Goal: Information Seeking & Learning: Learn about a topic

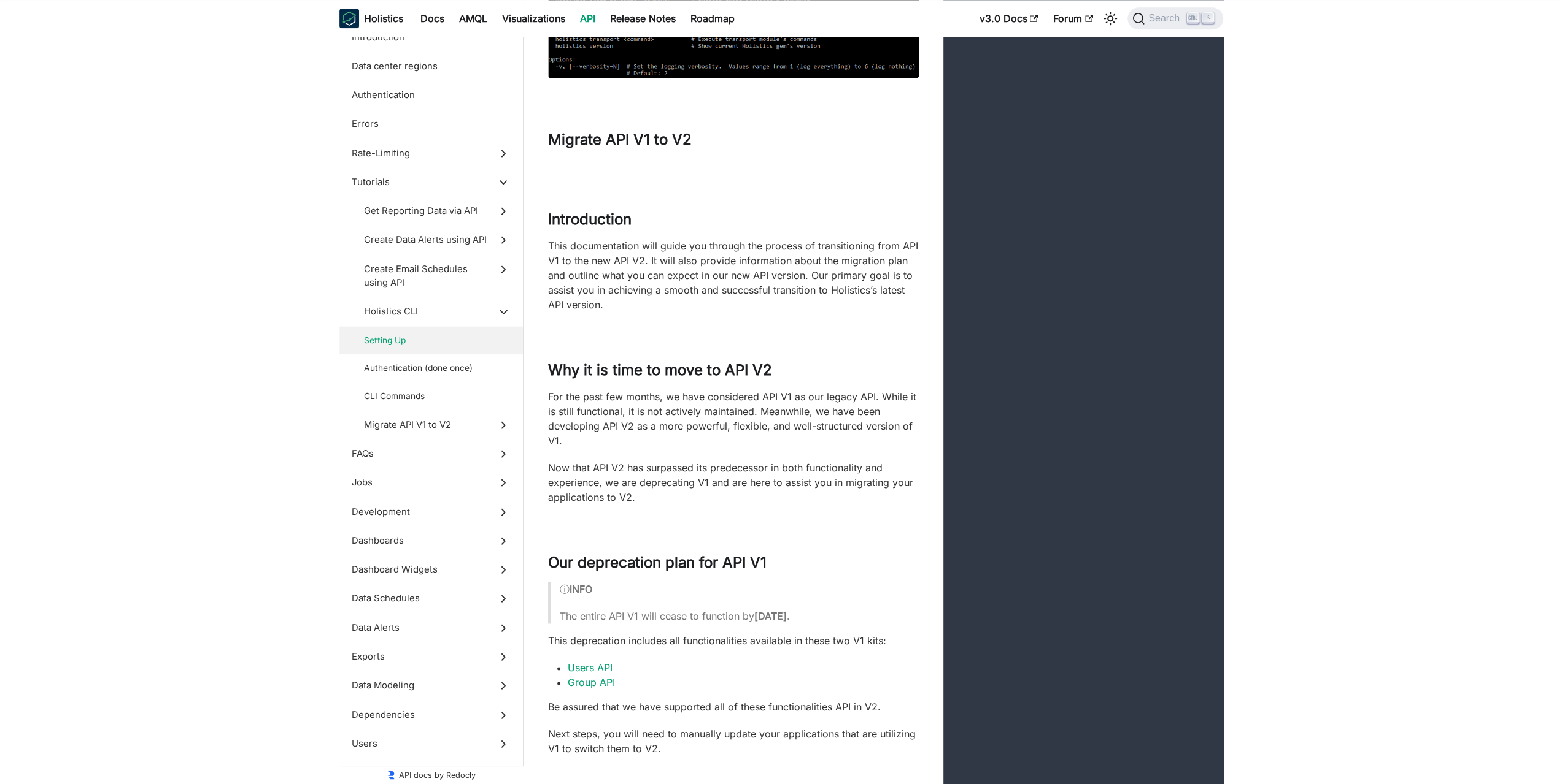
drag, startPoint x: 0, startPoint y: 0, endPoint x: 666, endPoint y: 264, distance: 716.4
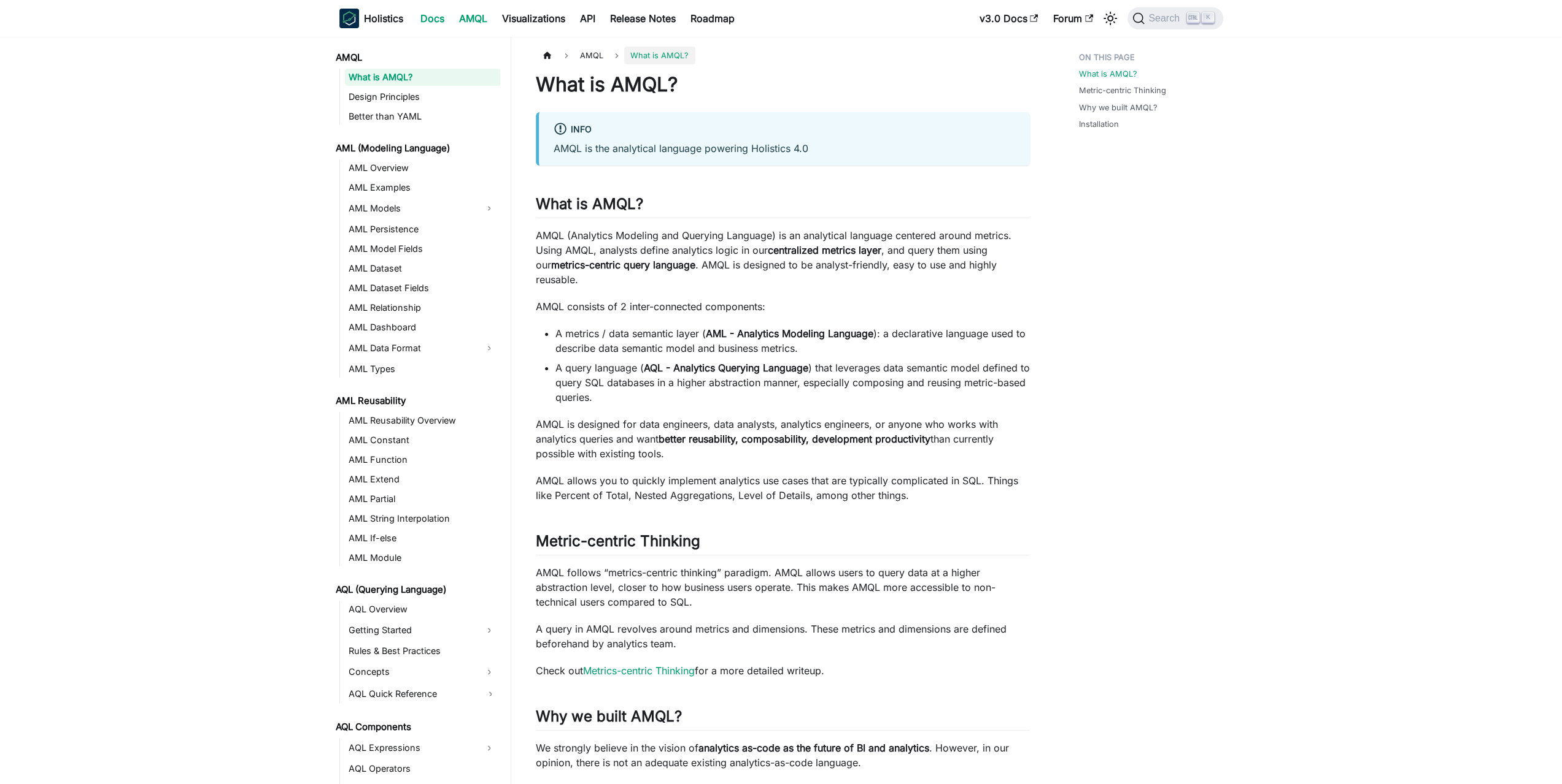
click at [430, 21] on link "Docs" at bounding box center [432, 18] width 39 height 19
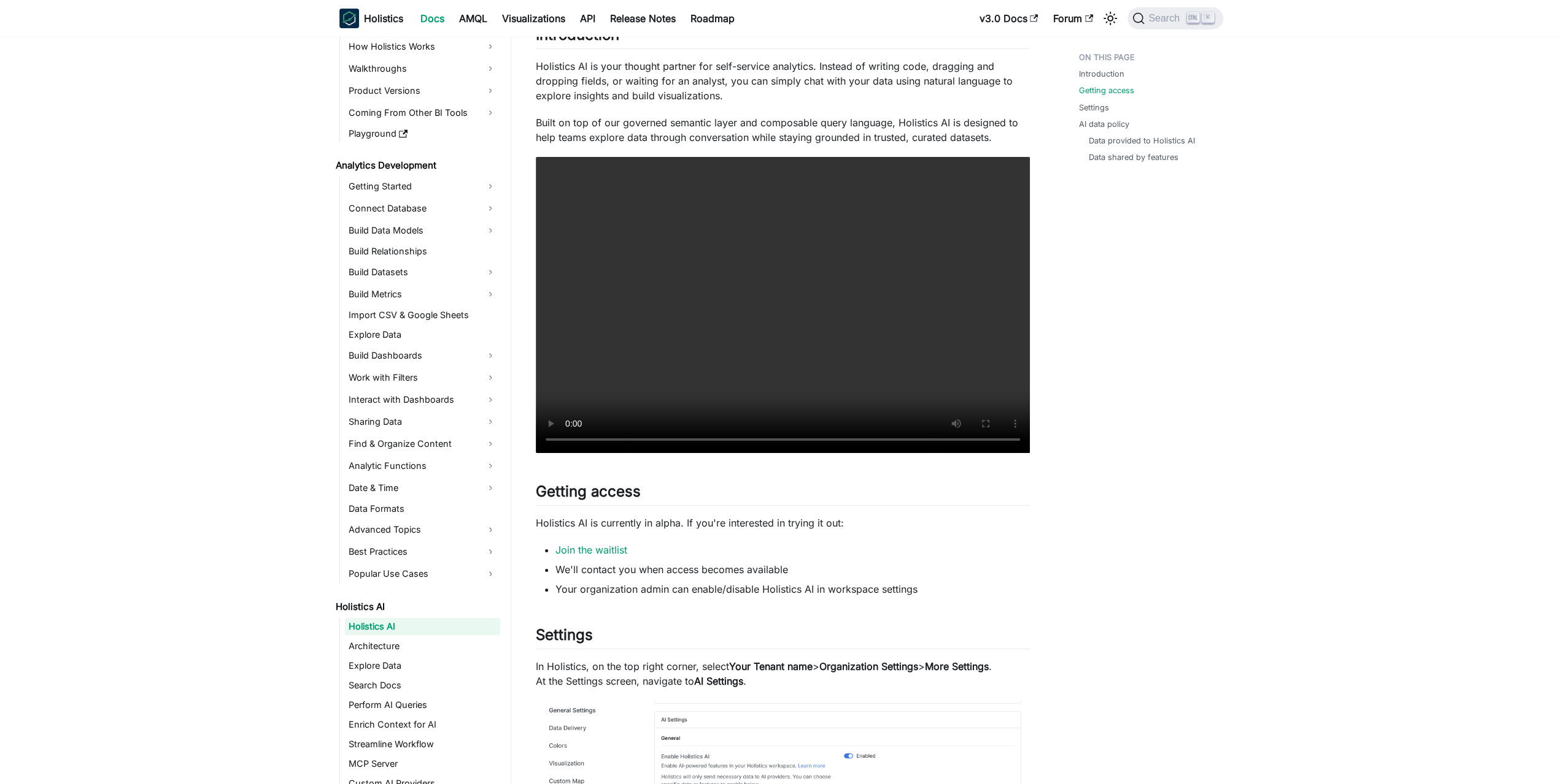
scroll to position [429, 0]
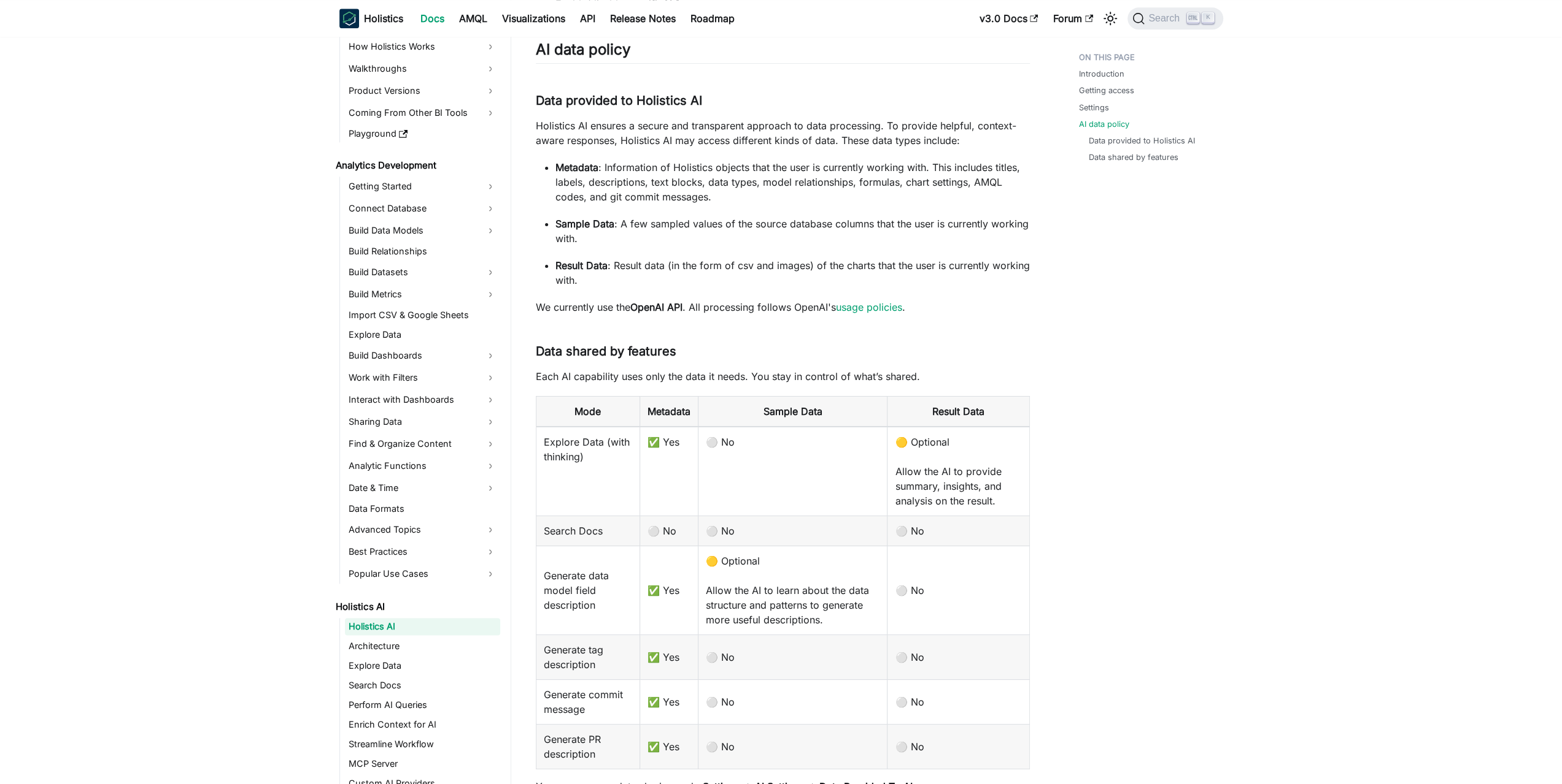
drag, startPoint x: 179, startPoint y: 368, endPoint x: 164, endPoint y: 410, distance: 44.6
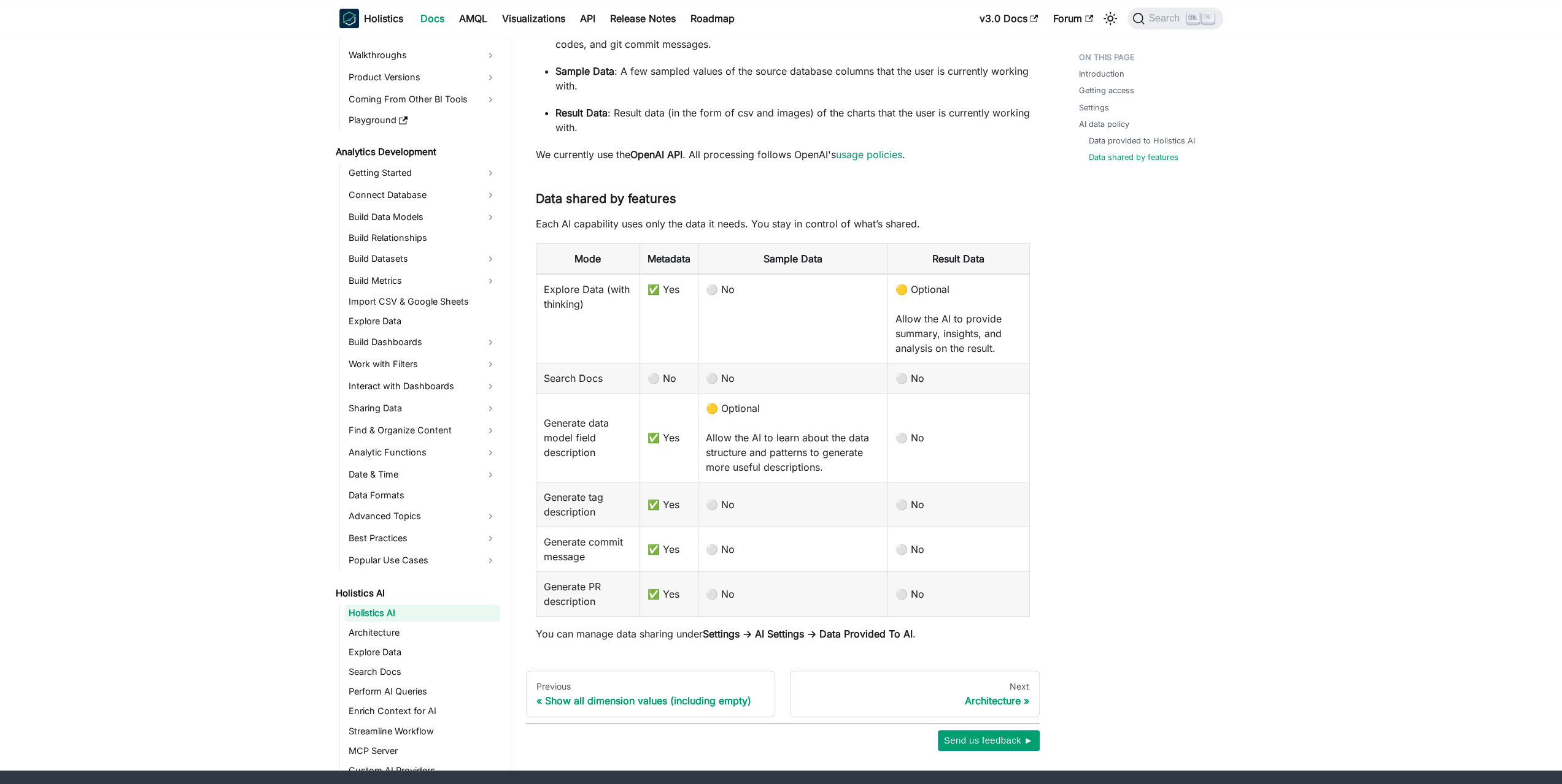
drag, startPoint x: 165, startPoint y: 395, endPoint x: 162, endPoint y: 416, distance: 21.2
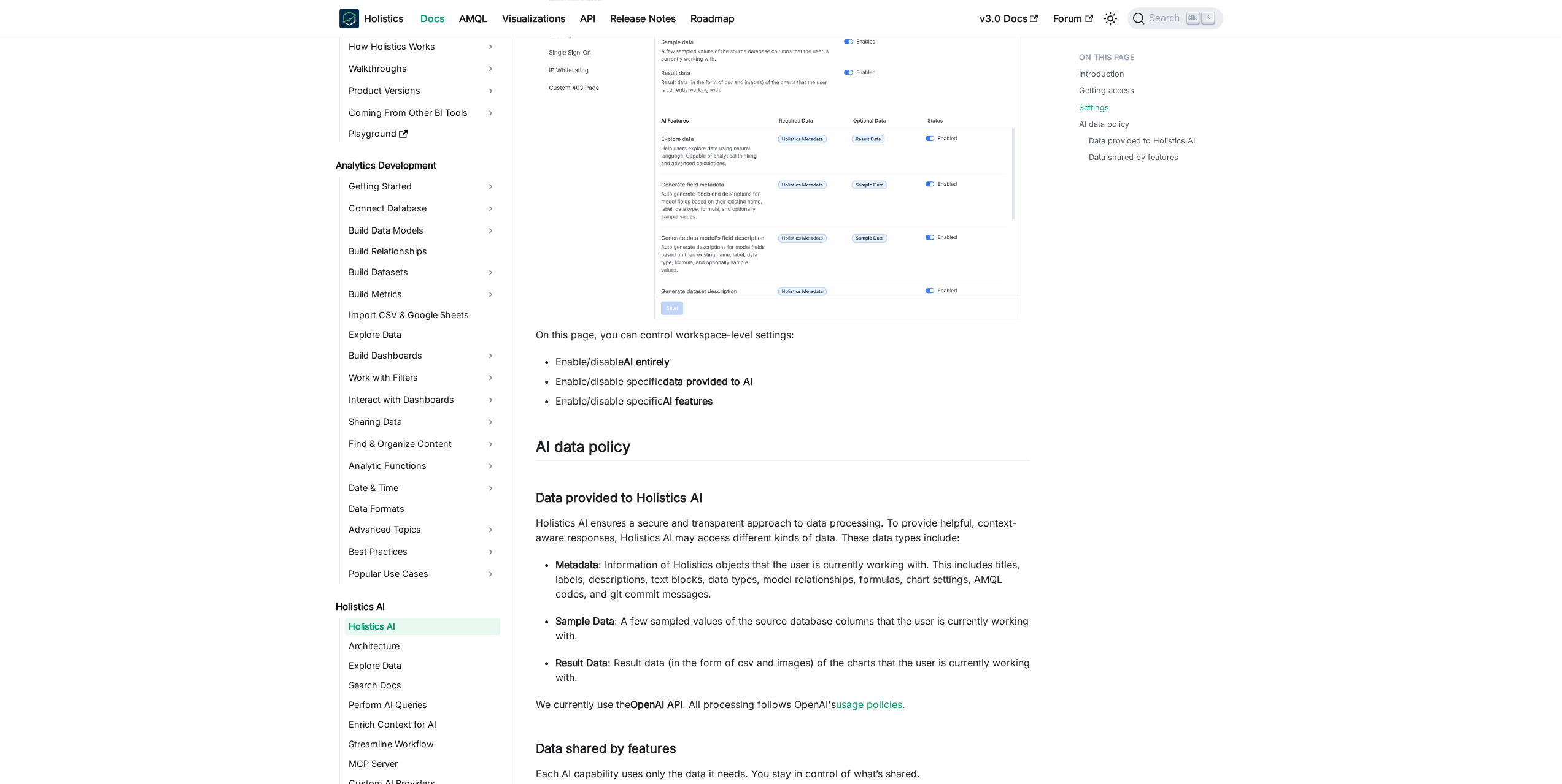
scroll to position [1133, 0]
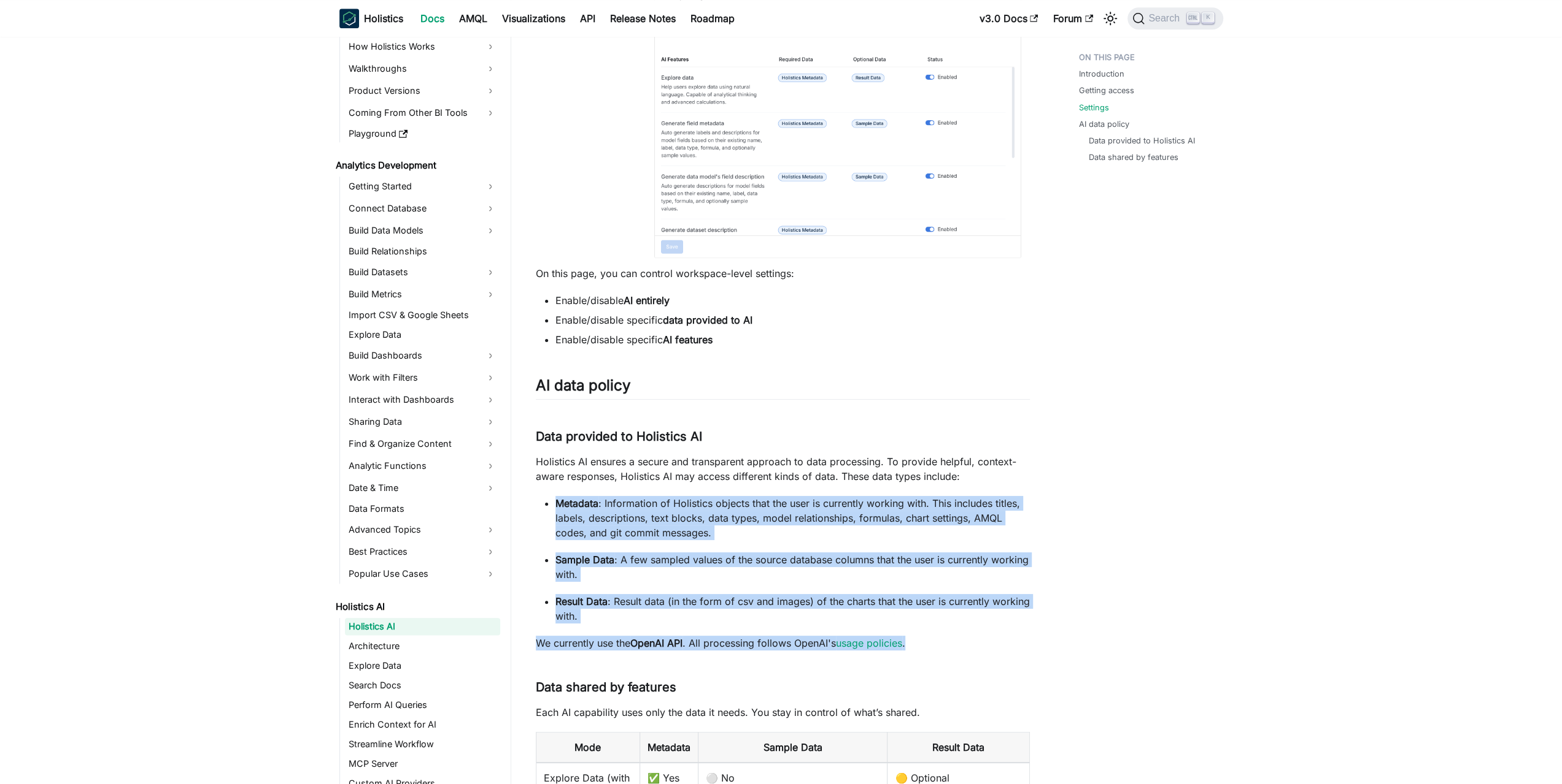
drag, startPoint x: 924, startPoint y: 643, endPoint x: 1049, endPoint y: 493, distance: 195.3
click at [1049, 493] on div "Holistics AI Holistics AI On this page Holistics AI Early Access 🚀 Holistics AI…" at bounding box center [782, 76] width 543 height 2327
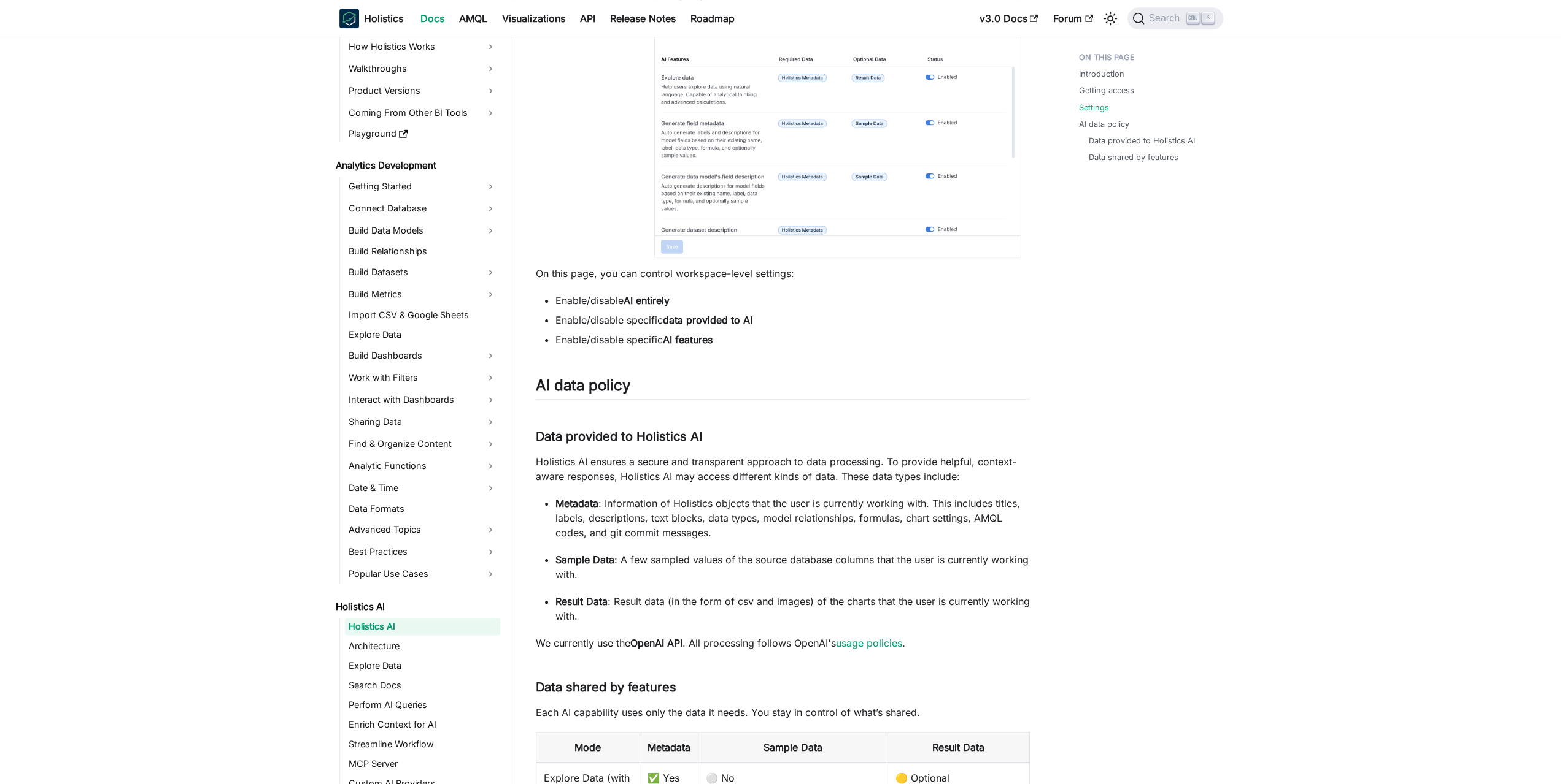
click at [1049, 493] on div "Holistics AI Holistics AI On this page Holistics AI Early Access 🚀 Holistics AI…" at bounding box center [782, 76] width 543 height 2327
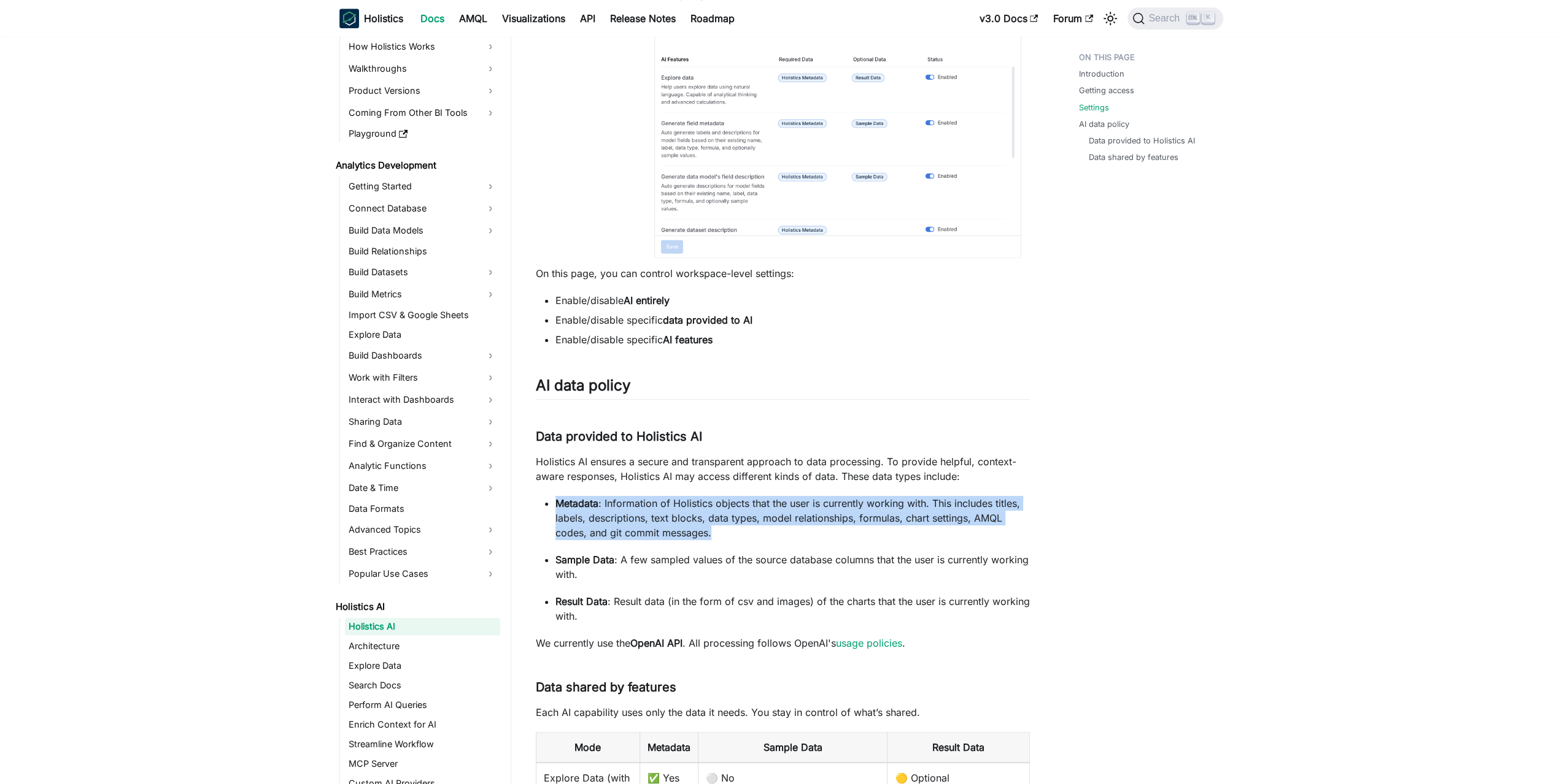
drag, startPoint x: 1050, startPoint y: 494, endPoint x: 1035, endPoint y: 531, distance: 39.9
click at [1035, 531] on div "Holistics AI Holistics AI On this page Holistics AI Early Access 🚀 Holistics AI…" at bounding box center [782, 76] width 543 height 2327
click at [1035, 531] on article "Holistics AI Holistics AI On this page Holistics AI Early Access 🚀 Holistics AI…" at bounding box center [782, 22] width 514 height 2217
drag, startPoint x: 1030, startPoint y: 527, endPoint x: 1041, endPoint y: 487, distance: 41.5
click at [1040, 490] on div "Holistics AI Holistics AI On this page Holistics AI Early Access 🚀 Holistics AI…" at bounding box center [782, 76] width 543 height 2327
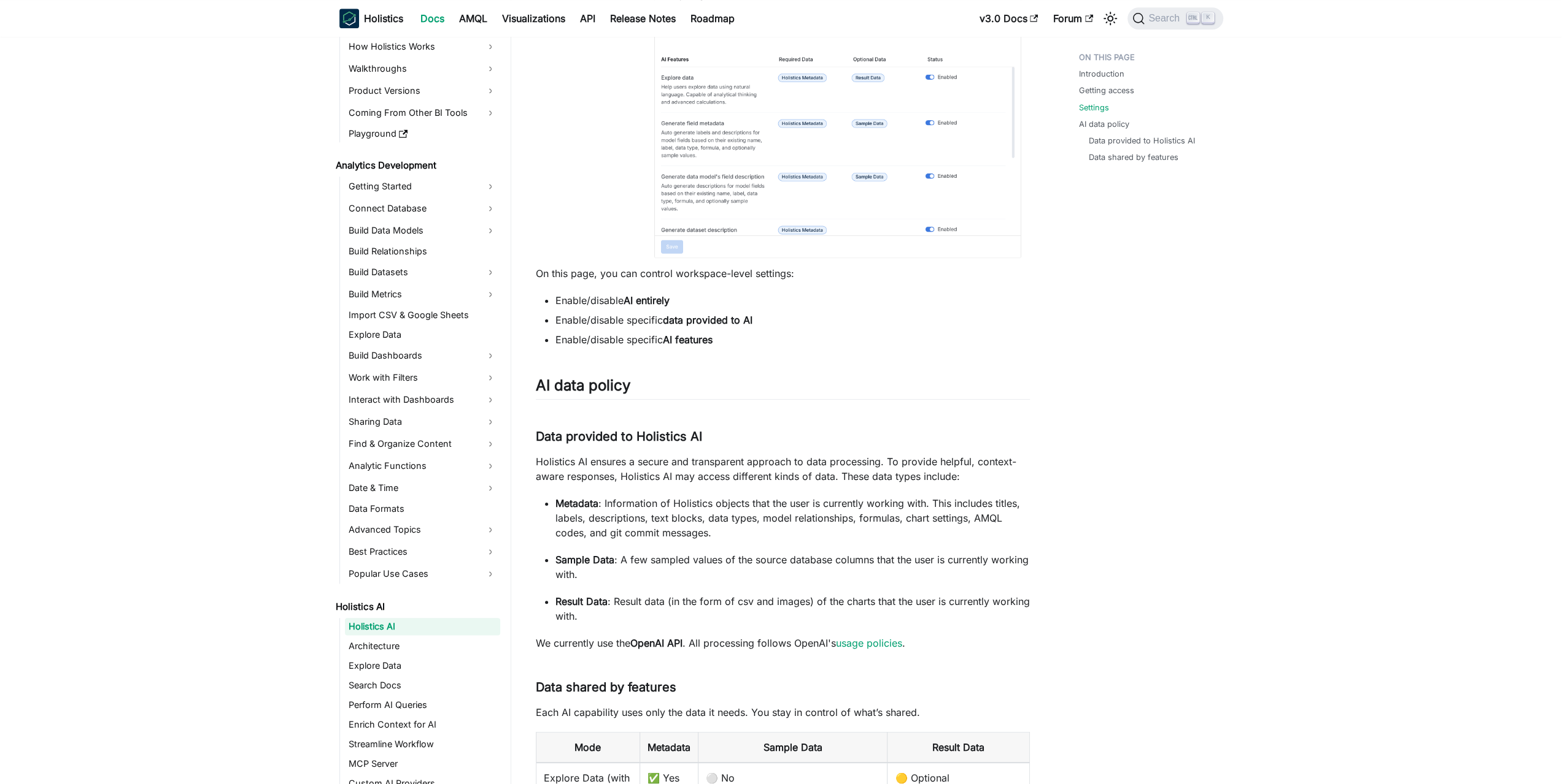
click at [1041, 487] on div "Holistics AI Holistics AI On this page Holistics AI Early Access 🚀 Holistics AI…" at bounding box center [782, 76] width 543 height 2327
drag, startPoint x: 1046, startPoint y: 483, endPoint x: 1037, endPoint y: 520, distance: 38.1
click at [1037, 520] on div "Holistics AI Holistics AI On this page Holistics AI Early Access 🚀 Holistics AI…" at bounding box center [782, 76] width 543 height 2327
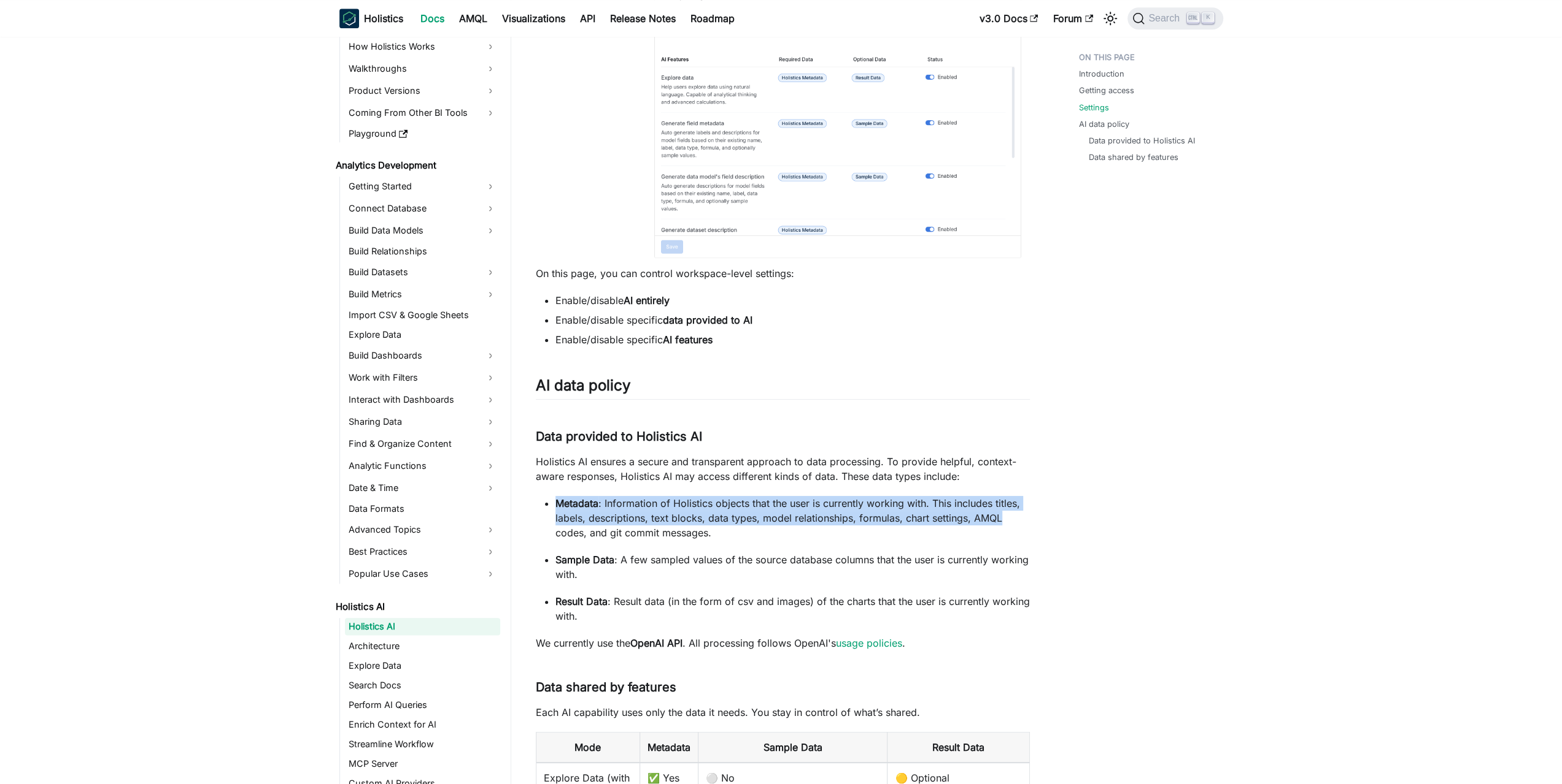
click at [1037, 520] on article "Holistics AI Holistics AI On this page Holistics AI Early Access 🚀 Holistics AI…" at bounding box center [782, 22] width 514 height 2217
click at [1027, 494] on div "Holistics AI Early Access 🚀 Holistics AI is now in alpha! Read our announcement…" at bounding box center [782, 34] width 494 height 2191
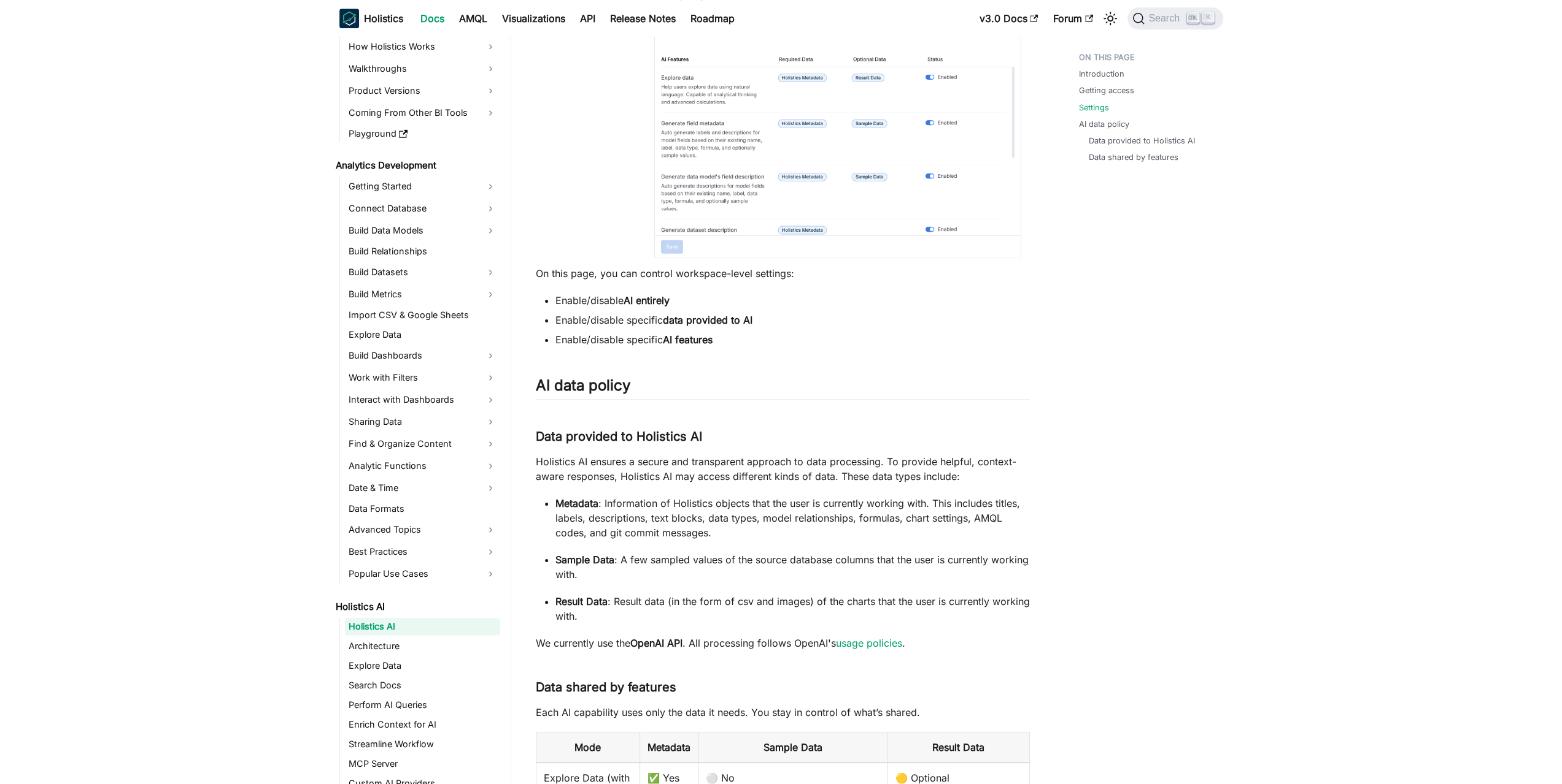
click at [1027, 494] on div "Holistics AI Early Access 🚀 Holistics AI is now in alpha! Read our announcement…" at bounding box center [782, 34] width 494 height 2191
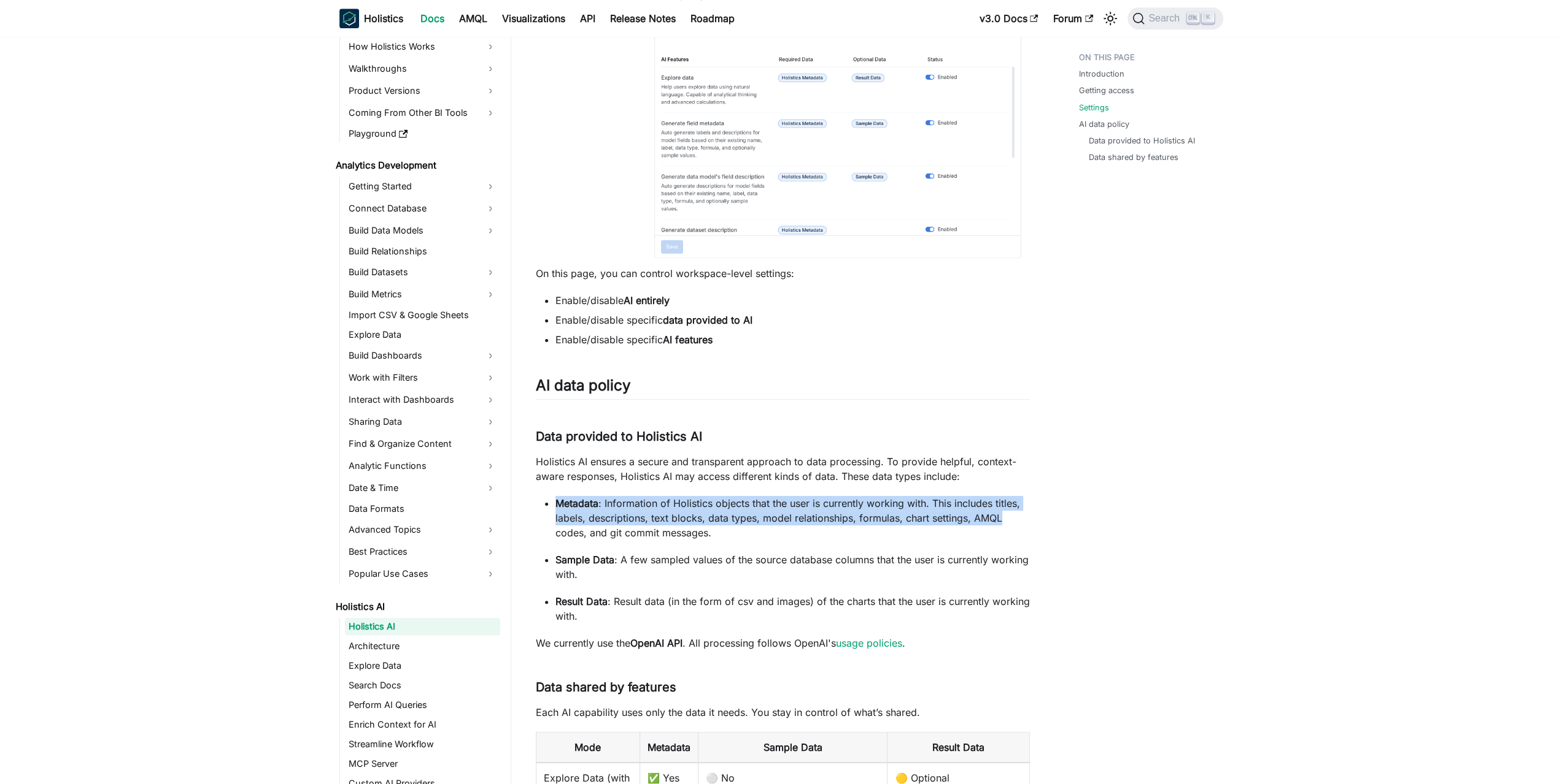
drag, startPoint x: 1032, startPoint y: 493, endPoint x: 1021, endPoint y: 529, distance: 37.6
click at [1021, 529] on article "Holistics AI Holistics AI On this page Holistics AI Early Access 🚀 Holistics AI…" at bounding box center [782, 22] width 514 height 2217
click at [1021, 529] on p "Metadata : Information of Holistics objects that the user is currently working …" at bounding box center [793, 518] width 475 height 44
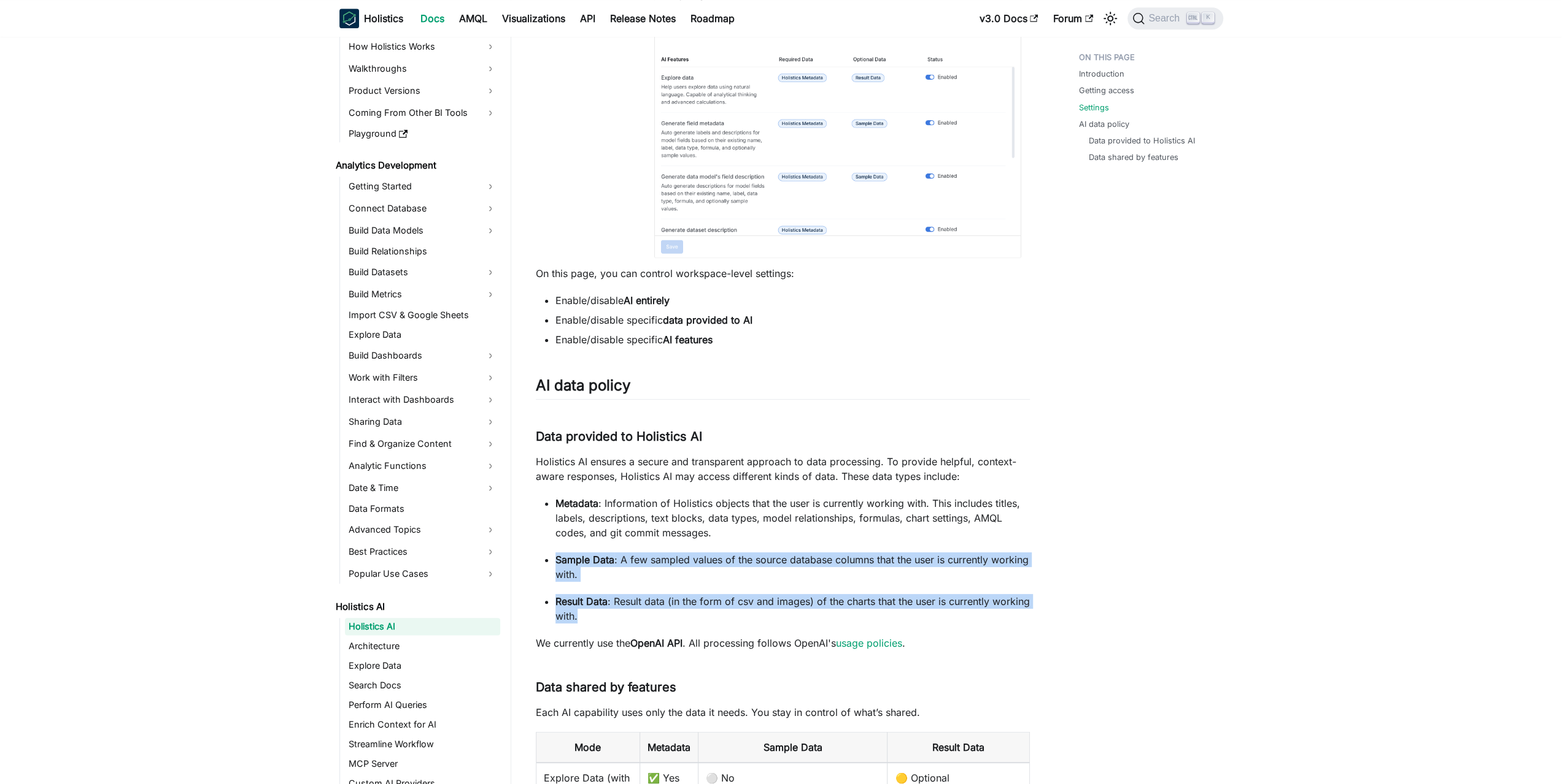
drag, startPoint x: 1019, startPoint y: 535, endPoint x: 1007, endPoint y: 614, distance: 79.9
click at [1007, 614] on ul "Metadata : Information of Holistics objects that the user is currently working …" at bounding box center [782, 559] width 494 height 127
click at [1007, 614] on p "Result Data : Result data (in the form of csv and images) of the charts that th…" at bounding box center [793, 609] width 475 height 29
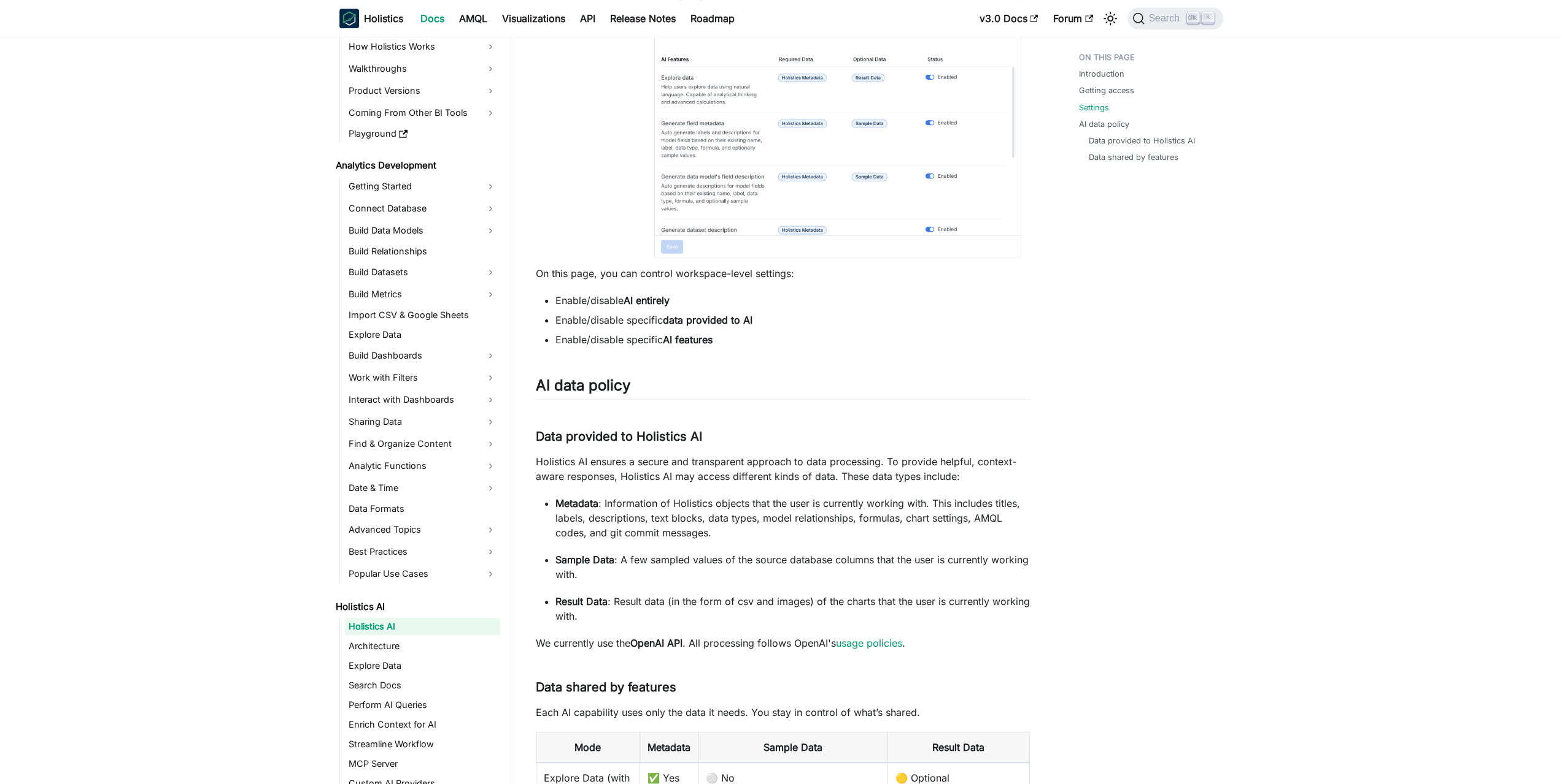
scroll to position [1317, 0]
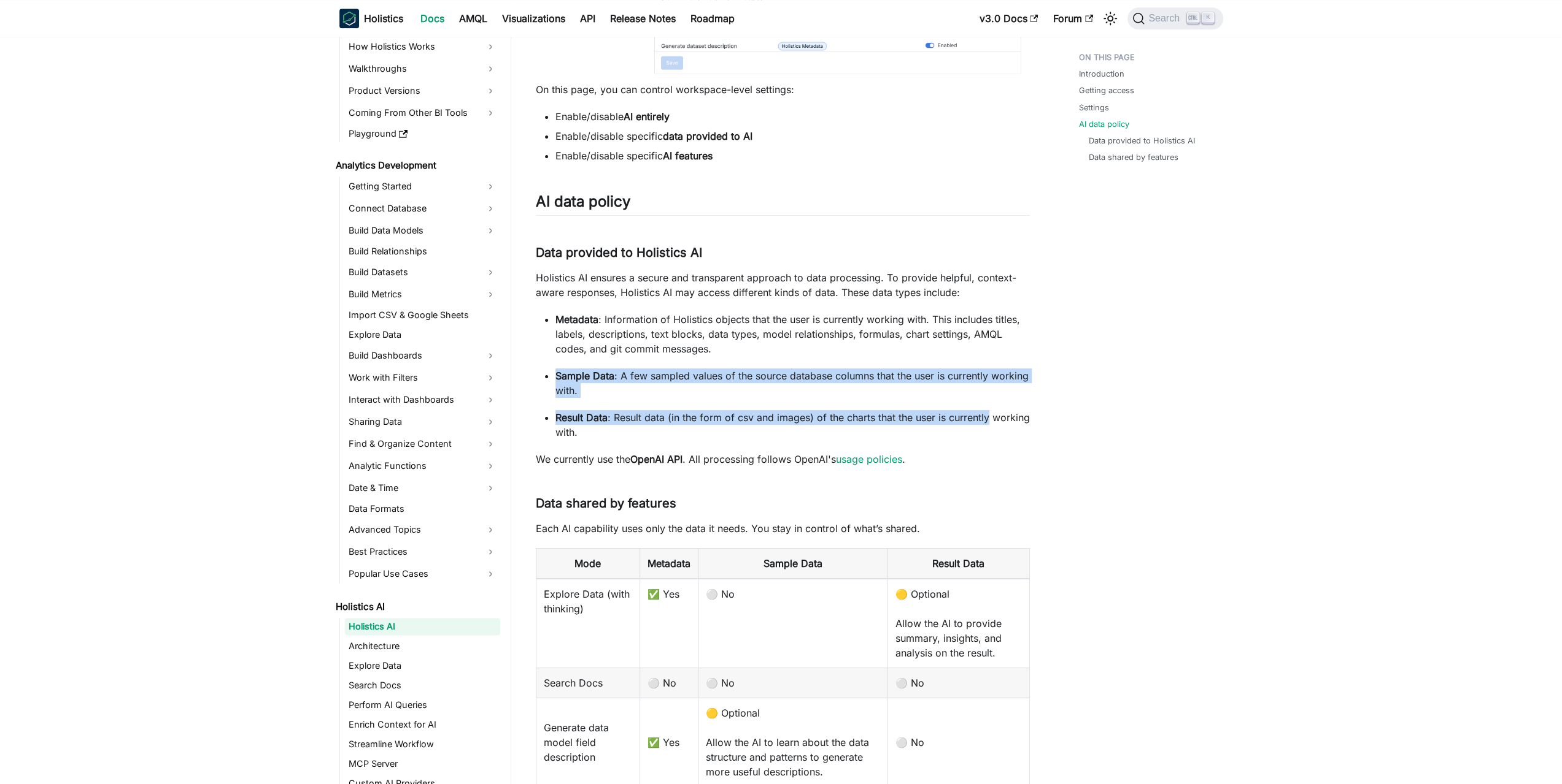
drag, startPoint x: 1034, startPoint y: 355, endPoint x: 1025, endPoint y: 412, distance: 57.7
click at [1025, 412] on p "Result Data : Result data (in the form of csv and images) of the charts that th…" at bounding box center [793, 425] width 475 height 29
drag, startPoint x: 1011, startPoint y: 424, endPoint x: 1031, endPoint y: 336, distance: 90.2
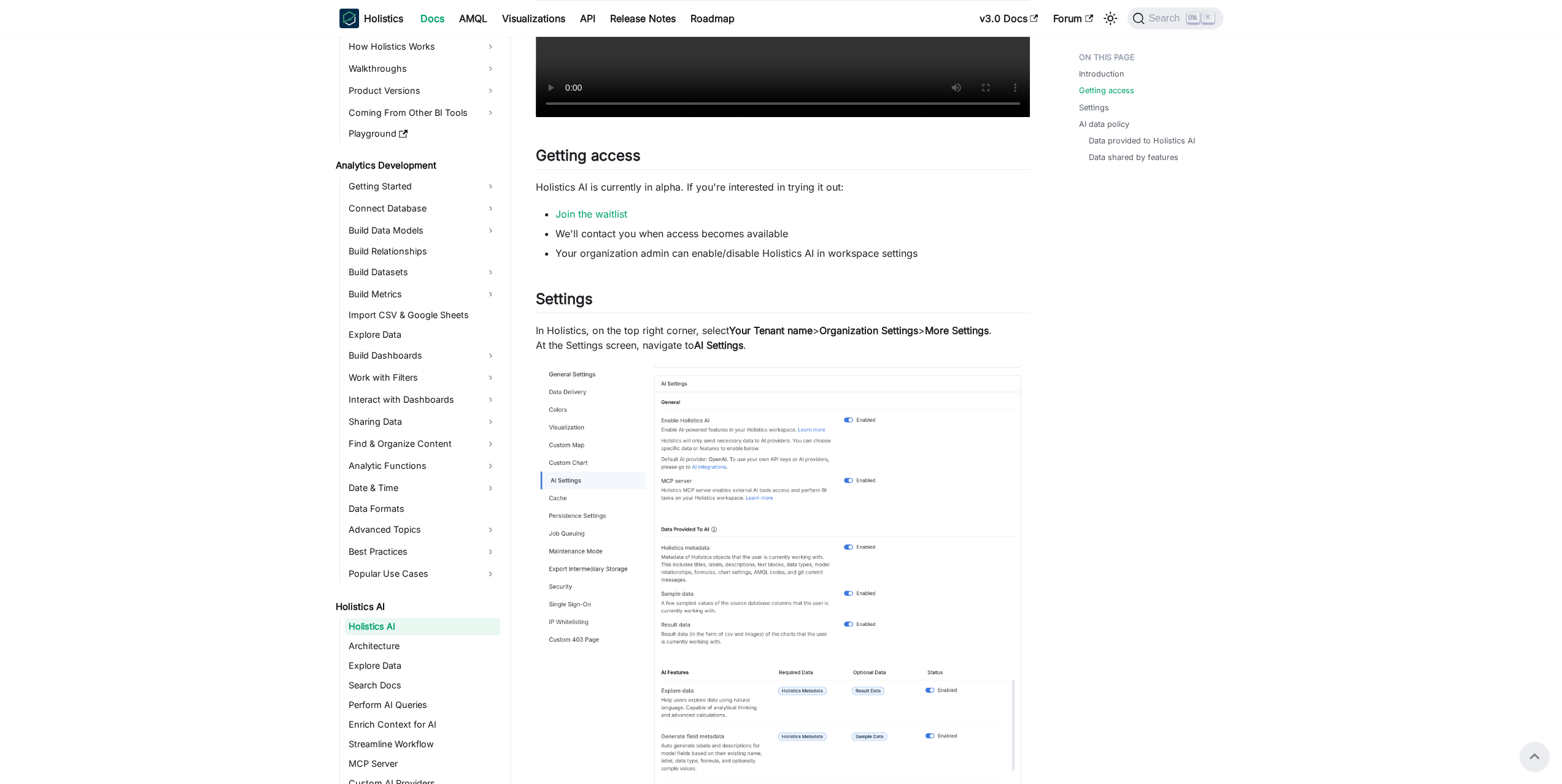
scroll to position [459, 0]
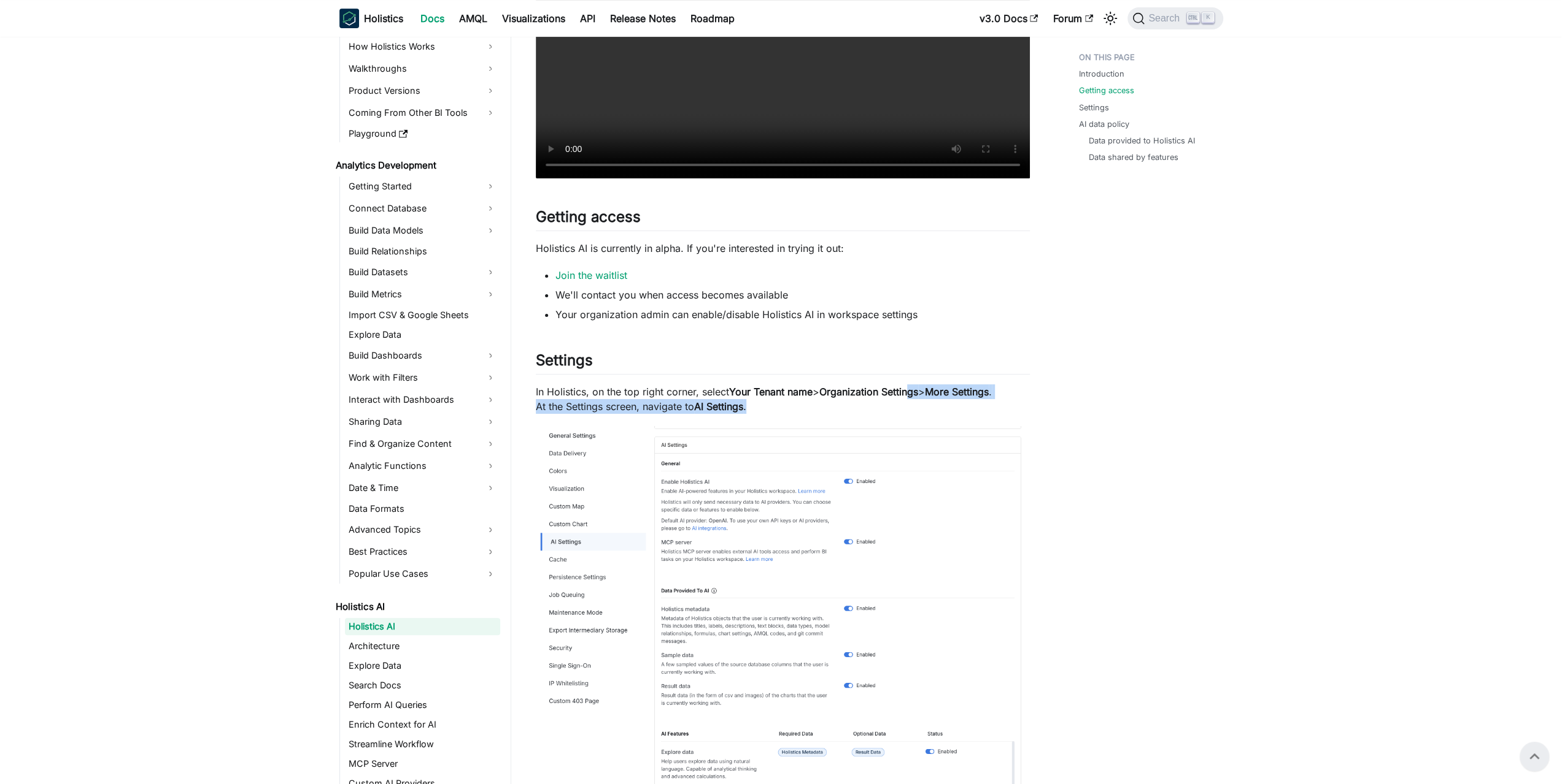
drag, startPoint x: 914, startPoint y: 382, endPoint x: 902, endPoint y: 409, distance: 29.5
click at [902, 409] on div "Holistics AI Early Access 🚀 Holistics AI is now in alpha! Read our announcement…" at bounding box center [782, 709] width 494 height 2191
click at [902, 409] on p "In Holistics, on the top right corner, select Your Tenant name > Organization S…" at bounding box center [782, 399] width 494 height 29
drag, startPoint x: 879, startPoint y: 402, endPoint x: 895, endPoint y: 350, distance: 54.4
click at [894, 352] on div "Holistics AI Early Access 🚀 Holistics AI is now in alpha! Read our announcement…" at bounding box center [782, 709] width 494 height 2191
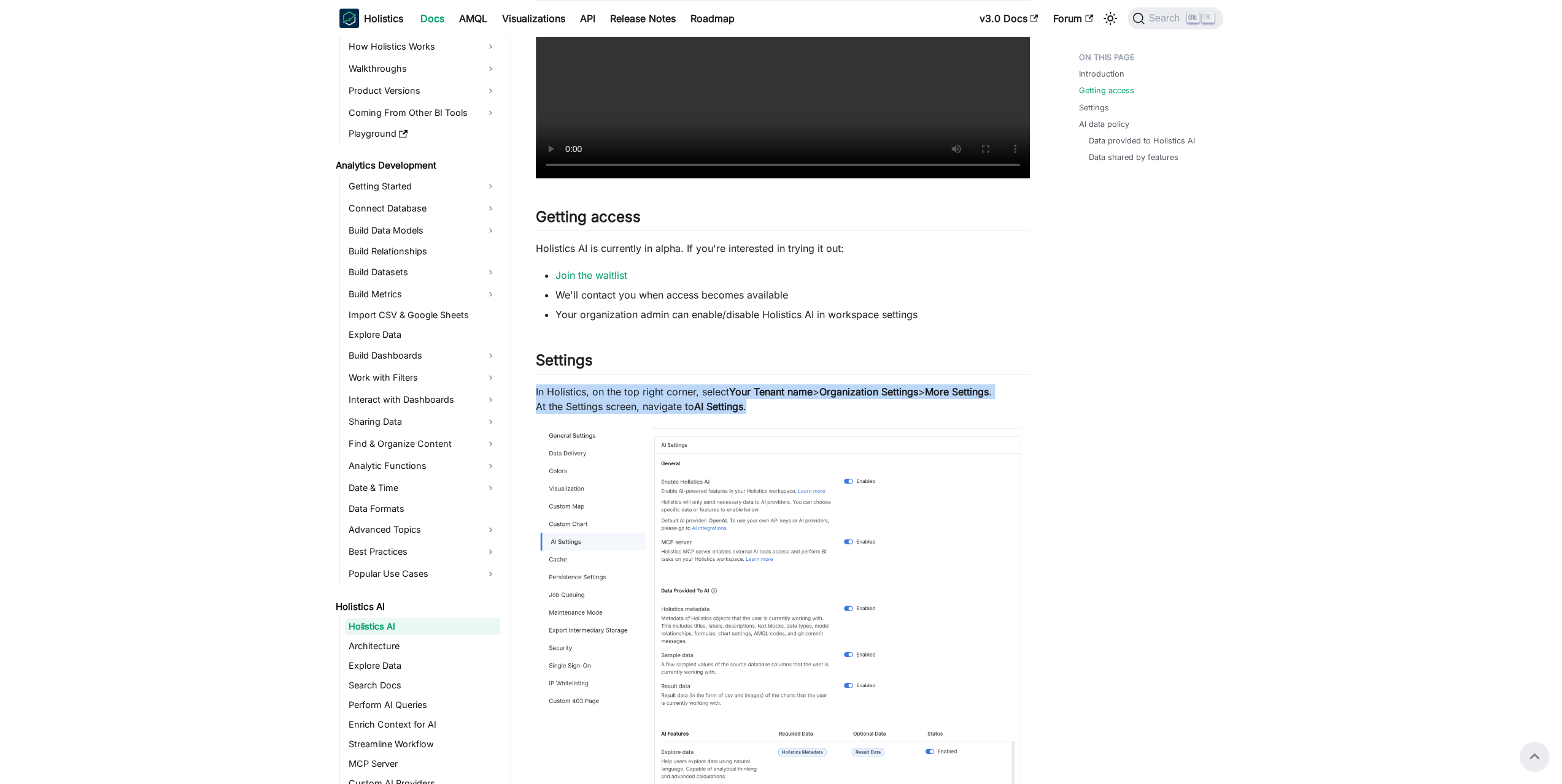
click at [895, 350] on div "Holistics AI Early Access 🚀 Holistics AI is now in alpha! Read our announcement…" at bounding box center [782, 709] width 494 height 2191
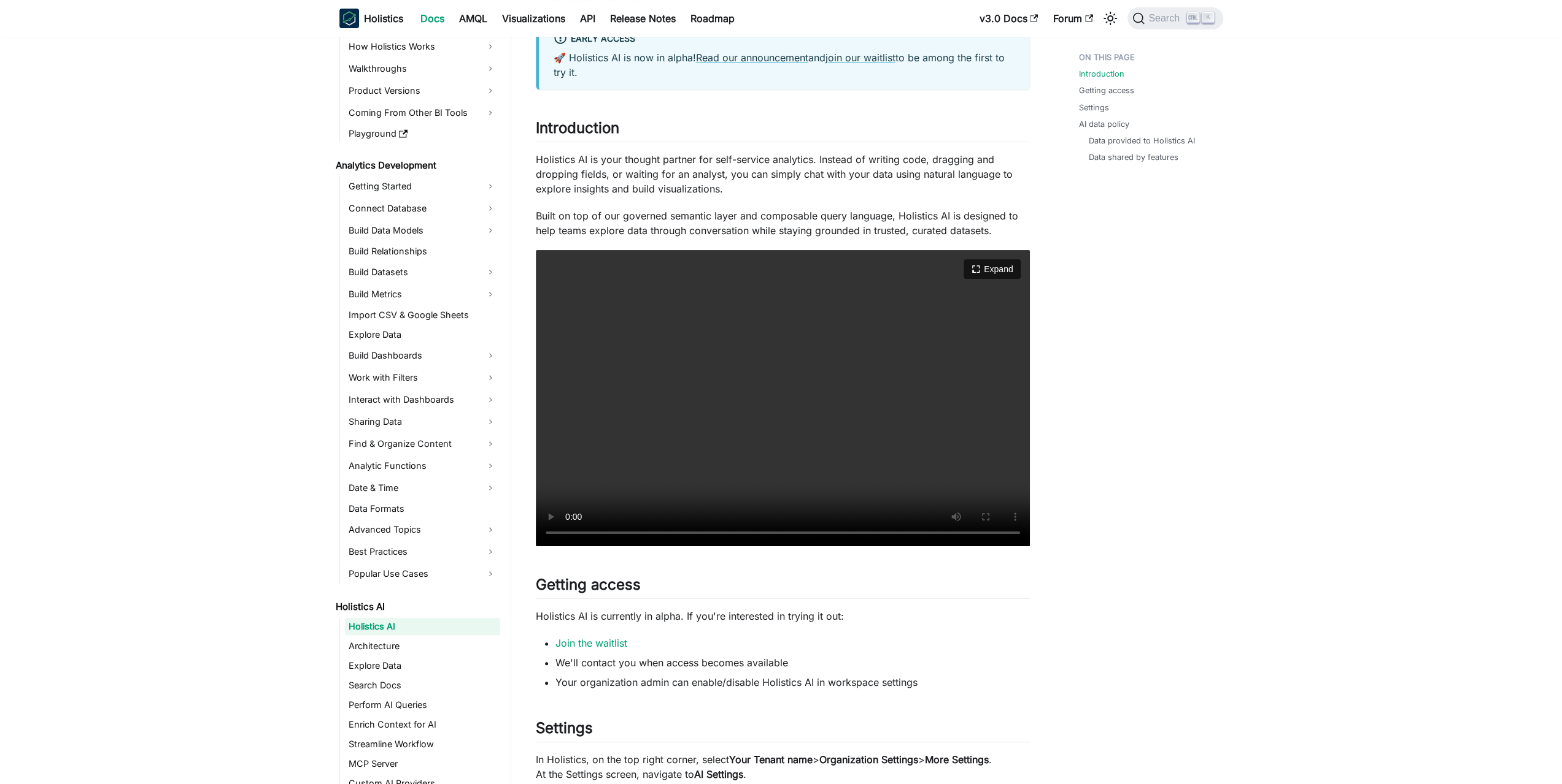
scroll to position [0, 0]
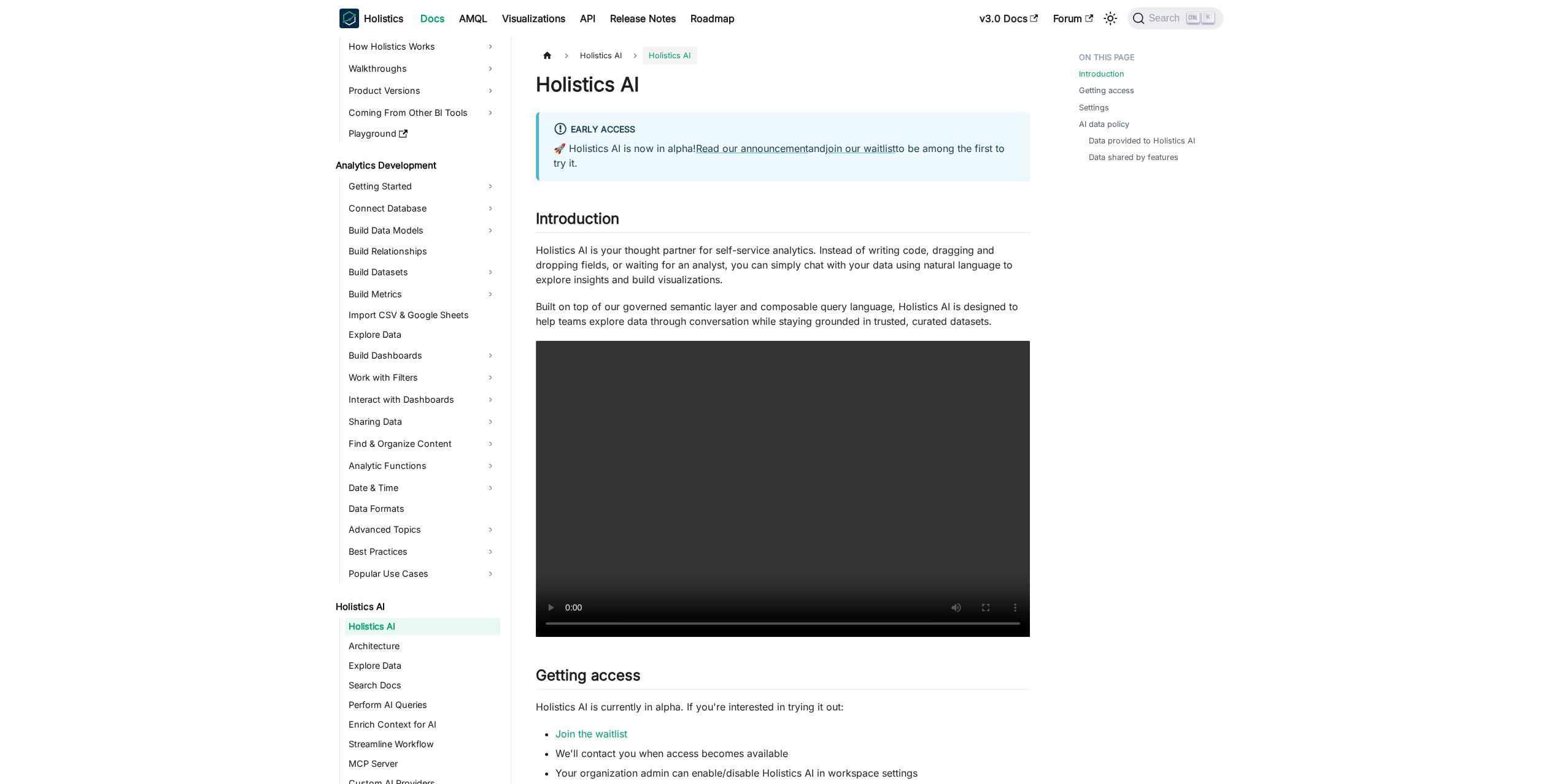
click at [739, 249] on p "Holistics AI is your thought partner for self-service analytics. Instead of wri…" at bounding box center [782, 264] width 494 height 44
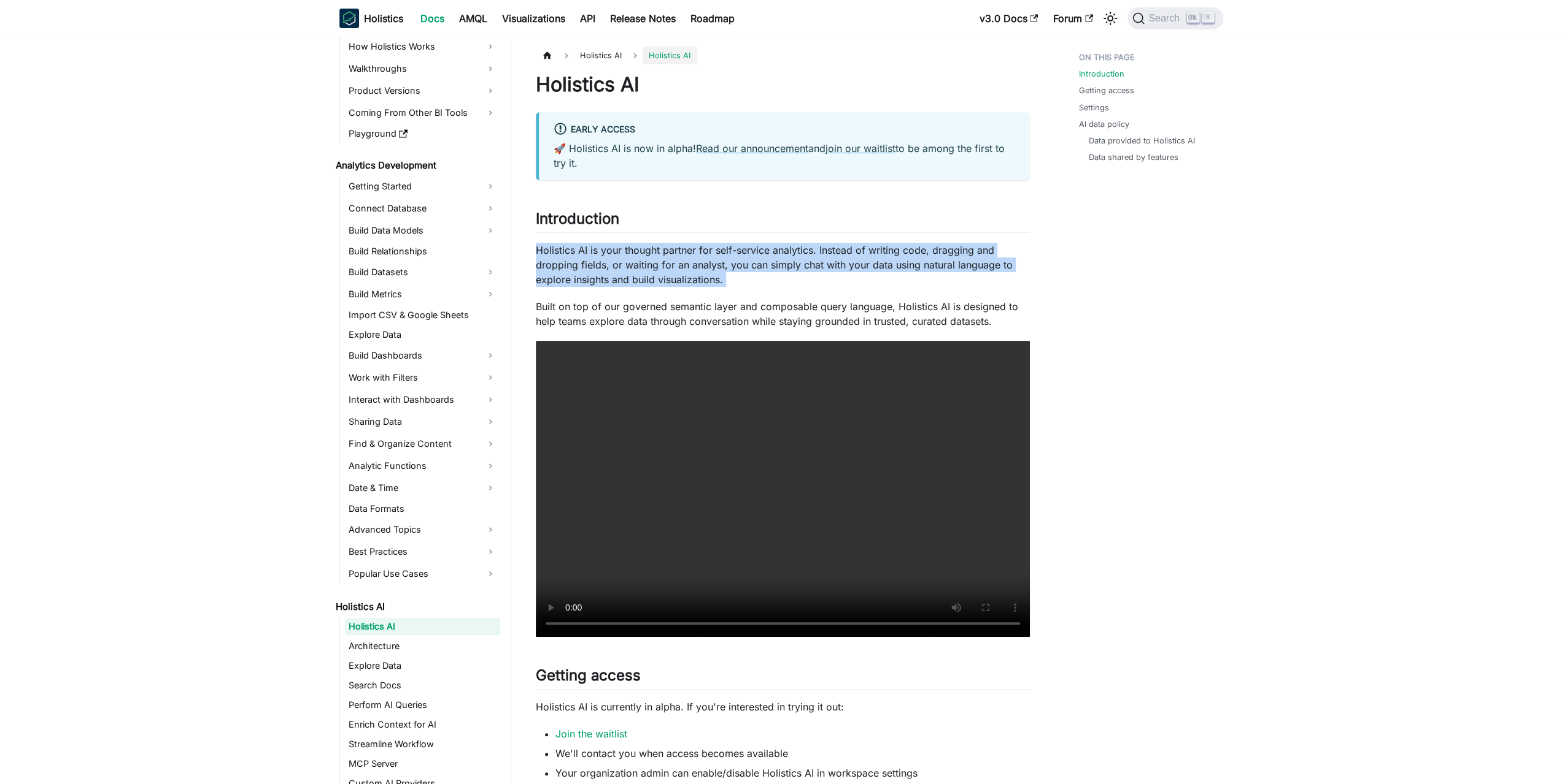
click at [739, 249] on p "Holistics AI is your thought partner for self-service analytics. Instead of wri…" at bounding box center [782, 264] width 494 height 44
click at [712, 257] on p "Holistics AI is your thought partner for self-service analytics. Instead of wri…" at bounding box center [782, 264] width 494 height 44
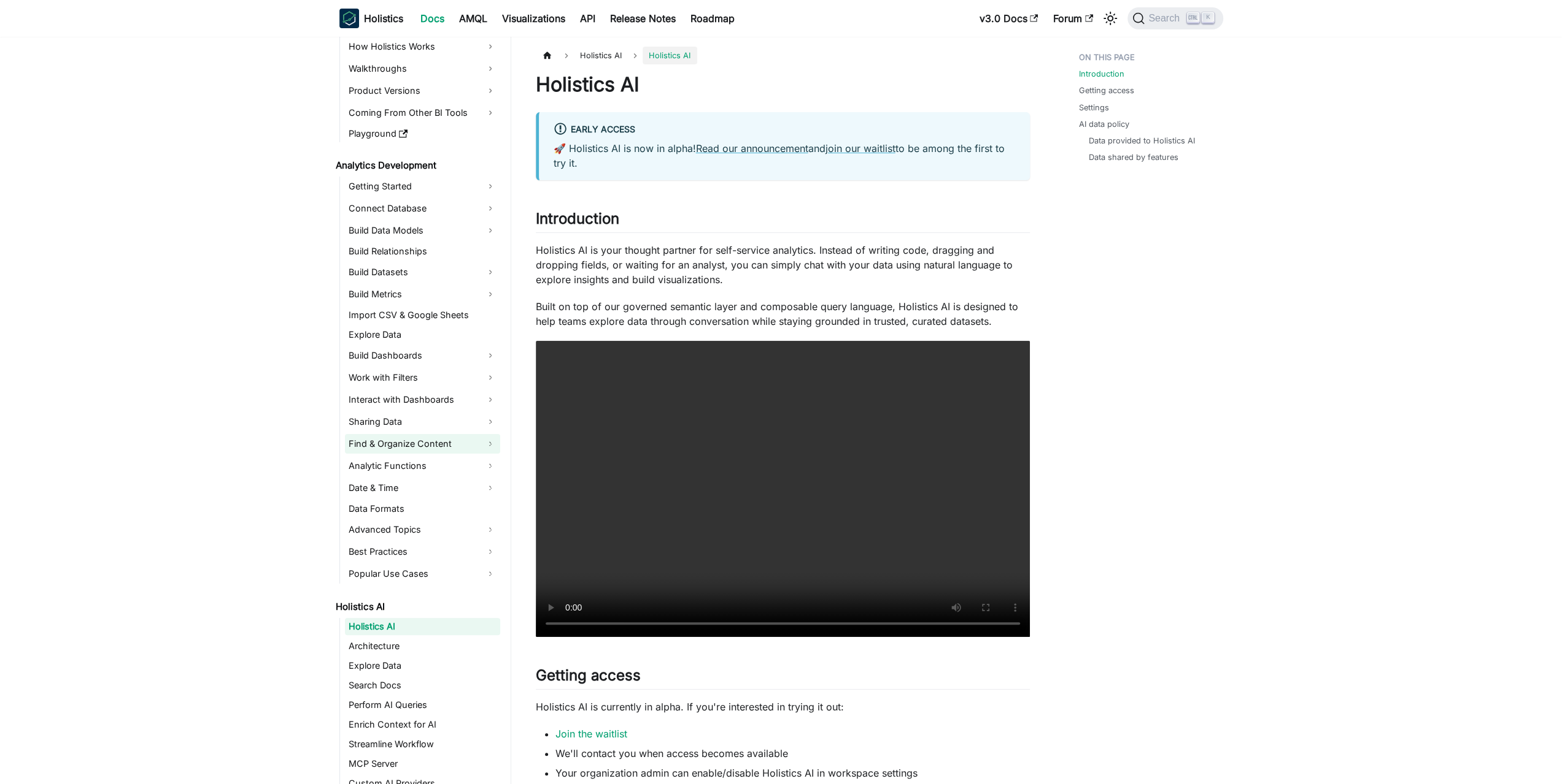
scroll to position [132, 0]
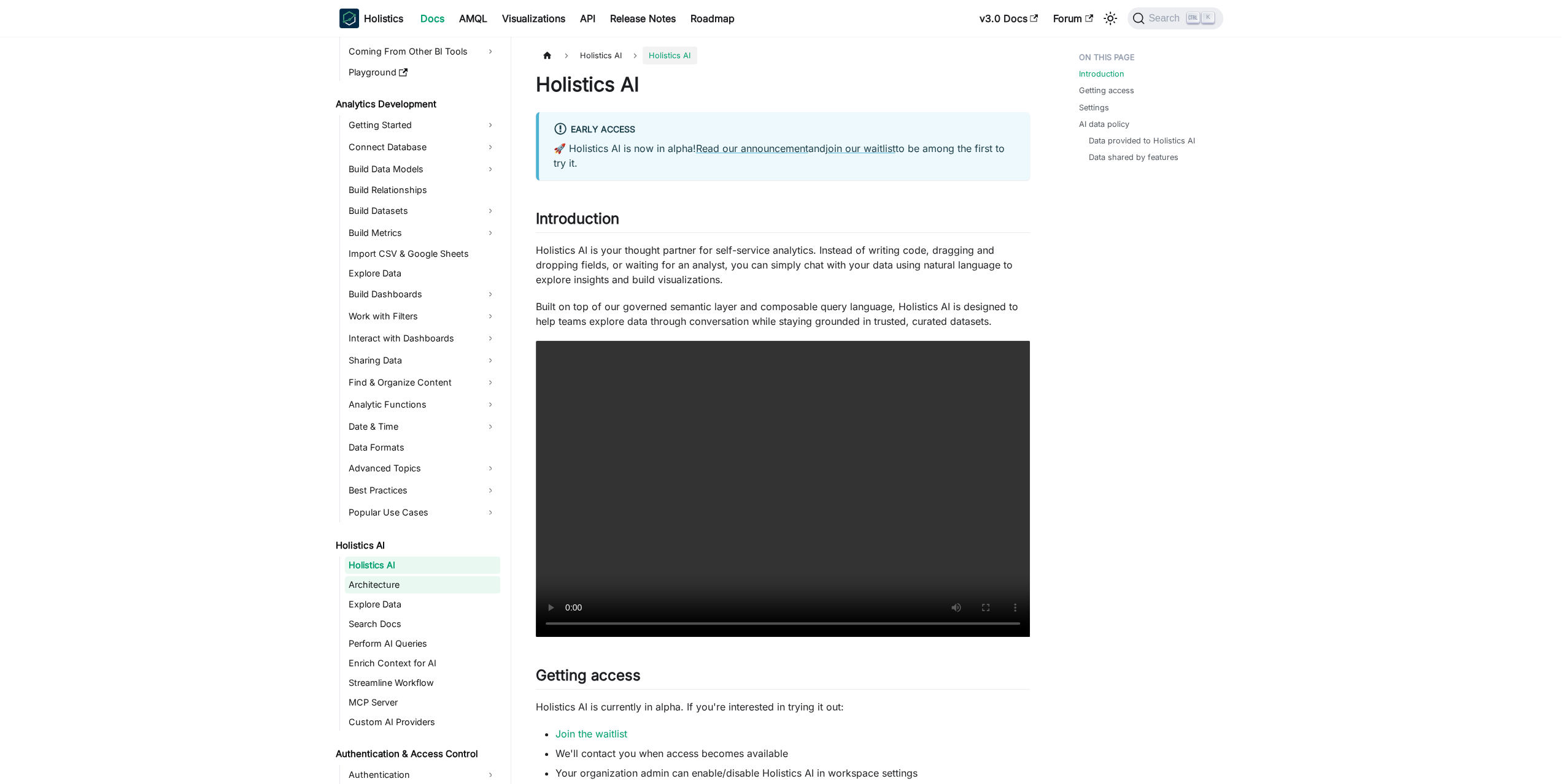
click at [392, 579] on link "Architecture" at bounding box center [422, 585] width 155 height 17
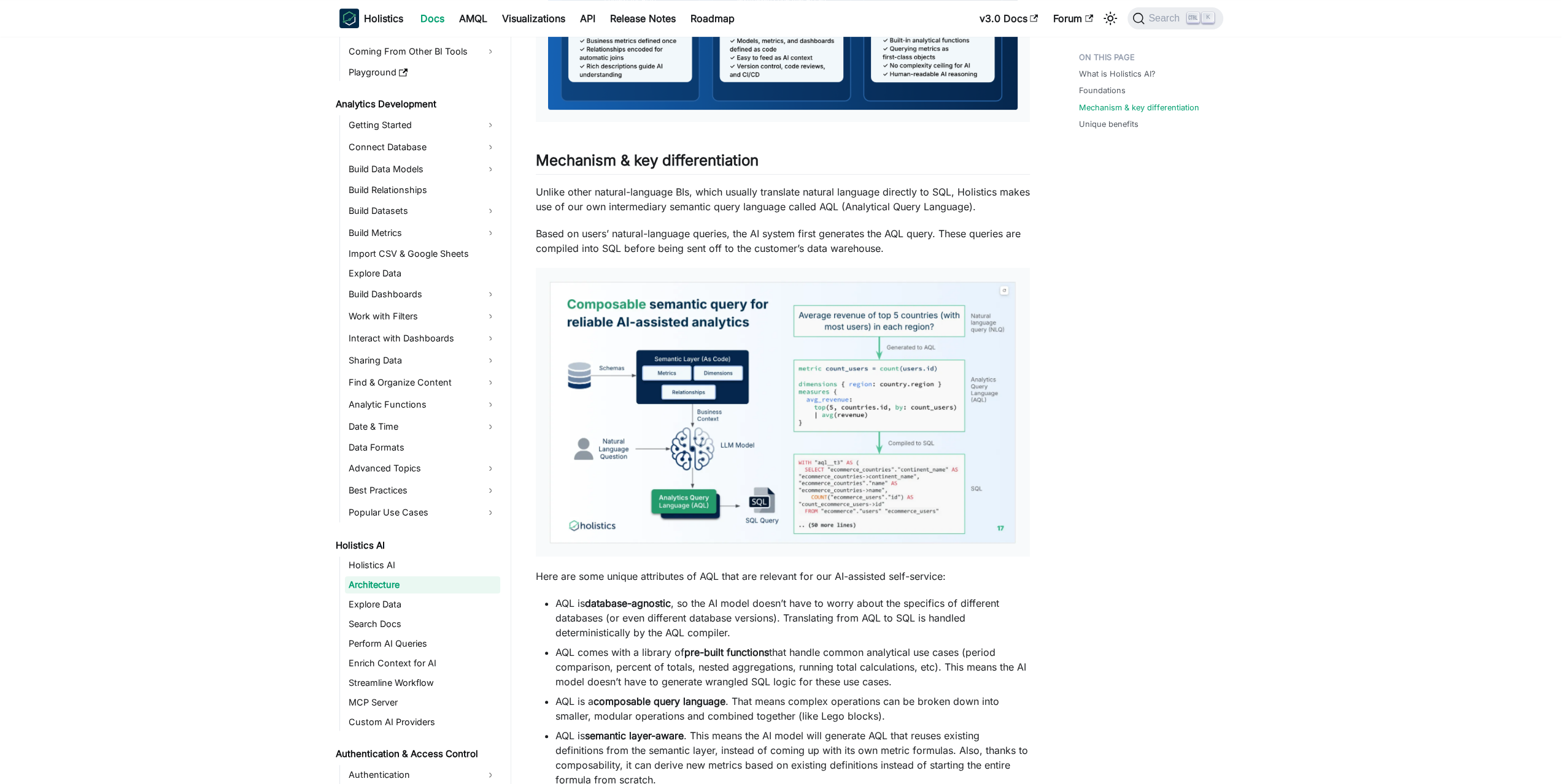
scroll to position [613, 0]
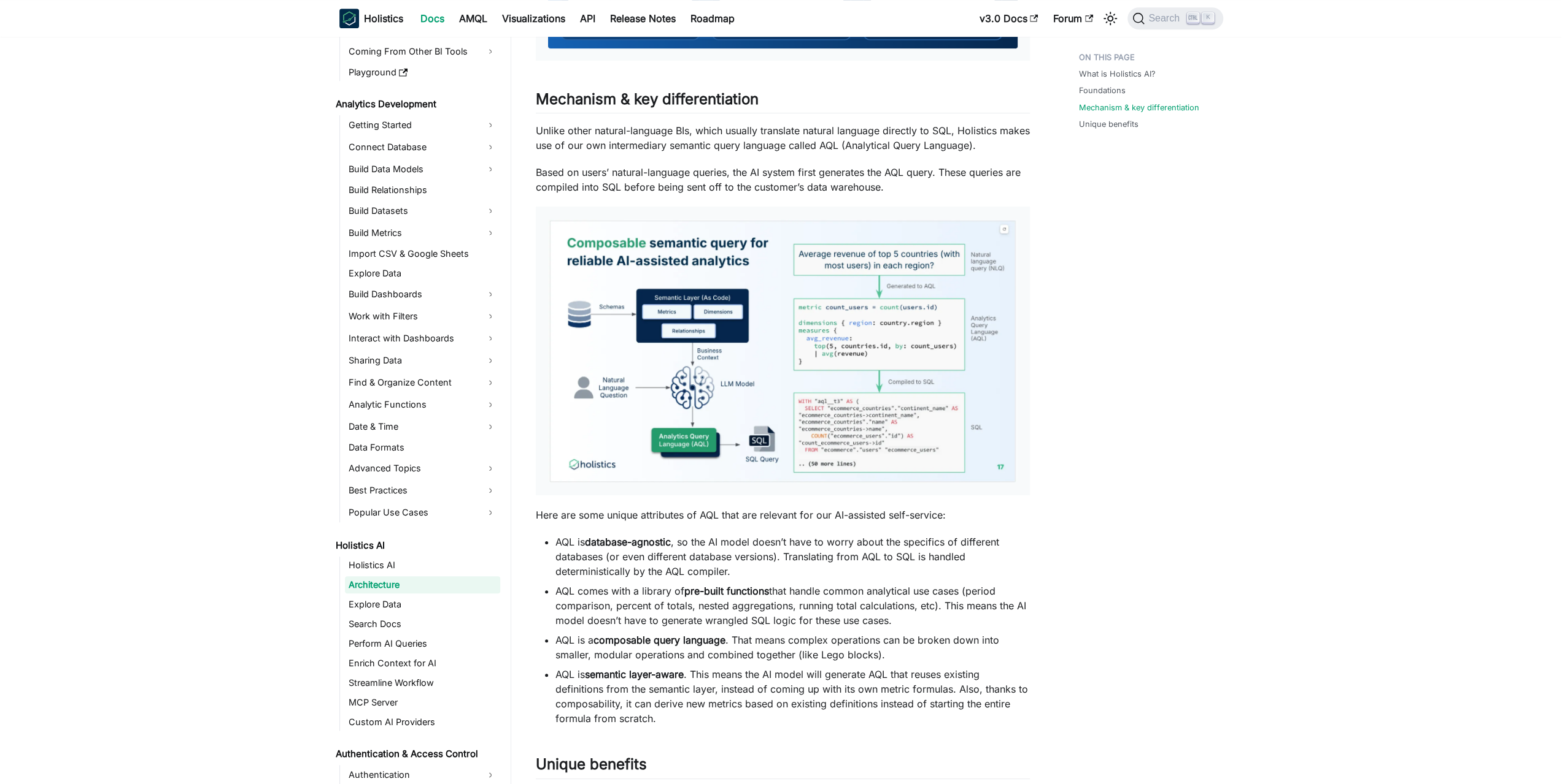
click at [611, 566] on li "AQL is database-agnostic , so the AI model doesn’t have to worry about the spec…" at bounding box center [793, 556] width 475 height 44
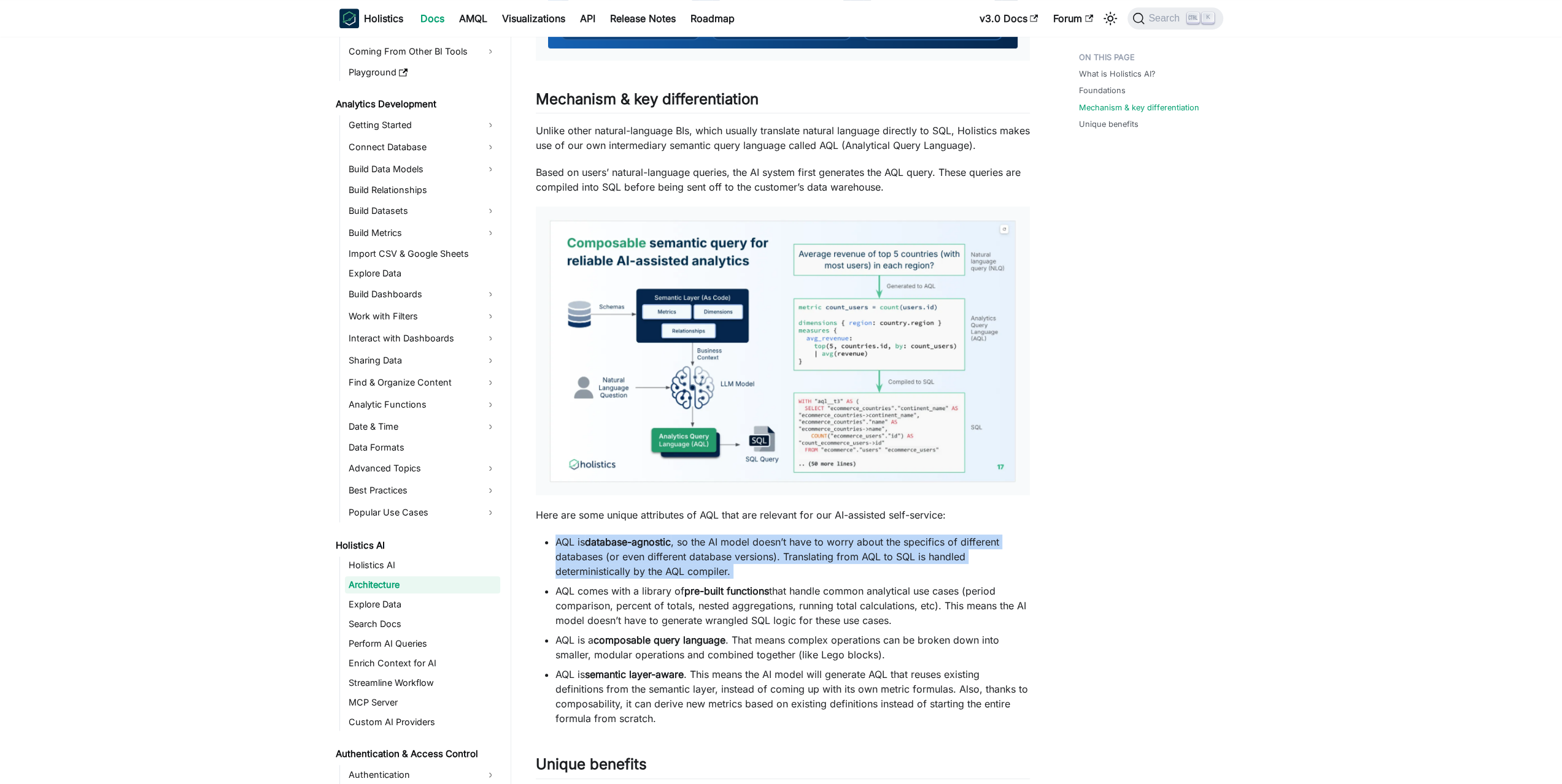
click at [611, 566] on li "AQL is database-agnostic , so the AI model doesn’t have to worry about the spec…" at bounding box center [793, 556] width 475 height 44
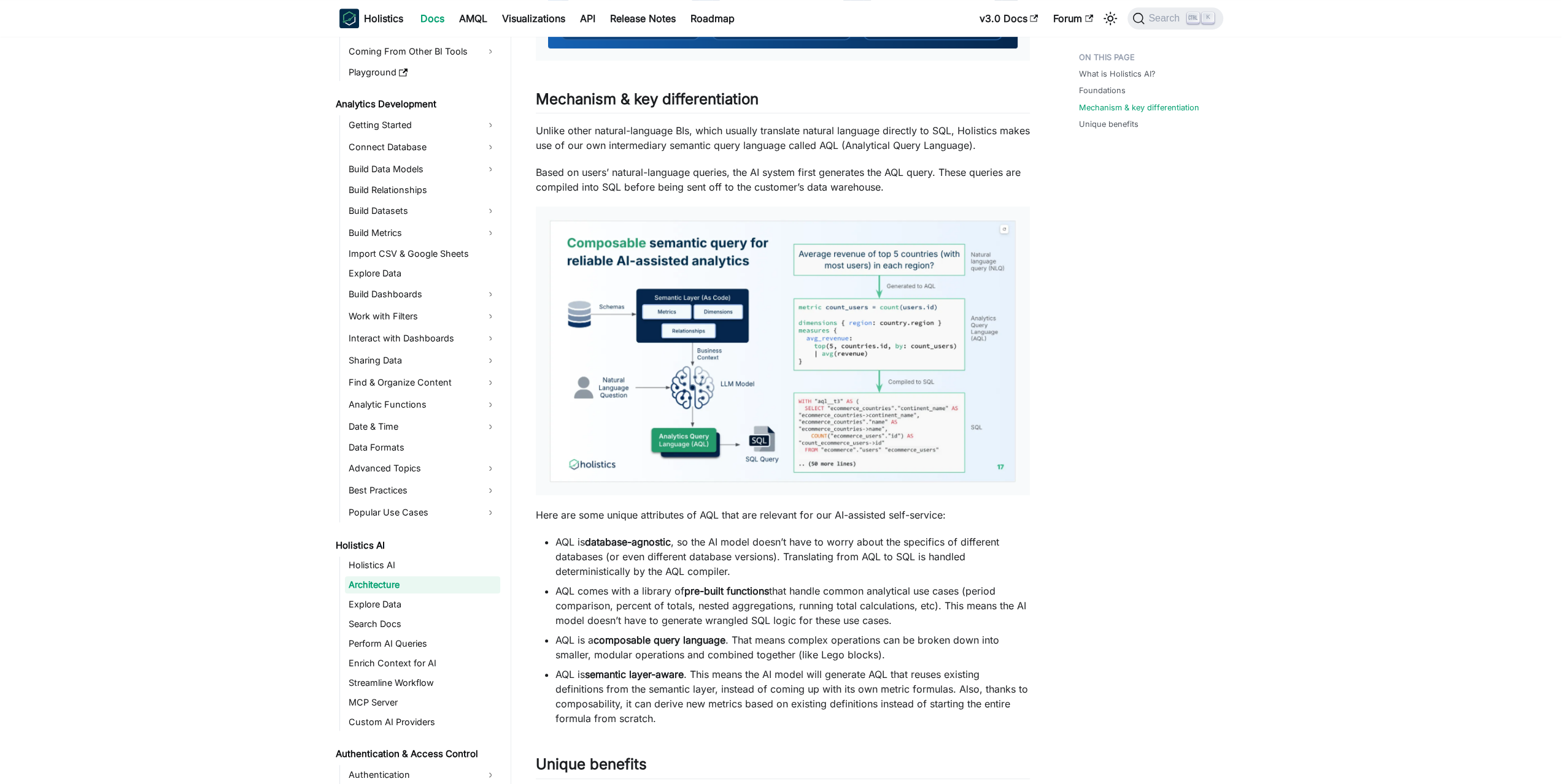
click at [609, 603] on li "AQL comes with a library of pre-built functions that handle common analytical u…" at bounding box center [793, 606] width 475 height 44
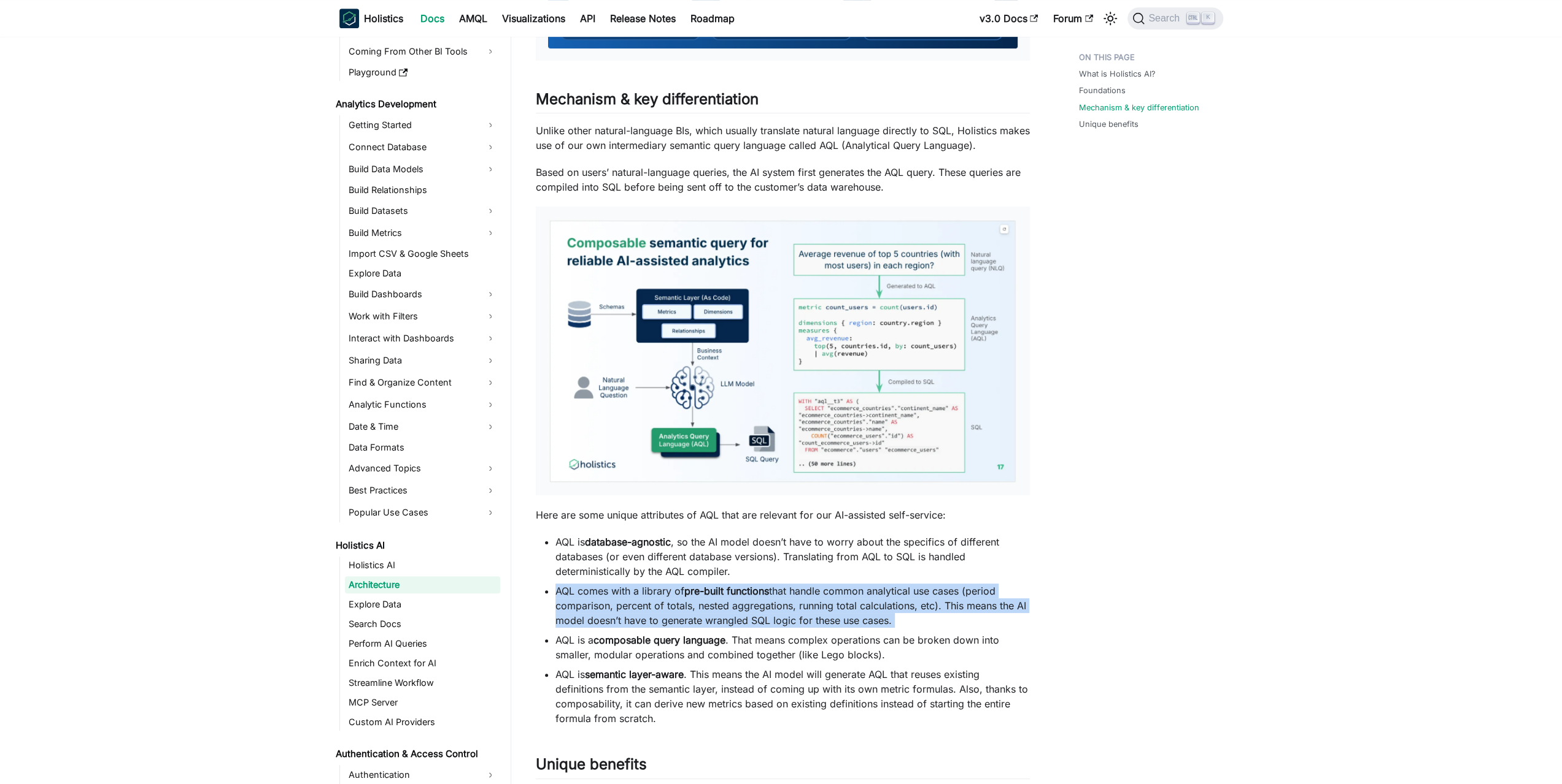
click at [609, 603] on li "AQL comes with a library of pre-built functions that handle common analytical u…" at bounding box center [793, 606] width 475 height 44
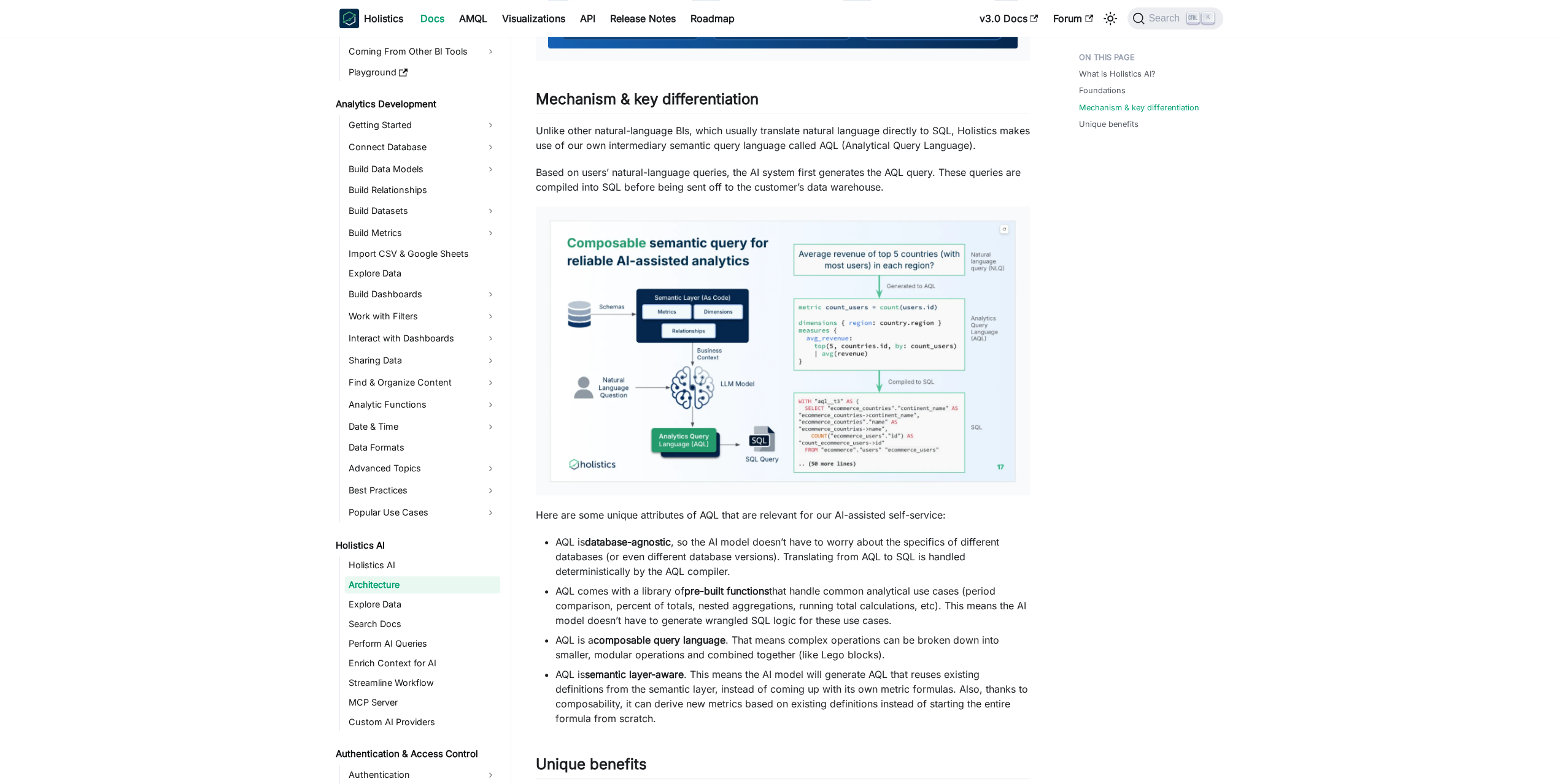
click at [611, 633] on li "AQL is a composable query language . That means complex operations can be broke…" at bounding box center [793, 647] width 475 height 29
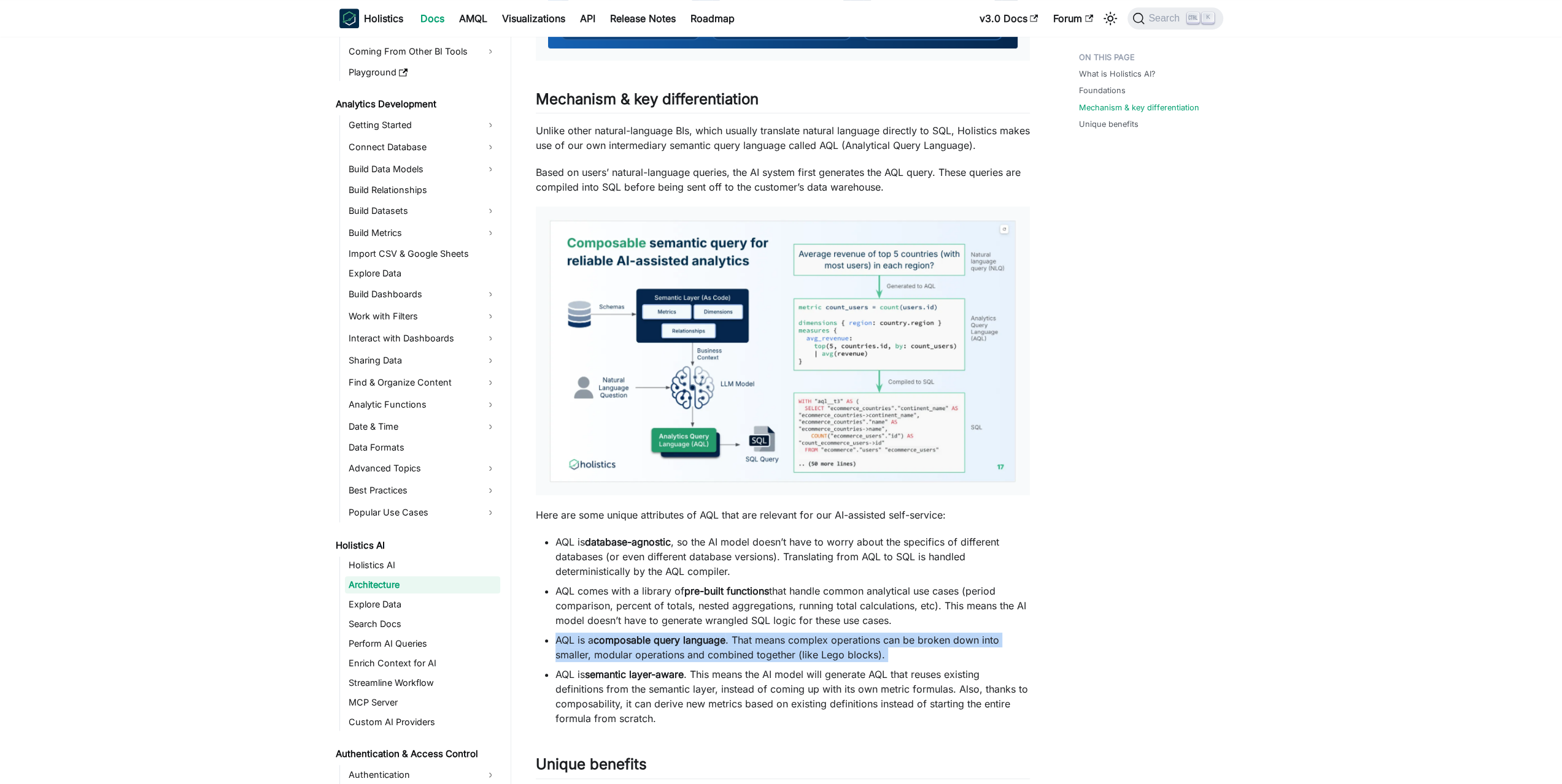
click at [611, 633] on li "AQL is a composable query language . That means complex operations can be broke…" at bounding box center [793, 647] width 475 height 29
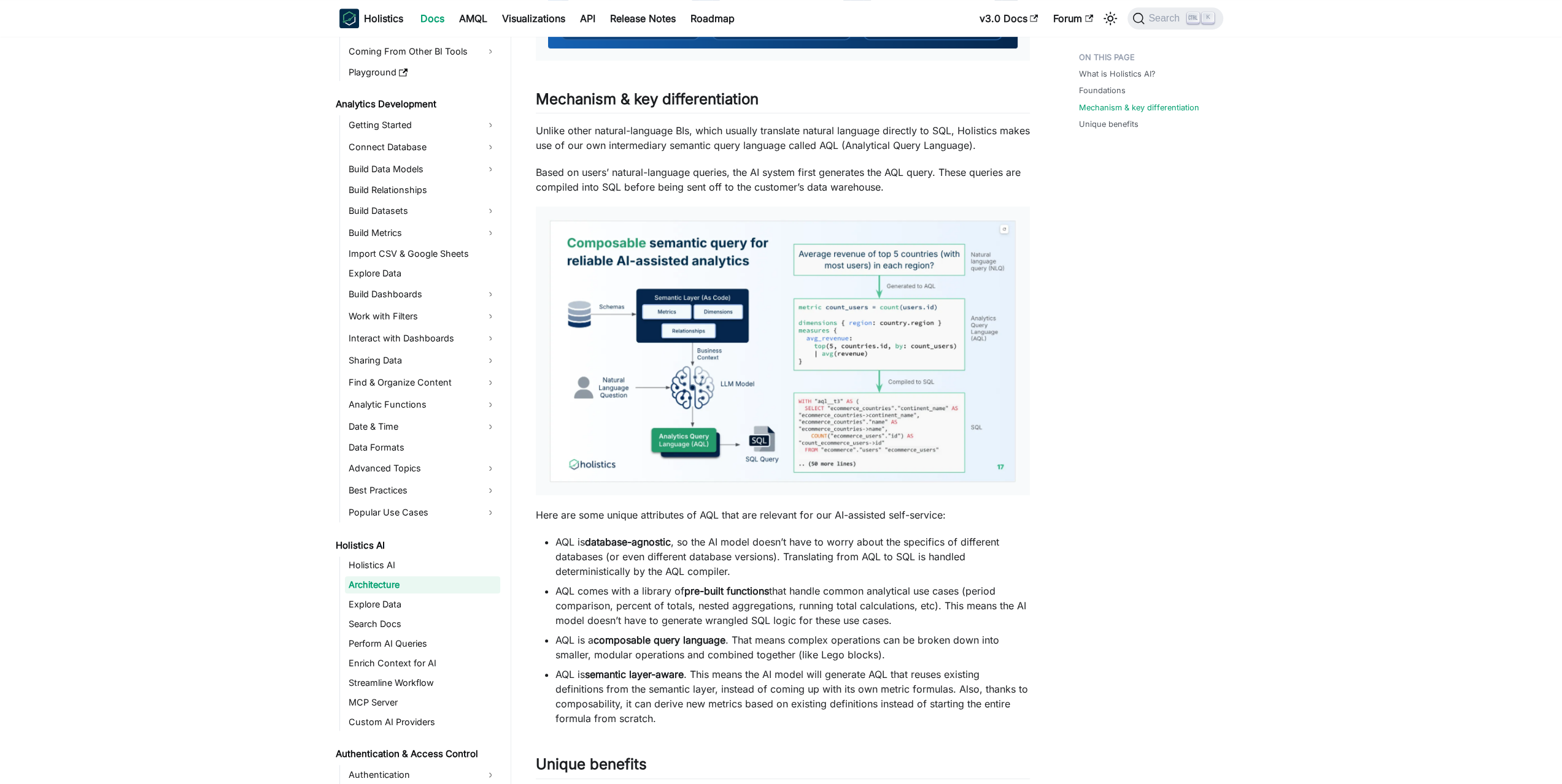
click at [594, 626] on li "AQL comes with a library of pre-built functions that handle common analytical u…" at bounding box center [793, 606] width 475 height 44
click at [400, 608] on link "Explore Data" at bounding box center [422, 605] width 155 height 17
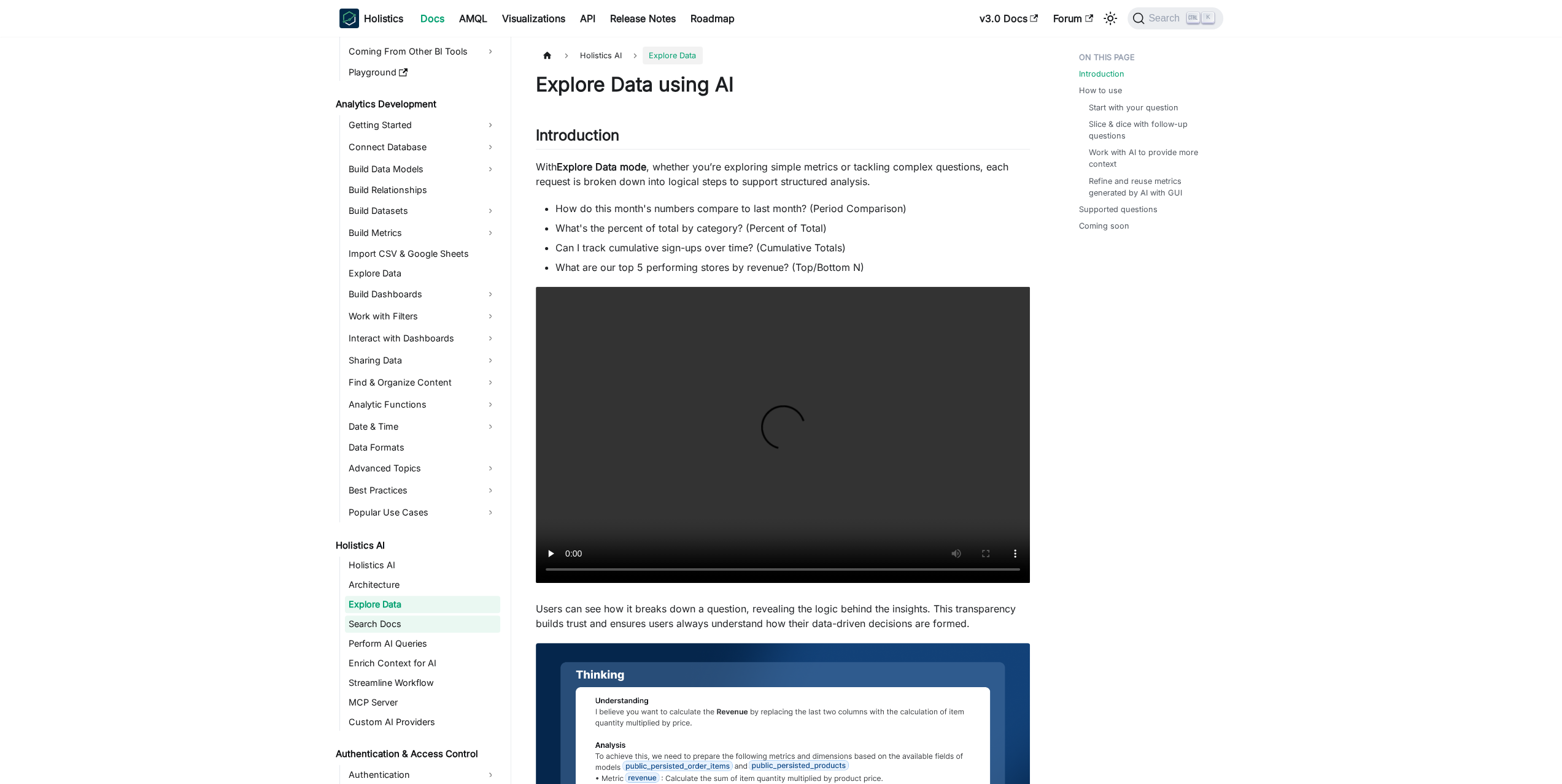
click at [390, 626] on link "Search Docs" at bounding box center [422, 624] width 155 height 17
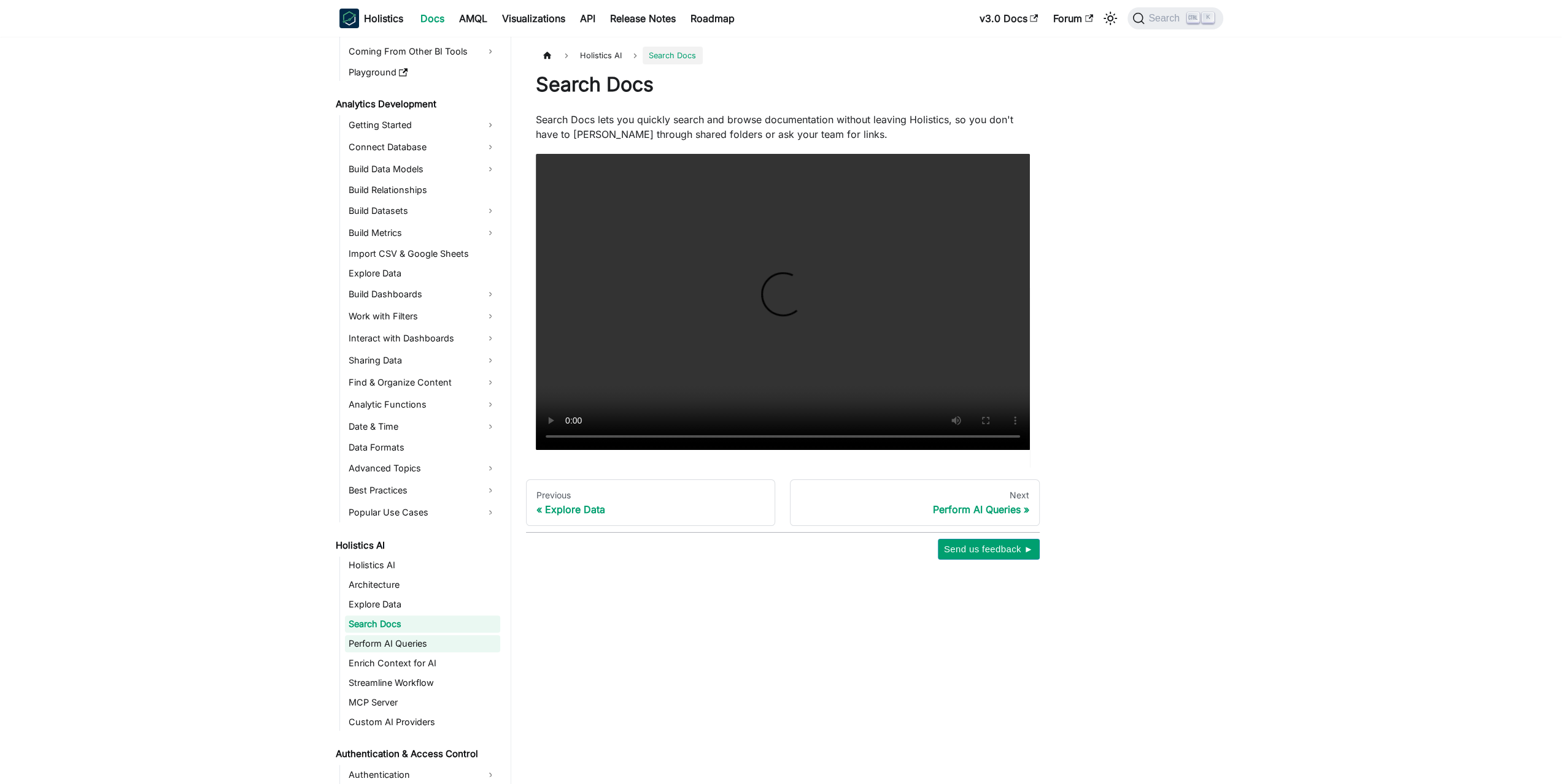
click at [390, 638] on link "Perform AI Queries" at bounding box center [422, 644] width 155 height 17
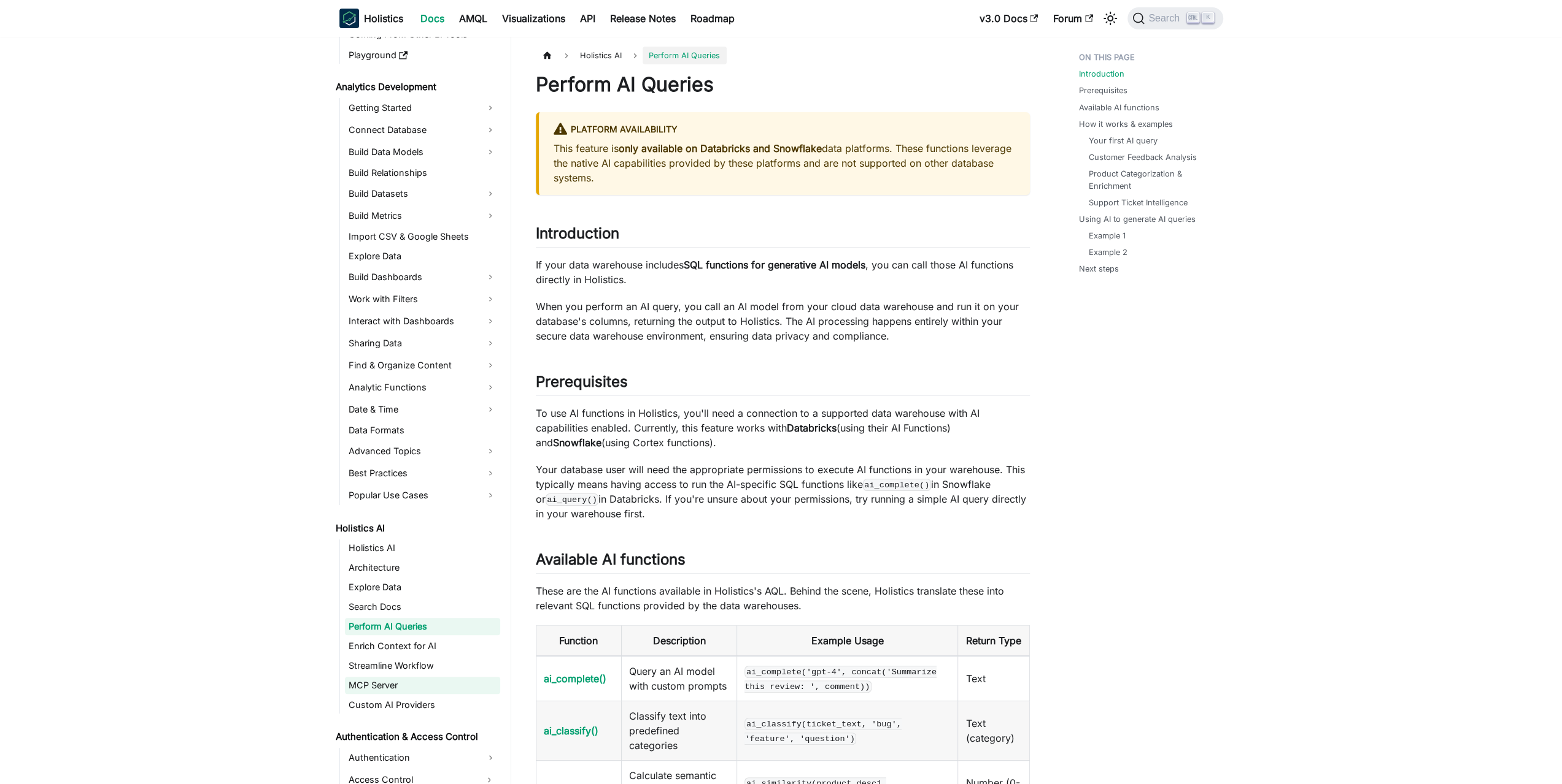
click at [389, 680] on link "MCP Server" at bounding box center [422, 686] width 155 height 17
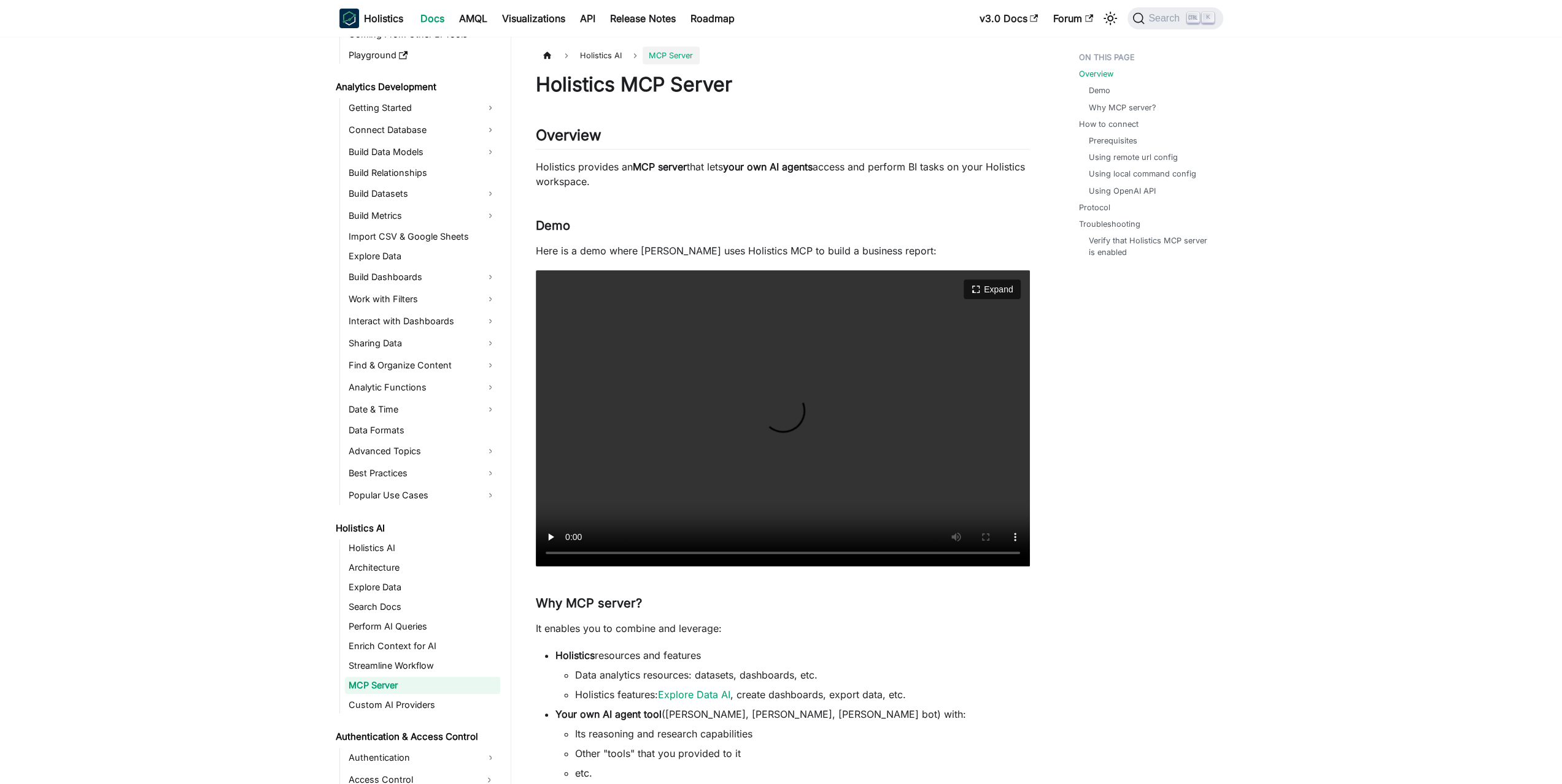
scroll to position [209, 0]
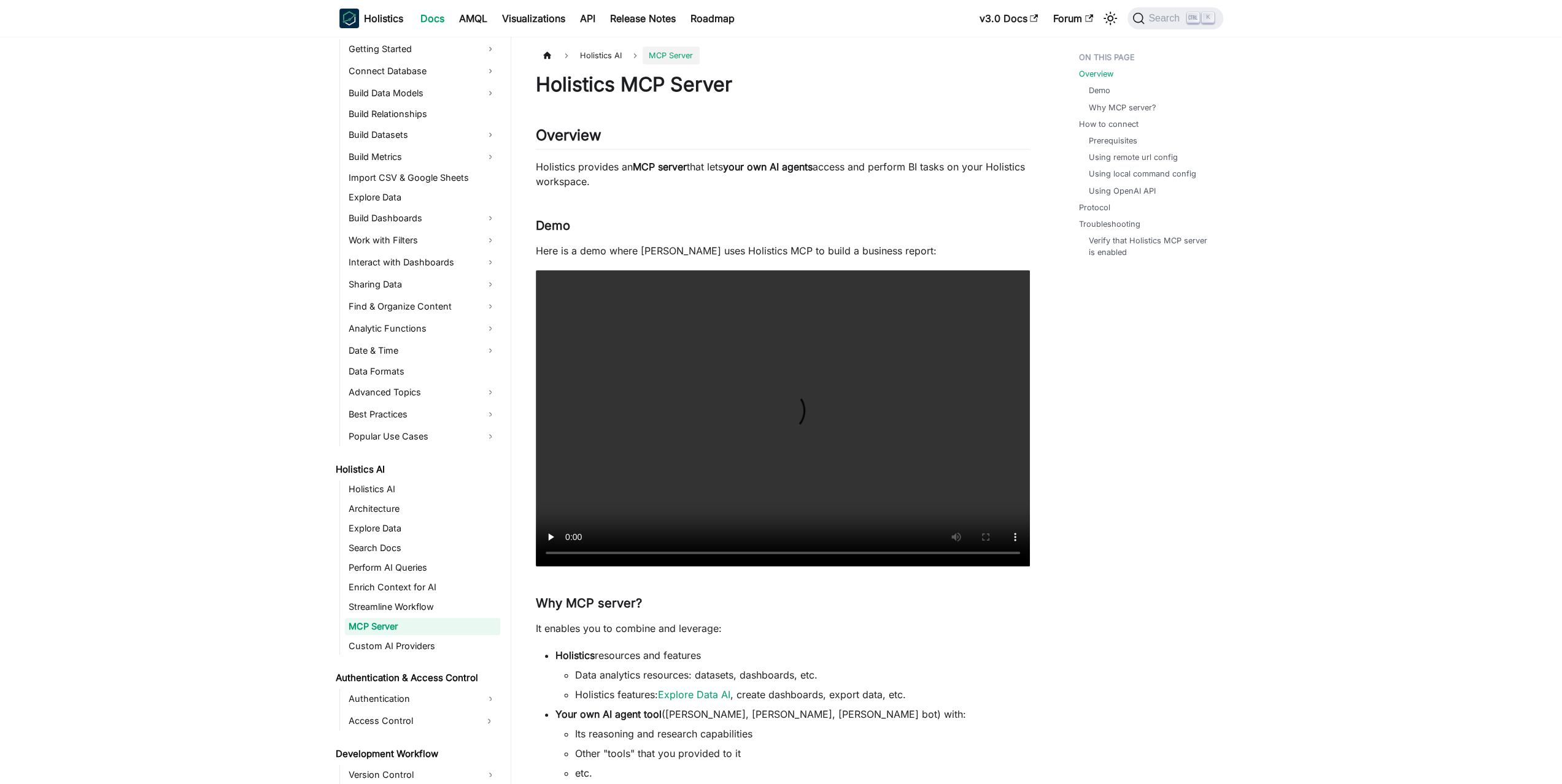
click at [635, 178] on p "Holistics provides an MCP server that lets your own AI agents access and perfor…" at bounding box center [782, 174] width 494 height 29
click at [678, 177] on p "Holistics provides an MCP server that lets your own AI agents access and perfor…" at bounding box center [782, 174] width 494 height 29
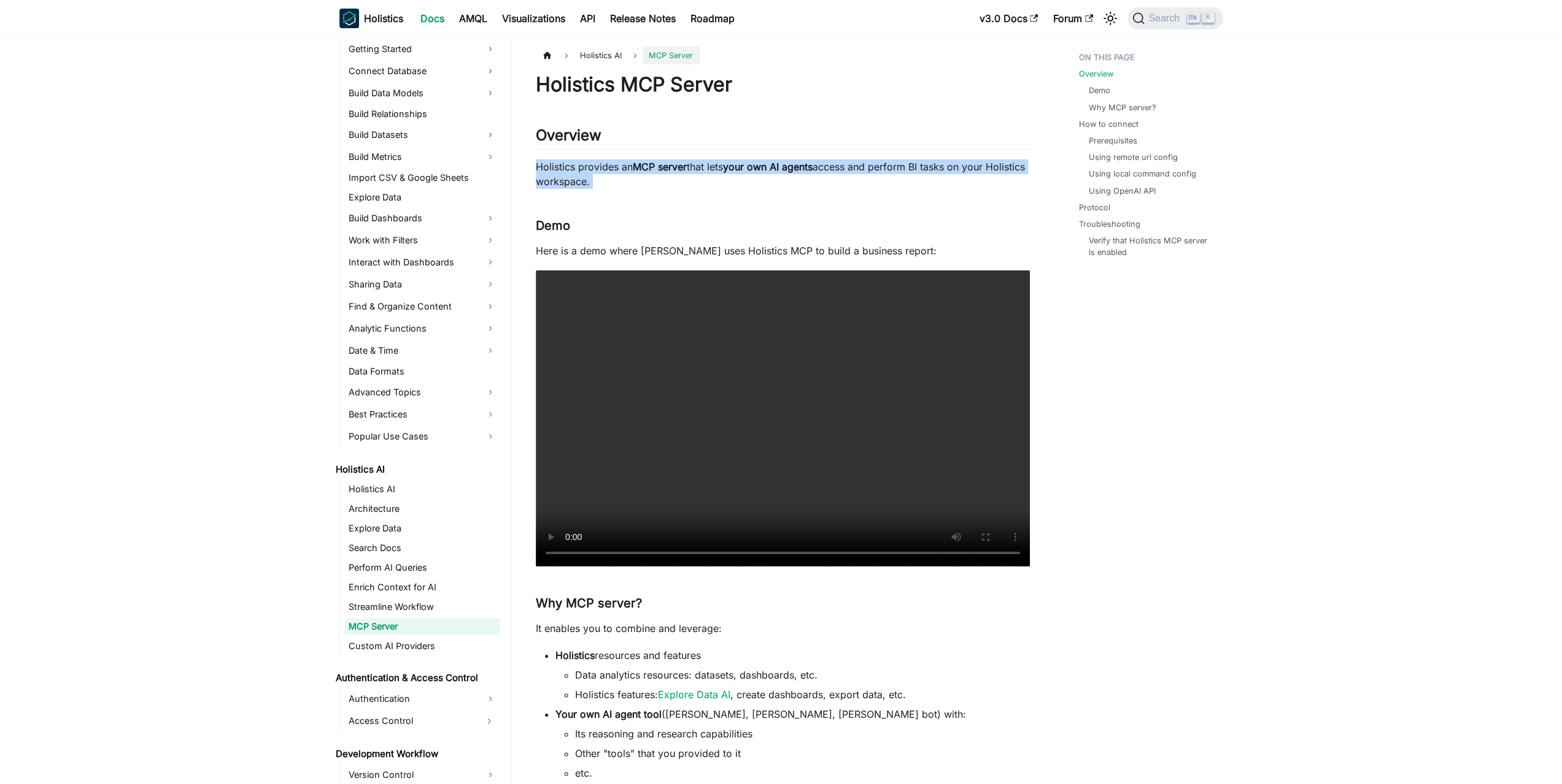
click at [678, 177] on p "Holistics provides an MCP server that lets your own AI agents access and perfor…" at bounding box center [782, 174] width 494 height 29
click at [695, 175] on p "Holistics provides an MCP server that lets your own AI agents access and perfor…" at bounding box center [782, 174] width 494 height 29
drag, startPoint x: 715, startPoint y: 179, endPoint x: 620, endPoint y: 169, distance: 95.5
click at [622, 170] on p "Holistics provides an MCP server that lets your own AI agents access and perfor…" at bounding box center [782, 174] width 494 height 29
click at [620, 169] on p "Holistics provides an MCP server that lets your own AI agents access and perfor…" at bounding box center [782, 174] width 494 height 29
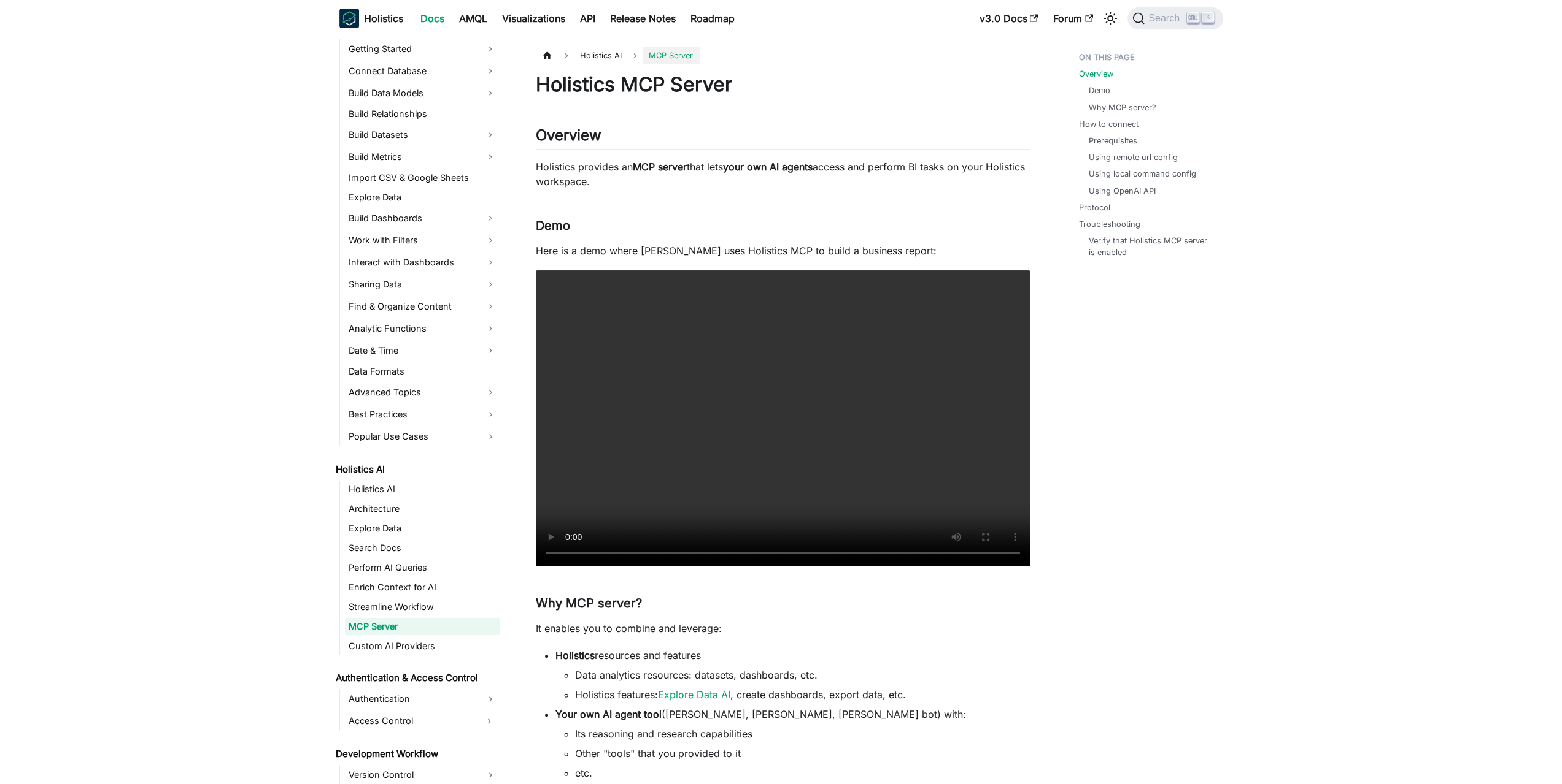
drag, startPoint x: 607, startPoint y: 168, endPoint x: 662, endPoint y: 178, distance: 55.9
click at [658, 178] on p "Holistics provides an MCP server that lets your own AI agents access and perfor…" at bounding box center [782, 174] width 494 height 29
drag, startPoint x: 662, startPoint y: 179, endPoint x: 668, endPoint y: 201, distance: 22.8
click at [662, 179] on p "Holistics provides an MCP server that lets your own AI agents access and perfor…" at bounding box center [782, 174] width 494 height 29
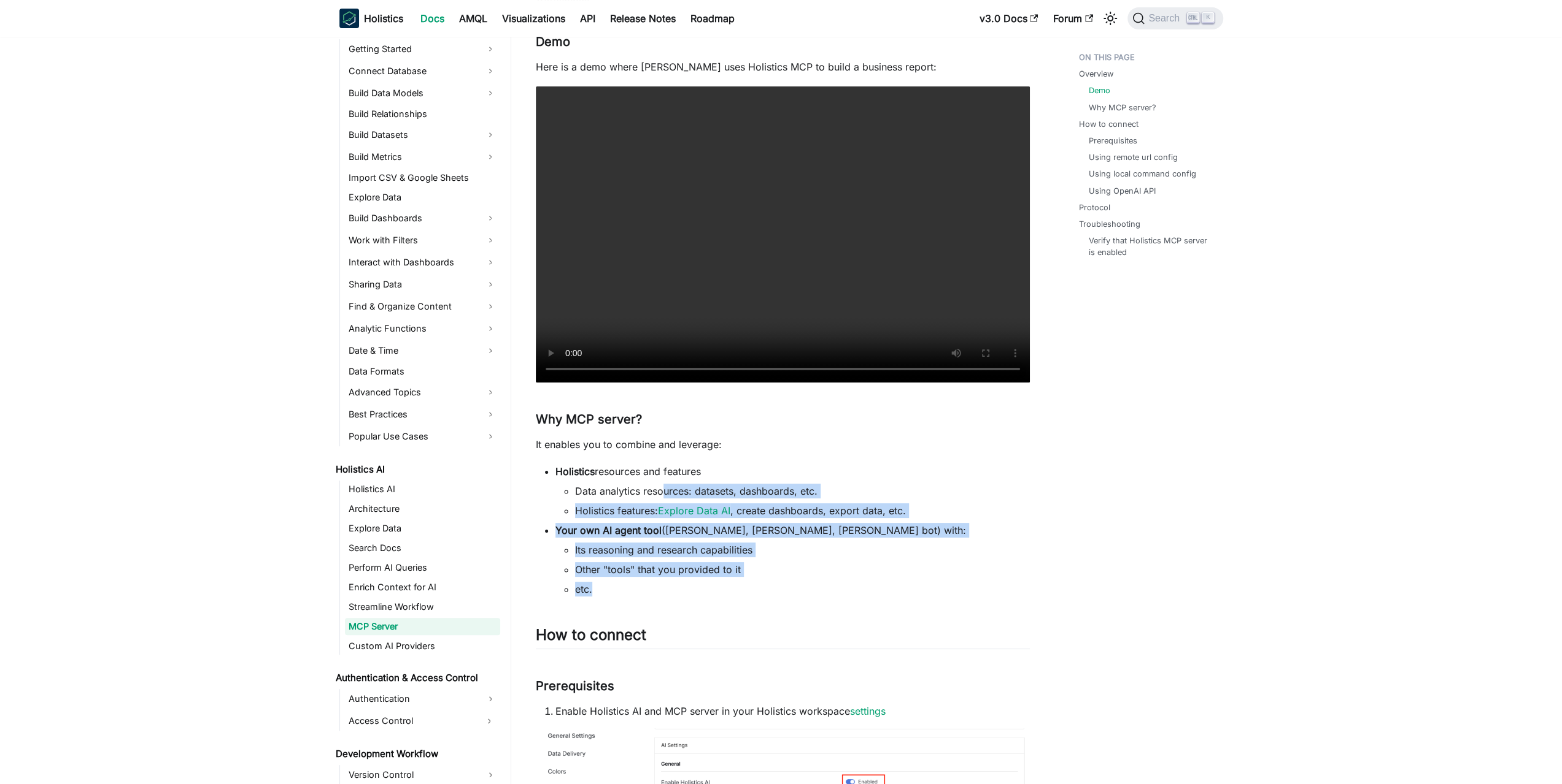
drag, startPoint x: 661, startPoint y: 490, endPoint x: 674, endPoint y: 579, distance: 89.9
click at [674, 579] on ul "Holistics resources and features Data analytics resources: datasets, dashboards…" at bounding box center [782, 530] width 494 height 132
click at [674, 579] on ul "Its reasoning and research capabilities Other "tools" that you provided to it e…" at bounding box center [793, 570] width 475 height 54
drag, startPoint x: 667, startPoint y: 593, endPoint x: 689, endPoint y: 475, distance: 120.0
click at [689, 475] on ul "Holistics resources and features Data analytics resources: datasets, dashboards…" at bounding box center [782, 530] width 494 height 132
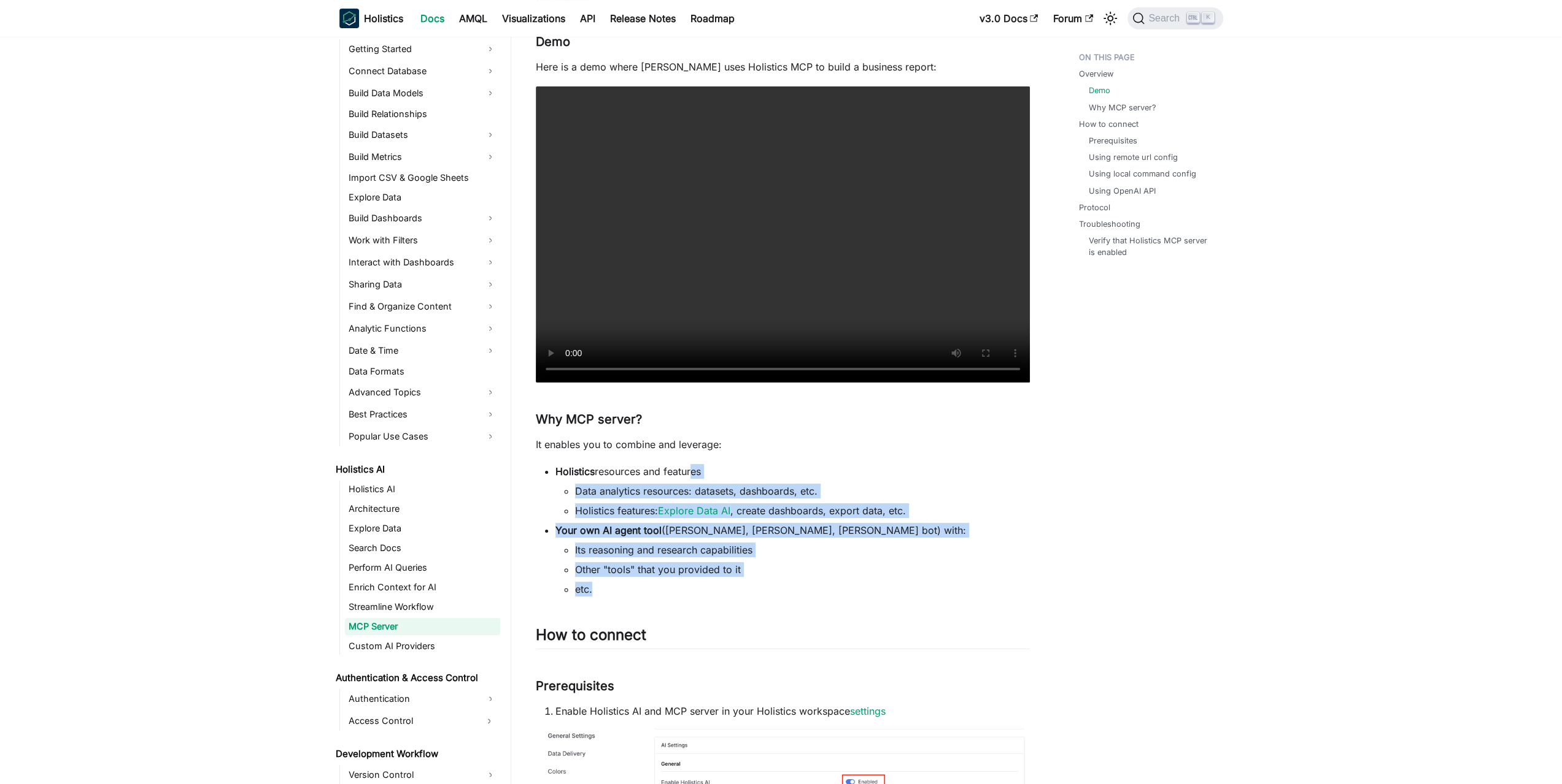
click at [689, 475] on li "Holistics resources and features Data analytics resources: datasets, dashboards…" at bounding box center [793, 491] width 475 height 54
drag, startPoint x: 746, startPoint y: 464, endPoint x: 825, endPoint y: 573, distance: 134.6
click at [825, 573] on ul "Holistics resources and features Data analytics resources: datasets, dashboards…" at bounding box center [782, 530] width 494 height 132
click at [825, 573] on li "Other "tools" that you provided to it" at bounding box center [802, 569] width 454 height 15
drag, startPoint x: 789, startPoint y: 562, endPoint x: 808, endPoint y: 472, distance: 92.0
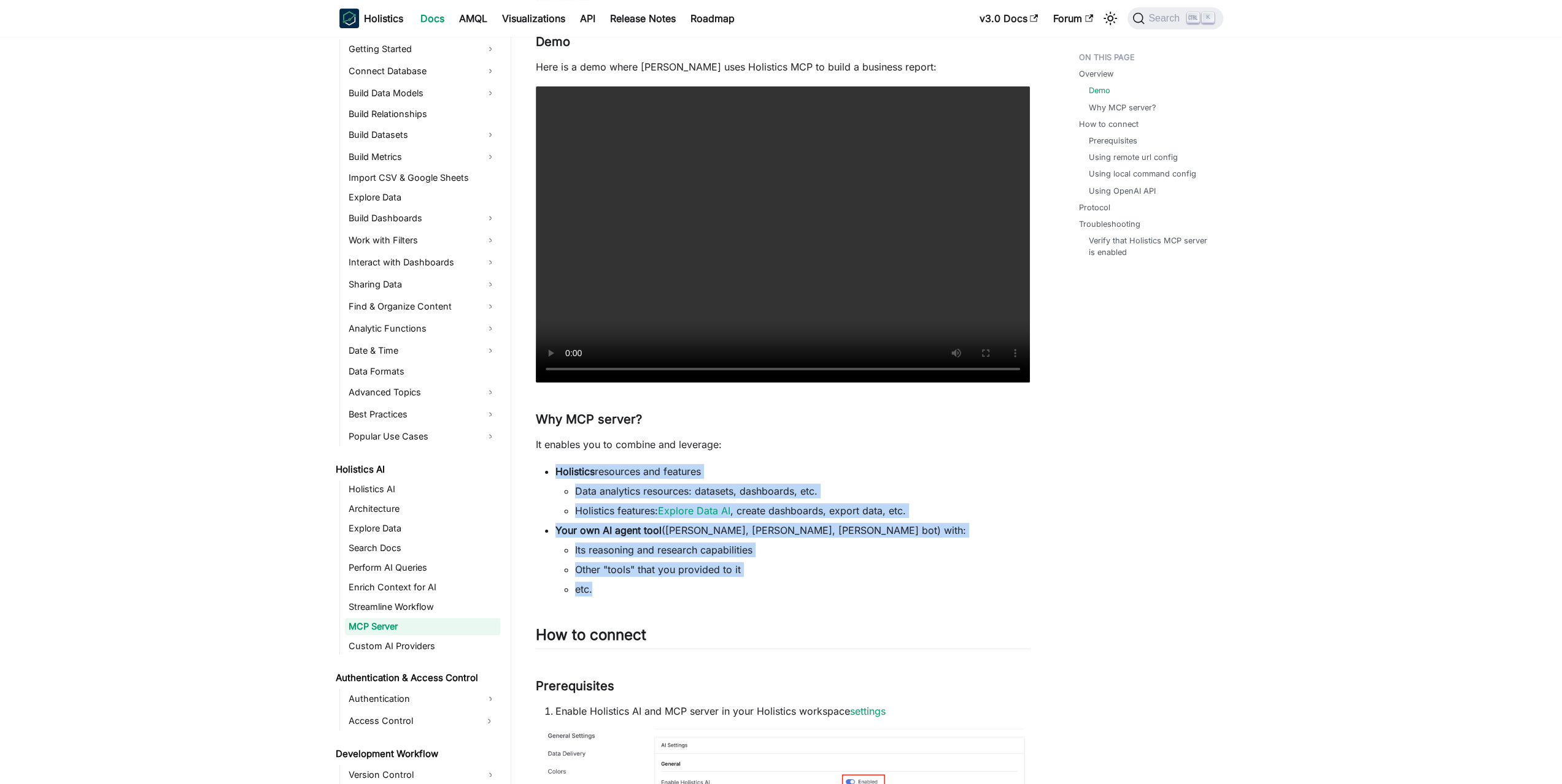
click at [808, 472] on ul "Holistics resources and features Data analytics resources: datasets, dashboards…" at bounding box center [782, 530] width 494 height 132
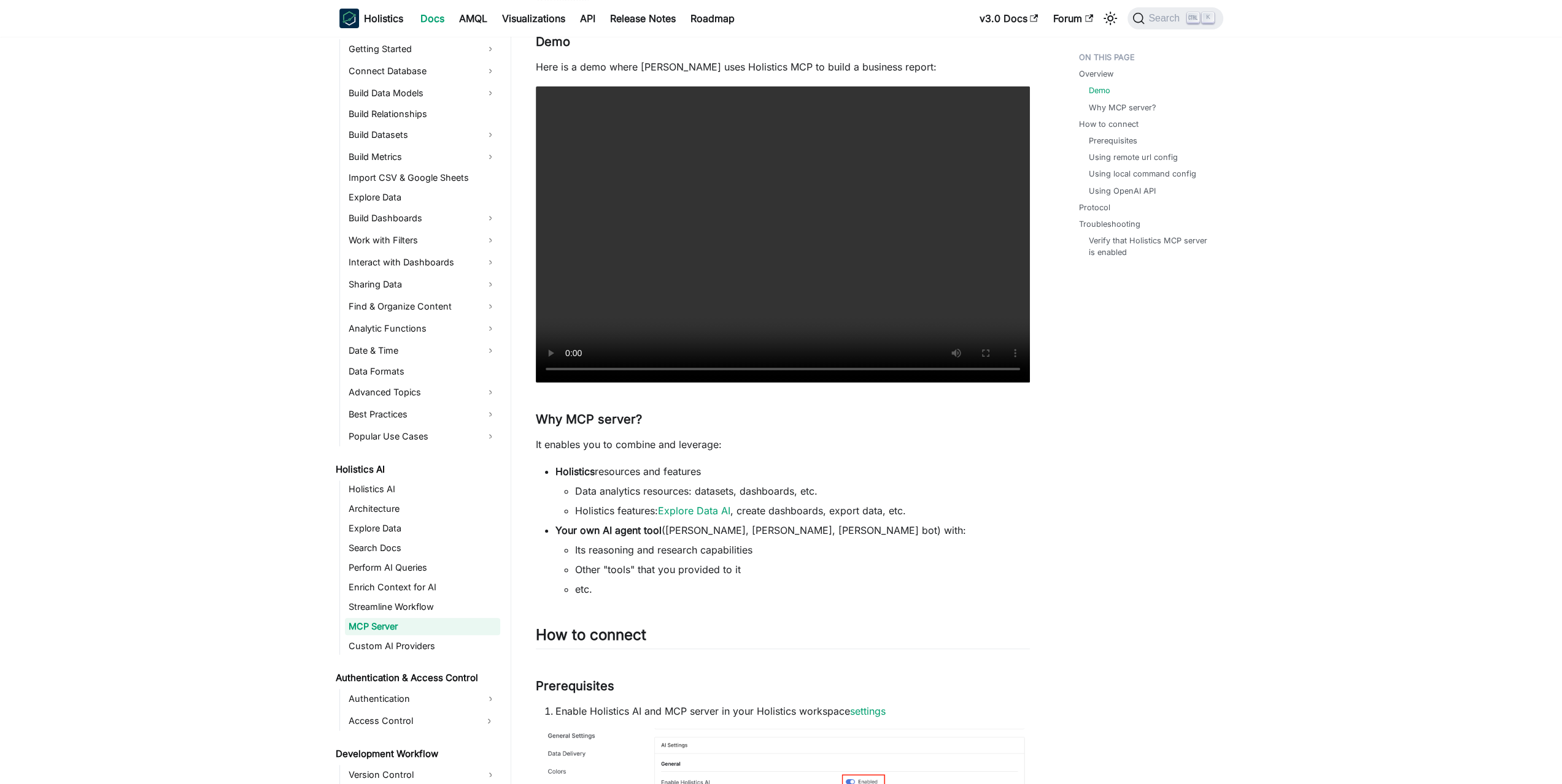
click at [808, 471] on li "Holistics resources and features Data analytics resources: datasets, dashboards…" at bounding box center [793, 491] width 475 height 54
drag, startPoint x: 826, startPoint y: 538, endPoint x: 821, endPoint y: 583, distance: 45.3
click at [821, 583] on li "etc." at bounding box center [802, 589] width 454 height 15
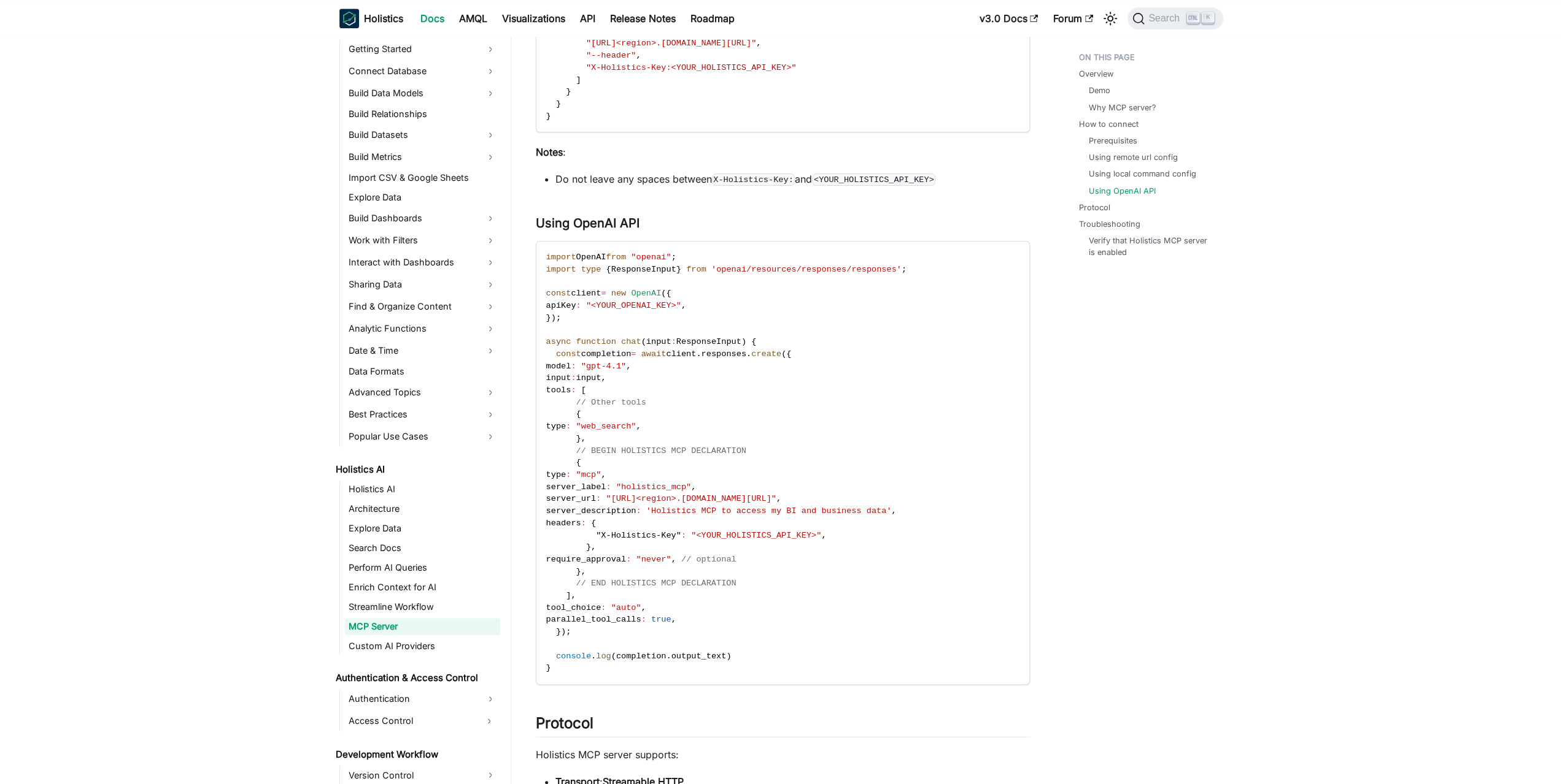
scroll to position [1901, 0]
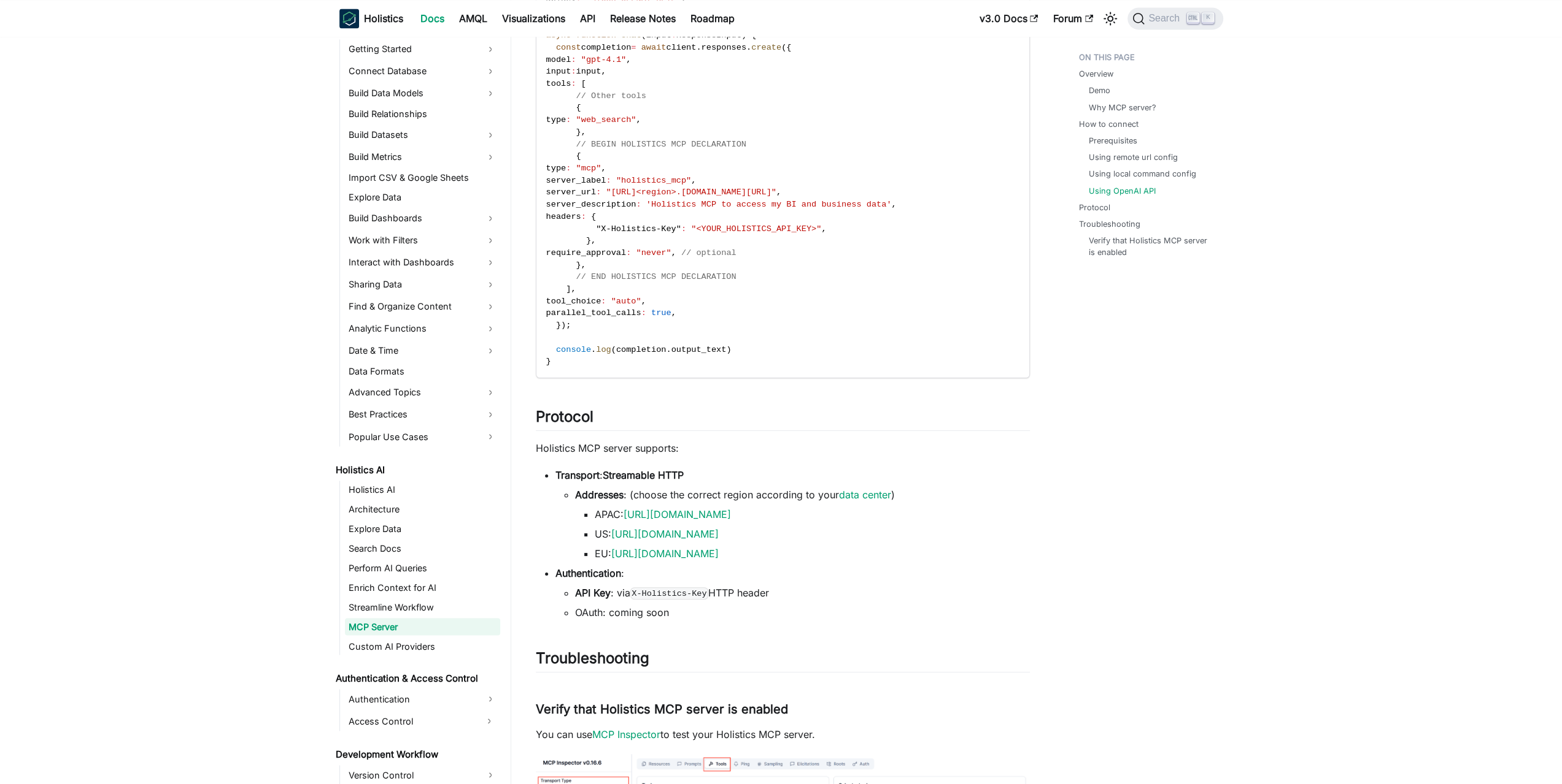
drag, startPoint x: 773, startPoint y: 463, endPoint x: 831, endPoint y: 589, distance: 138.7
click at [831, 589] on li "API Key : via X-Holistics-Key HTTP header" at bounding box center [802, 592] width 454 height 15
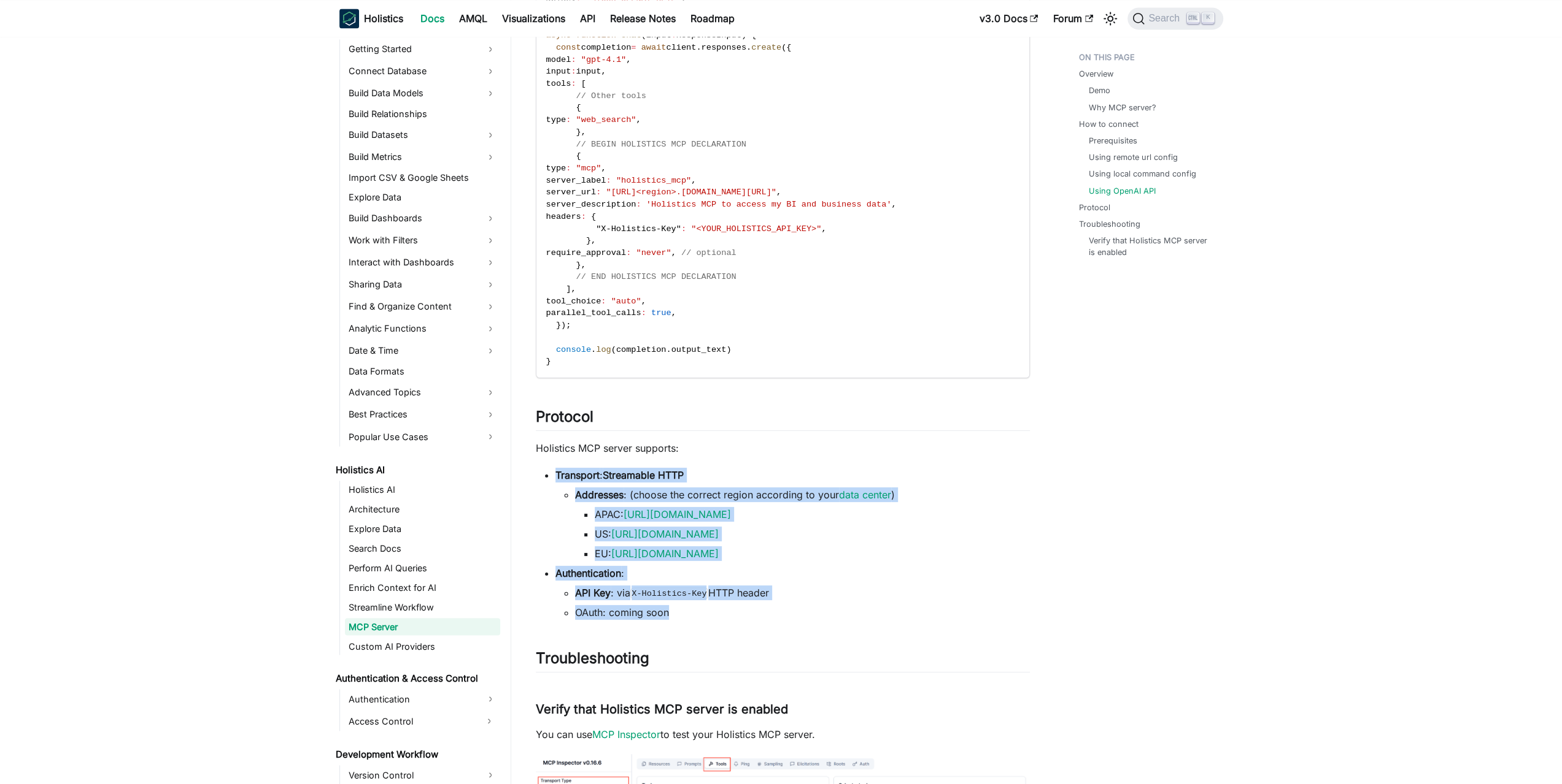
drag, startPoint x: 805, startPoint y: 602, endPoint x: 784, endPoint y: 459, distance: 144.5
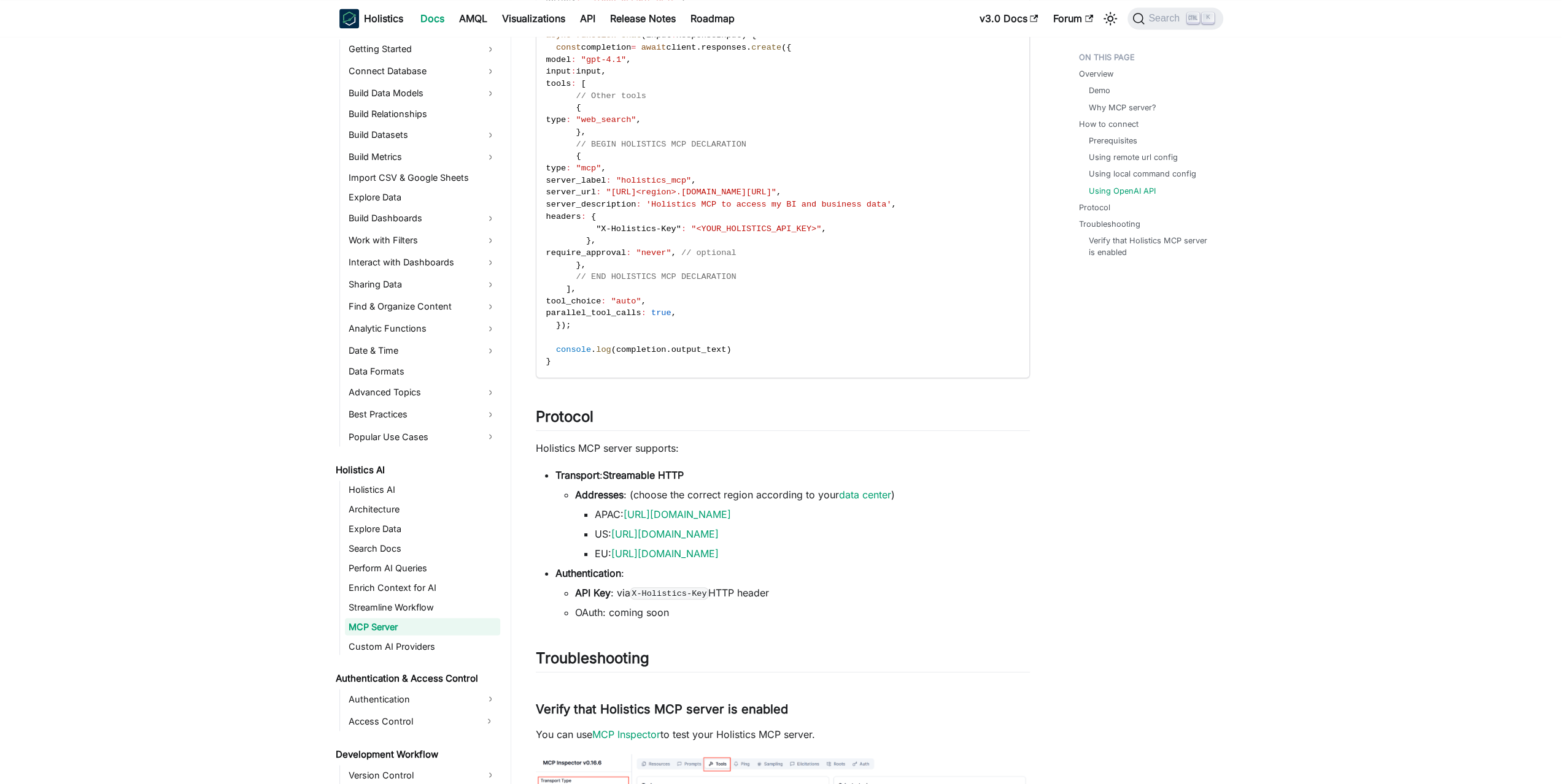
drag, startPoint x: 791, startPoint y: 468, endPoint x: 812, endPoint y: 588, distance: 121.8
click at [812, 588] on li "API Key : via X-Holistics-Key HTTP header" at bounding box center [802, 592] width 454 height 15
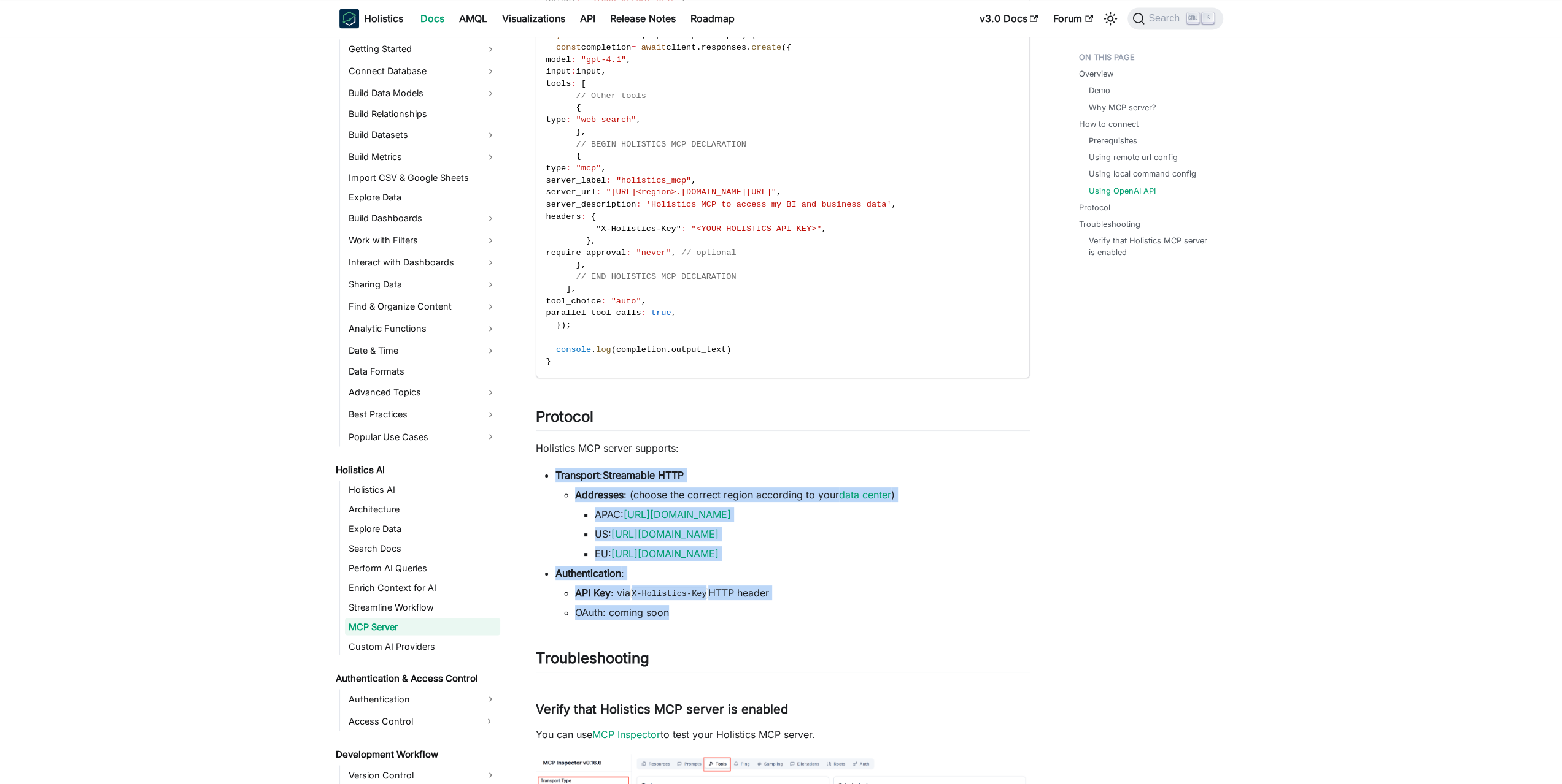
drag, startPoint x: 796, startPoint y: 615, endPoint x: 774, endPoint y: 458, distance: 158.5
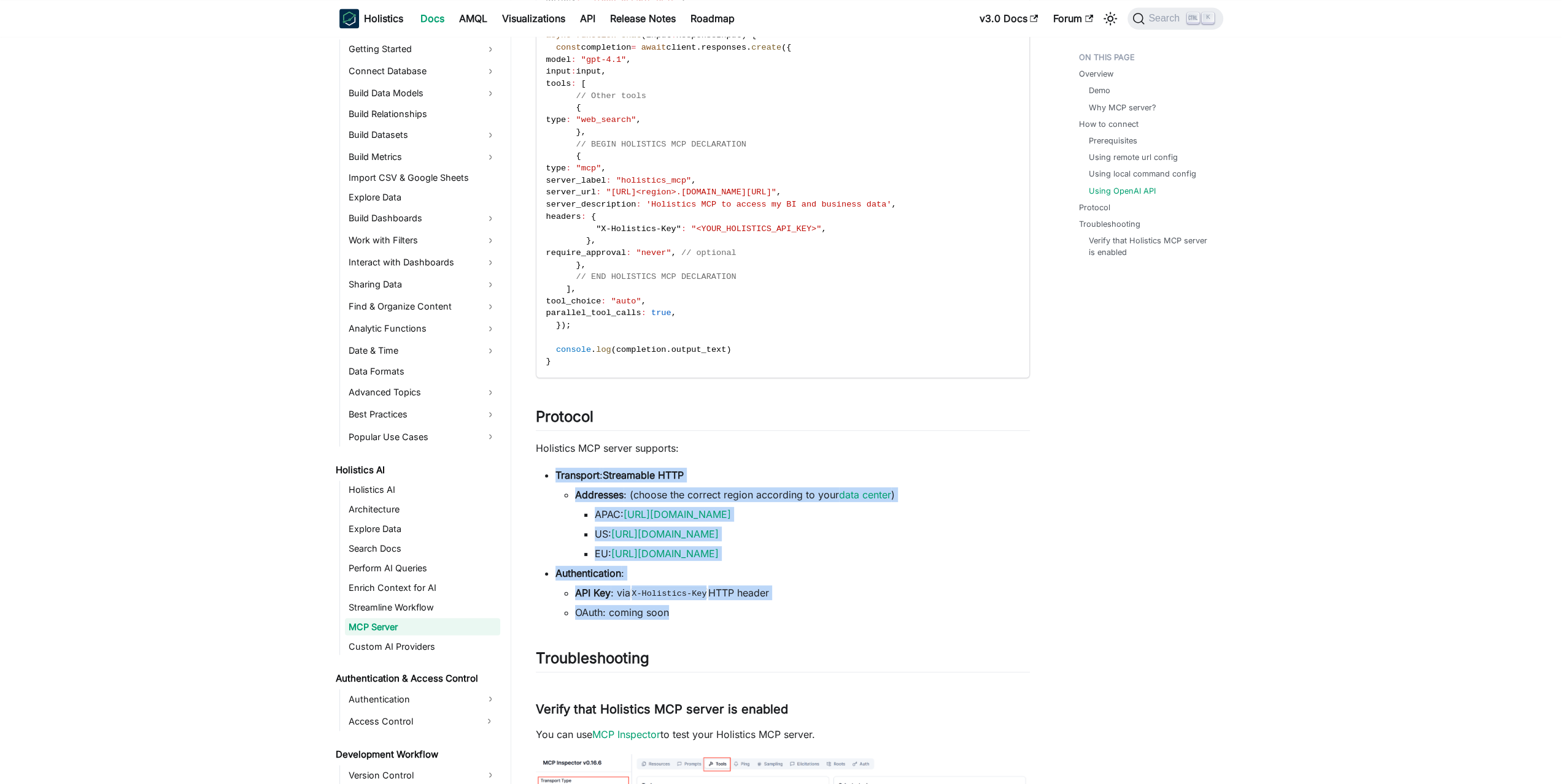
drag, startPoint x: 776, startPoint y: 436, endPoint x: 785, endPoint y: 605, distance: 169.2
click at [785, 606] on li "OAuth: coming soon" at bounding box center [802, 613] width 454 height 15
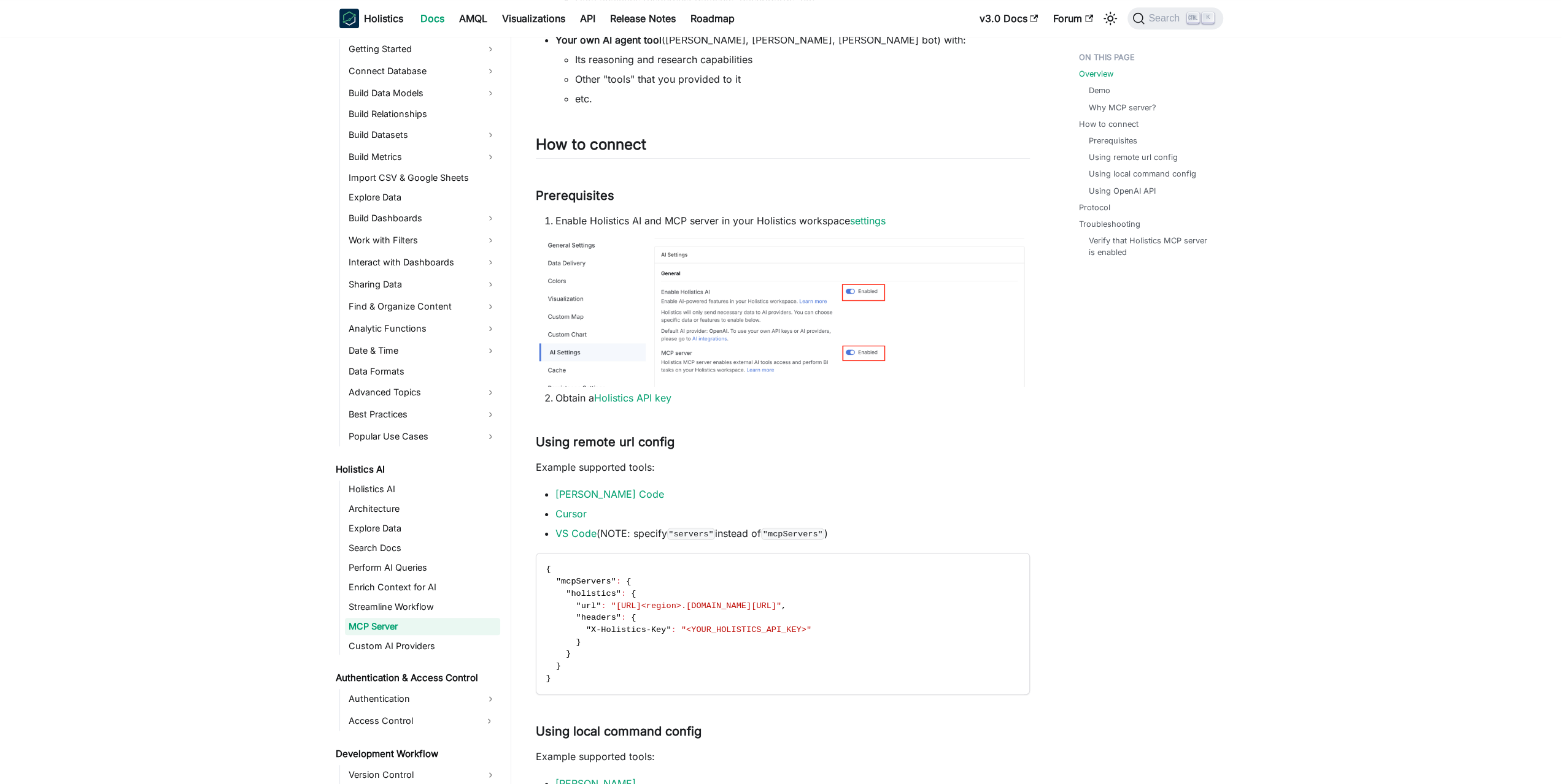
scroll to position [0, 0]
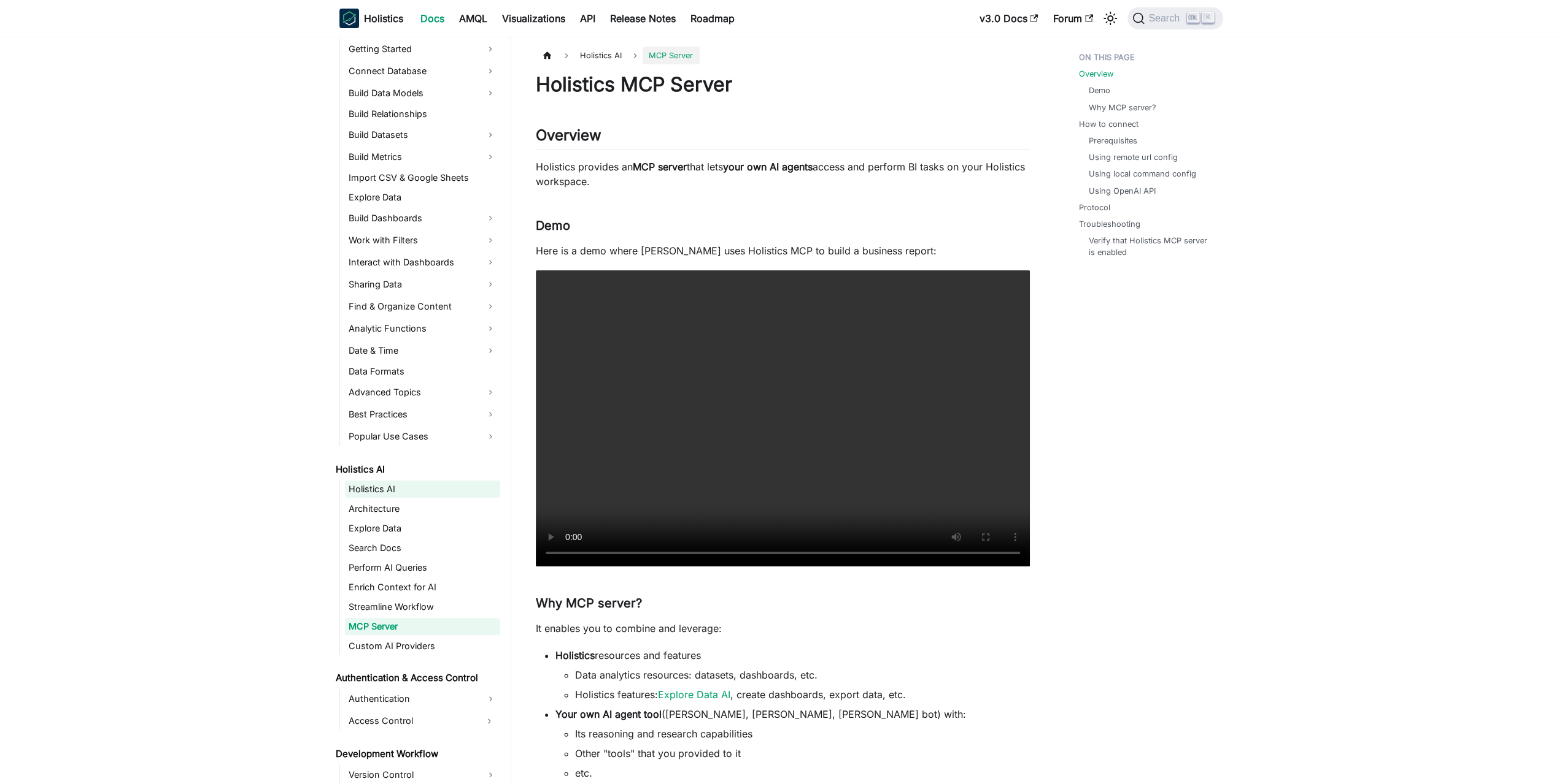
click at [375, 484] on link "Holistics AI" at bounding box center [422, 489] width 155 height 17
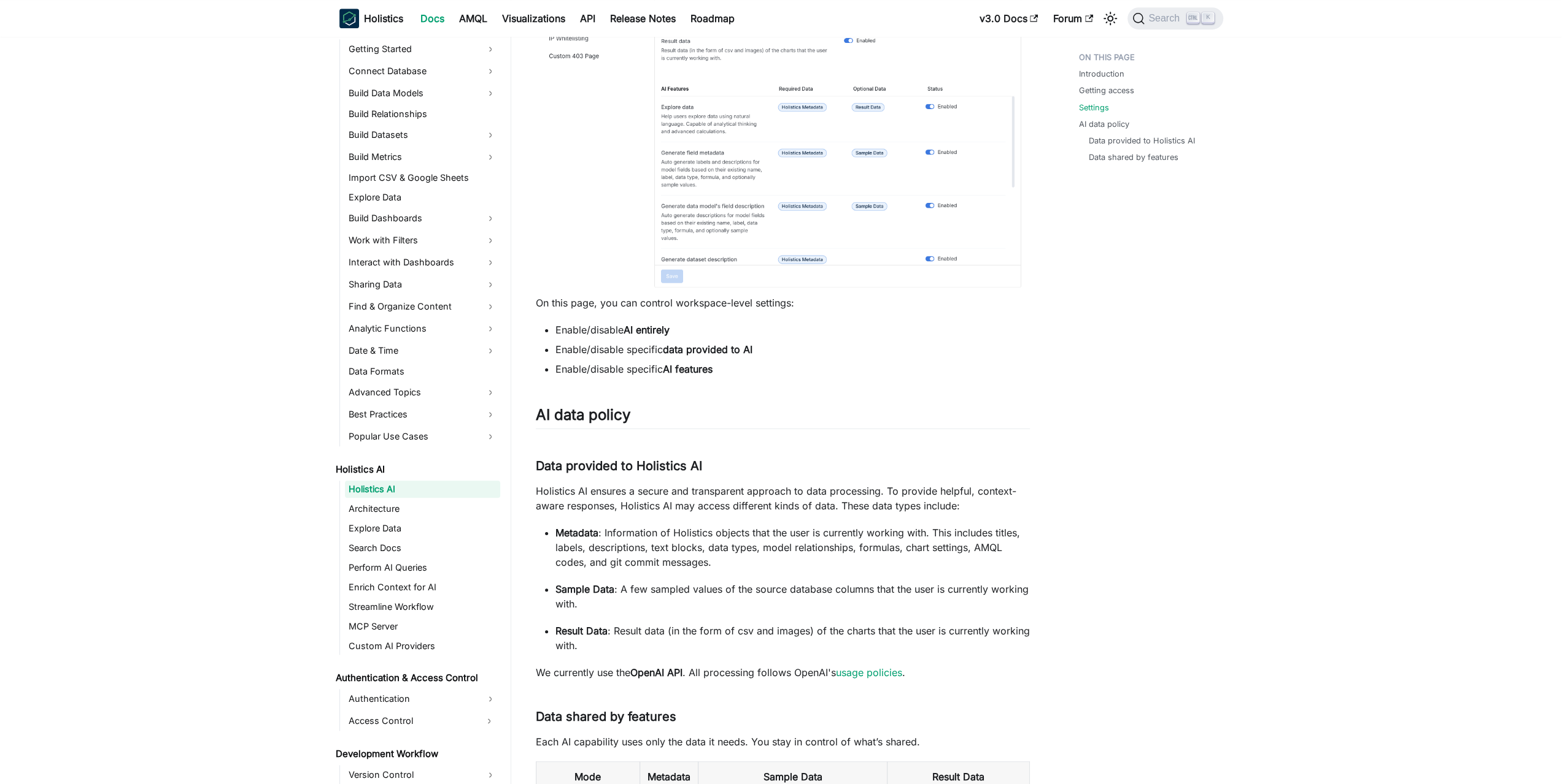
scroll to position [1227, 0]
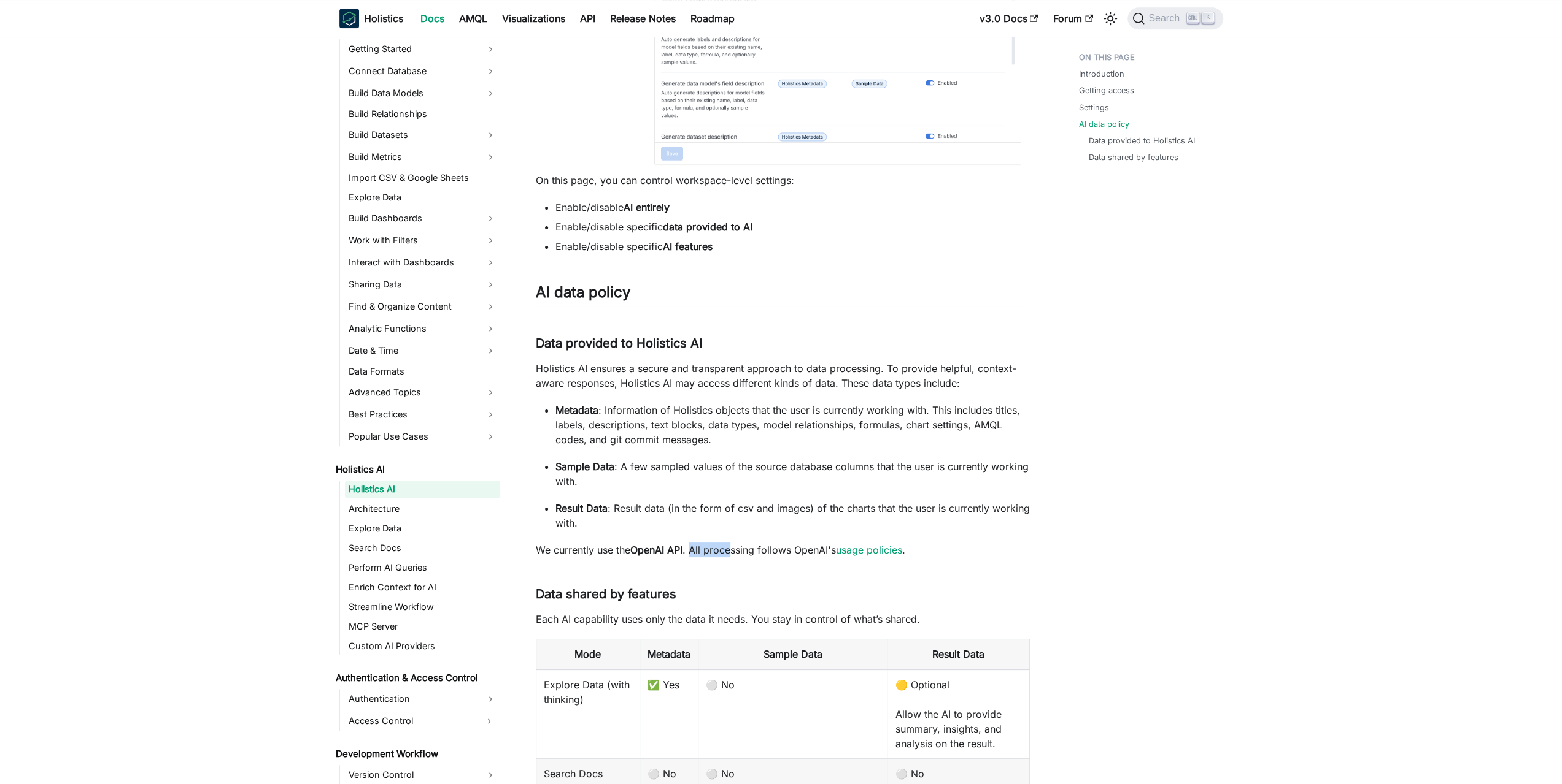
drag, startPoint x: 695, startPoint y: 531, endPoint x: 731, endPoint y: 549, distance: 40.2
click at [731, 549] on p "We currently use the OpenAI API . All processing follows OpenAI's usage policie…" at bounding box center [782, 550] width 494 height 15
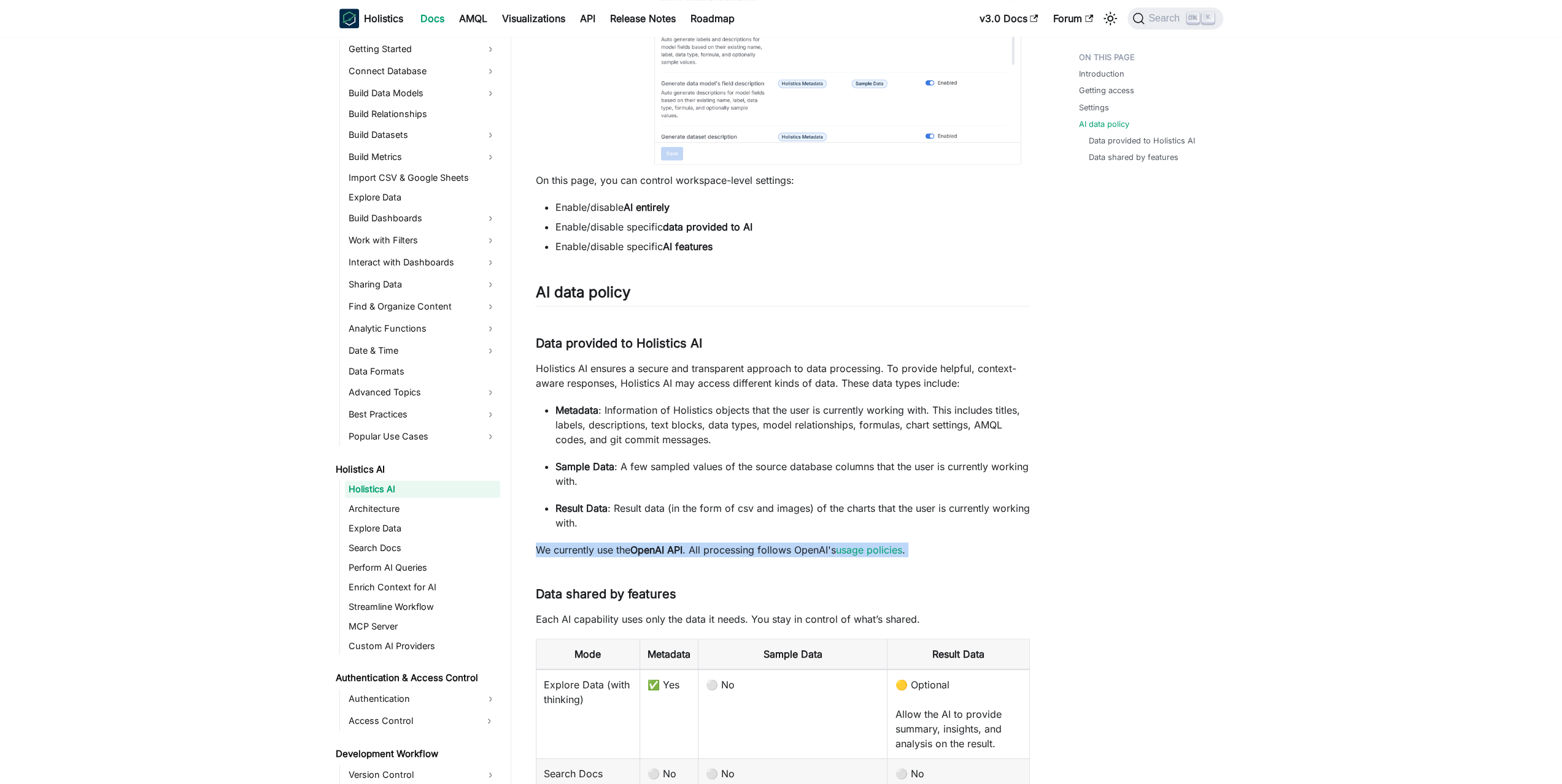
click at [702, 549] on p "We currently use the OpenAI API . All processing follows OpenAI's usage policie…" at bounding box center [782, 550] width 494 height 15
click at [724, 385] on p "Holistics AI ensures a secure and transparent approach to data processing. To p…" at bounding box center [782, 376] width 494 height 29
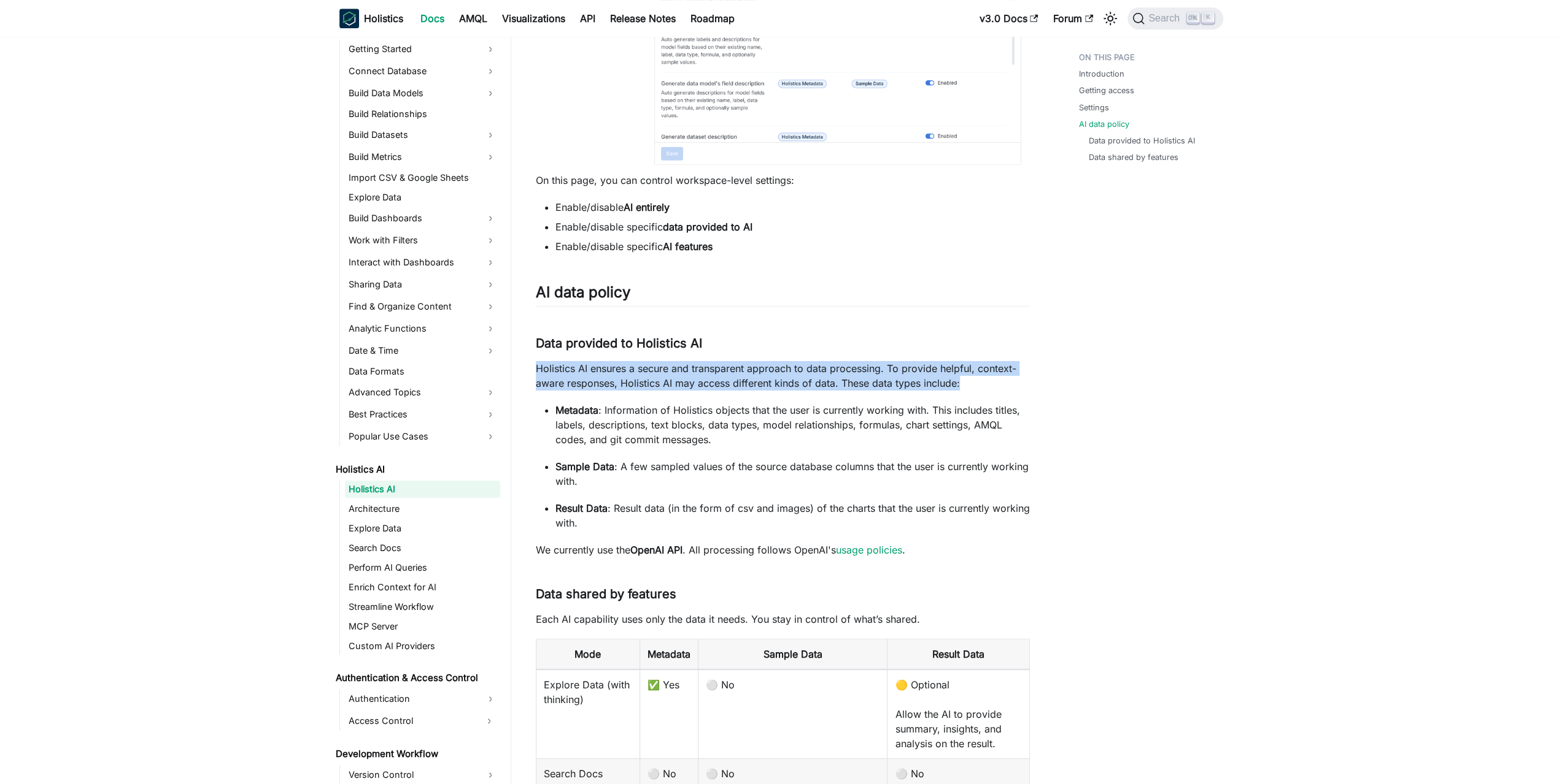
click at [724, 385] on p "Holistics AI ensures a secure and transparent approach to data processing. To p…" at bounding box center [782, 376] width 494 height 29
click at [716, 378] on p "Holistics AI ensures a secure and transparent approach to data processing. To p…" at bounding box center [782, 376] width 494 height 29
click at [706, 418] on p "Metadata : Information of Holistics objects that the user is currently working …" at bounding box center [793, 425] width 475 height 44
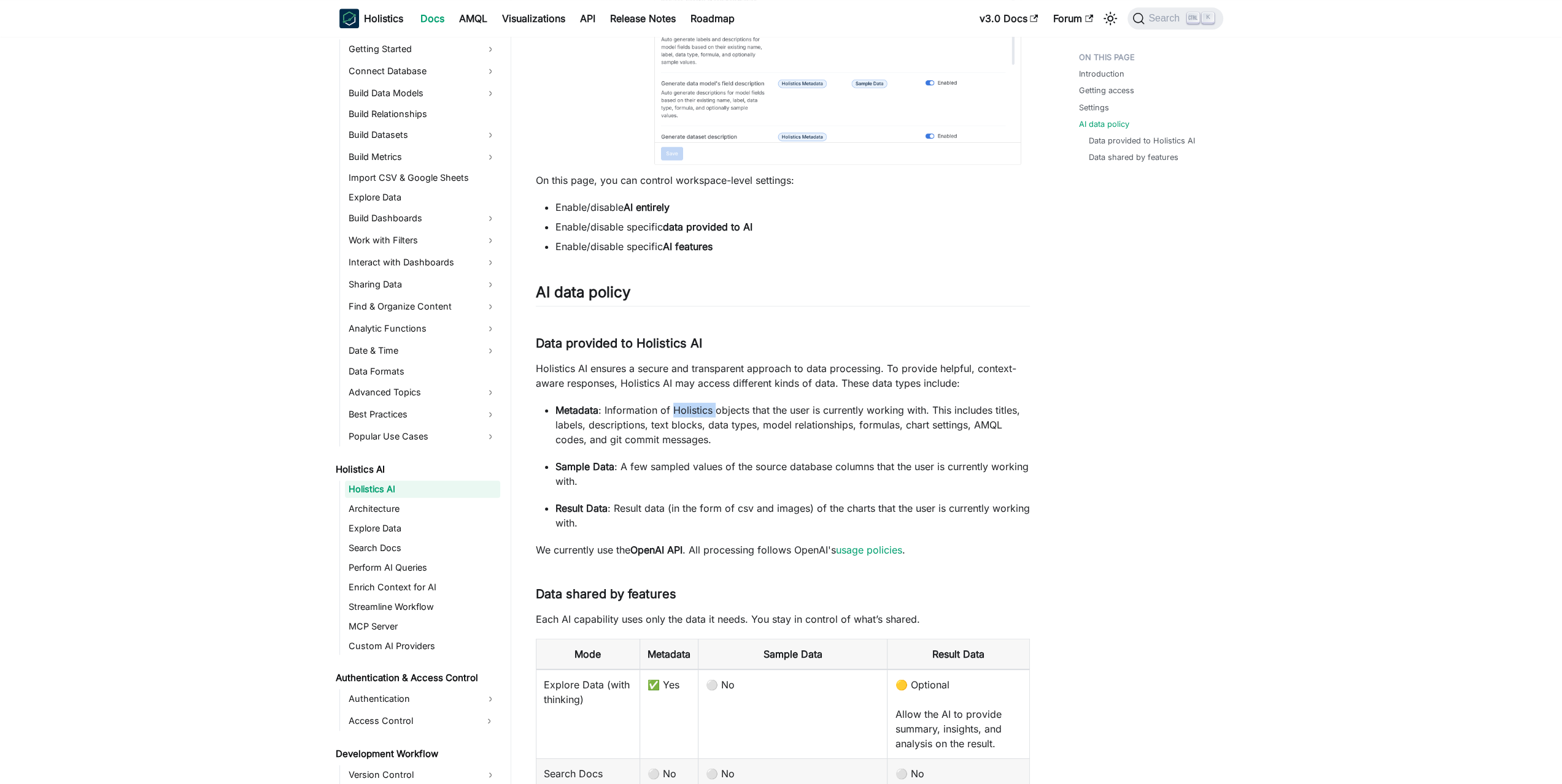
click at [706, 418] on p "Metadata : Information of Holistics objects that the user is currently working …" at bounding box center [793, 425] width 475 height 44
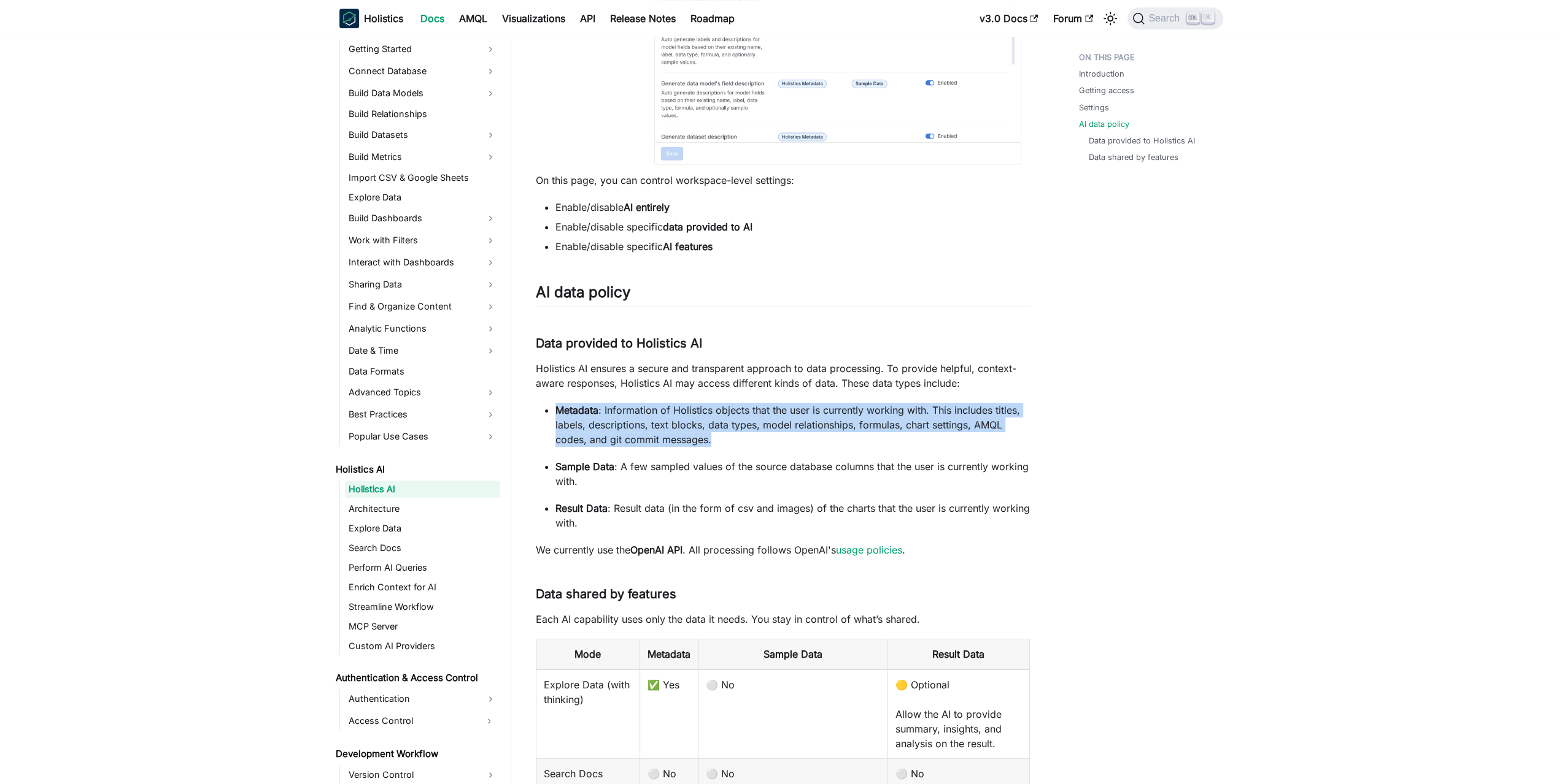
click at [706, 418] on p "Metadata : Information of Holistics objects that the user is currently working …" at bounding box center [793, 425] width 475 height 44
click at [687, 421] on p "Metadata : Information of Holistics objects that the user is currently working …" at bounding box center [793, 425] width 475 height 44
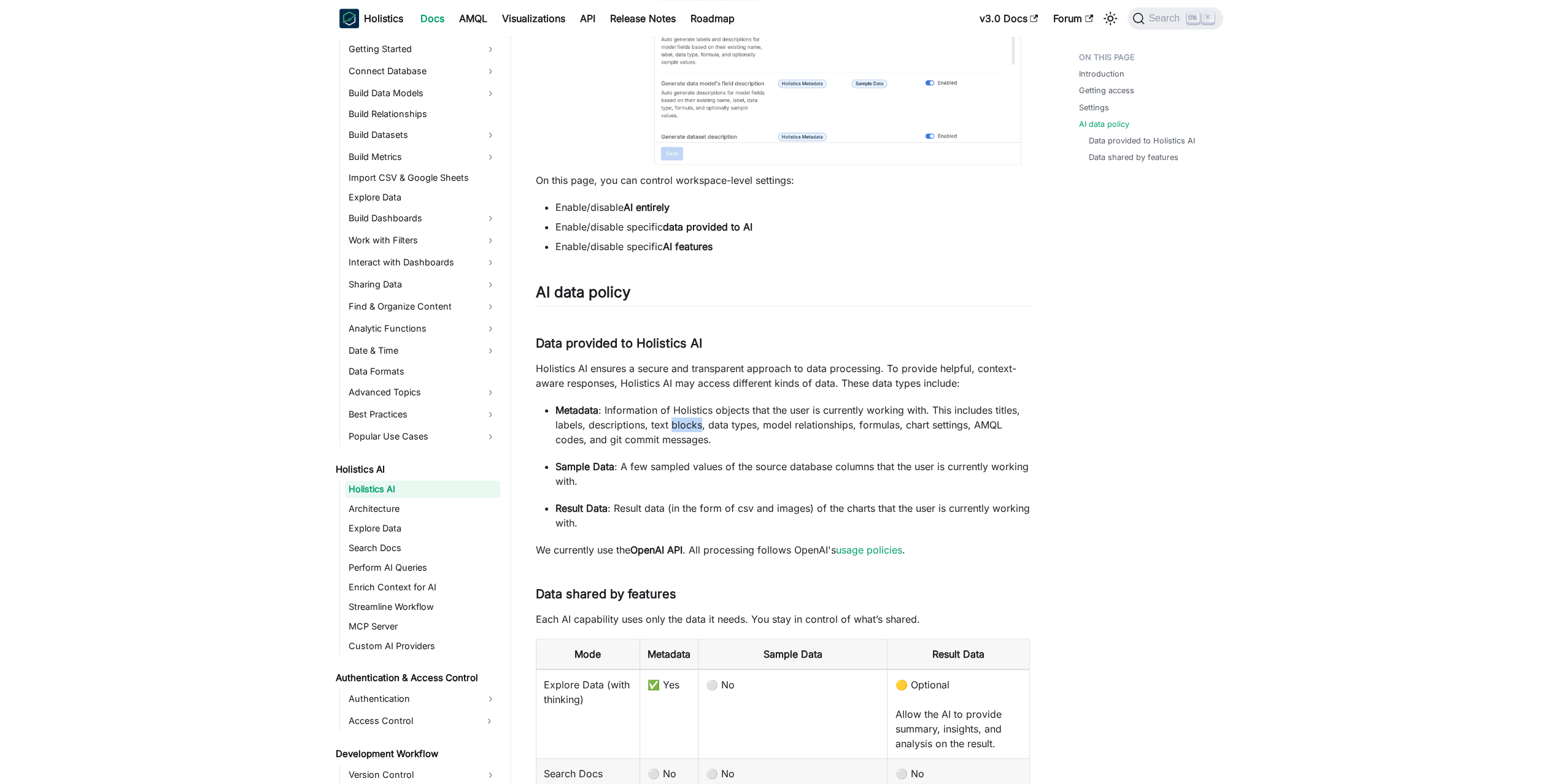
click at [687, 421] on p "Metadata : Information of Holistics objects that the user is currently working …" at bounding box center [793, 425] width 475 height 44
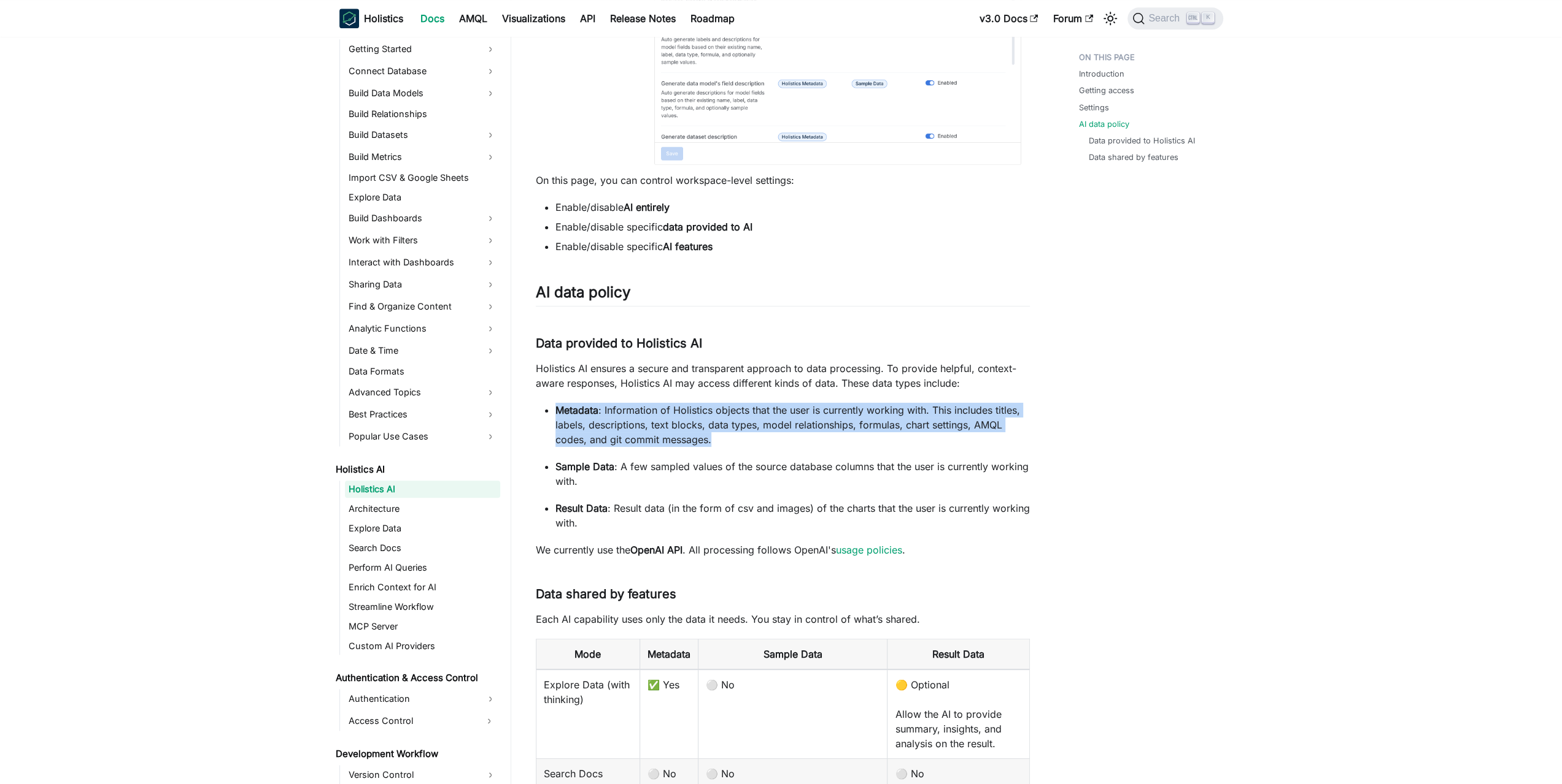
click at [687, 421] on p "Metadata : Information of Holistics objects that the user is currently working …" at bounding box center [793, 425] width 475 height 44
click at [667, 423] on p "Metadata : Information of Holistics objects that the user is currently working …" at bounding box center [793, 425] width 475 height 44
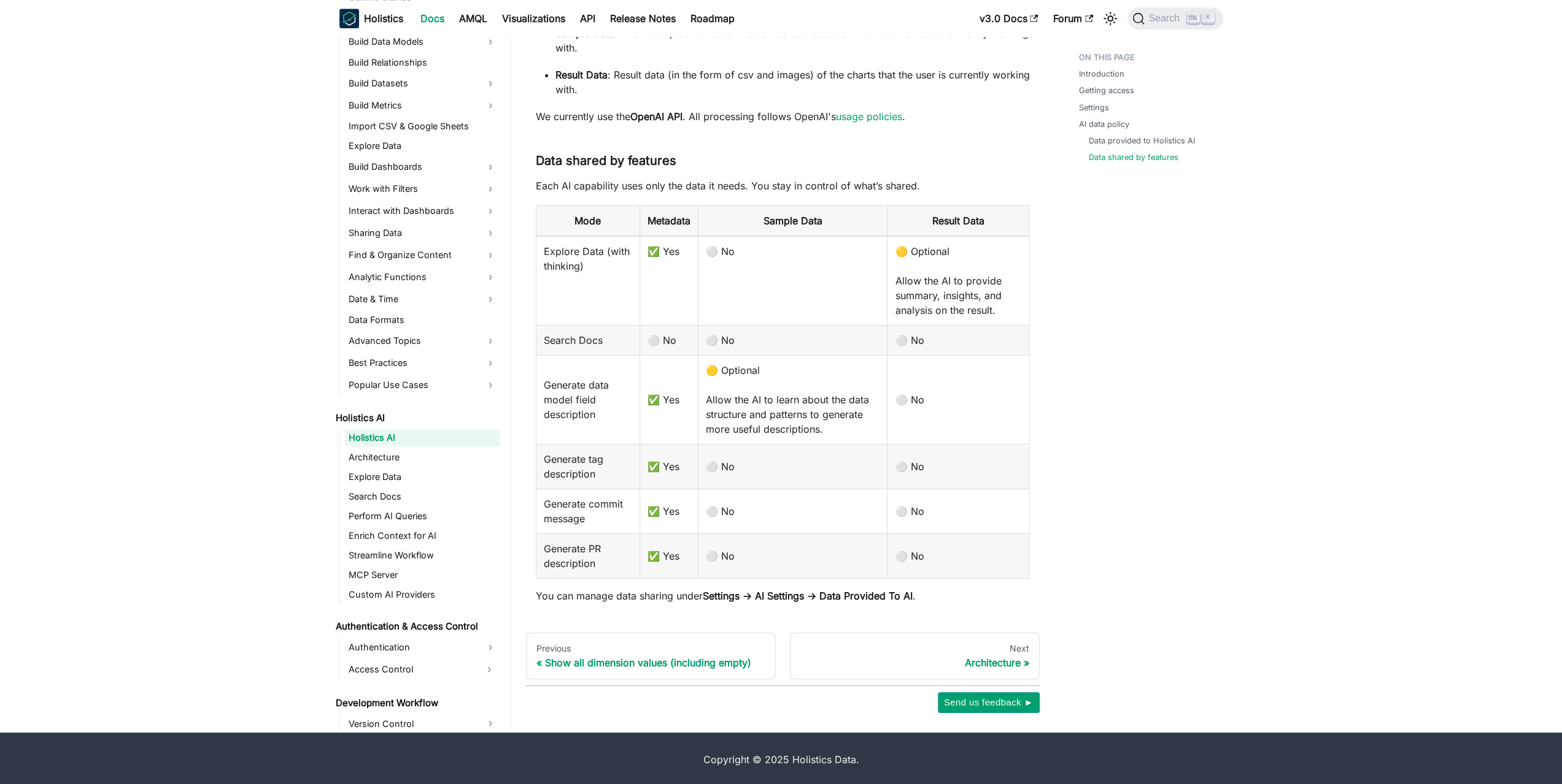
scroll to position [1292, 0]
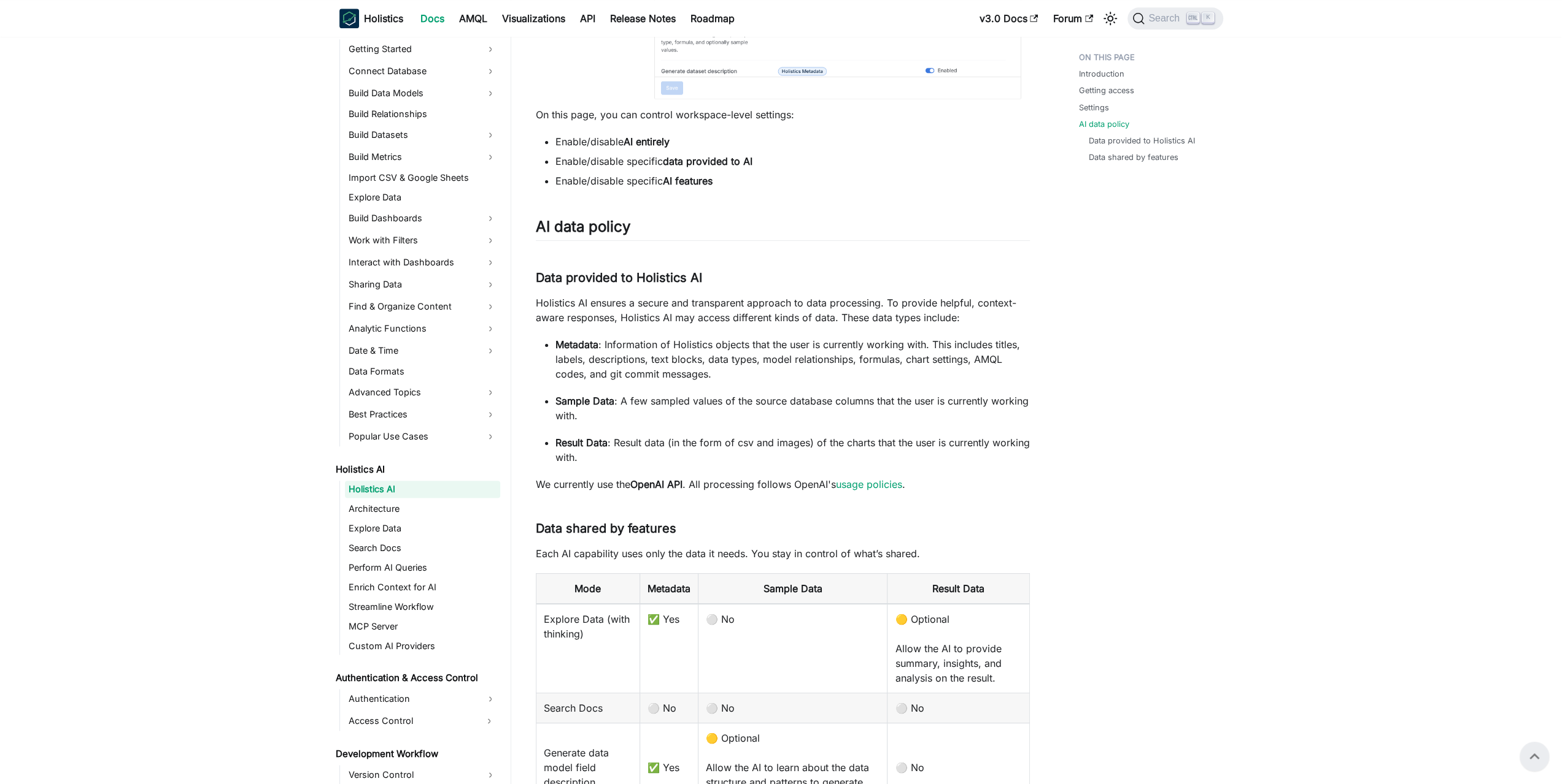
click at [669, 412] on p "Sample Data : A few sampled values of the source database columns that the user…" at bounding box center [793, 409] width 475 height 29
click at [695, 362] on p "Metadata : Information of Holistics objects that the user is currently working …" at bounding box center [793, 359] width 475 height 44
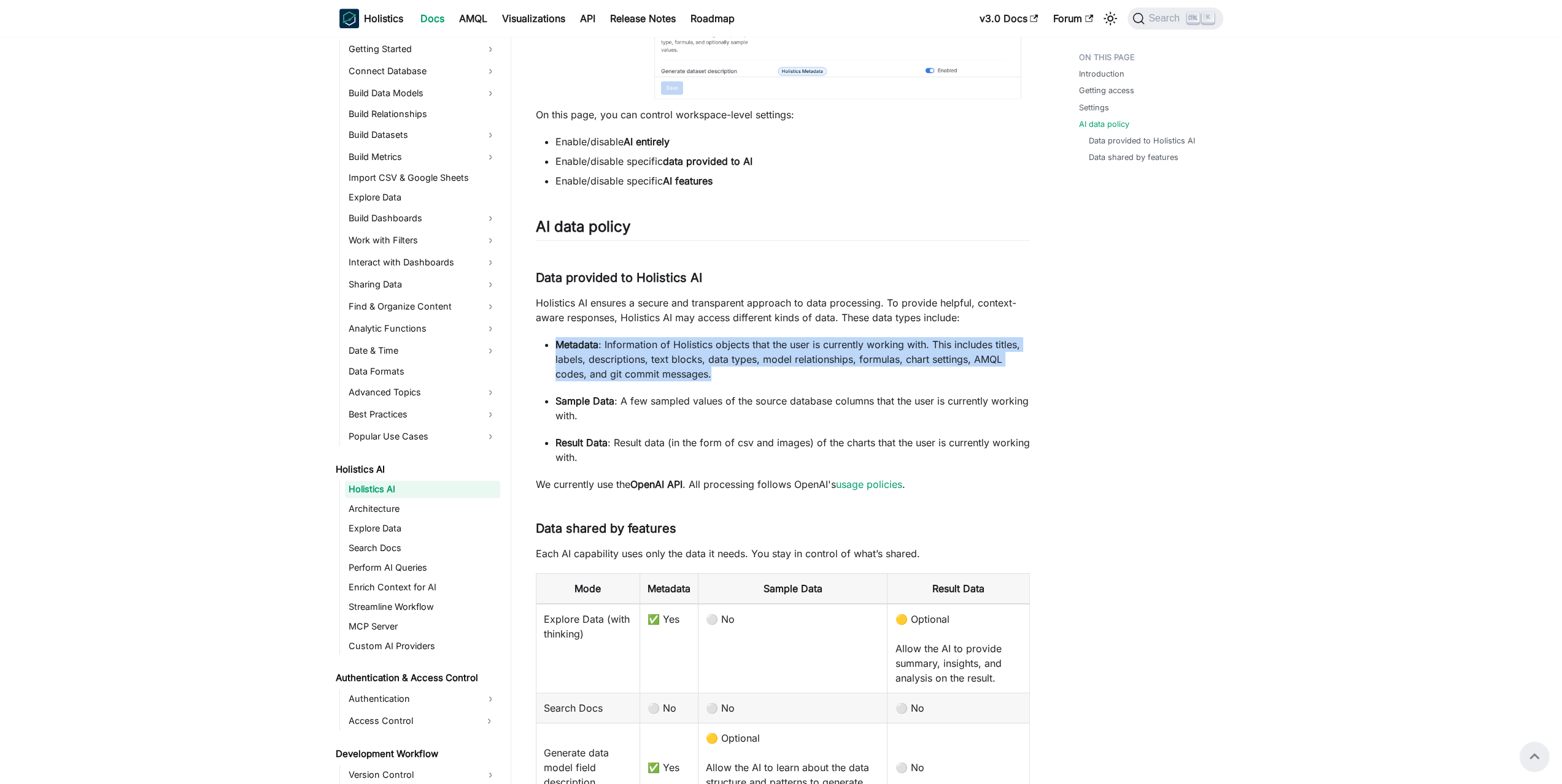
click at [695, 362] on p "Metadata : Information of Holistics objects that the user is currently working …" at bounding box center [793, 359] width 475 height 44
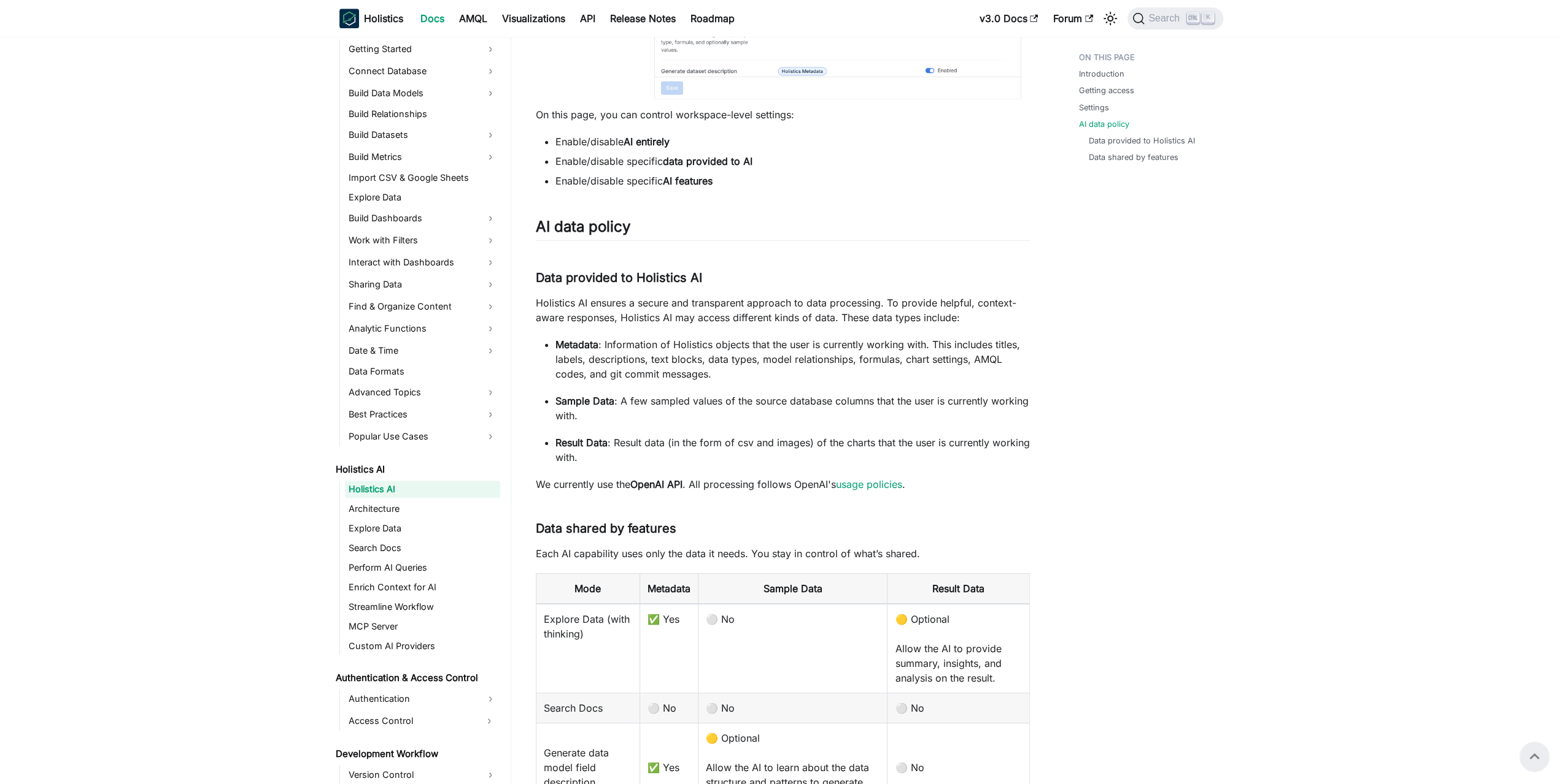
click at [744, 304] on p "Holistics AI ensures a secure and transparent approach to data processing. To p…" at bounding box center [782, 311] width 494 height 29
click at [721, 305] on p "Holistics AI ensures a secure and transparent approach to data processing. To p…" at bounding box center [782, 311] width 494 height 29
drag, startPoint x: 693, startPoint y: 302, endPoint x: 983, endPoint y: 317, distance: 290.4
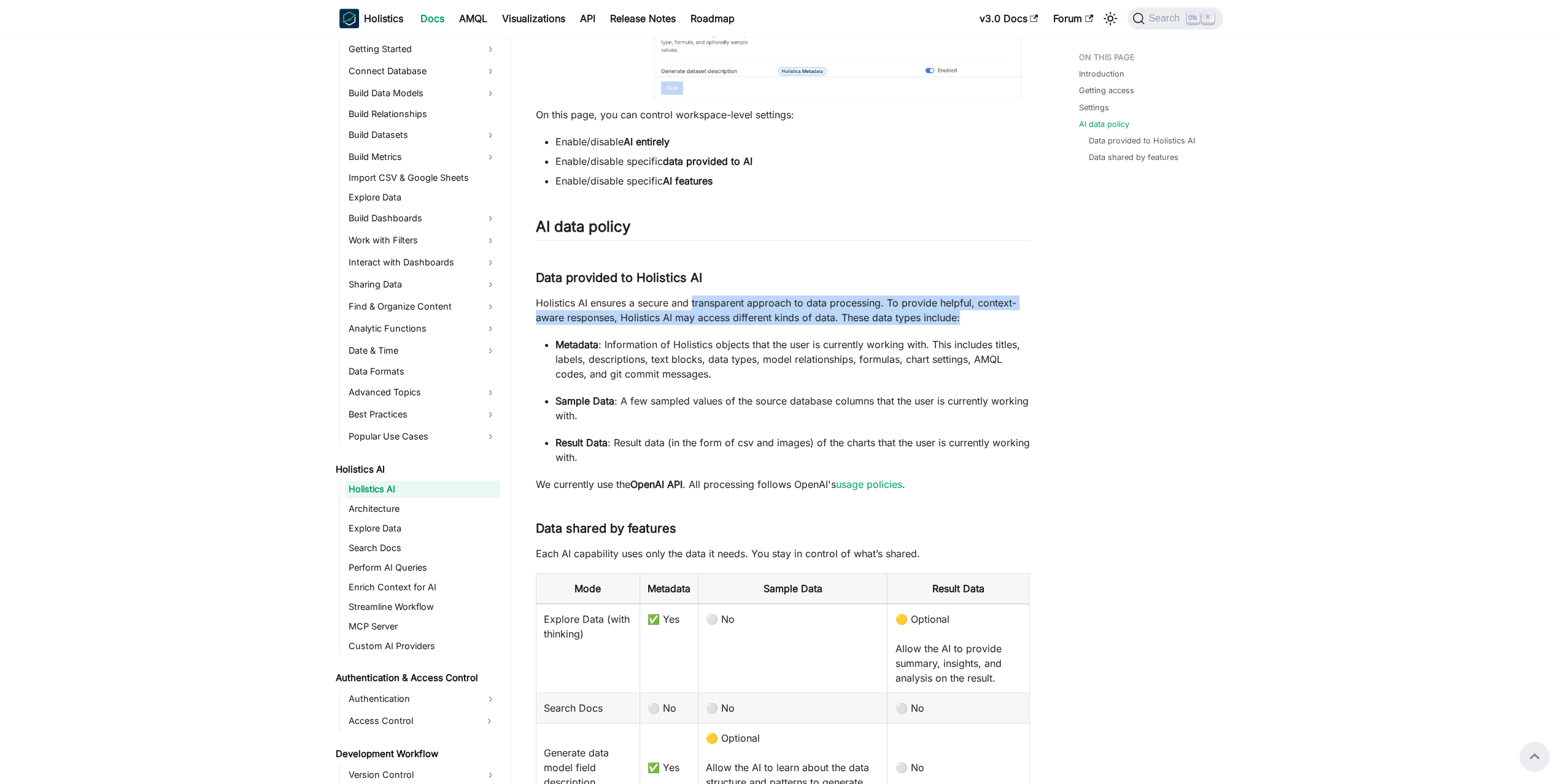
click at [982, 317] on p "Holistics AI ensures a secure and transparent approach to data processing. To p…" at bounding box center [782, 311] width 494 height 29
click at [983, 317] on p "Holistics AI ensures a secure and transparent approach to data processing. To p…" at bounding box center [782, 311] width 494 height 29
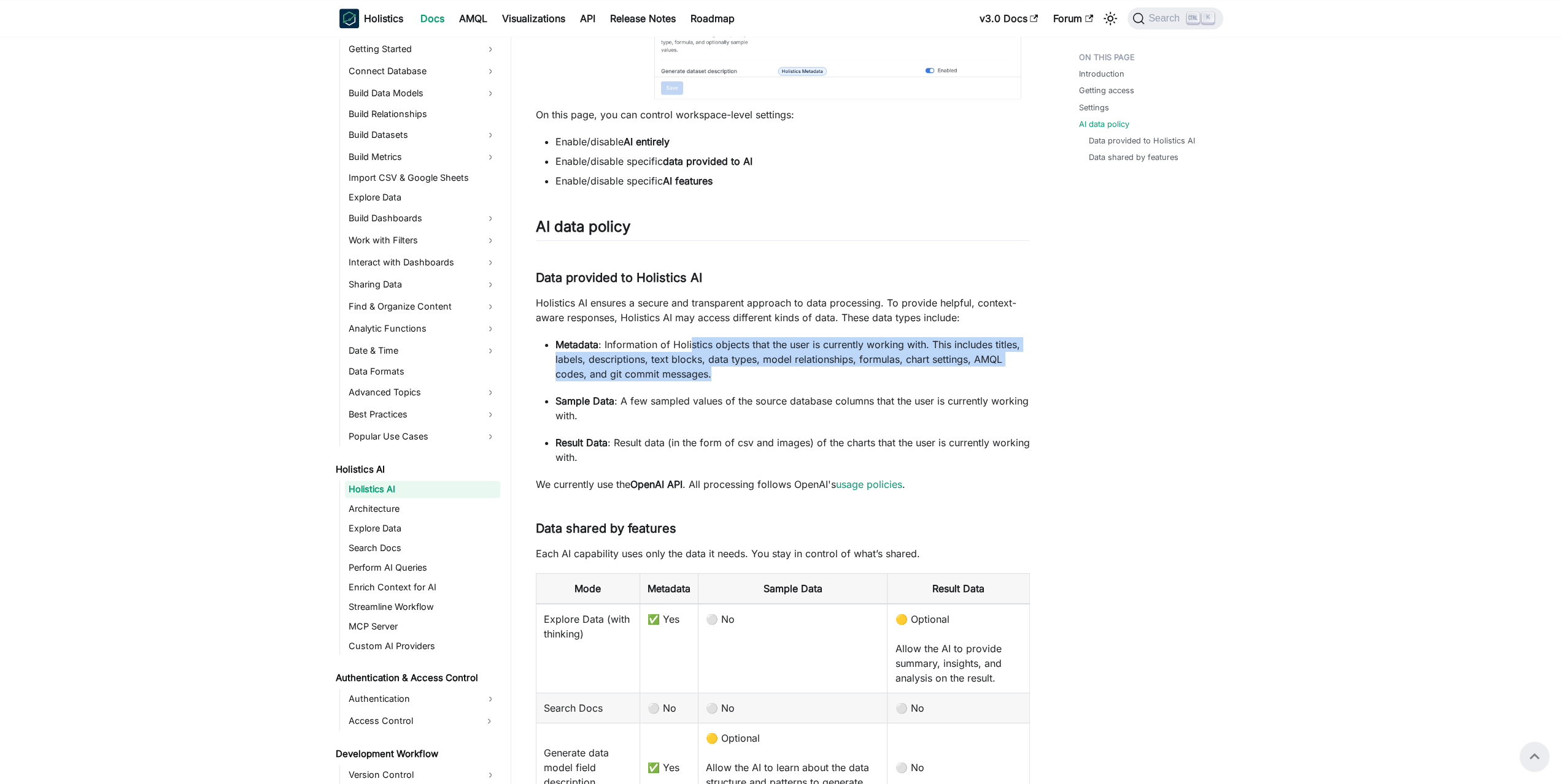
drag, startPoint x: 689, startPoint y: 341, endPoint x: 773, endPoint y: 376, distance: 91.0
click at [772, 376] on p "Metadata : Information of Holistics objects that the user is currently working …" at bounding box center [793, 359] width 475 height 44
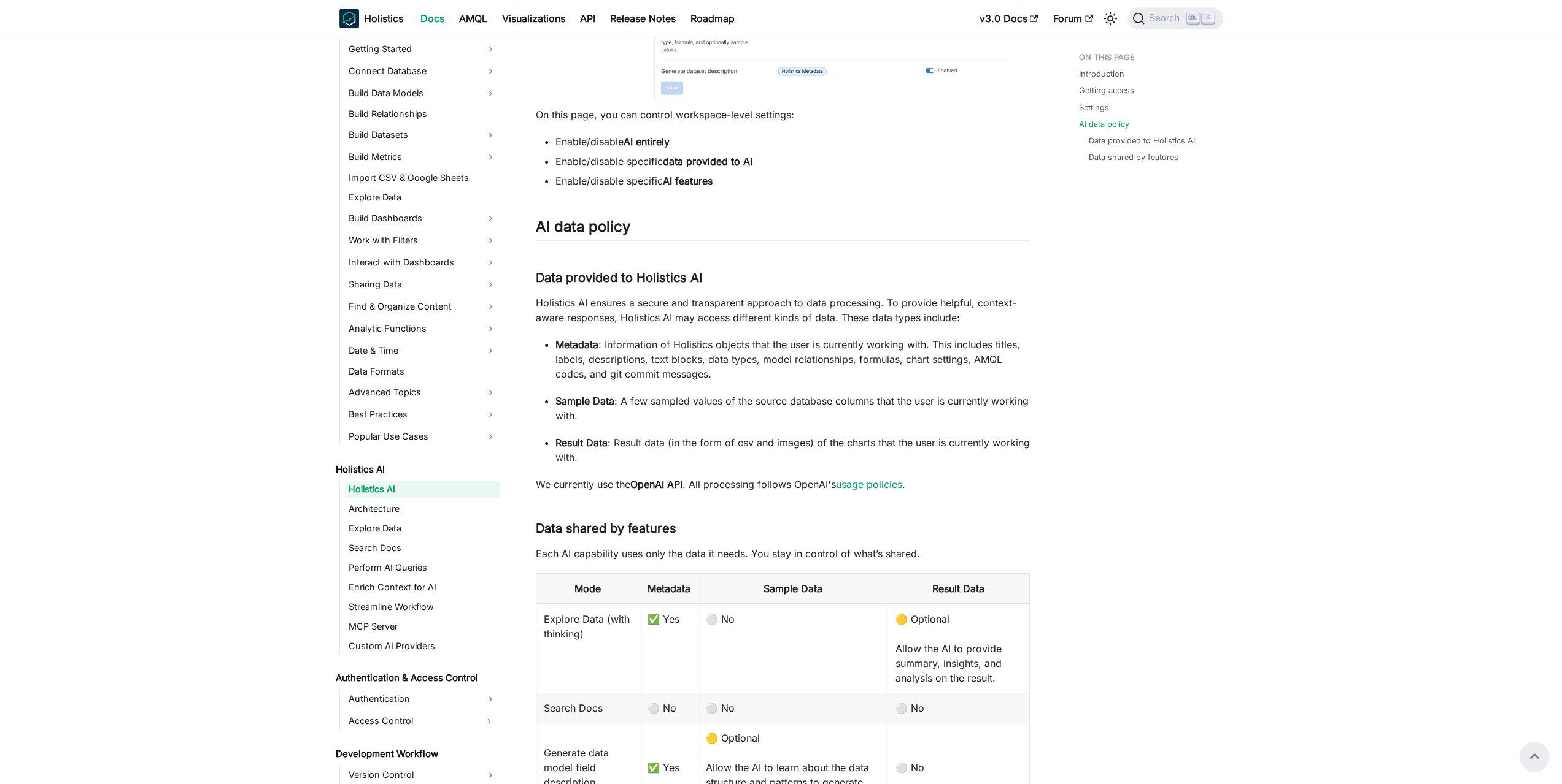
click at [806, 420] on p "Sample Data : A few sampled values of the source database columns that the user…" at bounding box center [793, 409] width 475 height 29
drag, startPoint x: 795, startPoint y: 431, endPoint x: 799, endPoint y: 358, distance: 73.1
click at [799, 358] on ul "Metadata : Information of Holistics objects that the user is currently working …" at bounding box center [782, 401] width 494 height 127
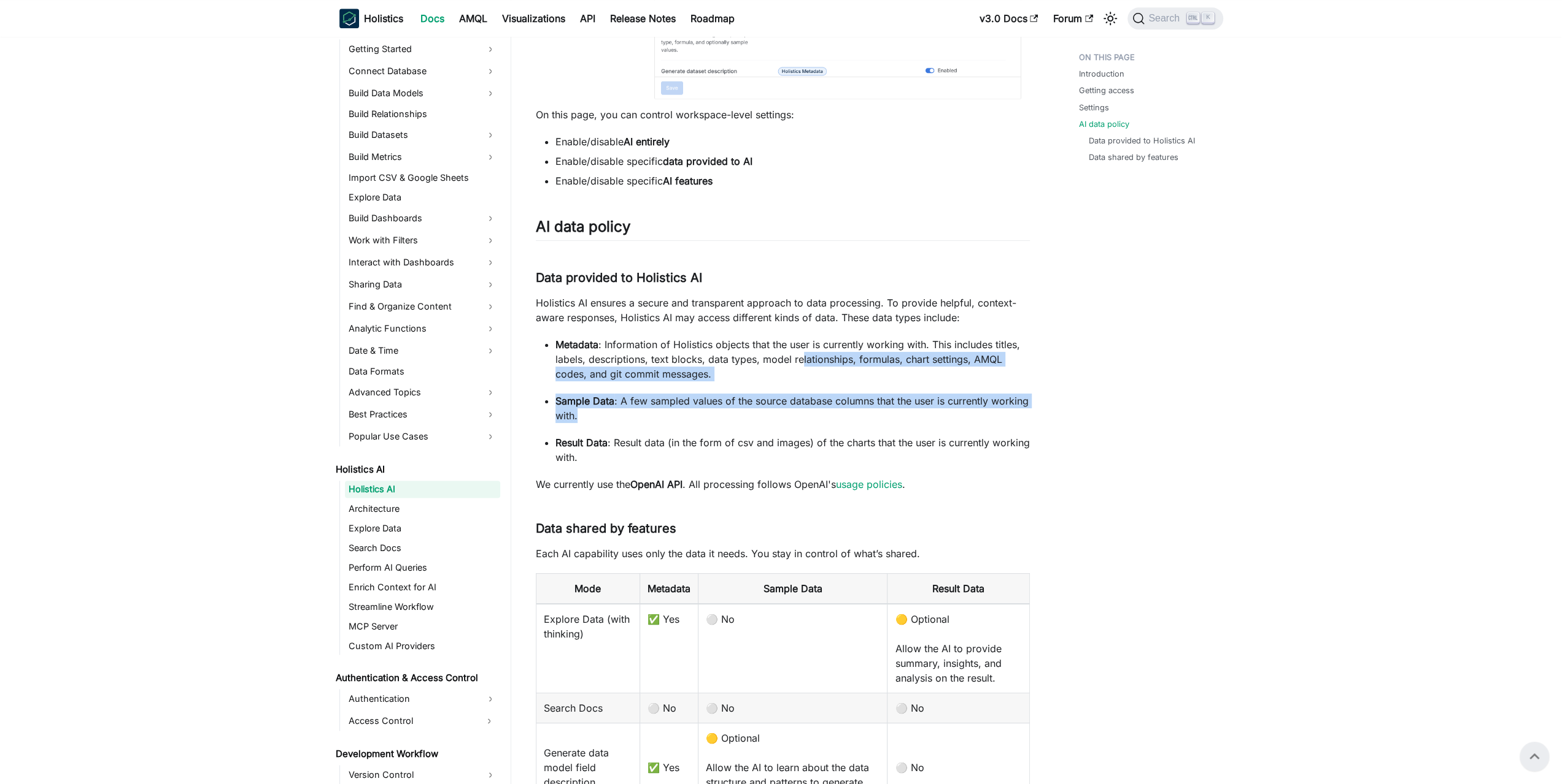
click at [799, 358] on p "Metadata : Information of Holistics objects that the user is currently working …" at bounding box center [793, 359] width 475 height 44
drag, startPoint x: 805, startPoint y: 358, endPoint x: 805, endPoint y: 438, distance: 80.0
click at [805, 438] on ul "Metadata : Information of Holistics objects that the user is currently working …" at bounding box center [782, 401] width 494 height 127
click at [805, 438] on p "Result Data : Result data (in the form of csv and images) of the charts that th…" at bounding box center [793, 450] width 475 height 29
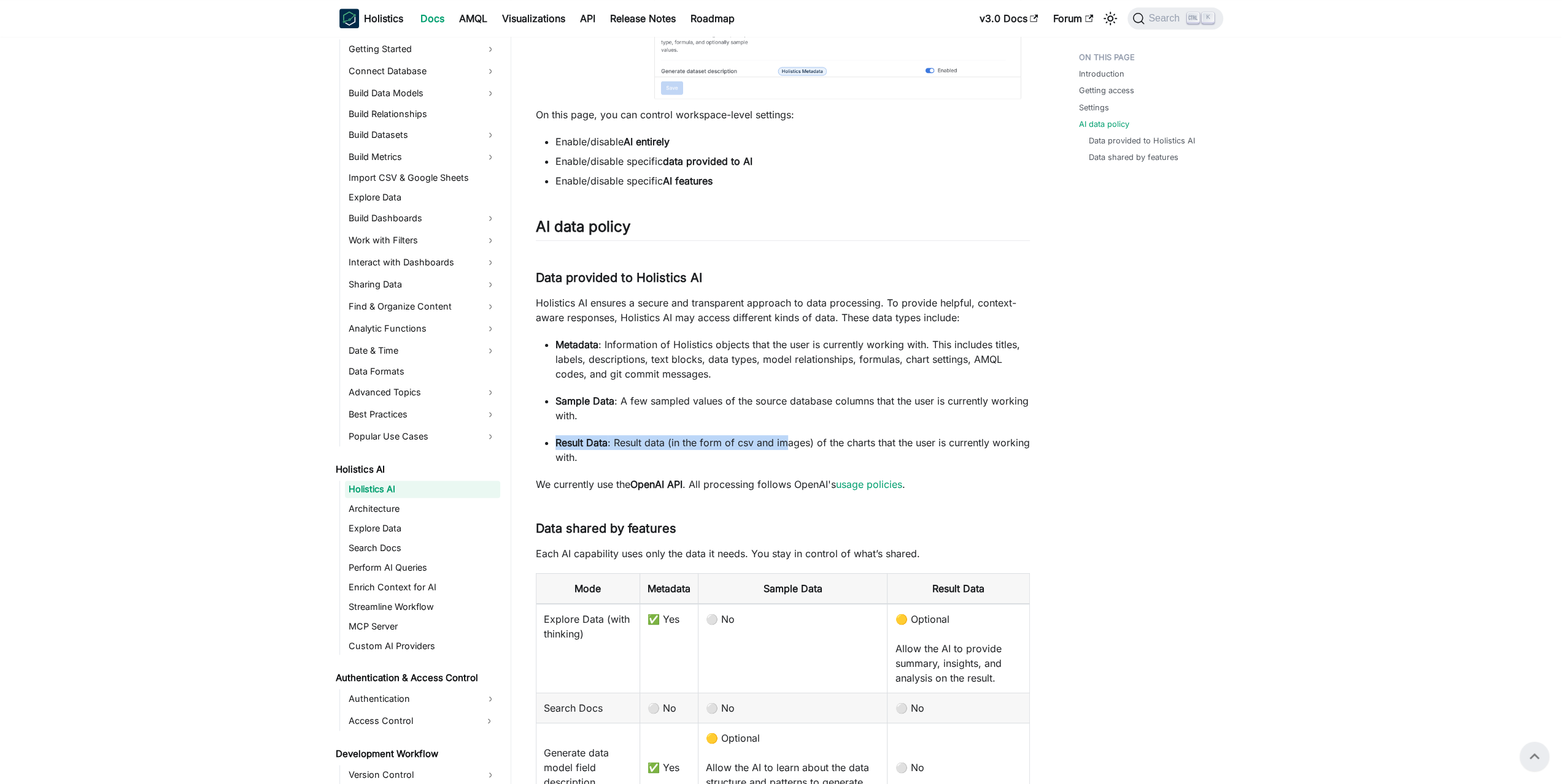
drag, startPoint x: 783, startPoint y: 448, endPoint x: 786, endPoint y: 365, distance: 83.1
click at [784, 376] on ul "Metadata : Information of Holistics objects that the user is currently working …" at bounding box center [782, 401] width 494 height 127
click at [787, 365] on p "Metadata : Information of Holistics objects that the user is currently working …" at bounding box center [793, 359] width 475 height 44
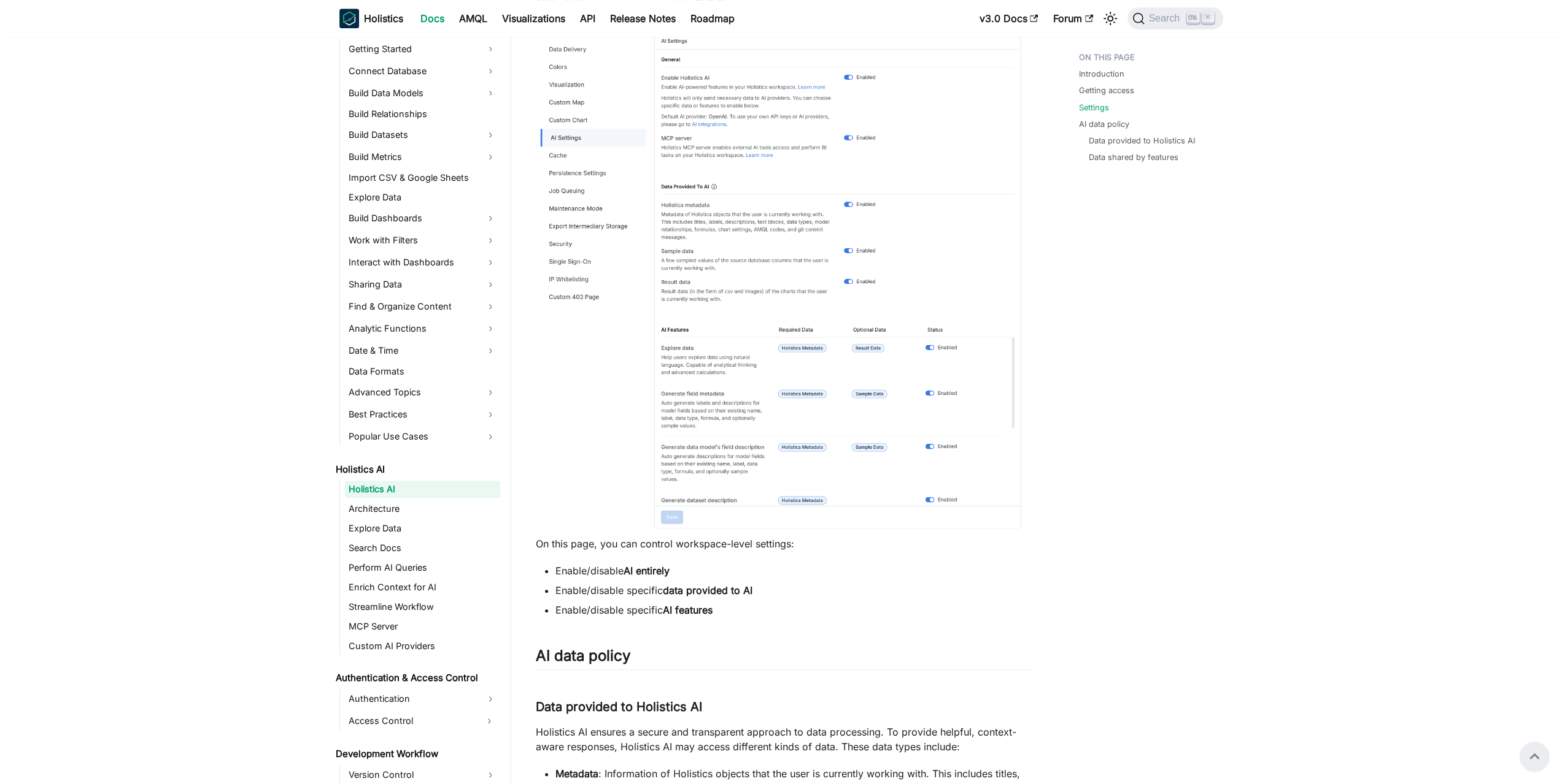
scroll to position [679, 0]
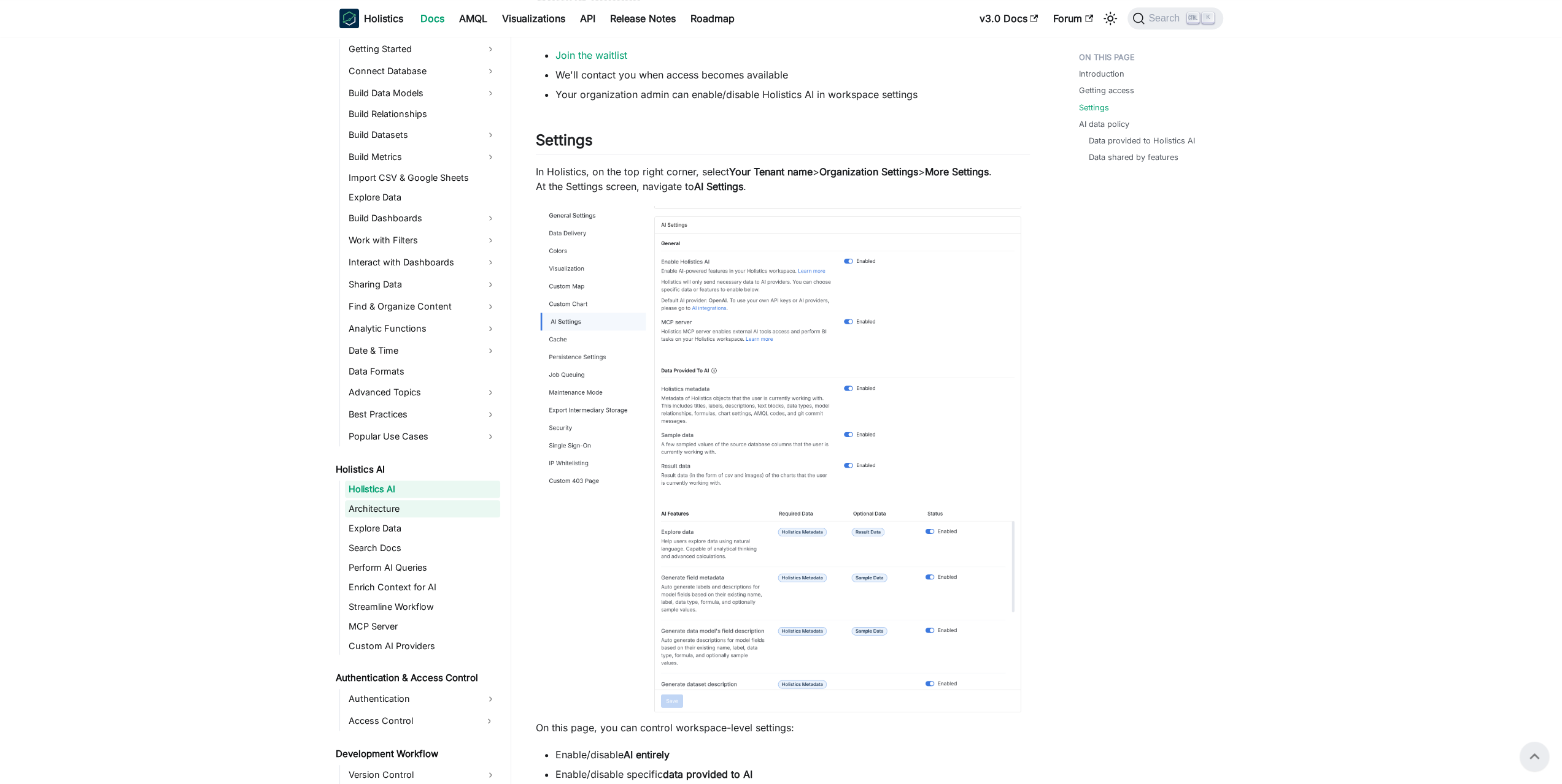
click at [386, 507] on link "Architecture" at bounding box center [422, 509] width 155 height 17
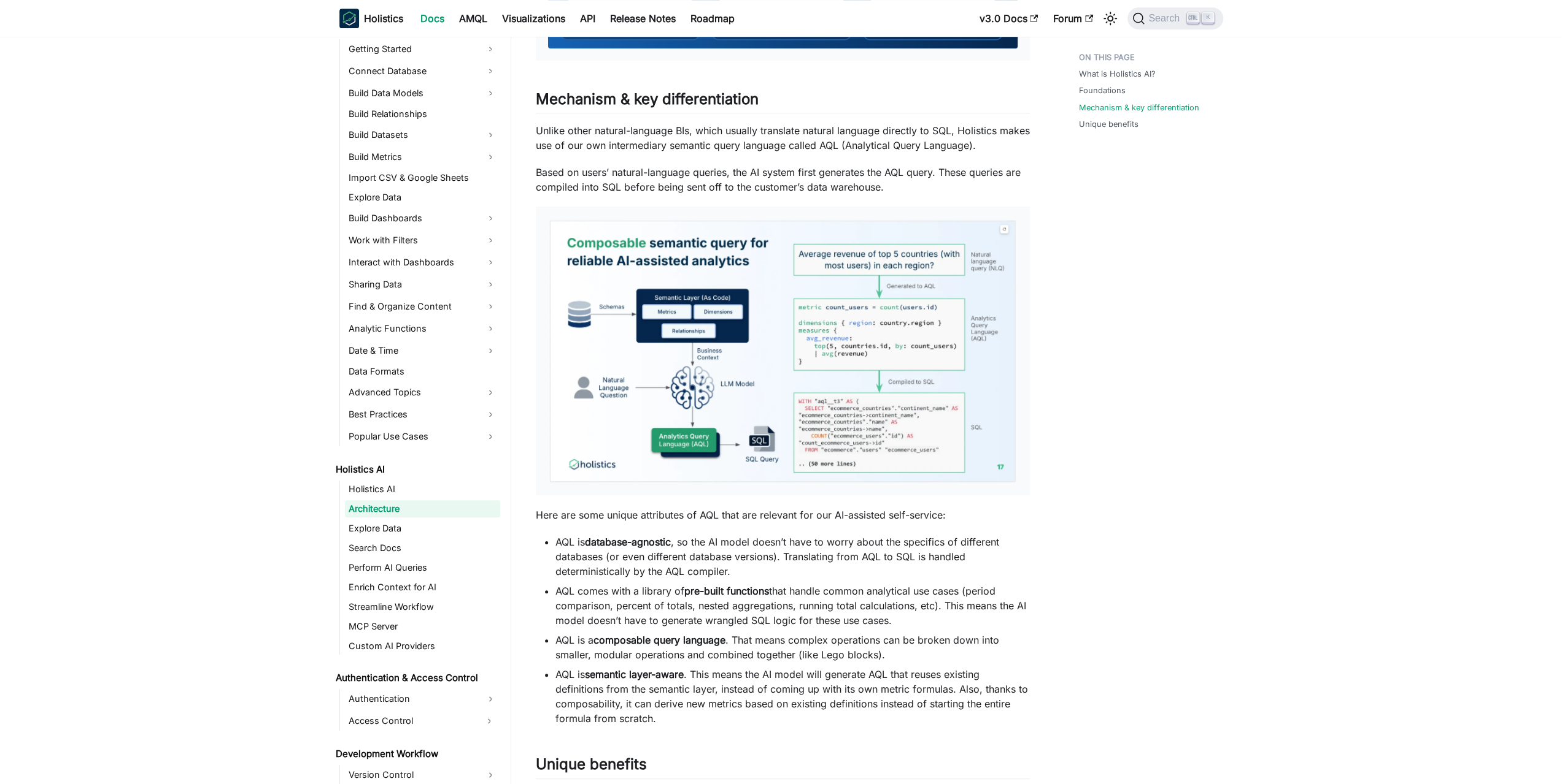
scroll to position [981, 0]
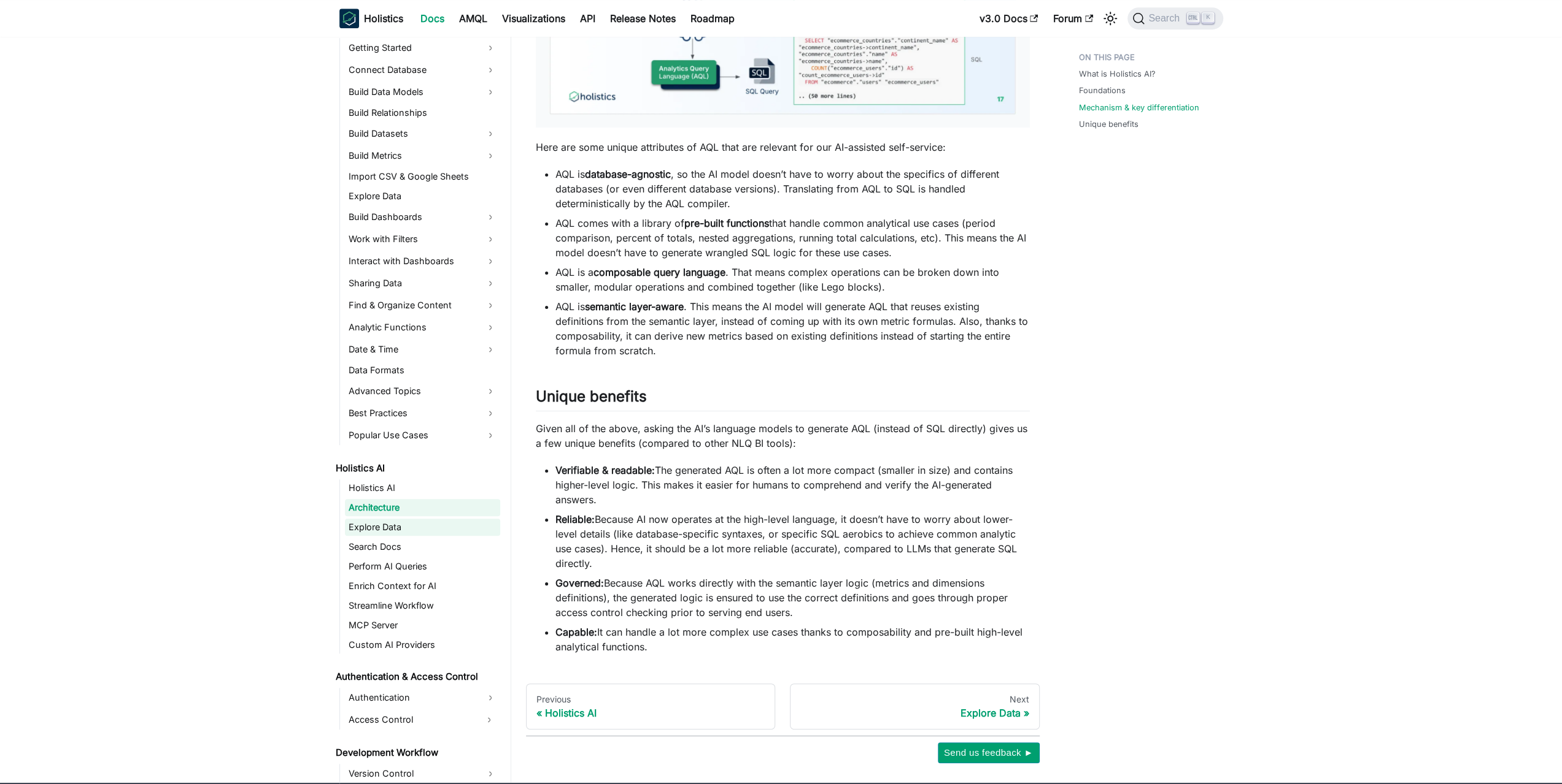
click at [364, 527] on link "Explore Data" at bounding box center [422, 528] width 155 height 17
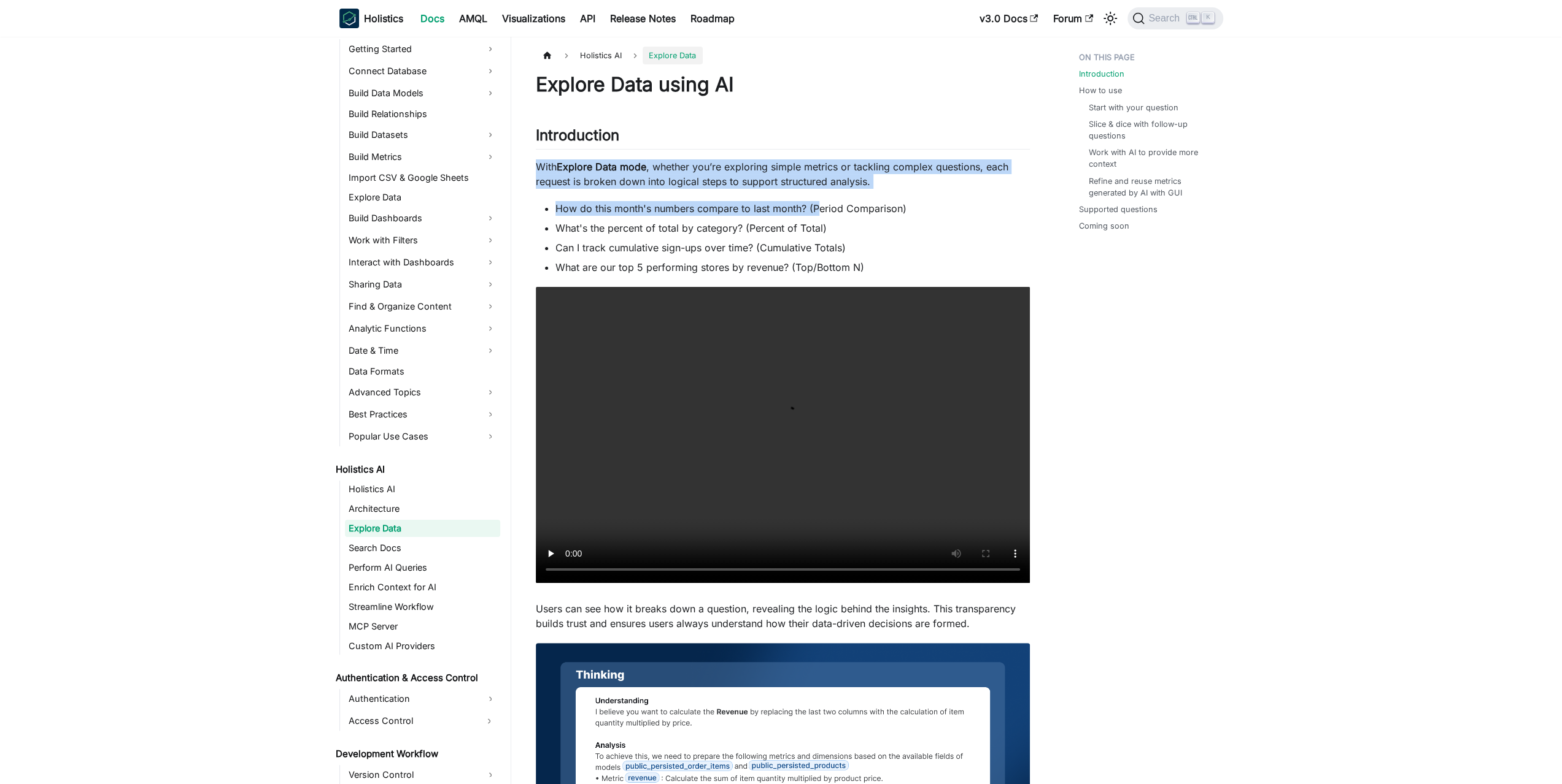
drag, startPoint x: 729, startPoint y: 148, endPoint x: 832, endPoint y: 216, distance: 123.4
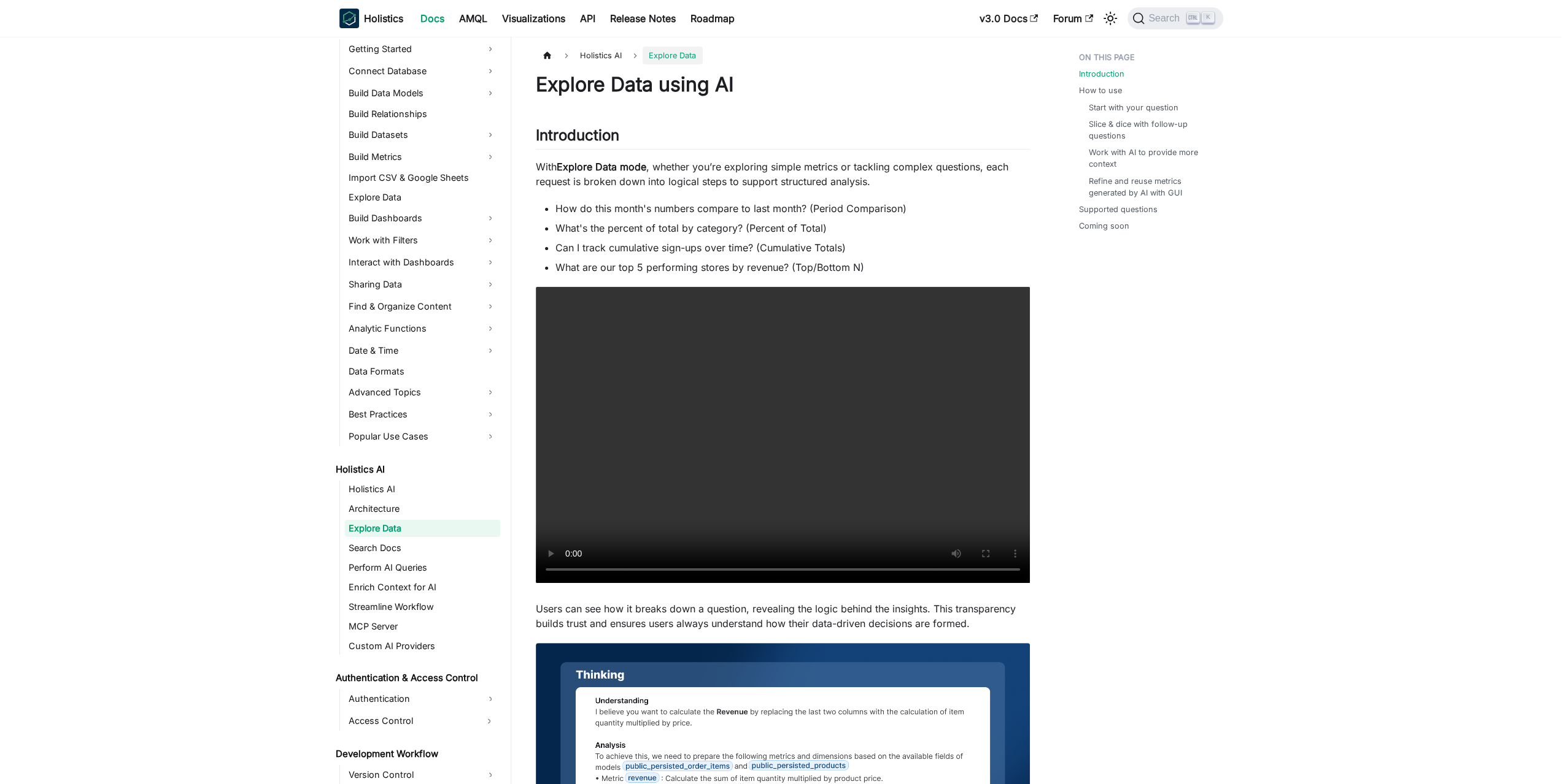
click at [832, 216] on ul "How do this month's numbers compare to last month? (Period Comparison) What's t…" at bounding box center [782, 237] width 494 height 73
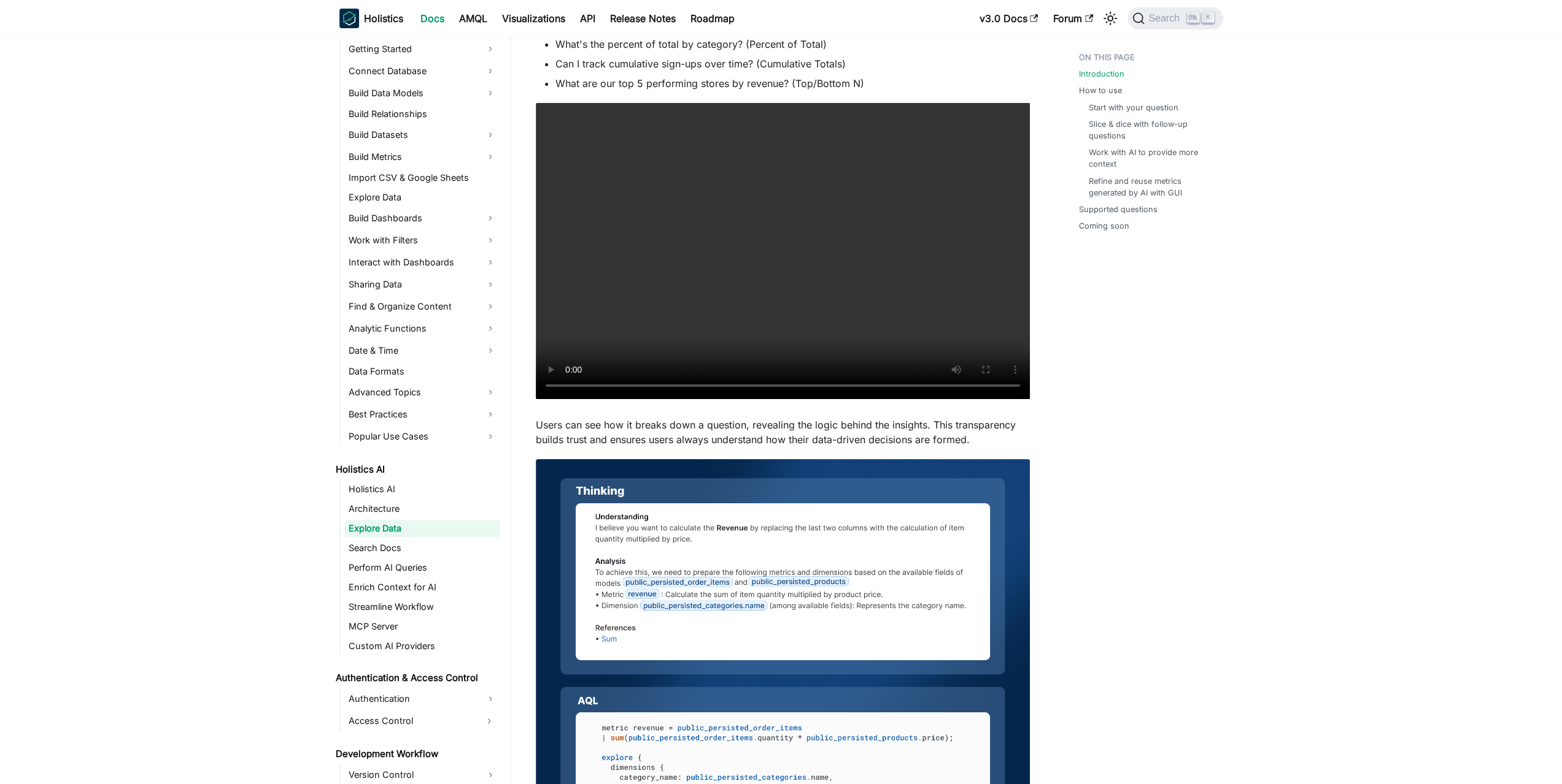
click at [391, 538] on ul "Holistics AI Architecture Explore Data Search Docs Perform AI Queries Enrich Co…" at bounding box center [420, 567] width 161 height 174
click at [389, 545] on link "Search Docs" at bounding box center [422, 548] width 155 height 17
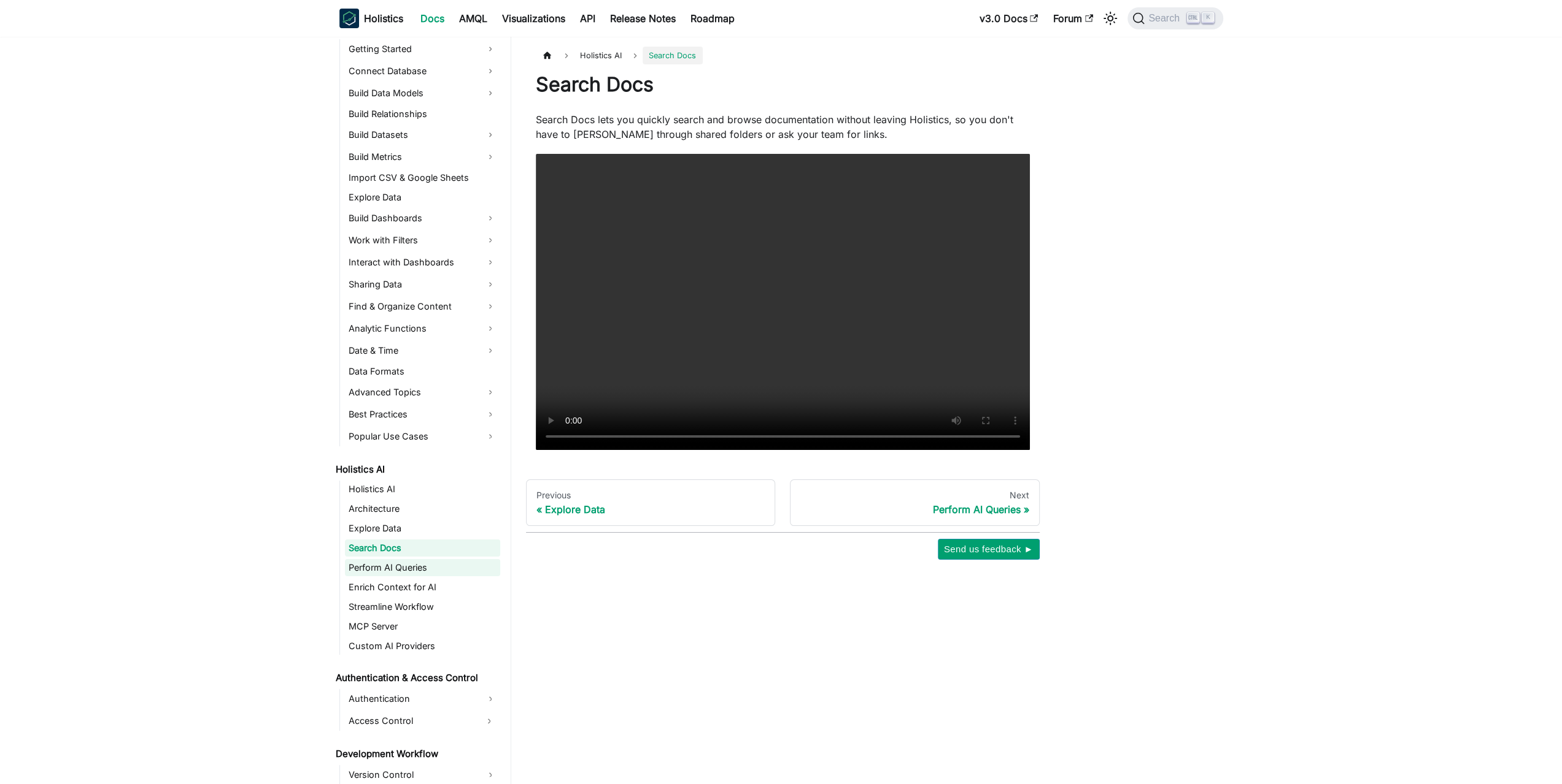
click at [385, 562] on link "Perform AI Queries" at bounding box center [422, 568] width 155 height 17
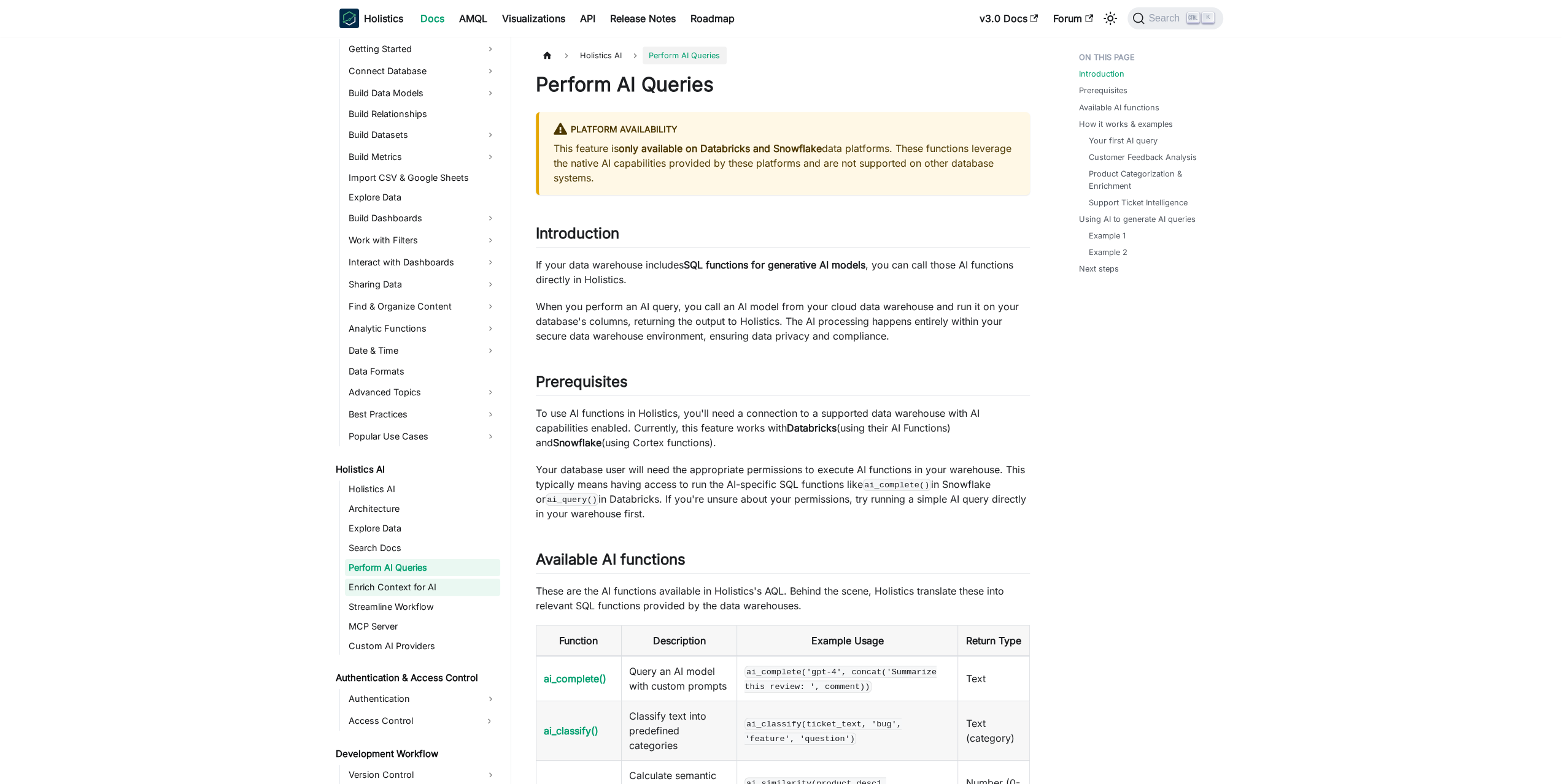
click at [400, 582] on link "Enrich Context for AI" at bounding box center [422, 587] width 155 height 17
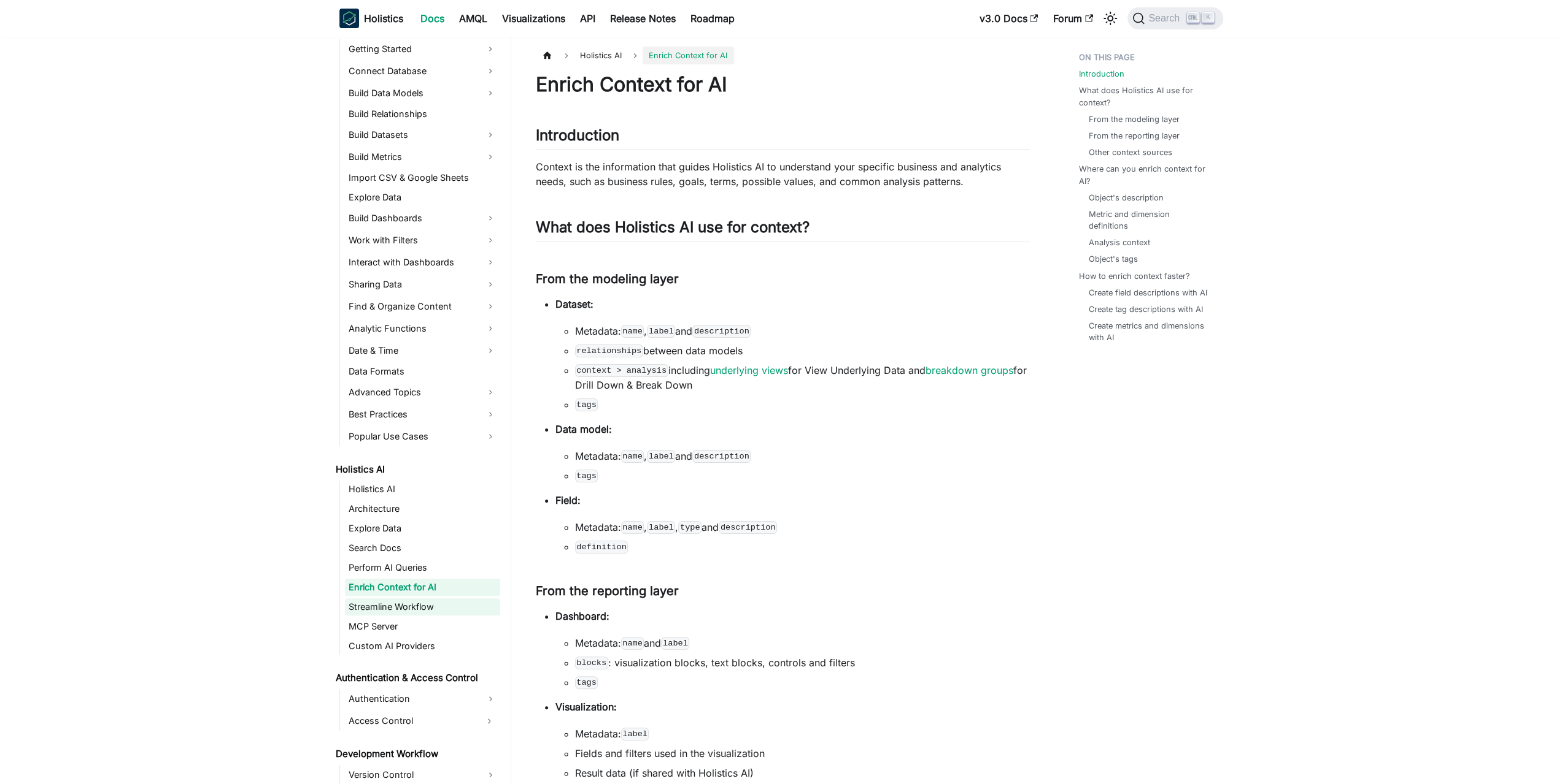
click at [390, 609] on link "Streamline Workflow" at bounding box center [422, 607] width 155 height 17
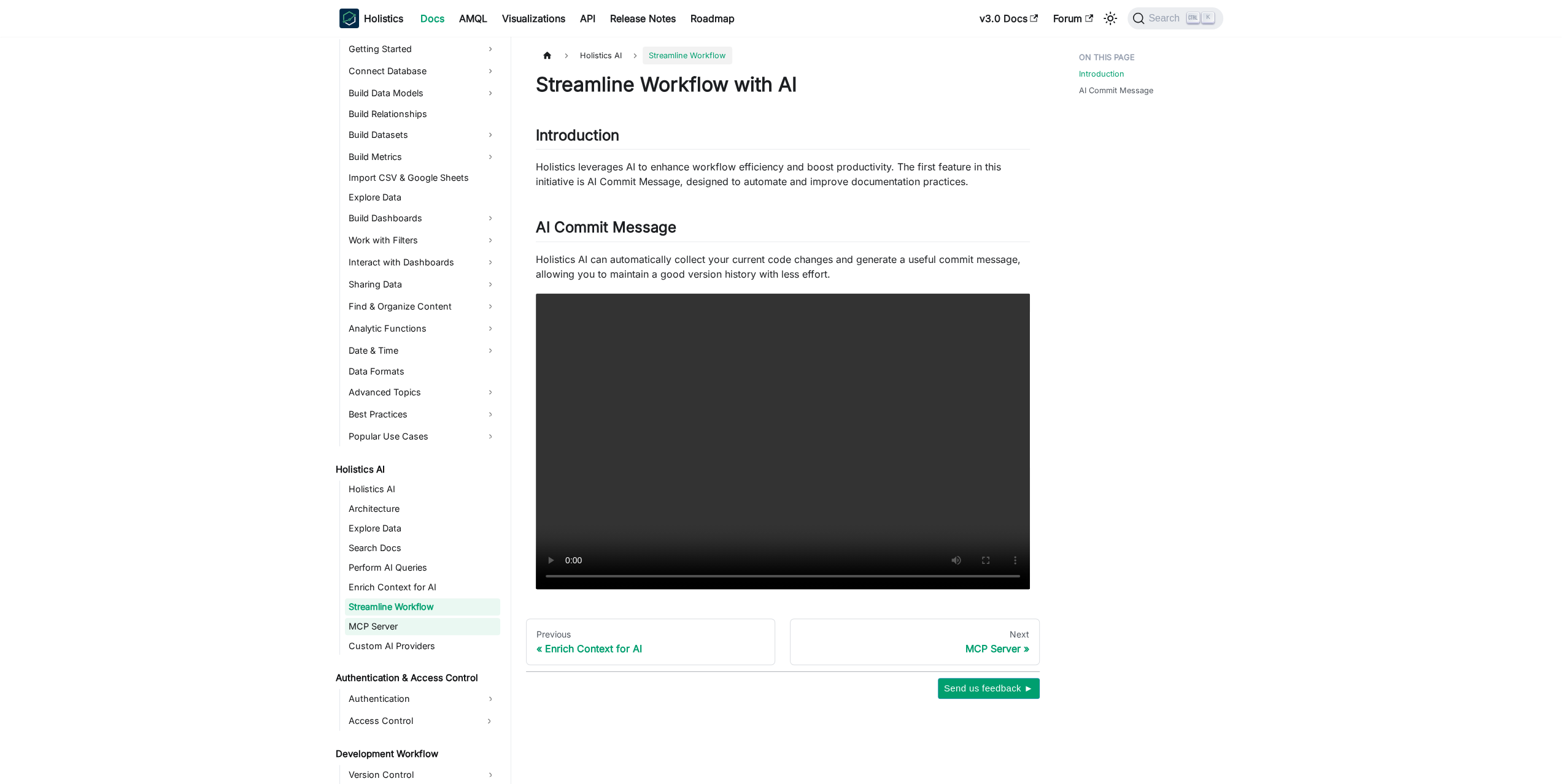
click at [389, 623] on link "MCP Server" at bounding box center [422, 626] width 155 height 17
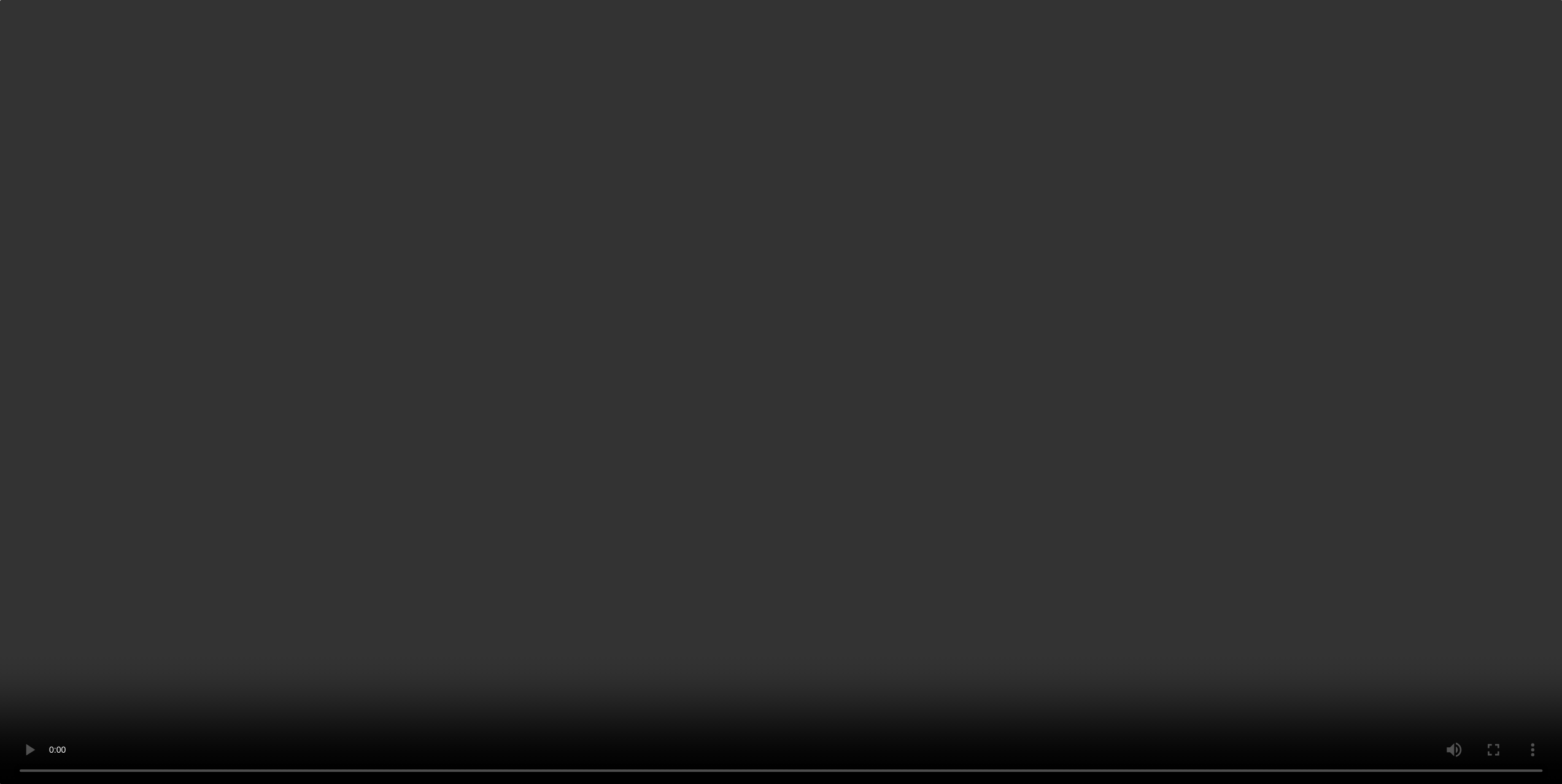
scroll to position [123, 0]
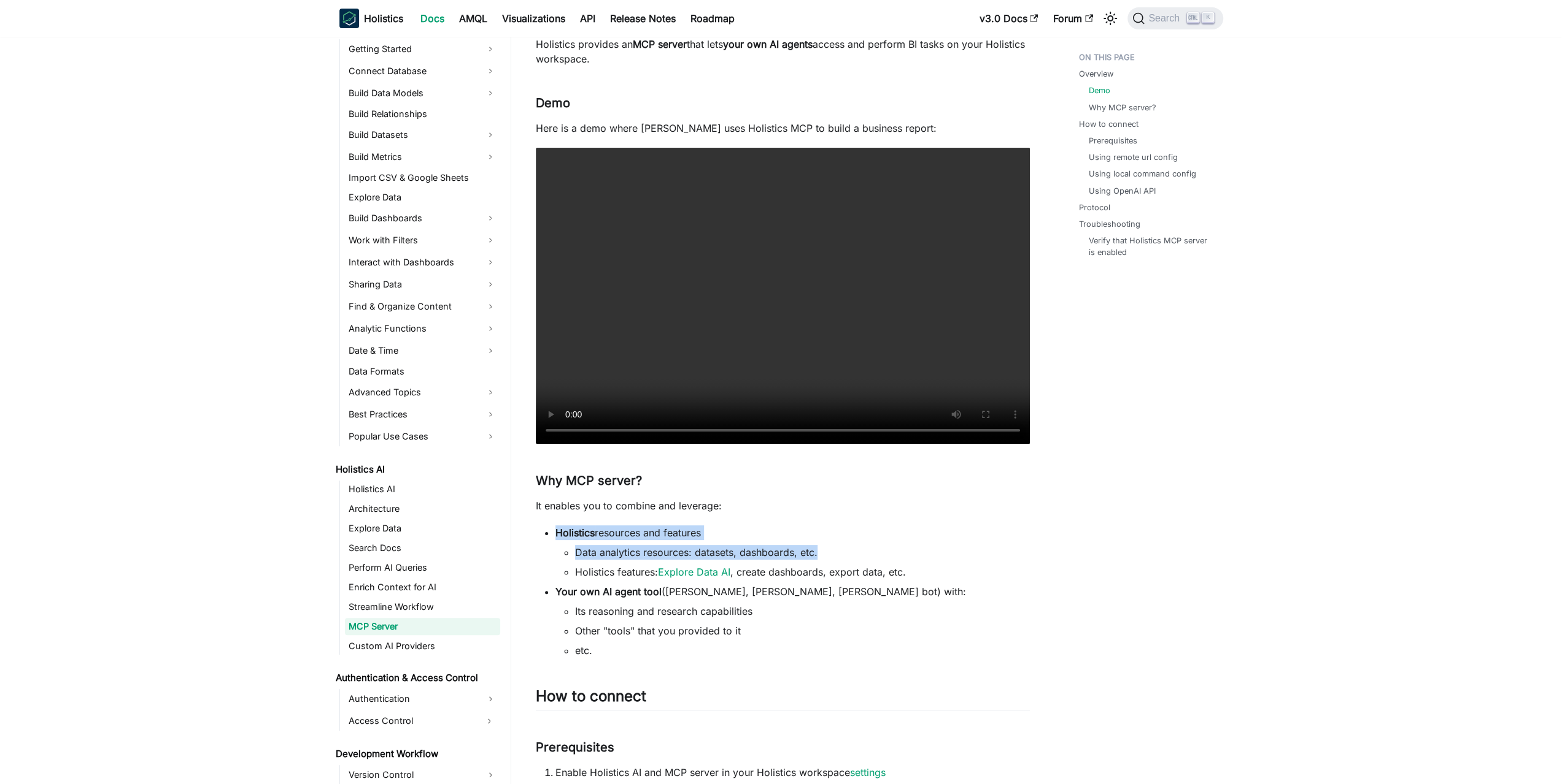
drag, startPoint x: 821, startPoint y: 523, endPoint x: 826, endPoint y: 552, distance: 29.4
click at [826, 552] on li "Data analytics resources: datasets, dashboards, etc." at bounding box center [802, 552] width 454 height 15
drag, startPoint x: 927, startPoint y: 572, endPoint x: 916, endPoint y: 519, distance: 54.1
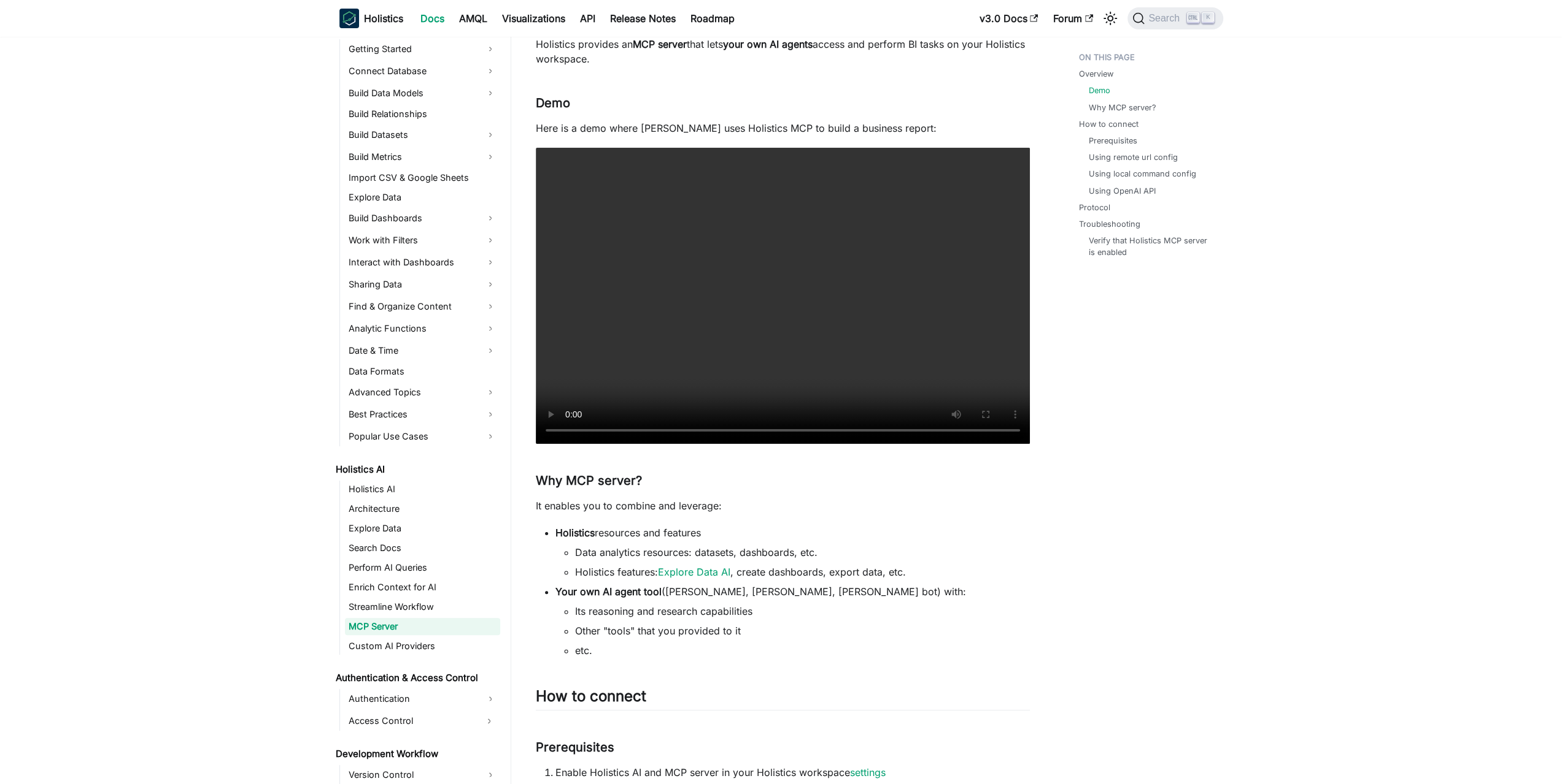
drag, startPoint x: 934, startPoint y: 511, endPoint x: 922, endPoint y: 573, distance: 63.2
click at [922, 573] on li "Holistics features: Explore Data AI , create dashboards, export data, etc." at bounding box center [802, 572] width 454 height 15
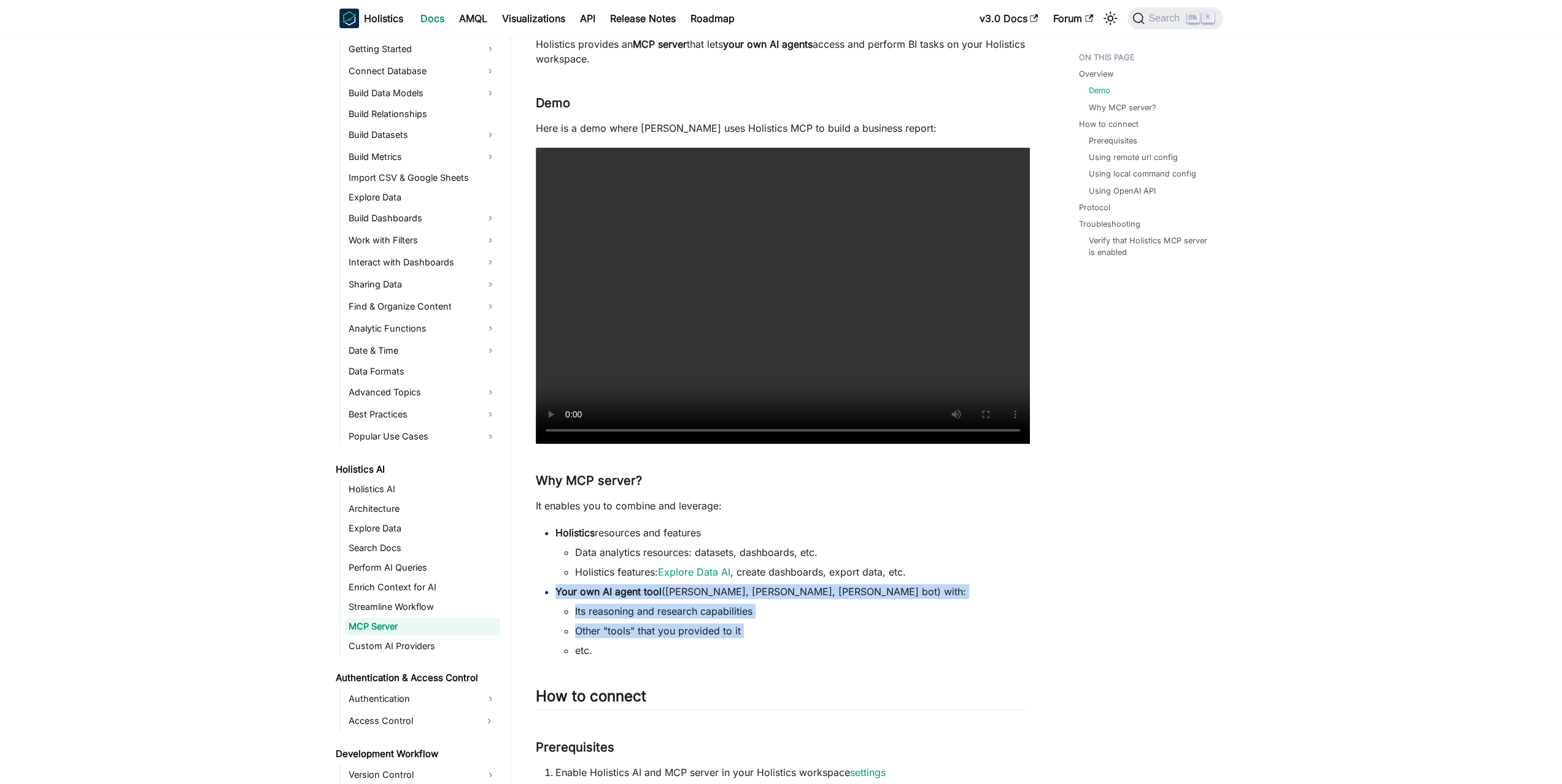
drag, startPoint x: 922, startPoint y: 573, endPoint x: 878, endPoint y: 636, distance: 76.8
click at [879, 636] on ul "Holistics resources and features Data analytics resources: datasets, dashboards…" at bounding box center [782, 591] width 494 height 132
click at [878, 636] on li "Other "tools" that you provided to it" at bounding box center [802, 630] width 454 height 15
drag, startPoint x: 862, startPoint y: 650, endPoint x: 906, endPoint y: 582, distance: 81.0
click at [906, 582] on ul "Holistics resources and features Data analytics resources: datasets, dashboards…" at bounding box center [782, 591] width 494 height 132
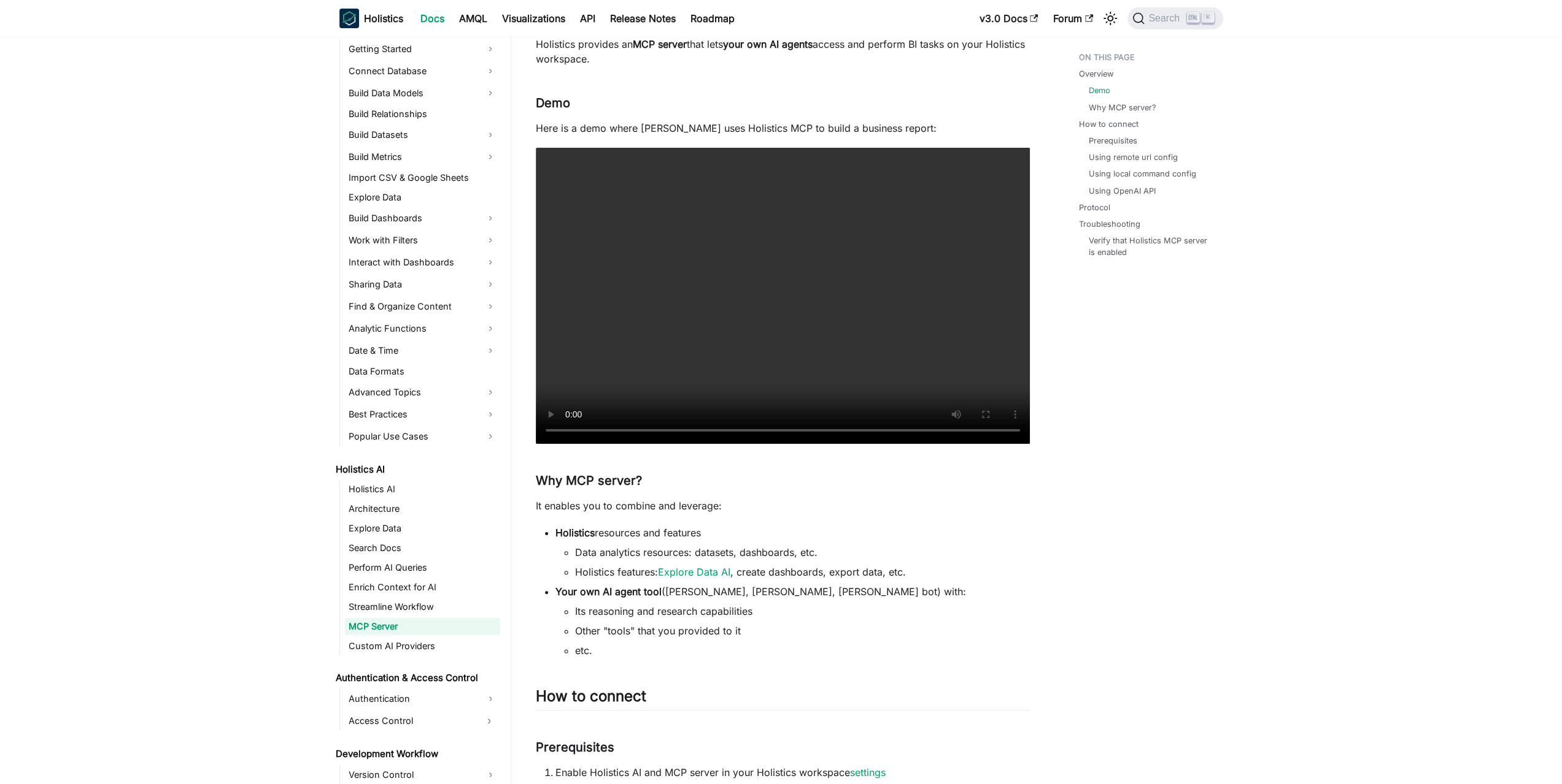
click at [906, 582] on ul "Holistics resources and features Data analytics resources: datasets, dashboards…" at bounding box center [782, 591] width 494 height 132
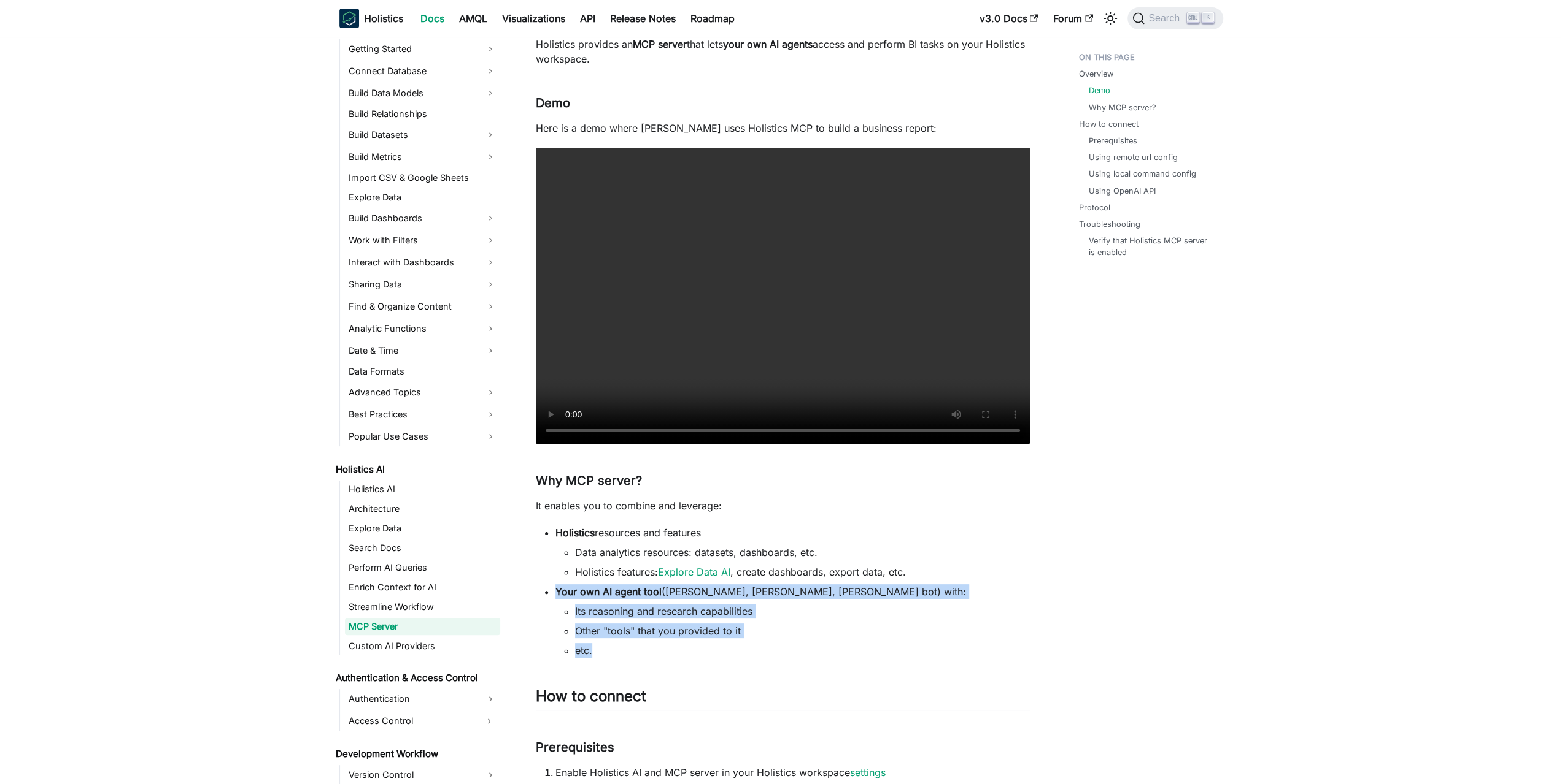
drag, startPoint x: 927, startPoint y: 579, endPoint x: 883, endPoint y: 644, distance: 78.5
click at [883, 644] on ul "Holistics resources and features Data analytics resources: datasets, dashboards…" at bounding box center [782, 591] width 494 height 132
click at [883, 644] on li "etc." at bounding box center [802, 650] width 454 height 15
drag, startPoint x: 869, startPoint y: 644, endPoint x: 923, endPoint y: 573, distance: 89.2
click at [923, 573] on ul "Holistics resources and features Data analytics resources: datasets, dashboards…" at bounding box center [782, 591] width 494 height 132
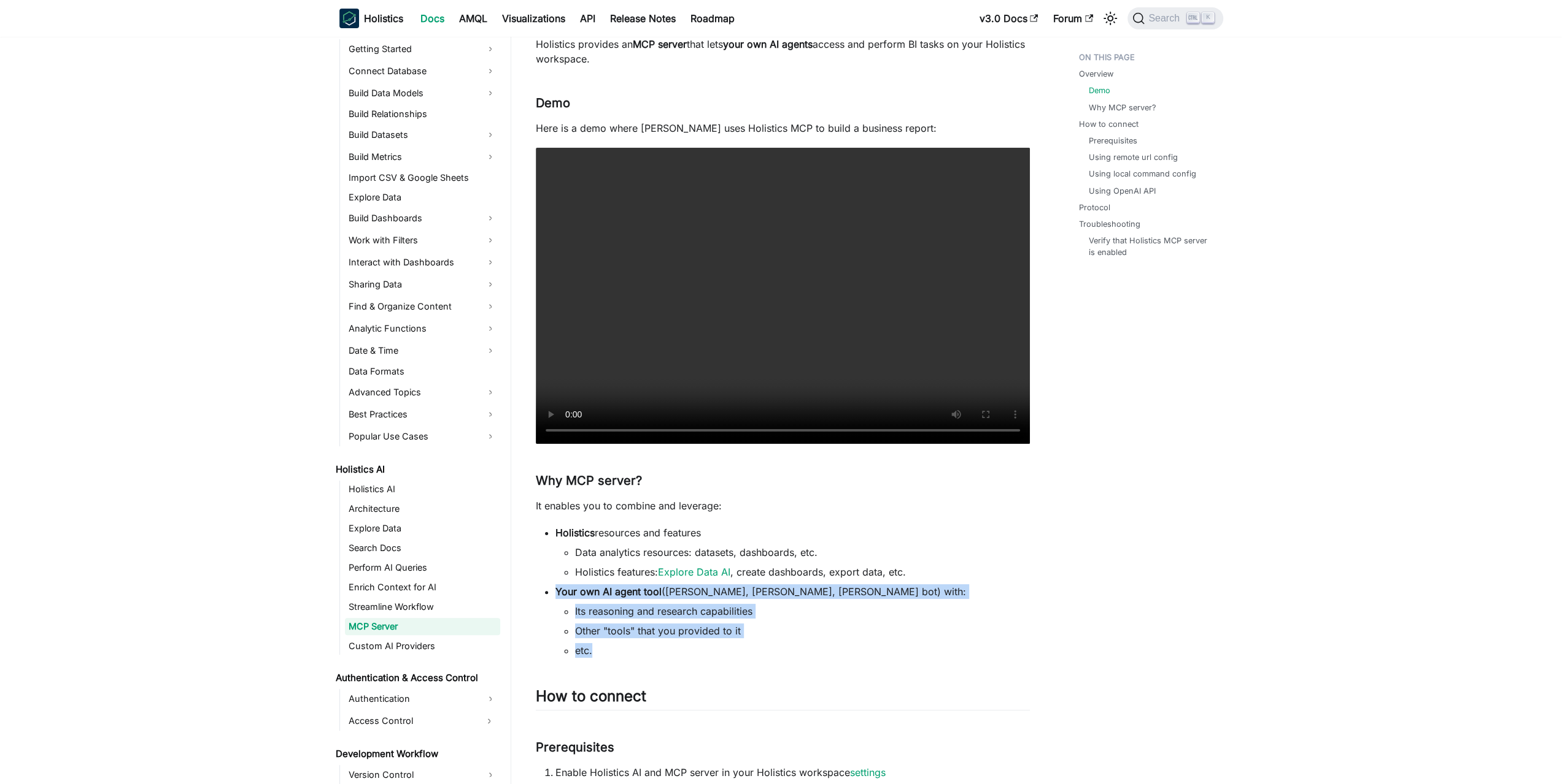
click at [923, 573] on li "Holistics features: Explore Data AI , create dashboards, export data, etc." at bounding box center [802, 572] width 454 height 15
drag, startPoint x: 934, startPoint y: 578, endPoint x: 875, endPoint y: 645, distance: 89.3
click at [876, 645] on ul "Holistics resources and features Data analytics resources: datasets, dashboards…" at bounding box center [782, 591] width 494 height 132
click at [874, 647] on li "etc." at bounding box center [802, 650] width 454 height 15
click at [660, 589] on li "Your own AI agent tool (e.g. Claude Desktop, Cursor, Slack bot) with: Its reaso…" at bounding box center [793, 621] width 475 height 73
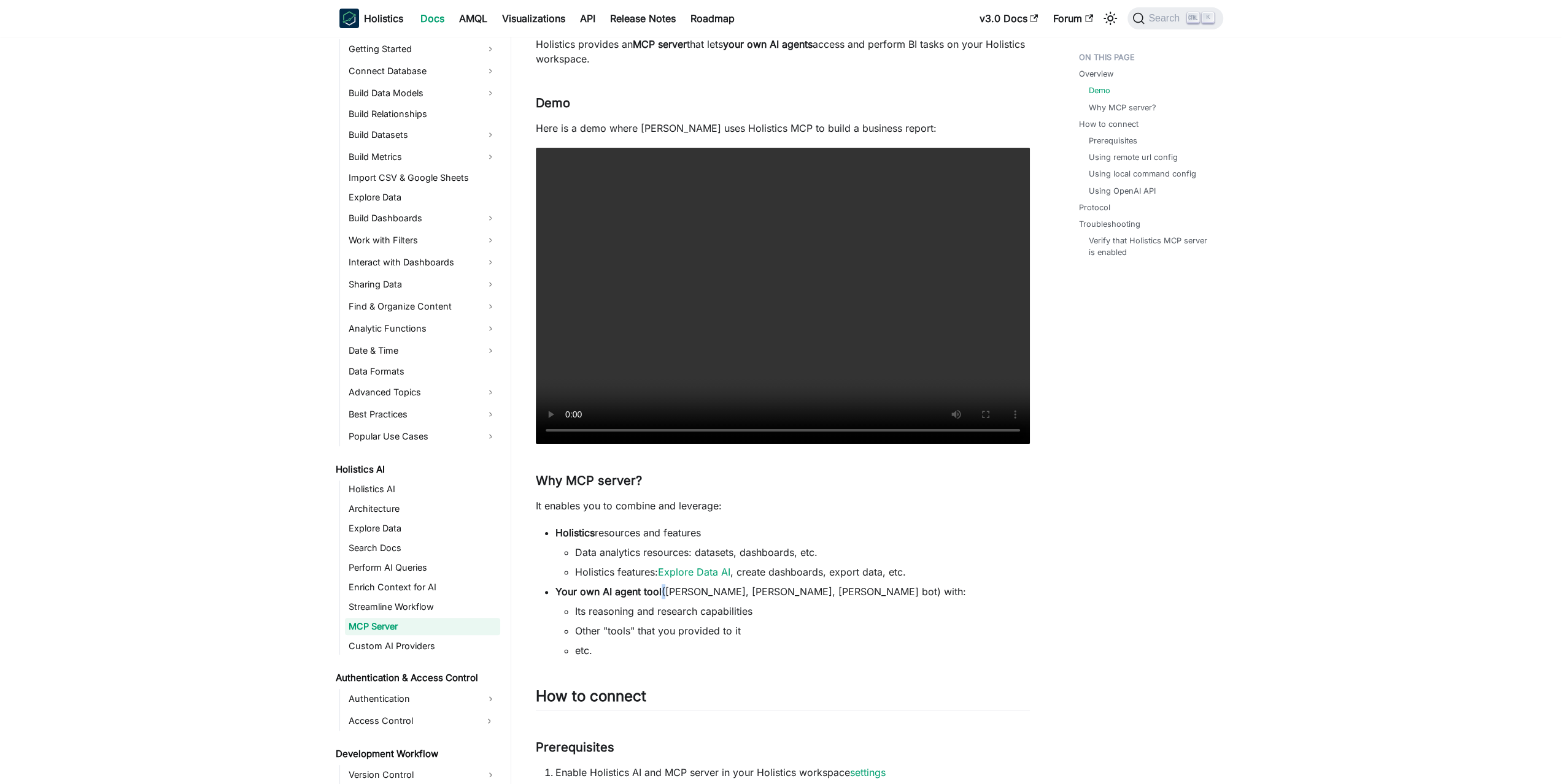
click at [660, 589] on li "Your own AI agent tool (e.g. Claude Desktop, Cursor, Slack bot) with: Its reaso…" at bounding box center [793, 621] width 475 height 73
click at [654, 606] on li "Its reasoning and research capabilities" at bounding box center [802, 611] width 454 height 15
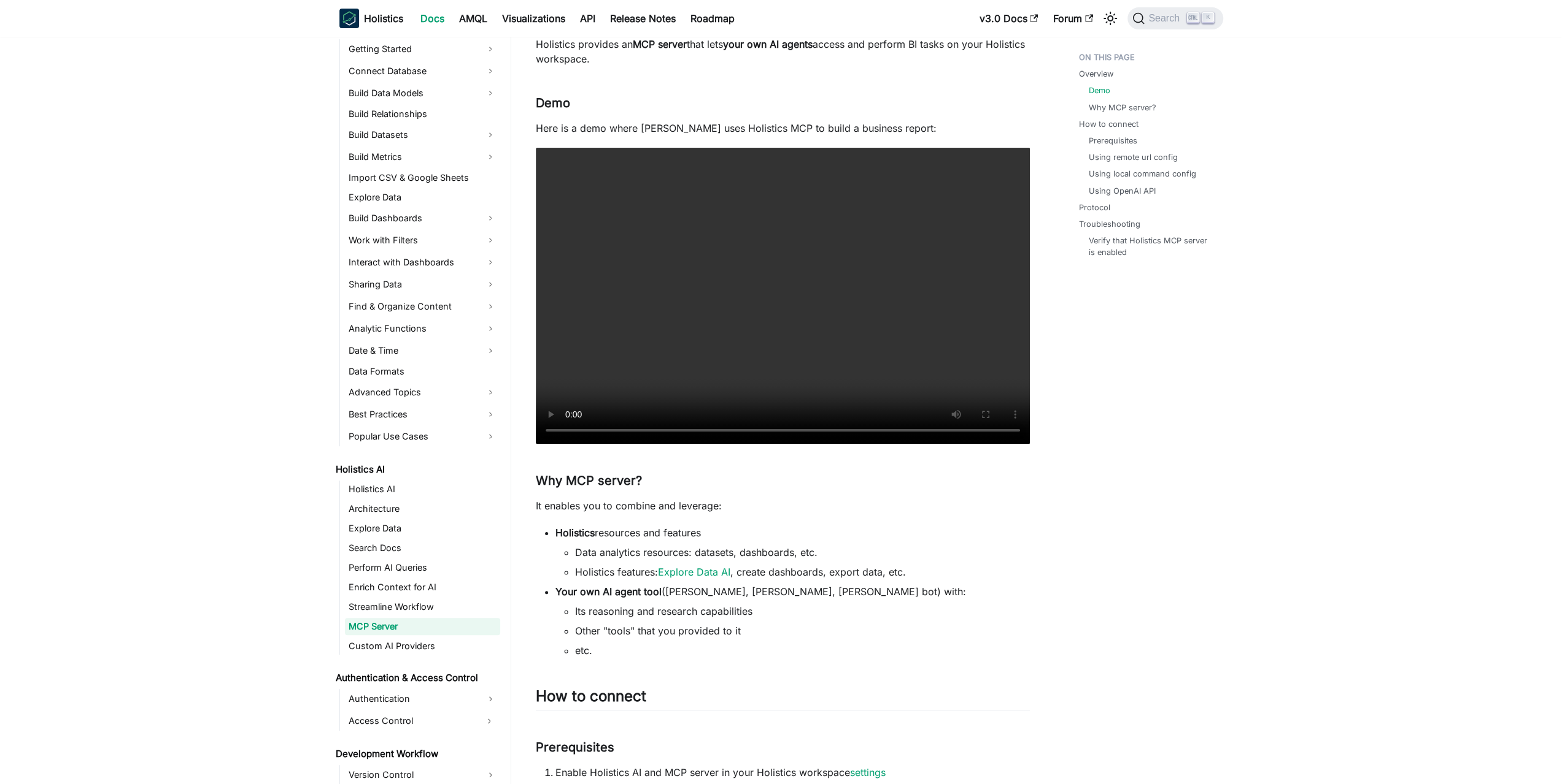
click at [650, 633] on li "Other "tools" that you provided to it" at bounding box center [802, 630] width 454 height 15
click at [639, 645] on li "etc." at bounding box center [802, 650] width 454 height 15
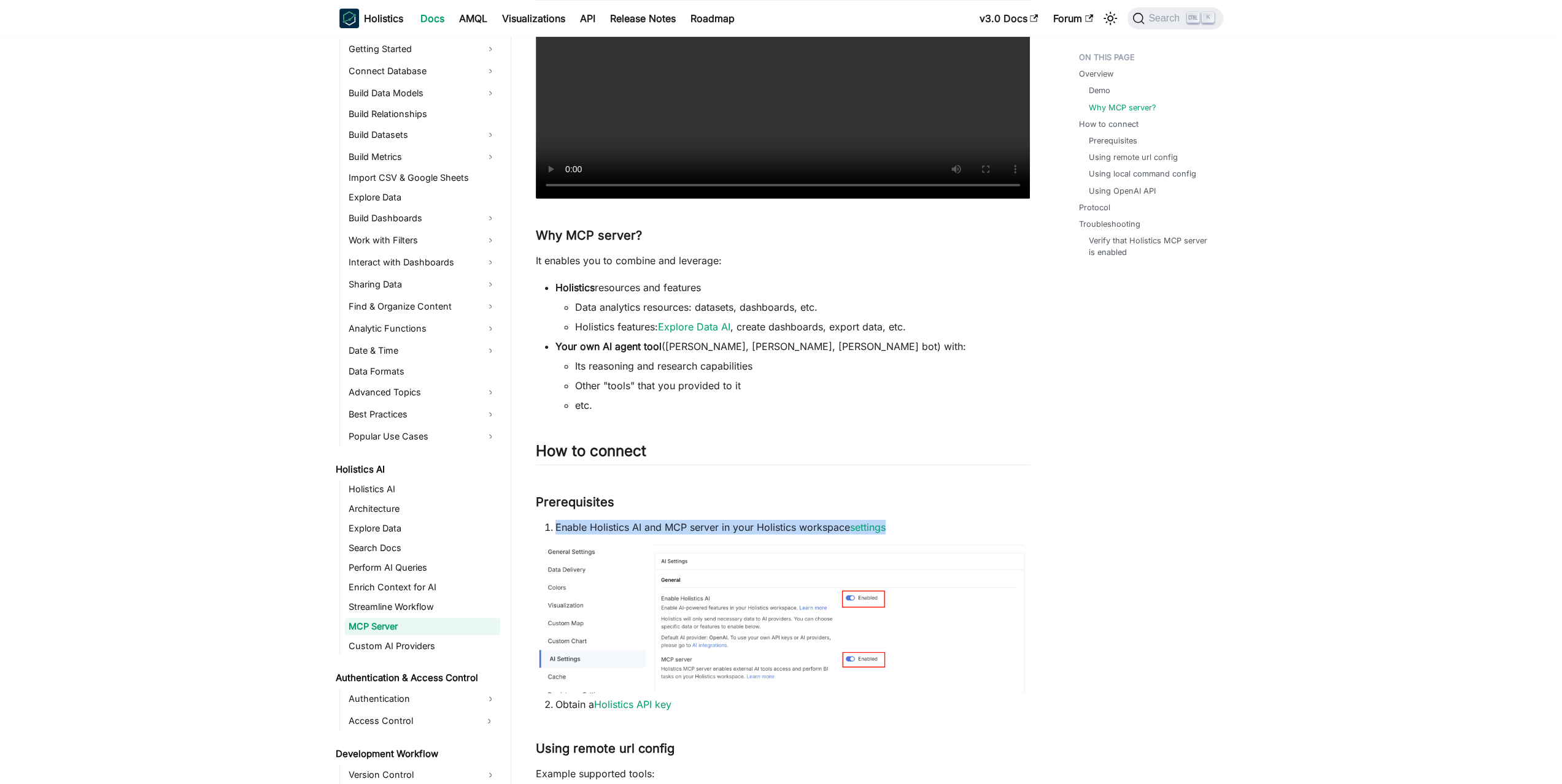
drag, startPoint x: 721, startPoint y: 500, endPoint x: 912, endPoint y: 513, distance: 191.4
drag, startPoint x: 934, startPoint y: 518, endPoint x: 940, endPoint y: 493, distance: 25.7
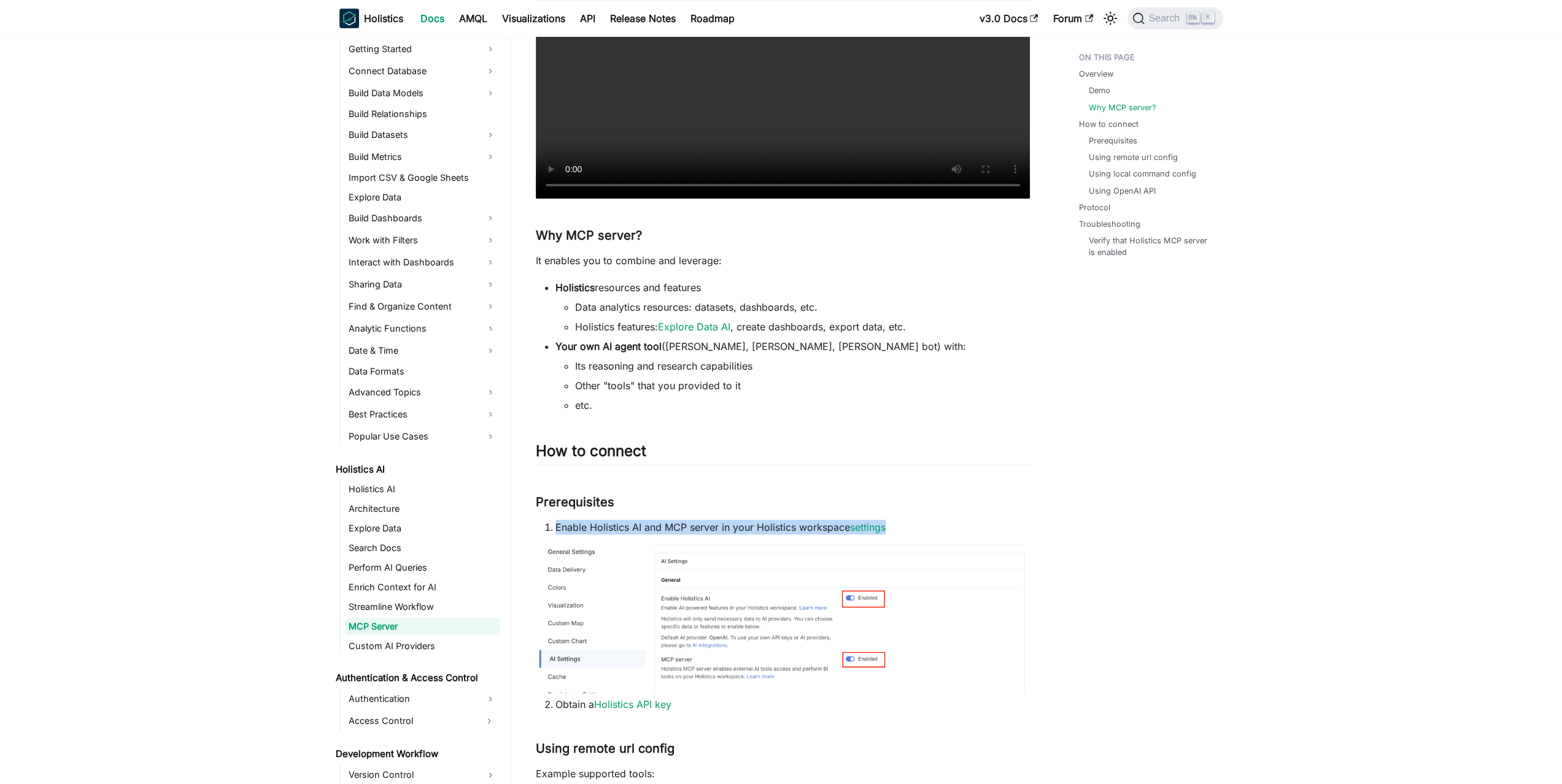
drag, startPoint x: 942, startPoint y: 488, endPoint x: 940, endPoint y: 512, distance: 24.1
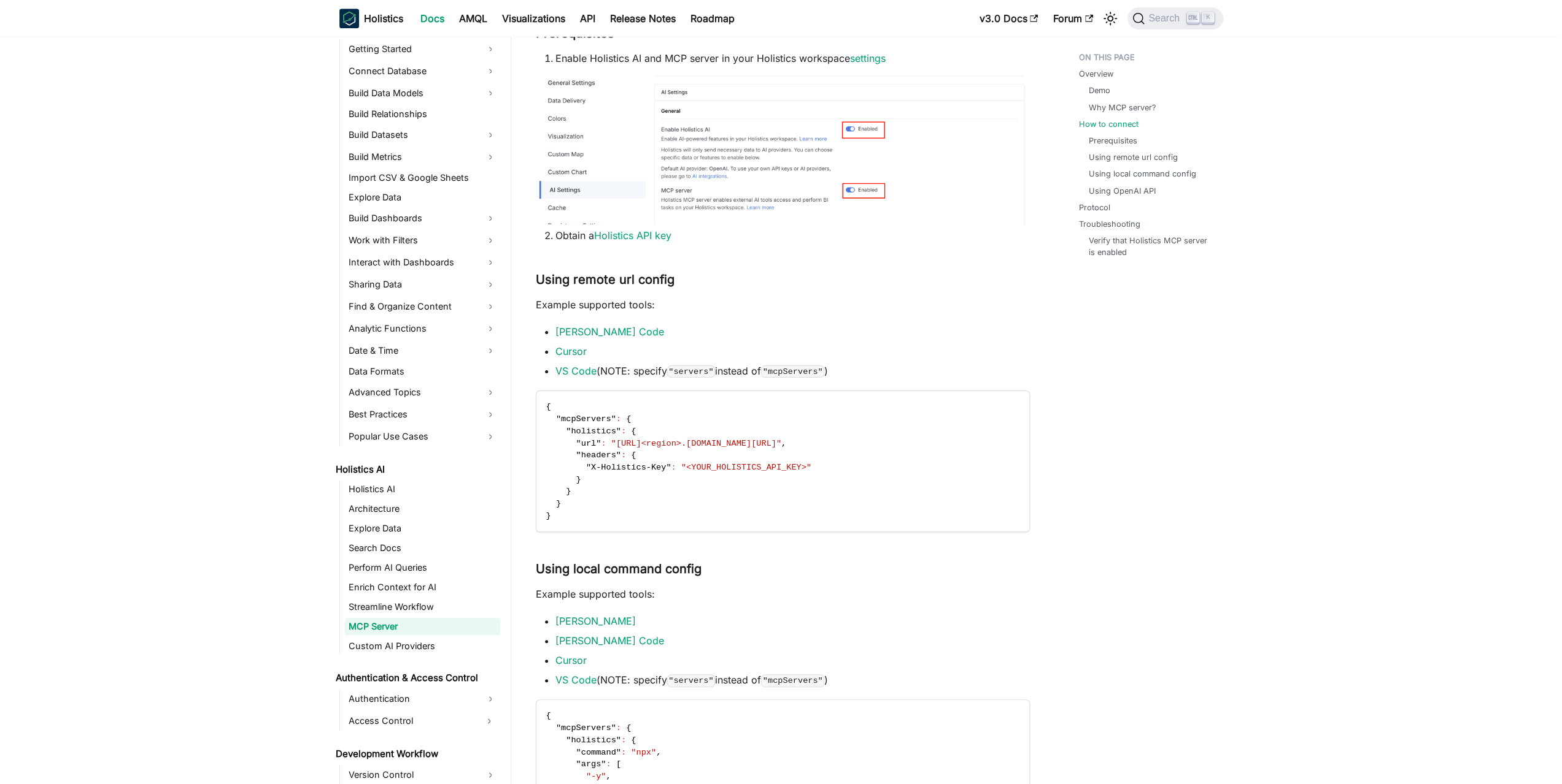
drag, startPoint x: 808, startPoint y: 525, endPoint x: 803, endPoint y: 636, distance: 111.1
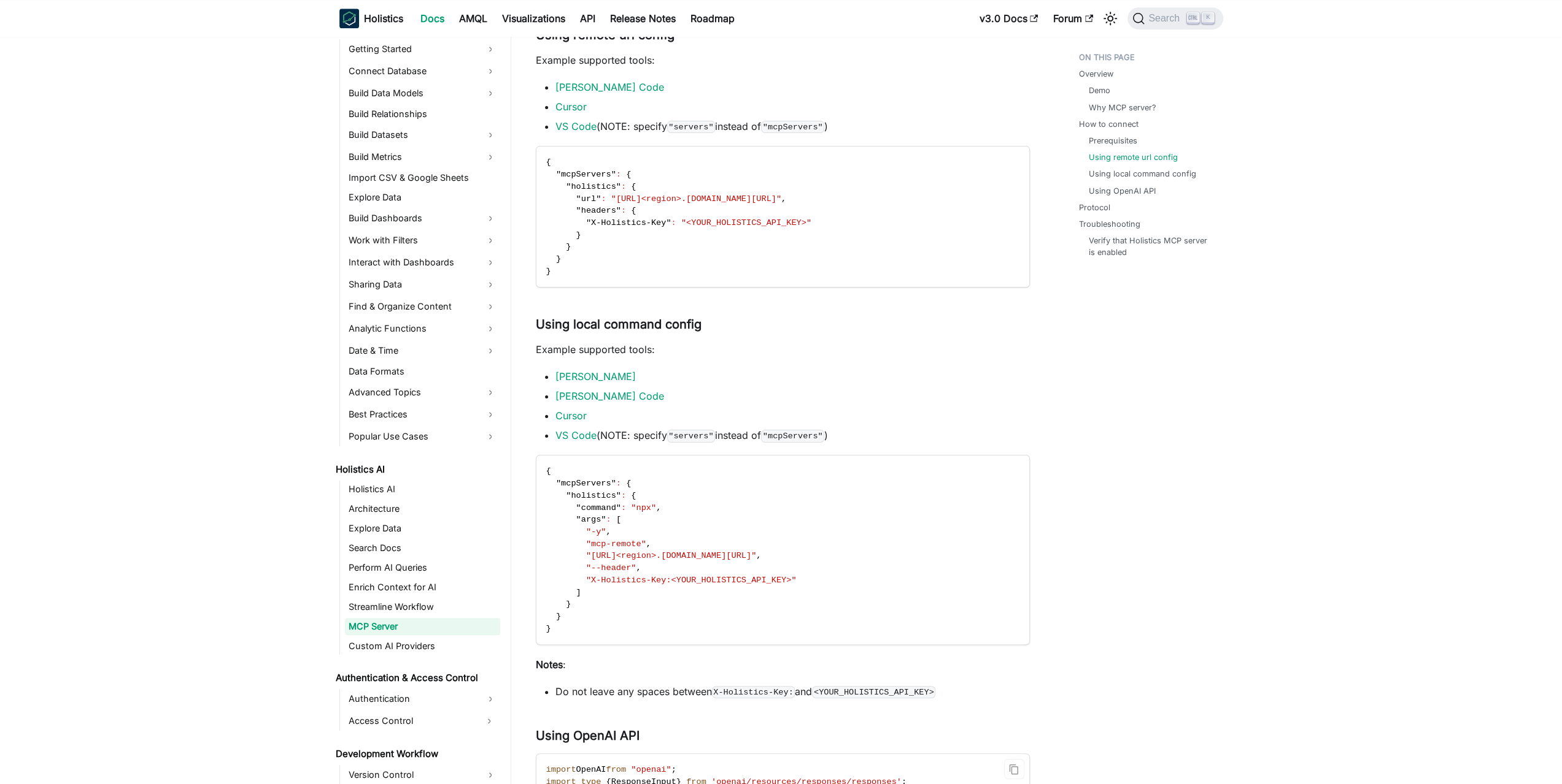
drag, startPoint x: 814, startPoint y: 587, endPoint x: 799, endPoint y: 711, distance: 124.9
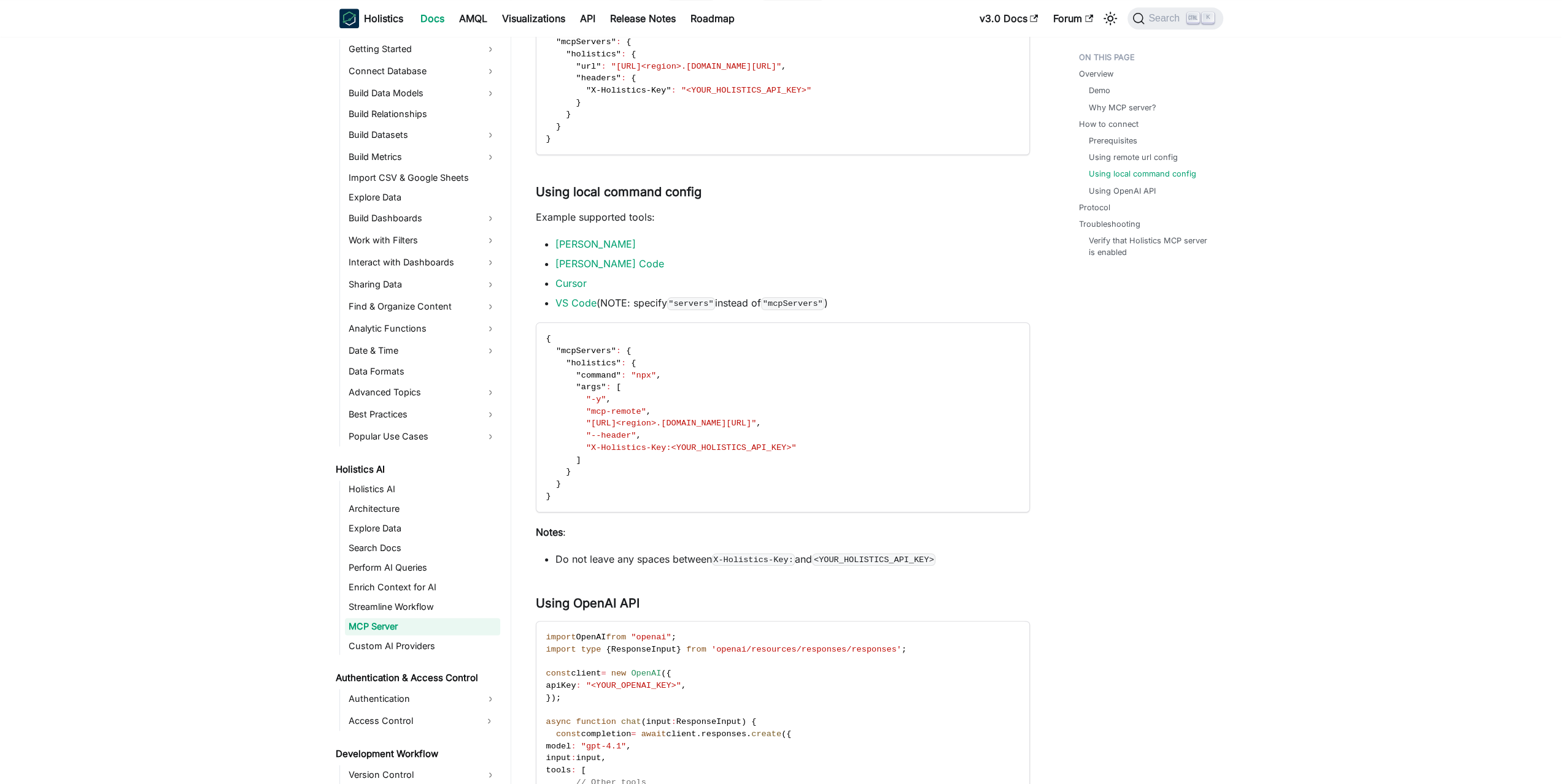
drag, startPoint x: 1084, startPoint y: 435, endPoint x: 1080, endPoint y: 511, distance: 76.1
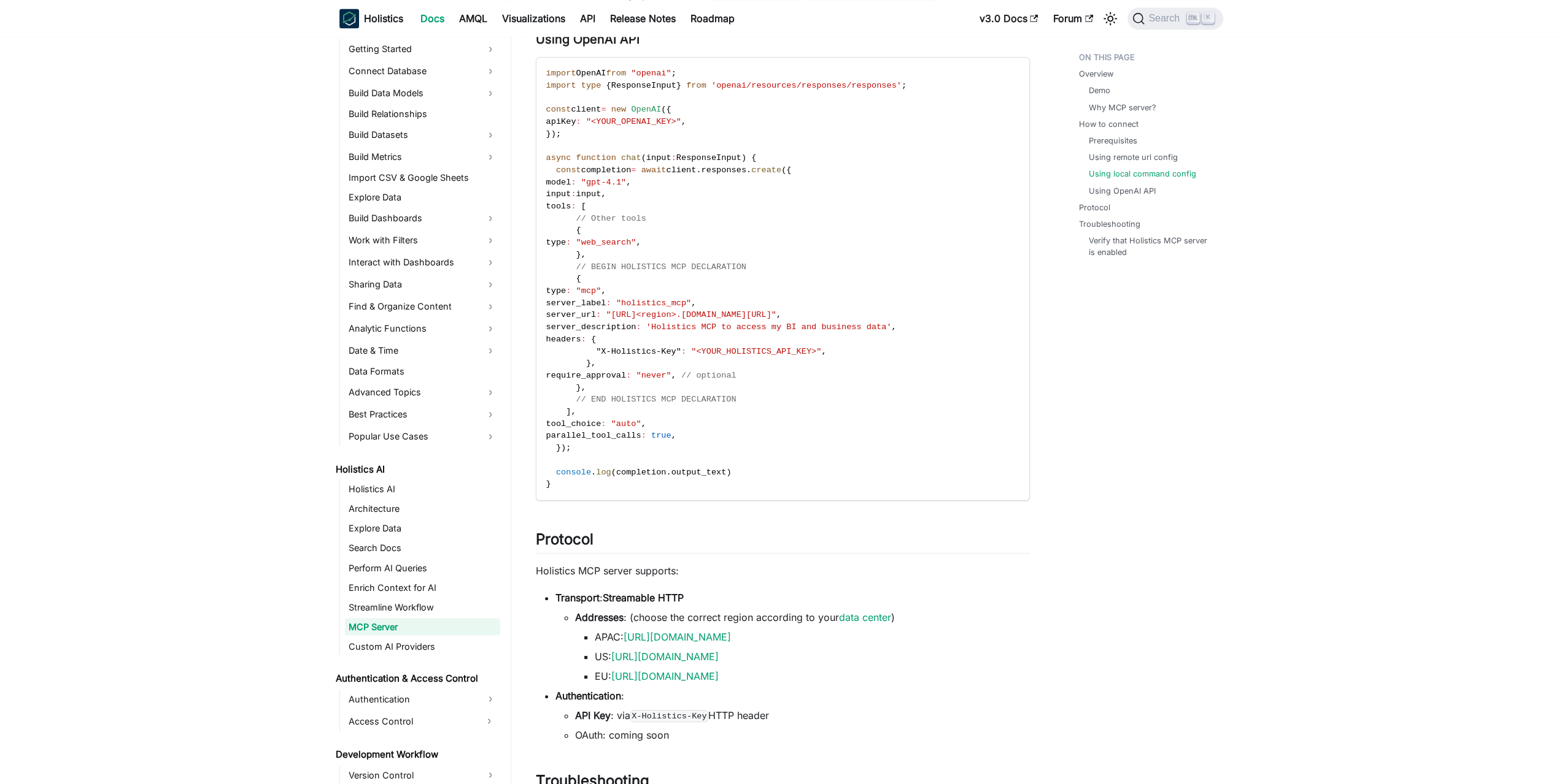
drag, startPoint x: 1064, startPoint y: 448, endPoint x: 1057, endPoint y: 668, distance: 220.1
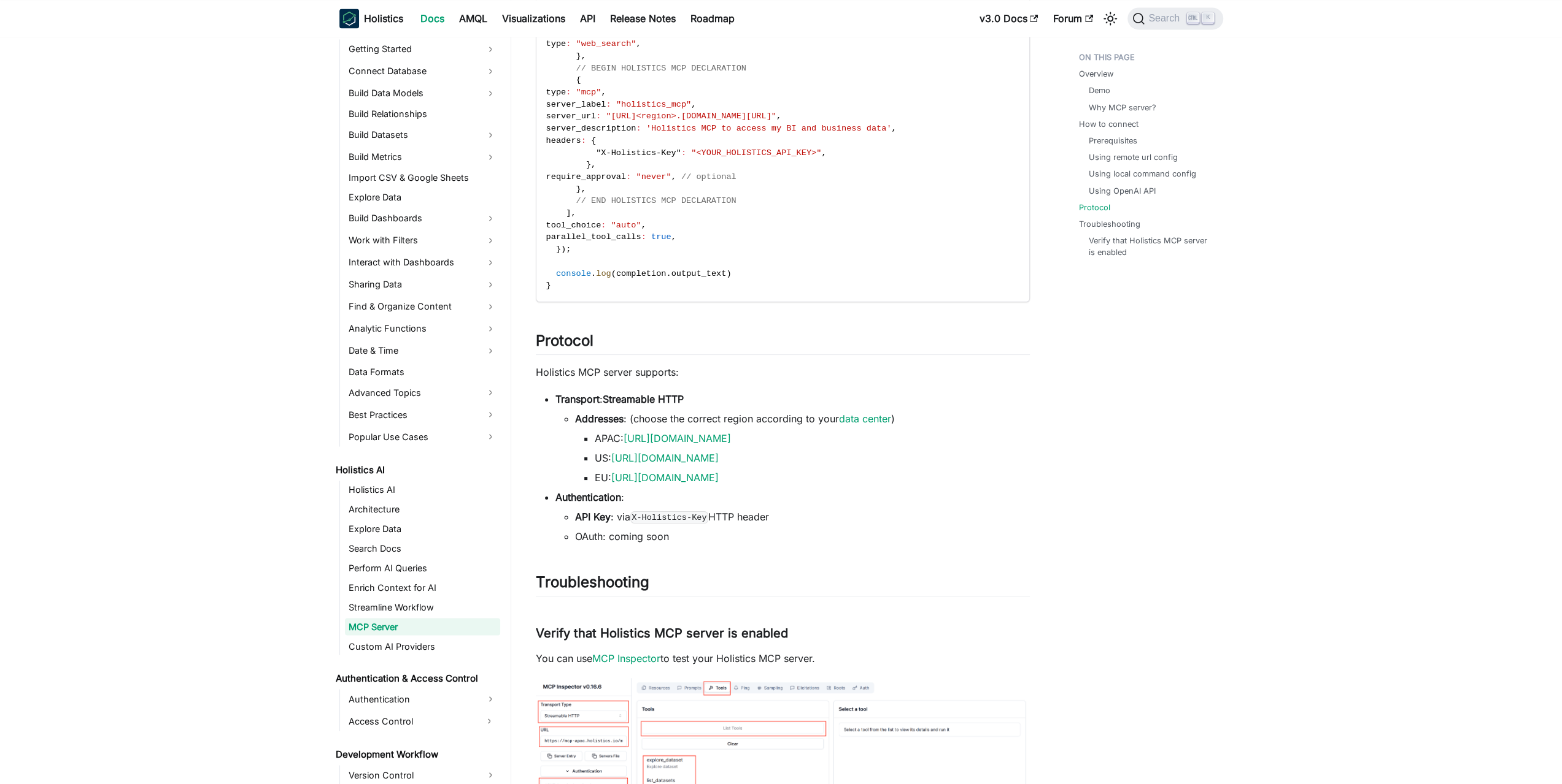
drag, startPoint x: 1066, startPoint y: 512, endPoint x: 1074, endPoint y: 523, distance: 13.6
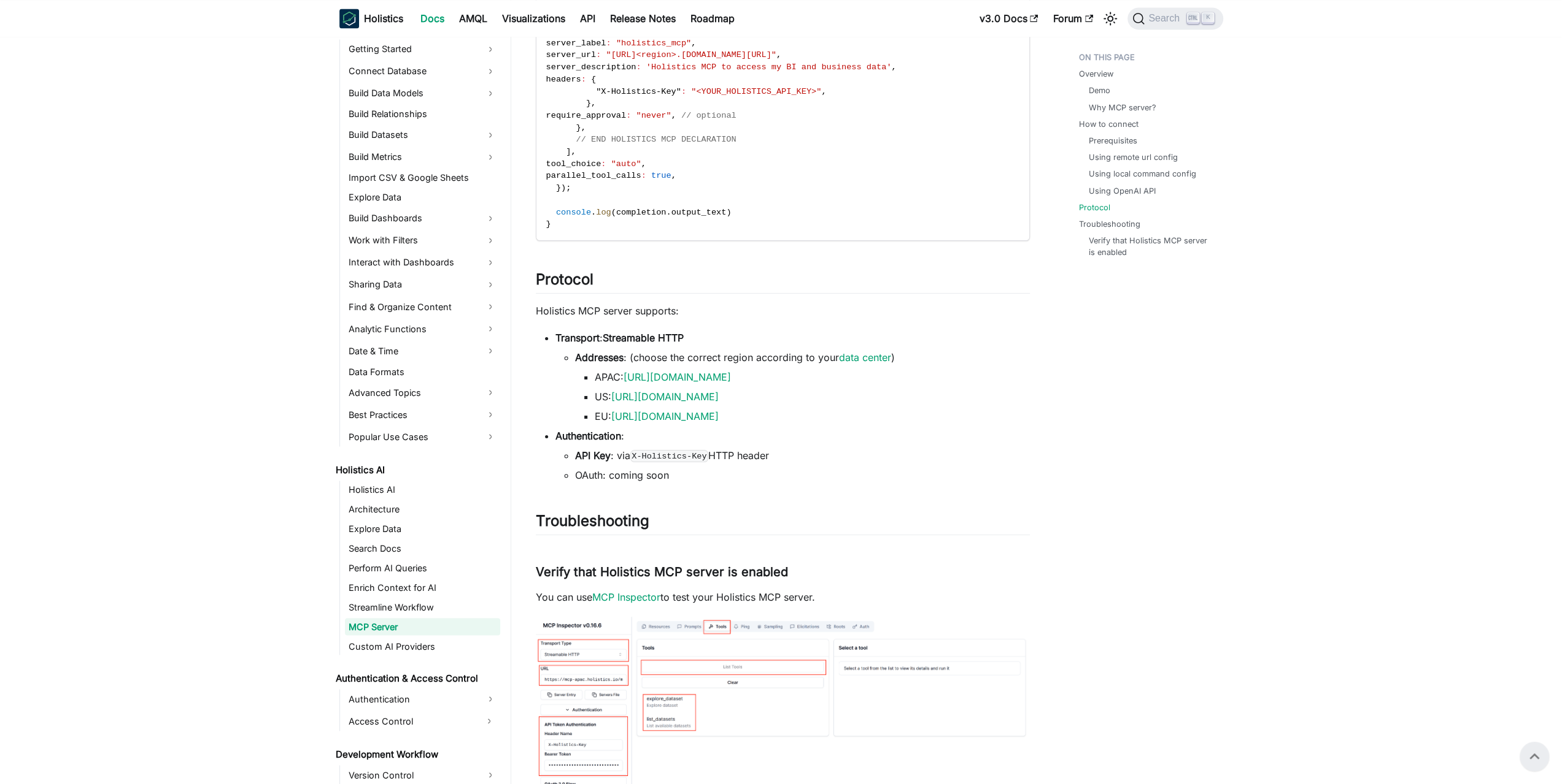
drag, startPoint x: 1077, startPoint y: 496, endPoint x: 1080, endPoint y: 372, distance: 124.0
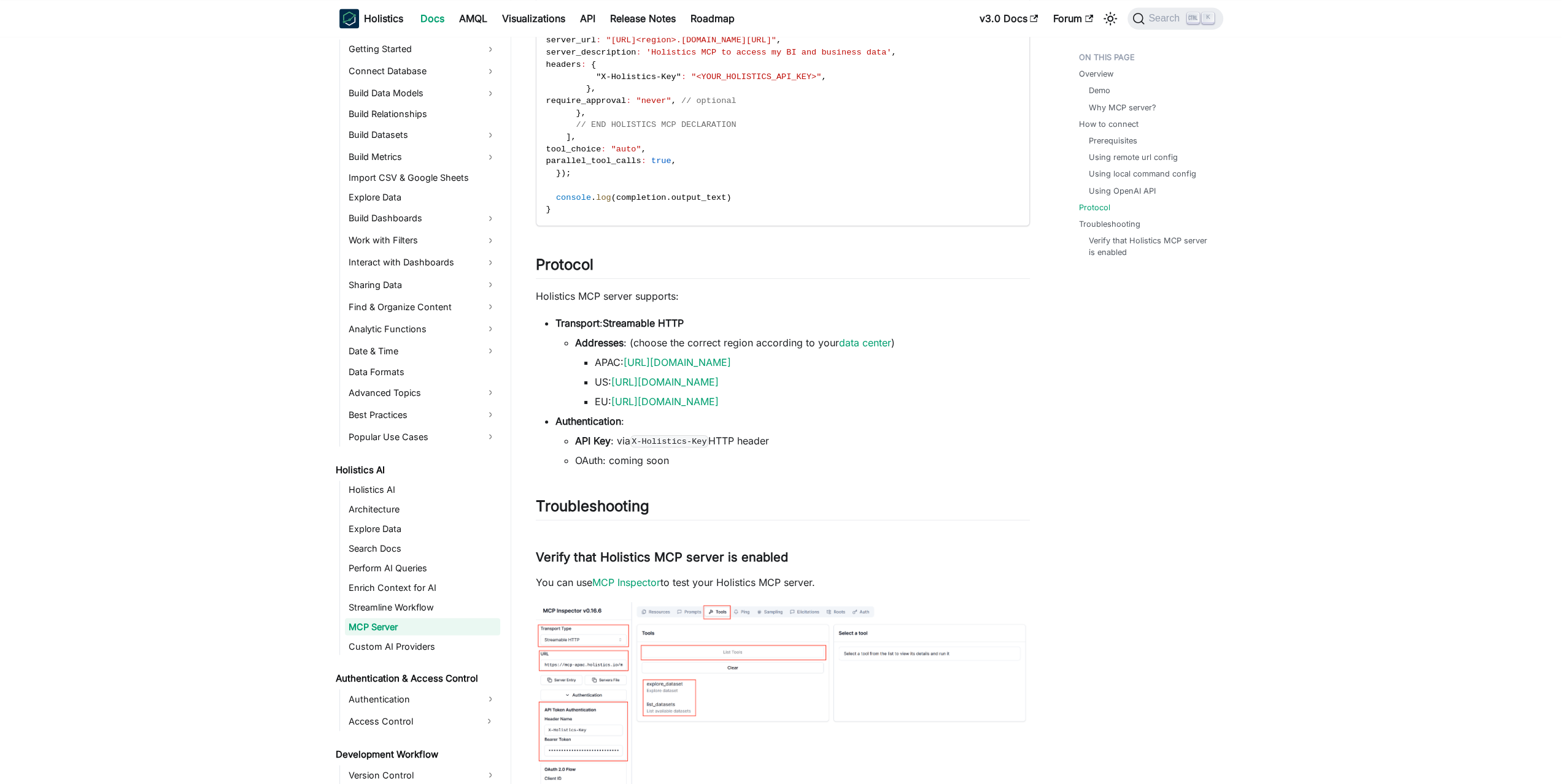
drag, startPoint x: 1080, startPoint y: 520, endPoint x: 1071, endPoint y: 636, distance: 116.3
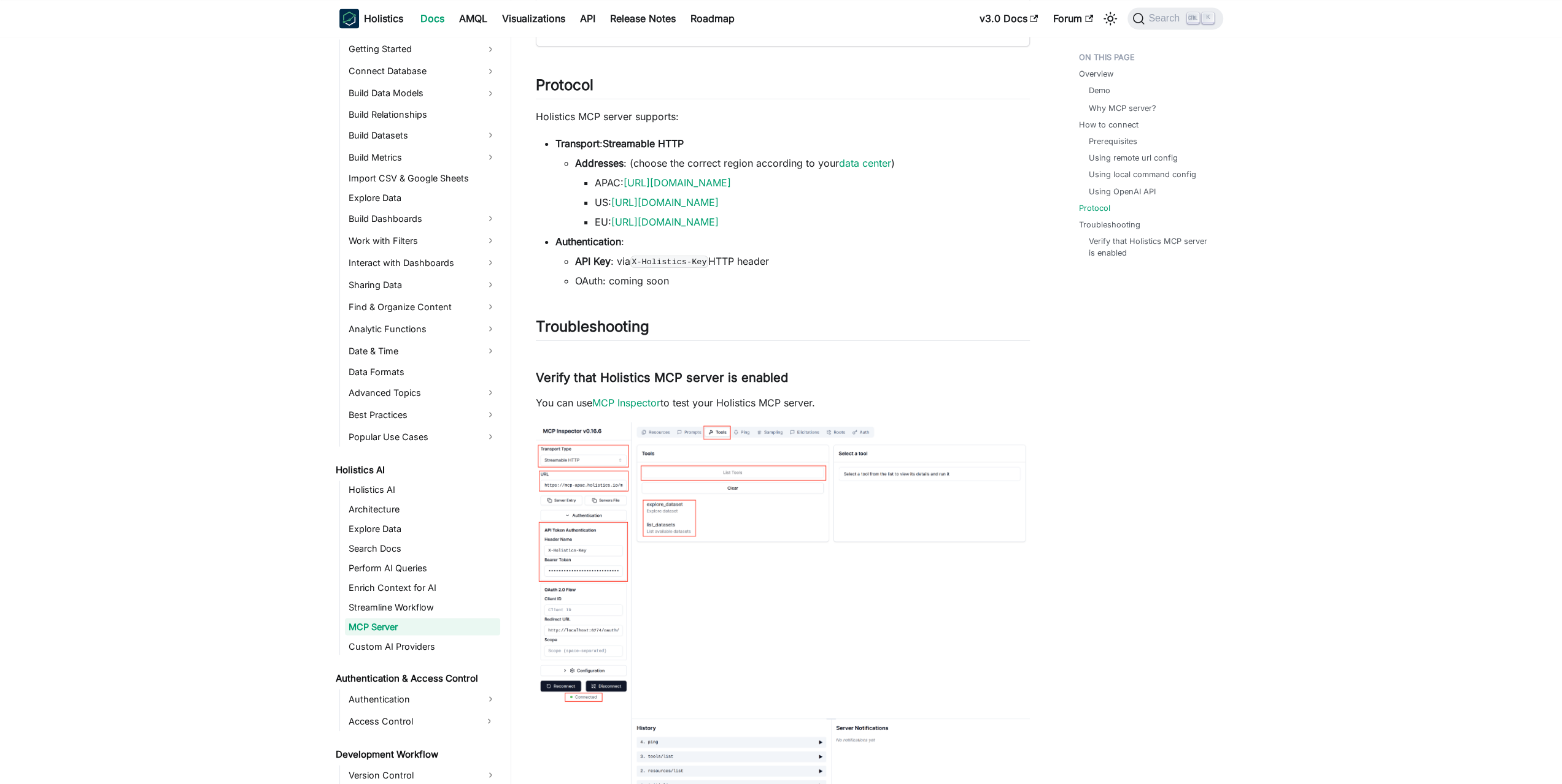
scroll to position [2234, 0]
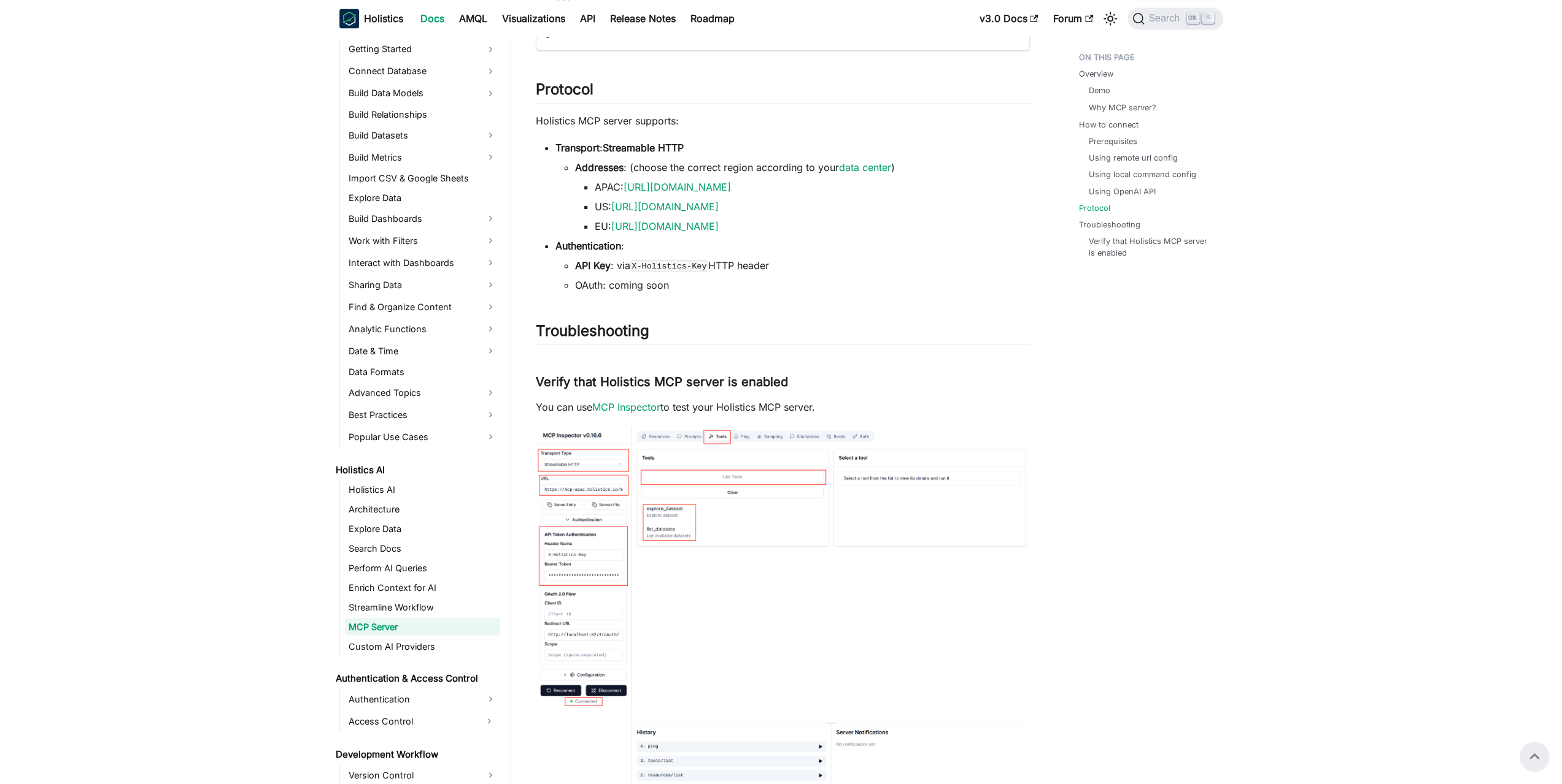
drag, startPoint x: 1071, startPoint y: 543, endPoint x: 1065, endPoint y: 524, distance: 19.9
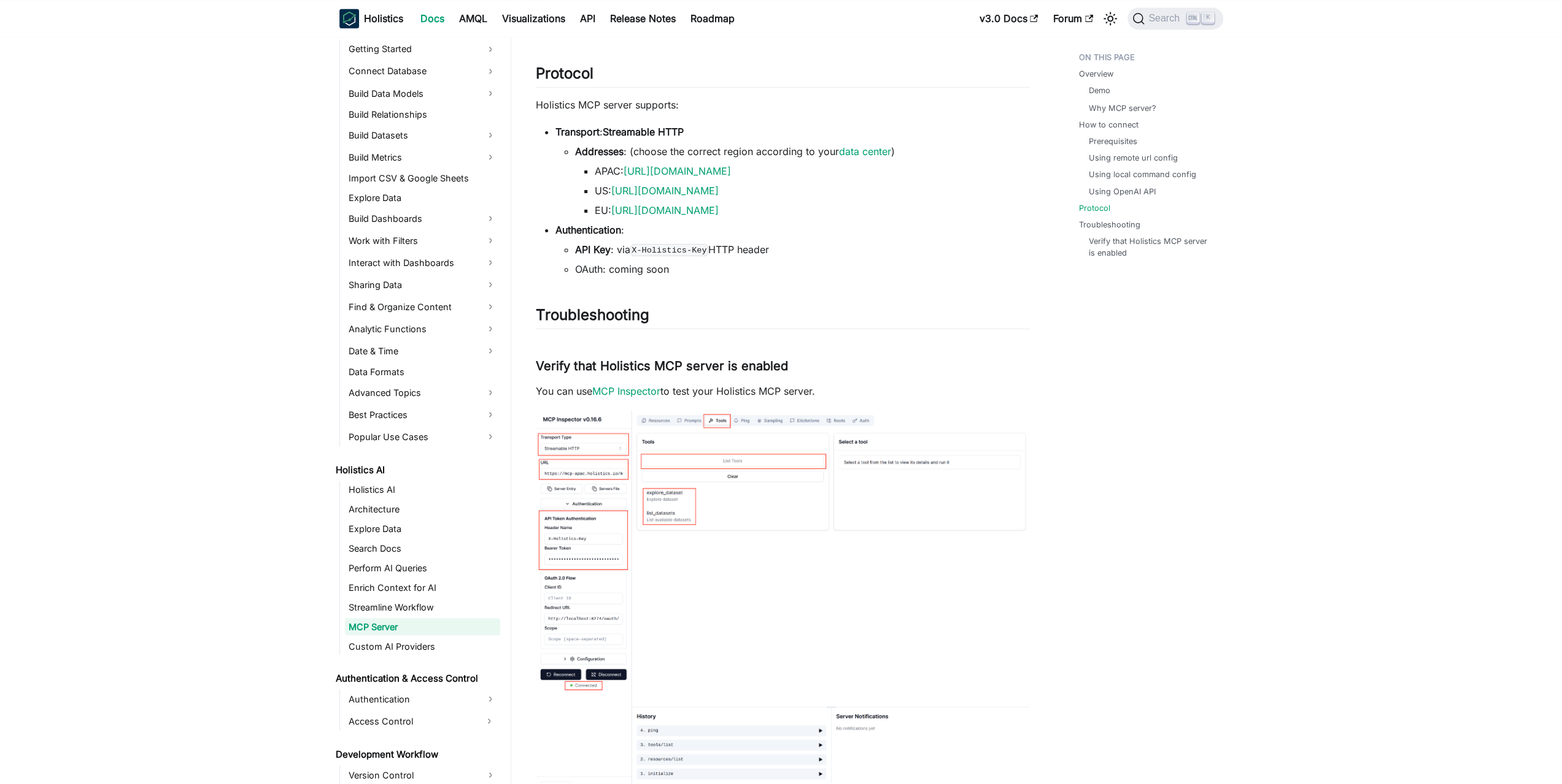
drag, startPoint x: 1067, startPoint y: 398, endPoint x: 1067, endPoint y: 417, distance: 19.0
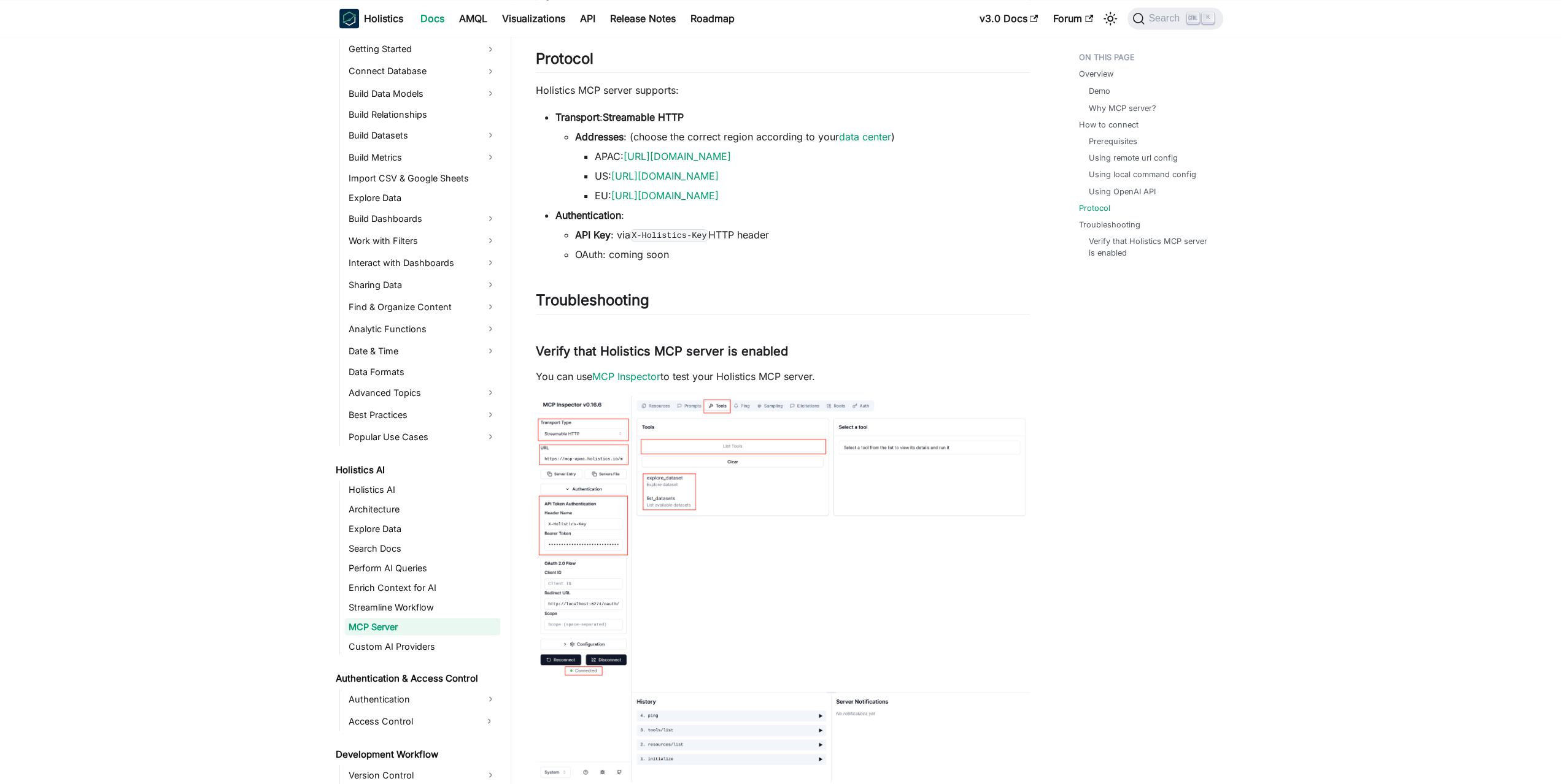
drag, startPoint x: 1062, startPoint y: 403, endPoint x: 1057, endPoint y: 422, distance: 19.6
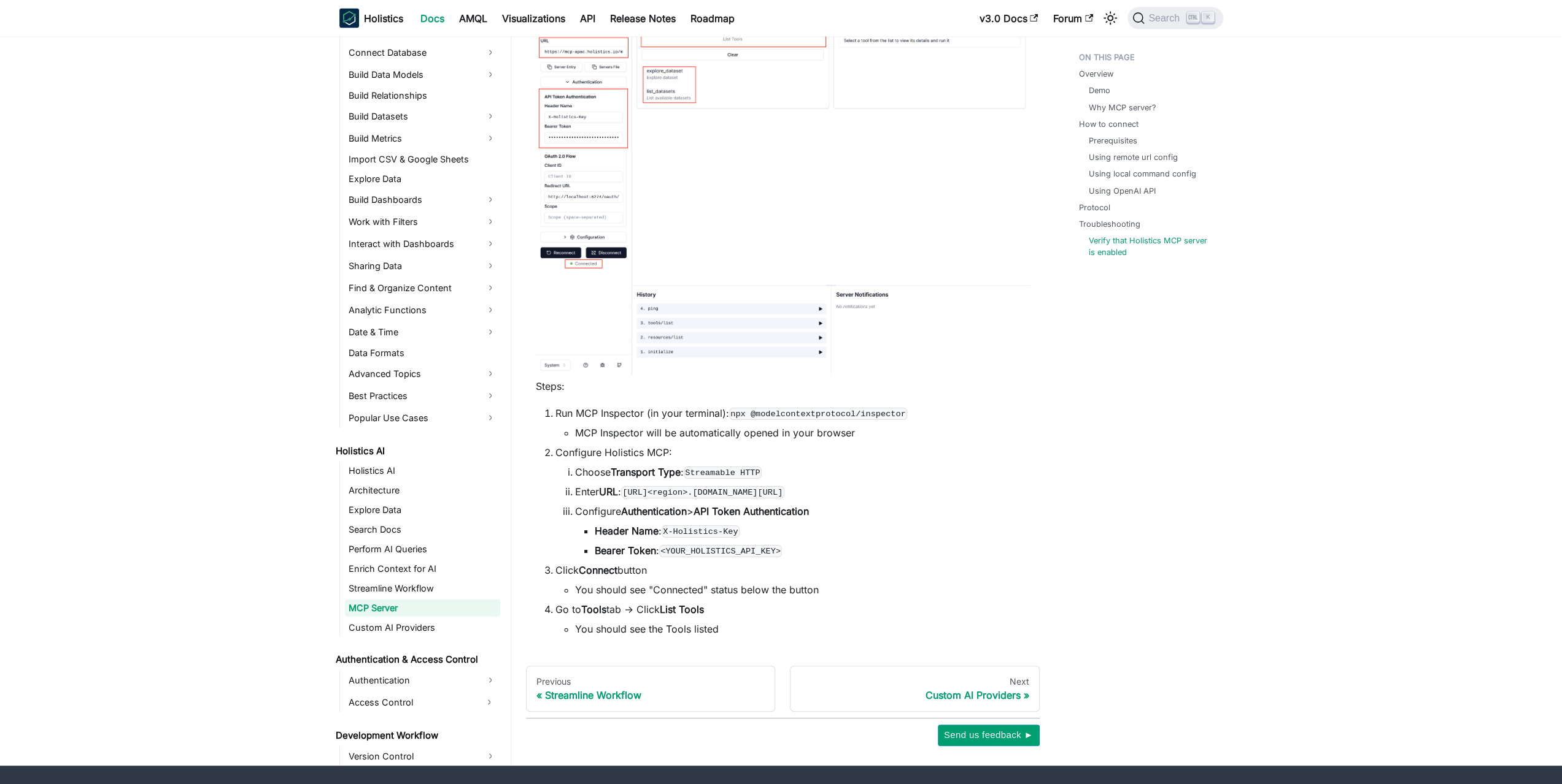
drag, startPoint x: 1041, startPoint y: 450, endPoint x: 1038, endPoint y: 468, distance: 18.2
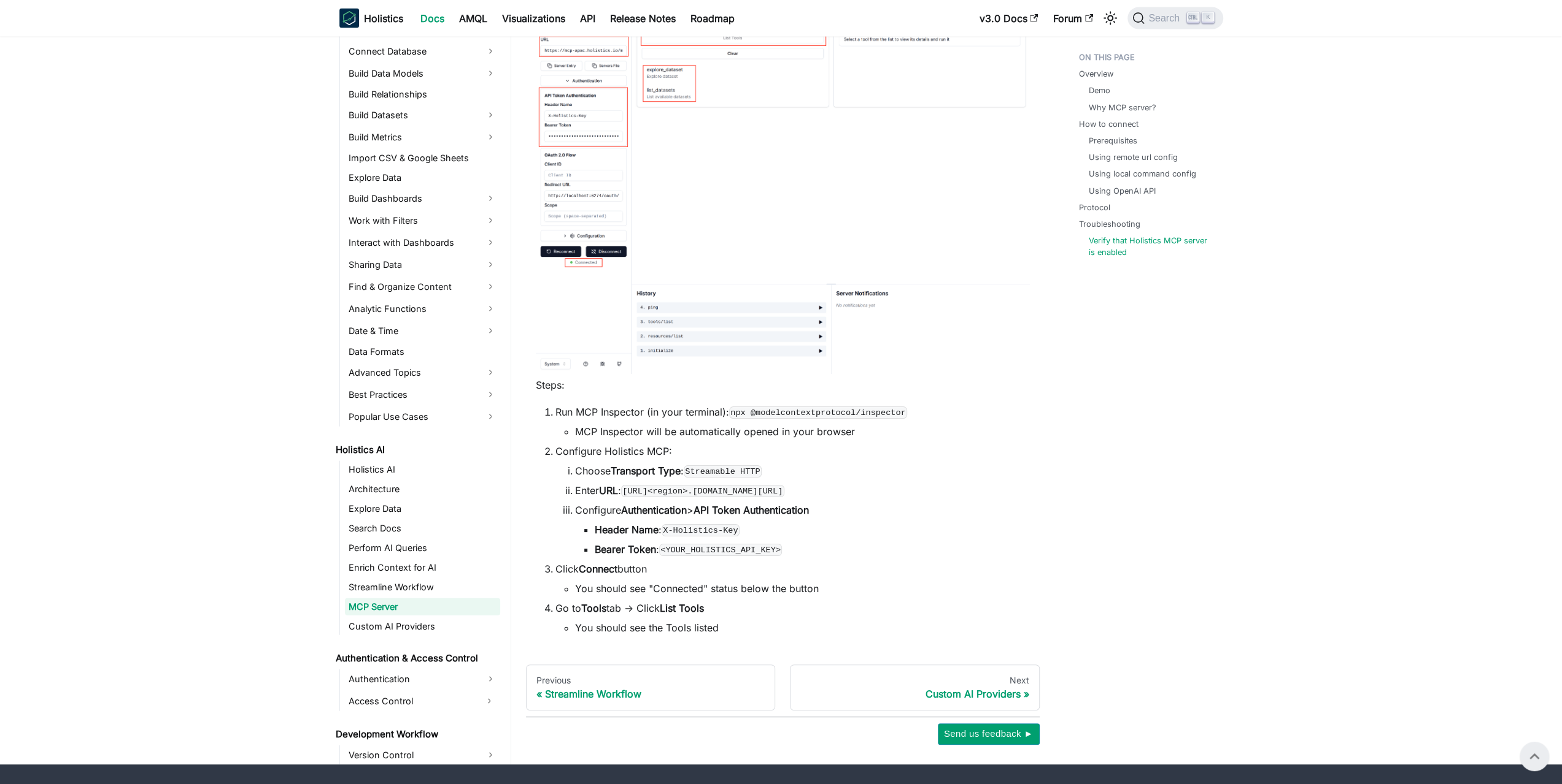
scroll to position [2545, 0]
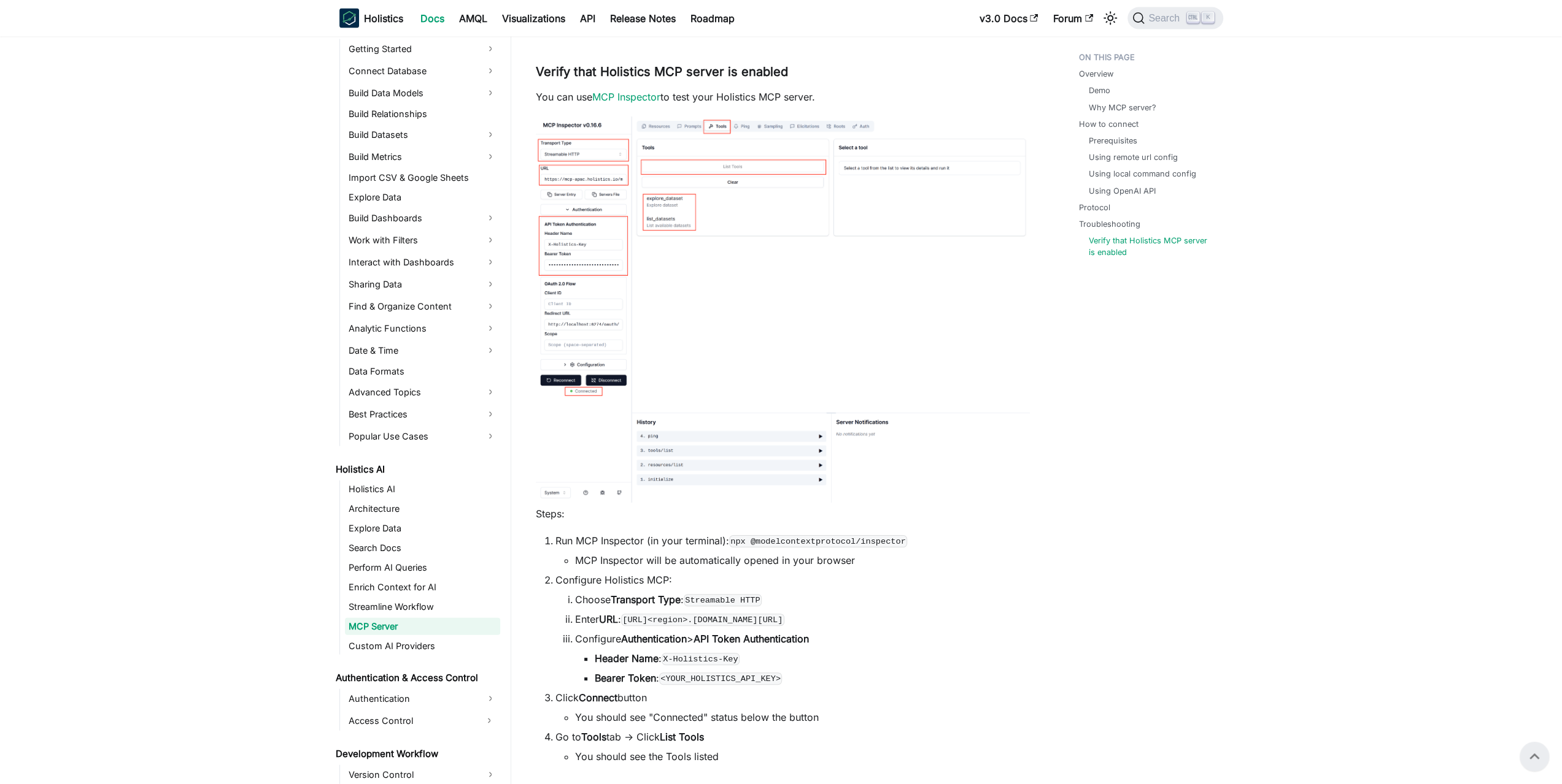
drag, startPoint x: 1027, startPoint y: 409, endPoint x: 1026, endPoint y: 392, distance: 17.0
drag, startPoint x: 628, startPoint y: 617, endPoint x: 818, endPoint y: 613, distance: 190.0
click at [818, 613] on li "Enter URL : https://mcp-<region>.holistics.io/mcp" at bounding box center [802, 619] width 454 height 15
copy code "https://mcp-<region>.holistics.io/mcp"
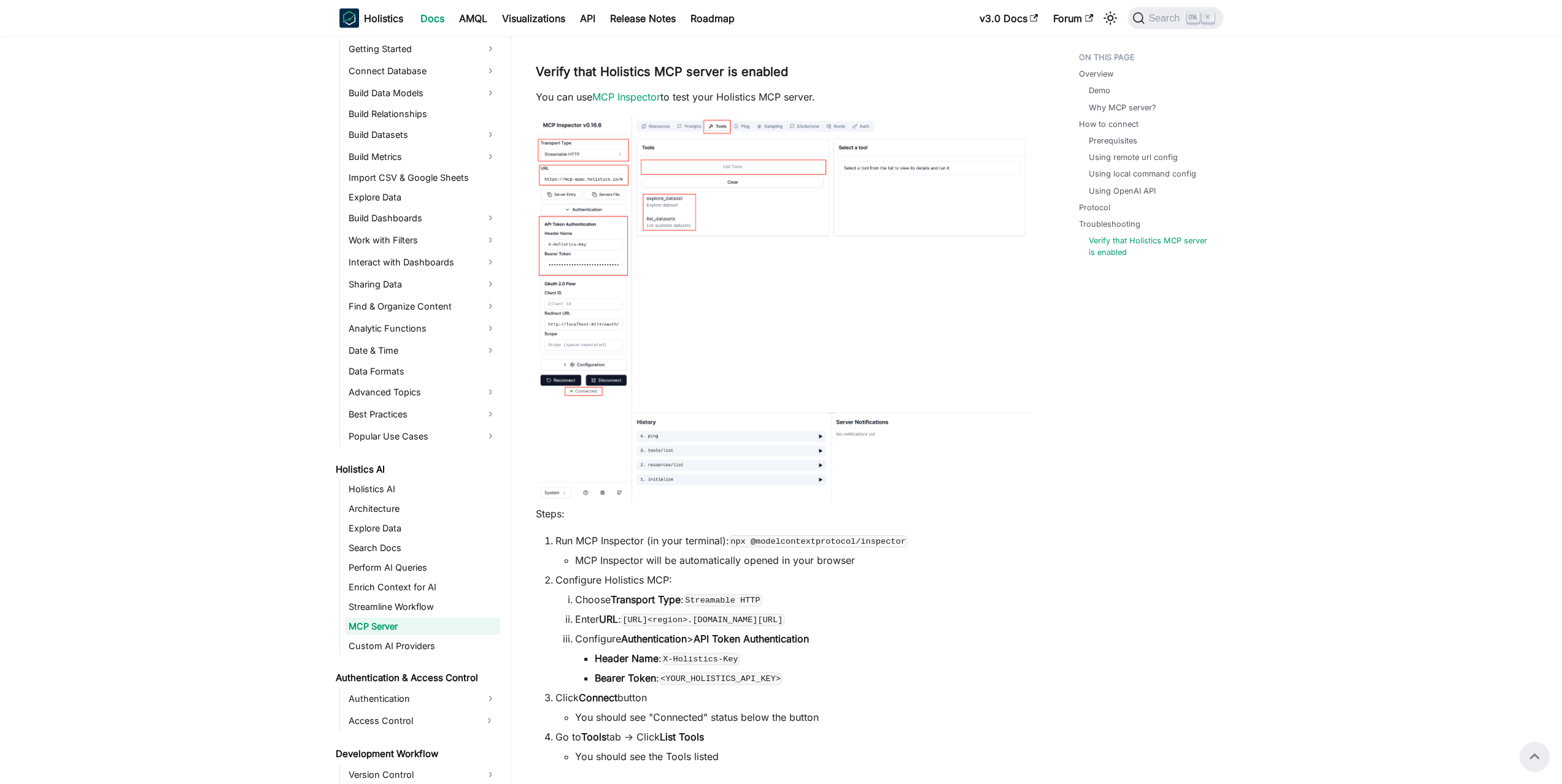
click at [720, 618] on code "https://mcp-<region>.holistics.io/mcp" at bounding box center [702, 620] width 163 height 12
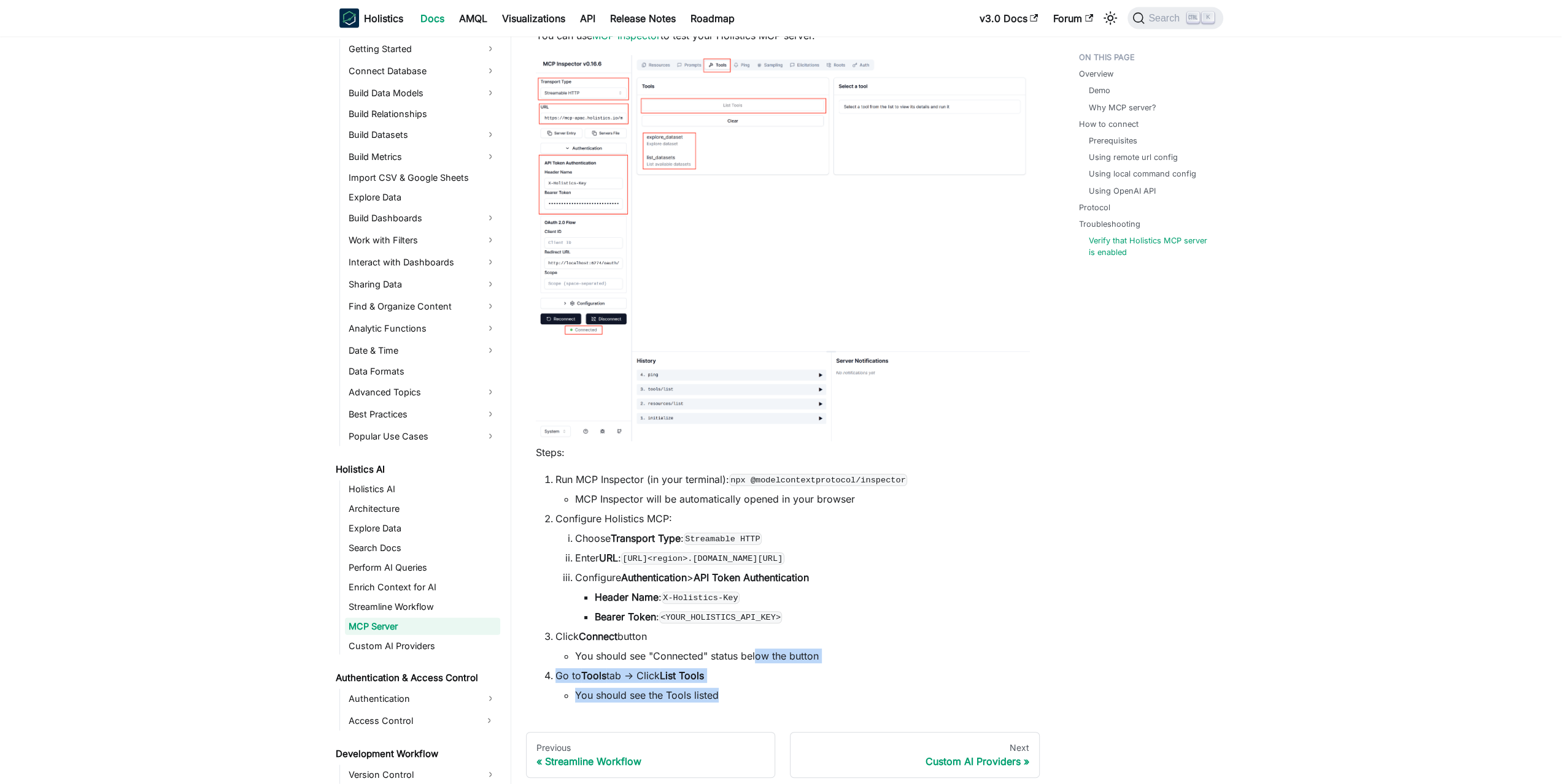
drag, startPoint x: 740, startPoint y: 700, endPoint x: 760, endPoint y: 642, distance: 61.4
click at [760, 643] on ol "Run MCP Inspector (in your terminal): npx @modelcontextprotocol/inspector MCP I…" at bounding box center [782, 587] width 494 height 231
click at [760, 641] on li "Click Connect button You should see "Connected" status below the button" at bounding box center [793, 647] width 475 height 34
drag, startPoint x: 784, startPoint y: 631, endPoint x: 766, endPoint y: 681, distance: 53.1
click at [767, 681] on ol "Run MCP Inspector (in your terminal): npx @modelcontextprotocol/inspector MCP I…" at bounding box center [782, 587] width 494 height 231
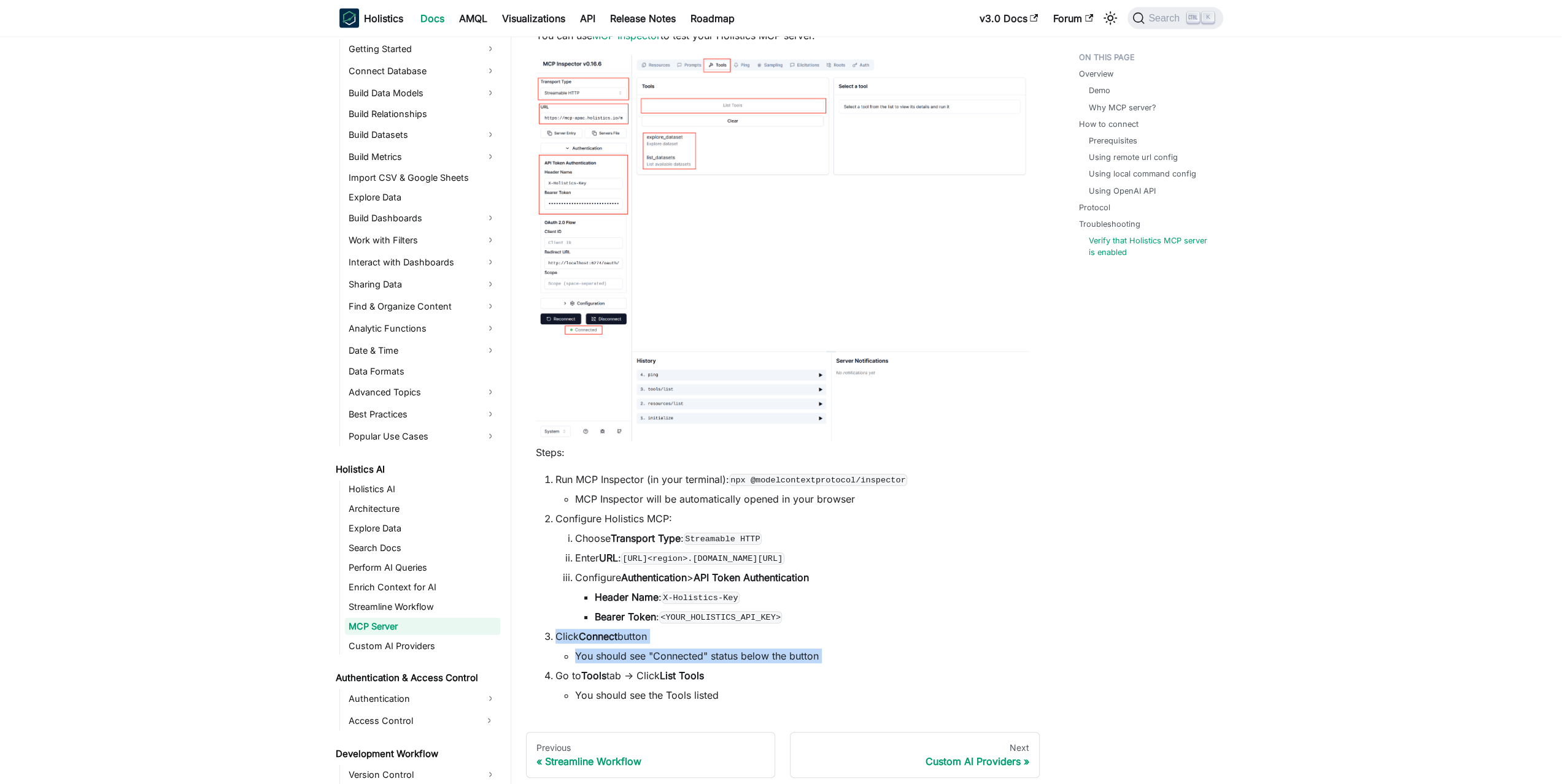
click at [766, 682] on li "Go to Tools tab -> Click List Tools You should see the Tools listed" at bounding box center [793, 685] width 475 height 34
click at [459, 644] on link "Custom AI Providers" at bounding box center [422, 647] width 155 height 17
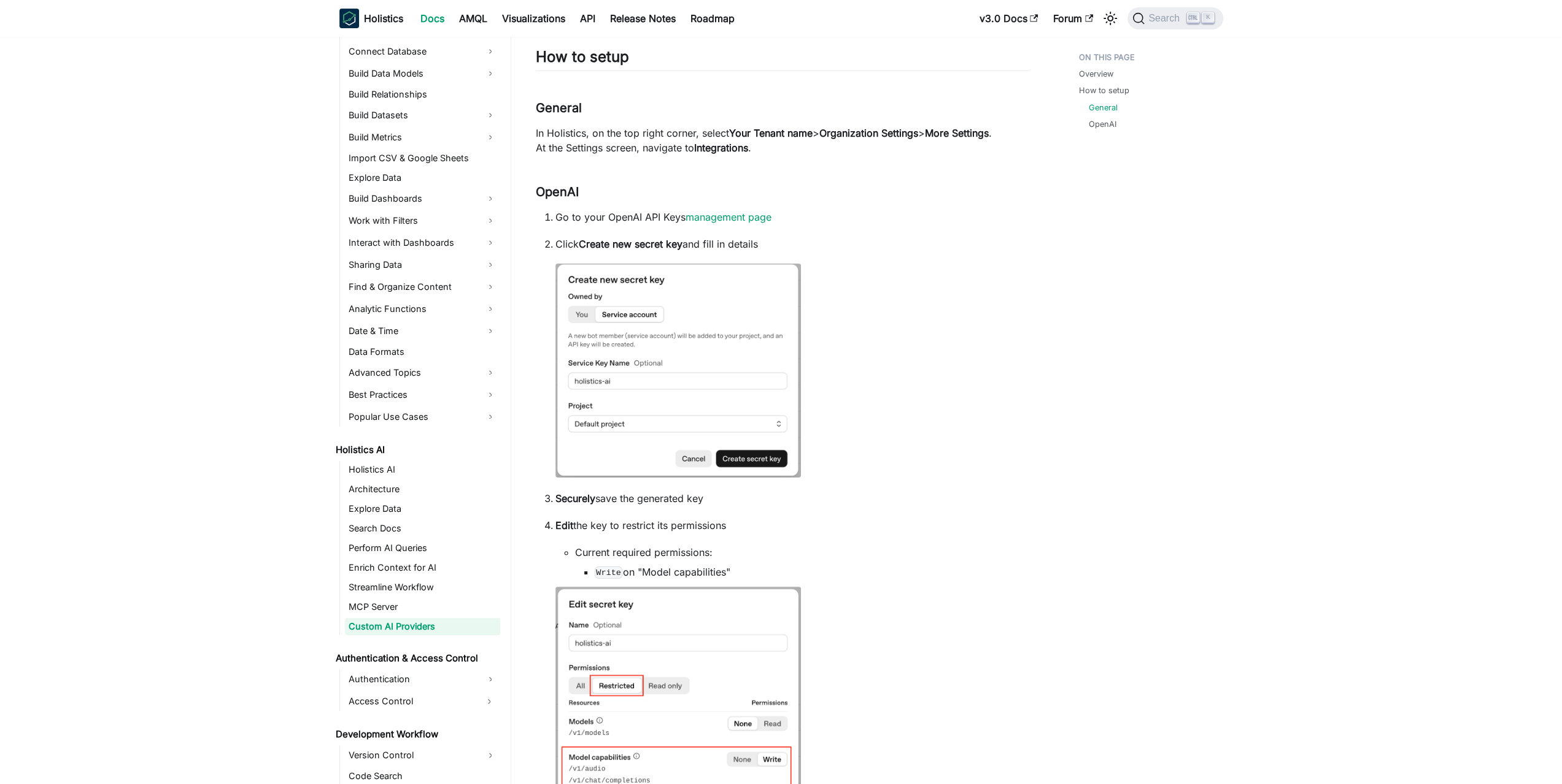
scroll to position [340, 0]
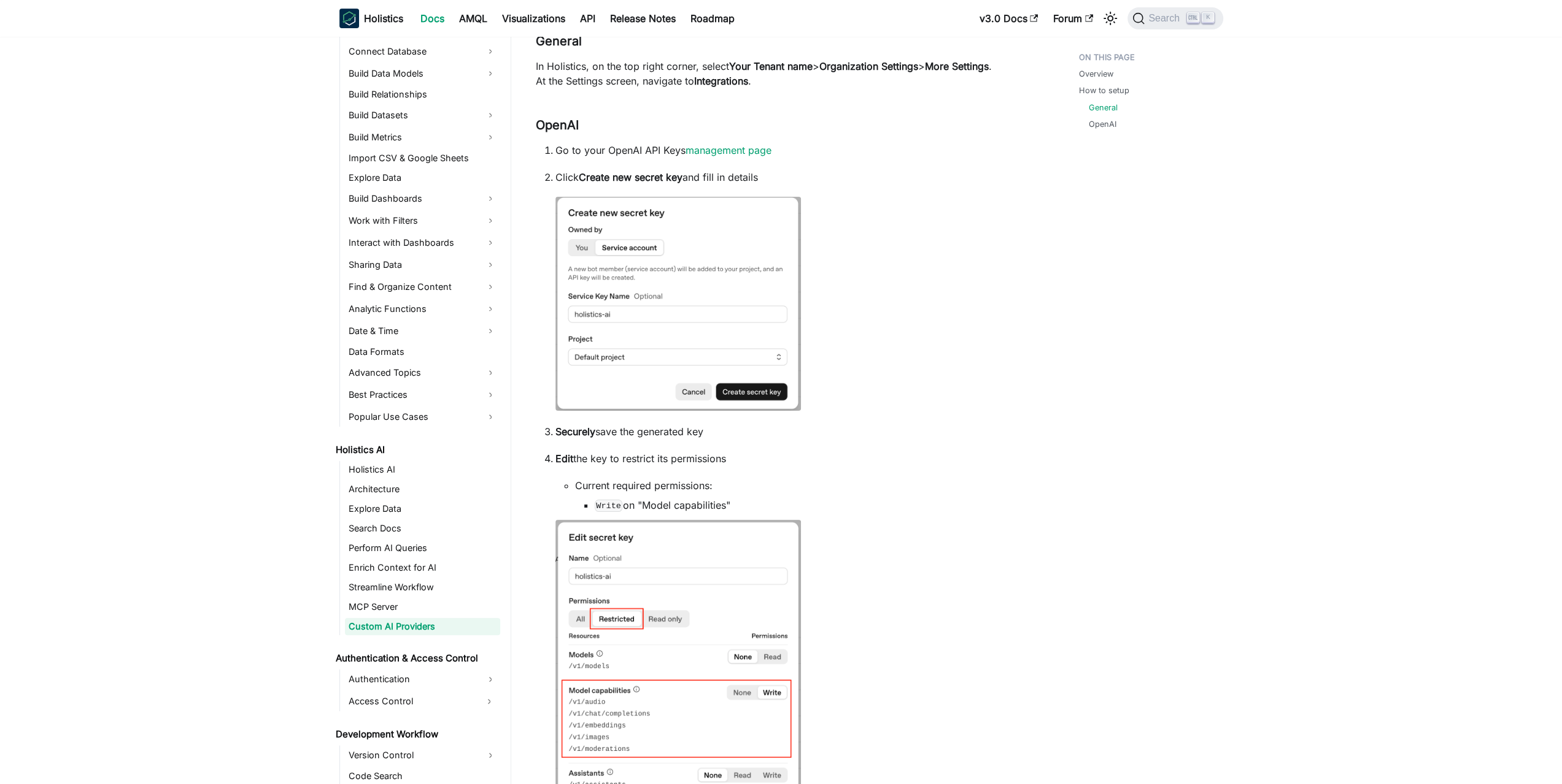
drag, startPoint x: 182, startPoint y: 433, endPoint x: 171, endPoint y: 530, distance: 97.6
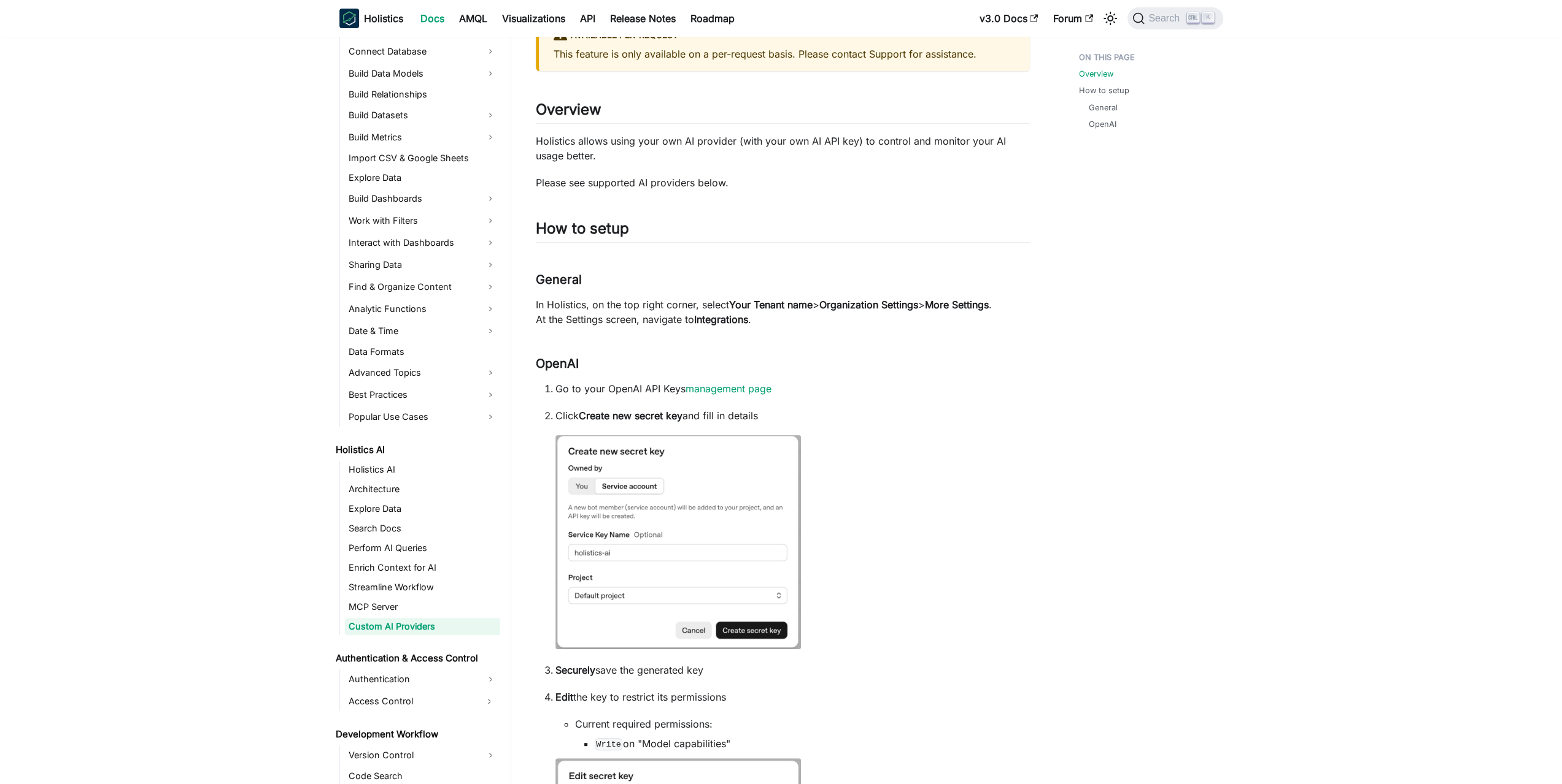
scroll to position [0, 0]
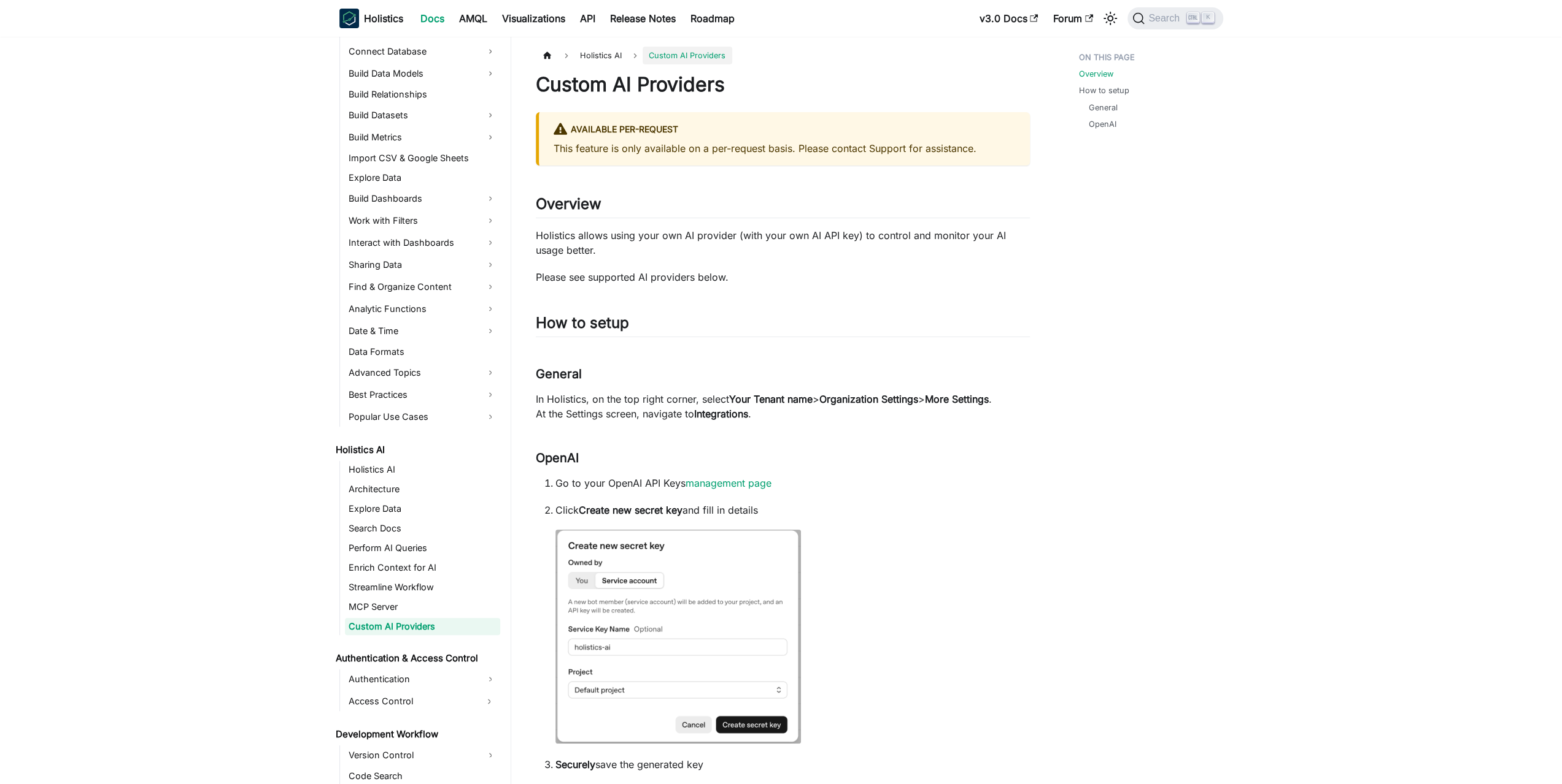
click at [374, 618] on link "Custom AI Providers" at bounding box center [422, 626] width 155 height 17
click at [375, 606] on link "MCP Server" at bounding box center [422, 607] width 155 height 17
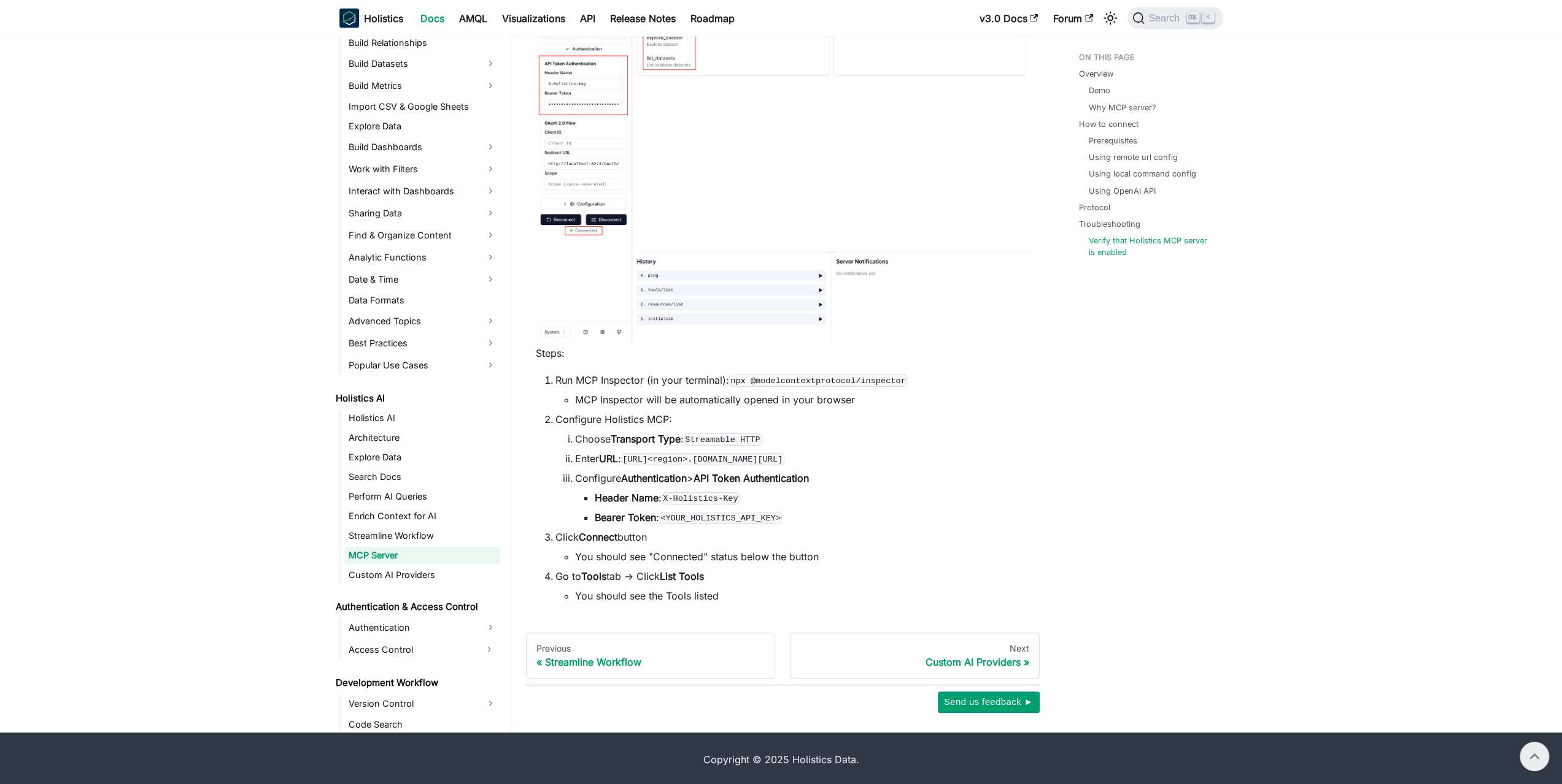
scroll to position [2332, 0]
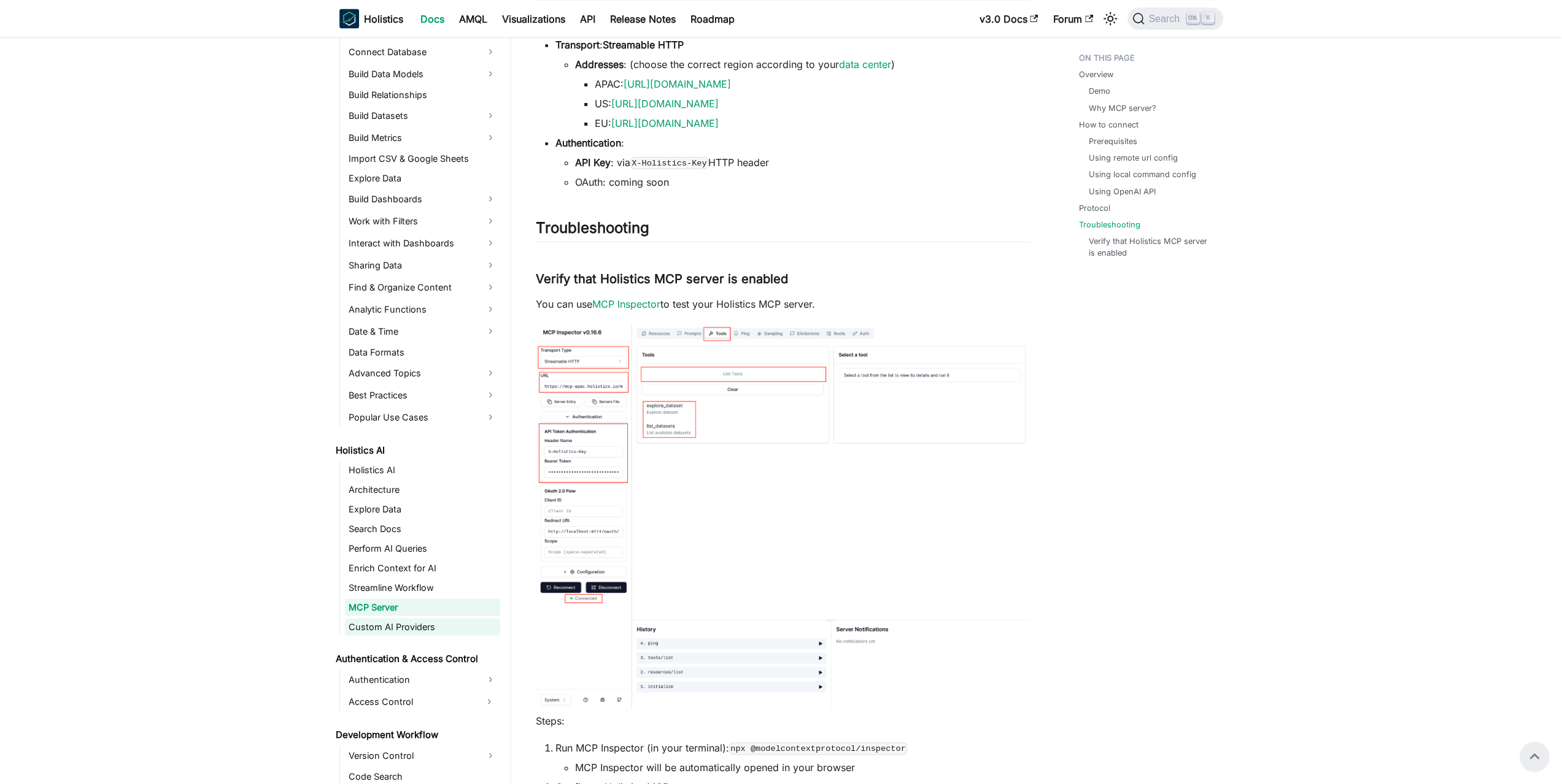
click at [373, 621] on link "Custom AI Providers" at bounding box center [422, 626] width 155 height 17
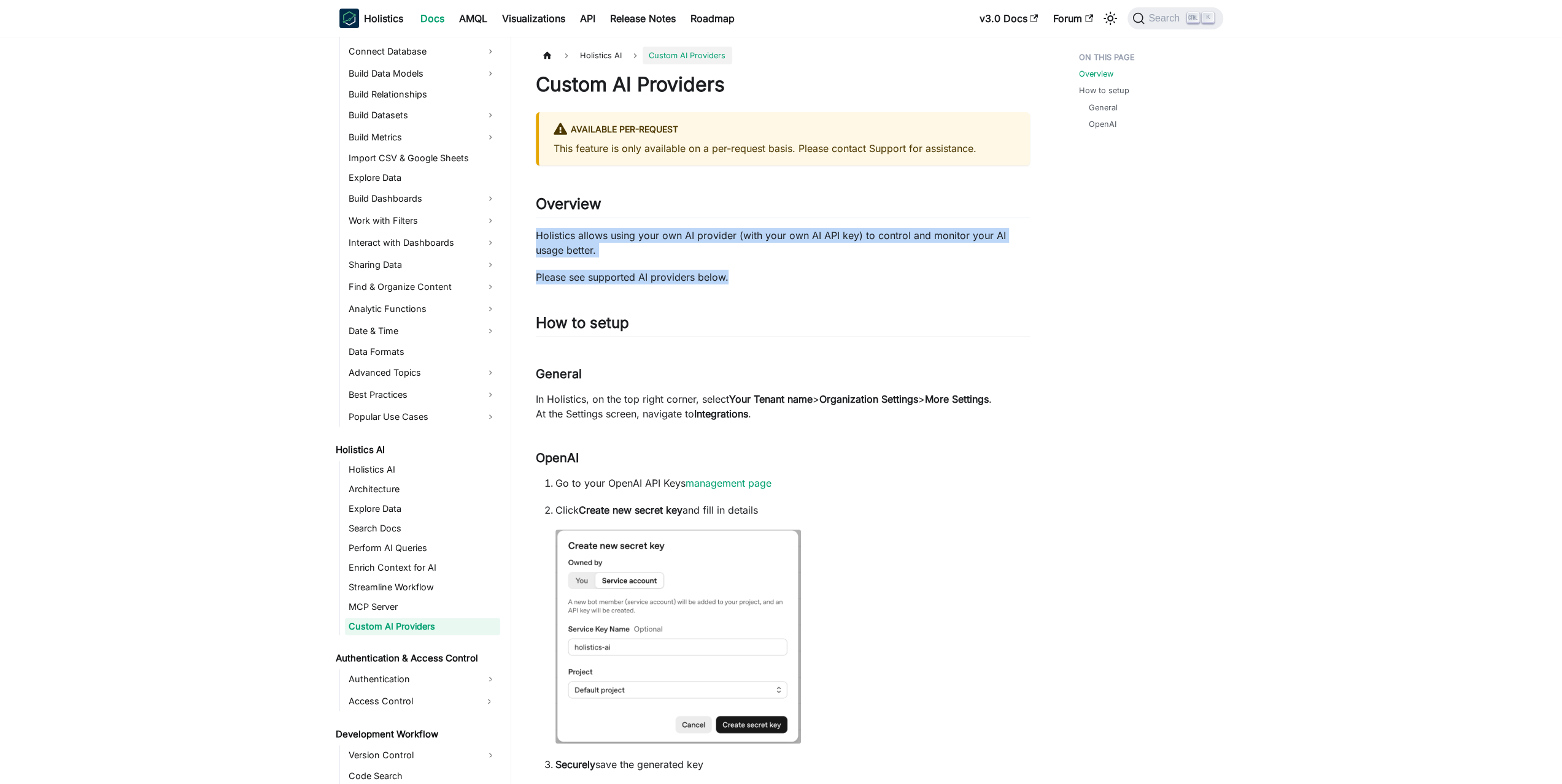
drag, startPoint x: 792, startPoint y: 214, endPoint x: 793, endPoint y: 273, distance: 59.0
click at [793, 273] on p "Please see supported AI providers below." at bounding box center [782, 277] width 494 height 15
drag, startPoint x: 775, startPoint y: 266, endPoint x: 778, endPoint y: 211, distance: 55.1
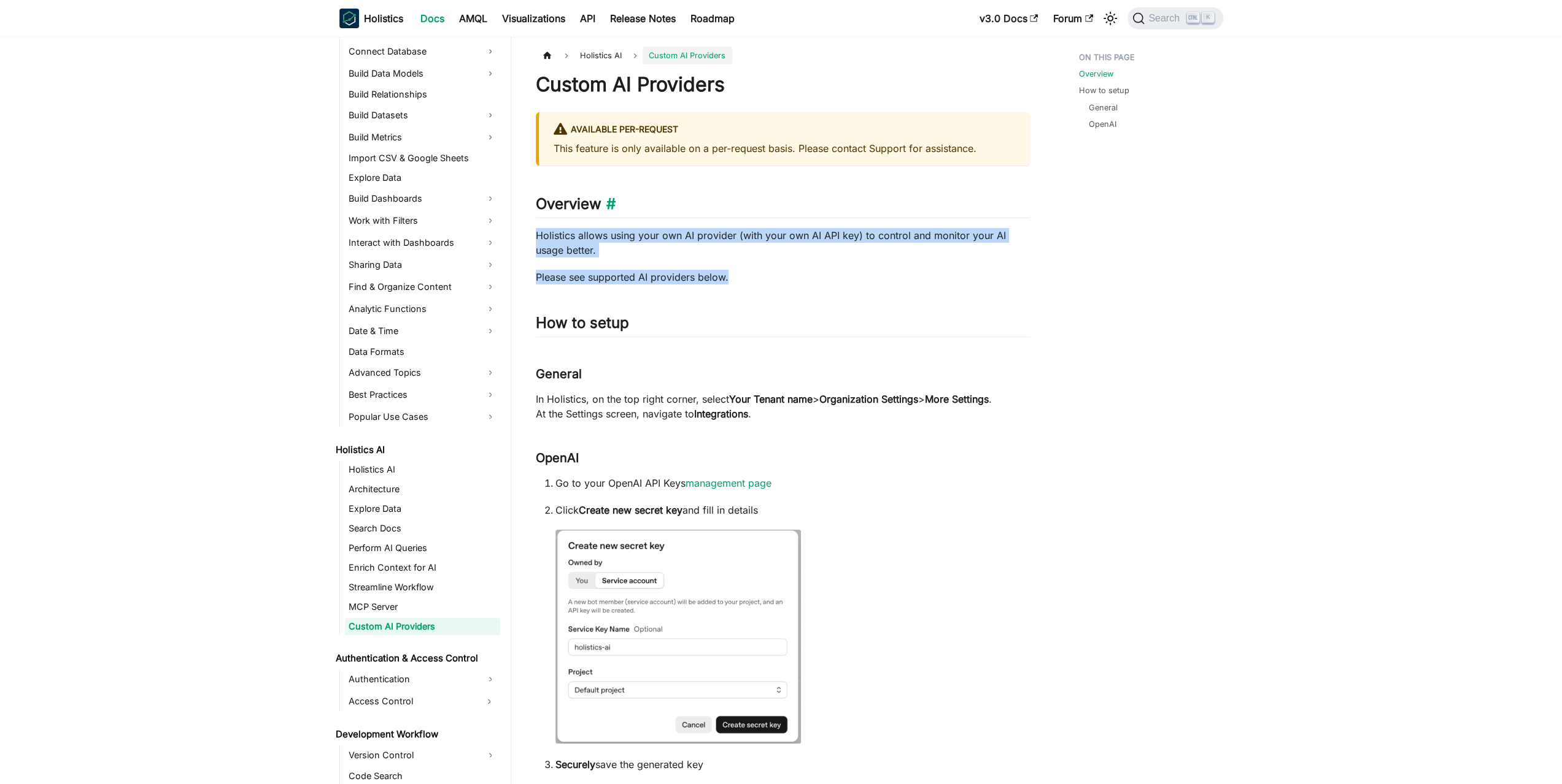
click at [778, 210] on h2 "Overview ​" at bounding box center [782, 206] width 494 height 23
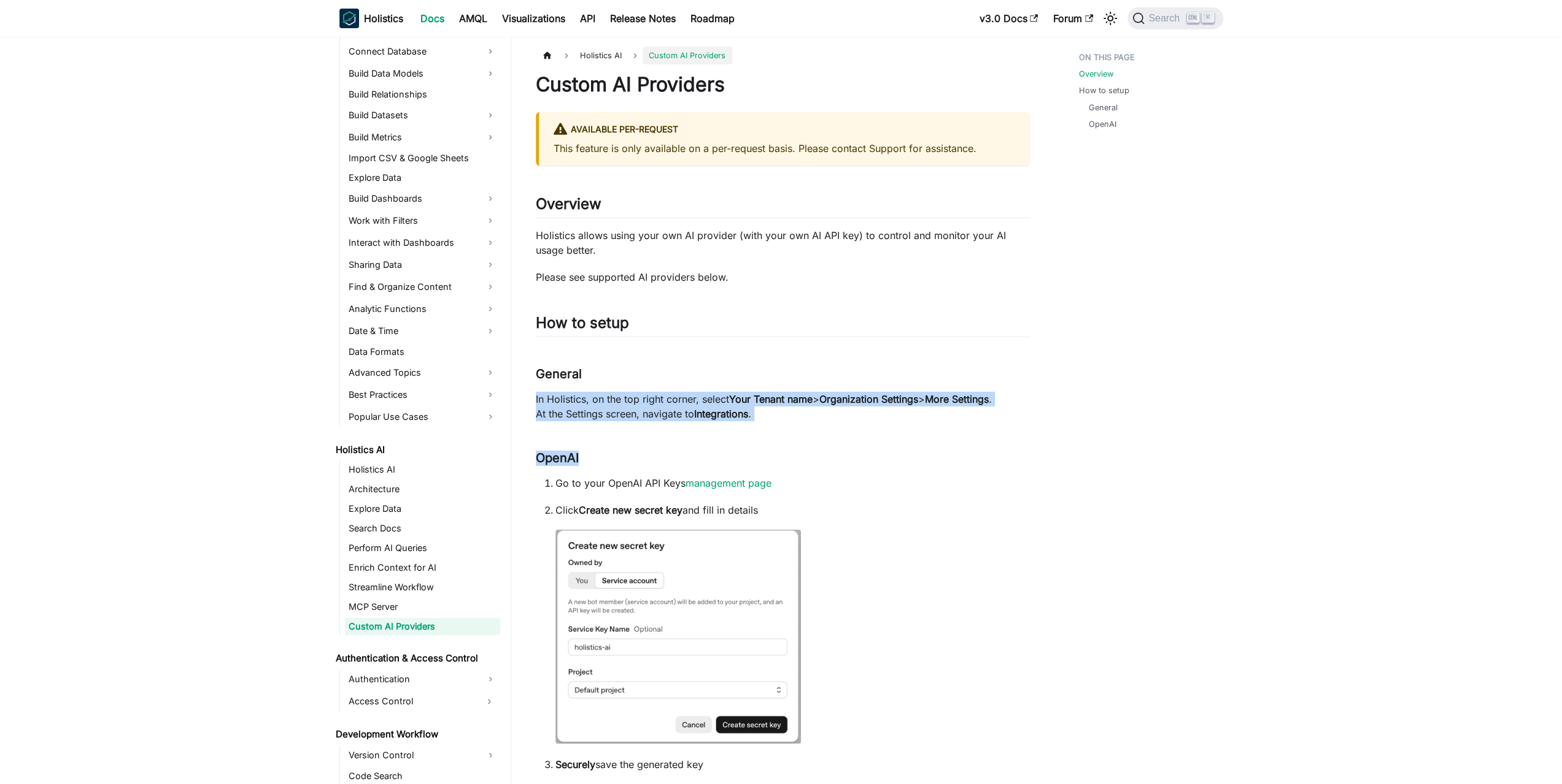
drag, startPoint x: 772, startPoint y: 427, endPoint x: 774, endPoint y: 375, distance: 52.0
click at [774, 375] on h3 "General ​" at bounding box center [782, 375] width 494 height 15
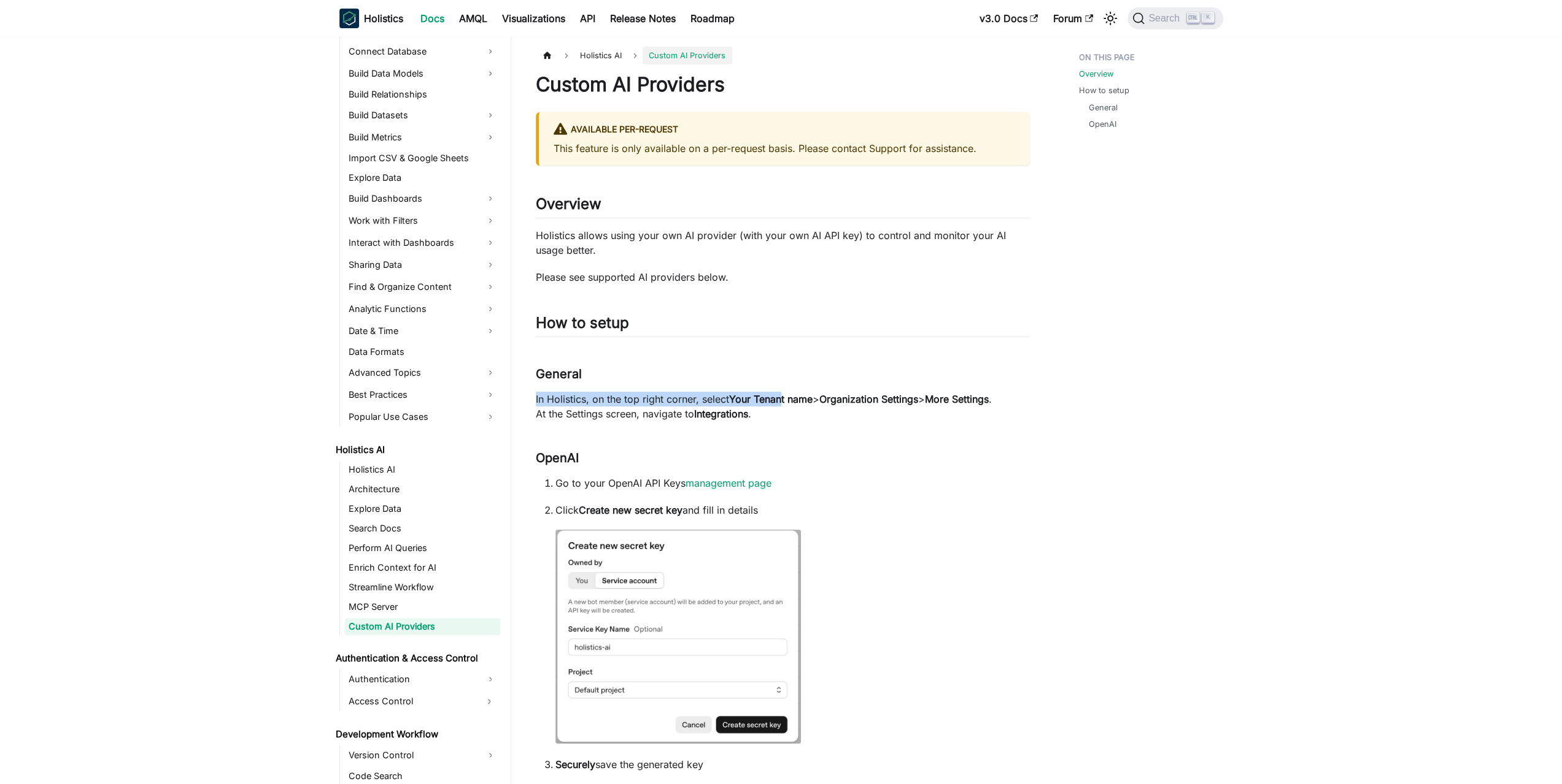
drag, startPoint x: 782, startPoint y: 369, endPoint x: 785, endPoint y: 399, distance: 30.1
click at [785, 400] on strong "Your Tenant name" at bounding box center [771, 399] width 83 height 12
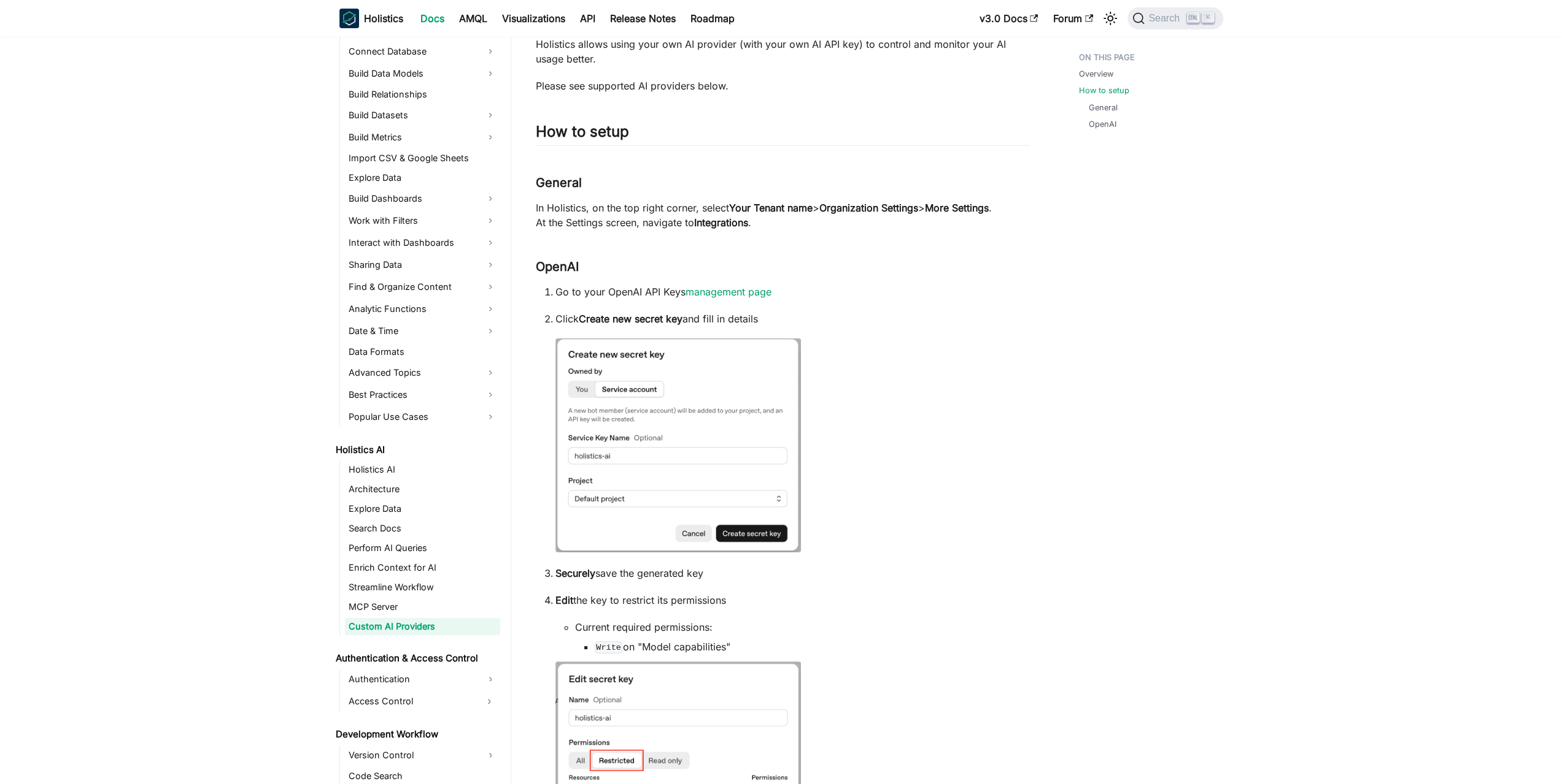
drag, startPoint x: 871, startPoint y: 370, endPoint x: 876, endPoint y: 425, distance: 55.2
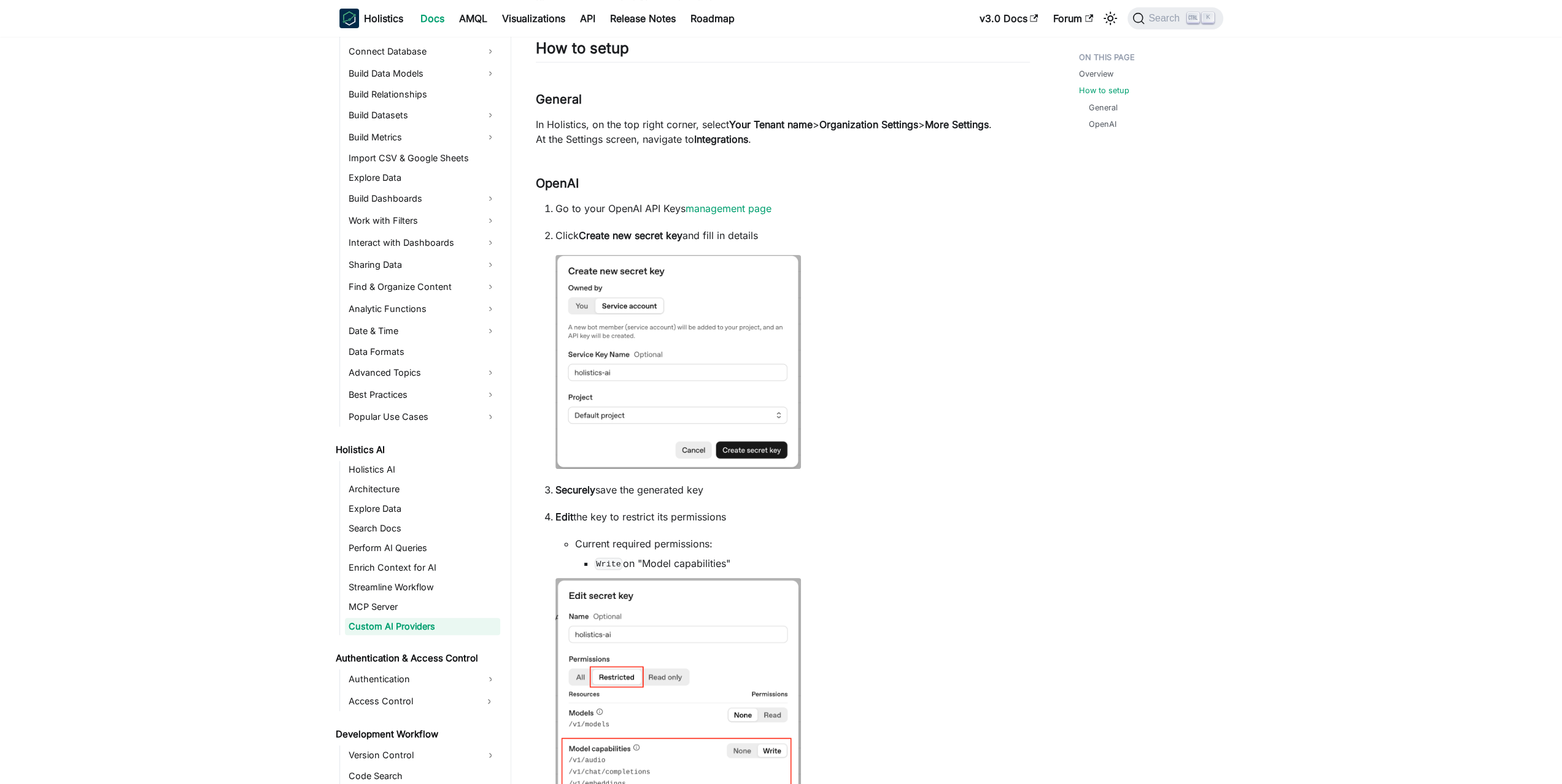
drag, startPoint x: 865, startPoint y: 375, endPoint x: 866, endPoint y: 421, distance: 46.0
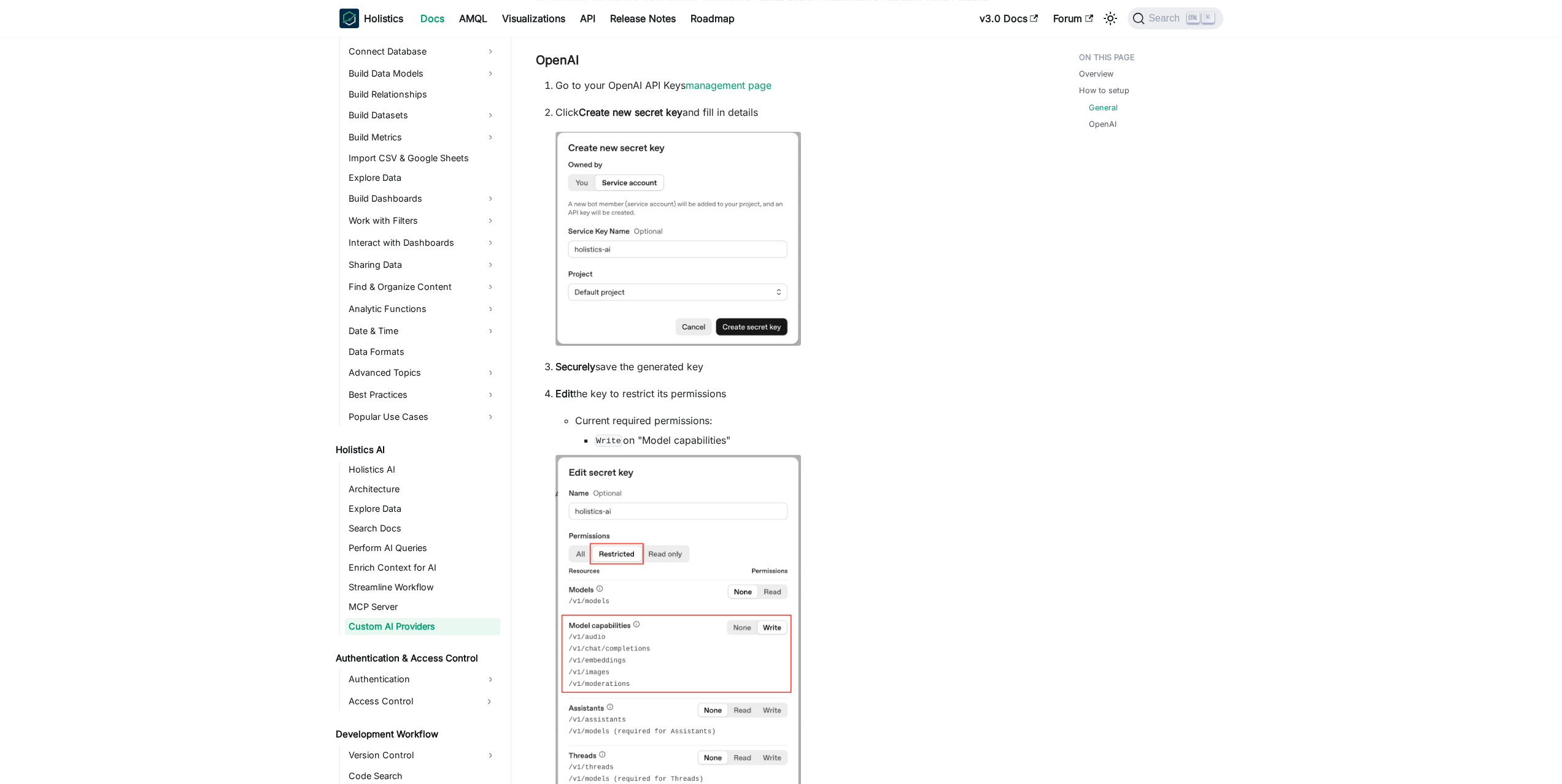
drag, startPoint x: 878, startPoint y: 446, endPoint x: 874, endPoint y: 518, distance: 72.1
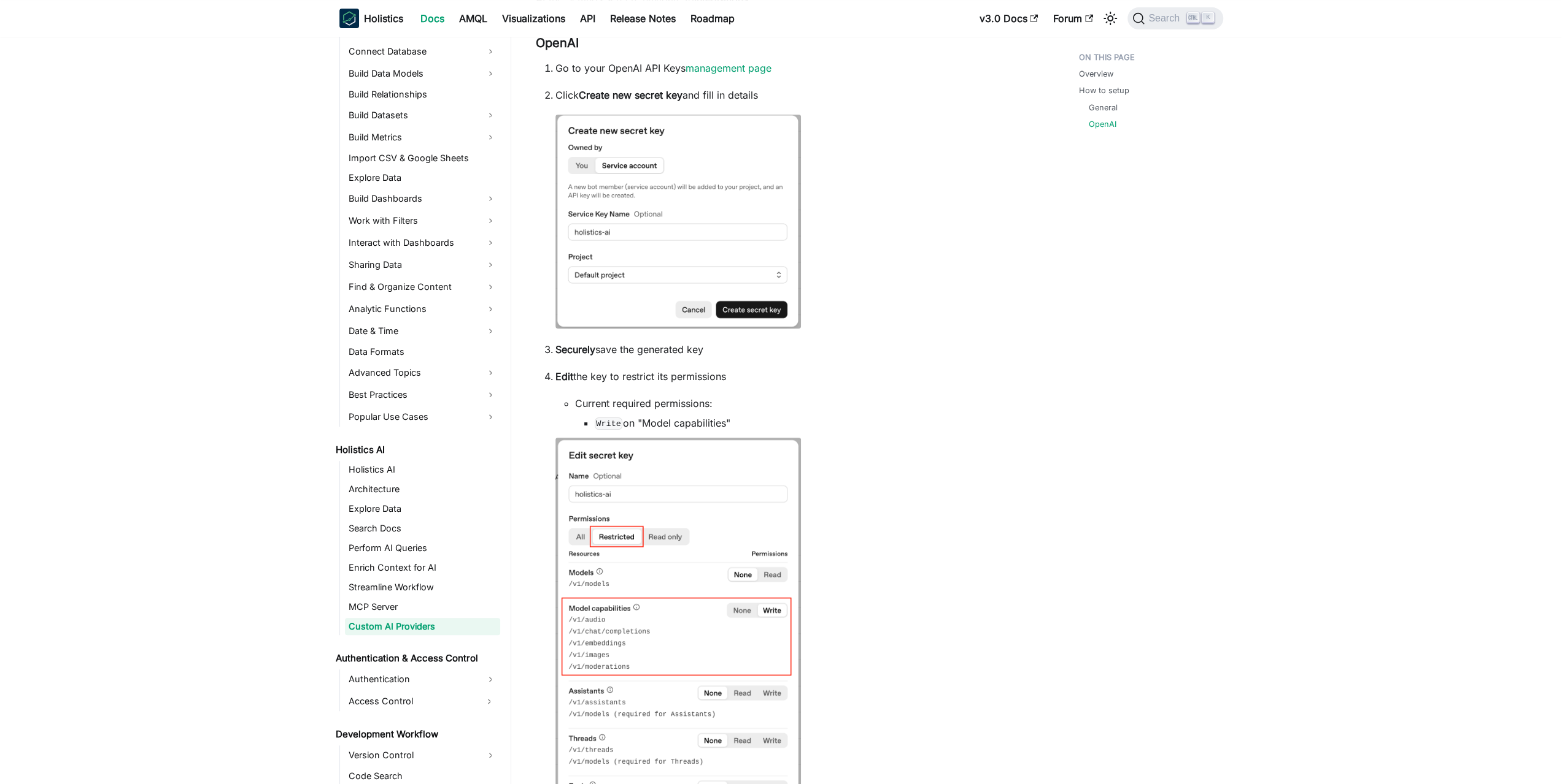
drag, startPoint x: 882, startPoint y: 530, endPoint x: 877, endPoint y: 550, distance: 20.6
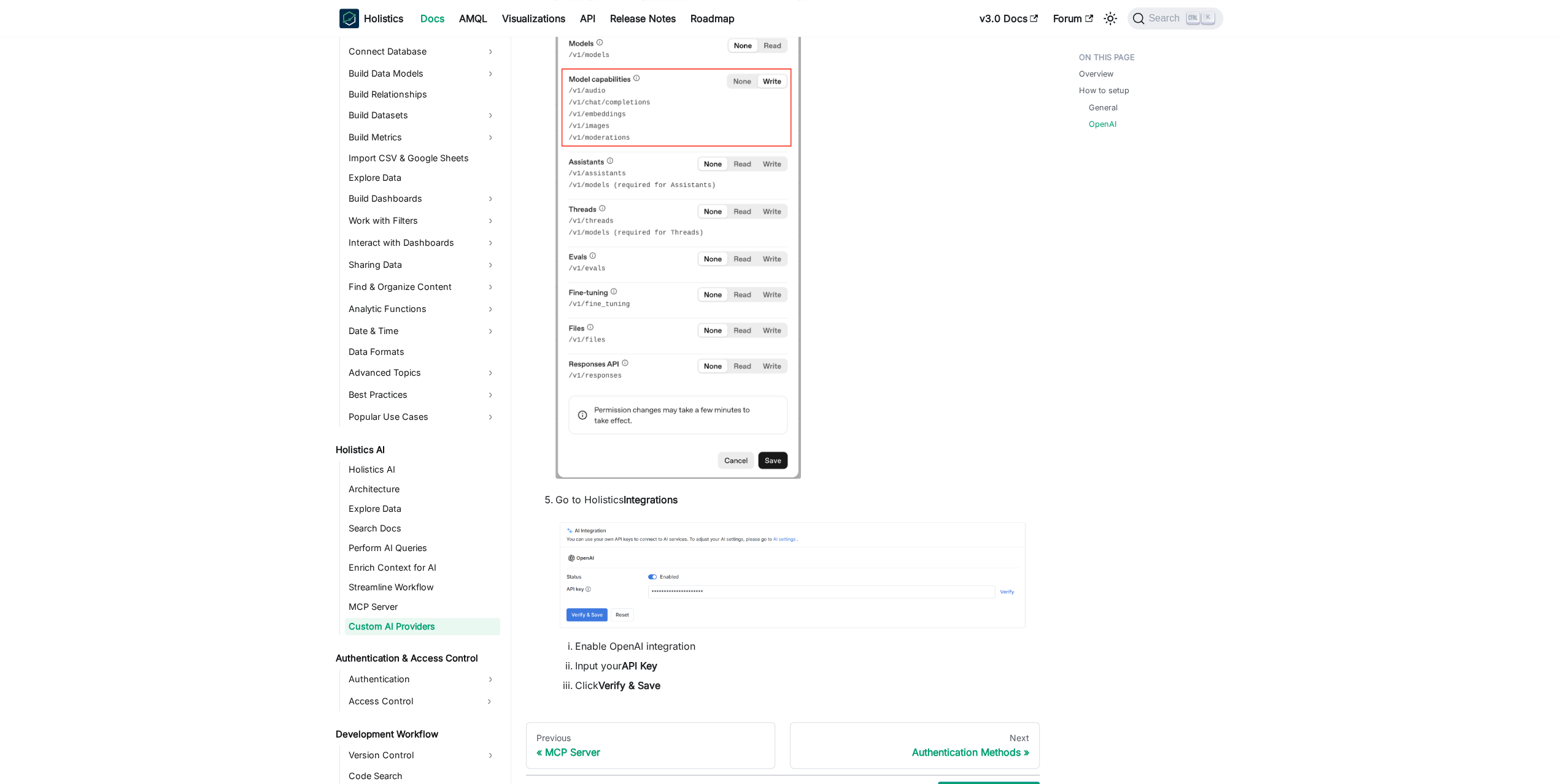
drag, startPoint x: 868, startPoint y: 423, endPoint x: 865, endPoint y: 454, distance: 31.1
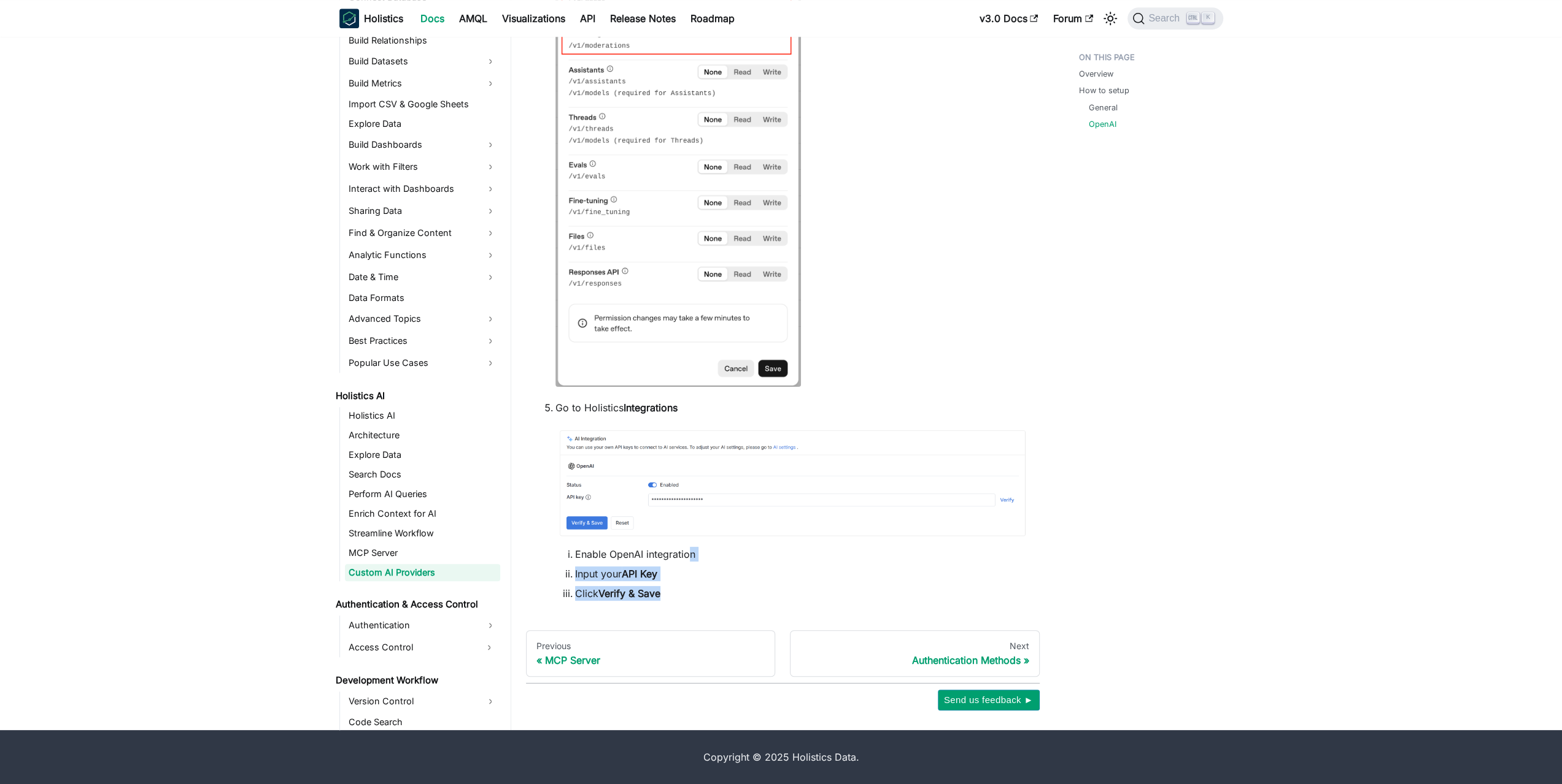
drag, startPoint x: 701, startPoint y: 591, endPoint x: 689, endPoint y: 556, distance: 37.0
click at [689, 558] on ol "Enable OpenAI integration Input your API Key Click Verify & Save" at bounding box center [793, 574] width 475 height 54
click at [689, 556] on li "Enable OpenAI integration" at bounding box center [802, 554] width 454 height 15
drag, startPoint x: 699, startPoint y: 556, endPoint x: 695, endPoint y: 596, distance: 40.2
click at [695, 596] on ol "Enable OpenAI integration Input your API Key Click Verify & Save" at bounding box center [793, 574] width 475 height 54
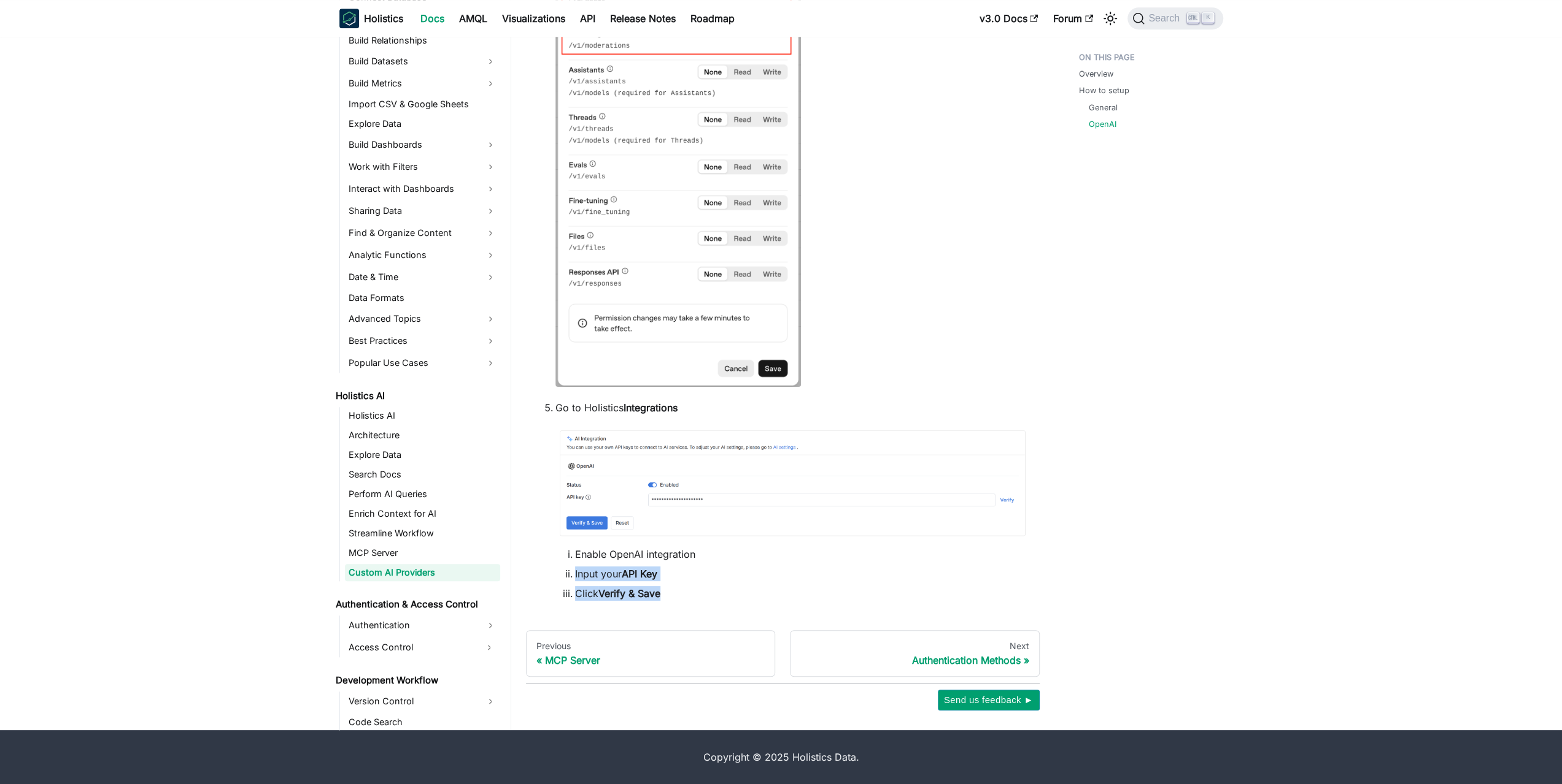
click at [695, 596] on li "Click Verify & Save" at bounding box center [802, 593] width 454 height 15
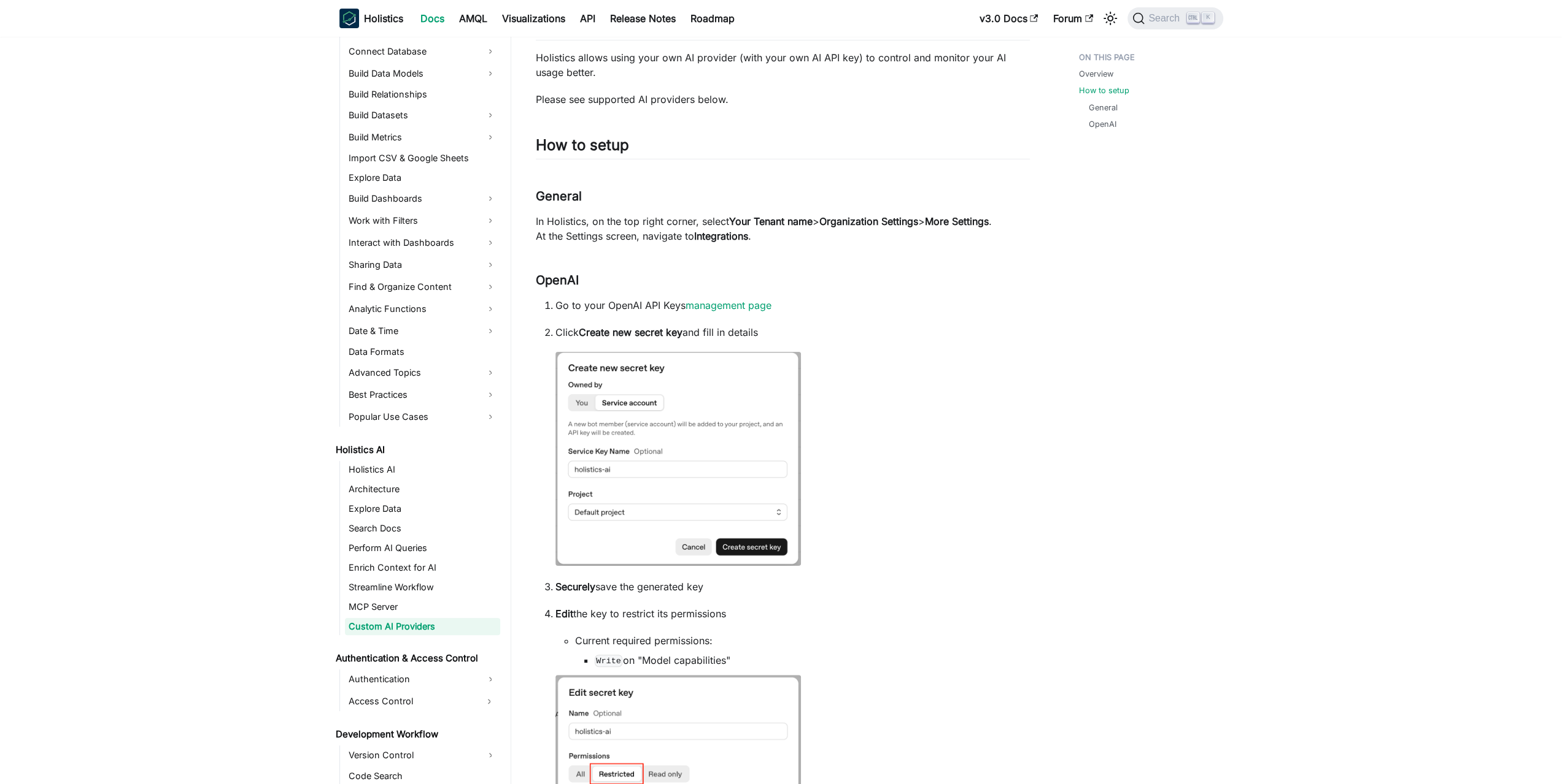
scroll to position [0, 0]
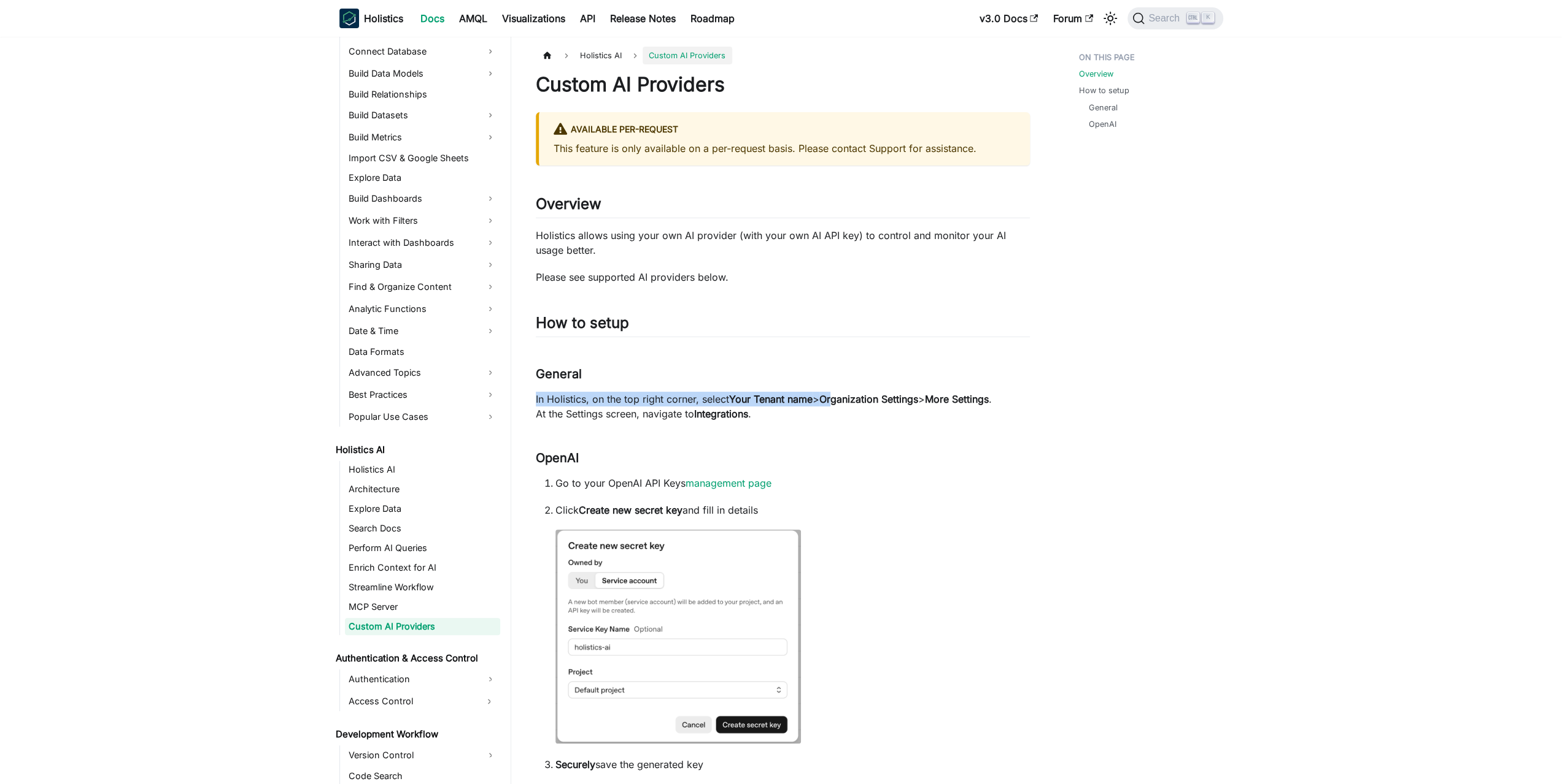
drag, startPoint x: 844, startPoint y: 372, endPoint x: 835, endPoint y: 410, distance: 39.1
click at [835, 410] on p "In Holistics, on the top right corner, select Your Tenant name > Organization S…" at bounding box center [782, 406] width 494 height 29
drag, startPoint x: 814, startPoint y: 412, endPoint x: 813, endPoint y: 372, distance: 40.0
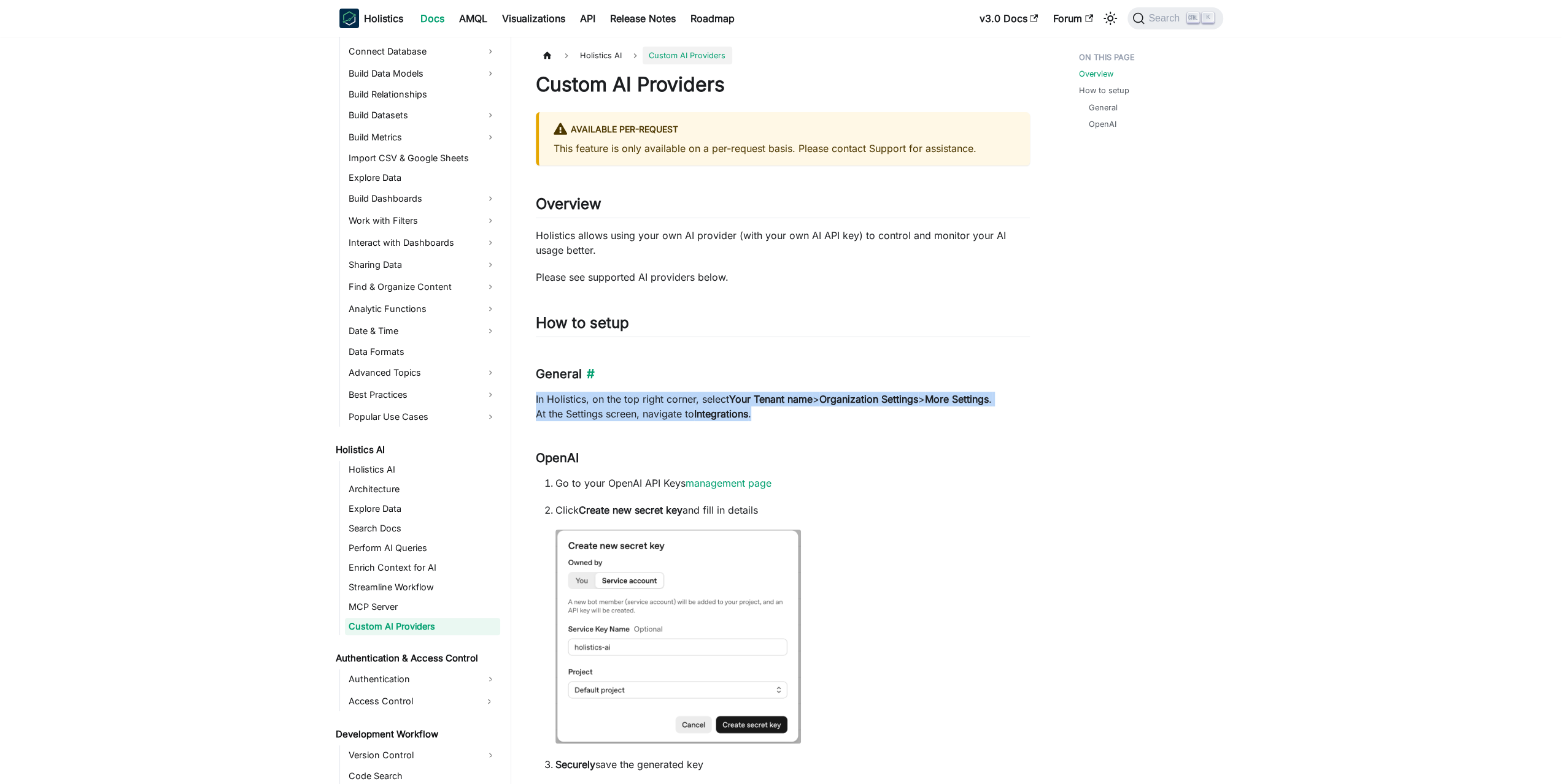
click at [813, 372] on h3 "General ​" at bounding box center [782, 375] width 494 height 15
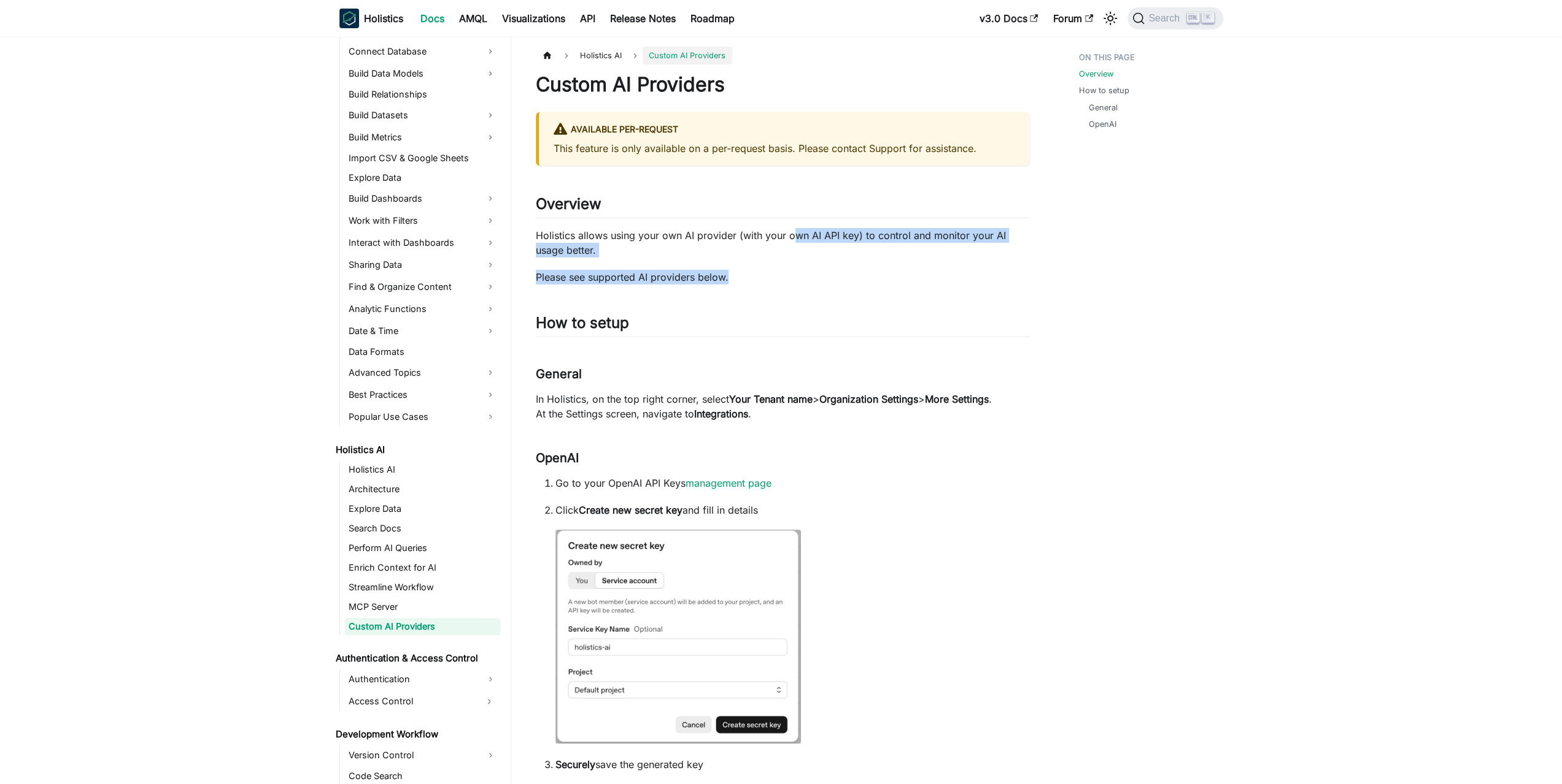
drag, startPoint x: 792, startPoint y: 270, endPoint x: 795, endPoint y: 222, distance: 48.1
drag, startPoint x: 799, startPoint y: 213, endPoint x: 791, endPoint y: 275, distance: 62.5
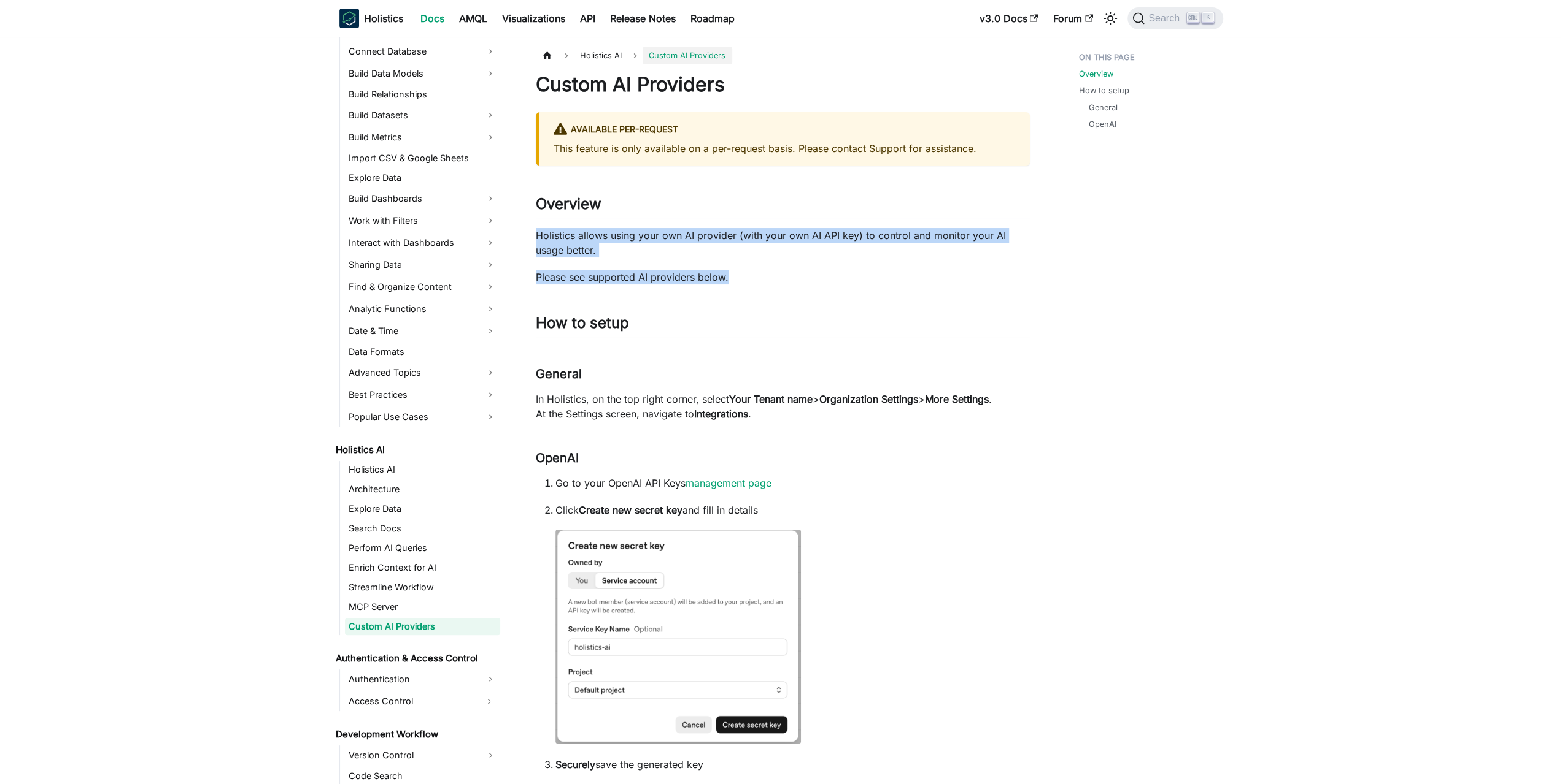
click at [791, 275] on p "Please see supported AI providers below." at bounding box center [782, 277] width 494 height 15
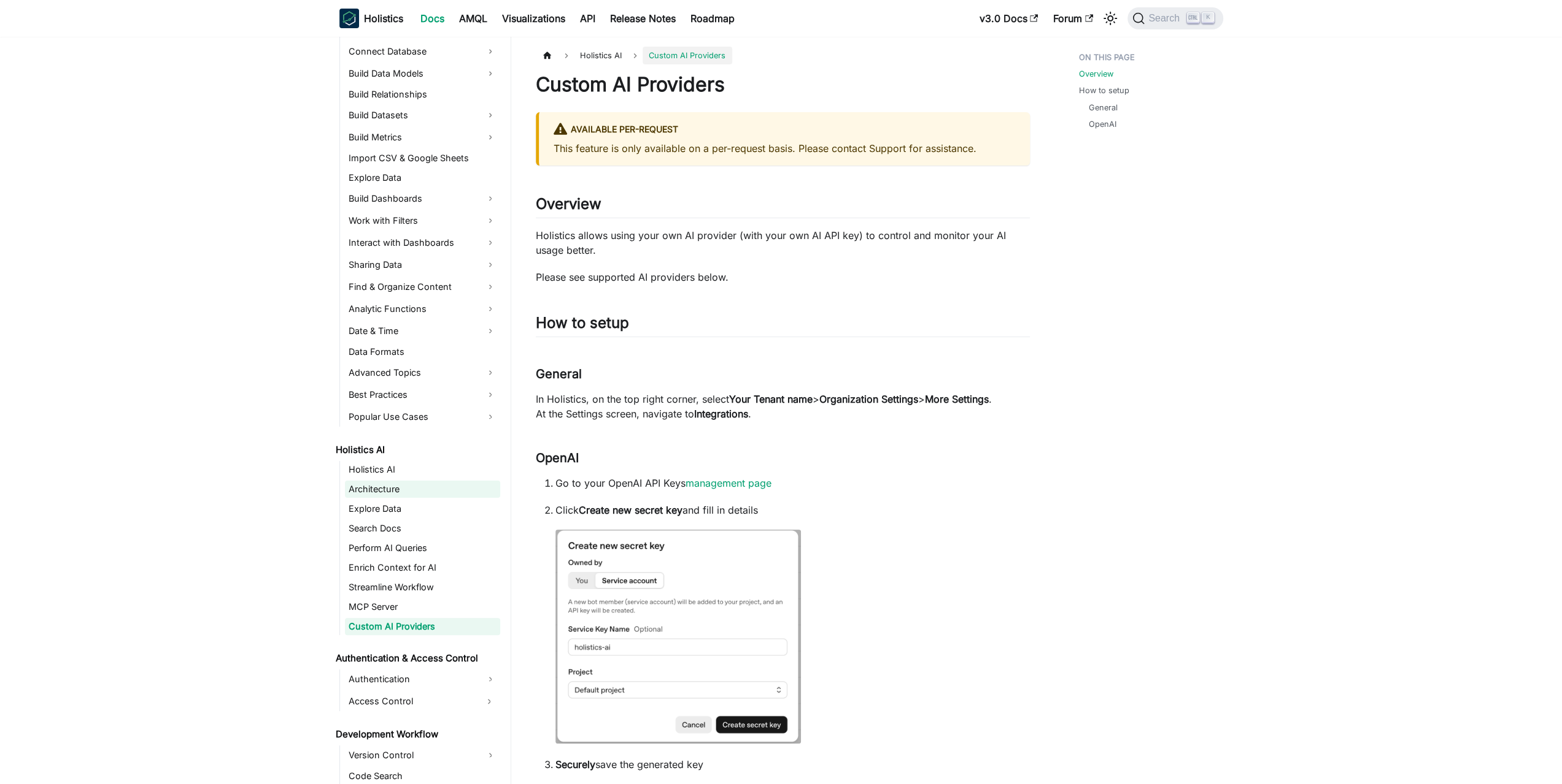
click at [395, 491] on link "Architecture" at bounding box center [422, 489] width 155 height 17
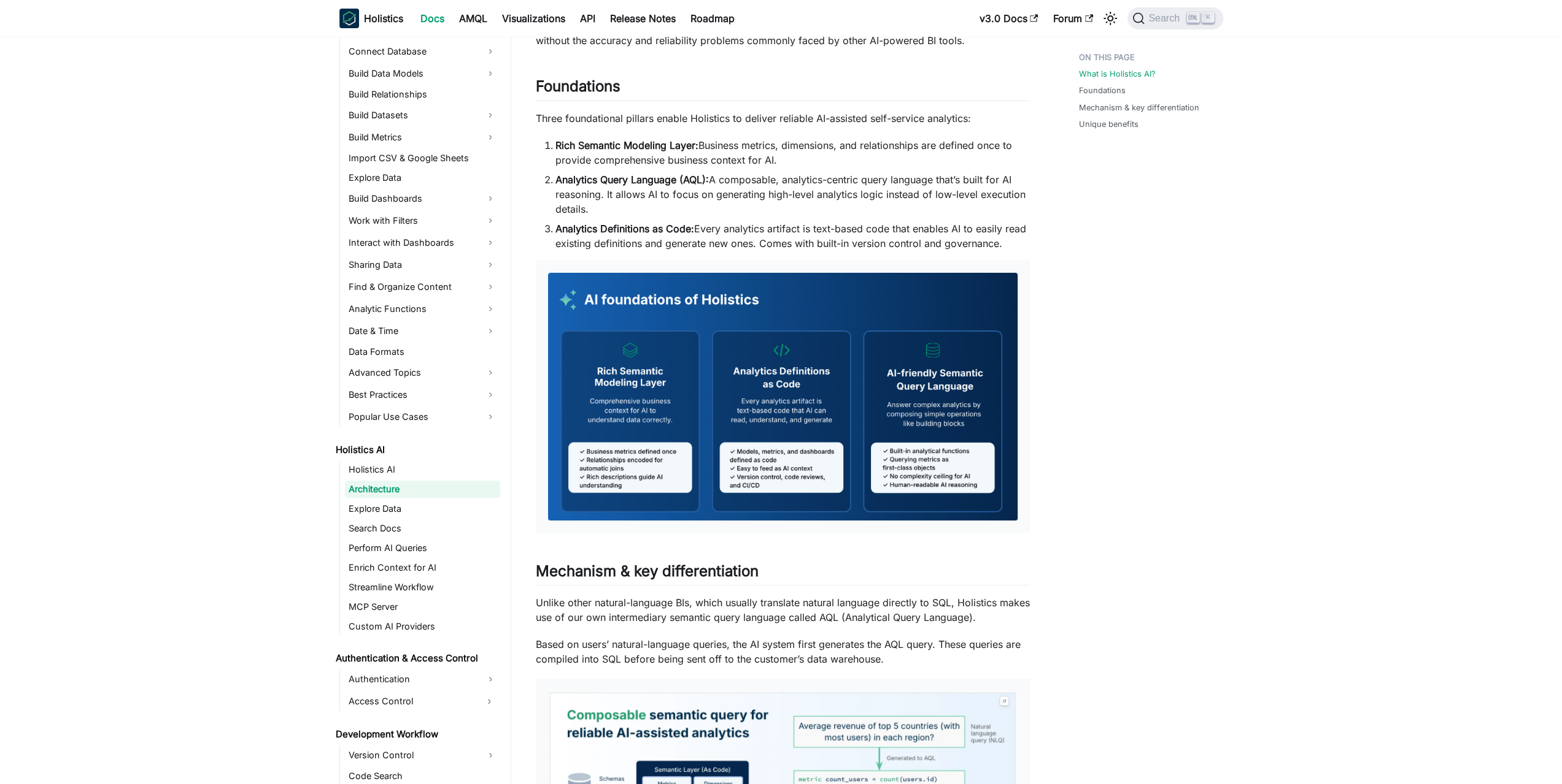
drag, startPoint x: 270, startPoint y: 337, endPoint x: 255, endPoint y: 488, distance: 151.7
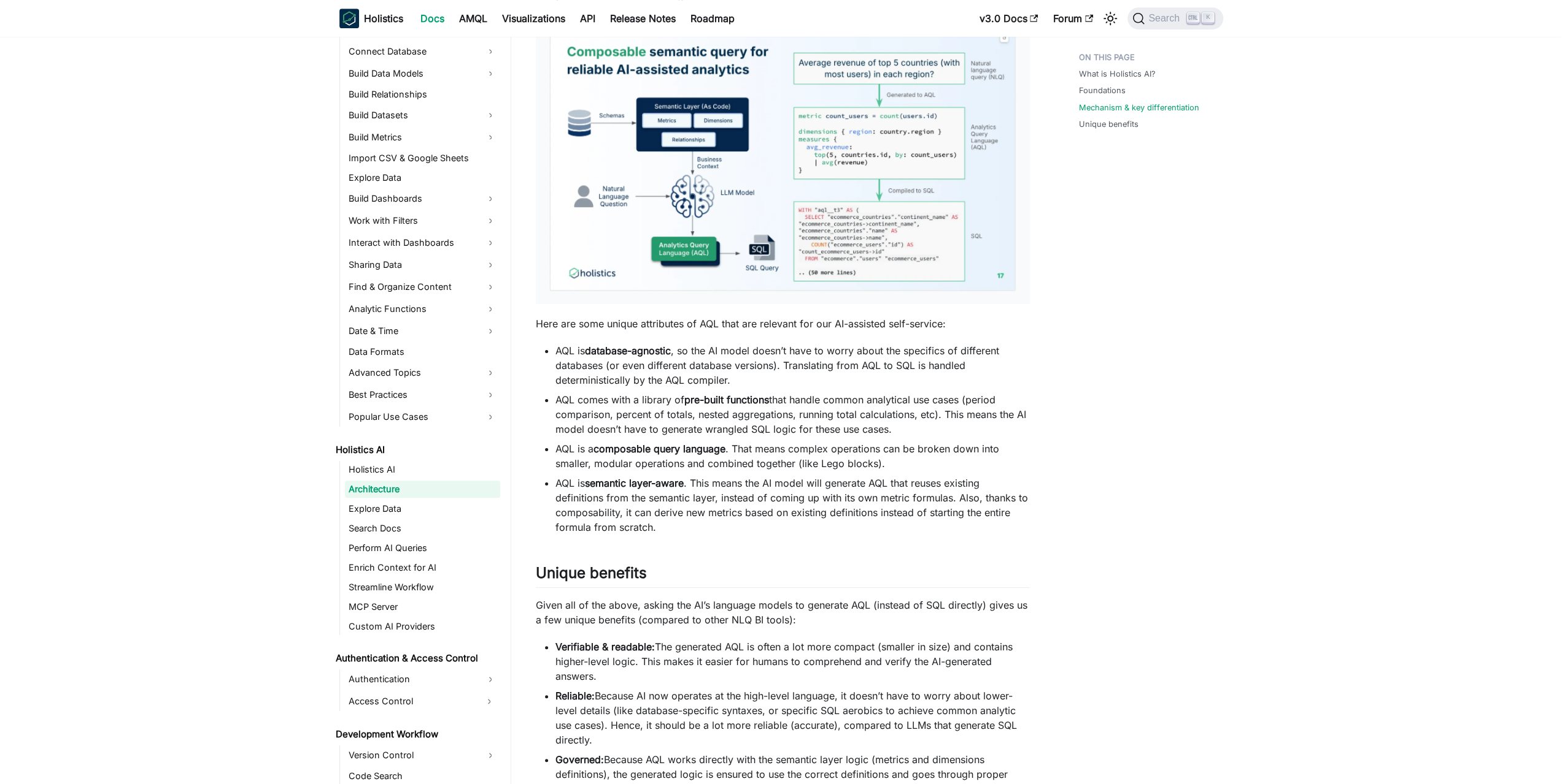
scroll to position [1032, 0]
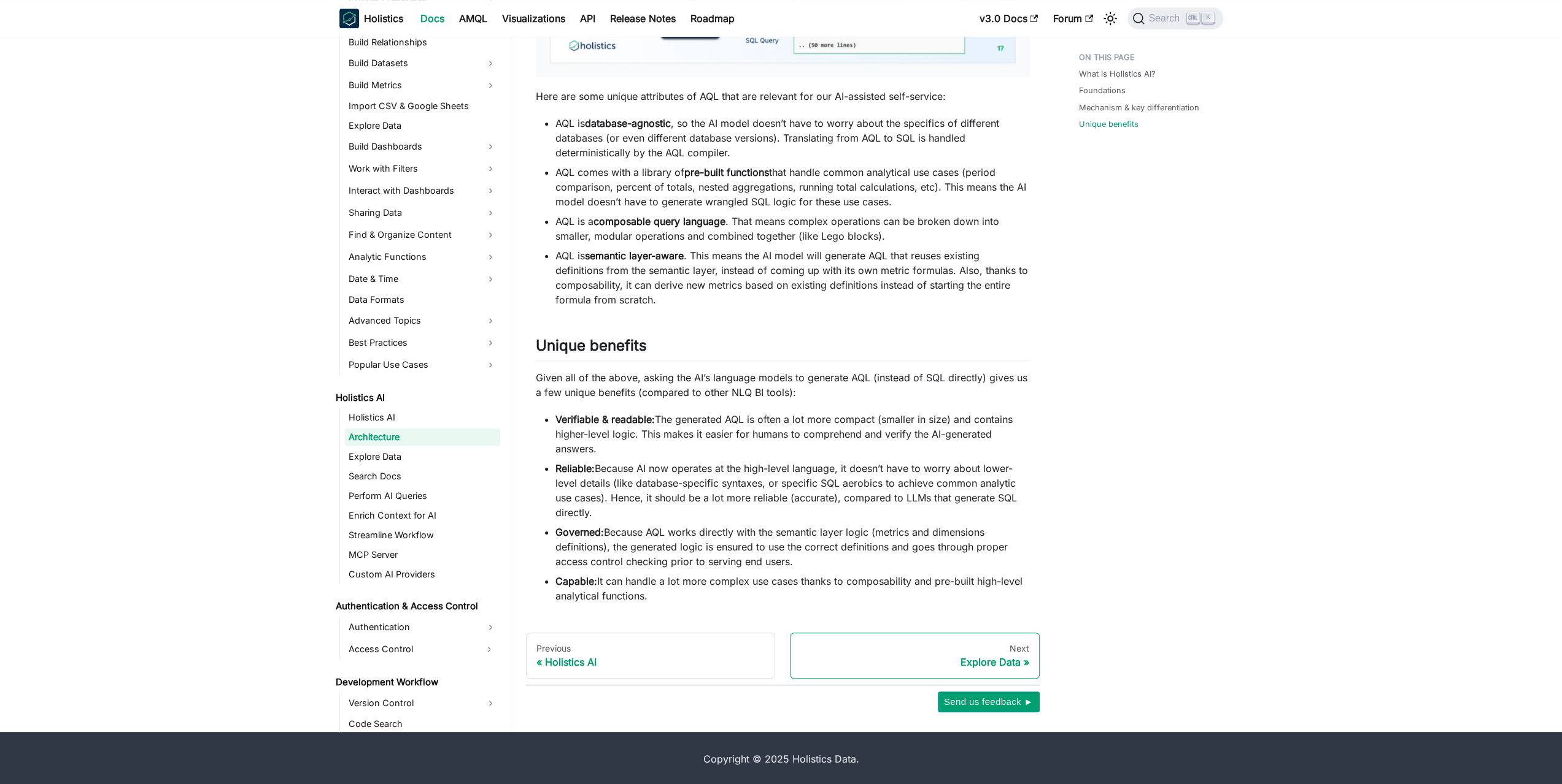
click at [999, 657] on div "Explore Data" at bounding box center [914, 663] width 229 height 12
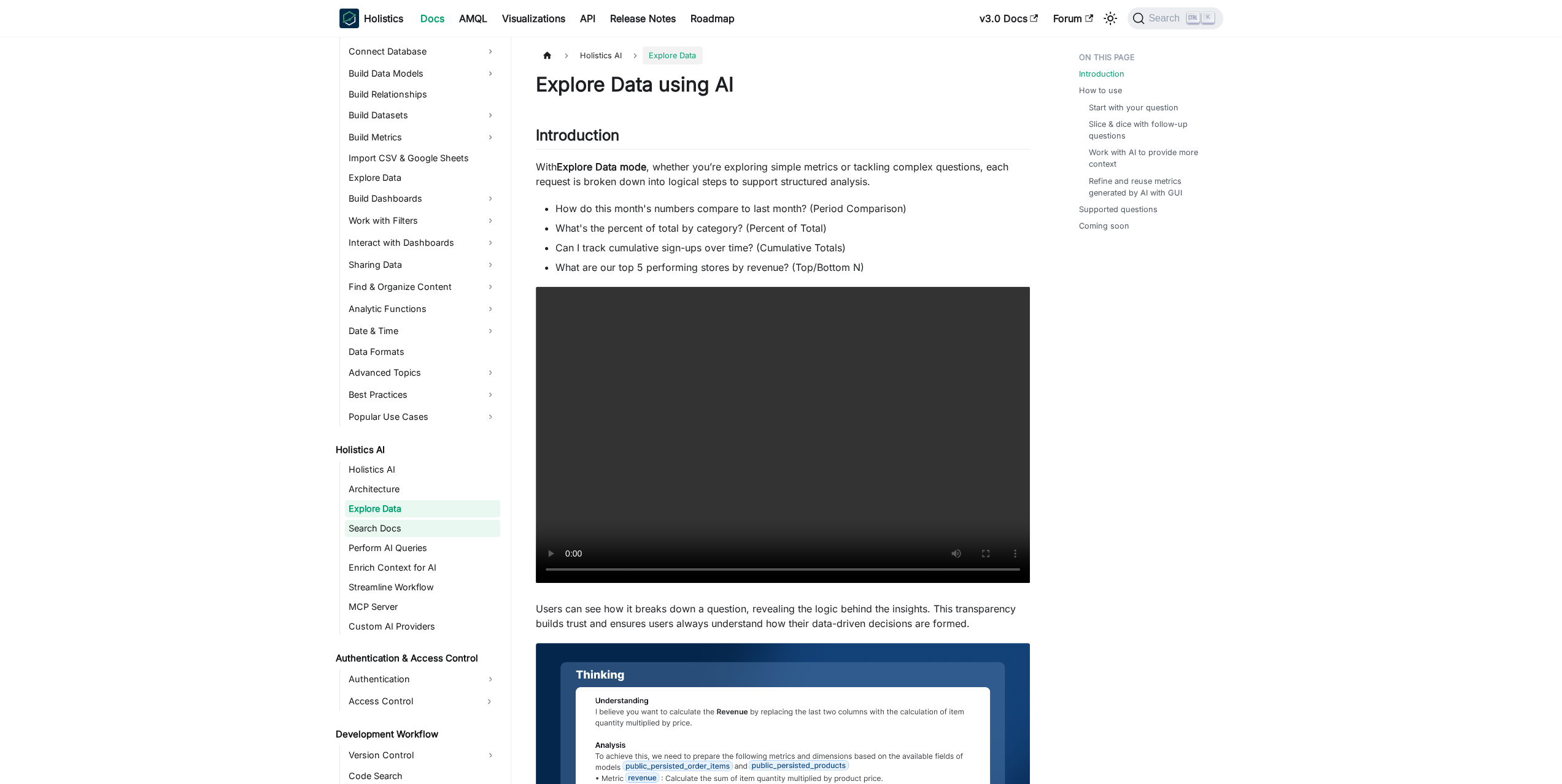
click at [363, 527] on link "Search Docs" at bounding box center [422, 528] width 155 height 17
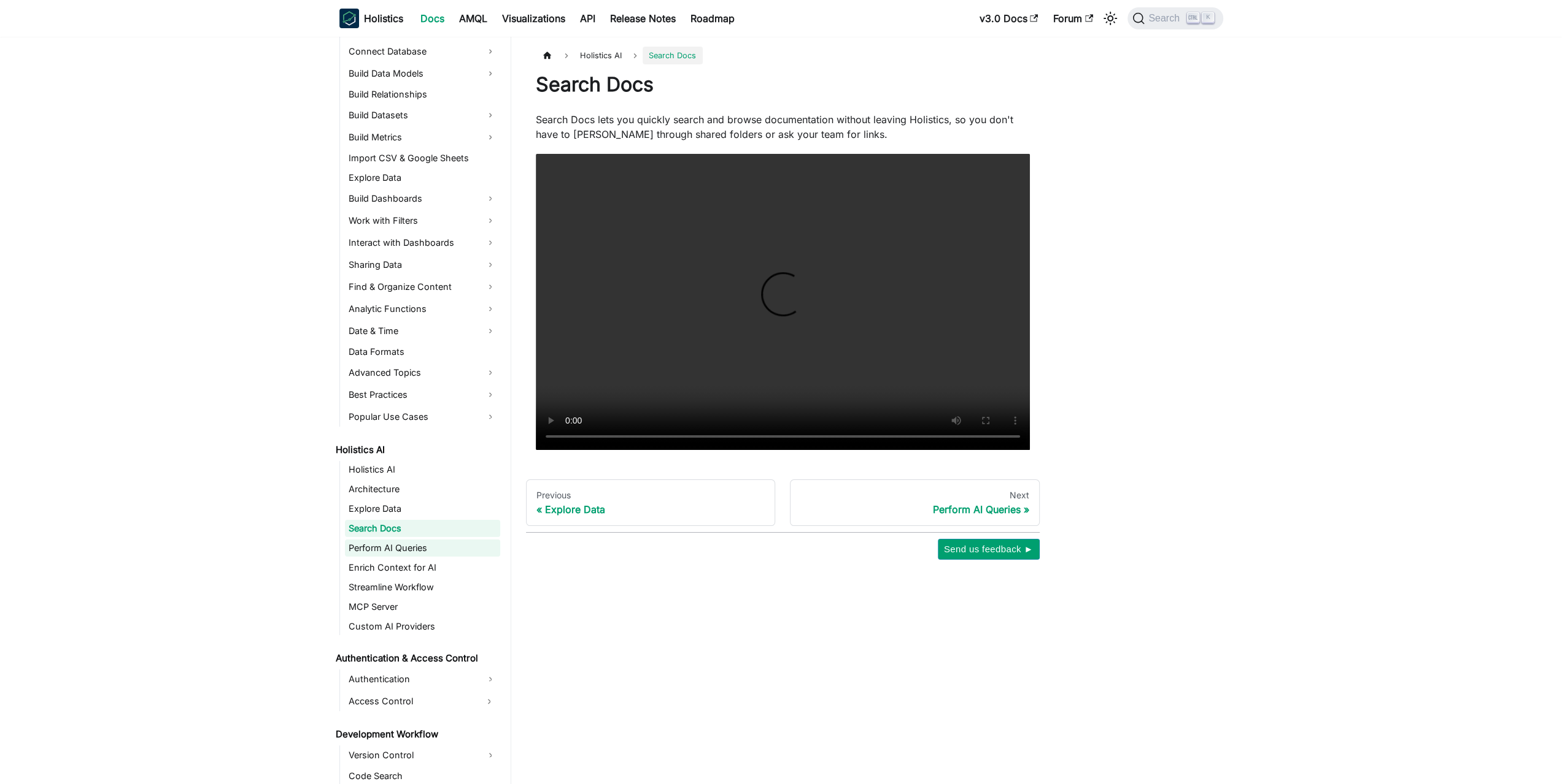
click at [383, 549] on link "Perform AI Queries" at bounding box center [422, 548] width 155 height 17
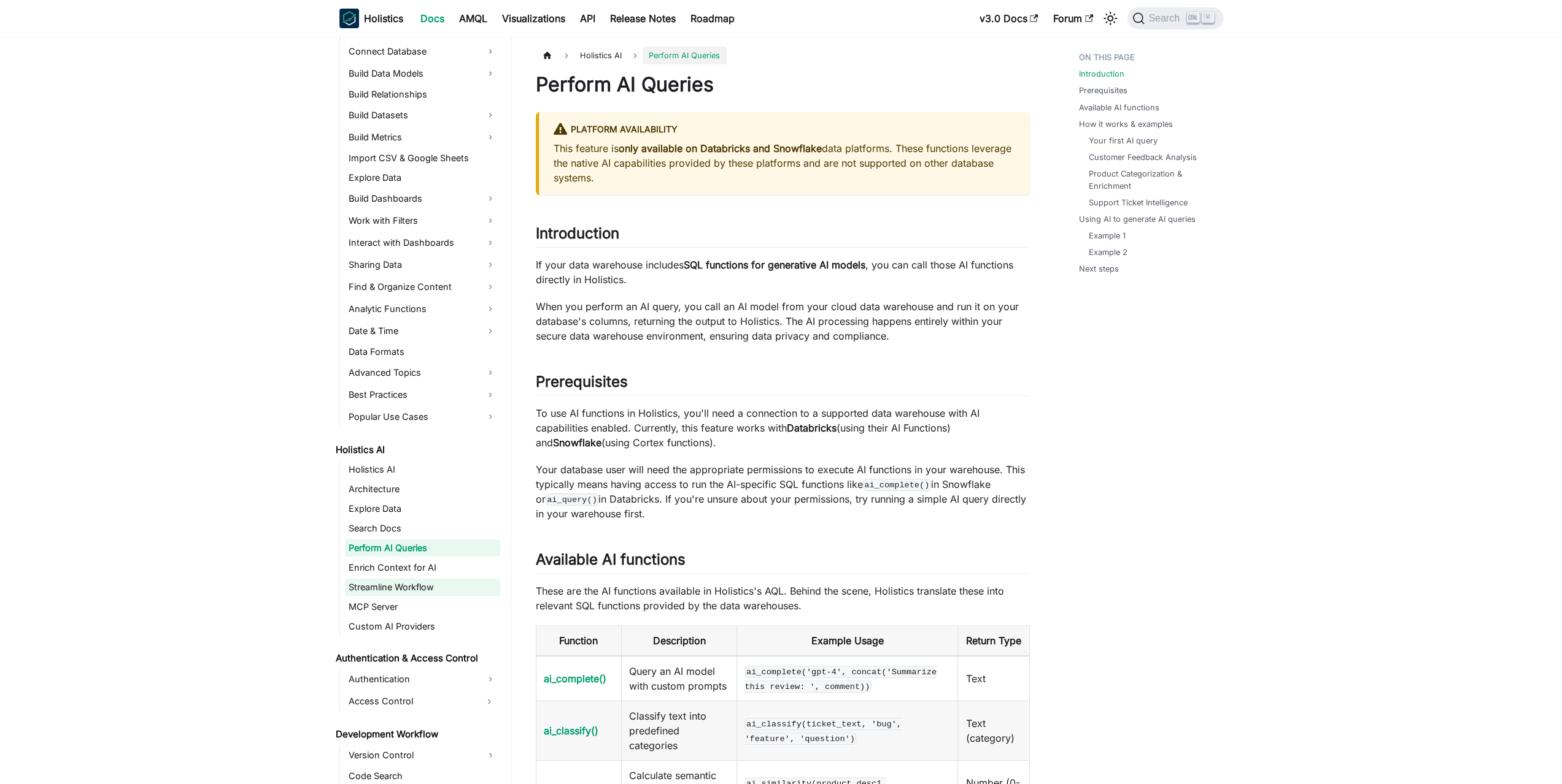
click at [386, 575] on link "Enrich Context for AI" at bounding box center [422, 568] width 155 height 17
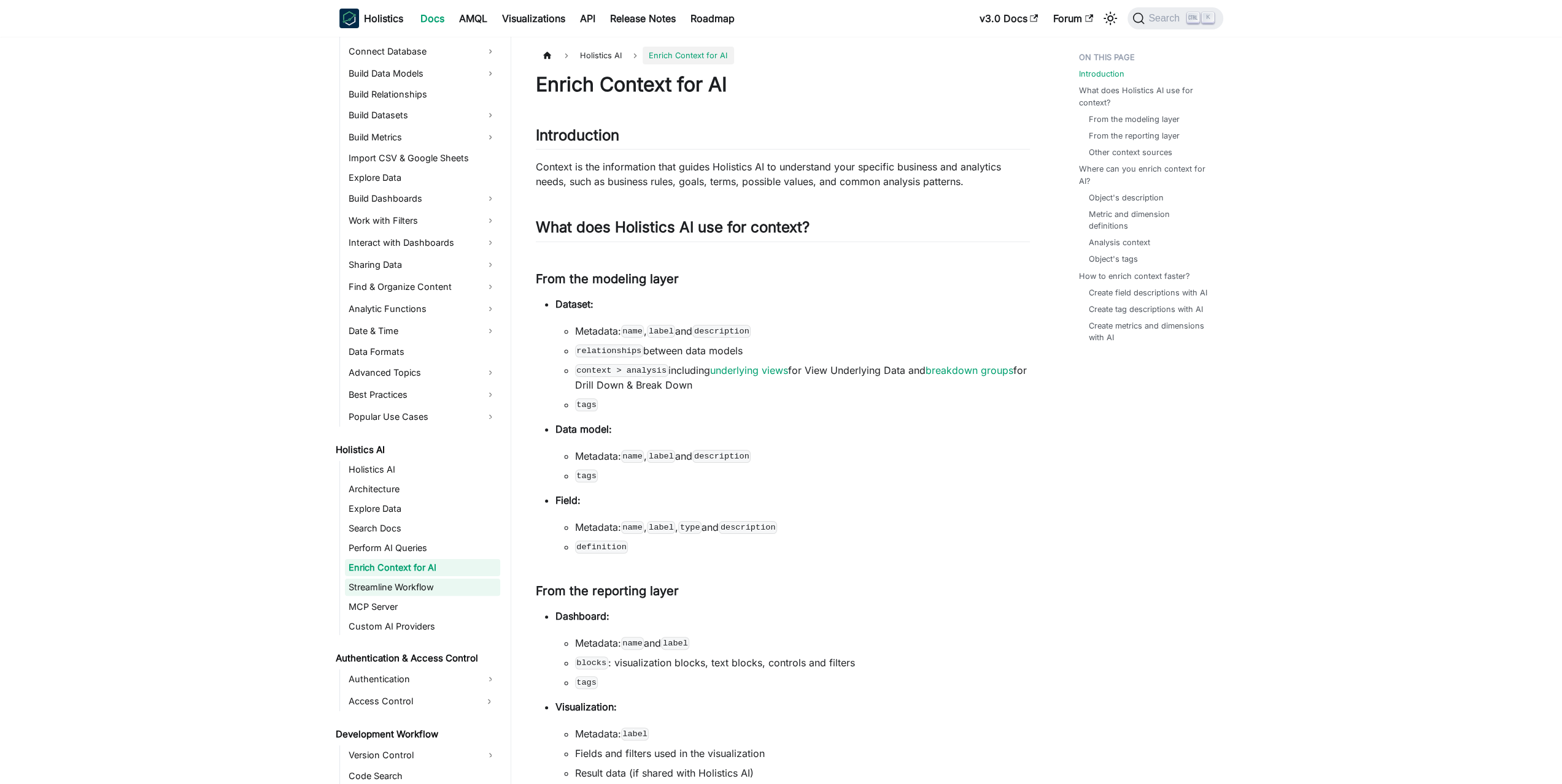
click at [386, 585] on link "Streamline Workflow" at bounding box center [422, 587] width 155 height 17
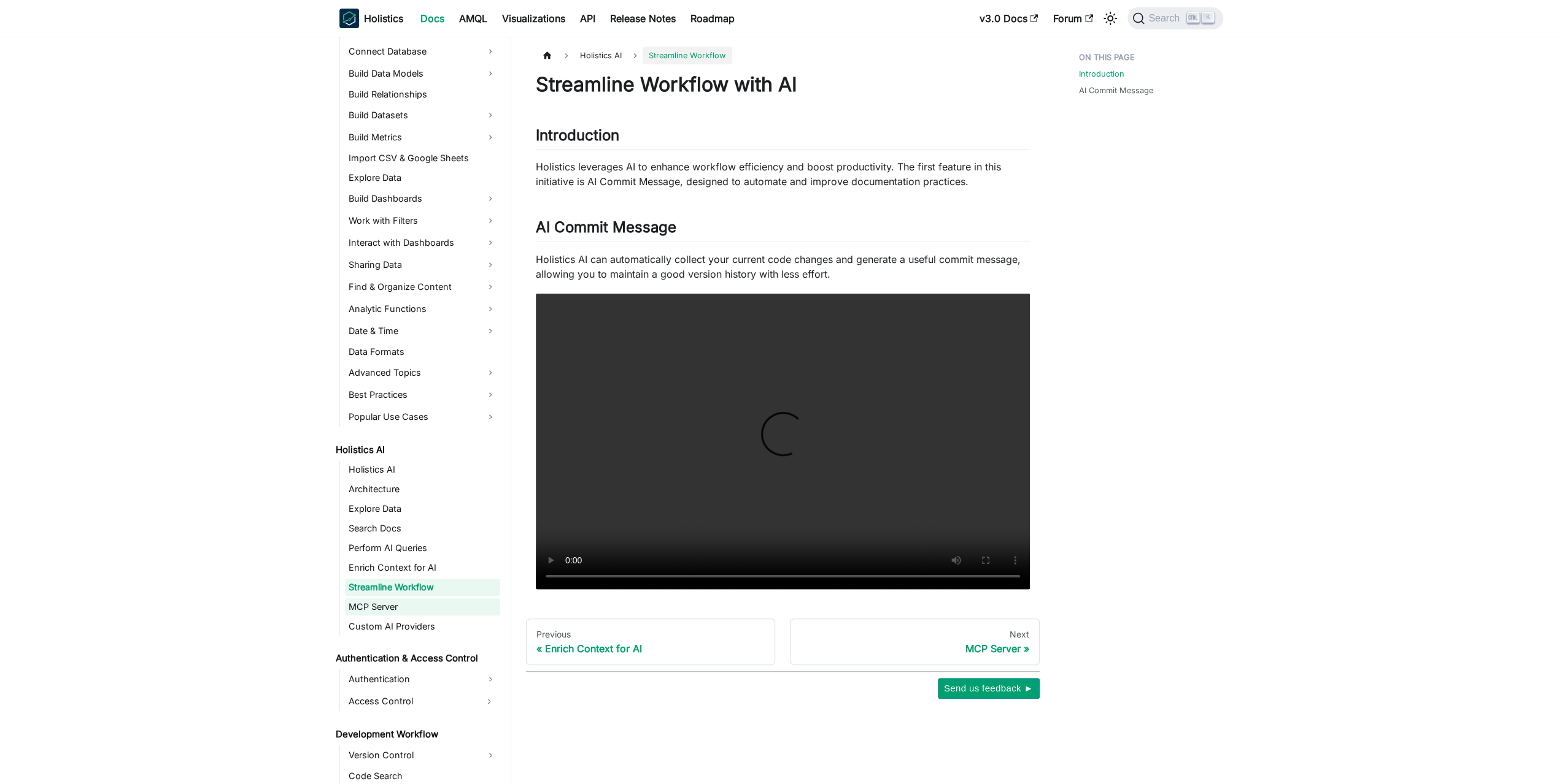
click at [380, 599] on link "MCP Server" at bounding box center [422, 607] width 155 height 17
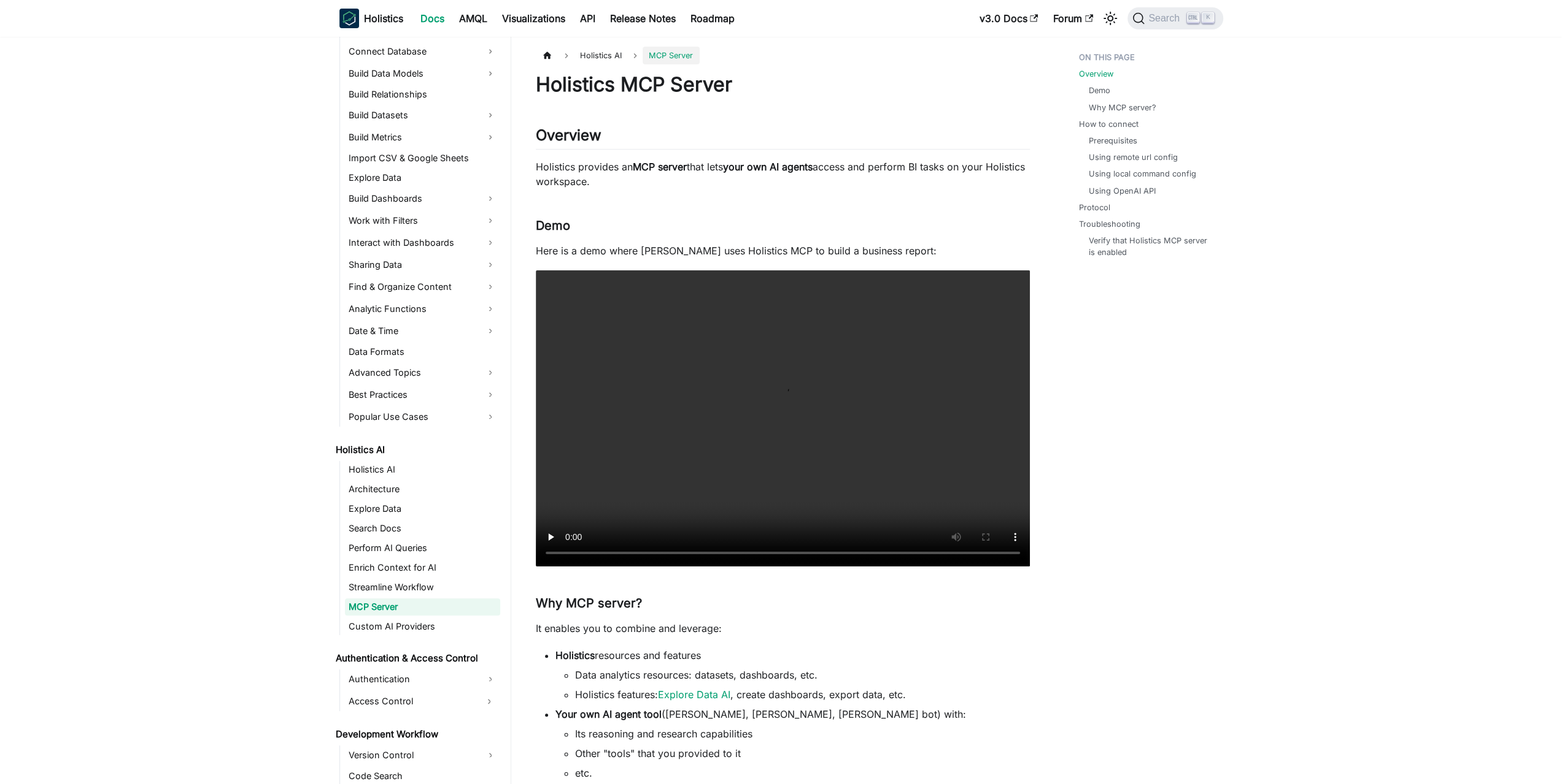
scroll to position [184, 0]
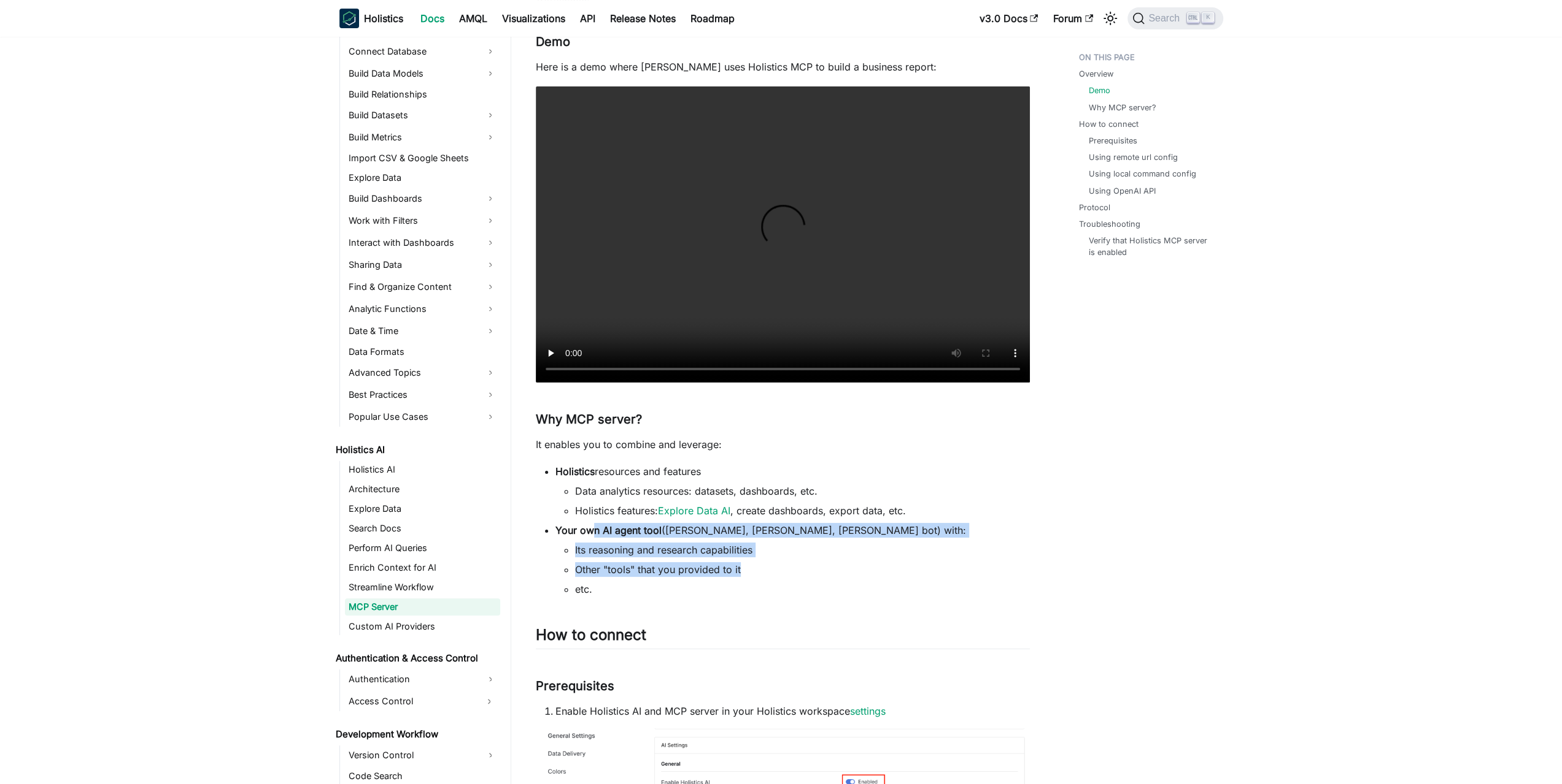
drag, startPoint x: 591, startPoint y: 525, endPoint x: 752, endPoint y: 565, distance: 165.9
click at [750, 565] on li "Your own AI agent tool (e.g. Claude Desktop, Cursor, Slack bot) with: Its reaso…" at bounding box center [793, 559] width 475 height 73
click at [752, 565] on li "Other "tools" that you provided to it" at bounding box center [802, 569] width 454 height 15
drag, startPoint x: 778, startPoint y: 567, endPoint x: 551, endPoint y: 531, distance: 229.8
click at [553, 533] on ul "Holistics resources and features Data analytics resources: datasets, dashboards…" at bounding box center [782, 530] width 494 height 132
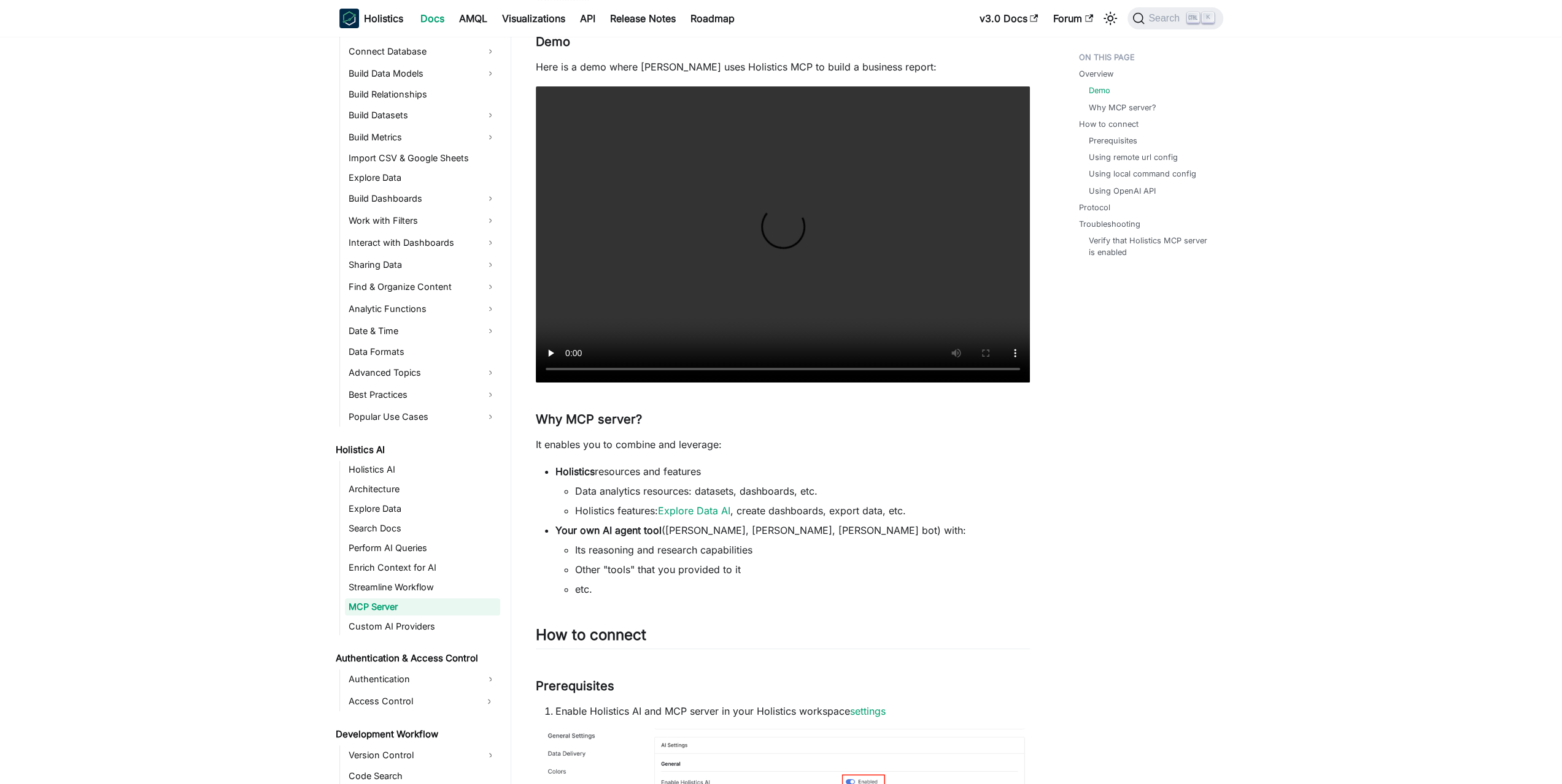
click at [550, 531] on ul "Holistics resources and features Data analytics resources: datasets, dashboards…" at bounding box center [782, 530] width 494 height 132
drag, startPoint x: 544, startPoint y: 529, endPoint x: 693, endPoint y: 596, distance: 163.4
click at [690, 595] on ul "Holistics resources and features Data analytics resources: datasets, dashboards…" at bounding box center [782, 530] width 494 height 132
click at [636, 564] on li "Other "tools" that you provided to it" at bounding box center [802, 569] width 454 height 15
click at [620, 558] on ul "Its reasoning and research capabilities Other "tools" that you provided to it e…" at bounding box center [793, 570] width 475 height 54
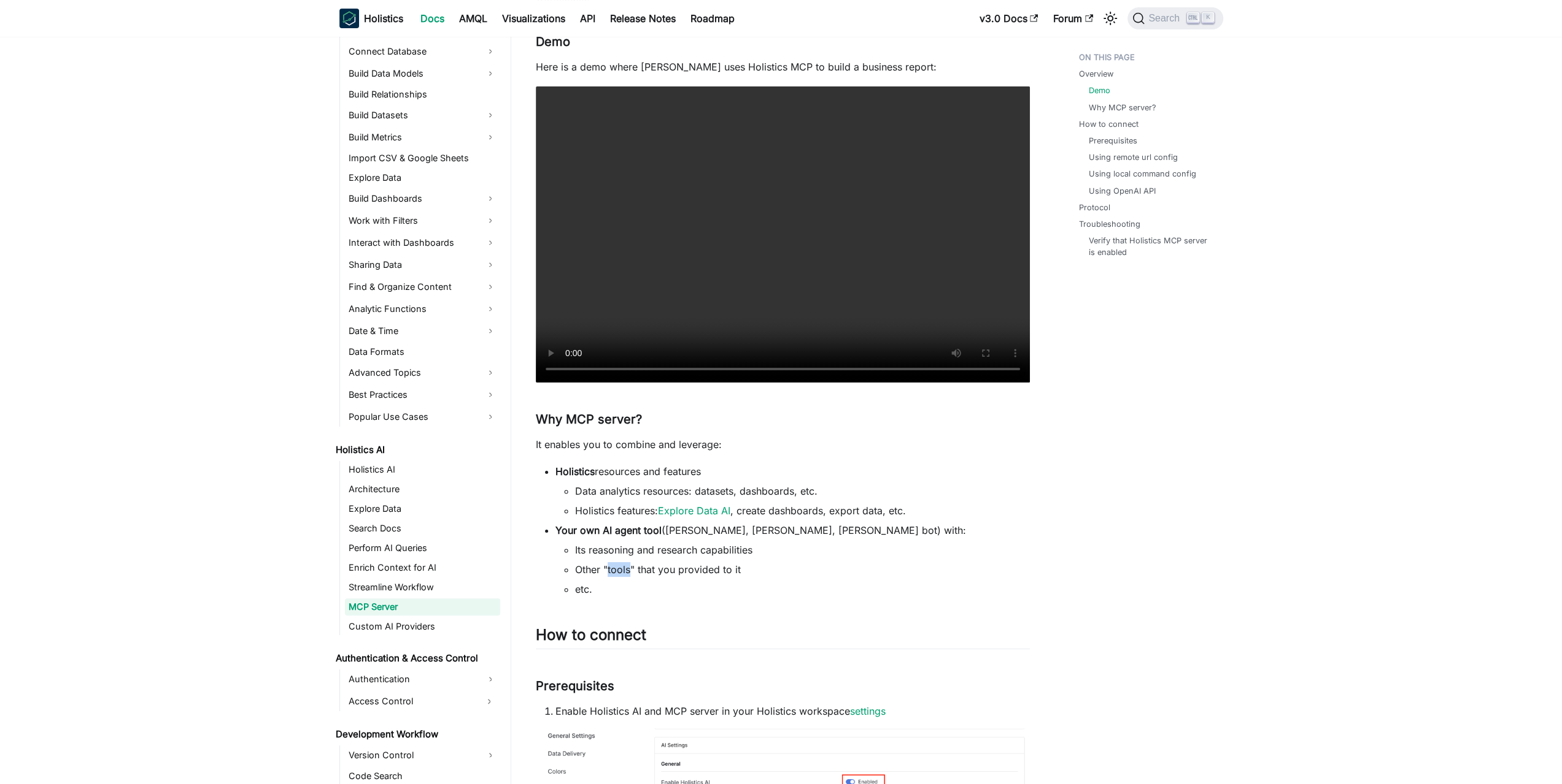
click at [620, 558] on ul "Its reasoning and research capabilities Other "tools" that you provided to it e…" at bounding box center [793, 570] width 475 height 54
click at [369, 473] on link "Holistics AI" at bounding box center [422, 470] width 155 height 17
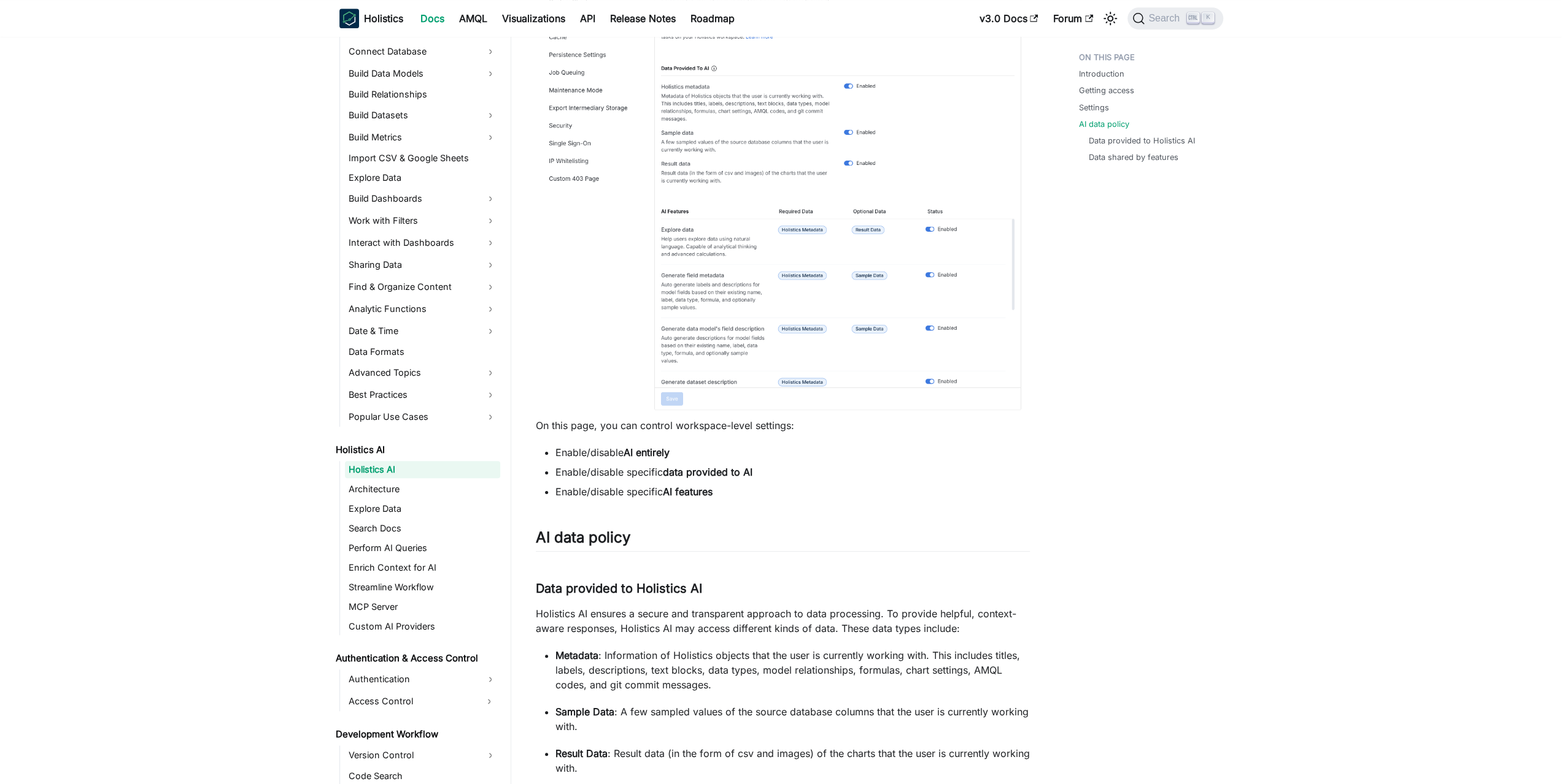
scroll to position [1227, 0]
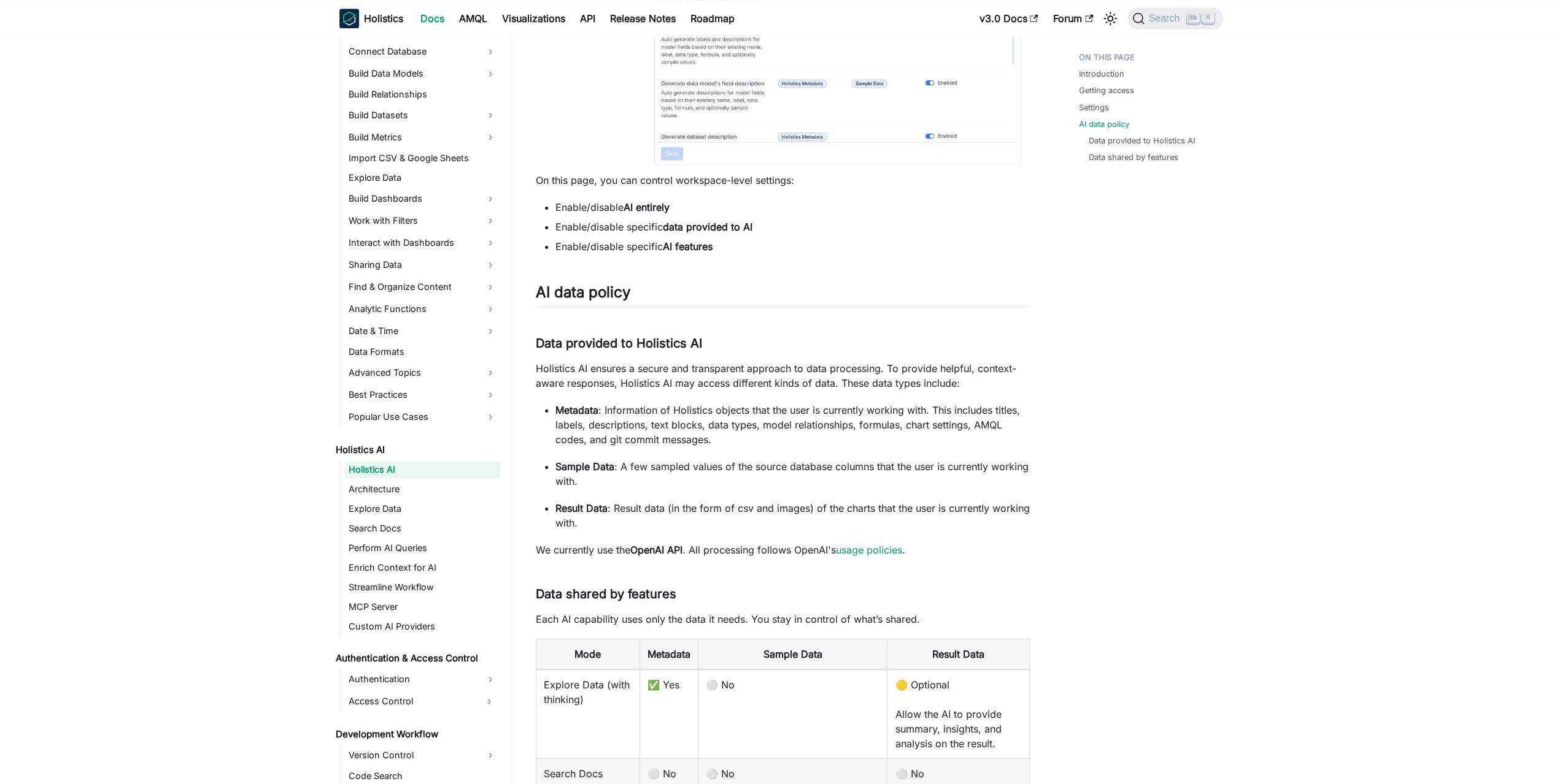
click at [564, 371] on p "Holistics AI ensures a secure and transparent approach to data processing. To p…" at bounding box center [782, 376] width 494 height 29
click at [605, 371] on p "Holistics AI ensures a secure and transparent approach to data processing. To p…" at bounding box center [782, 376] width 494 height 29
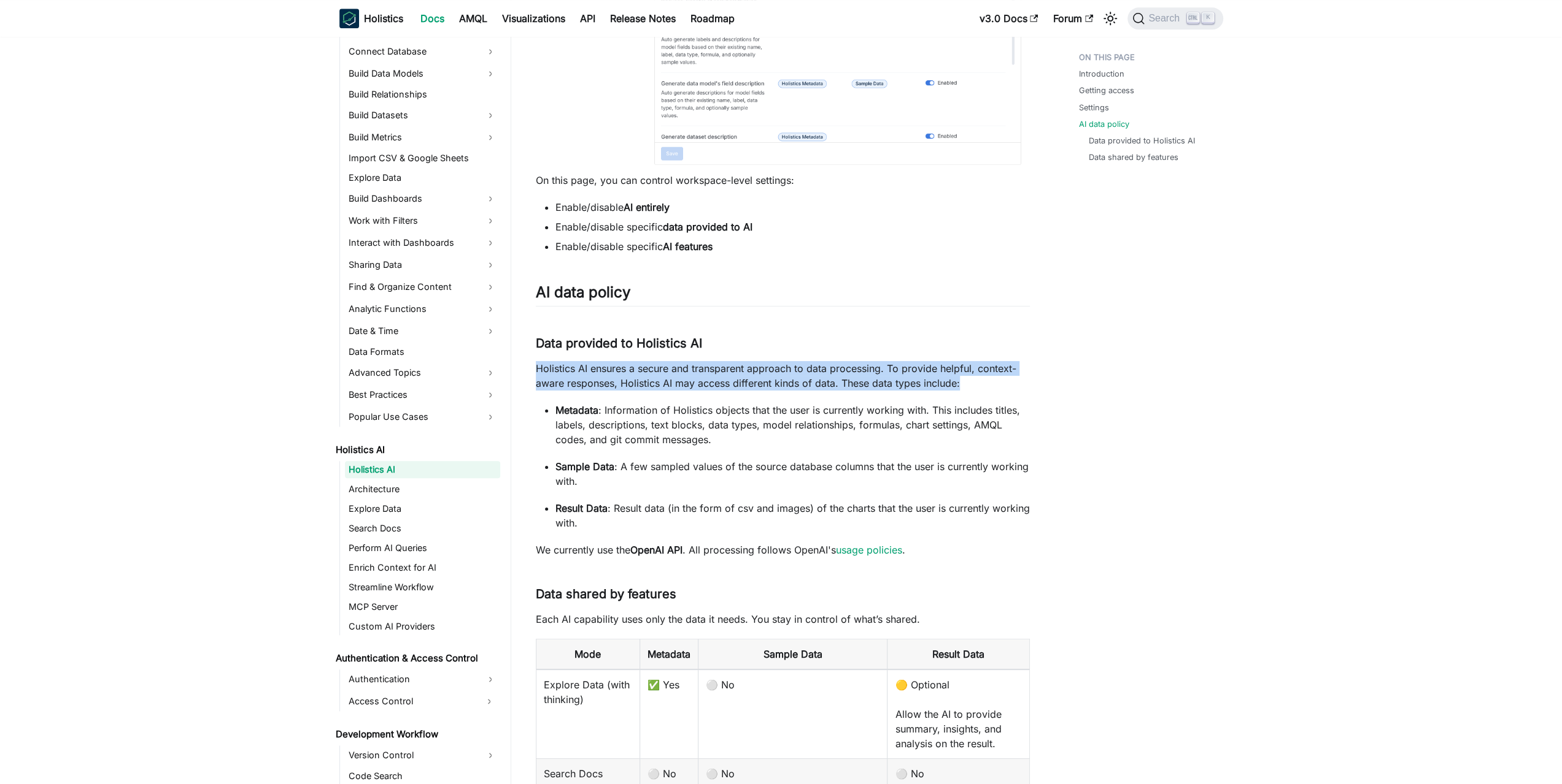
click at [605, 371] on p "Holistics AI ensures a secure and transparent approach to data processing. To p…" at bounding box center [782, 376] width 494 height 29
click at [665, 412] on p "Metadata : Information of Holistics objects that the user is currently working …" at bounding box center [793, 425] width 475 height 44
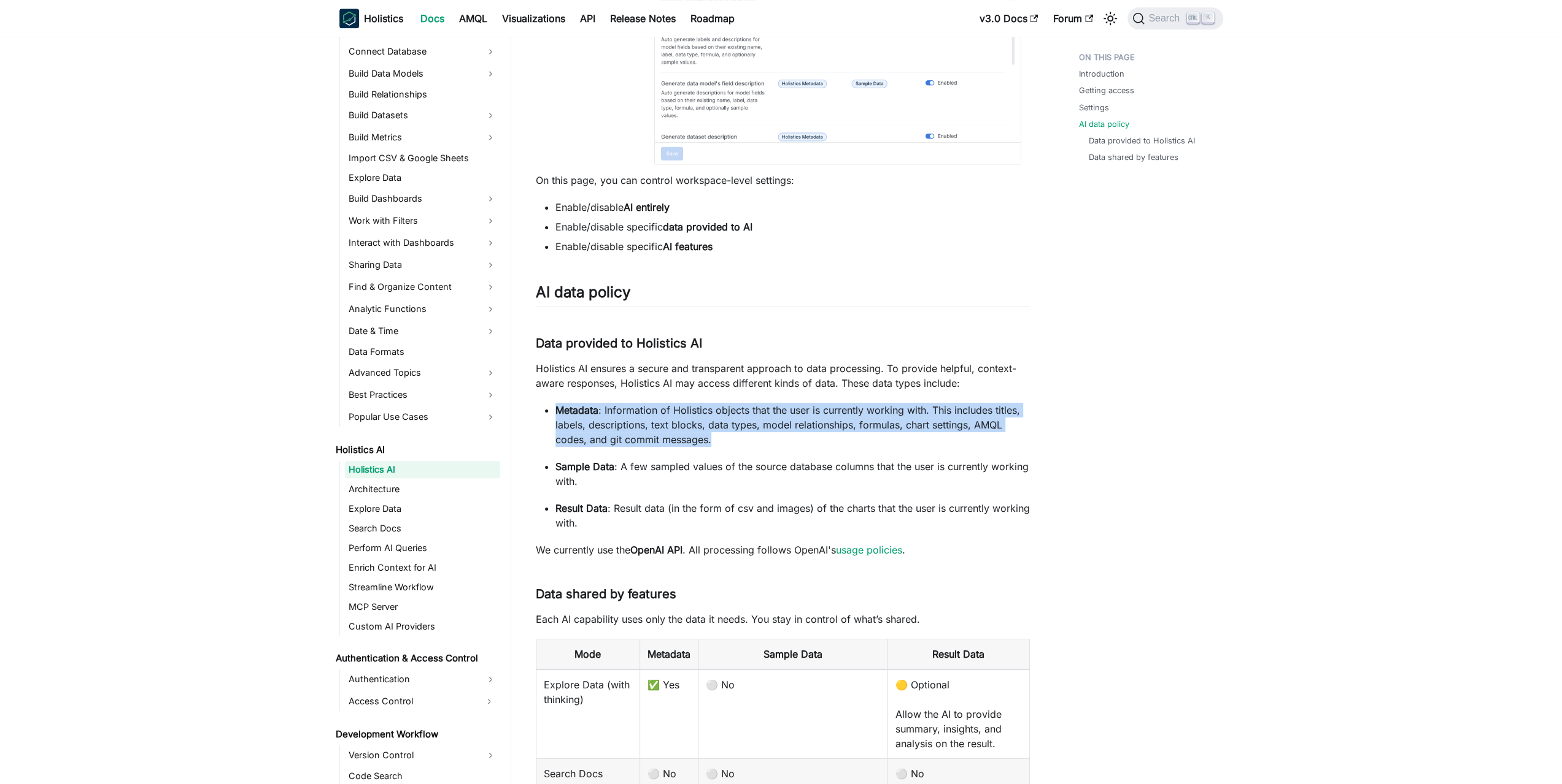
click at [665, 412] on p "Metadata : Information of Holistics objects that the user is currently working …" at bounding box center [793, 425] width 475 height 44
click at [652, 416] on p "Metadata : Information of Holistics objects that the user is currently working …" at bounding box center [793, 425] width 475 height 44
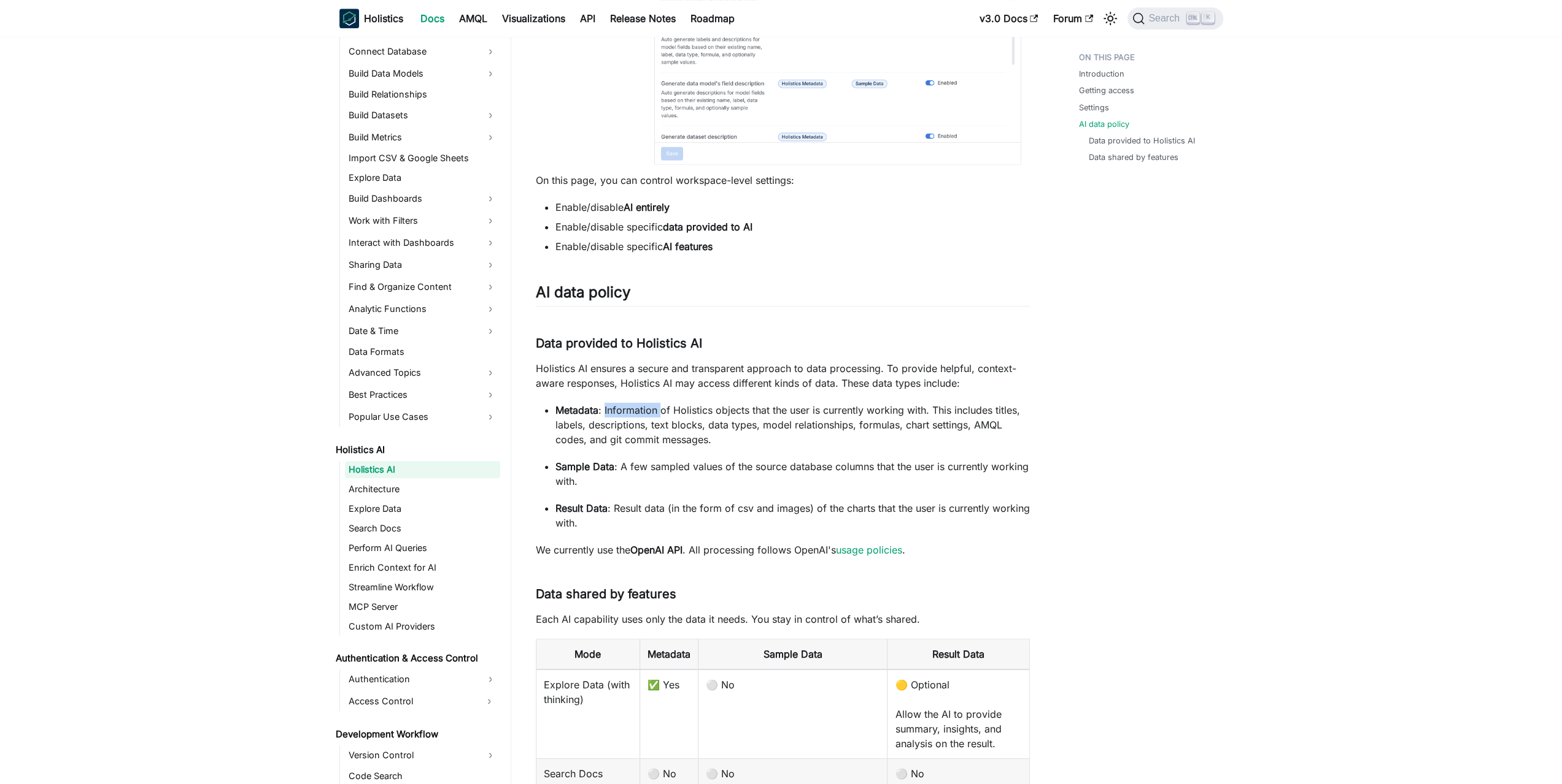
click at [652, 416] on p "Metadata : Information of Holistics objects that the user is currently working …" at bounding box center [793, 425] width 475 height 44
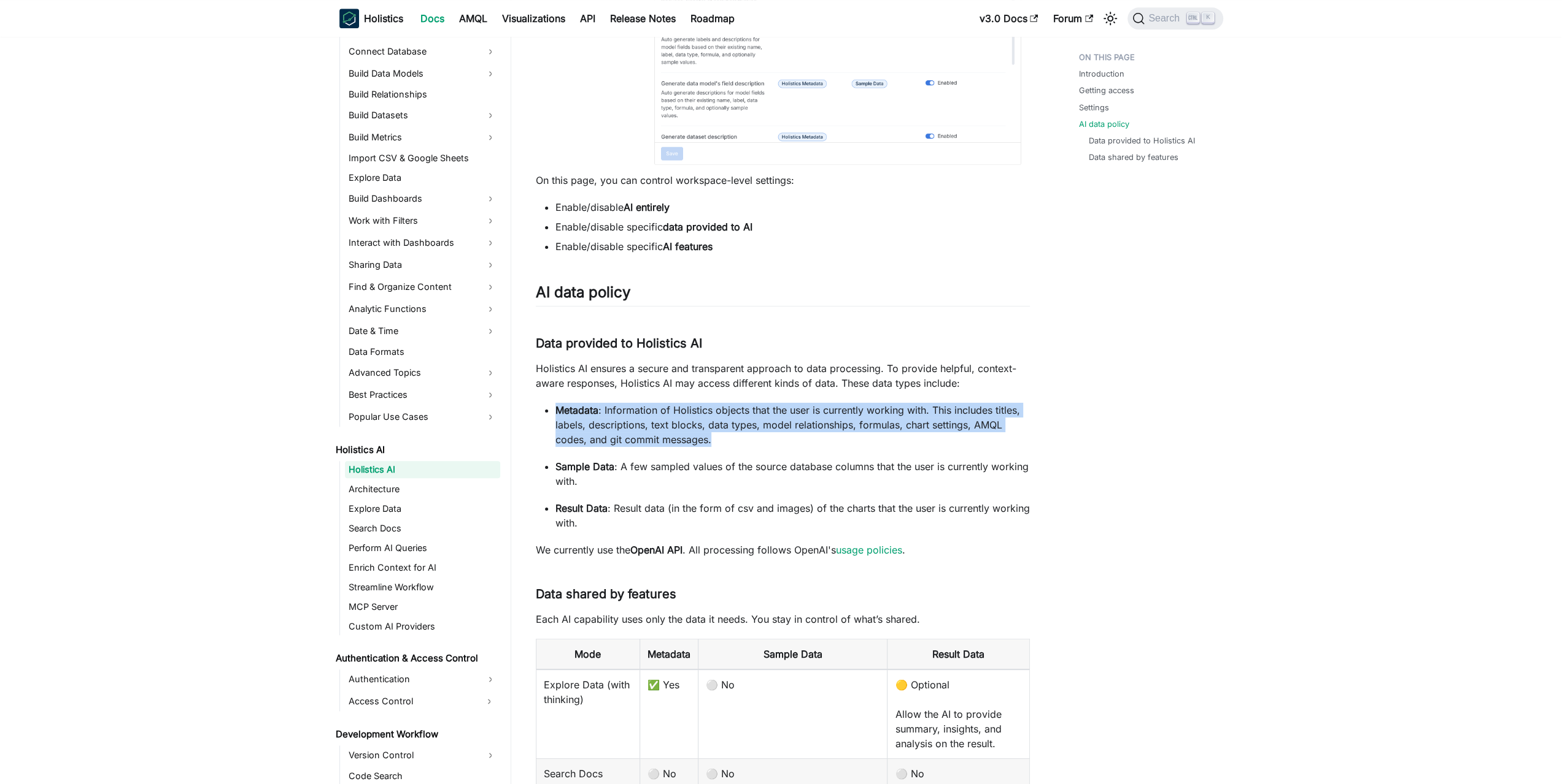
click at [652, 416] on p "Metadata : Information of Holistics objects that the user is currently working …" at bounding box center [793, 425] width 475 height 44
click at [670, 418] on p "Metadata : Information of Holistics objects that the user is currently working …" at bounding box center [793, 425] width 475 height 44
click at [401, 612] on link "MCP Server" at bounding box center [422, 607] width 155 height 17
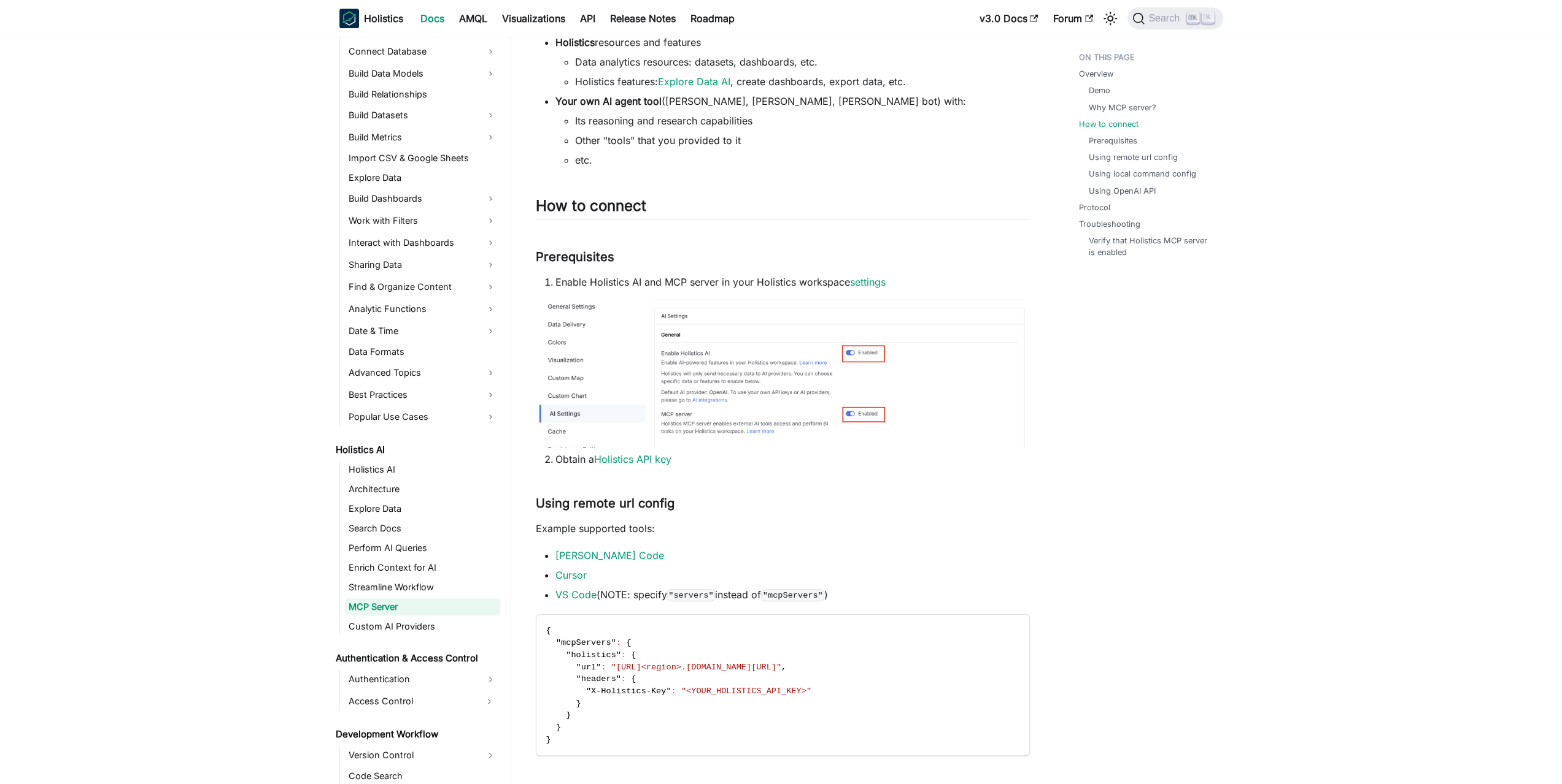
scroll to position [859, 0]
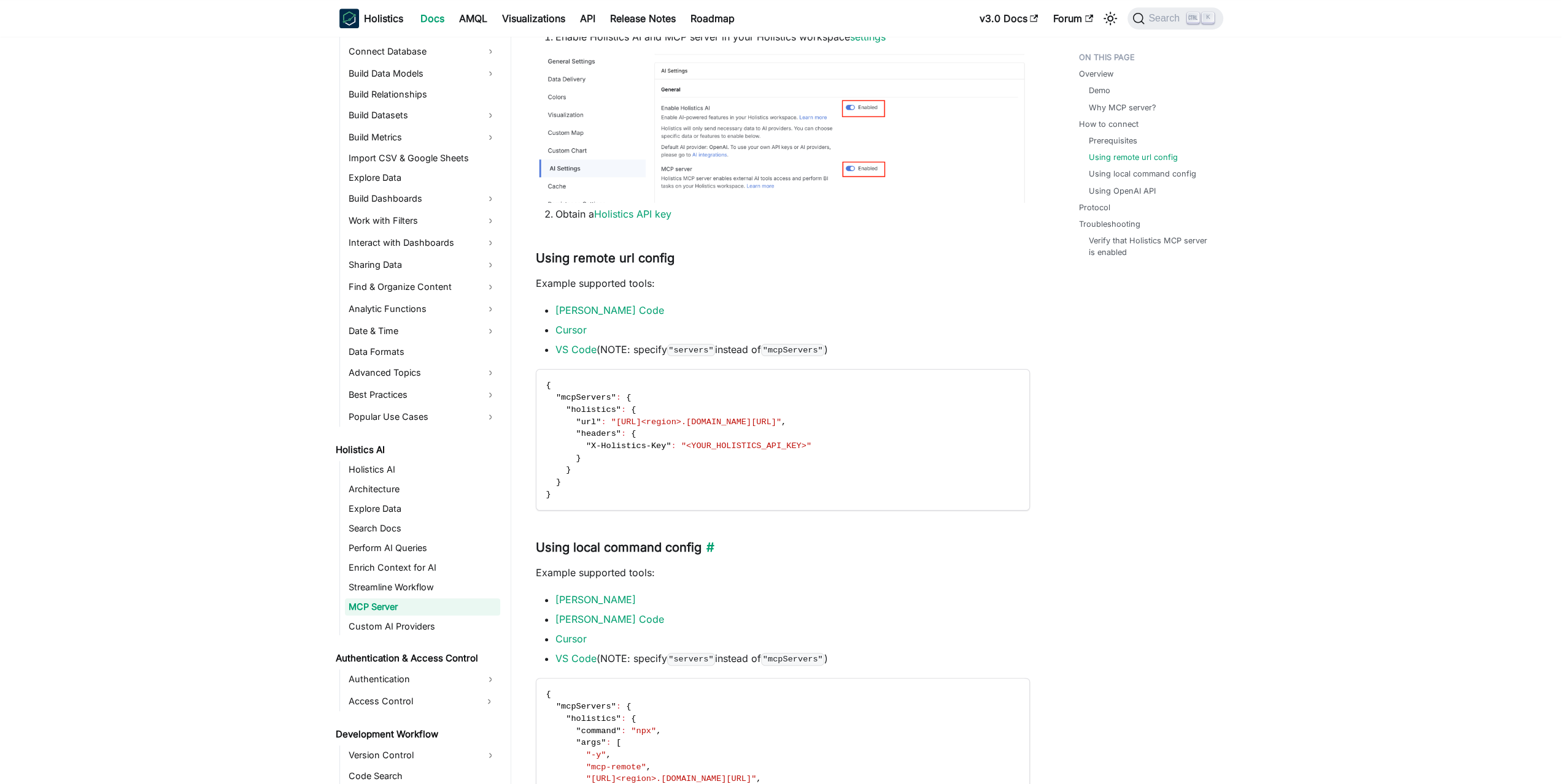
click at [725, 554] on h3 "Using local command config ​" at bounding box center [782, 548] width 494 height 15
click at [776, 552] on h3 "Using local command config ​" at bounding box center [782, 548] width 494 height 15
drag, startPoint x: 805, startPoint y: 549, endPoint x: 788, endPoint y: 612, distance: 65.3
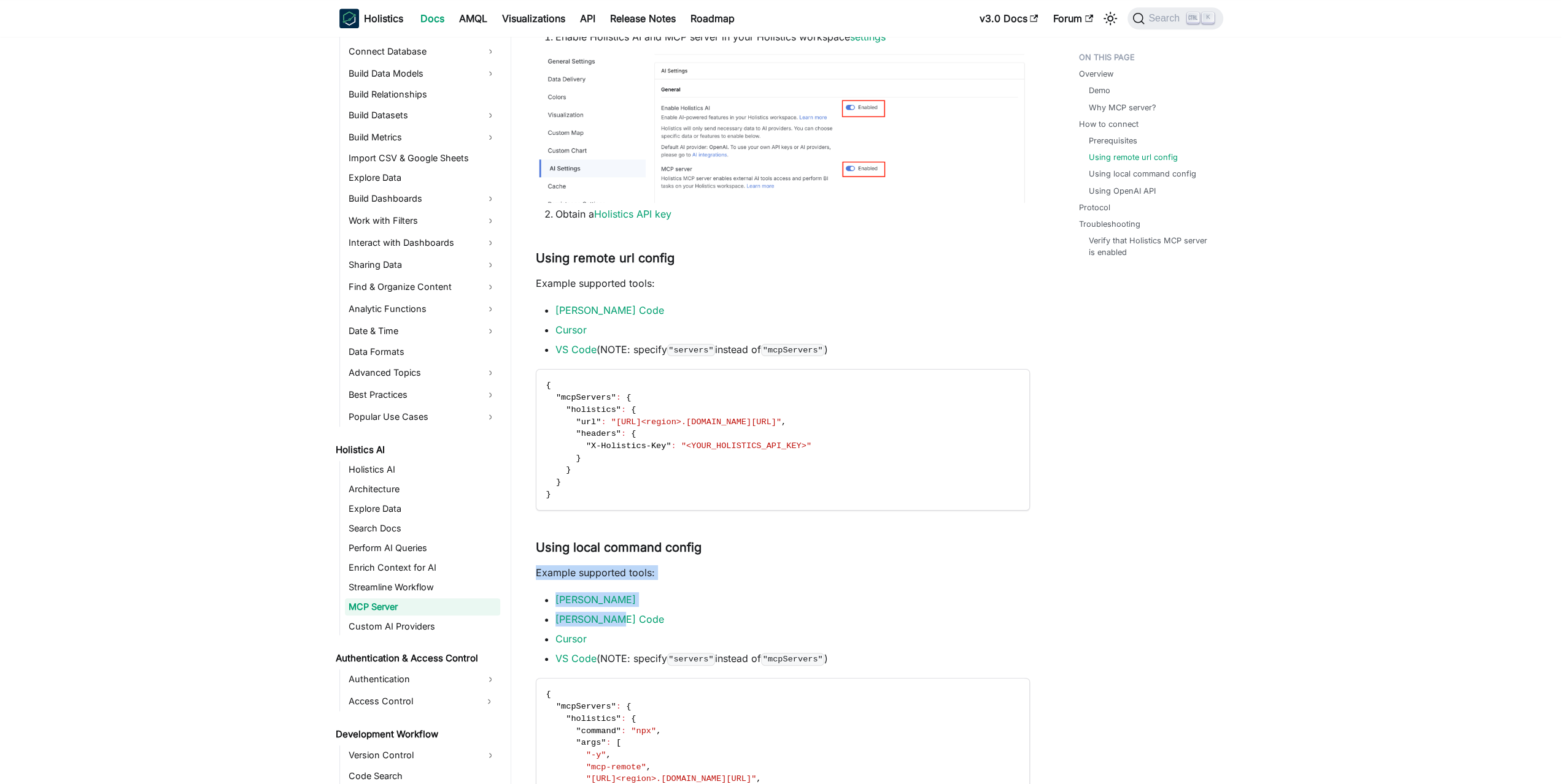
drag, startPoint x: 788, startPoint y: 612, endPoint x: 776, endPoint y: 620, distance: 14.4
click at [788, 612] on li "Claude Code" at bounding box center [793, 619] width 475 height 15
click at [791, 570] on p "Example supported tools:" at bounding box center [782, 572] width 494 height 15
drag, startPoint x: 798, startPoint y: 566, endPoint x: 780, endPoint y: 609, distance: 46.6
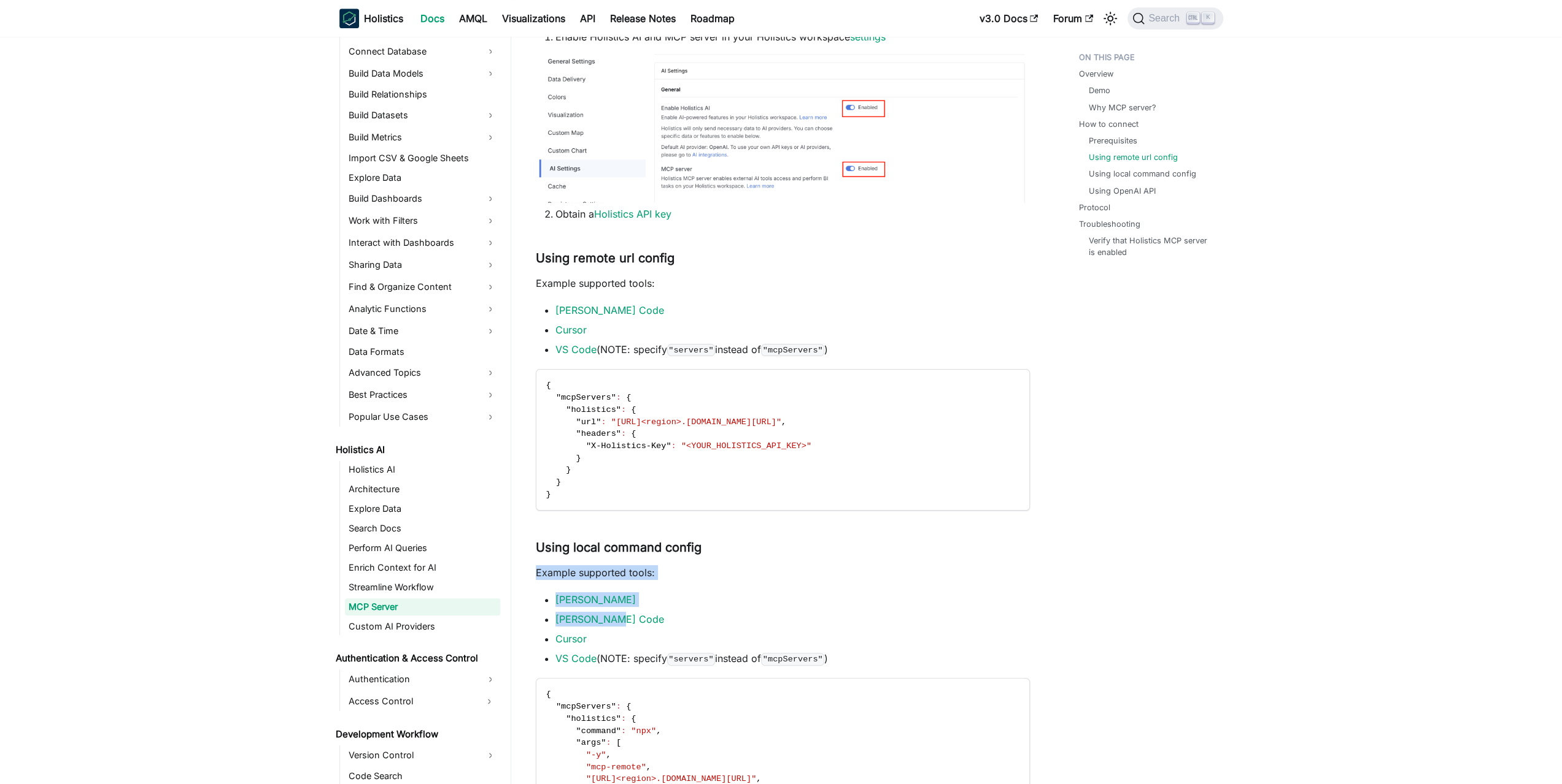
click at [779, 609] on ul "Claude Desktop Claude Code Cursor VS Code (NOTE: specify "servers" instead of "…" at bounding box center [782, 629] width 494 height 73
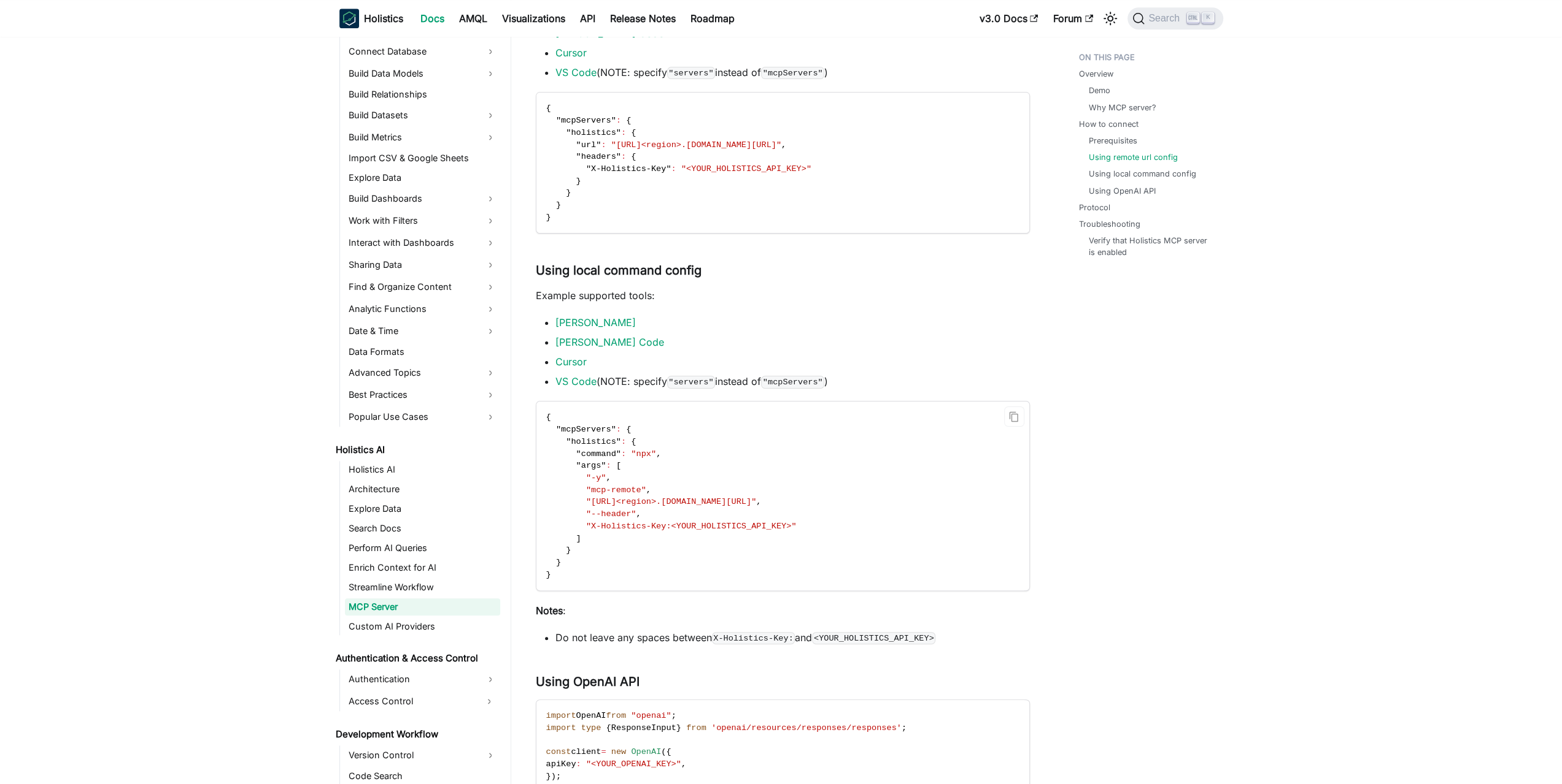
drag, startPoint x: 763, startPoint y: 453, endPoint x: 752, endPoint y: 541, distance: 88.7
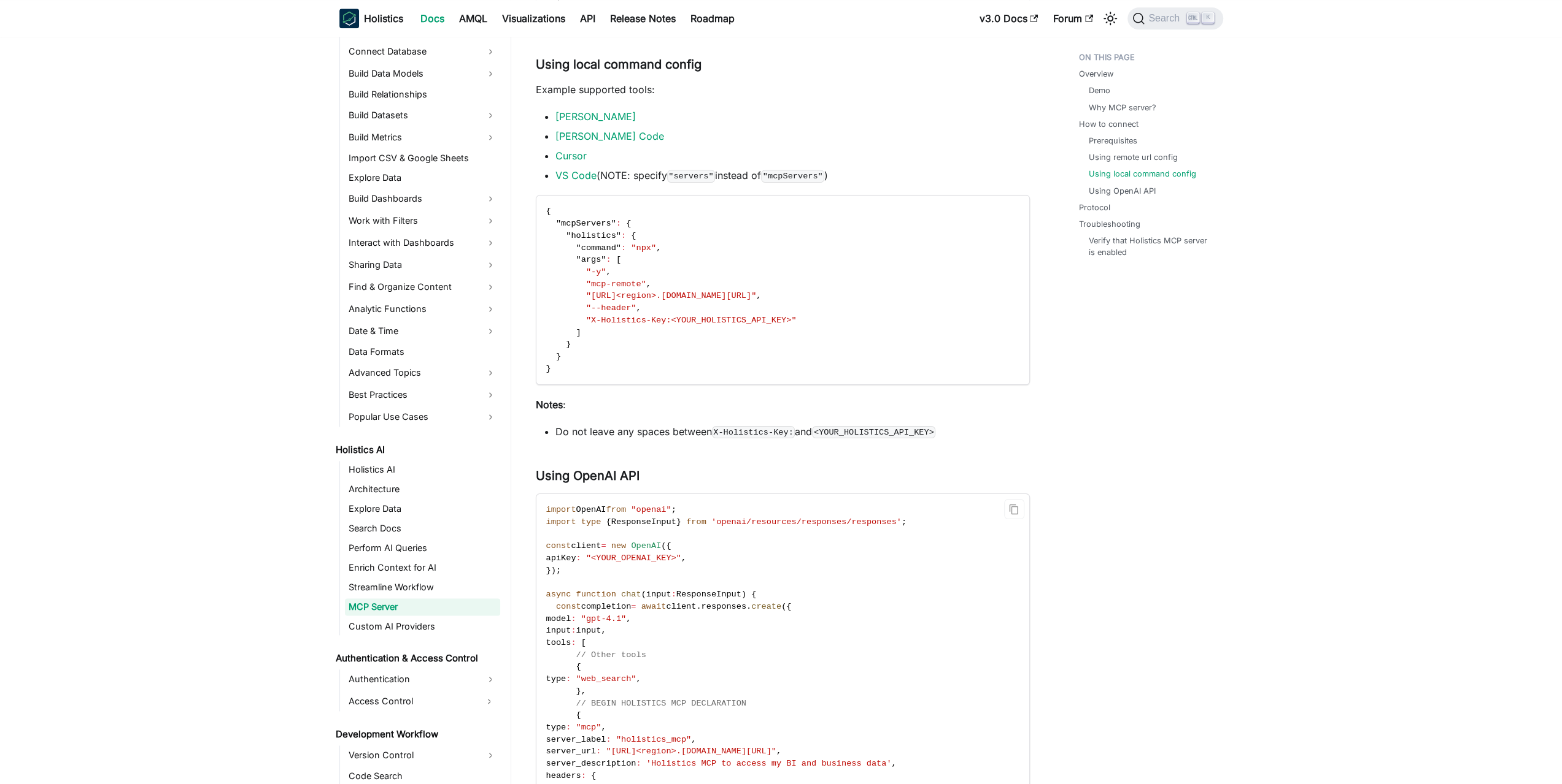
drag, startPoint x: 739, startPoint y: 470, endPoint x: 744, endPoint y: 501, distance: 31.4
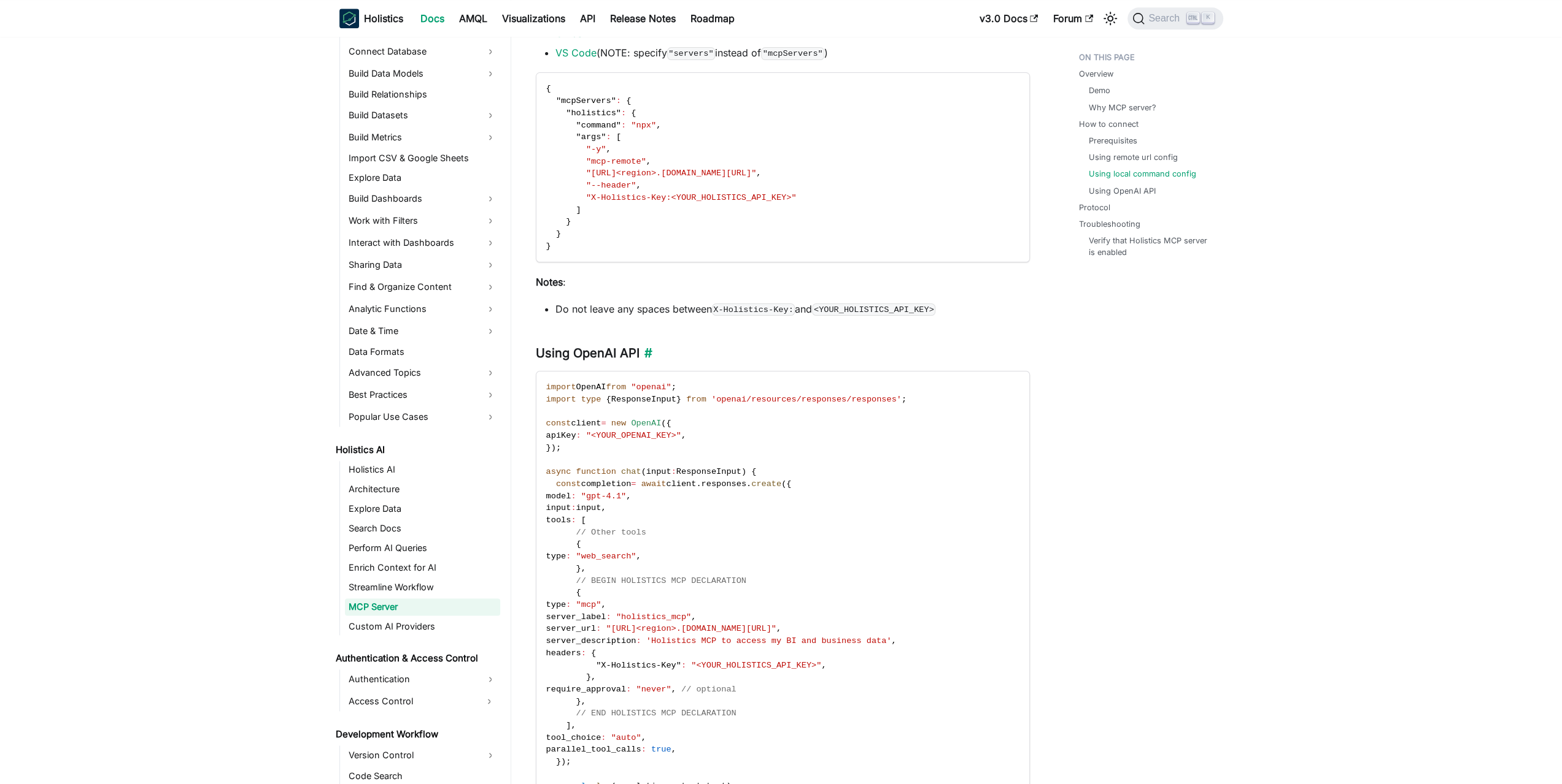
scroll to position [1648, 0]
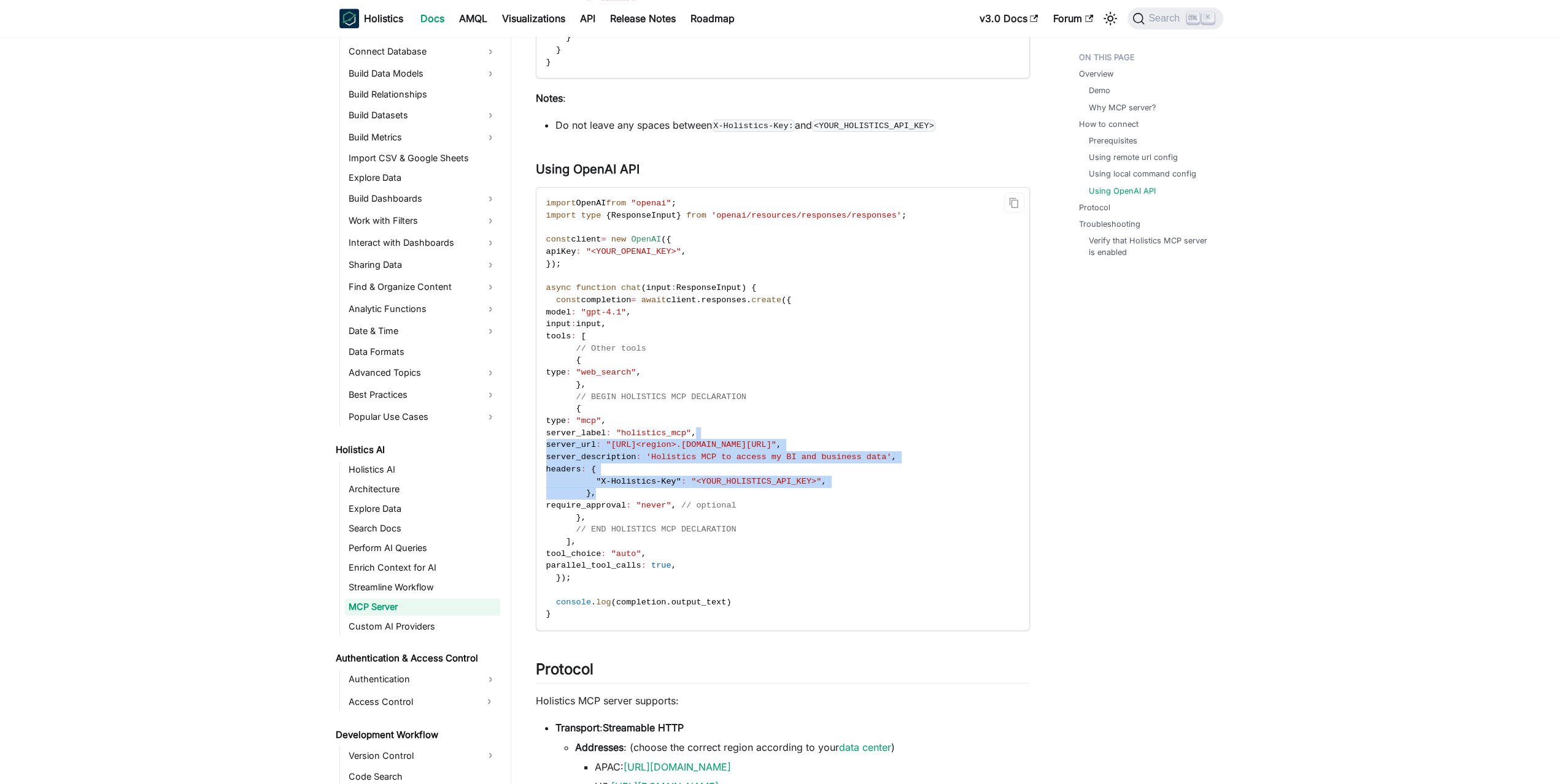
drag, startPoint x: 793, startPoint y: 464, endPoint x: 798, endPoint y: 488, distance: 24.5
click at [798, 488] on code "import OpenAI from "openai" ; import type { ResponseInput } from 'openai/resour…" at bounding box center [781, 409] width 491 height 443
drag, startPoint x: 798, startPoint y: 494, endPoint x: 825, endPoint y: 322, distance: 174.1
click at [825, 323] on code "import OpenAI from "openai" ; import type { ResponseInput } from 'openai/resour…" at bounding box center [781, 409] width 491 height 443
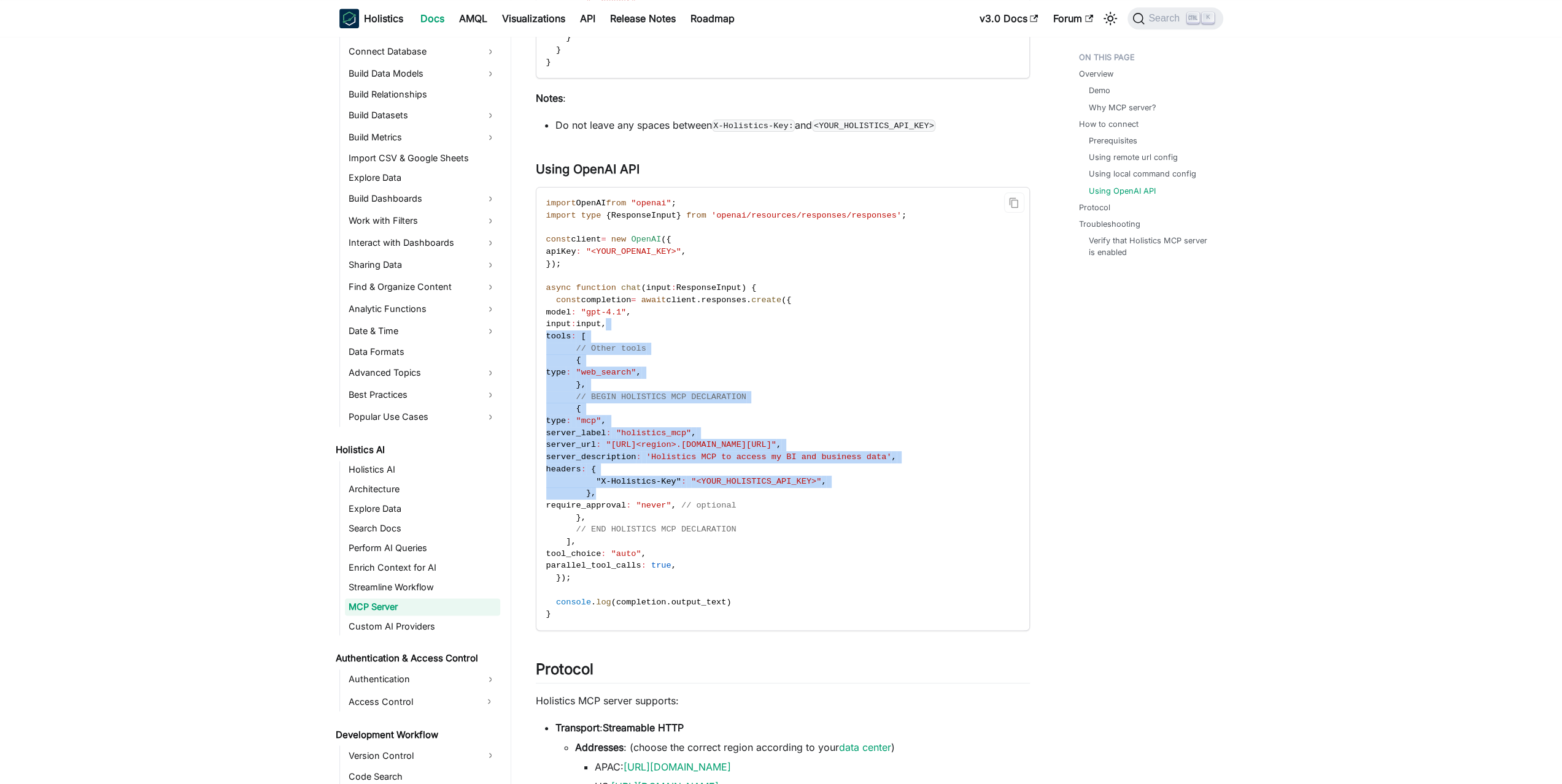
click at [825, 322] on code "import OpenAI from "openai" ; import type { ResponseInput } from 'openai/resour…" at bounding box center [781, 409] width 491 height 443
drag, startPoint x: 829, startPoint y: 307, endPoint x: 805, endPoint y: 518, distance: 212.4
click at [805, 518] on code "import OpenAI from "openai" ; import type { ResponseInput } from 'openai/resour…" at bounding box center [781, 409] width 491 height 443
click at [805, 518] on code "import OpenAI from "openai" ; import type { ResponseInput } from 'openai/resour…" at bounding box center [781, 409] width 491 height 443
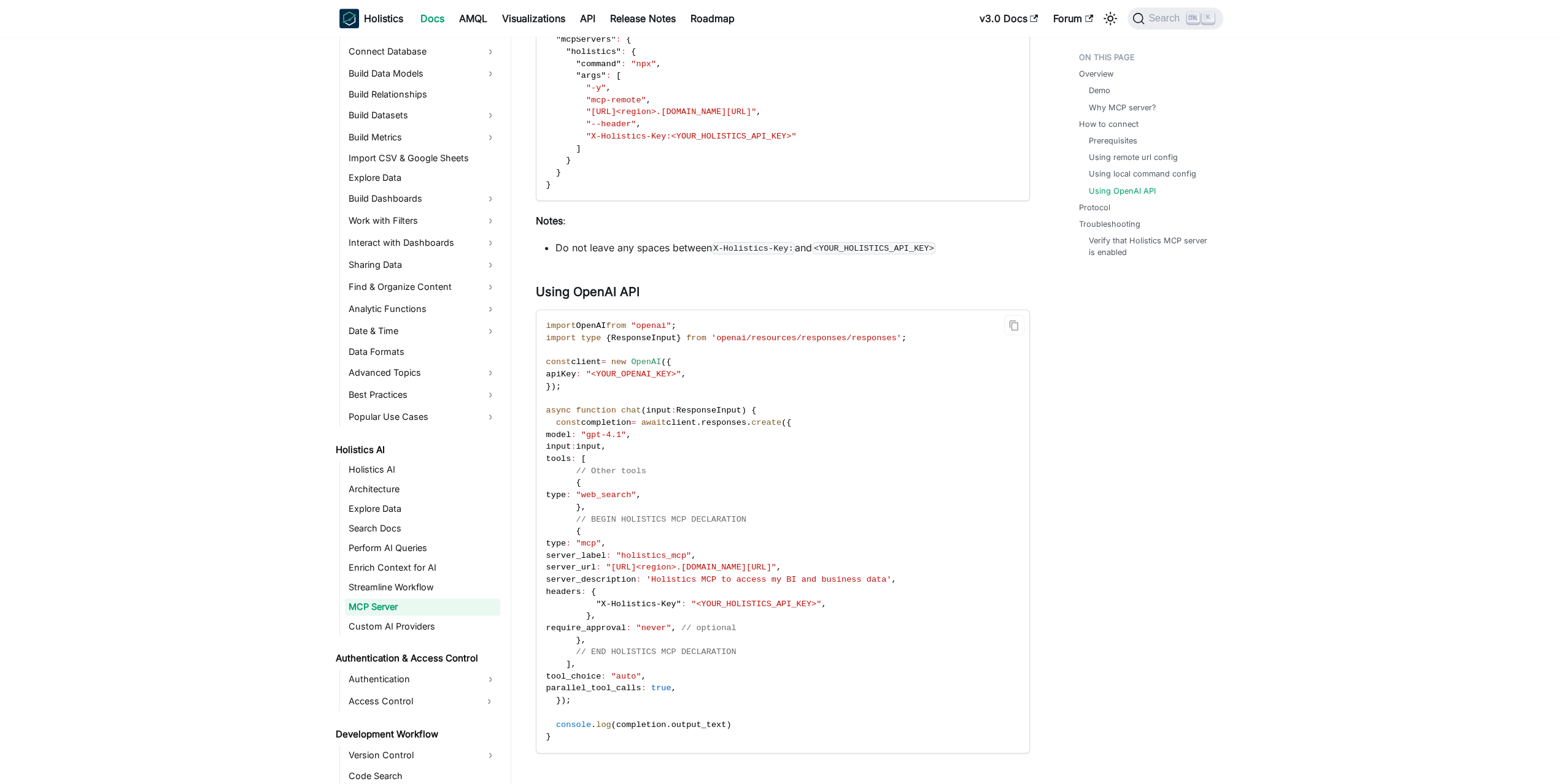
scroll to position [1894, 0]
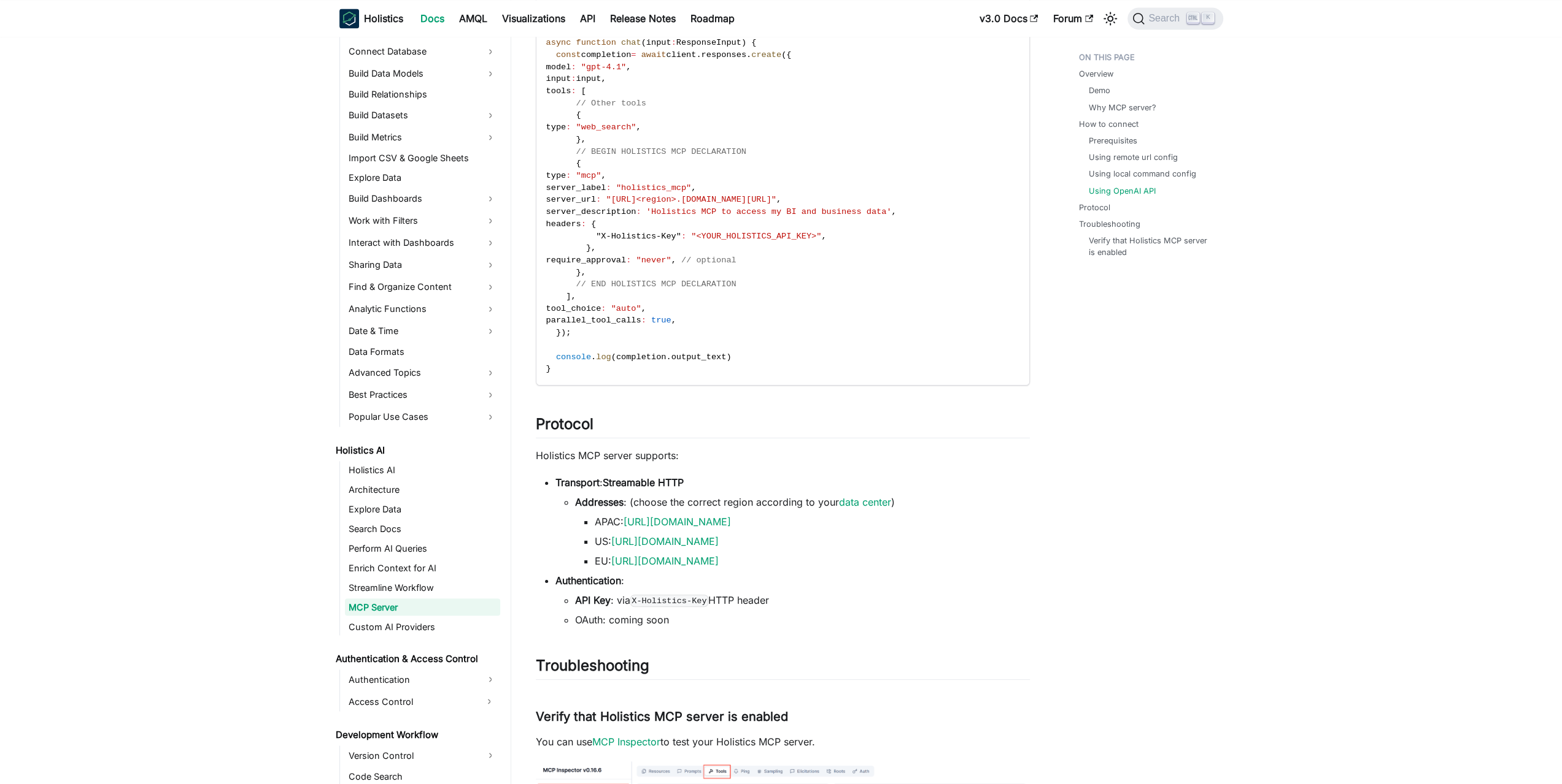
drag, startPoint x: 797, startPoint y: 610, endPoint x: 808, endPoint y: 582, distance: 30.1
click at [808, 582] on li "Authentication : API Key : via X-Holistics-Key HTTP header OAuth: coming soon" at bounding box center [793, 600] width 475 height 54
drag, startPoint x: 818, startPoint y: 572, endPoint x: 809, endPoint y: 609, distance: 38.1
click at [809, 609] on ul "Transport : Streamable HTTP Addresses : (choose the correct region according to…" at bounding box center [782, 551] width 494 height 152
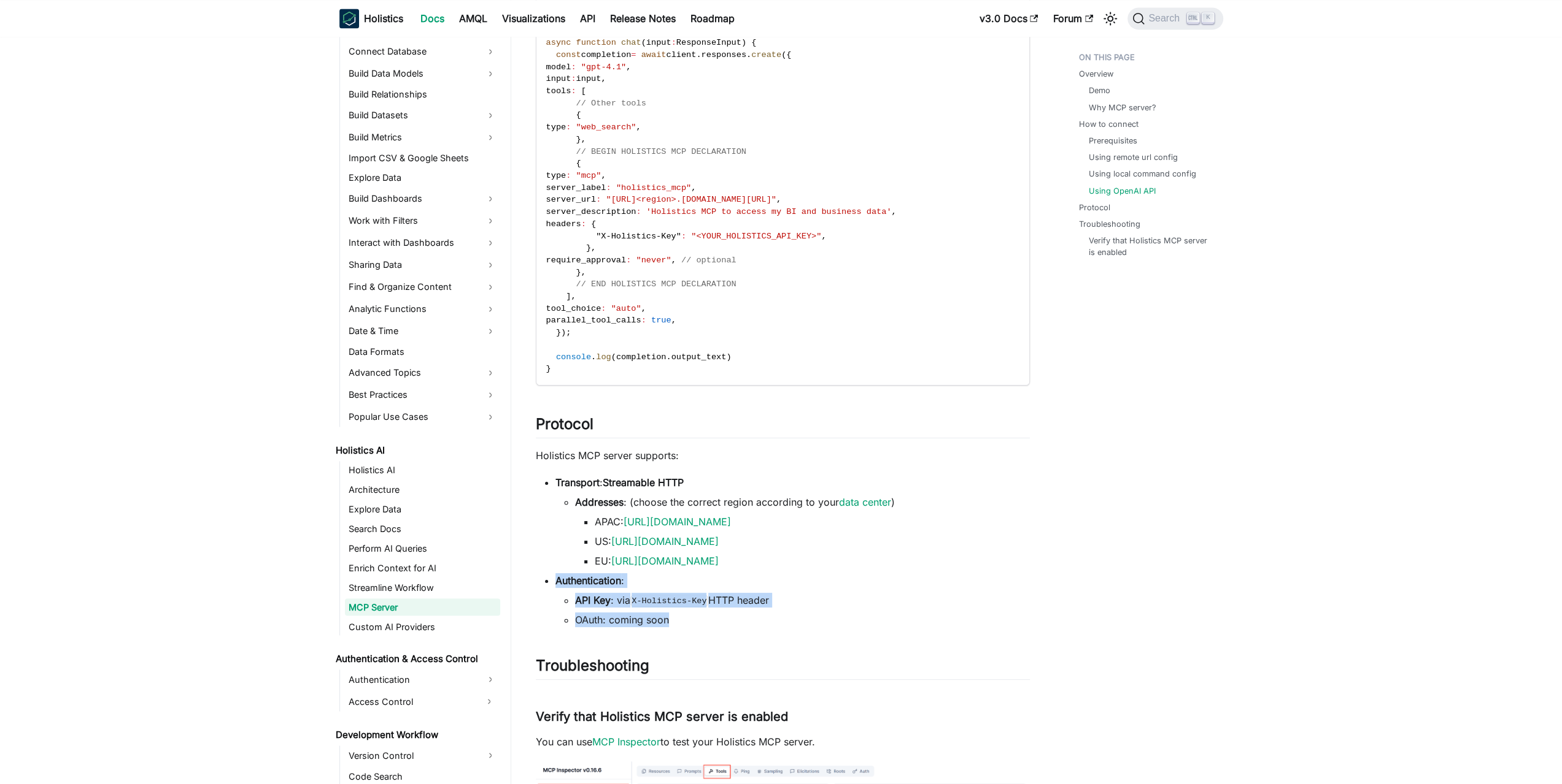
click at [809, 609] on ul "API Key : via X-Holistics-Key HTTP header OAuth: coming soon" at bounding box center [793, 610] width 475 height 34
drag, startPoint x: 797, startPoint y: 599, endPoint x: 811, endPoint y: 566, distance: 35.8
click at [811, 566] on ul "Transport : Streamable HTTP Addresses : (choose the correct region according to…" at bounding box center [782, 551] width 494 height 152
click at [811, 566] on li "EU: https://mcp-eu.holistics.io/mcp" at bounding box center [812, 561] width 435 height 15
drag, startPoint x: 822, startPoint y: 564, endPoint x: 809, endPoint y: 618, distance: 55.5
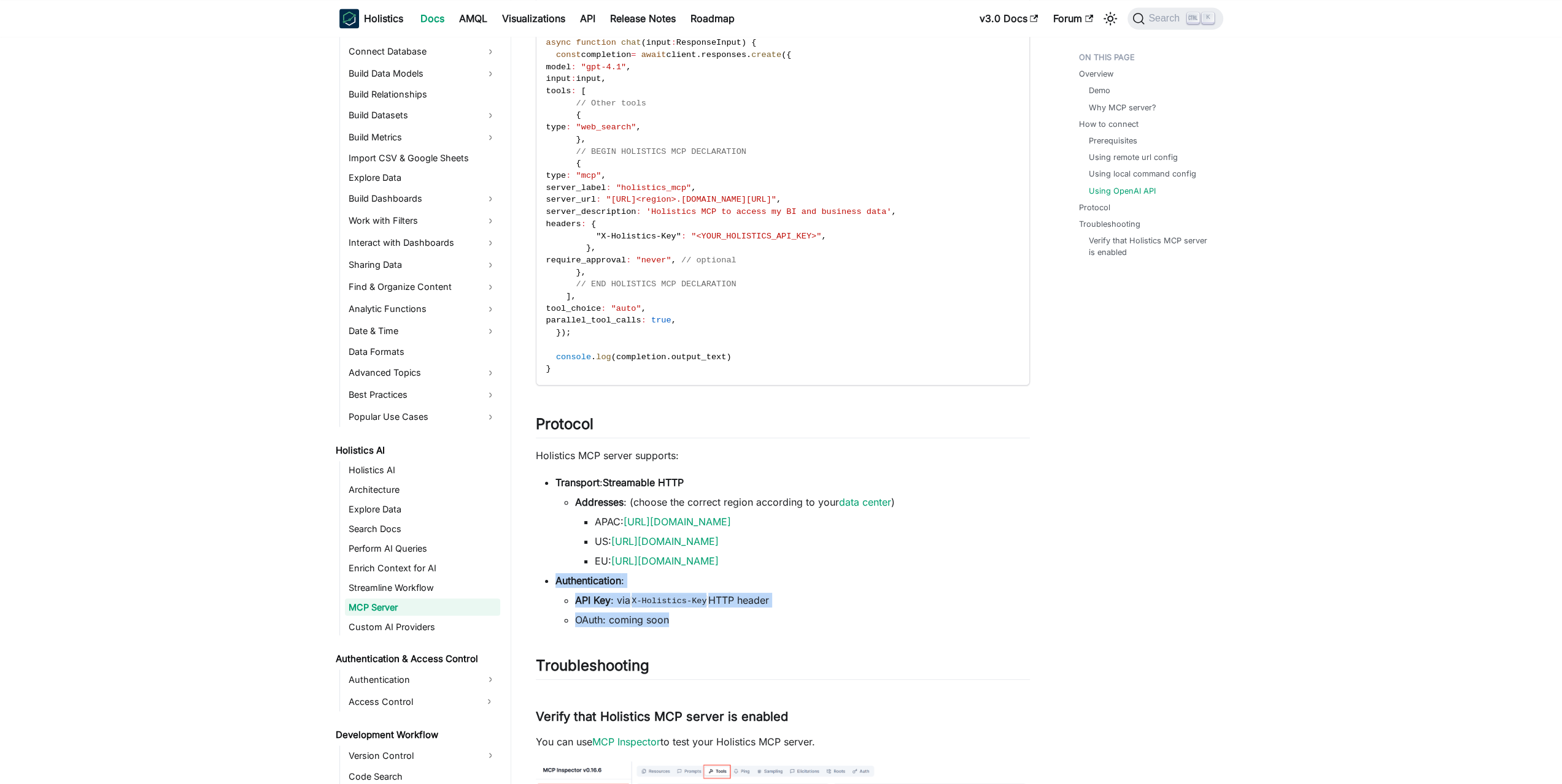
click at [809, 618] on ul "Transport : Streamable HTTP Addresses : (choose the correct region according to…" at bounding box center [782, 551] width 494 height 152
click at [809, 618] on li "OAuth: coming soon" at bounding box center [802, 619] width 454 height 15
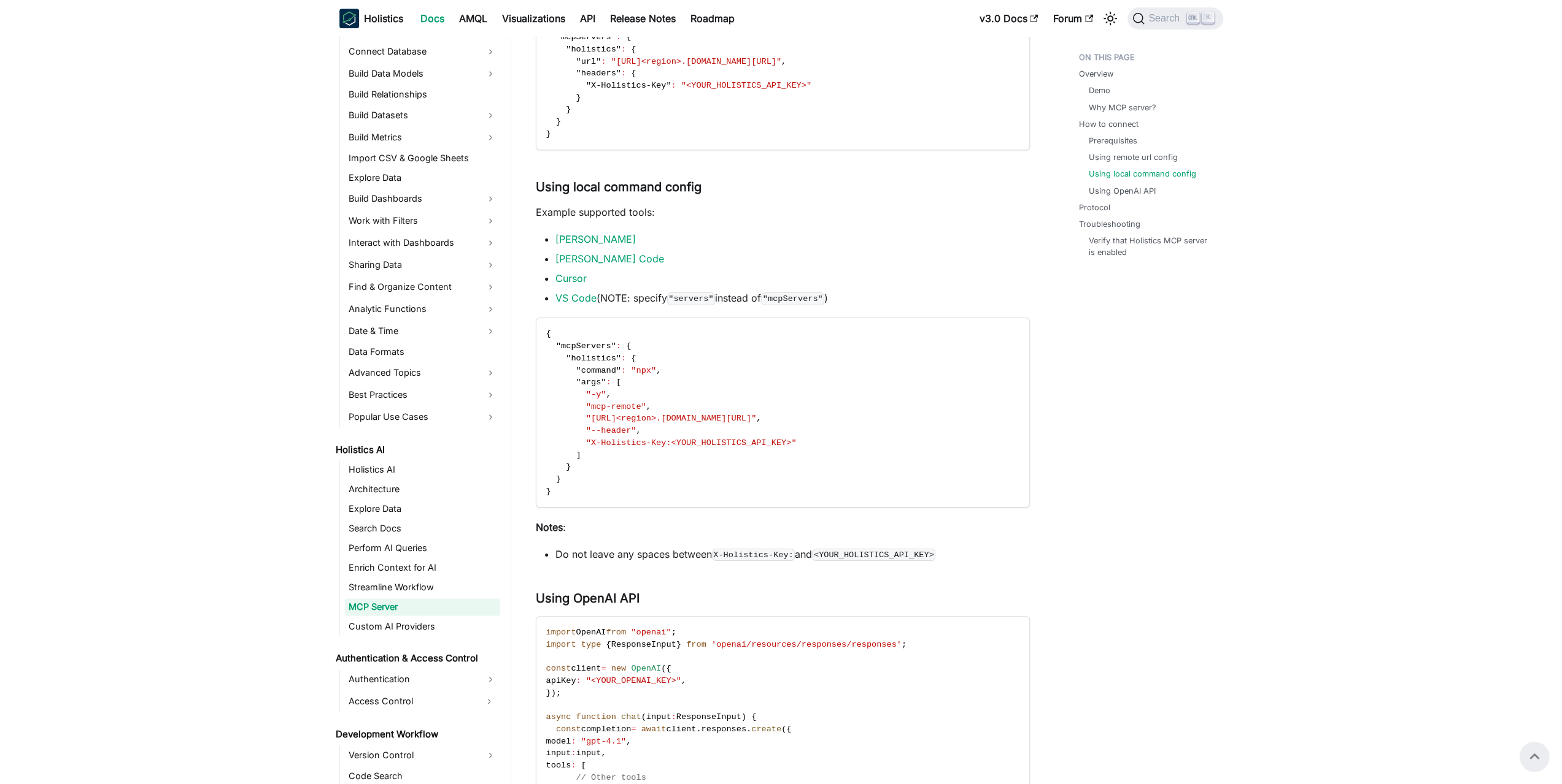
scroll to position [1035, 0]
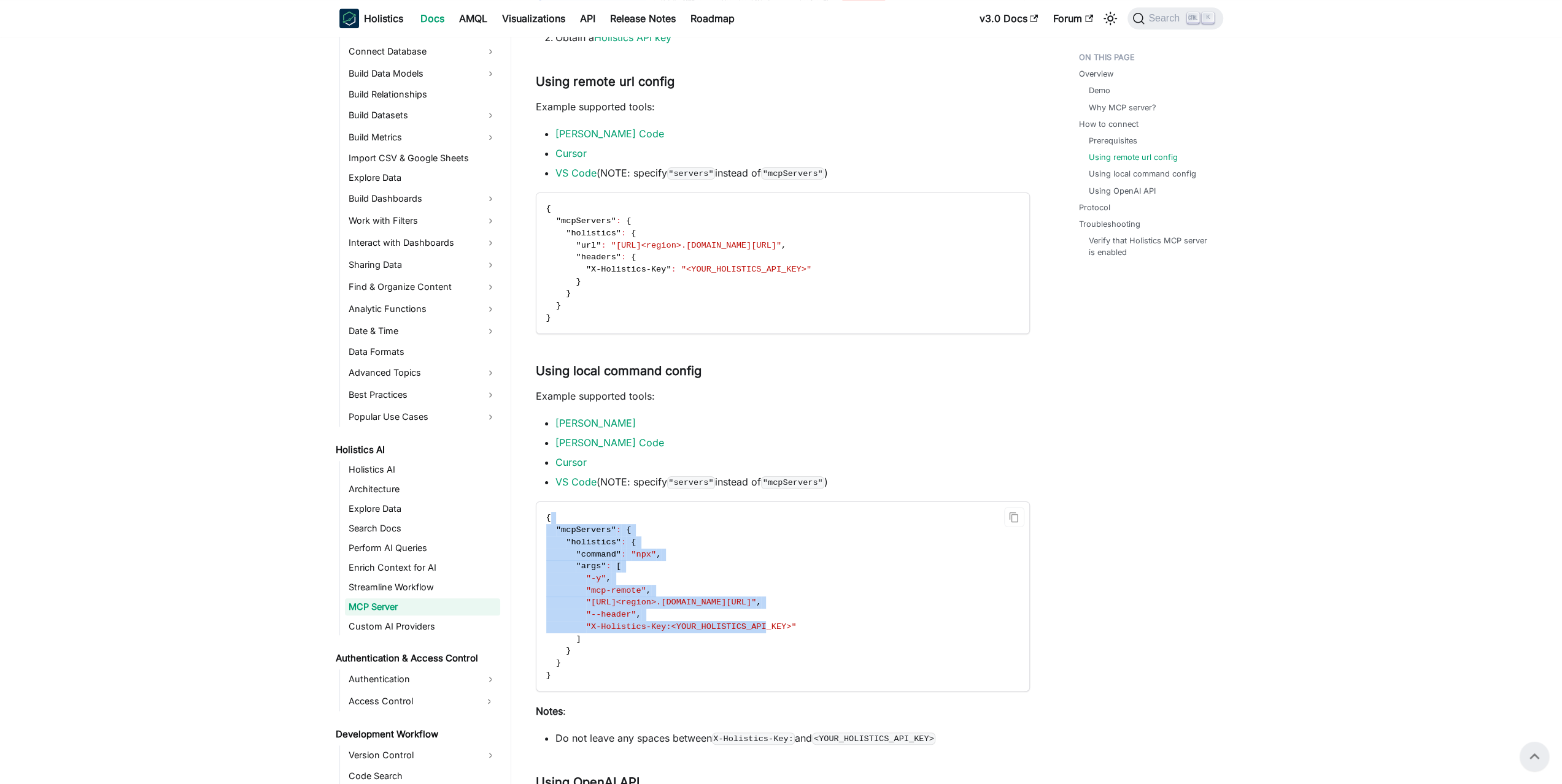
drag, startPoint x: 768, startPoint y: 514, endPoint x: 745, endPoint y: 630, distance: 118.3
click at [745, 630] on code "{ "mcpServers" : { "holistics" : { "command" : "npx" , "args" : [ "-y" , "mcp-r…" at bounding box center [781, 596] width 491 height 189
click at [745, 630] on span ""X-Holistics-Key:<YOUR_HOLISTICS_API_KEY>"" at bounding box center [691, 627] width 210 height 9
drag, startPoint x: 737, startPoint y: 639, endPoint x: 744, endPoint y: 568, distance: 71.3
click at [743, 569] on code "{ "mcpServers" : { "holistics" : { "command" : "npx" , "args" : [ "-y" , "mcp-r…" at bounding box center [781, 596] width 491 height 189
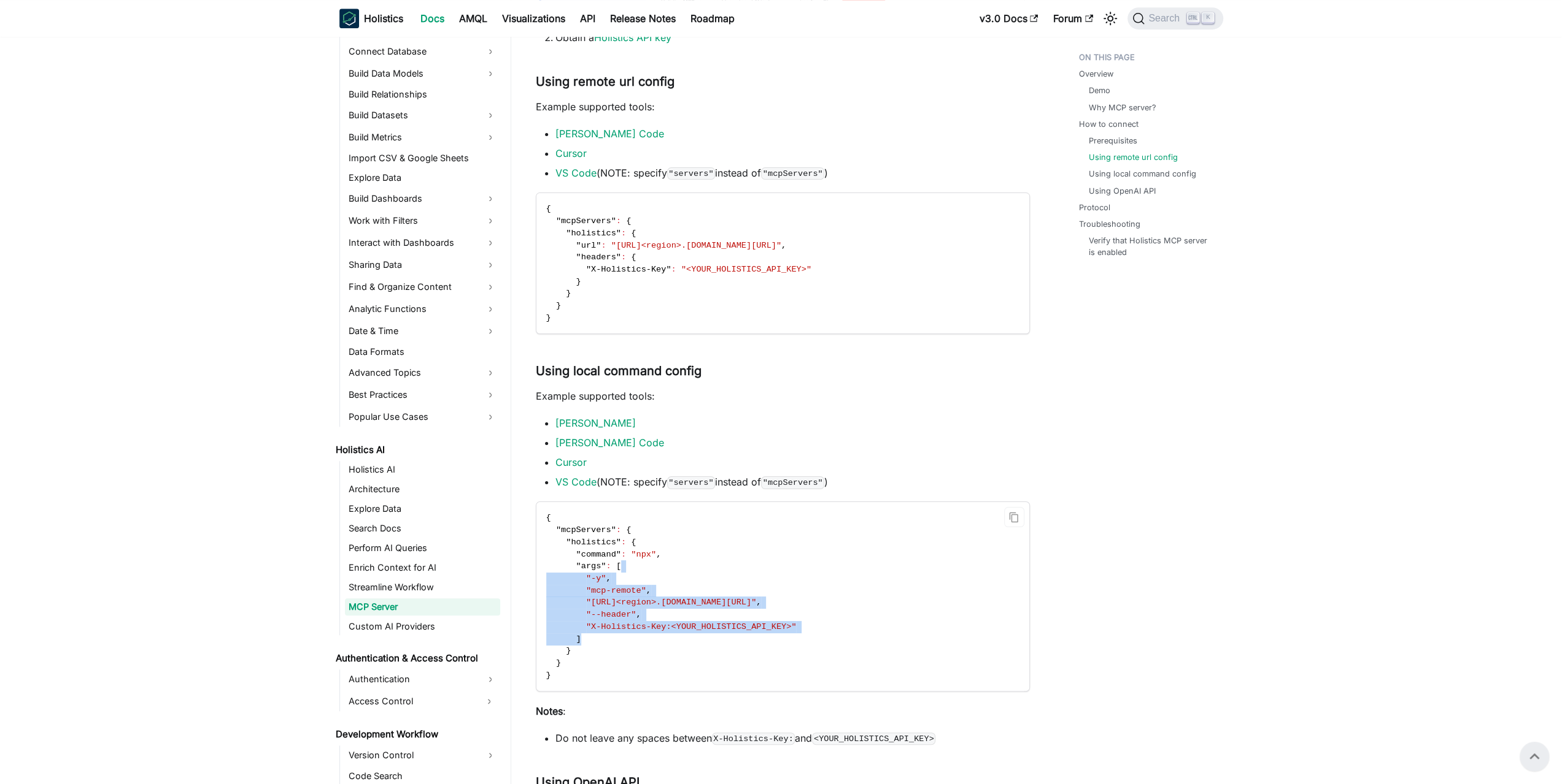
click at [744, 568] on code "{ "mcpServers" : { "holistics" : { "command" : "npx" , "args" : [ "-y" , "mcp-r…" at bounding box center [781, 596] width 491 height 189
drag, startPoint x: 741, startPoint y: 606, endPoint x: 717, endPoint y: 657, distance: 56.4
click at [717, 656] on code "{ "mcpServers" : { "holistics" : { "command" : "npx" , "args" : [ "-y" , "mcp-r…" at bounding box center [781, 596] width 491 height 189
drag, startPoint x: 717, startPoint y: 657, endPoint x: 733, endPoint y: 565, distance: 93.4
click at [717, 656] on code "{ "mcpServers" : { "holistics" : { "command" : "npx" , "args" : [ "-y" , "mcp-r…" at bounding box center [781, 596] width 491 height 189
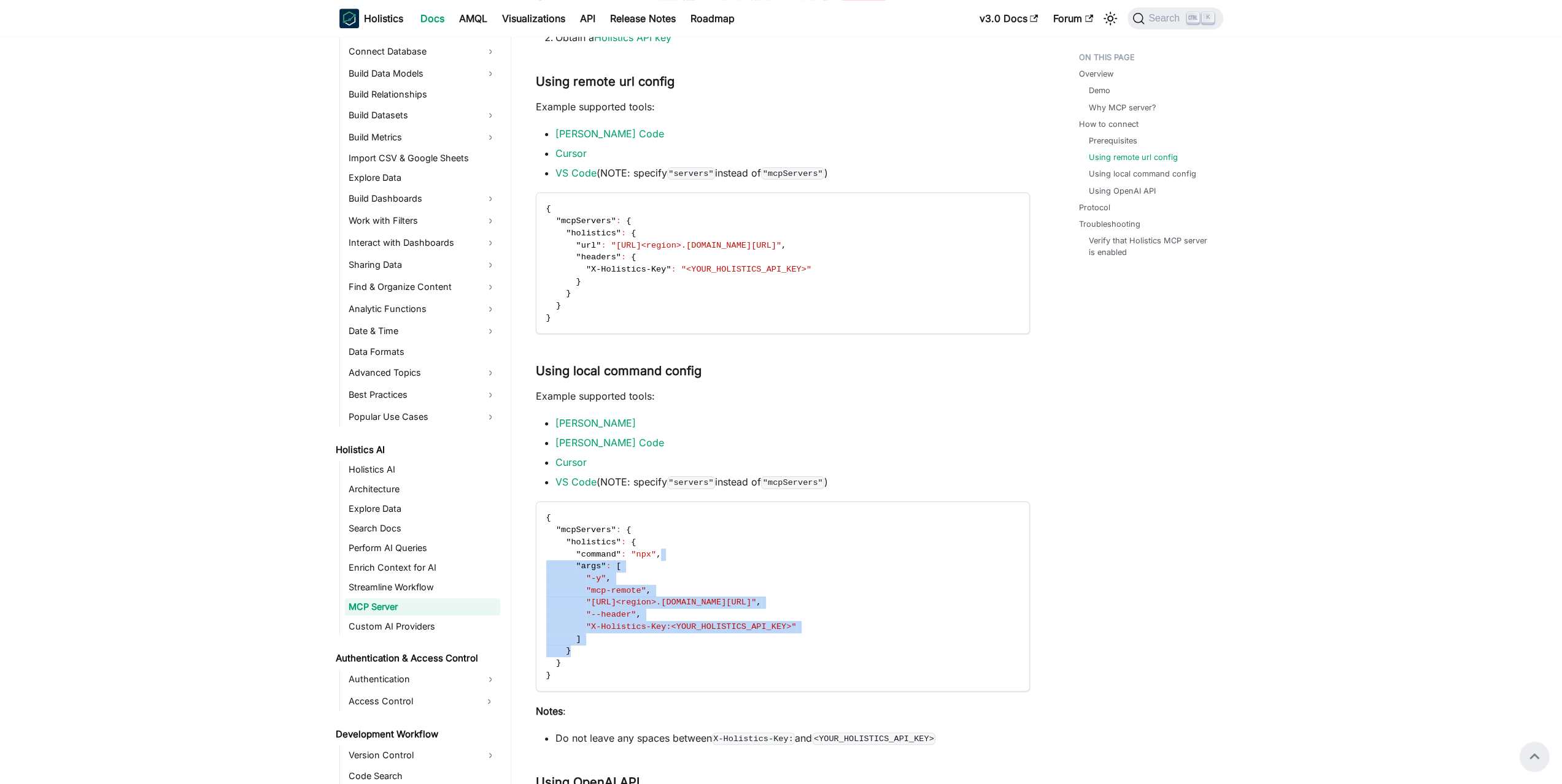
scroll to position [1342, 0]
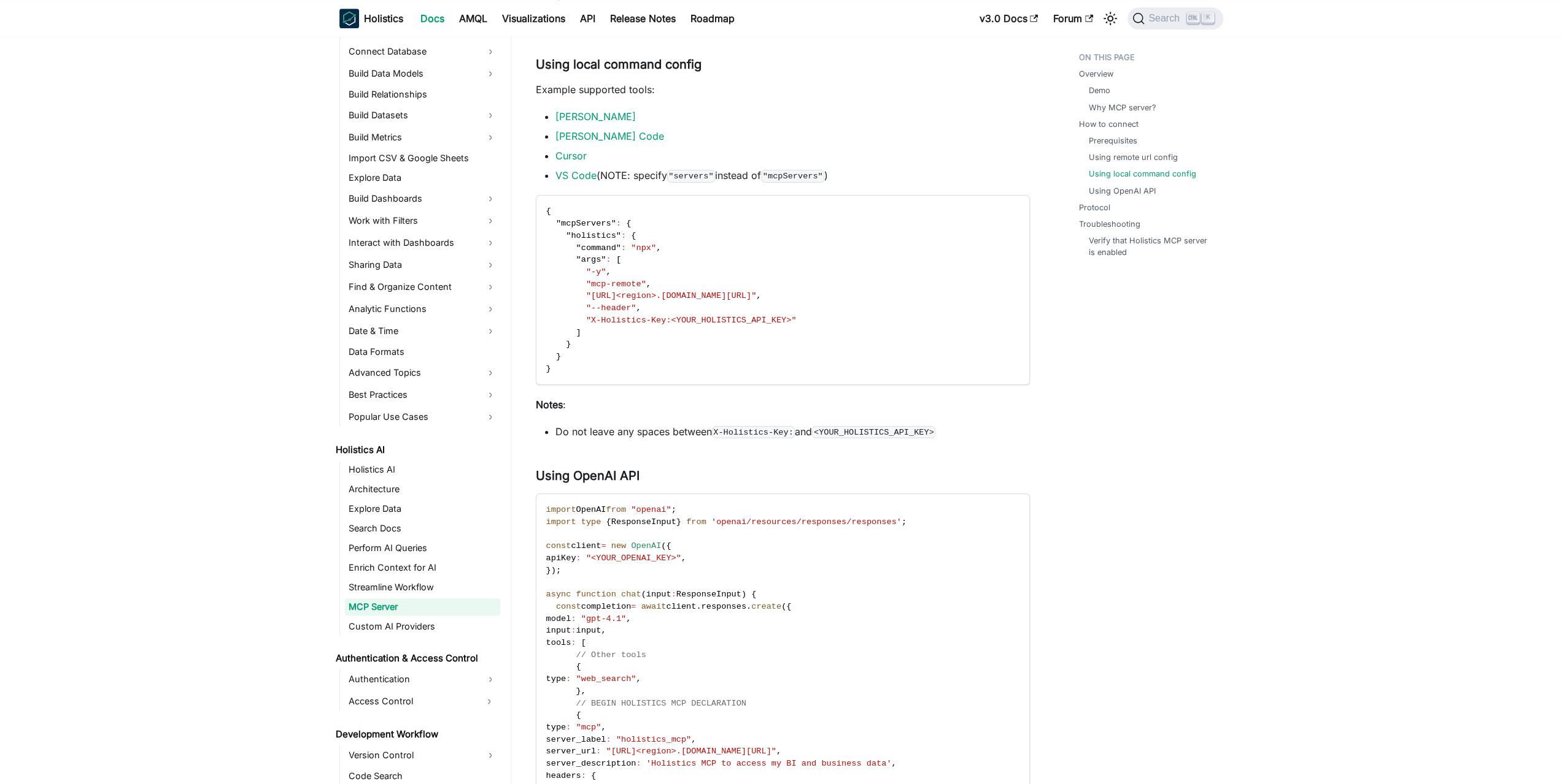
click at [674, 438] on li "Do not leave any spaces between X-Holistics-Key: and <YOUR_HOLISTICS_API_KEY>" at bounding box center [793, 431] width 475 height 15
click at [645, 431] on li "Do not leave any spaces between X-Holistics-Key: and <YOUR_HOLISTICS_API_KEY>" at bounding box center [793, 431] width 475 height 15
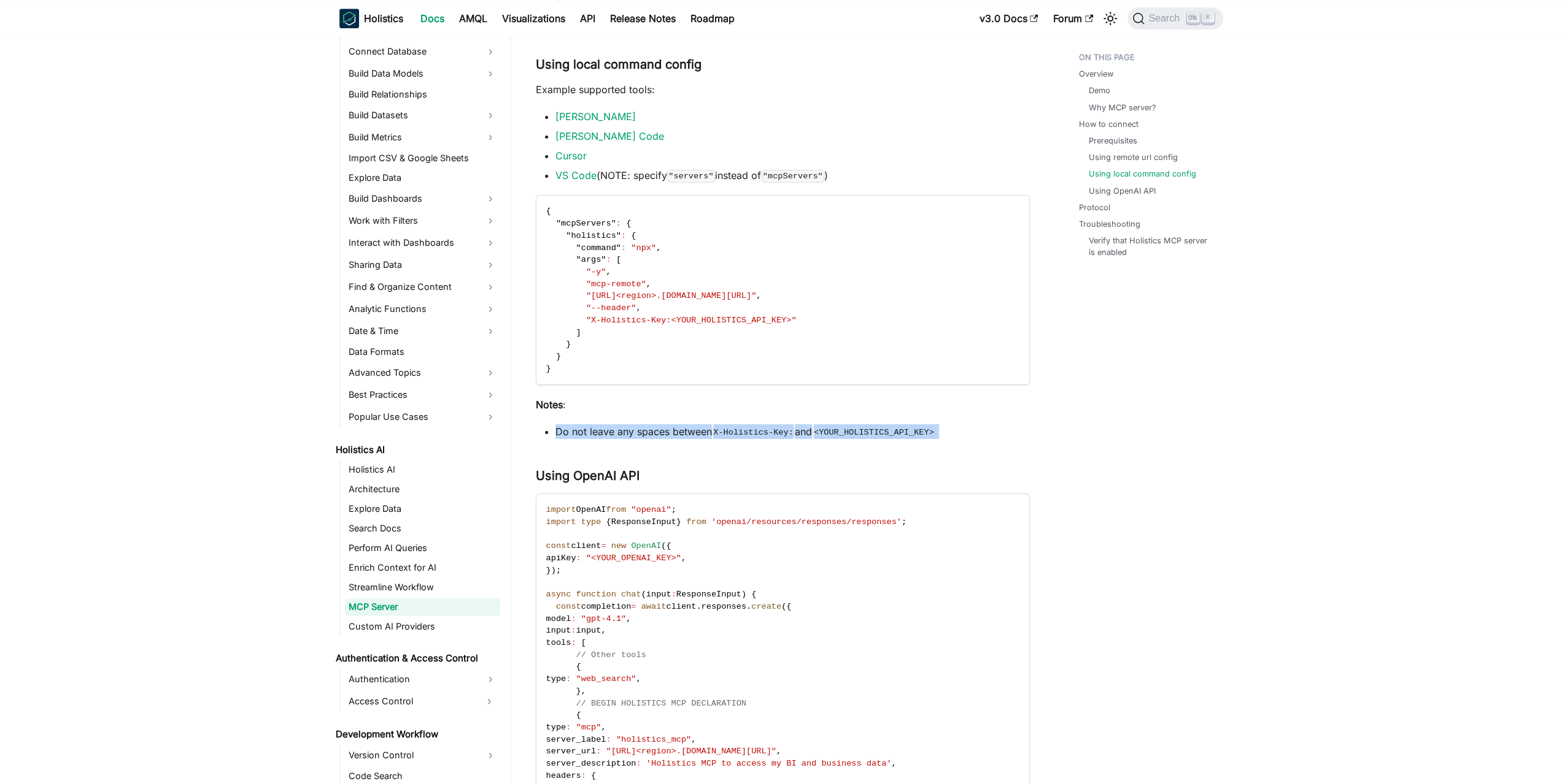
click at [645, 431] on li "Do not leave any spaces between X-Holistics-Key: and <YOUR_HOLISTICS_API_KEY>" at bounding box center [793, 431] width 475 height 15
click at [633, 431] on li "Do not leave any spaces between X-Holistics-Key: and <YOUR_HOLISTICS_API_KEY>" at bounding box center [793, 431] width 475 height 15
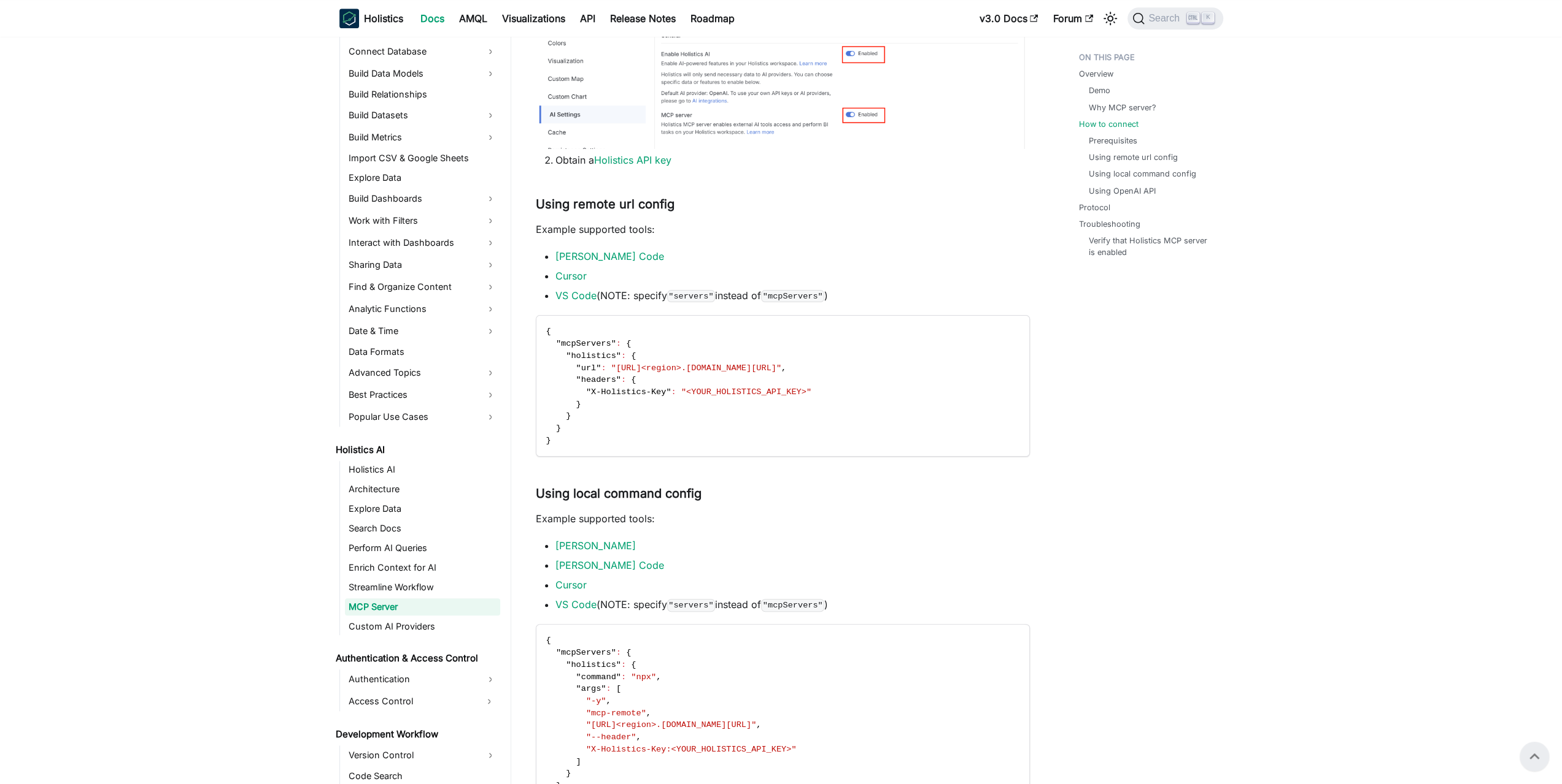
scroll to position [667, 0]
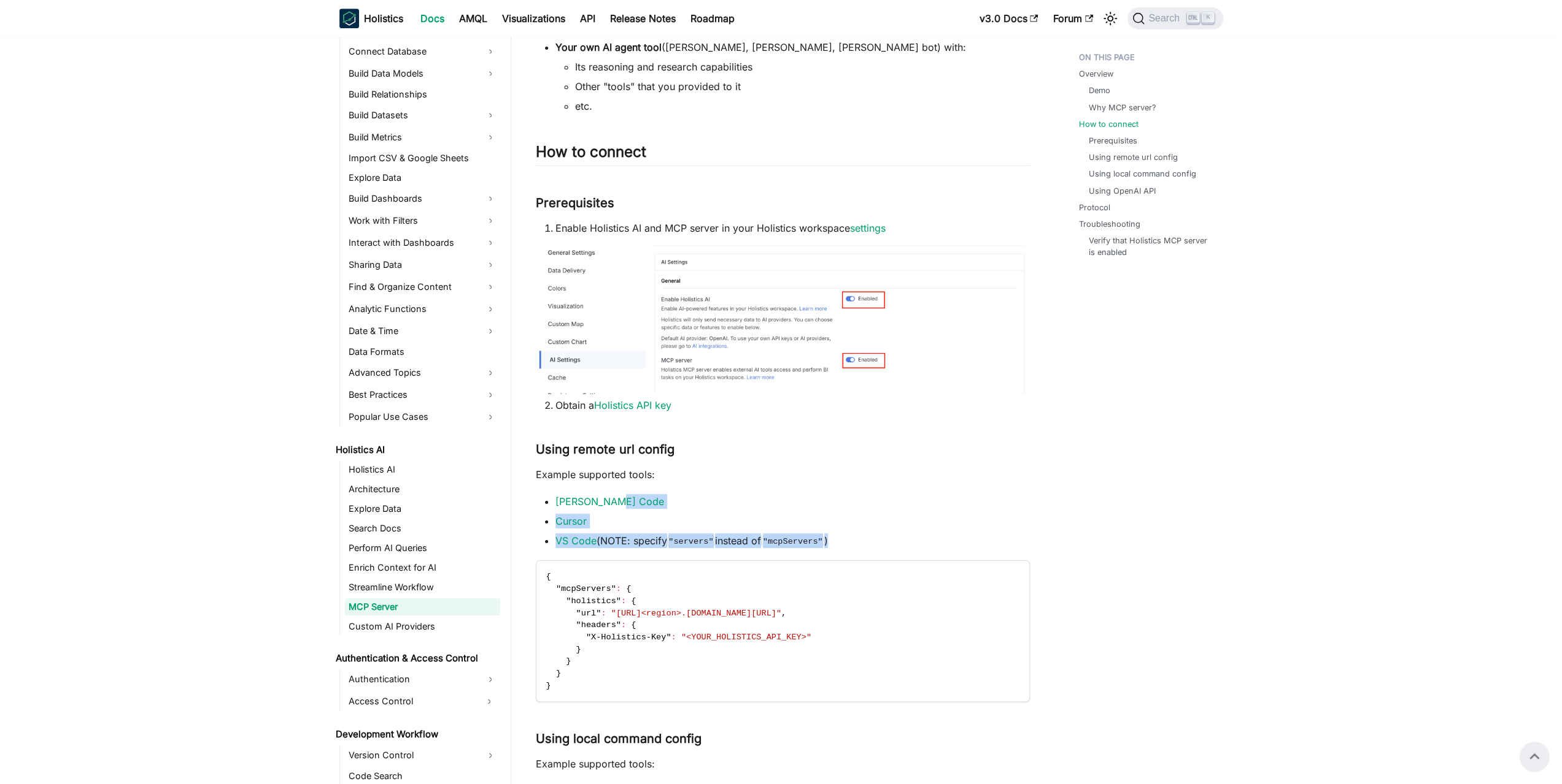
drag, startPoint x: 844, startPoint y: 541, endPoint x: 841, endPoint y: 494, distance: 47.1
drag, startPoint x: 847, startPoint y: 487, endPoint x: 847, endPoint y: 537, distance: 50.0
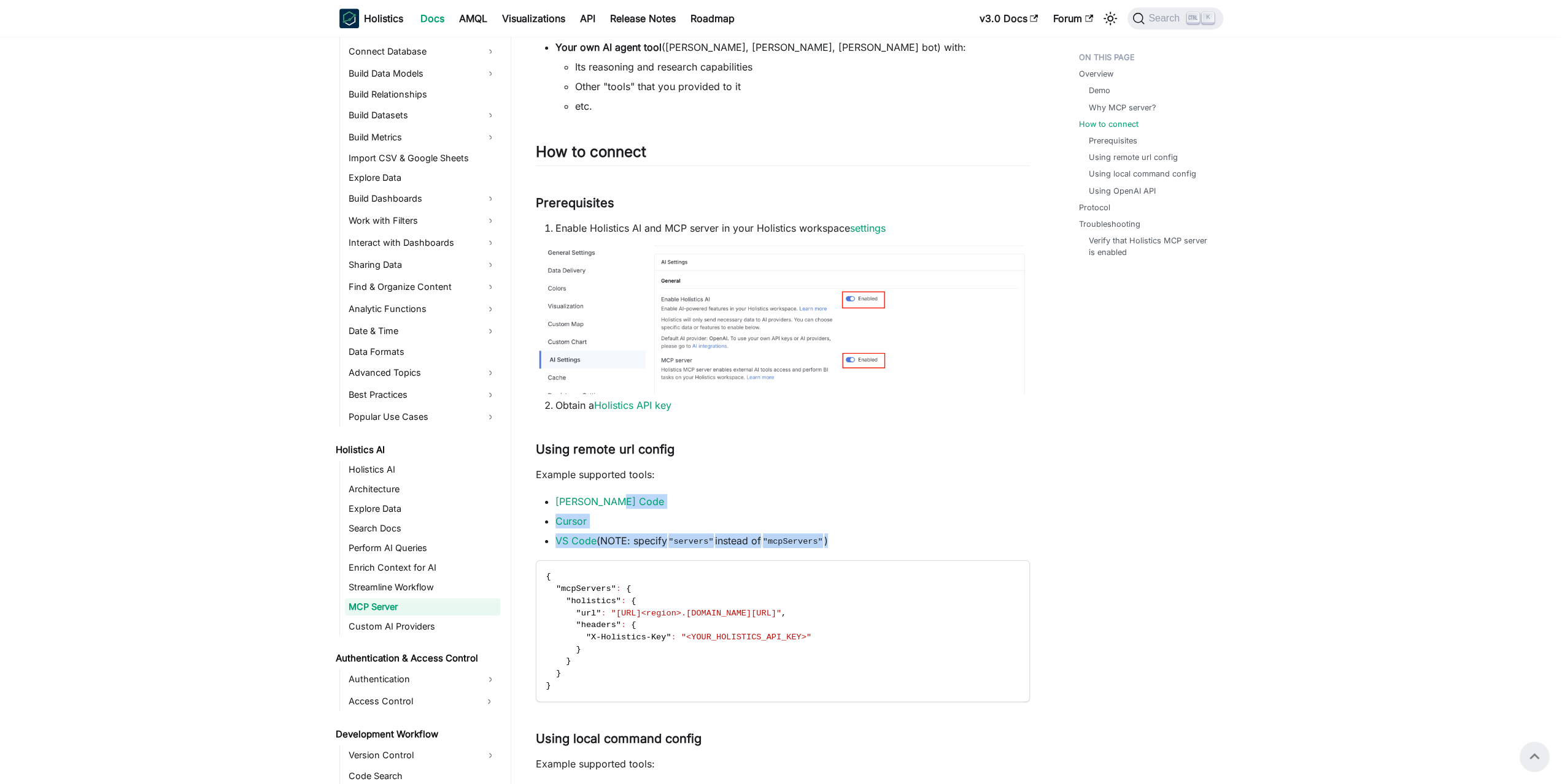
click at [847, 537] on li "VS Code (NOTE: specify "servers" instead of "mcpServers" )" at bounding box center [793, 541] width 475 height 15
drag, startPoint x: 842, startPoint y: 508, endPoint x: 841, endPoint y: 477, distance: 31.0
click at [841, 477] on p "Example supported tools:" at bounding box center [782, 474] width 494 height 15
drag, startPoint x: 847, startPoint y: 481, endPoint x: 846, endPoint y: 527, distance: 46.0
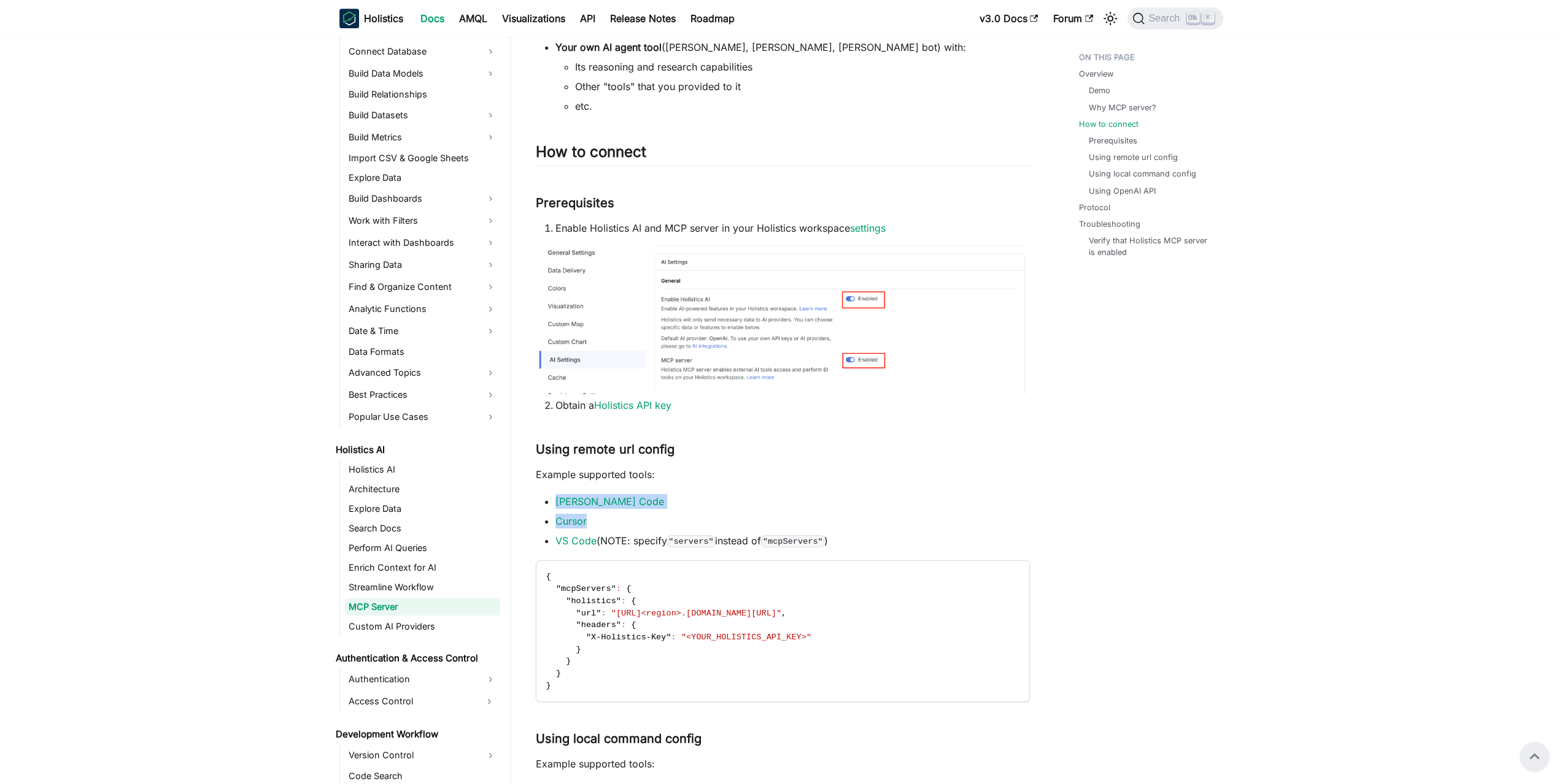
click at [846, 527] on li "Cursor" at bounding box center [793, 521] width 475 height 15
drag, startPoint x: 839, startPoint y: 517, endPoint x: 840, endPoint y: 475, distance: 42.0
click at [840, 475] on p "Example supported tools:" at bounding box center [782, 474] width 494 height 15
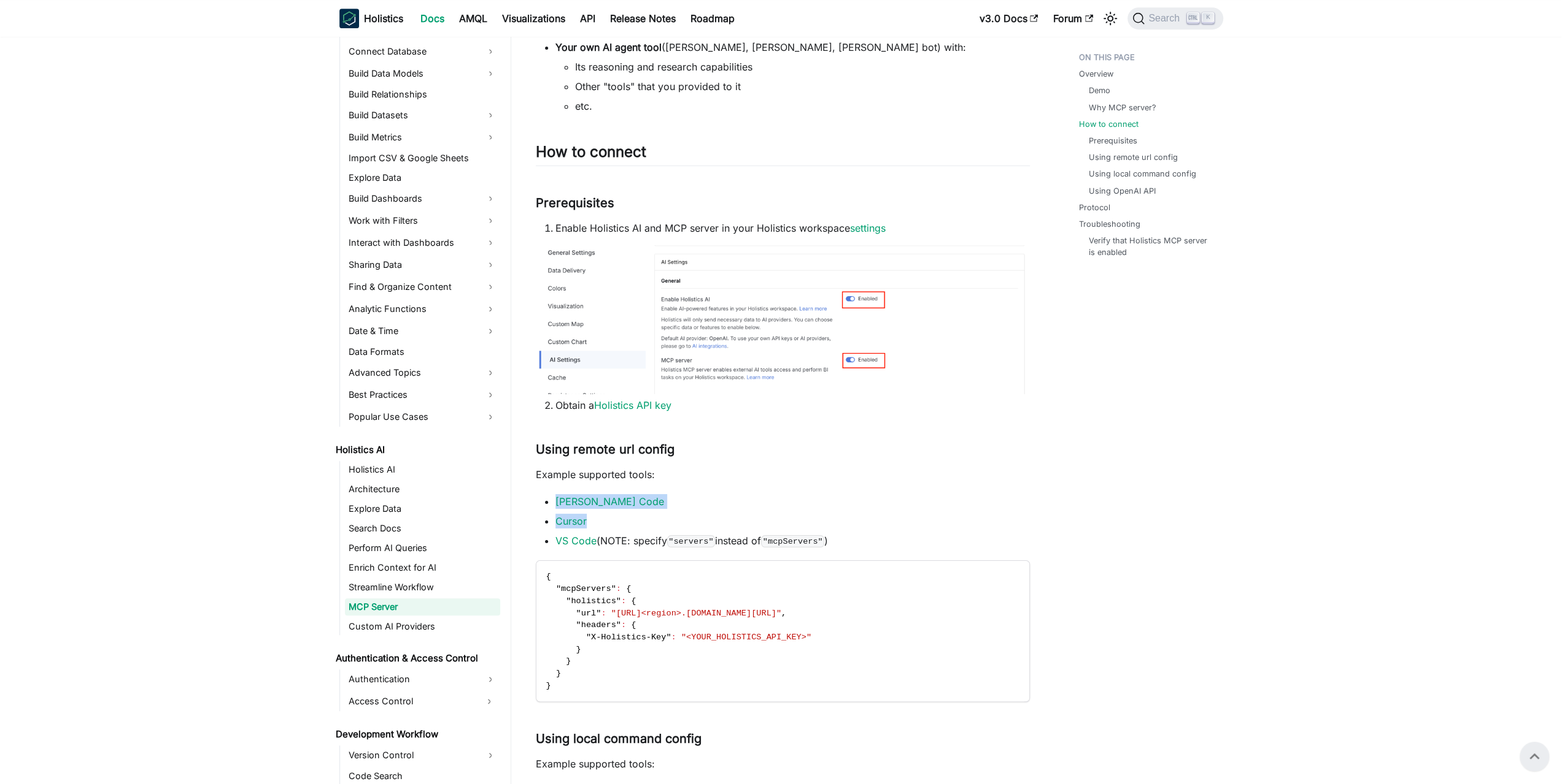
drag, startPoint x: 839, startPoint y: 476, endPoint x: 842, endPoint y: 534, distance: 58.1
click at [842, 534] on li "VS Code (NOTE: specify "servers" instead of "mcpServers" )" at bounding box center [793, 541] width 475 height 15
drag, startPoint x: 856, startPoint y: 533, endPoint x: 856, endPoint y: 484, distance: 49.0
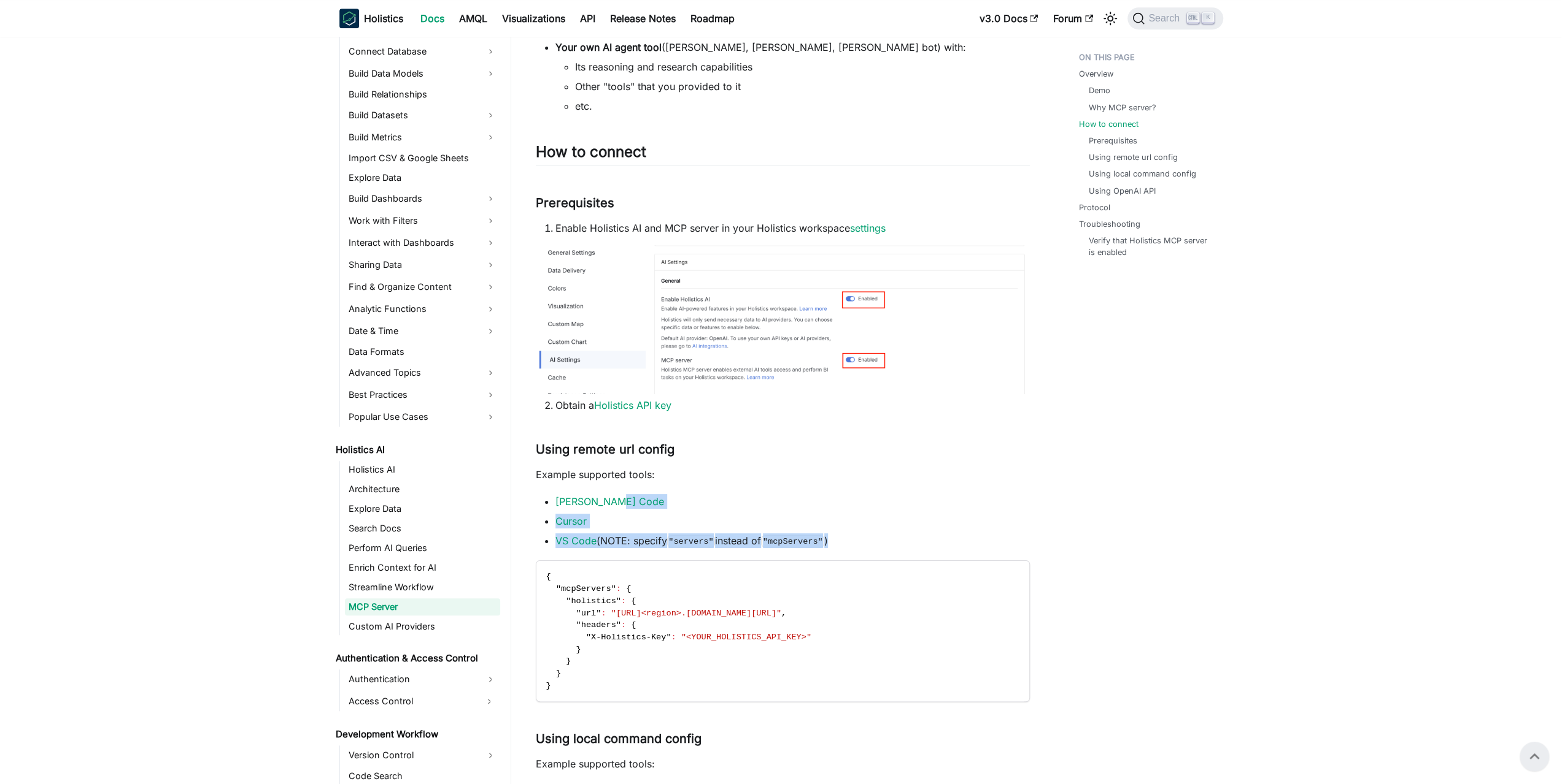
drag, startPoint x: 862, startPoint y: 482, endPoint x: 859, endPoint y: 533, distance: 51.1
click at [859, 533] on ul "Claude Code Cursor VS Code (NOTE: specify "servers" instead of "mcpServers" )" at bounding box center [782, 521] width 494 height 54
drag, startPoint x: 852, startPoint y: 533, endPoint x: 856, endPoint y: 484, distance: 49.2
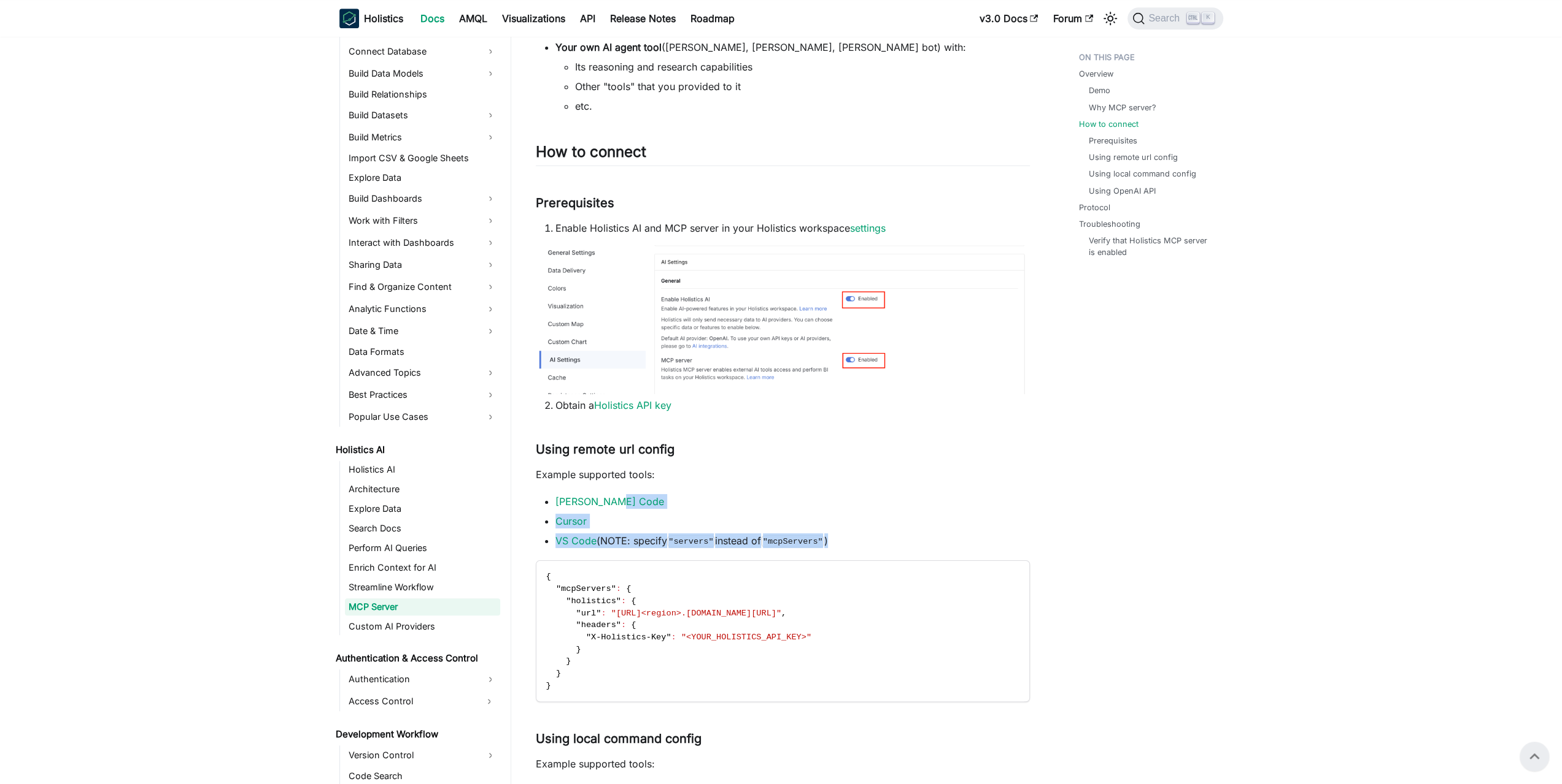
drag, startPoint x: 860, startPoint y: 477, endPoint x: 858, endPoint y: 535, distance: 58.0
click at [858, 536] on li "VS Code (NOTE: specify "servers" instead of "mcpServers" )" at bounding box center [793, 541] width 475 height 15
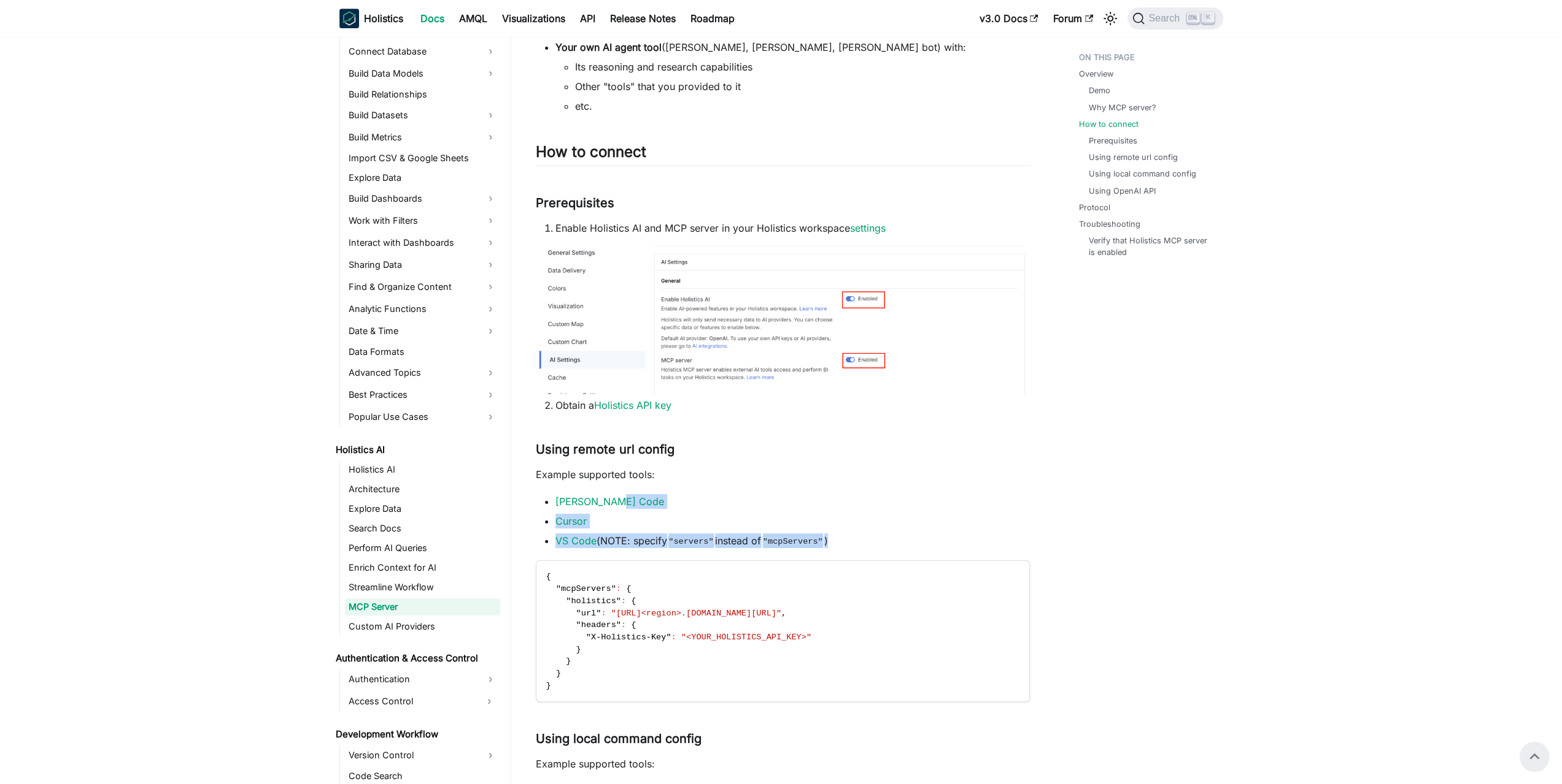
drag, startPoint x: 856, startPoint y: 541, endPoint x: 854, endPoint y: 487, distance: 54.0
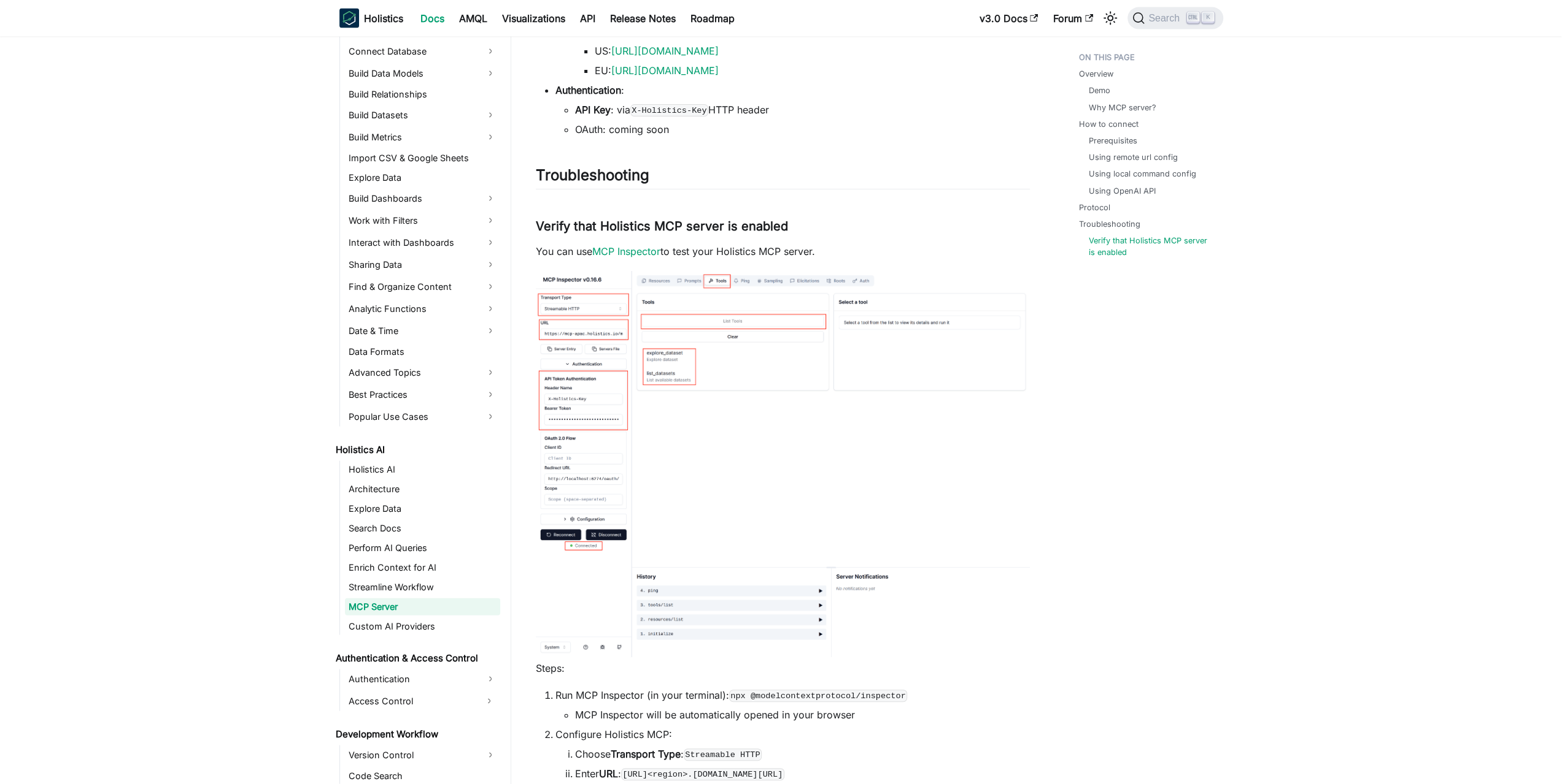
scroll to position [2629, 0]
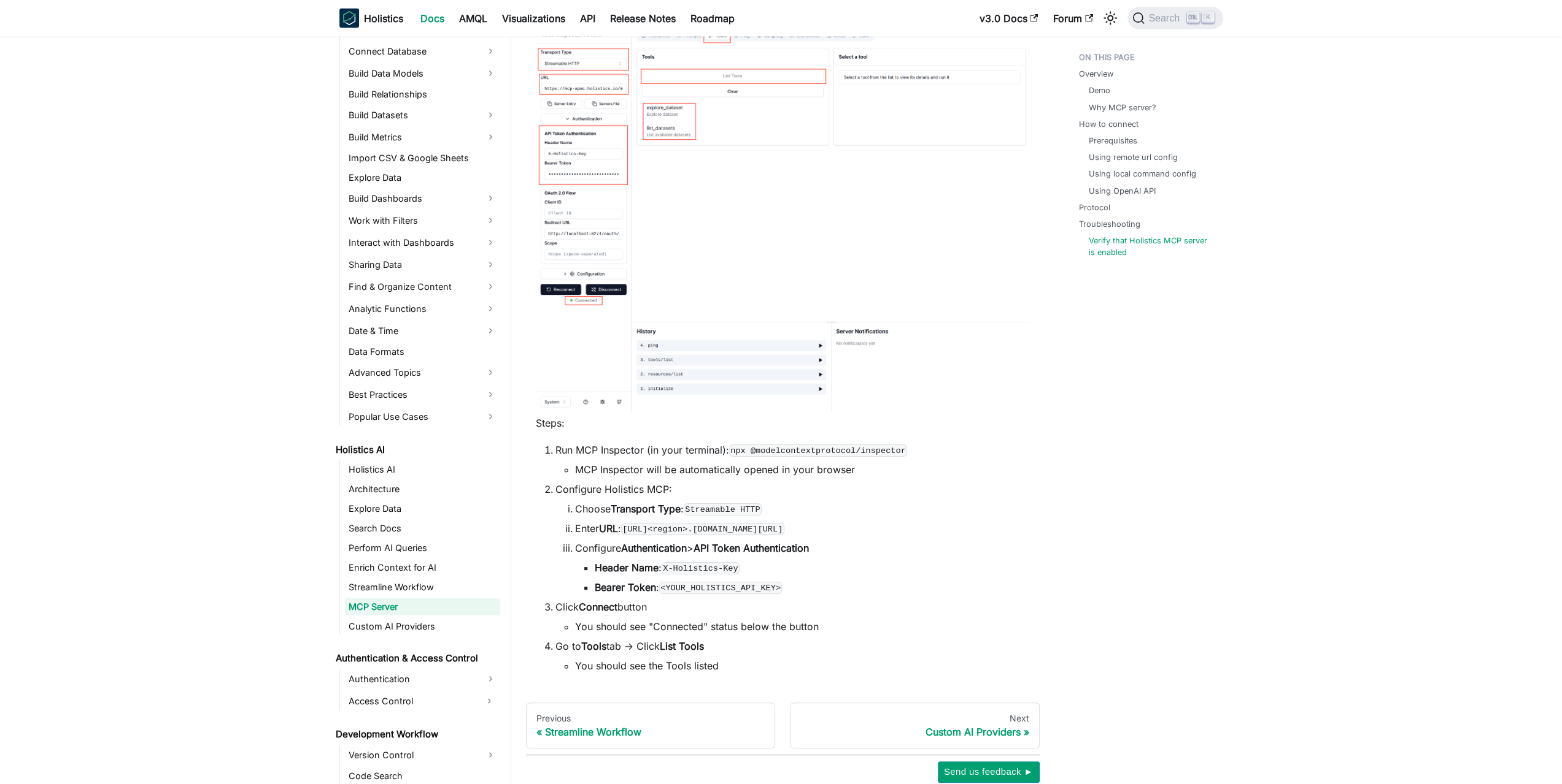
click at [618, 573] on li "Header Name : X-Holistics-Key" at bounding box center [812, 568] width 435 height 15
click at [612, 594] on li "Bearer Token : <YOUR_HOLISTICS_API_KEY>" at bounding box center [812, 587] width 435 height 15
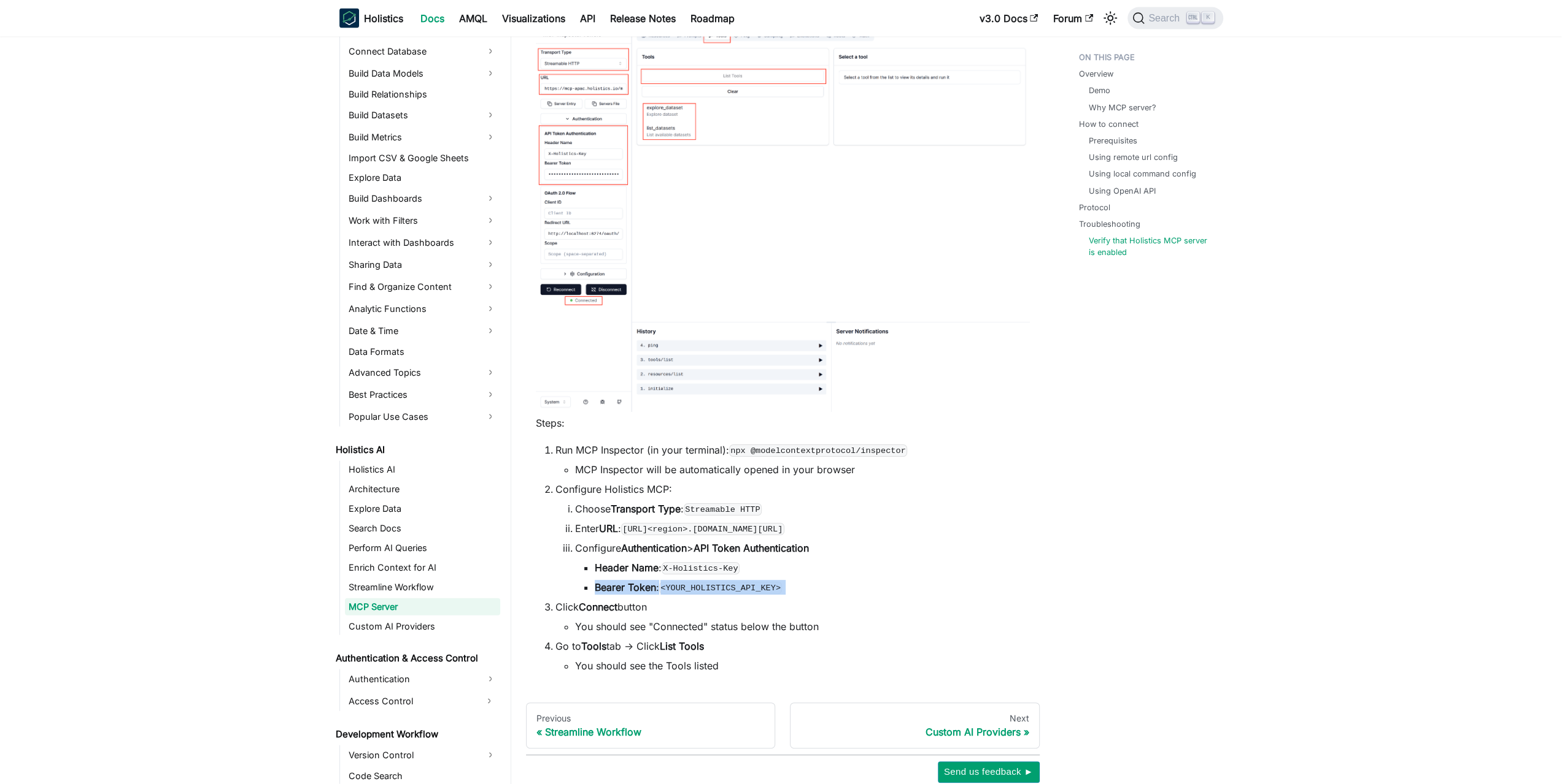
click at [612, 594] on li "Bearer Token : <YOUR_HOLISTICS_API_KEY>" at bounding box center [812, 587] width 435 height 15
click at [615, 609] on strong "Connect" at bounding box center [598, 607] width 39 height 12
click at [438, 633] on link "Custom AI Providers" at bounding box center [422, 626] width 155 height 17
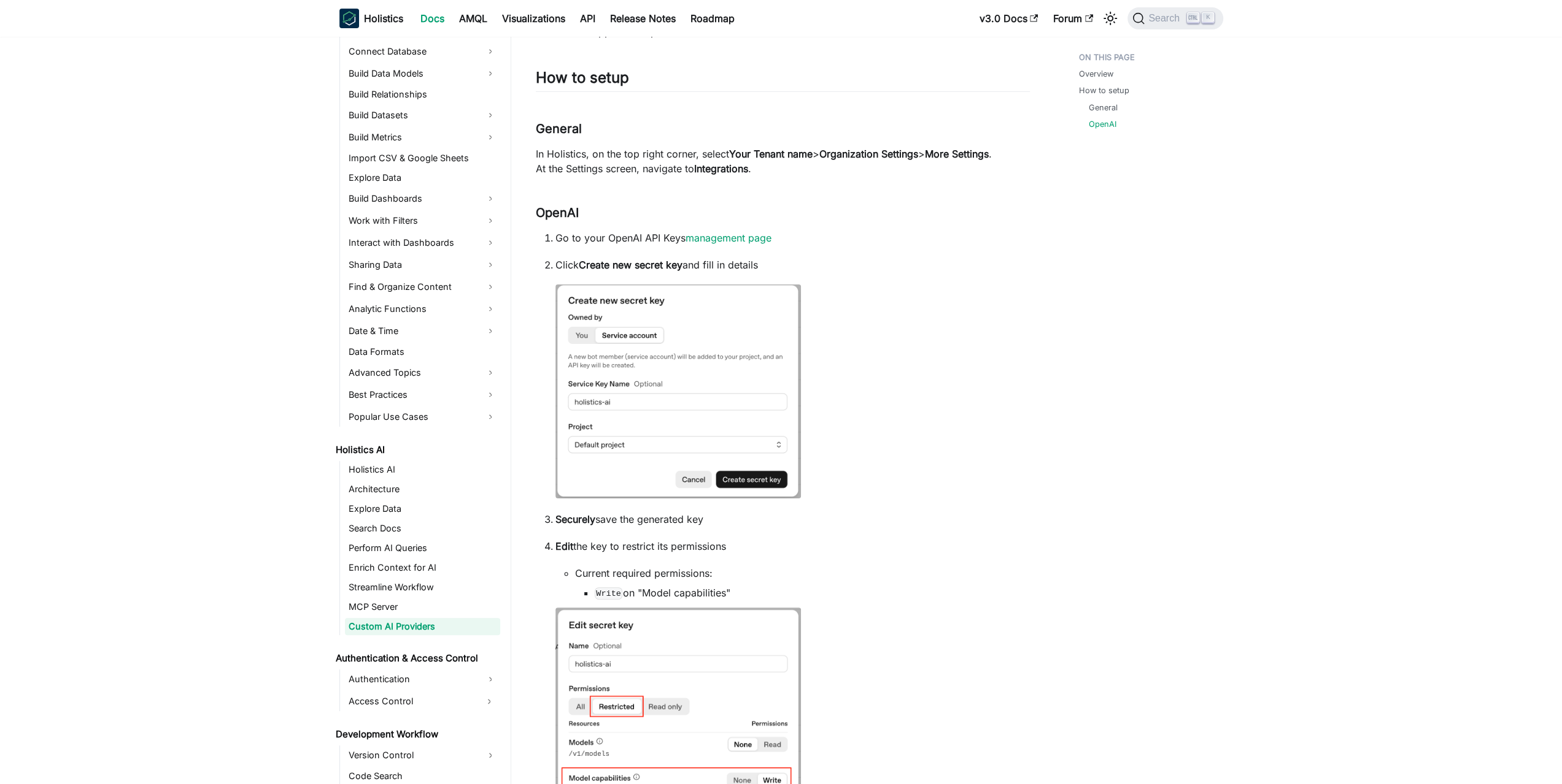
scroll to position [552, 0]
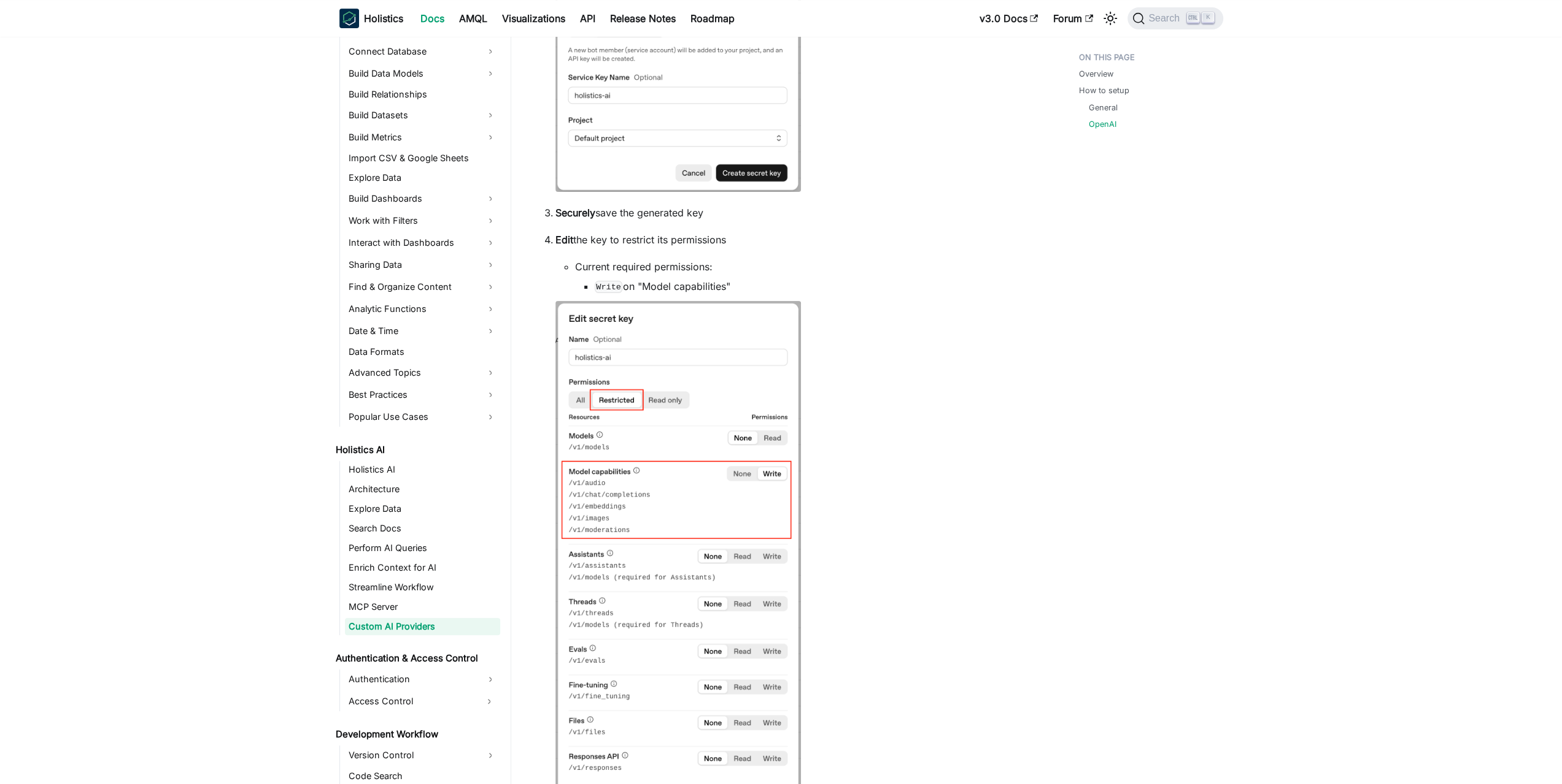
click at [859, 460] on li "Edit the key to restrict its permissions Current required permissions: Write on…" at bounding box center [793, 554] width 475 height 643
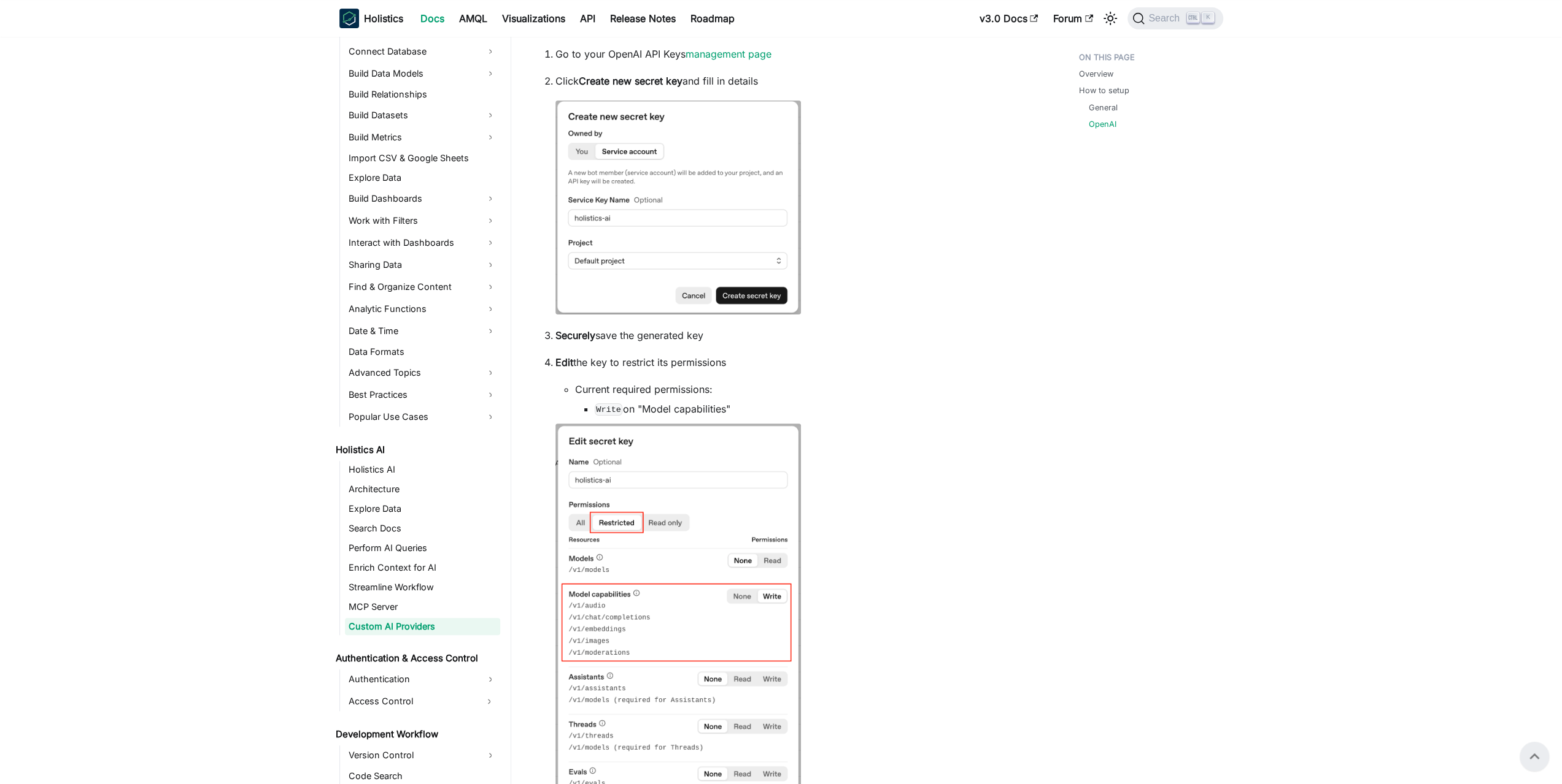
drag, startPoint x: 744, startPoint y: 406, endPoint x: 758, endPoint y: 358, distance: 50.0
click at [758, 358] on li "Edit the key to restrict its permissions Current required permissions: Write on…" at bounding box center [793, 677] width 475 height 643
click at [758, 358] on p "Edit the key to restrict its permissions" at bounding box center [793, 362] width 475 height 15
drag, startPoint x: 767, startPoint y: 341, endPoint x: 758, endPoint y: 389, distance: 48.8
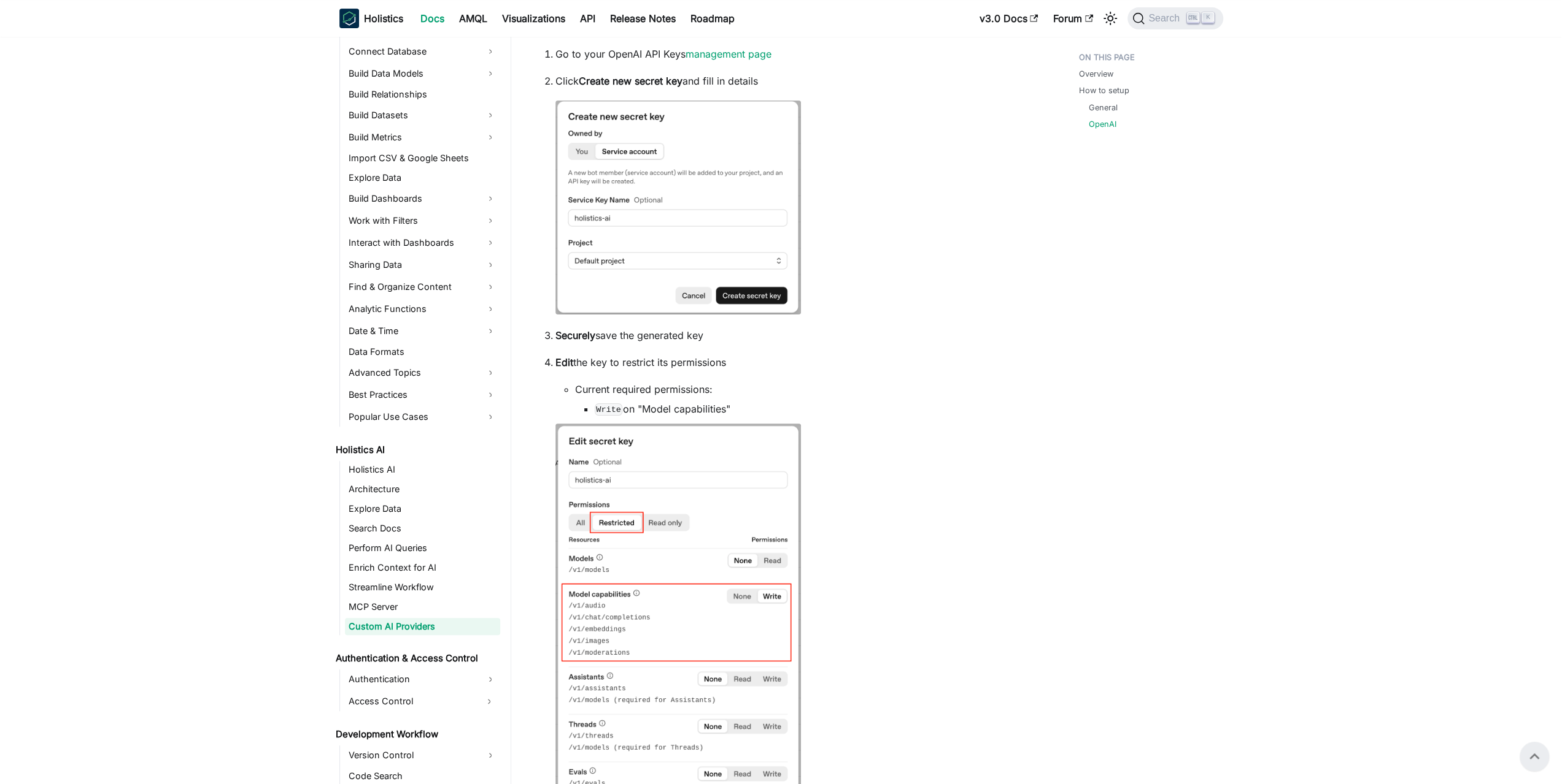
click at [758, 389] on ol "Go to your OpenAI API Keys management page Click Create new secret key and fill…" at bounding box center [782, 627] width 494 height 1162
click at [758, 389] on li "Current required permissions: Write on "Model capabilities"" at bounding box center [802, 399] width 454 height 34
drag, startPoint x: 749, startPoint y: 405, endPoint x: 758, endPoint y: 346, distance: 59.7
click at [758, 347] on ol "Go to your OpenAI API Keys management page Click Create new secret key and fill…" at bounding box center [782, 627] width 494 height 1162
click at [758, 346] on ol "Go to your OpenAI API Keys management page Click Create new secret key and fill…" at bounding box center [782, 627] width 494 height 1162
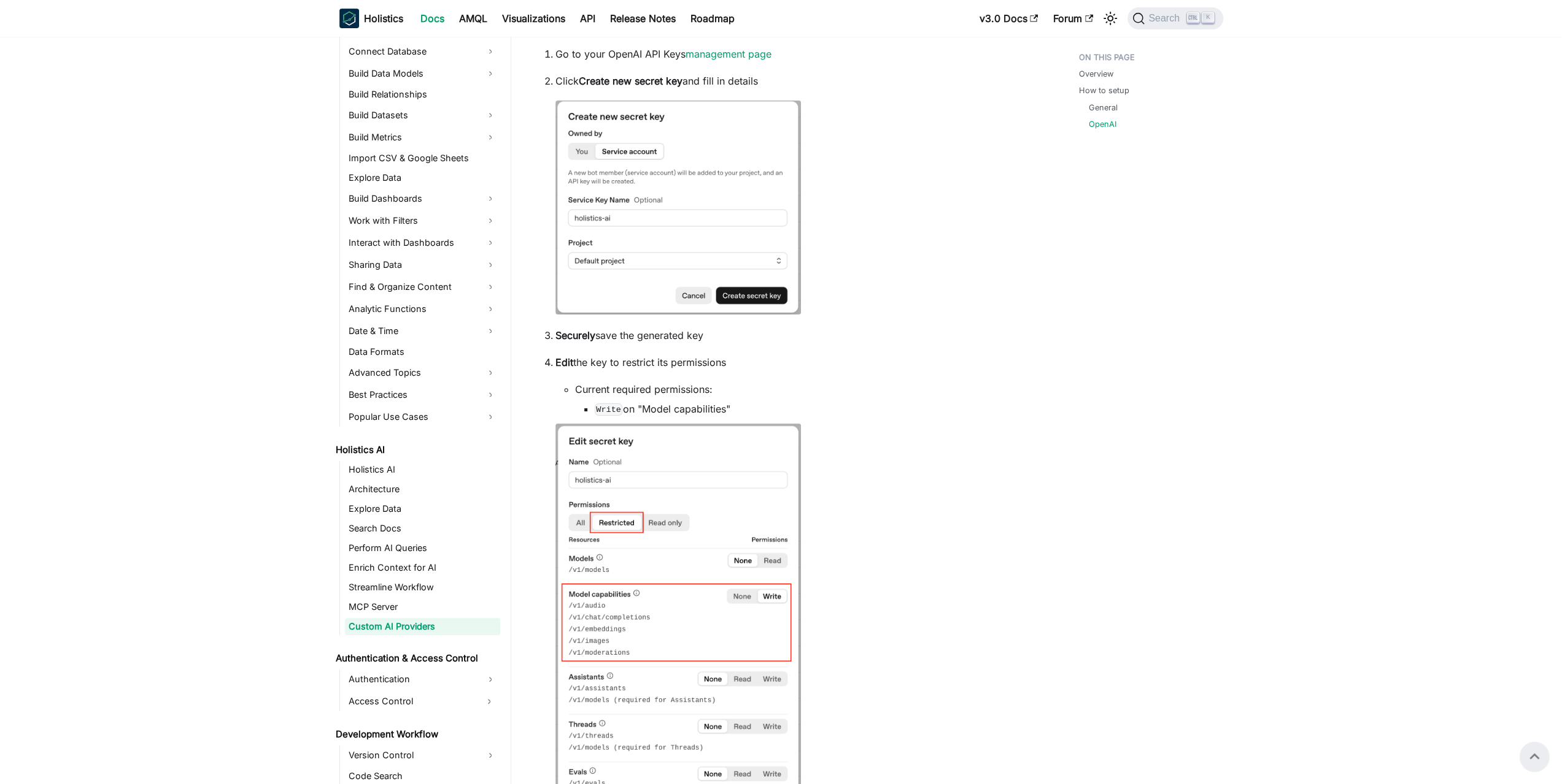
drag, startPoint x: 767, startPoint y: 340, endPoint x: 764, endPoint y: 398, distance: 58.1
click at [764, 398] on ol "Go to your OpenAI API Keys management page Click Create new secret key and fill…" at bounding box center [782, 627] width 494 height 1162
click at [764, 398] on li "Current required permissions: Write on "Model capabilities"" at bounding box center [802, 399] width 454 height 34
drag, startPoint x: 753, startPoint y: 405, endPoint x: 760, endPoint y: 344, distance: 61.4
click at [760, 344] on ol "Go to your OpenAI API Keys management page Click Create new secret key and fill…" at bounding box center [782, 627] width 494 height 1162
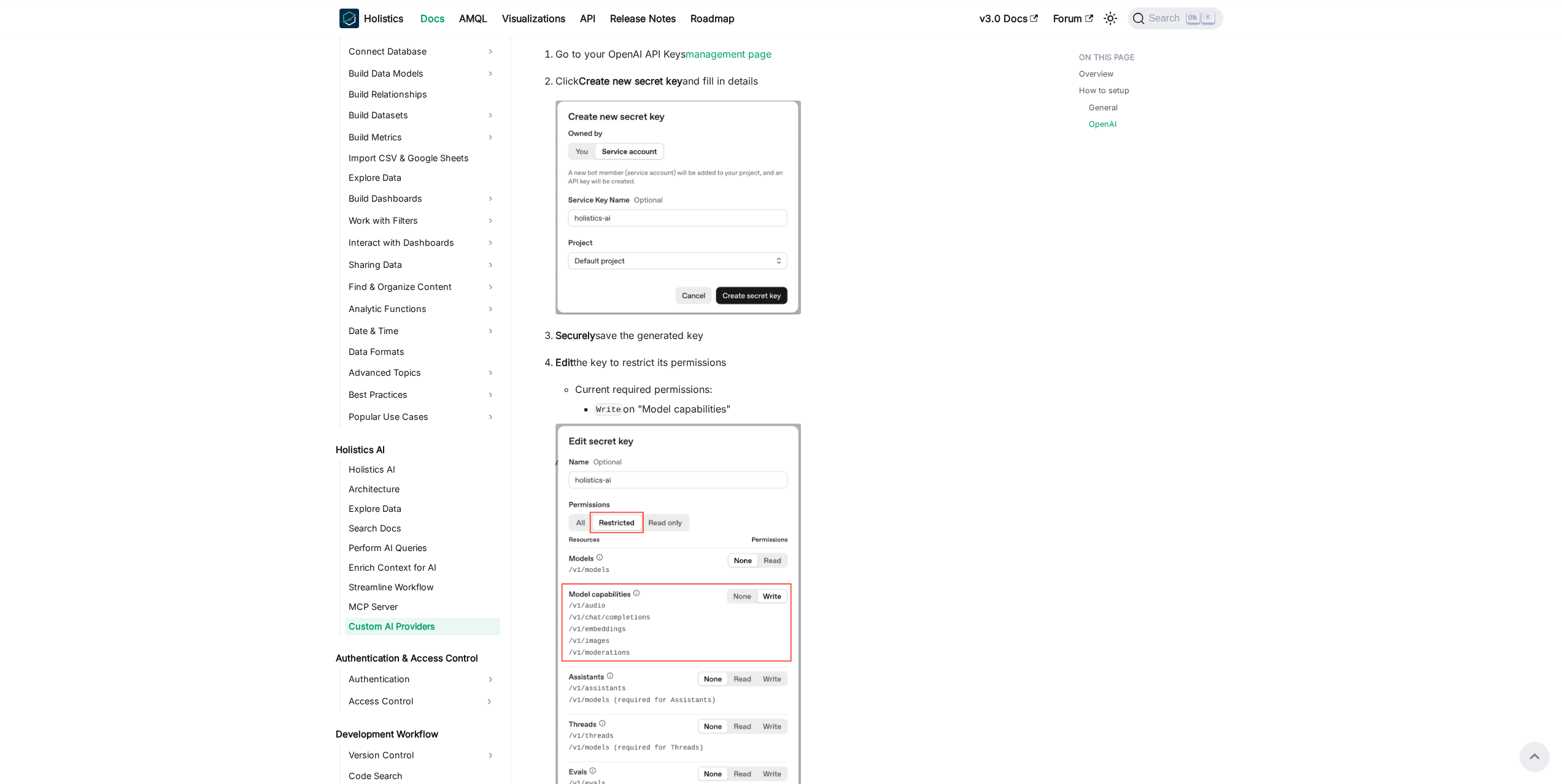
click at [760, 344] on ol "Go to your OpenAI API Keys management page Click Create new secret key and fill…" at bounding box center [782, 627] width 494 height 1162
drag, startPoint x: 764, startPoint y: 341, endPoint x: 755, endPoint y: 399, distance: 58.7
click at [755, 399] on ol "Go to your OpenAI API Keys management page Click Create new secret key and fill…" at bounding box center [782, 627] width 494 height 1162
click at [755, 399] on li "Current required permissions: Write on "Model capabilities"" at bounding box center [802, 399] width 454 height 34
drag, startPoint x: 747, startPoint y: 401, endPoint x: 755, endPoint y: 344, distance: 57.6
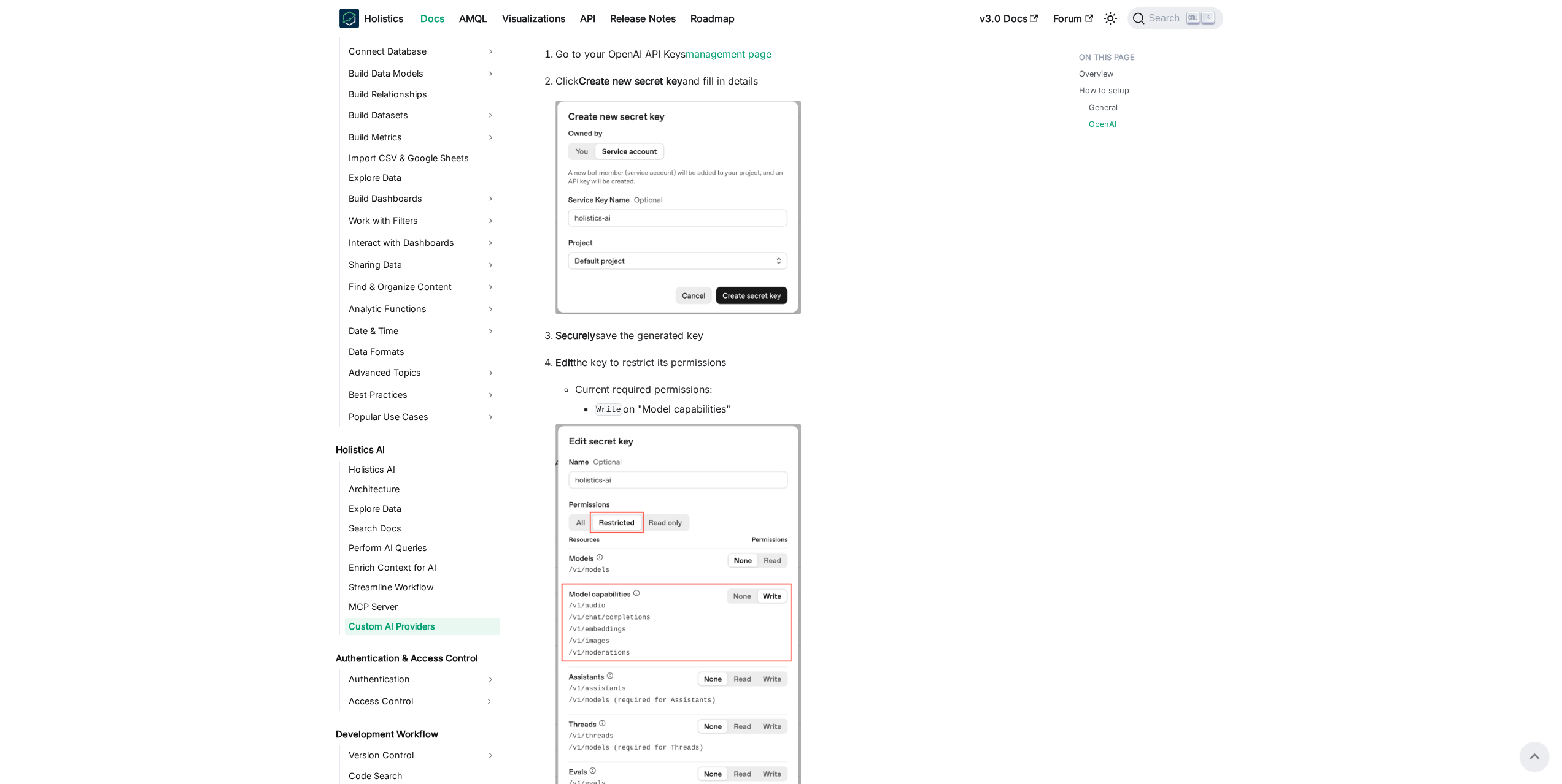
click at [755, 344] on ol "Go to your OpenAI API Keys management page Click Create new secret key and fill…" at bounding box center [782, 627] width 494 height 1162
drag, startPoint x: 759, startPoint y: 338, endPoint x: 749, endPoint y: 392, distance: 54.9
click at [749, 392] on ol "Go to your OpenAI API Keys management page Click Create new secret key and fill…" at bounding box center [782, 627] width 494 height 1162
click at [749, 392] on li "Current required permissions: Write on "Model capabilities"" at bounding box center [802, 399] width 454 height 34
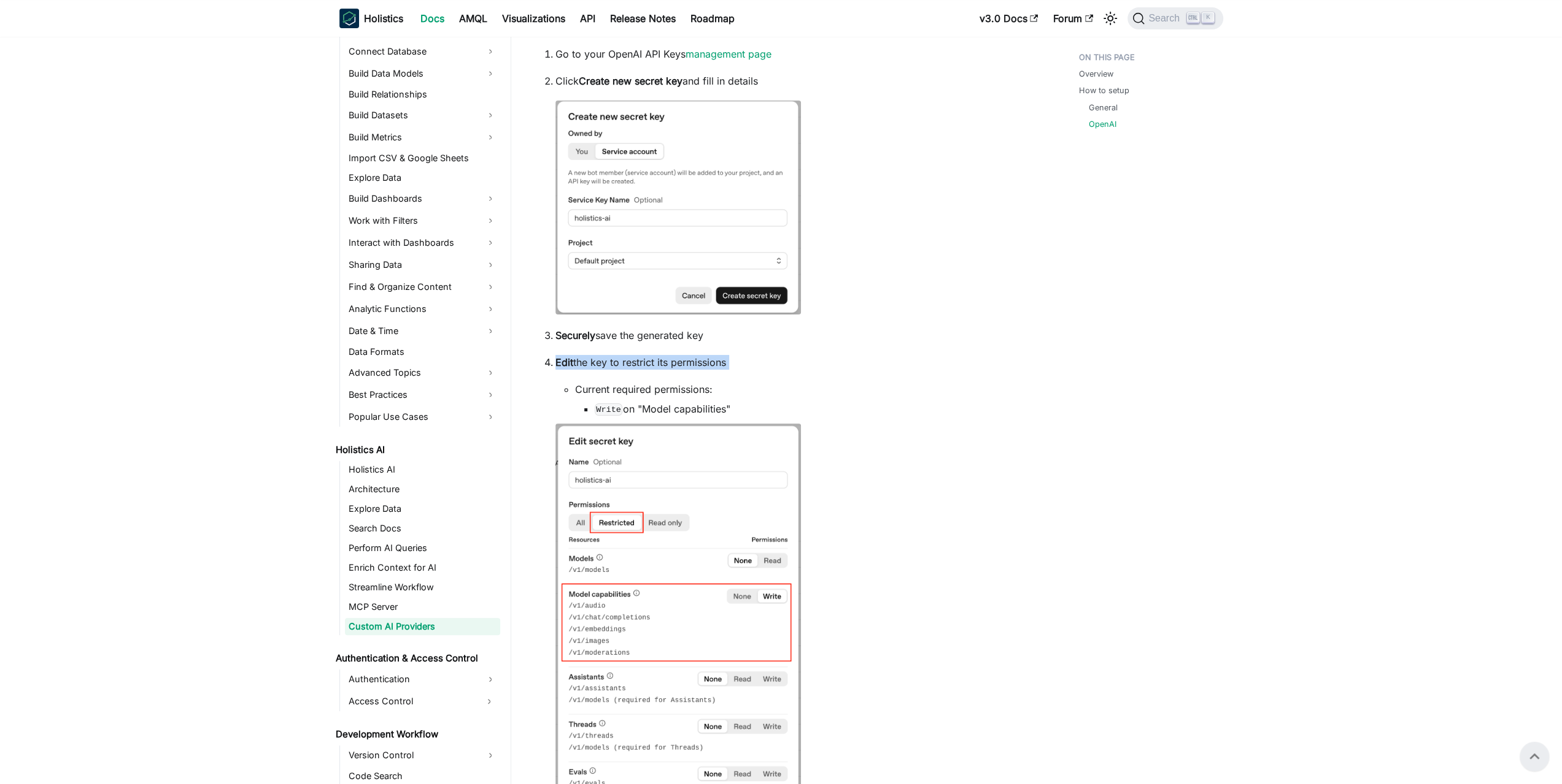
drag, startPoint x: 740, startPoint y: 395, endPoint x: 744, endPoint y: 351, distance: 44.2
click at [744, 351] on ol "Go to your OpenAI API Keys management page Click Create new secret key and fill…" at bounding box center [782, 627] width 494 height 1162
drag, startPoint x: 749, startPoint y: 348, endPoint x: 747, endPoint y: 413, distance: 65.0
click at [747, 413] on ol "Go to your OpenAI API Keys management page Click Create new secret key and fill…" at bounding box center [782, 627] width 494 height 1162
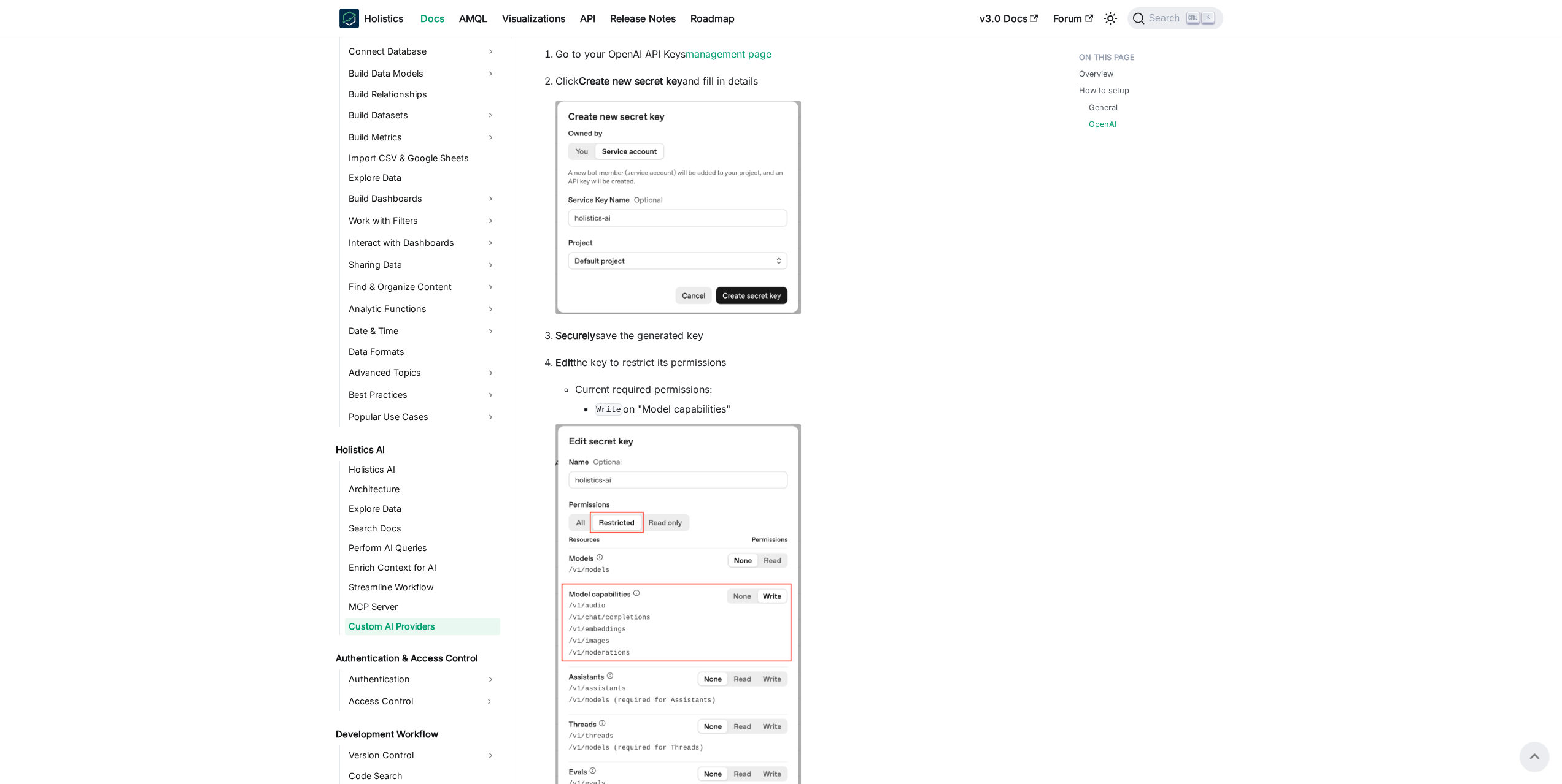
click at [747, 413] on li "Write on "Model capabilities"" at bounding box center [812, 409] width 435 height 15
drag, startPoint x: 754, startPoint y: 409, endPoint x: 762, endPoint y: 354, distance: 55.6
click at [762, 354] on ol "Go to your OpenAI API Keys management page Click Create new secret key and fill…" at bounding box center [782, 627] width 494 height 1162
click at [762, 353] on ol "Go to your OpenAI API Keys management page Click Create new secret key and fill…" at bounding box center [782, 627] width 494 height 1162
drag, startPoint x: 767, startPoint y: 350, endPoint x: 760, endPoint y: 406, distance: 56.4
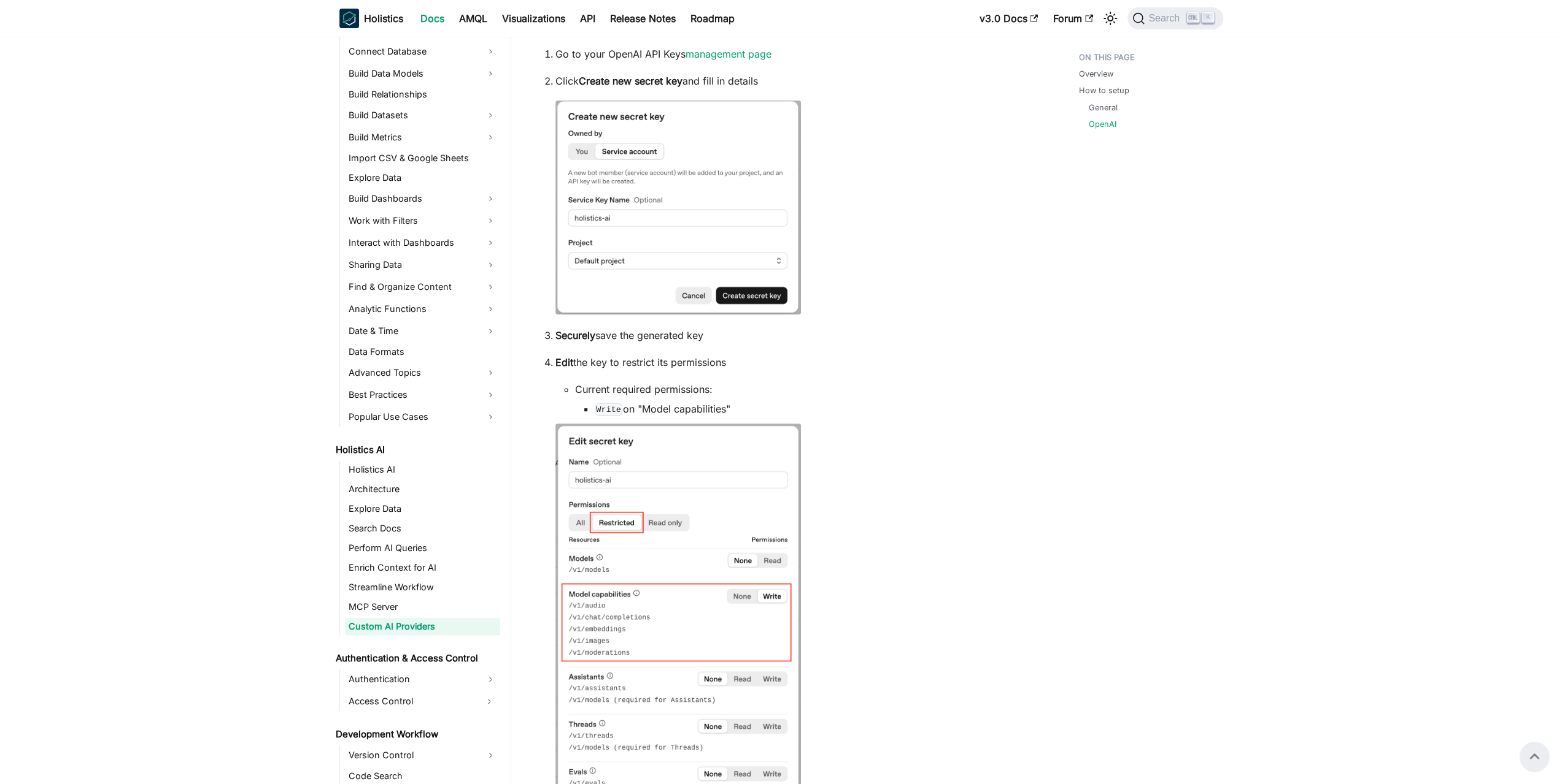
click at [760, 406] on ol "Go to your OpenAI API Keys management page Click Create new secret key and fill…" at bounding box center [782, 627] width 494 height 1162
click at [760, 406] on li "Write on "Model capabilities"" at bounding box center [812, 409] width 435 height 15
drag, startPoint x: 747, startPoint y: 409, endPoint x: 749, endPoint y: 355, distance: 54.0
click at [749, 356] on li "Edit the key to restrict its permissions Current required permissions: Write on…" at bounding box center [793, 677] width 475 height 643
click at [749, 355] on p "Edit the key to restrict its permissions" at bounding box center [793, 362] width 475 height 15
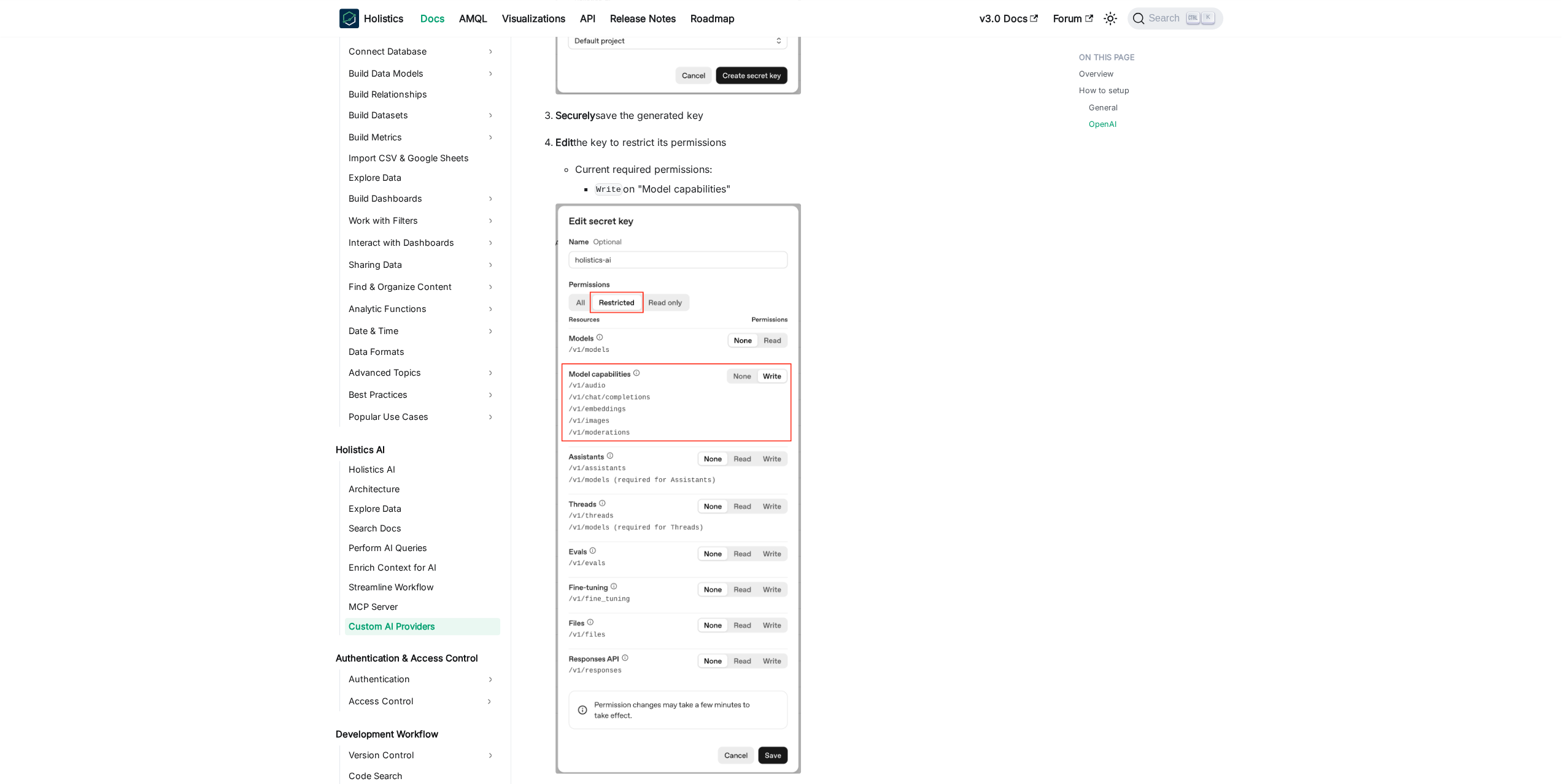
drag, startPoint x: 908, startPoint y: 402, endPoint x: 904, endPoint y: 458, distance: 56.1
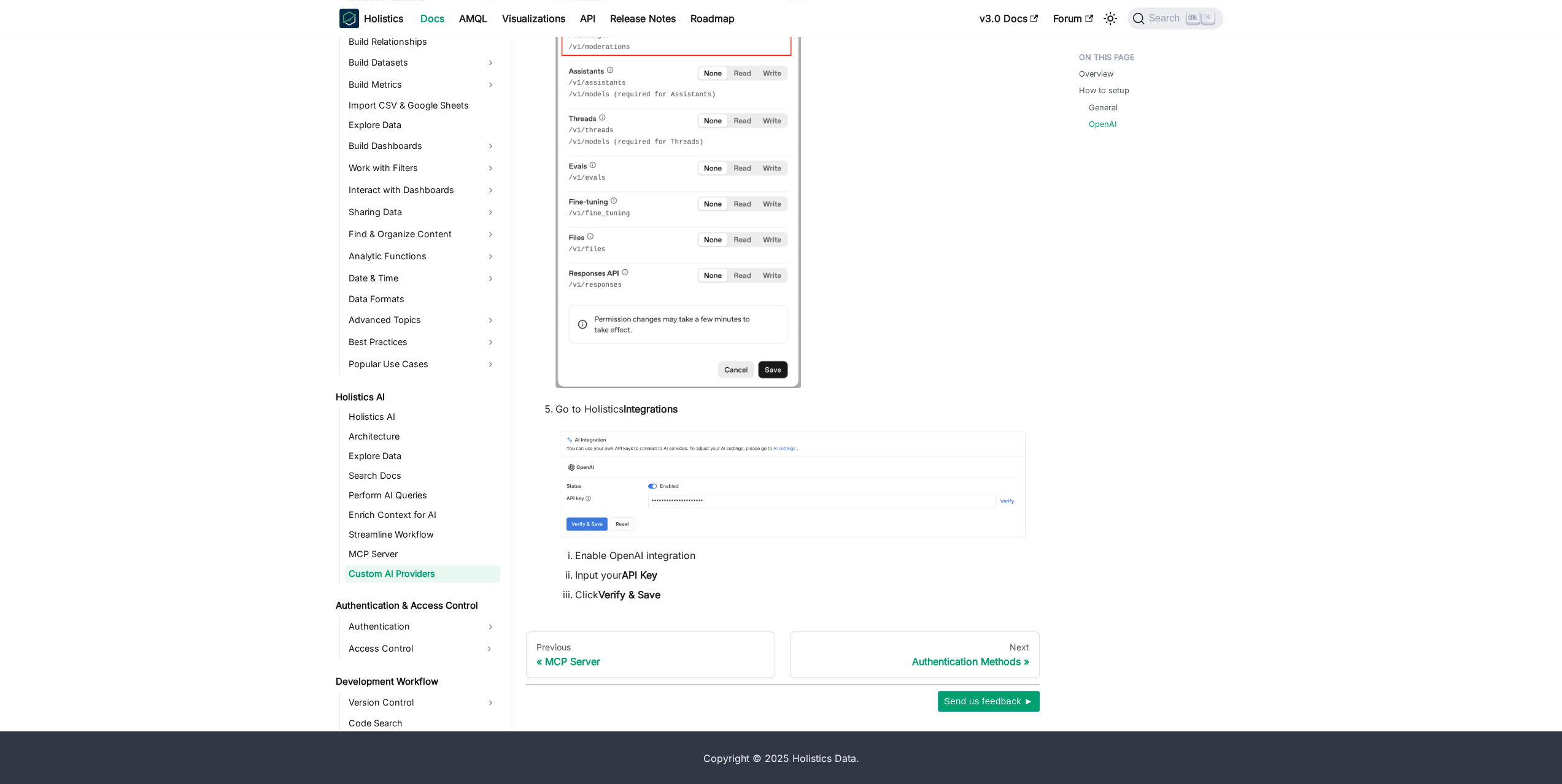
drag, startPoint x: 874, startPoint y: 409, endPoint x: 846, endPoint y: 573, distance: 166.4
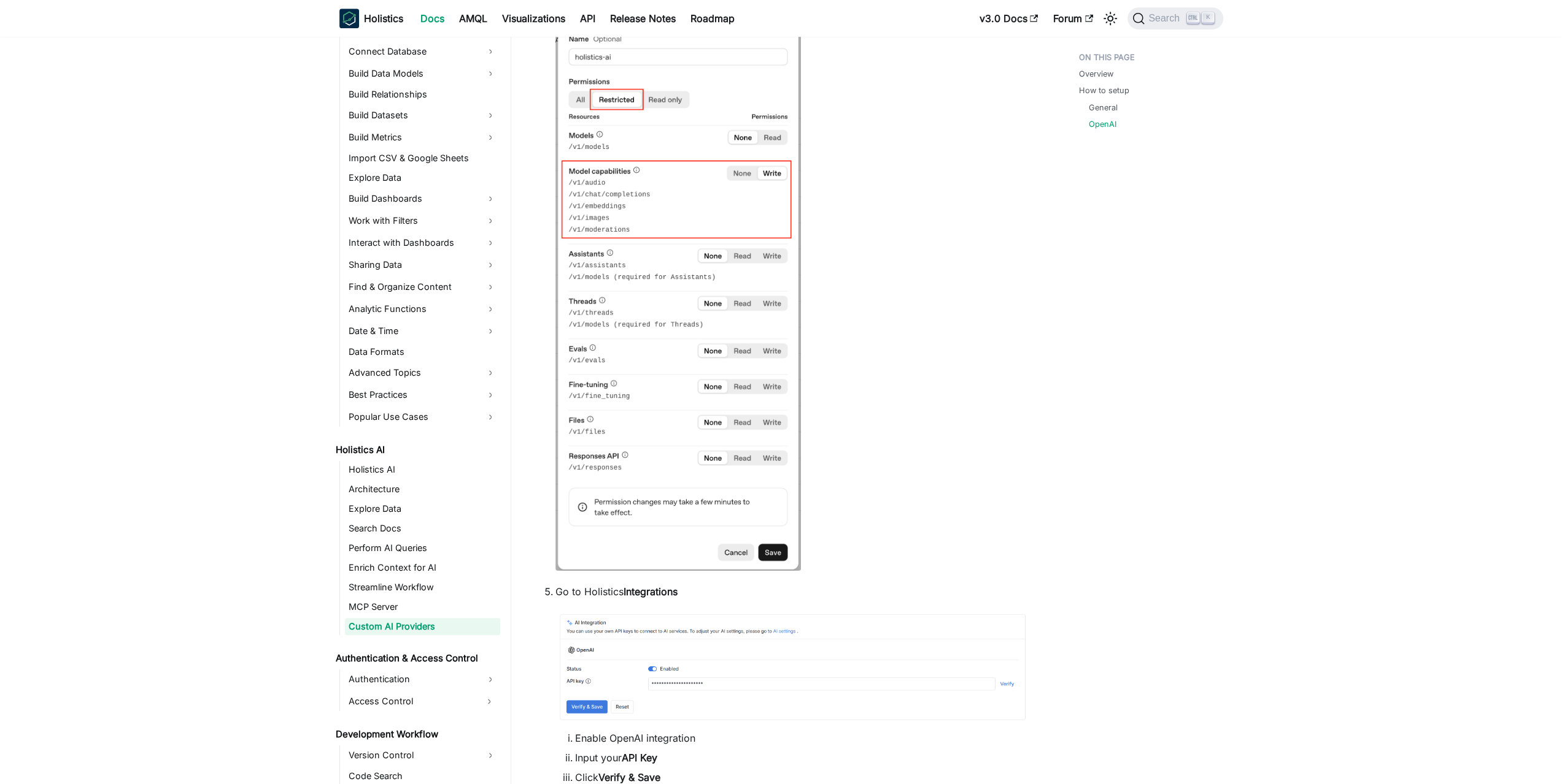
scroll to position [1037, 0]
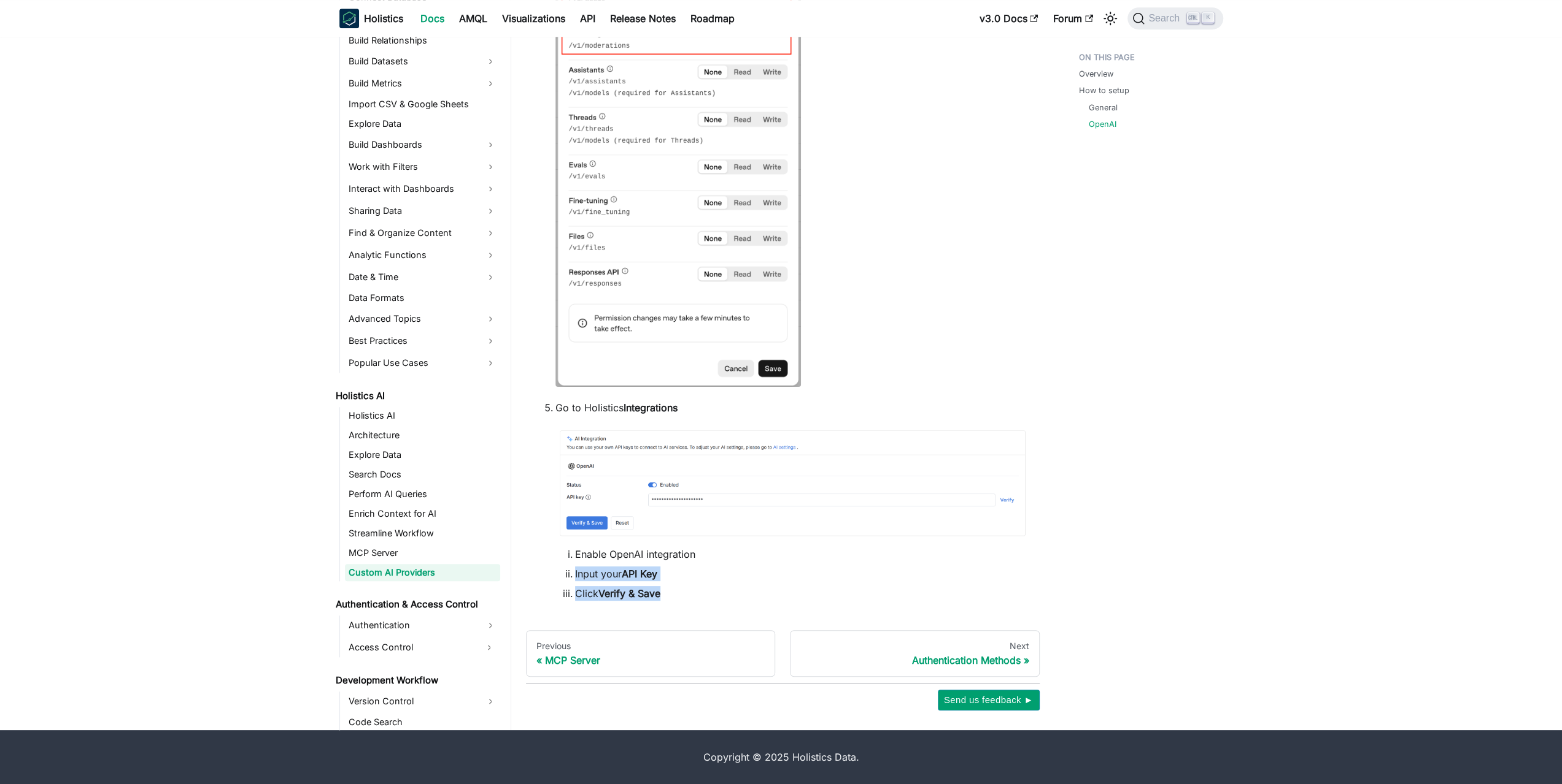
drag, startPoint x: 710, startPoint y: 549, endPoint x: 695, endPoint y: 585, distance: 39.0
click at [695, 585] on li "Go to Holistics Integrations Enable OpenAI integration Input your API Key Click…" at bounding box center [793, 501] width 475 height 201
click at [695, 585] on ol "Enable OpenAI integration Input your API Key Click Verify & Save" at bounding box center [793, 574] width 475 height 54
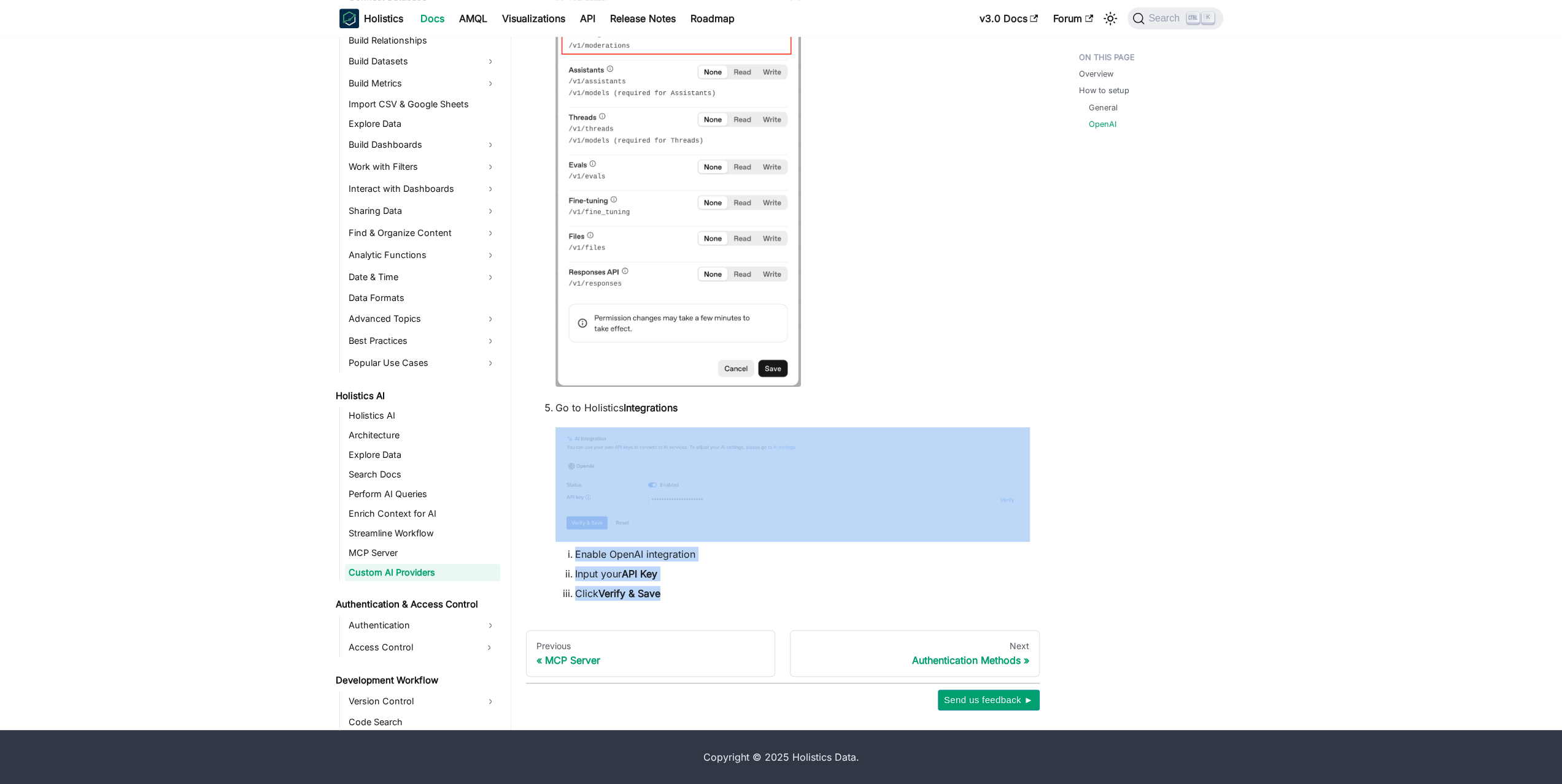
drag, startPoint x: 680, startPoint y: 586, endPoint x: 576, endPoint y: 542, distance: 112.9
click at [576, 542] on li "Go to Holistics Integrations Enable OpenAI integration Input your API Key Click…" at bounding box center [793, 501] width 475 height 201
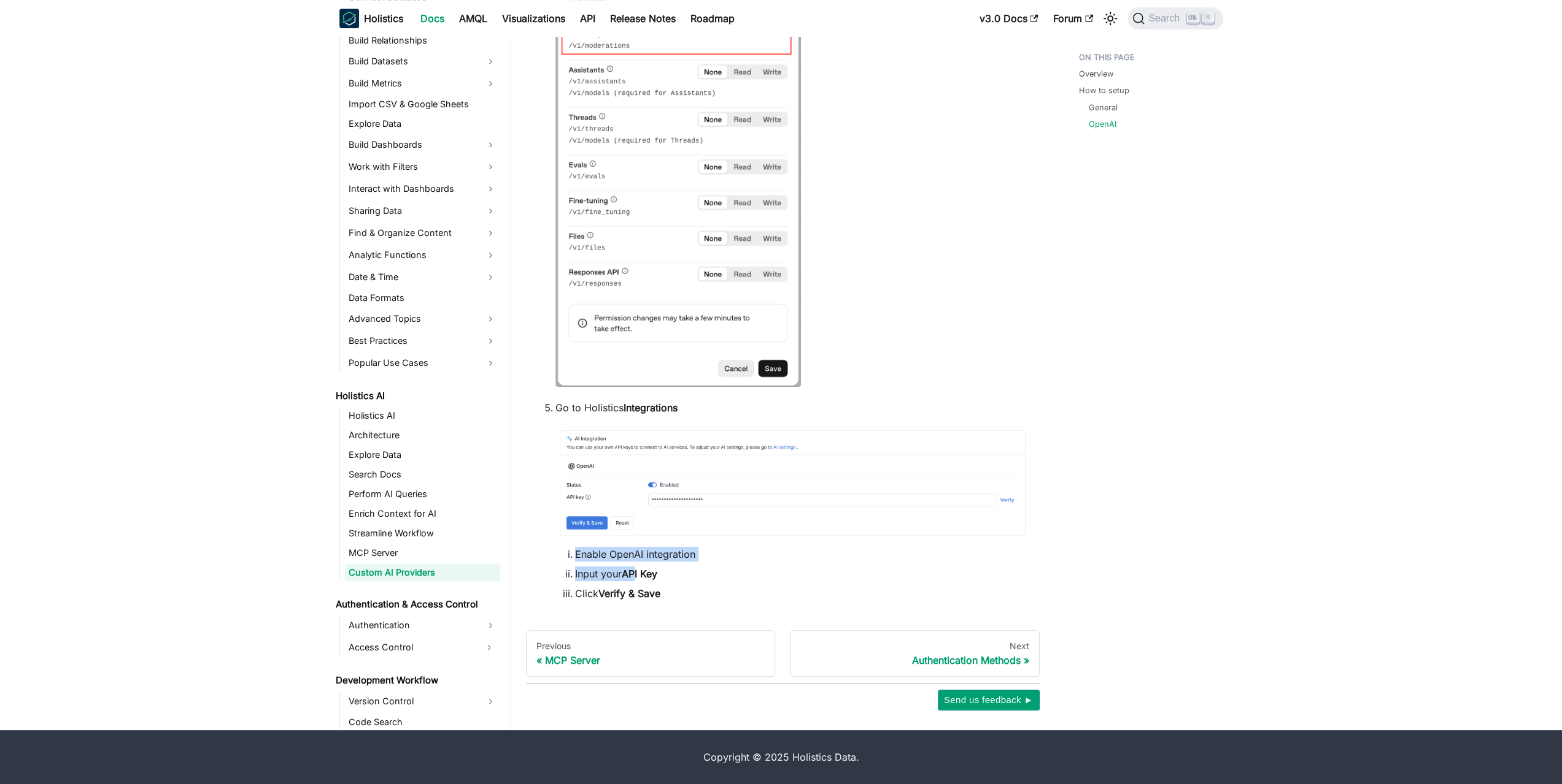
drag, startPoint x: 570, startPoint y: 556, endPoint x: 648, endPoint y: 587, distance: 83.9
click at [648, 587] on ol "Enable OpenAI integration Input your API Key Click Verify & Save" at bounding box center [793, 574] width 475 height 54
click at [655, 589] on strong "Verify & Save" at bounding box center [629, 594] width 62 height 12
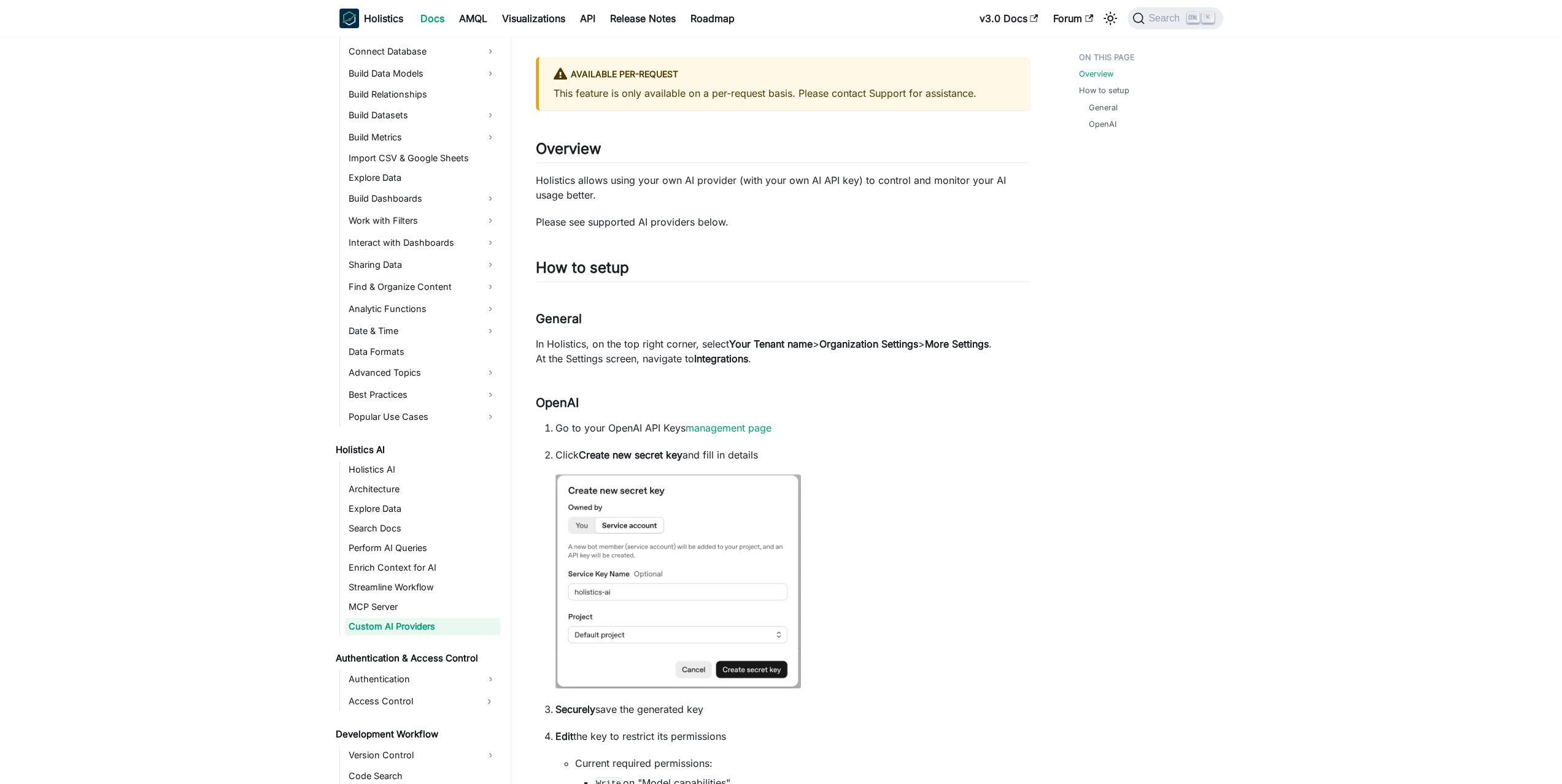
scroll to position [0, 0]
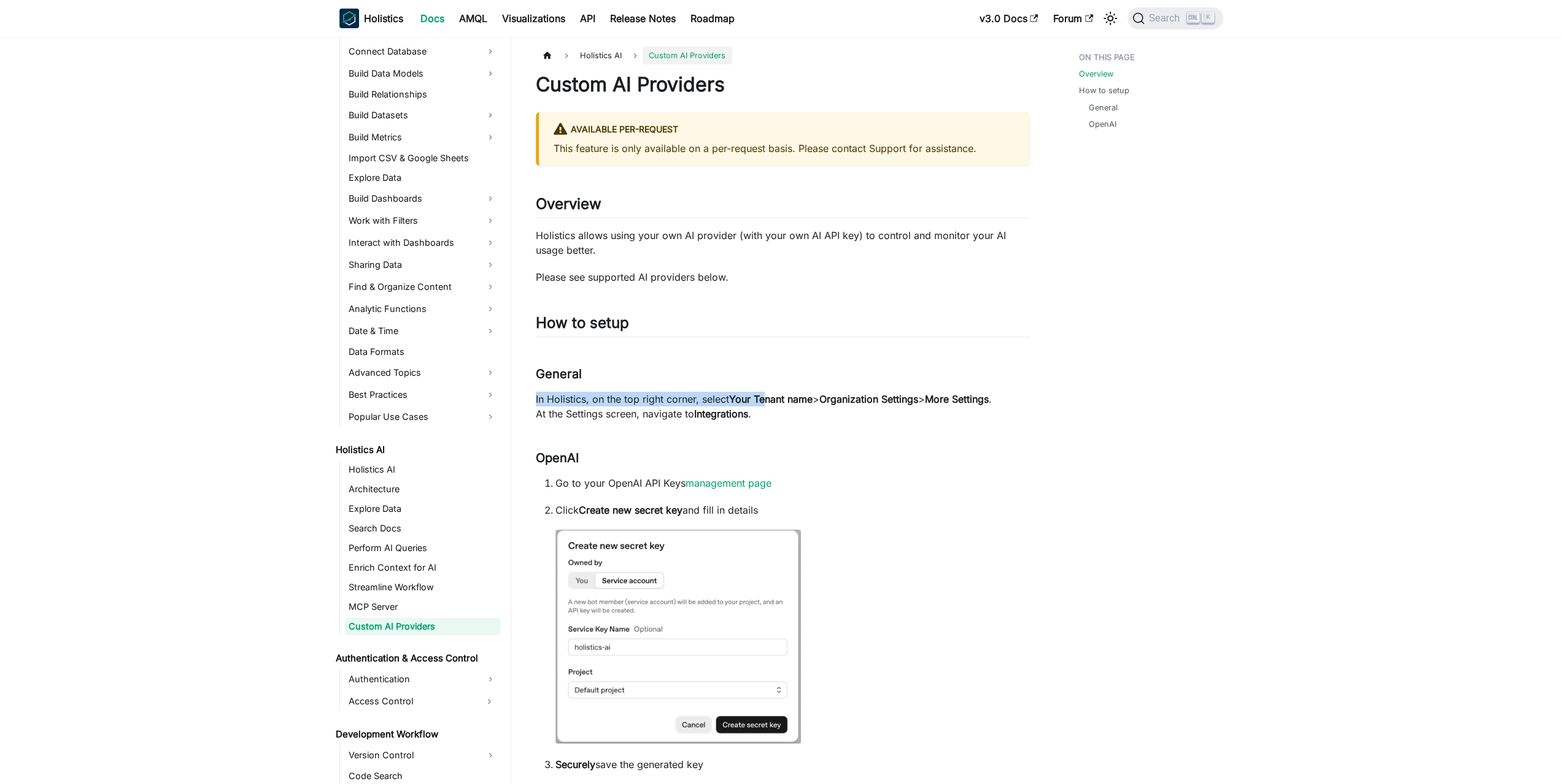
drag, startPoint x: 738, startPoint y: 374, endPoint x: 779, endPoint y: 407, distance: 52.6
click at [780, 408] on p "In Holistics, on the top right corner, select Your Tenant name > Organization S…" at bounding box center [782, 406] width 494 height 29
drag, startPoint x: 788, startPoint y: 408, endPoint x: 791, endPoint y: 385, distance: 23.2
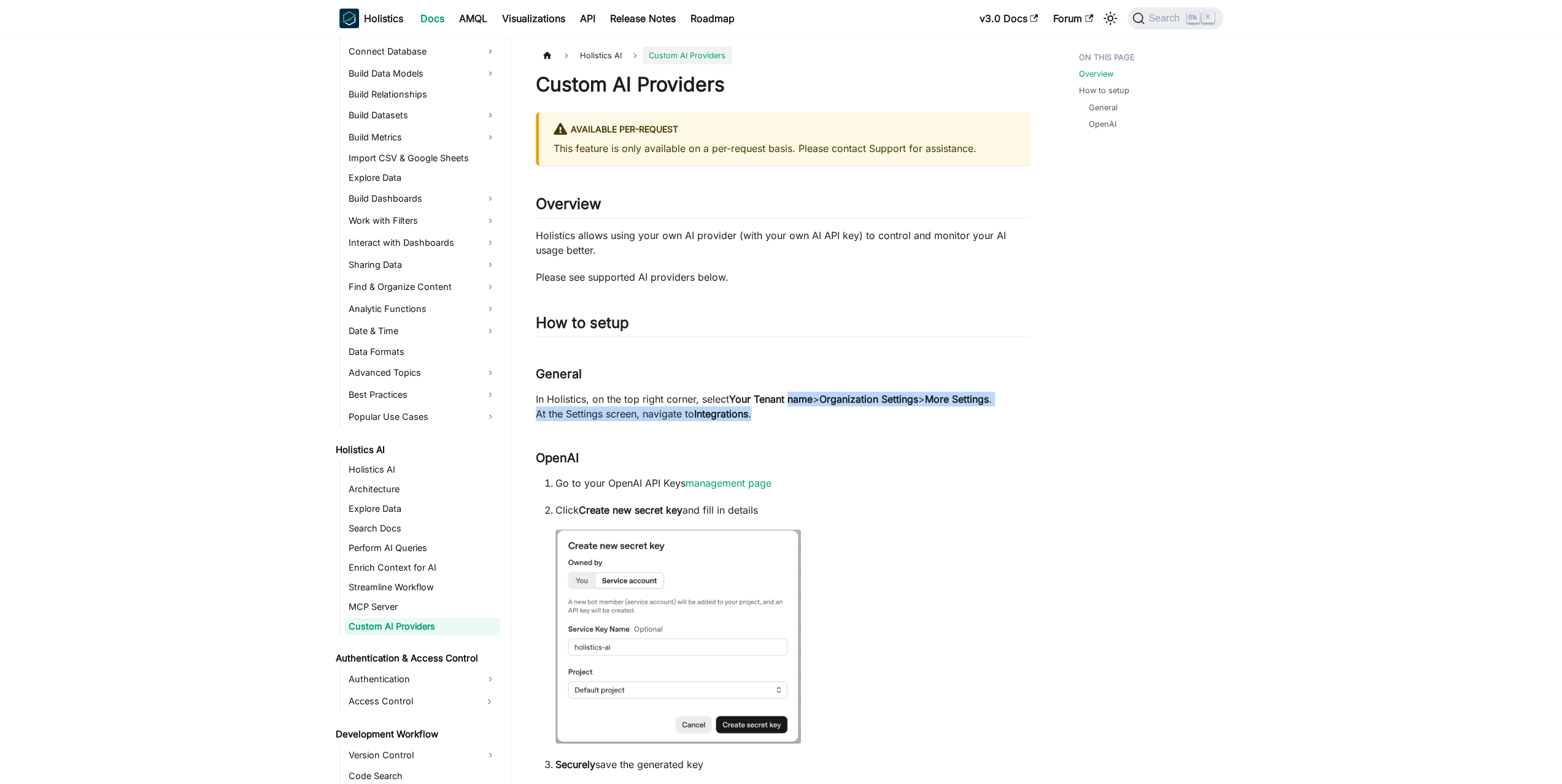
click at [416, 612] on link "MCP Server" at bounding box center [422, 607] width 155 height 17
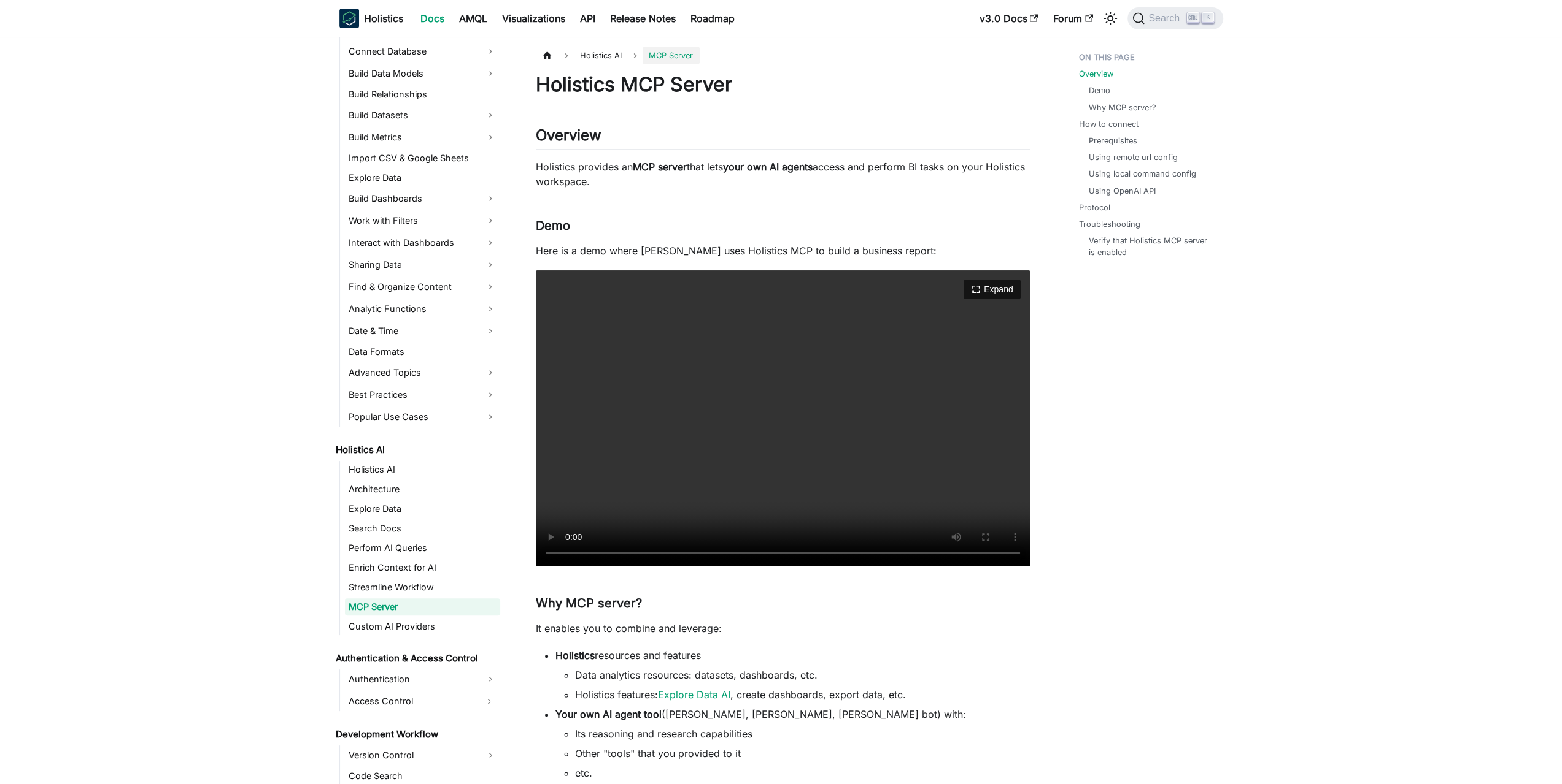
click at [789, 472] on video "Your browser does not support embedding video, but you can download it ." at bounding box center [782, 418] width 494 height 296
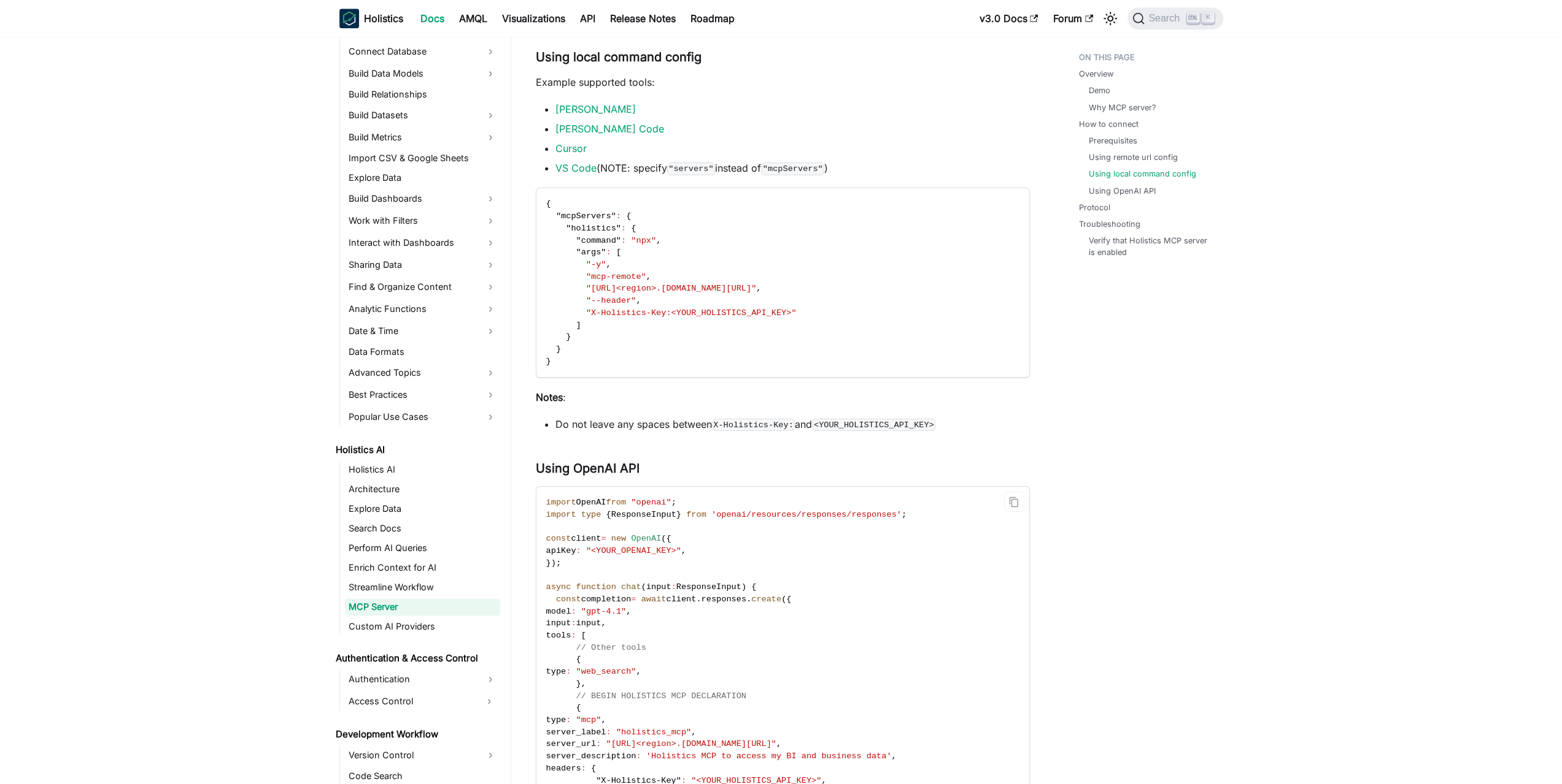
scroll to position [1656, 0]
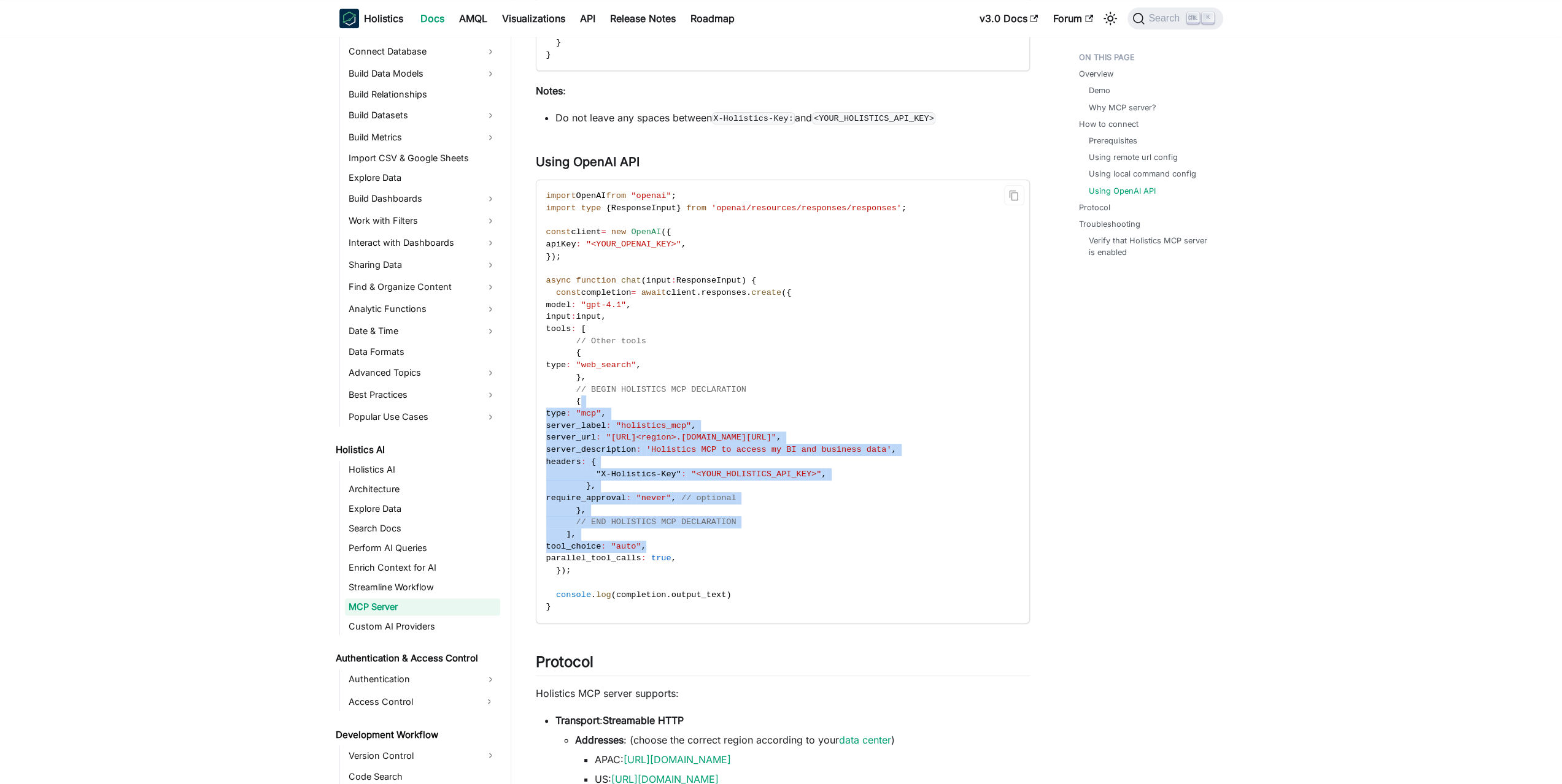
drag, startPoint x: 831, startPoint y: 445, endPoint x: 812, endPoint y: 554, distance: 110.6
click at [812, 552] on code "import OpenAI from "openai" ; import type { ResponseInput } from 'openai/resour…" at bounding box center [781, 401] width 491 height 443
click at [812, 554] on code "import OpenAI from "openai" ; import type { ResponseInput } from 'openai/resour…" at bounding box center [781, 401] width 491 height 443
drag, startPoint x: 781, startPoint y: 403, endPoint x: 786, endPoint y: 378, distance: 25.5
click at [786, 378] on code "import OpenAI from "openai" ; import type { ResponseInput } from 'openai/resour…" at bounding box center [781, 401] width 491 height 443
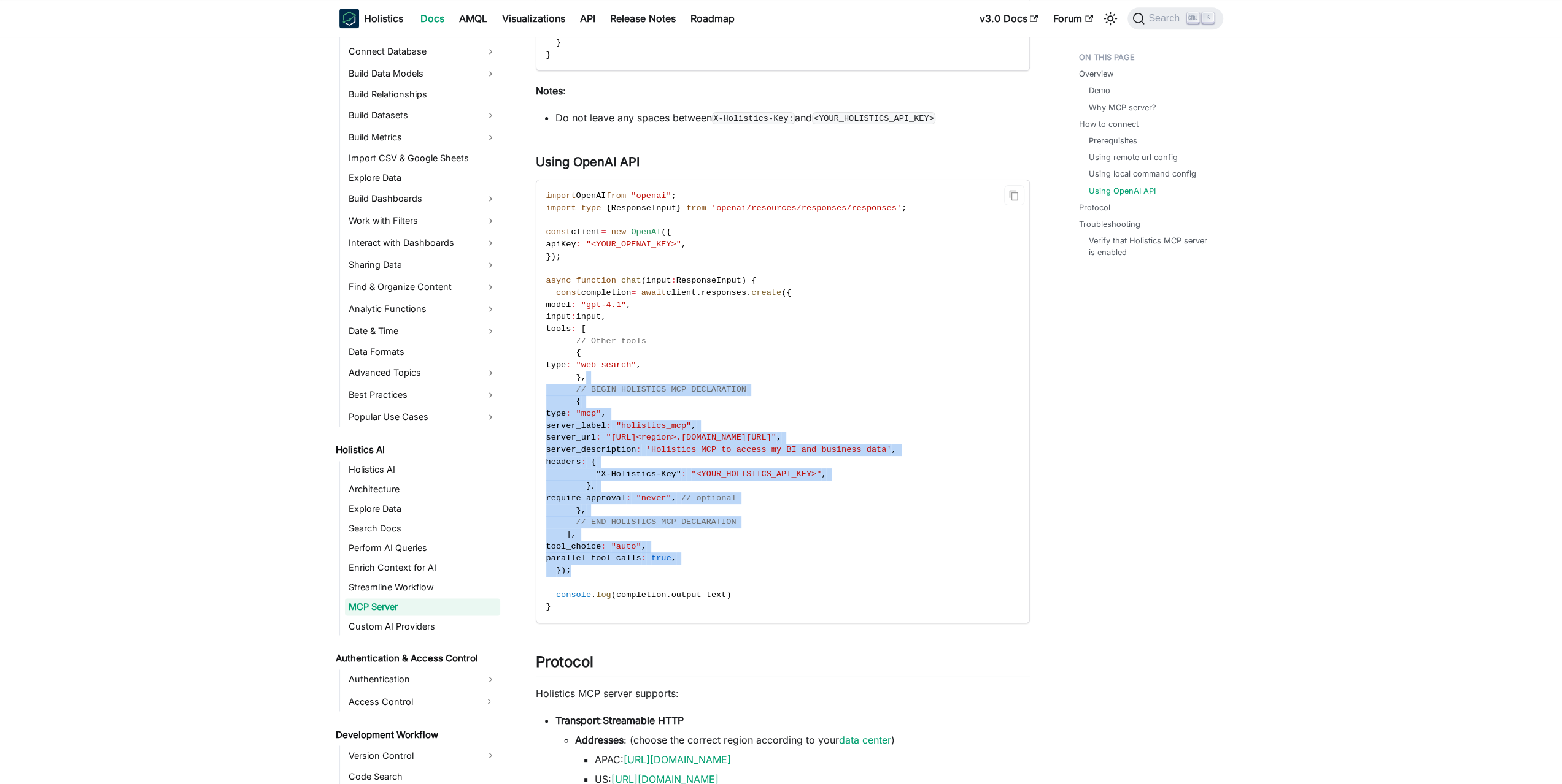
click at [786, 378] on code "import OpenAI from "openai" ; import type { ResponseInput } from 'openai/resour…" at bounding box center [781, 401] width 491 height 443
drag, startPoint x: 805, startPoint y: 378, endPoint x: 788, endPoint y: 552, distance: 174.8
click at [788, 552] on code "import OpenAI from "openai" ; import type { ResponseInput } from 'openai/resour…" at bounding box center [781, 401] width 491 height 443
drag, startPoint x: 776, startPoint y: 558, endPoint x: 797, endPoint y: 403, distance: 156.4
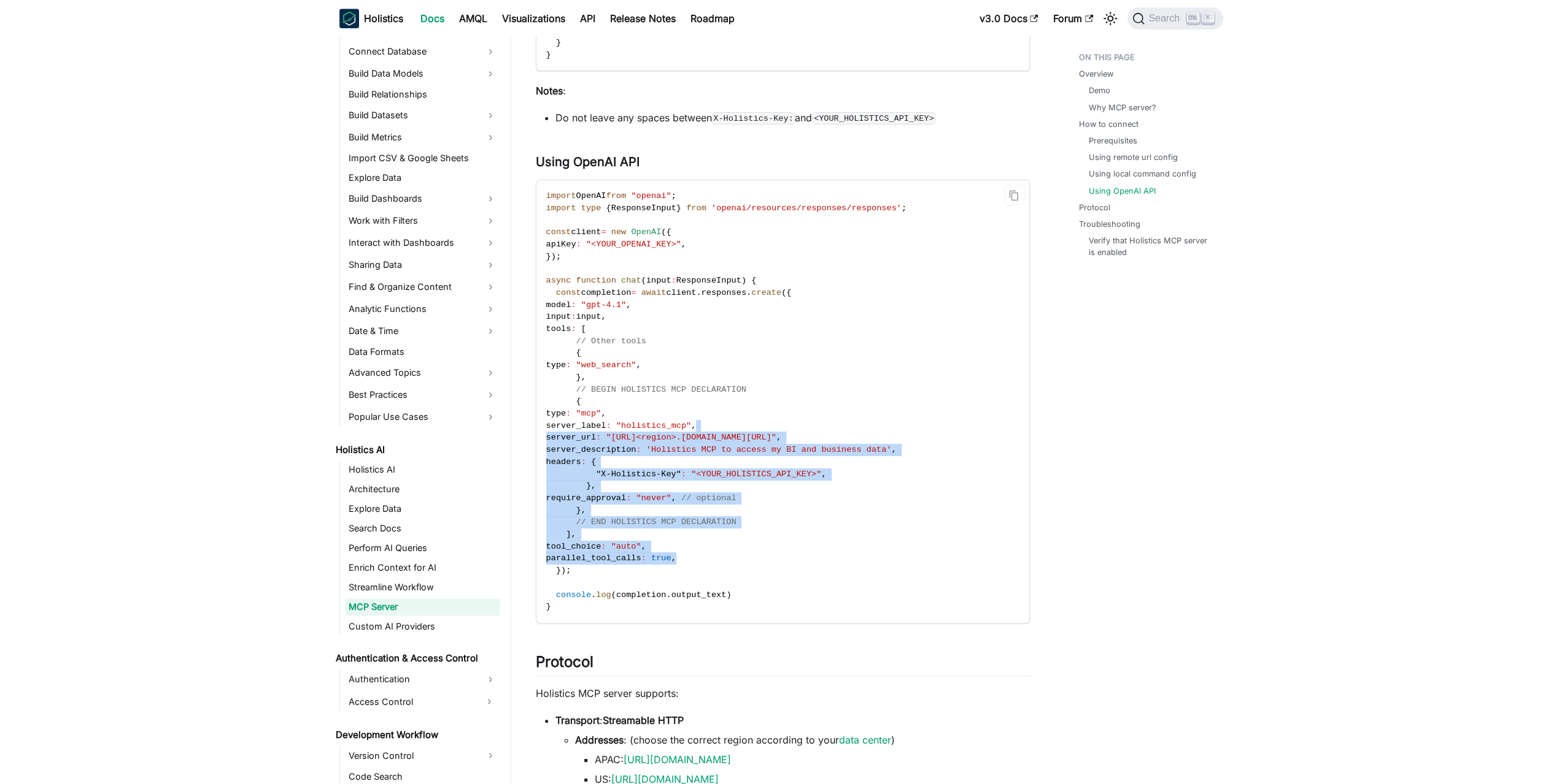
click at [795, 410] on code "import OpenAI from "openai" ; import type { ResponseInput } from 'openai/resour…" at bounding box center [781, 401] width 491 height 443
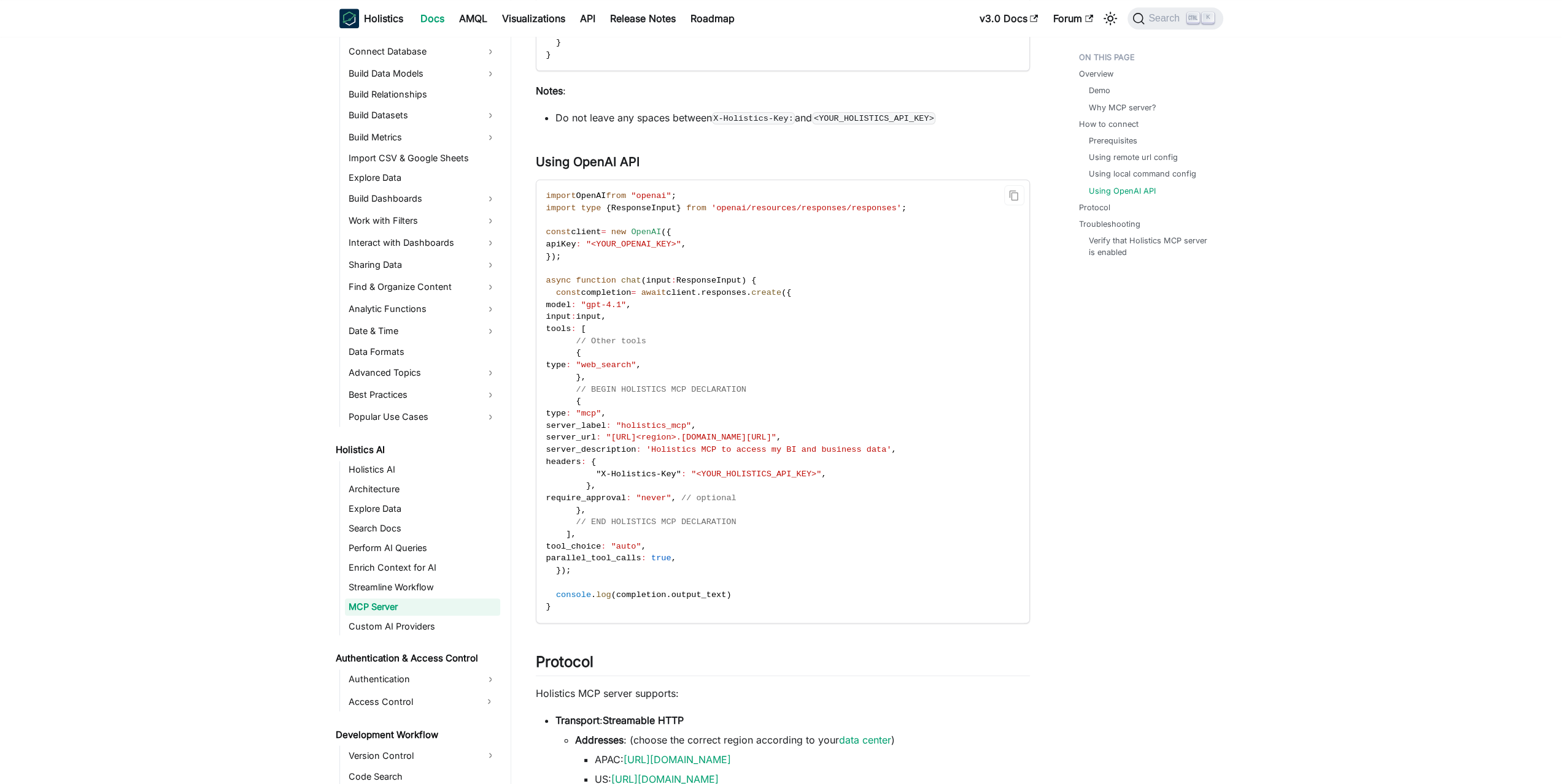
click at [797, 403] on code "import OpenAI from "openai" ; import type { ResponseInput } from 'openai/resour…" at bounding box center [781, 401] width 491 height 443
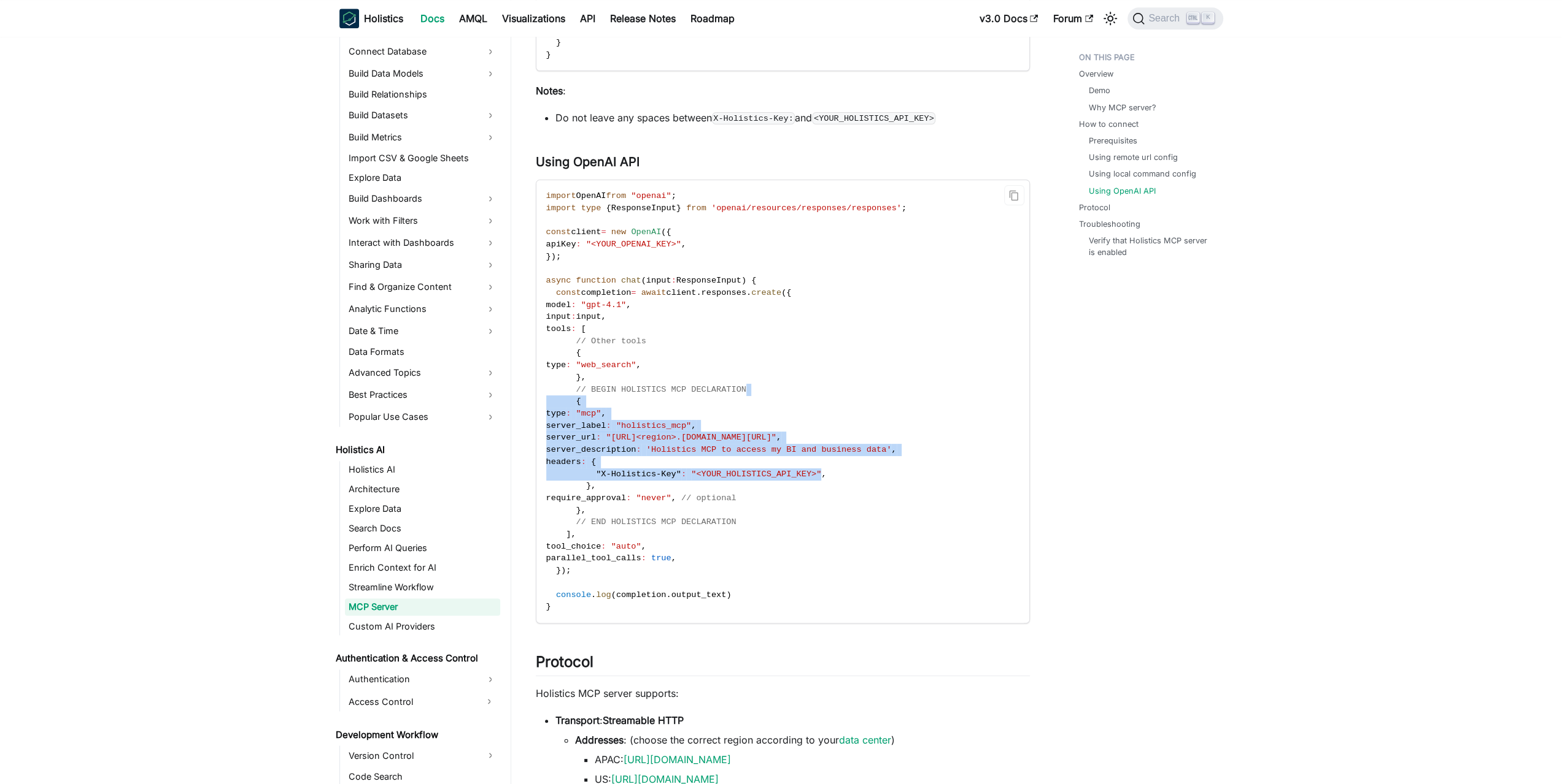
drag, startPoint x: 805, startPoint y: 392, endPoint x: 795, endPoint y: 480, distance: 88.6
click at [795, 480] on code "import OpenAI from "openai" ; import type { ResponseInput } from 'openai/resour…" at bounding box center [781, 401] width 491 height 443
click at [795, 480] on code "import OpenAI from "openai" ; import type { ResponseInput } from 'openai/resour…" at bounding box center [781, 401] width 491 height 443
drag, startPoint x: 807, startPoint y: 409, endPoint x: 808, endPoint y: 514, distance: 105.0
click at [808, 514] on code "import OpenAI from "openai" ; import type { ResponseInput } from 'openai/resour…" at bounding box center [781, 401] width 491 height 443
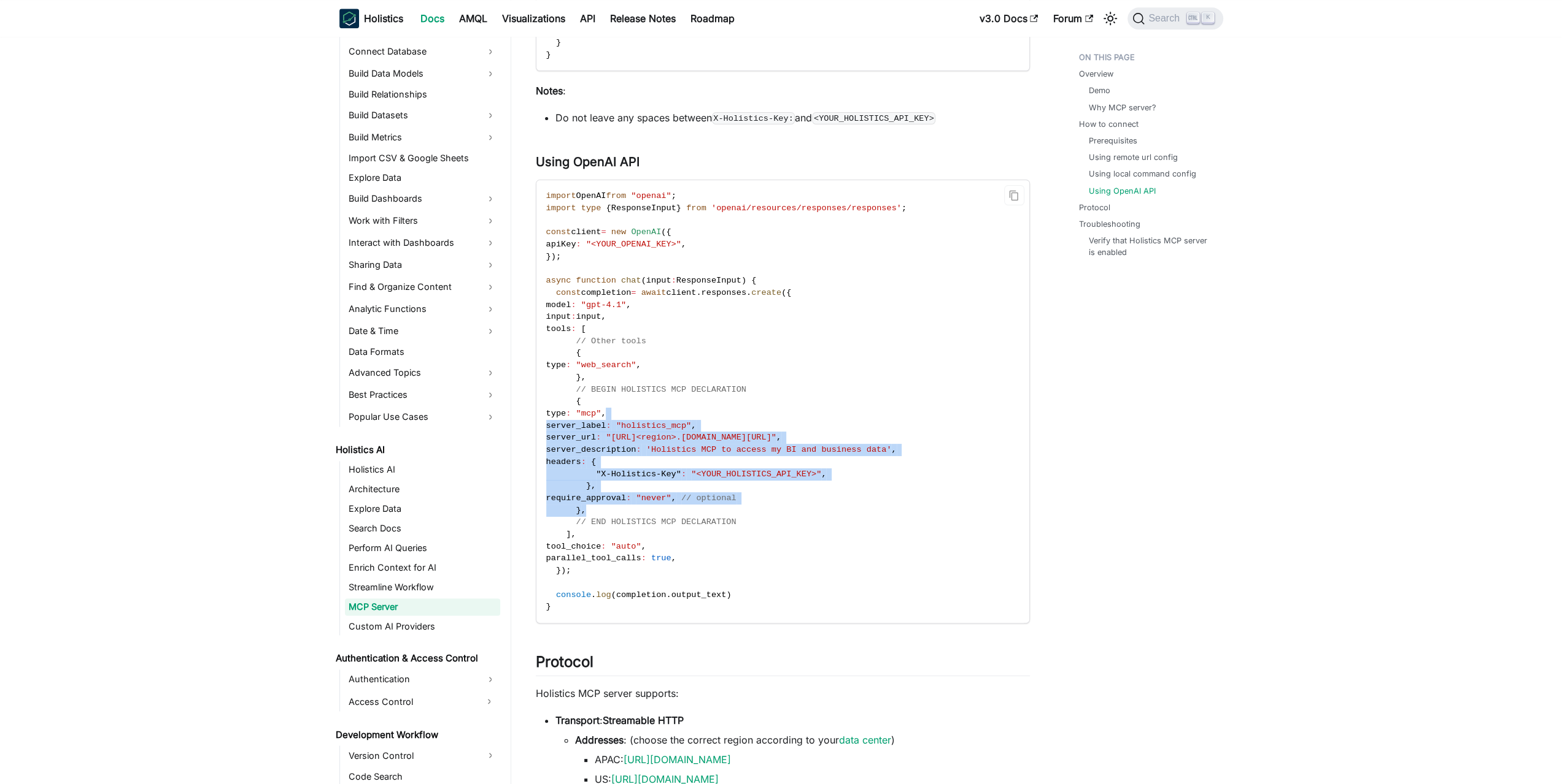
click at [808, 514] on code "import OpenAI from "openai" ; import type { ResponseInput } from 'openai/resour…" at bounding box center [781, 401] width 491 height 443
drag, startPoint x: 791, startPoint y: 521, endPoint x: 800, endPoint y: 403, distance: 118.3
click at [798, 409] on code "import OpenAI from "openai" ; import type { ResponseInput } from 'openai/resour…" at bounding box center [781, 401] width 491 height 443
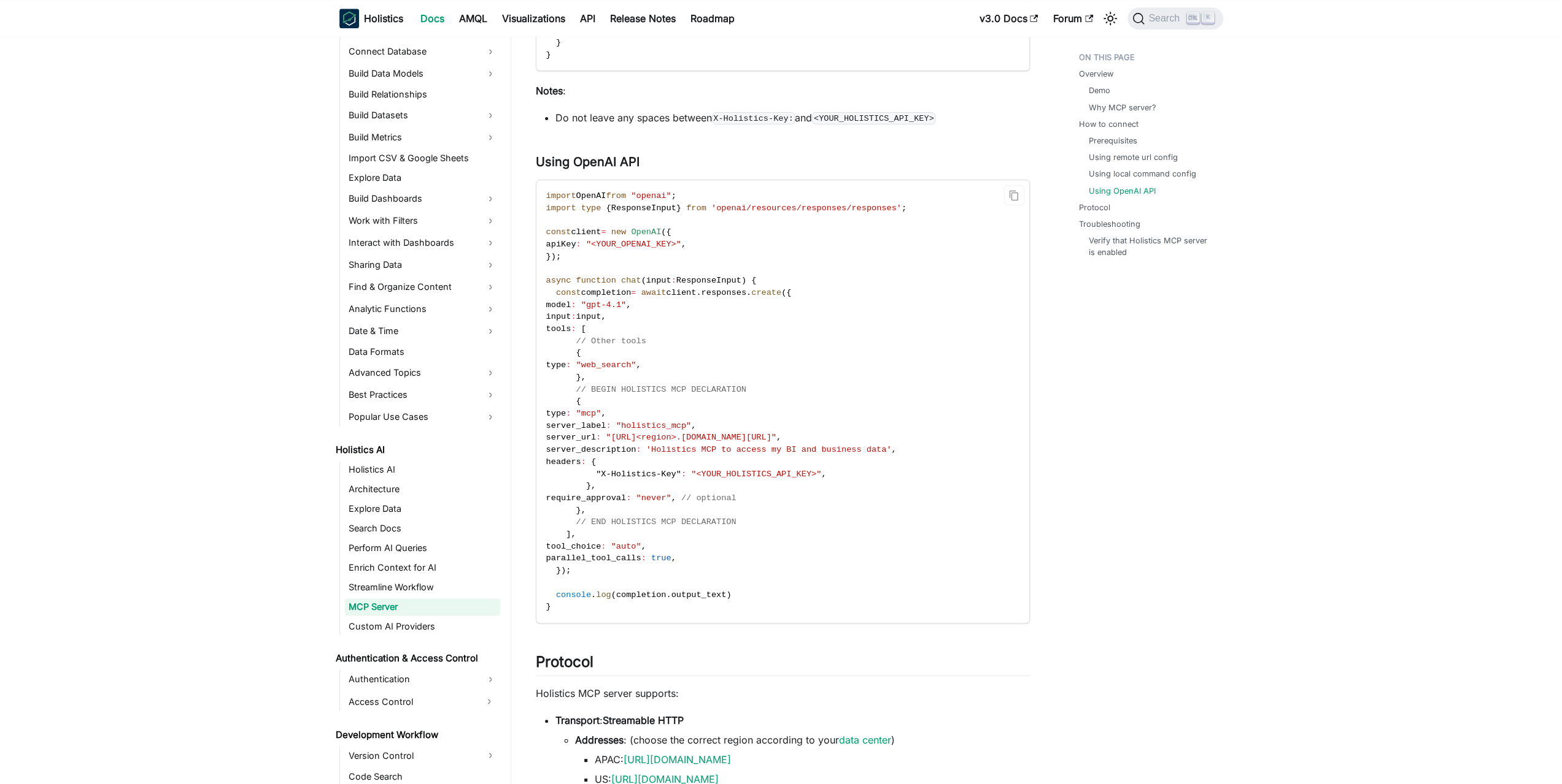
click at [800, 403] on code "import OpenAI from "openai" ; import type { ResponseInput } from 'openai/resour…" at bounding box center [781, 401] width 491 height 443
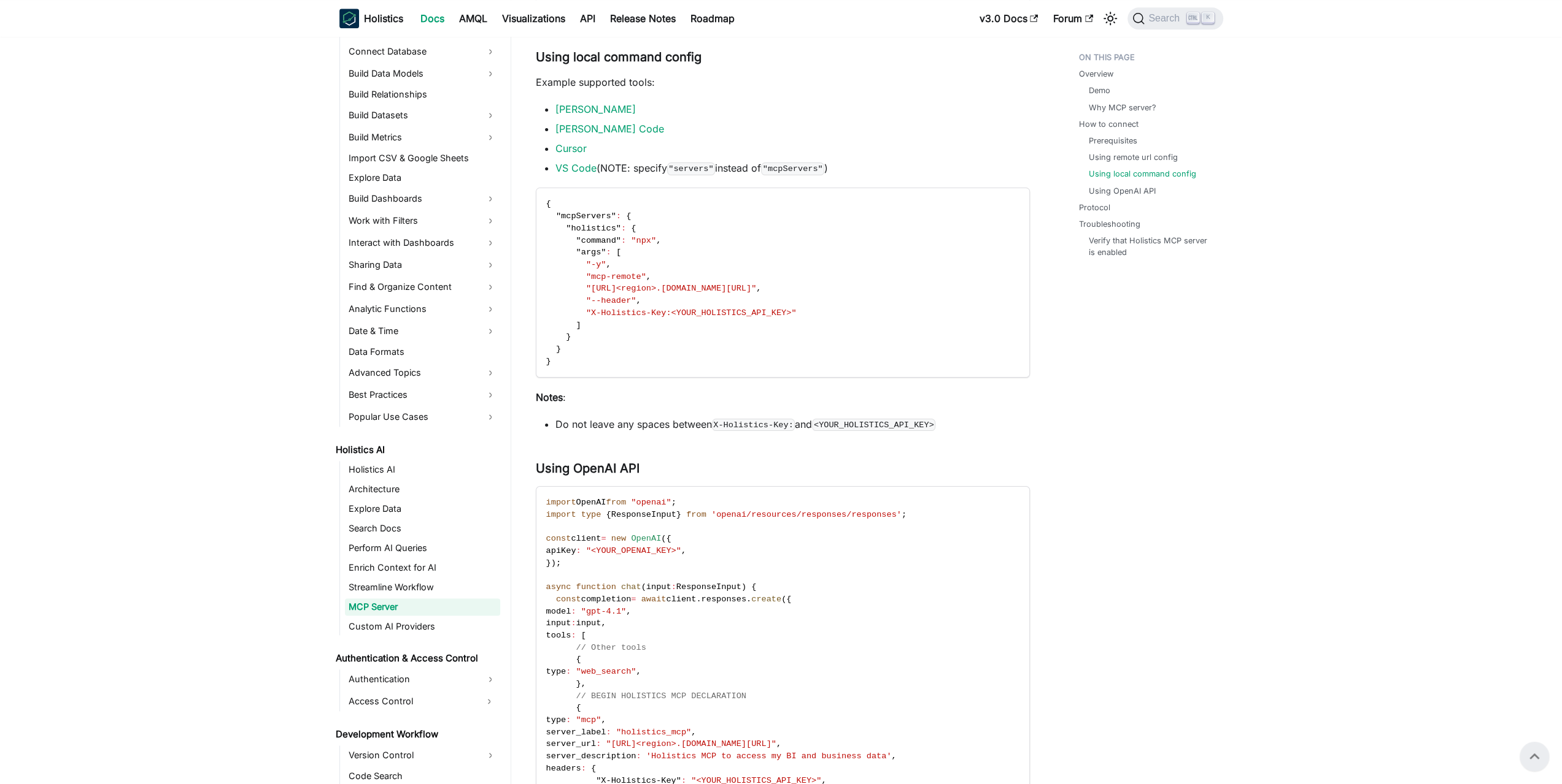
scroll to position [1227, 0]
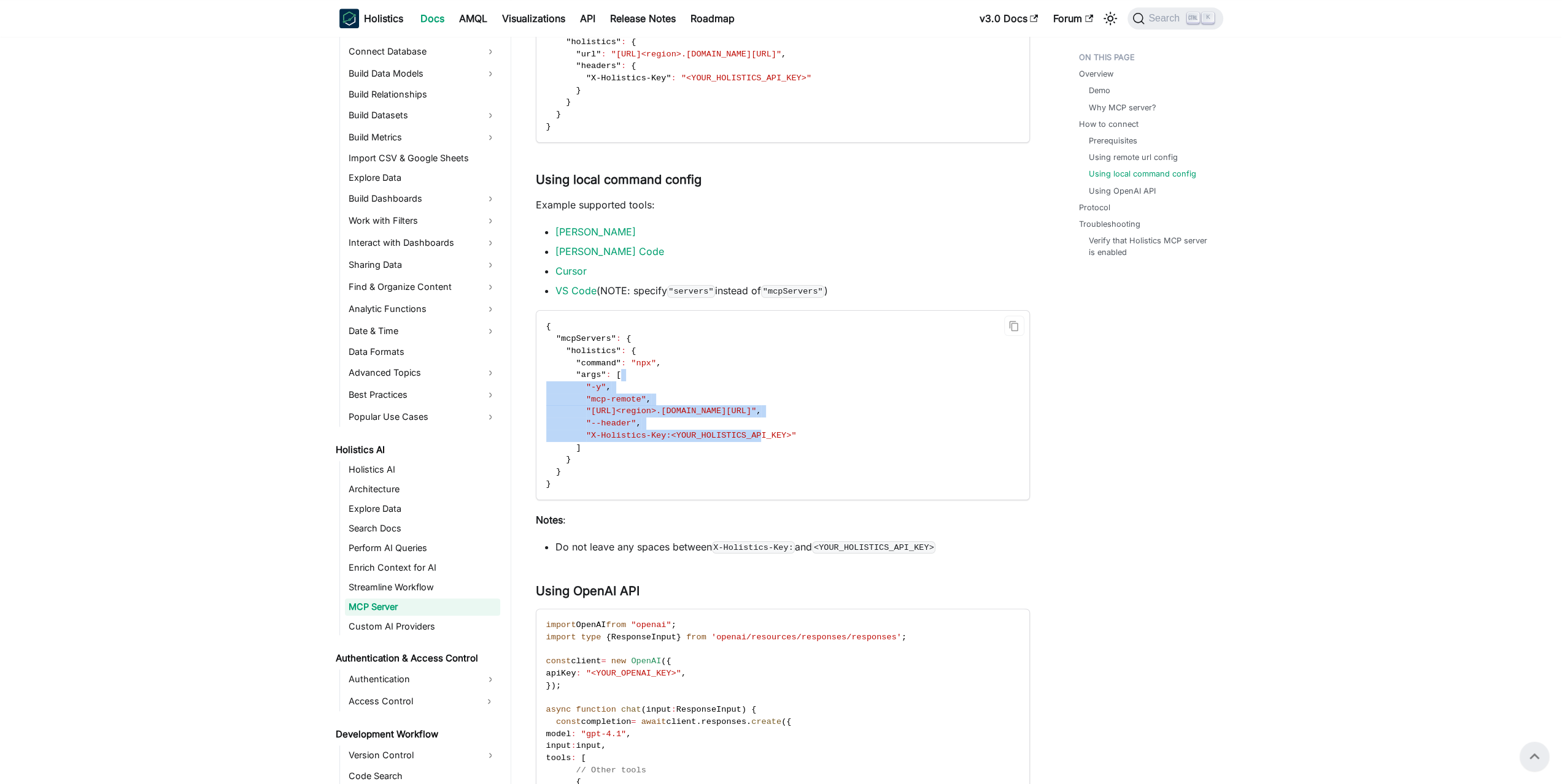
drag, startPoint x: 766, startPoint y: 372, endPoint x: 743, endPoint y: 439, distance: 70.8
click at [743, 439] on code "{ "mcpServers" : { "holistics" : { "command" : "npx" , "args" : [ "-y" , "mcp-r…" at bounding box center [781, 406] width 491 height 189
click at [742, 439] on span ""X-Holistics-Key:<YOUR_HOLISTICS_API_KEY>"" at bounding box center [691, 436] width 210 height 9
drag, startPoint x: 737, startPoint y: 449, endPoint x: 754, endPoint y: 361, distance: 89.6
click at [754, 361] on code "{ "mcpServers" : { "holistics" : { "command" : "npx" , "args" : [ "-y" , "mcp-r…" at bounding box center [781, 406] width 491 height 189
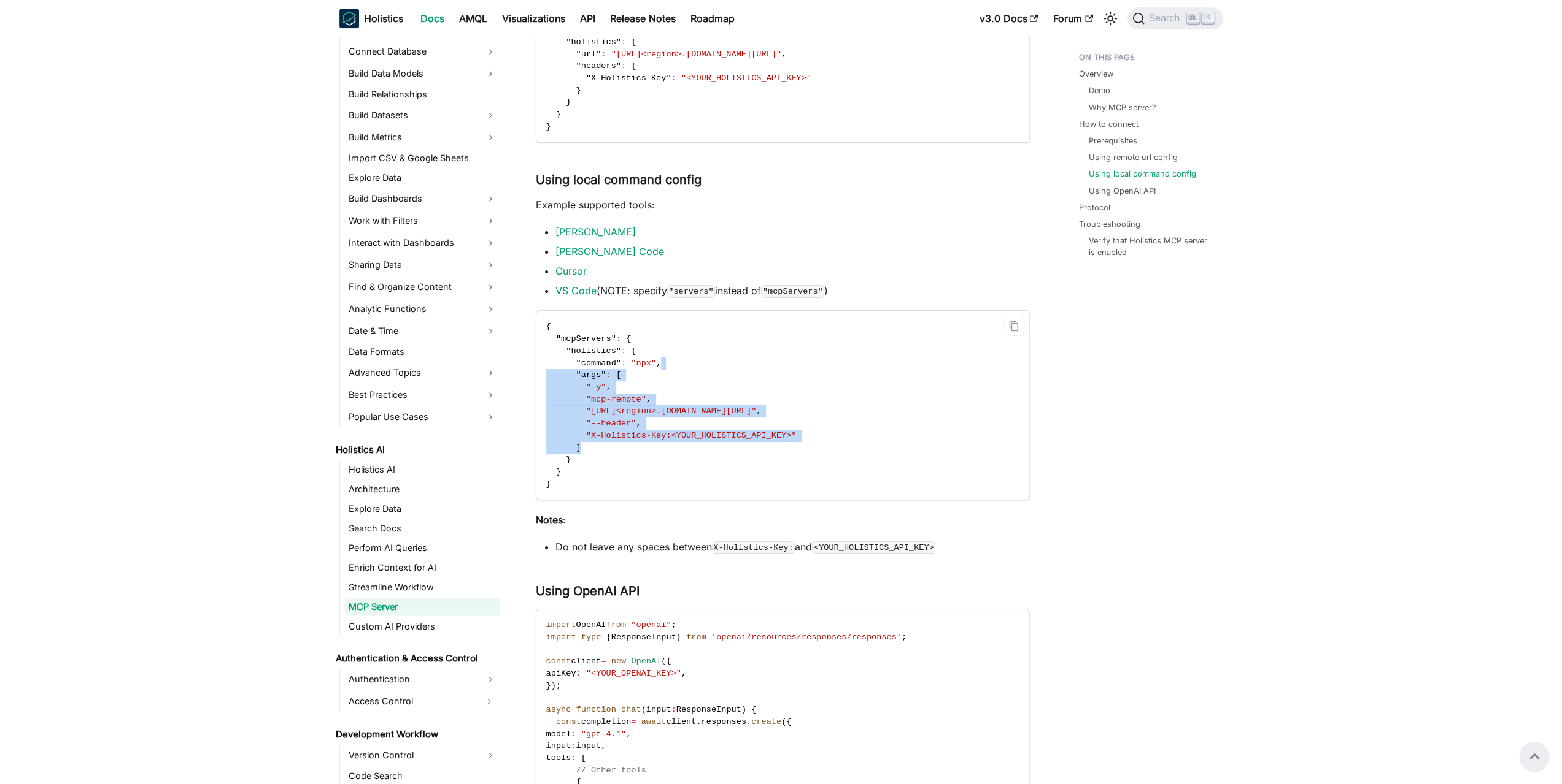
click at [754, 361] on code "{ "mcpServers" : { "holistics" : { "command" : "npx" , "args" : [ "-y" , "mcp-r…" at bounding box center [781, 406] width 491 height 189
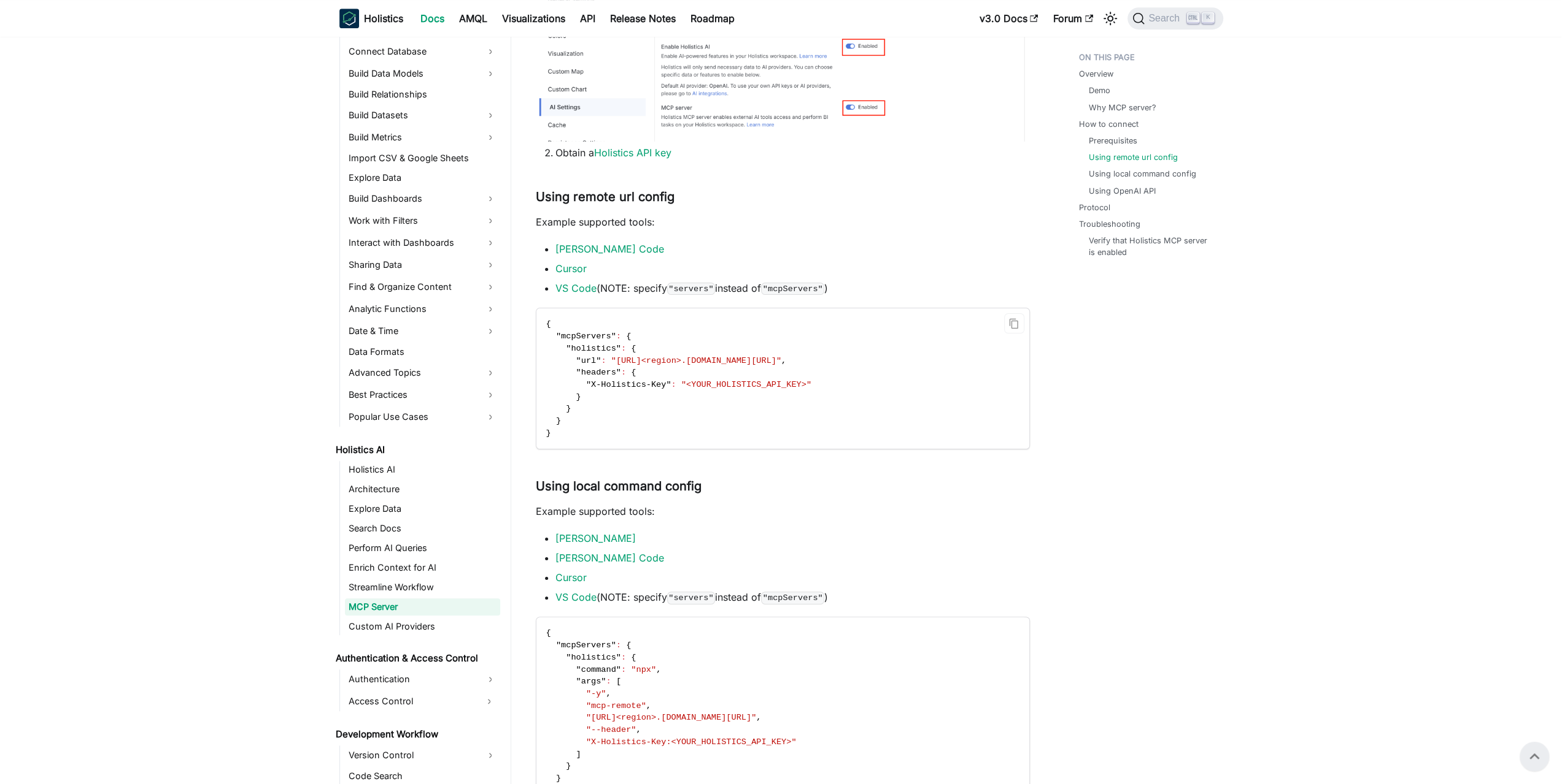
scroll to position [859, 0]
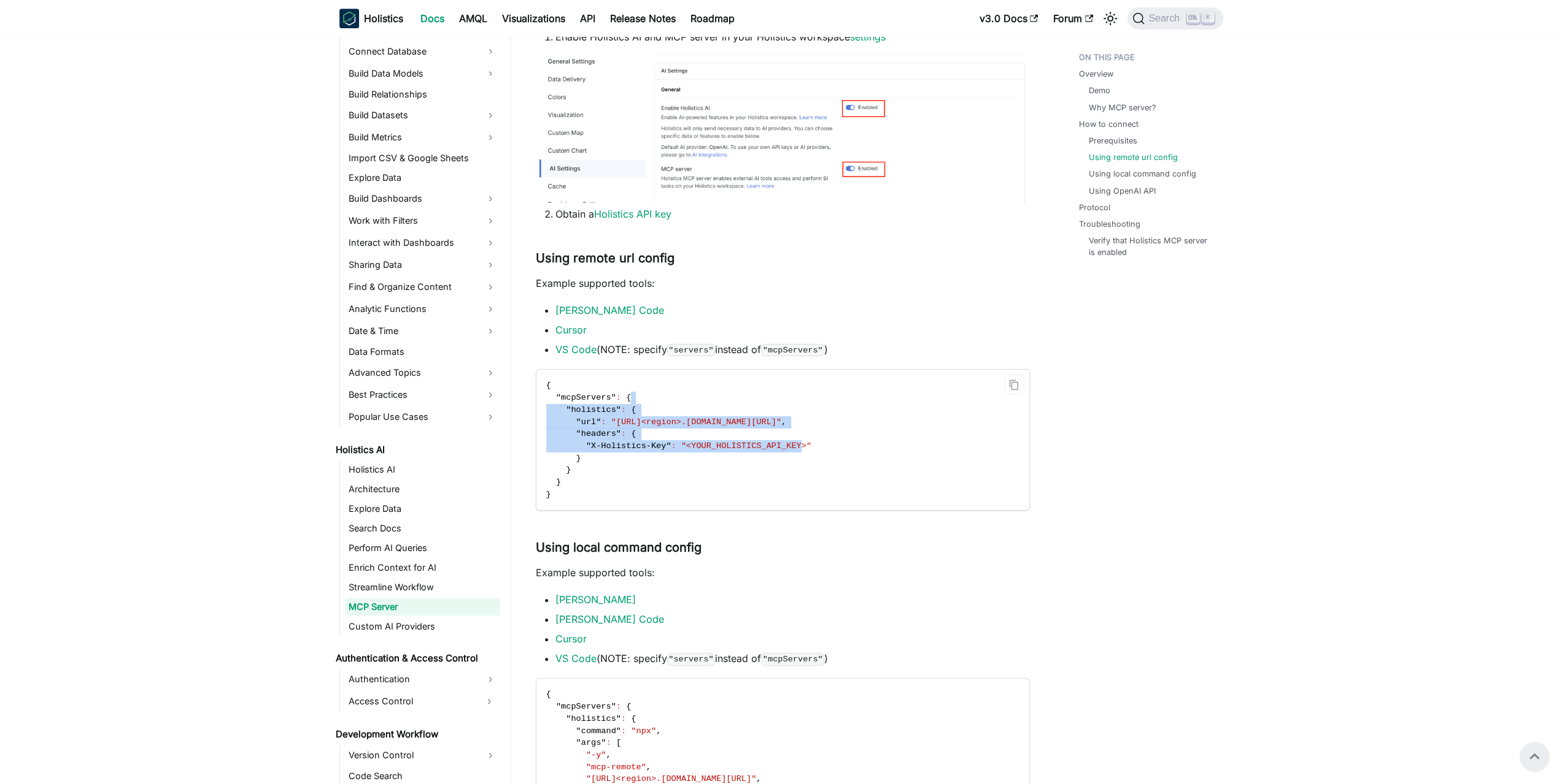
drag, startPoint x: 791, startPoint y: 400, endPoint x: 777, endPoint y: 453, distance: 54.8
click at [778, 452] on code "{ "mcpServers" : { "holistics" : { "url" : "https://mcp-<region>.holistics.io/m…" at bounding box center [781, 440] width 491 height 141
click at [777, 453] on code "{ "mcpServers" : { "holistics" : { "url" : "https://mcp-<region>.holistics.io/m…" at bounding box center [781, 440] width 491 height 141
drag, startPoint x: 767, startPoint y: 467, endPoint x: 779, endPoint y: 408, distance: 60.2
click at [779, 408] on code "{ "mcpServers" : { "holistics" : { "url" : "https://mcp-<region>.holistics.io/m…" at bounding box center [781, 440] width 491 height 141
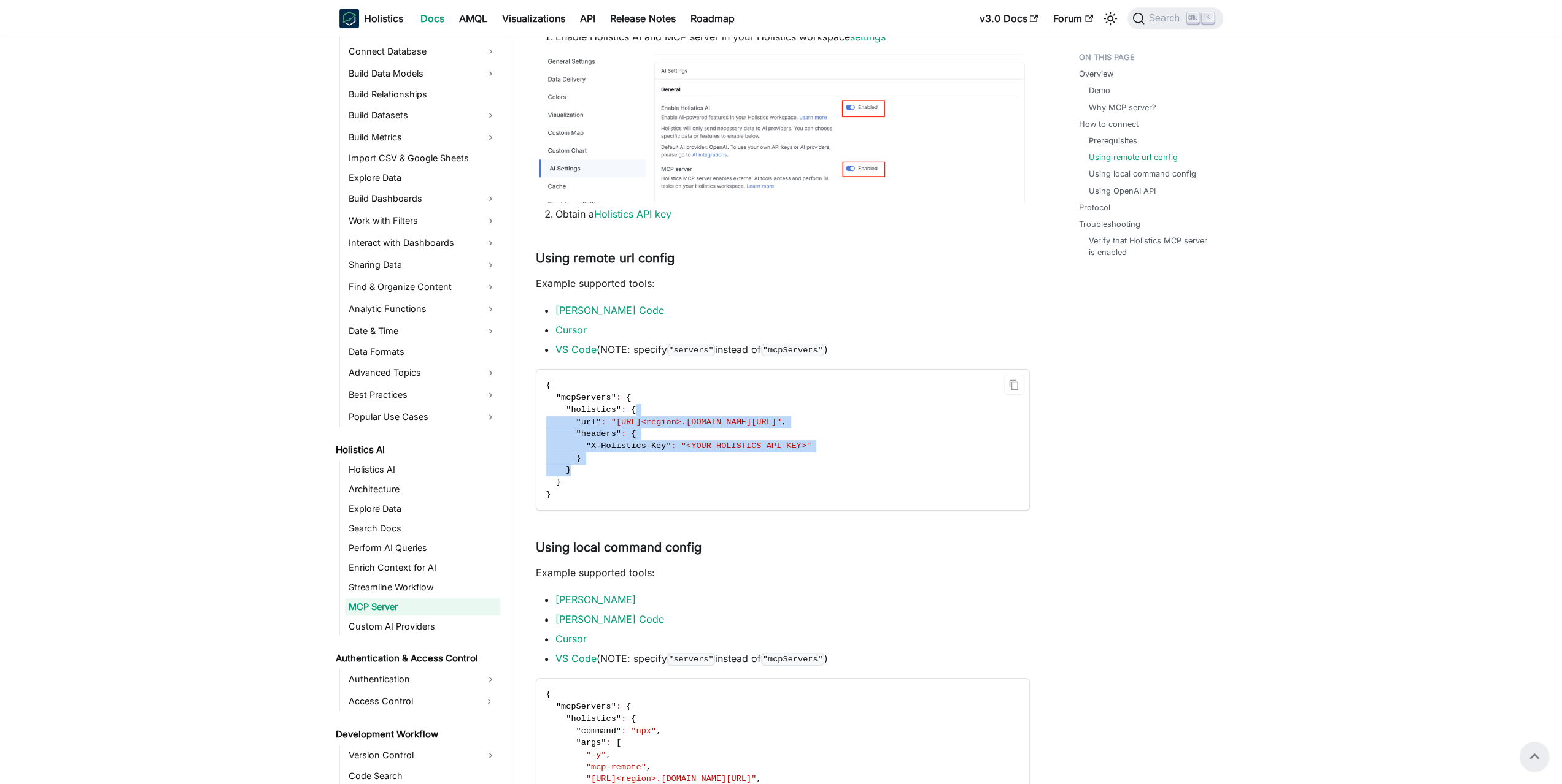
click at [779, 406] on code "{ "mcpServers" : { "holistics" : { "url" : "https://mcp-<region>.holistics.io/m…" at bounding box center [781, 440] width 491 height 141
drag, startPoint x: 793, startPoint y: 399, endPoint x: 784, endPoint y: 446, distance: 47.9
click at [784, 446] on code "{ "mcpServers" : { "holistics" : { "url" : "https://mcp-<region>.holistics.io/m…" at bounding box center [781, 440] width 491 height 141
click at [784, 446] on span ""<YOUR_HOLISTICS_API_KEY>"" at bounding box center [746, 446] width 130 height 9
drag, startPoint x: 779, startPoint y: 453, endPoint x: 812, endPoint y: 331, distance: 126.4
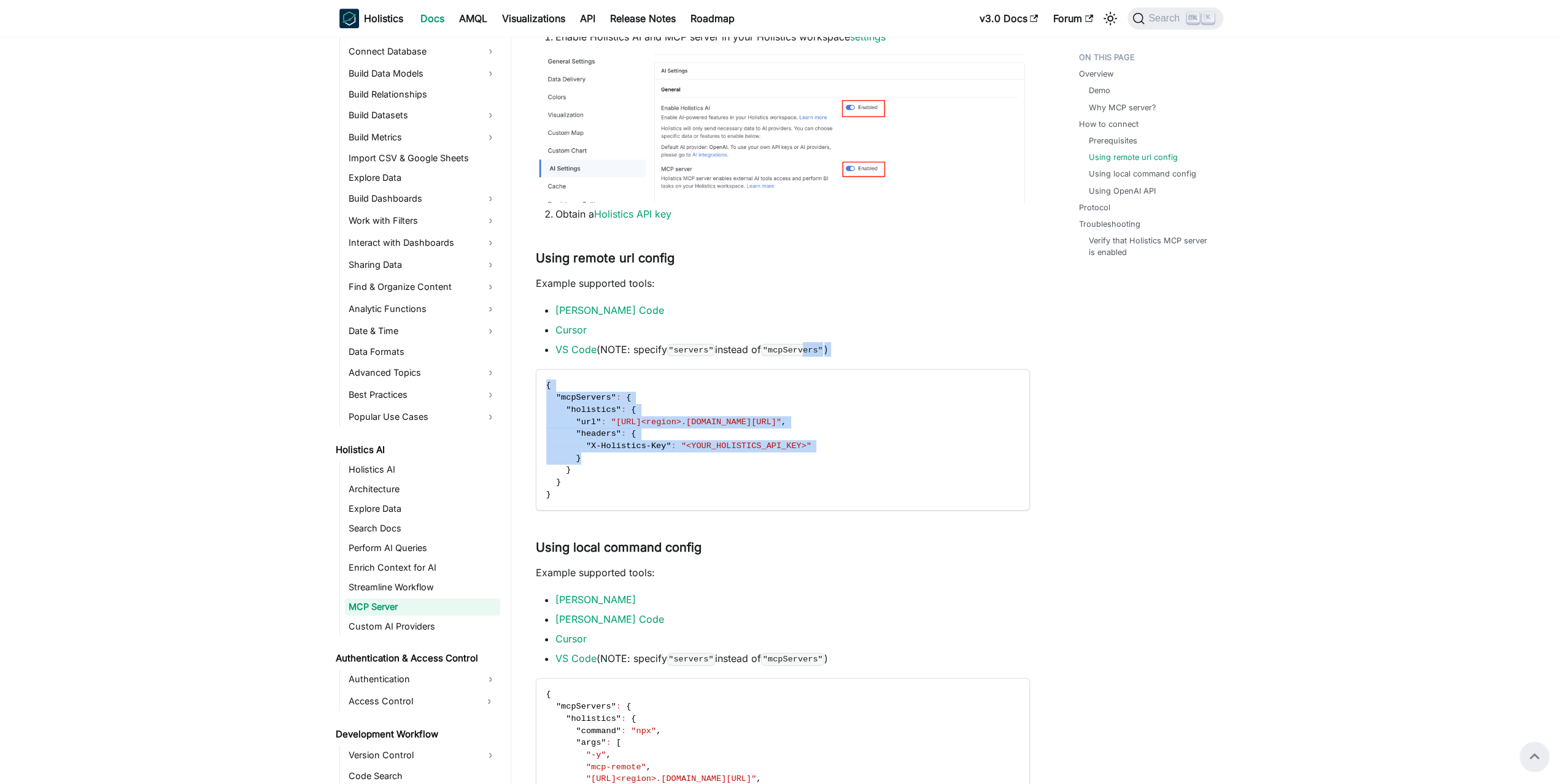
click at [812, 327] on li "Cursor" at bounding box center [793, 330] width 475 height 15
drag, startPoint x: 833, startPoint y: 298, endPoint x: 805, endPoint y: 456, distance: 160.5
click at [805, 456] on code "{ "mcpServers" : { "holistics" : { "url" : "https://mcp-<region>.holistics.io/m…" at bounding box center [781, 440] width 491 height 141
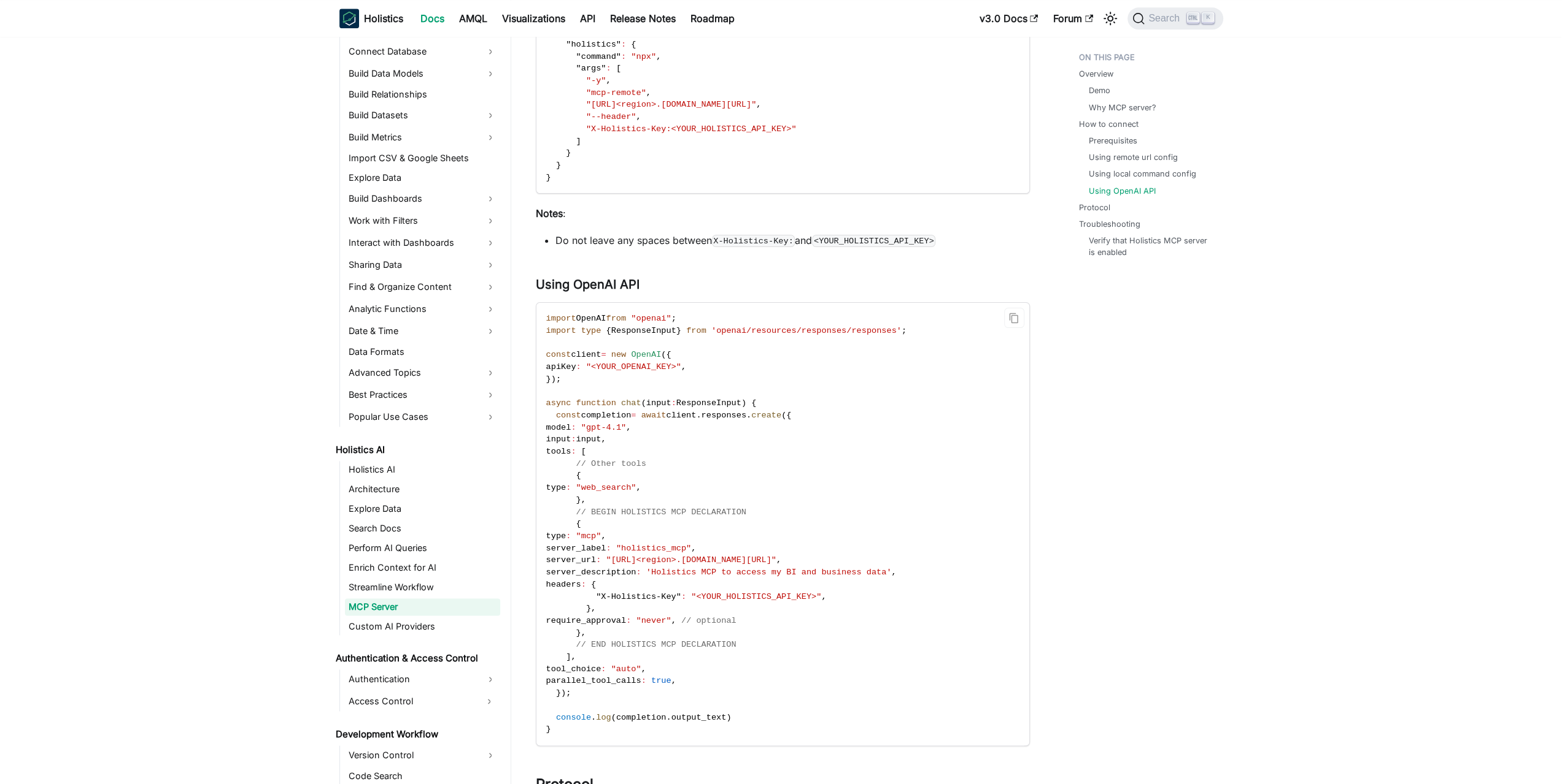
scroll to position [1901, 0]
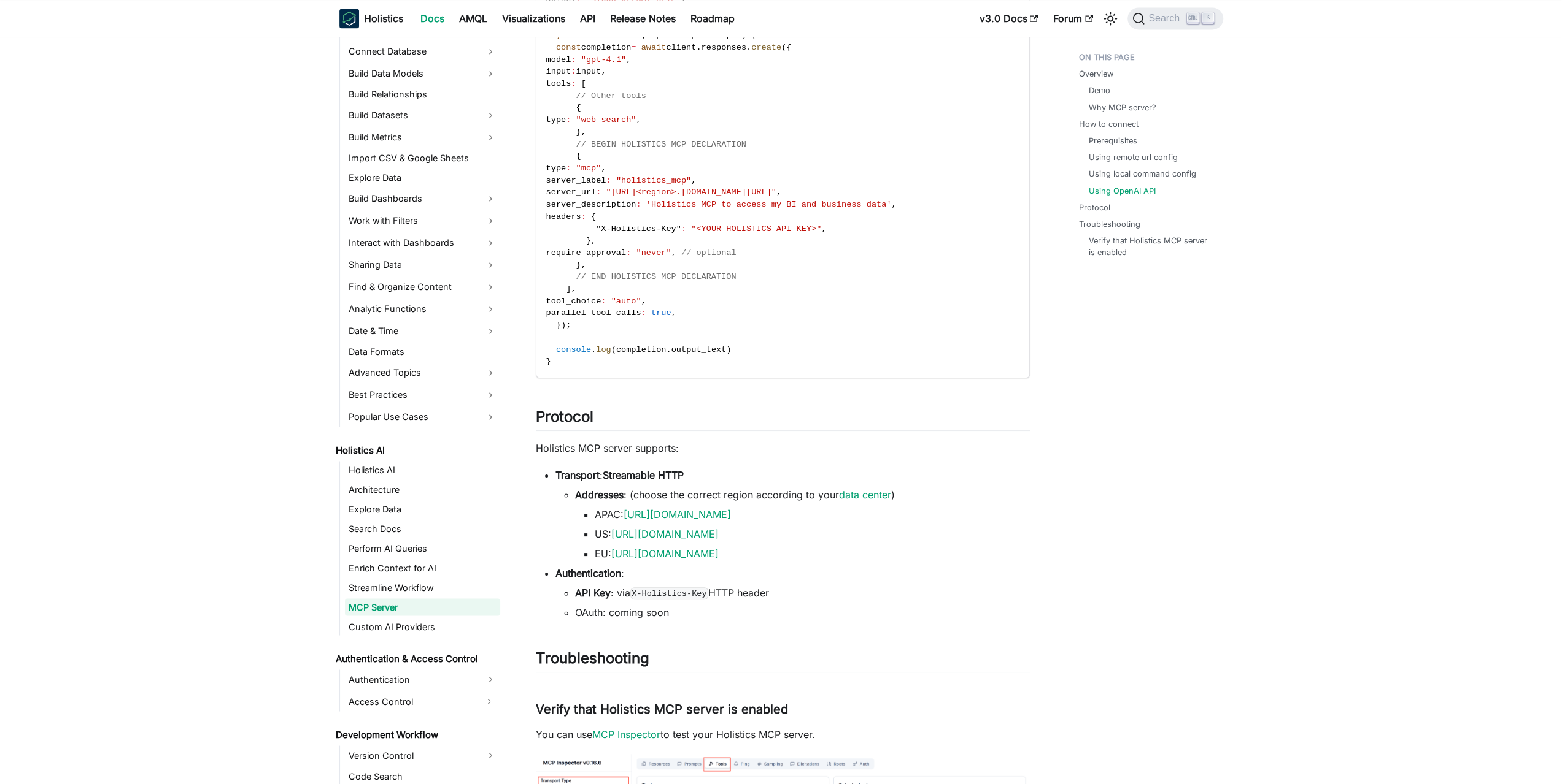
drag, startPoint x: 745, startPoint y: 436, endPoint x: 747, endPoint y: 443, distance: 7.3
click at [747, 443] on p "Holistics MCP server supports:" at bounding box center [782, 448] width 494 height 15
drag, startPoint x: 749, startPoint y: 463, endPoint x: 791, endPoint y: 535, distance: 83.4
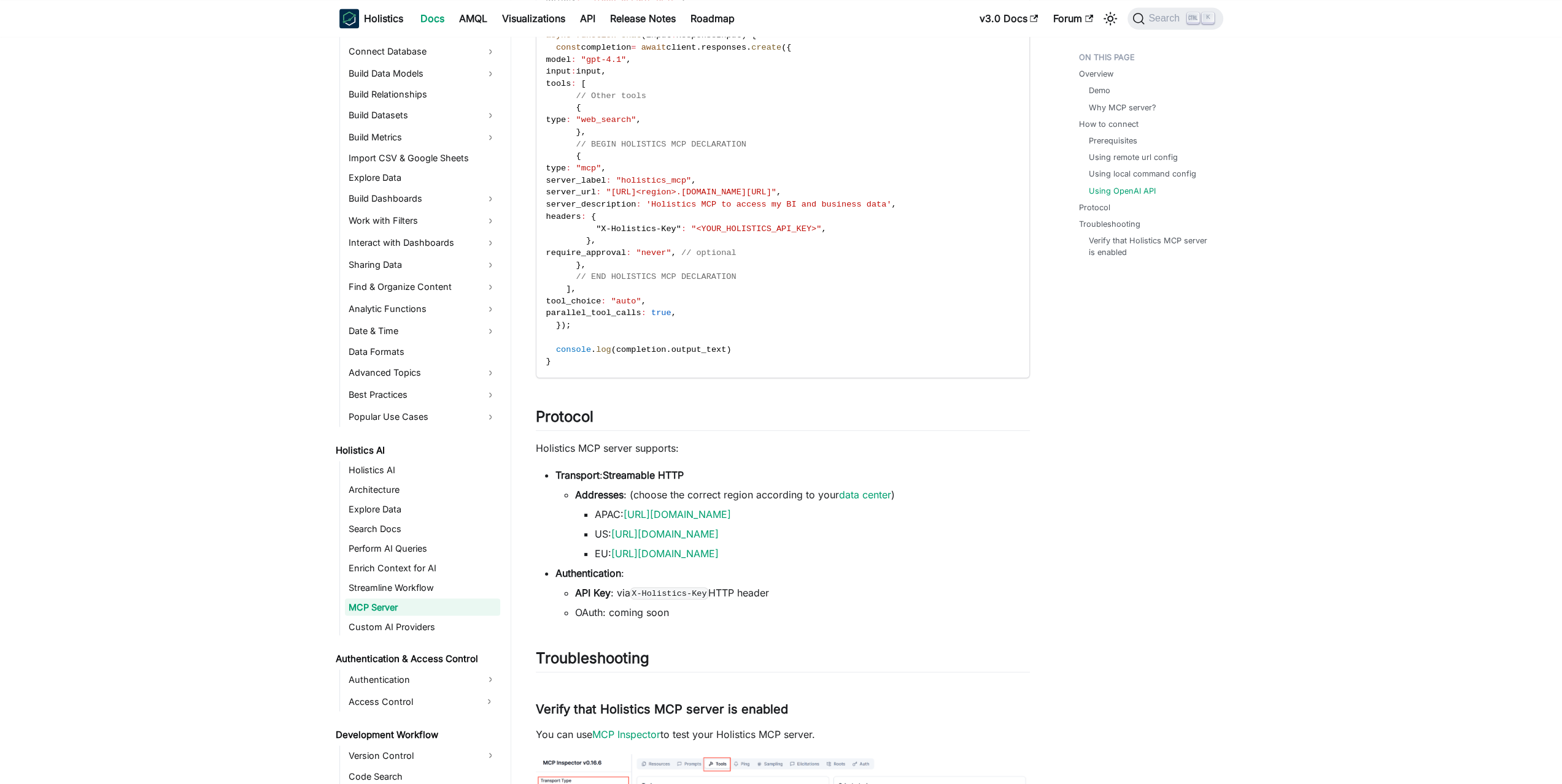
click at [797, 537] on li "US: https://mcp-us.holistics.io/mcp" at bounding box center [812, 534] width 435 height 15
drag, startPoint x: 892, startPoint y: 196, endPoint x: 881, endPoint y: 232, distance: 37.6
click at [881, 232] on code "import OpenAI from "openai" ; import type { ResponseInput } from 'openai/resour…" at bounding box center [781, 156] width 491 height 443
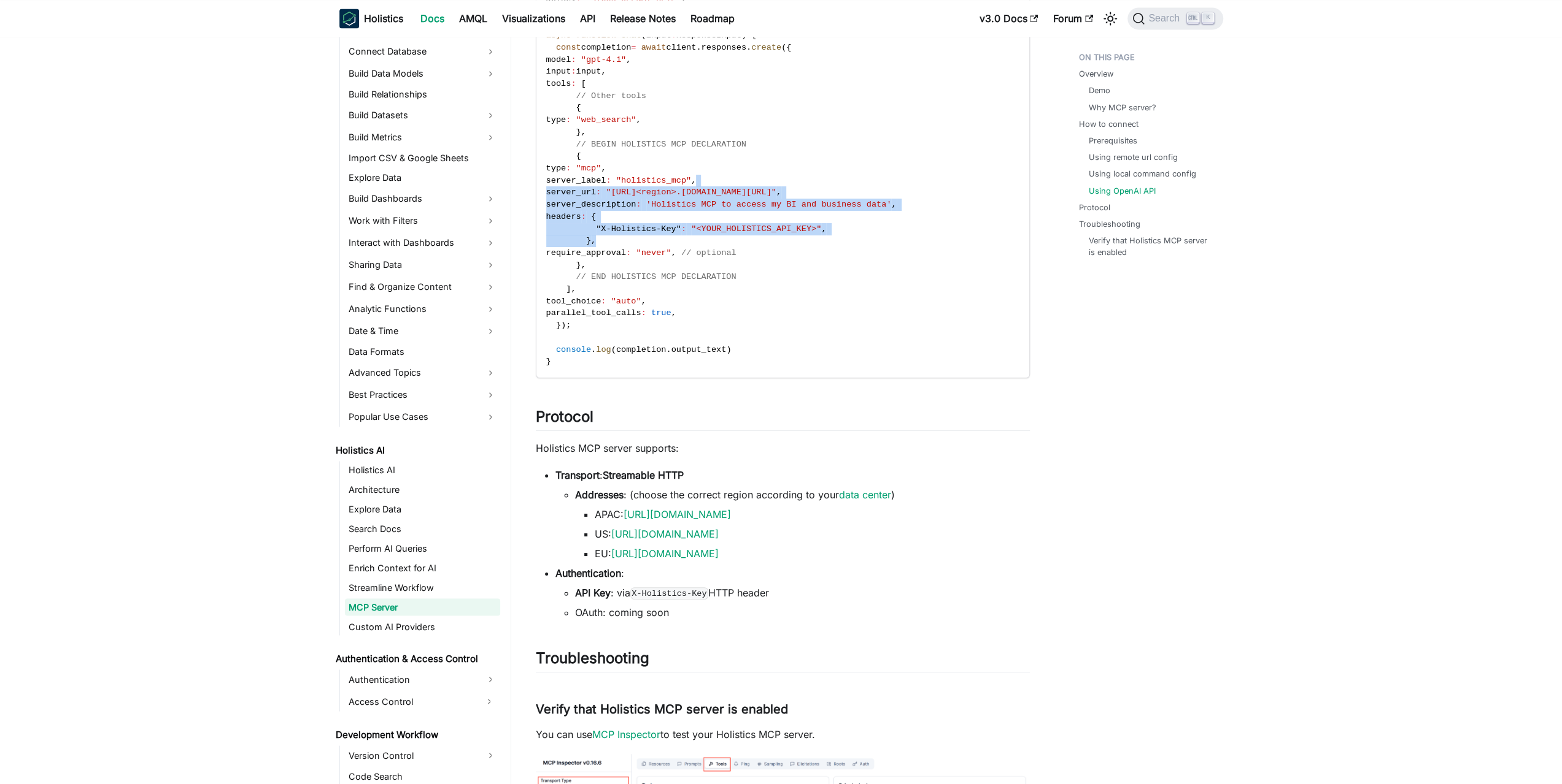
drag, startPoint x: 865, startPoint y: 236, endPoint x: 880, endPoint y: 183, distance: 55.1
click at [880, 183] on code "import OpenAI from "openai" ; import type { ResponseInput } from 'openai/resour…" at bounding box center [781, 156] width 491 height 443
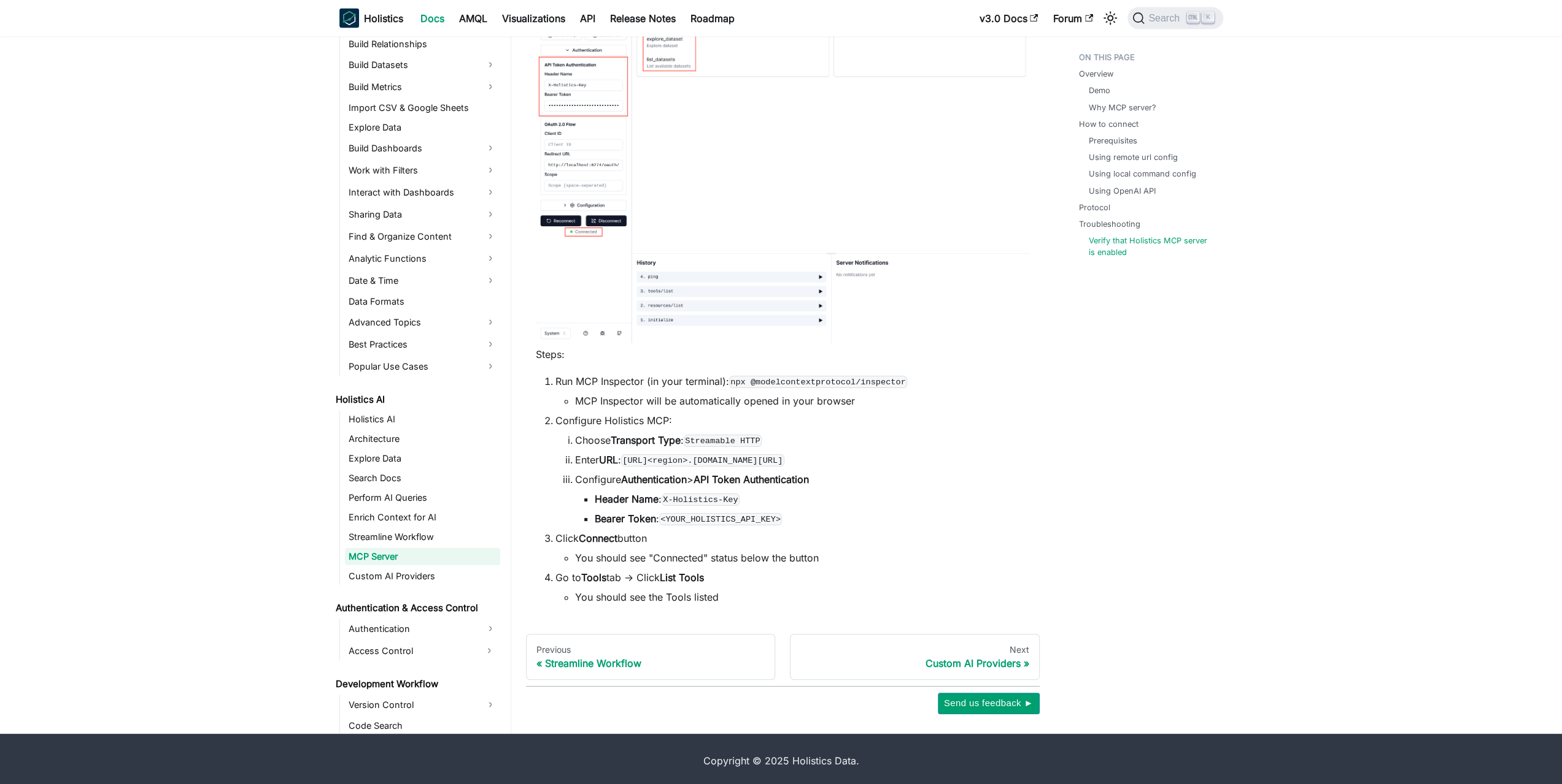
scroll to position [2700, 0]
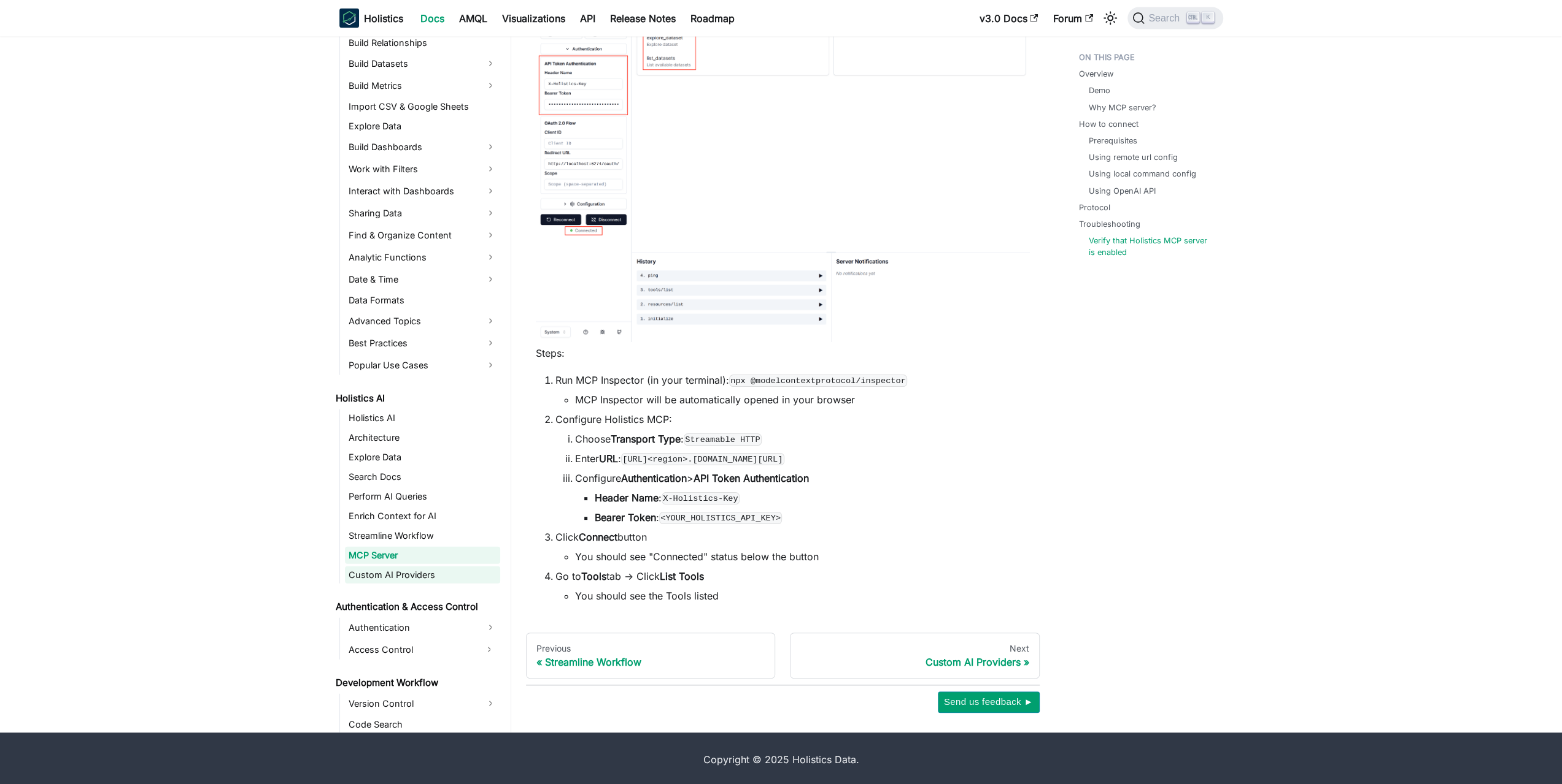
click at [353, 569] on link "Custom AI Providers" at bounding box center [422, 575] width 155 height 17
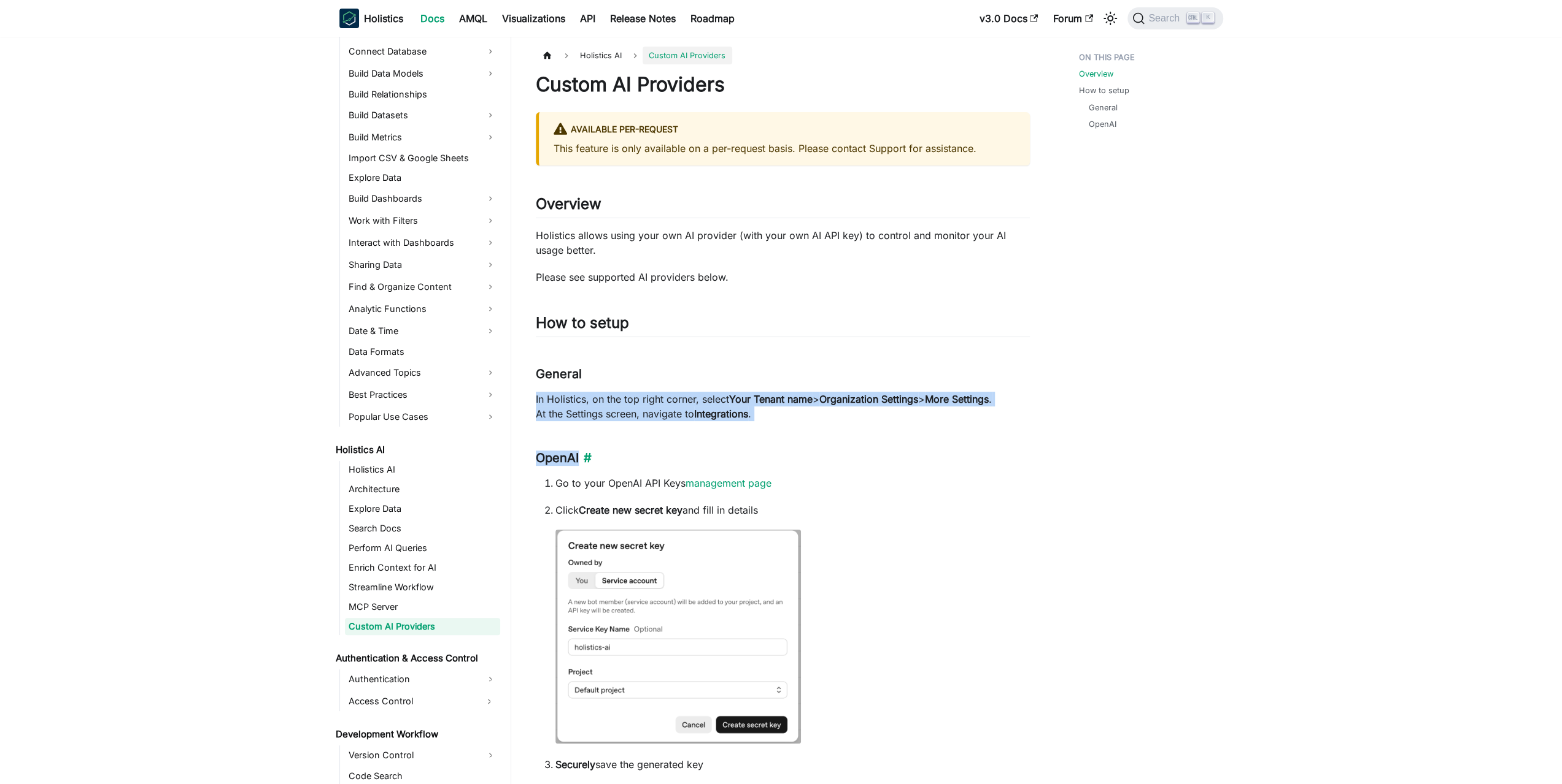
drag, startPoint x: 768, startPoint y: 370, endPoint x: 808, endPoint y: 466, distance: 104.0
click at [808, 466] on h3 "OpenAI ​" at bounding box center [782, 459] width 494 height 15
drag, startPoint x: 805, startPoint y: 490, endPoint x: 808, endPoint y: 392, distance: 98.0
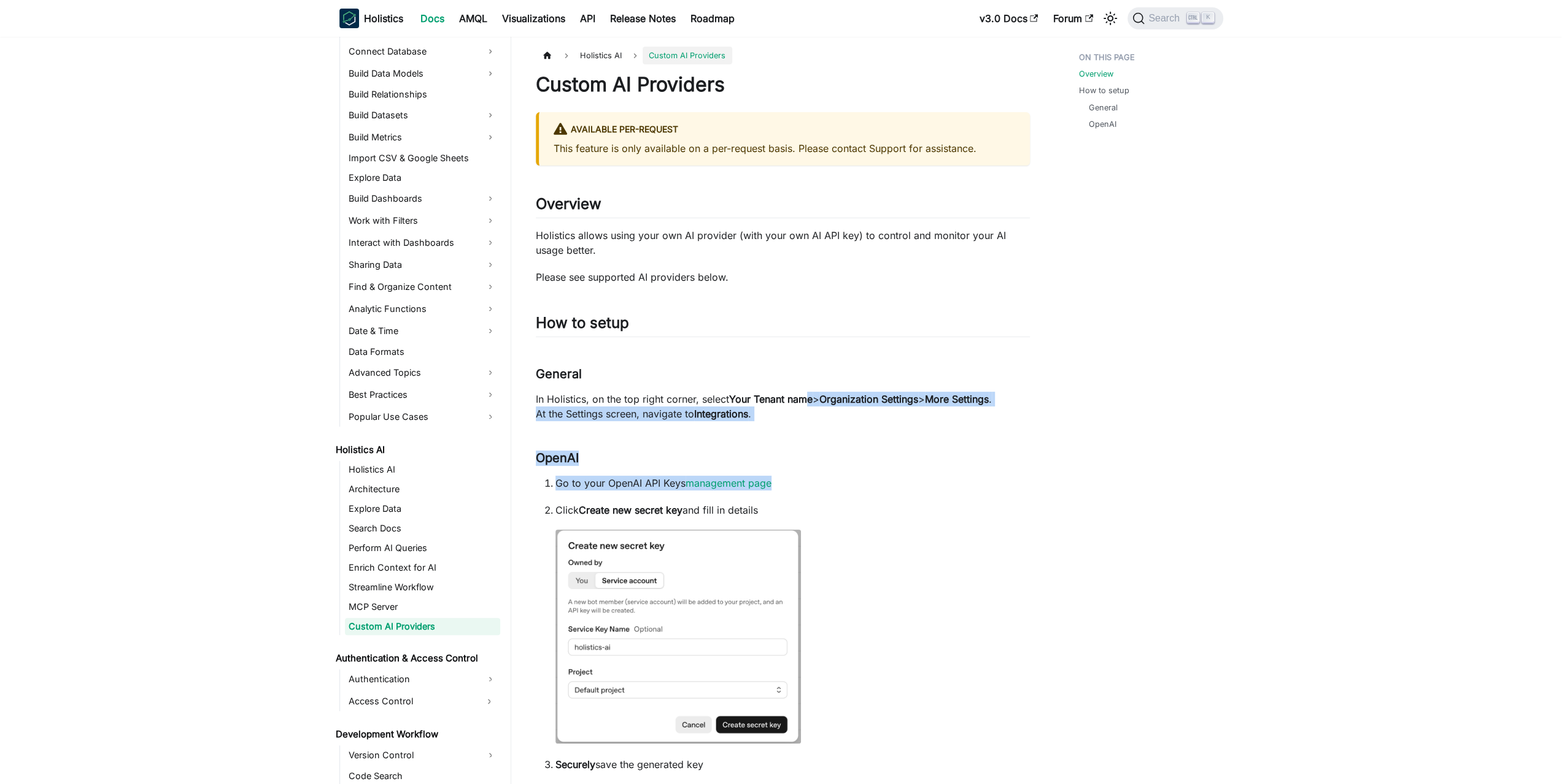
click at [808, 392] on p "In Holistics, on the top right corner, select Your Tenant name > Organization S…" at bounding box center [782, 406] width 494 height 29
drag, startPoint x: 815, startPoint y: 382, endPoint x: 808, endPoint y: 475, distance: 93.3
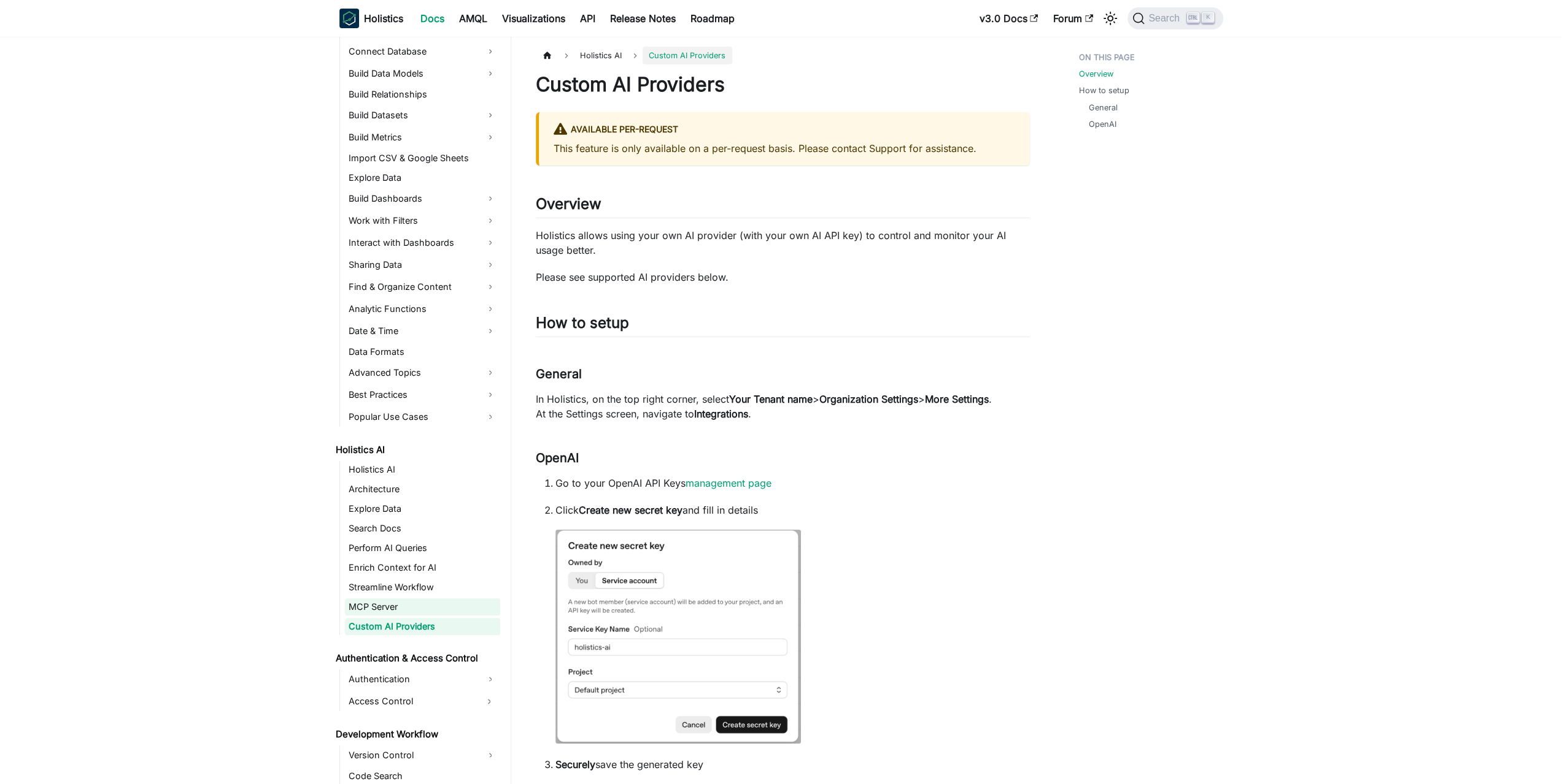
click at [376, 602] on link "MCP Server" at bounding box center [422, 607] width 155 height 17
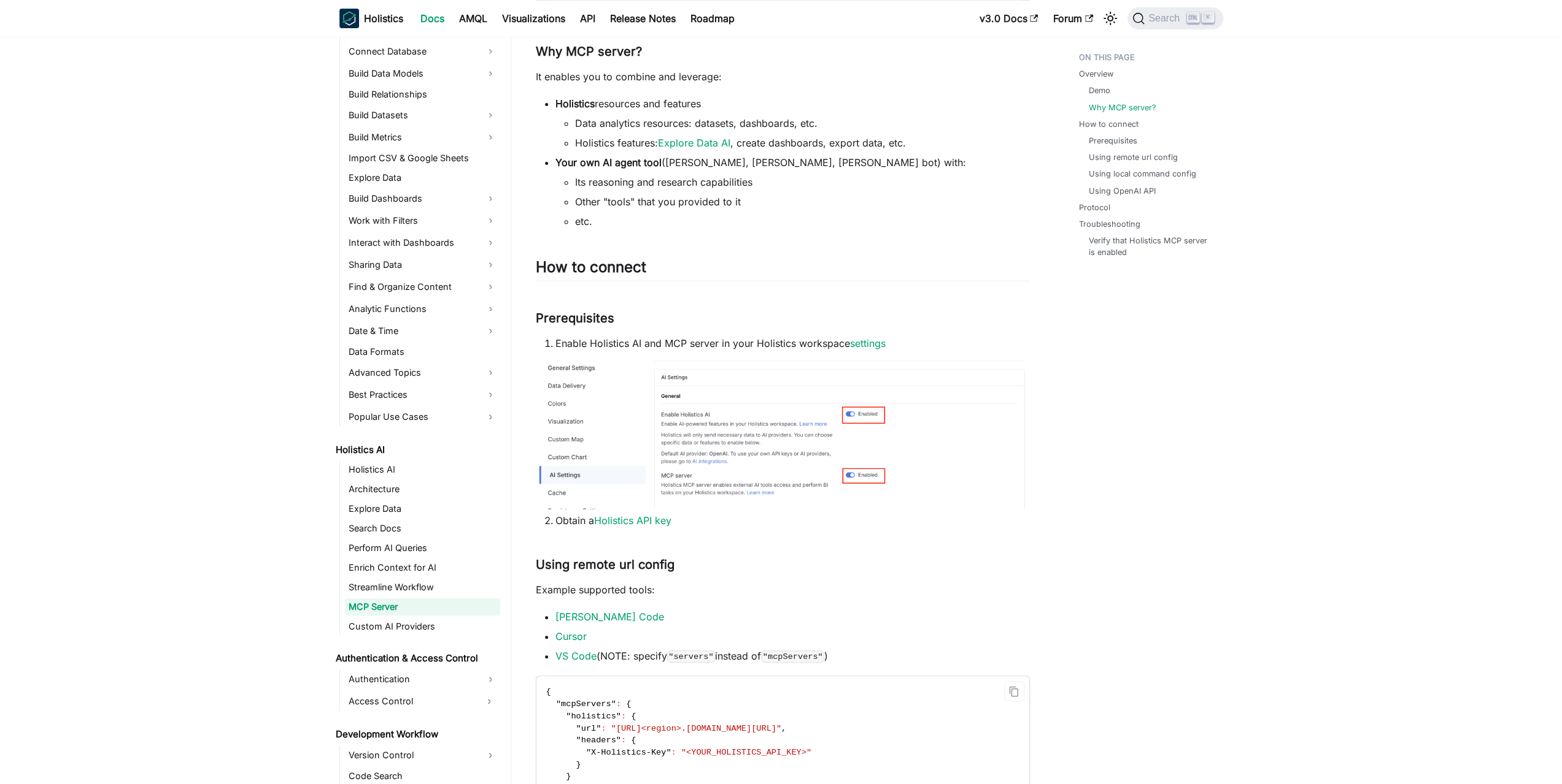
scroll to position [920, 0]
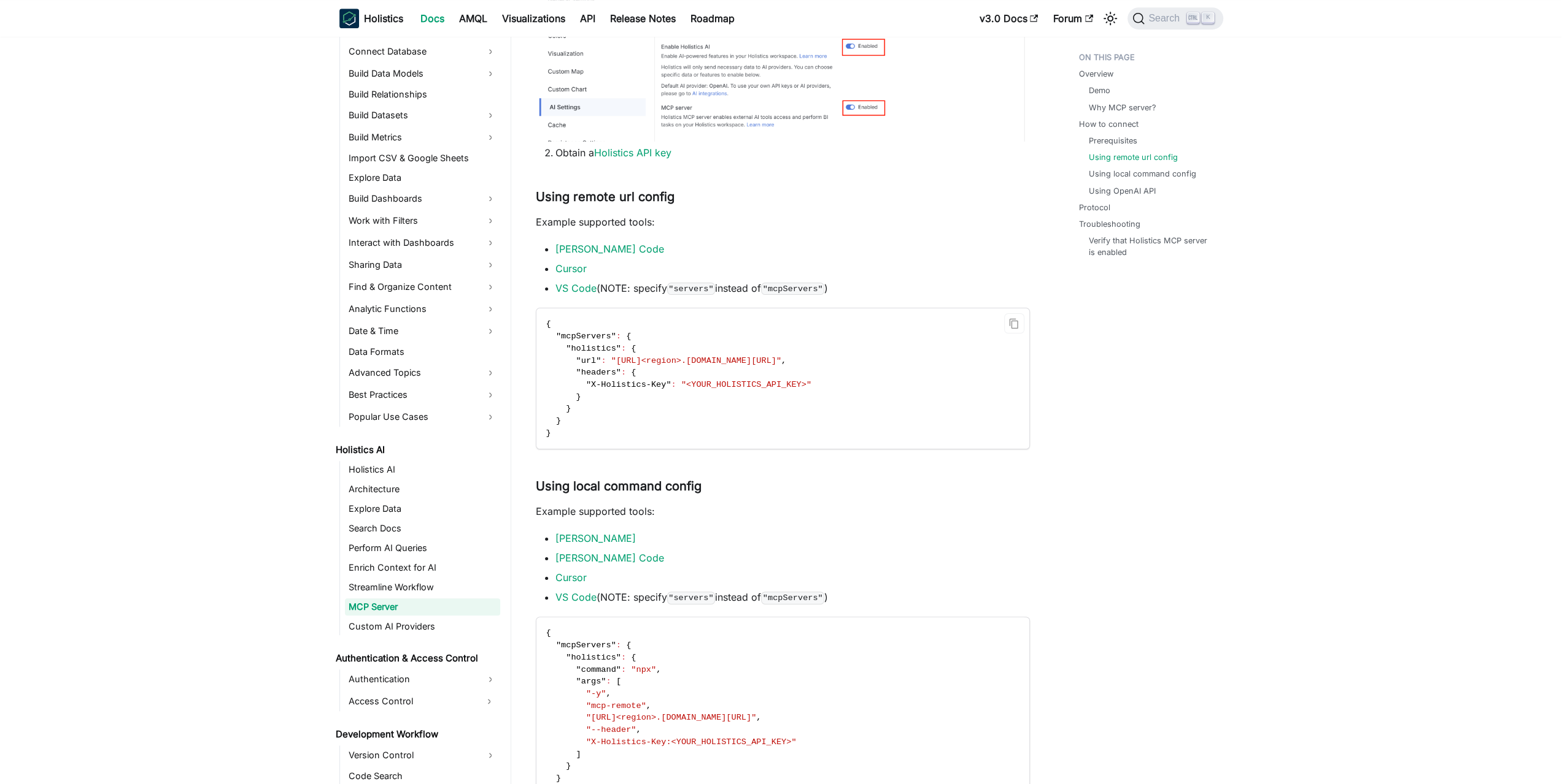
click at [718, 387] on span ""<YOUR_HOLISTICS_API_KEY>"" at bounding box center [746, 385] width 130 height 9
click at [749, 382] on span ""<YOUR_HOLISTICS_API_KEY>"" at bounding box center [746, 385] width 130 height 9
click at [733, 385] on span ""<YOUR_HOLISTICS_API_KEY>"" at bounding box center [746, 385] width 130 height 9
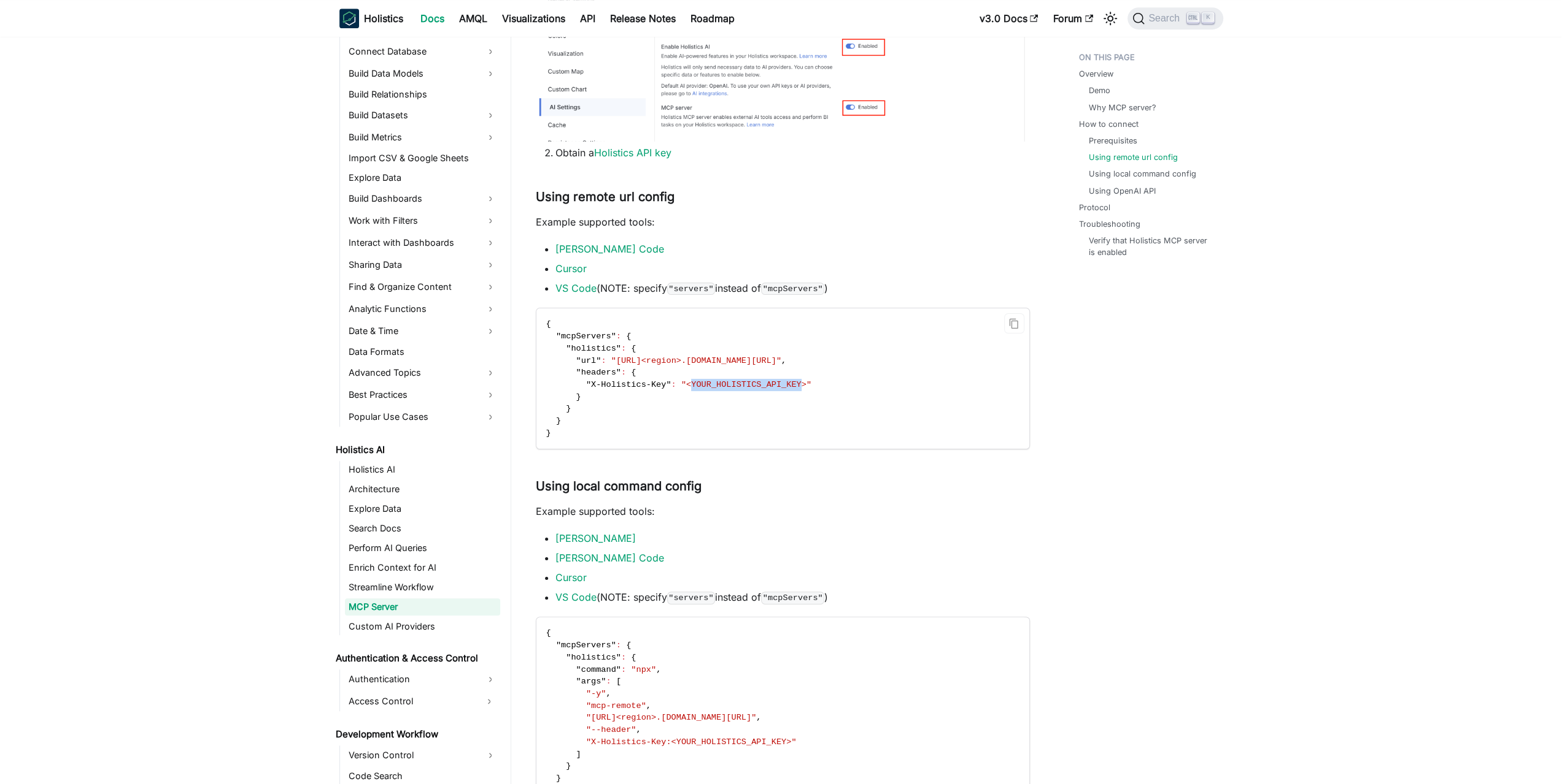
click at [733, 385] on span ""<YOUR_HOLISTICS_API_KEY>"" at bounding box center [746, 385] width 130 height 9
click at [729, 385] on span ""<YOUR_HOLISTICS_API_KEY>"" at bounding box center [746, 385] width 130 height 9
click at [740, 385] on span ""<YOUR_HOLISTICS_API_KEY>"" at bounding box center [746, 385] width 130 height 9
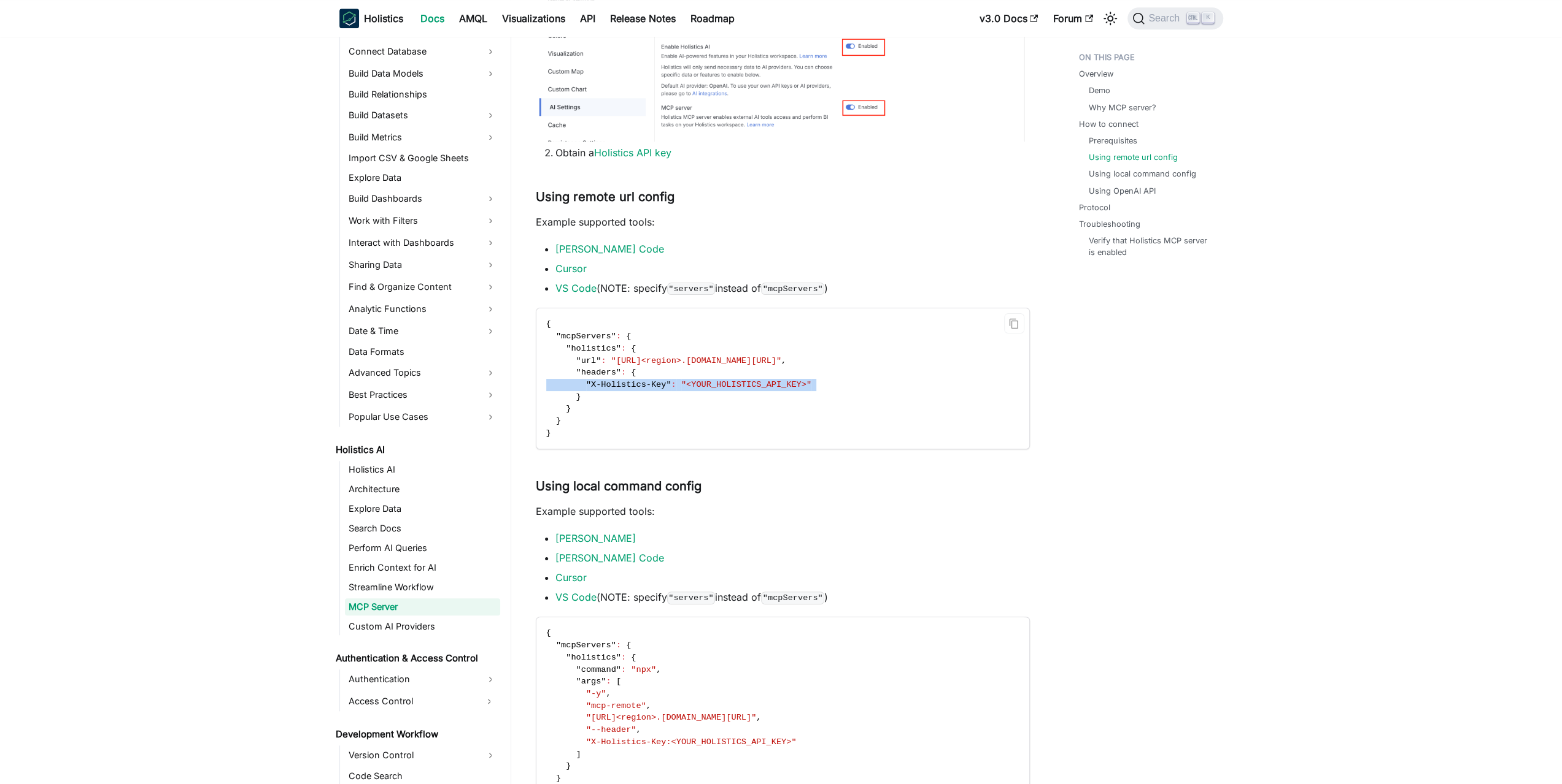
click at [740, 385] on span ""<YOUR_HOLISTICS_API_KEY>"" at bounding box center [746, 385] width 130 height 9
click at [730, 385] on span ""<YOUR_HOLISTICS_API_KEY>"" at bounding box center [746, 385] width 130 height 9
click at [716, 387] on span ""<YOUR_HOLISTICS_API_KEY>"" at bounding box center [746, 385] width 130 height 9
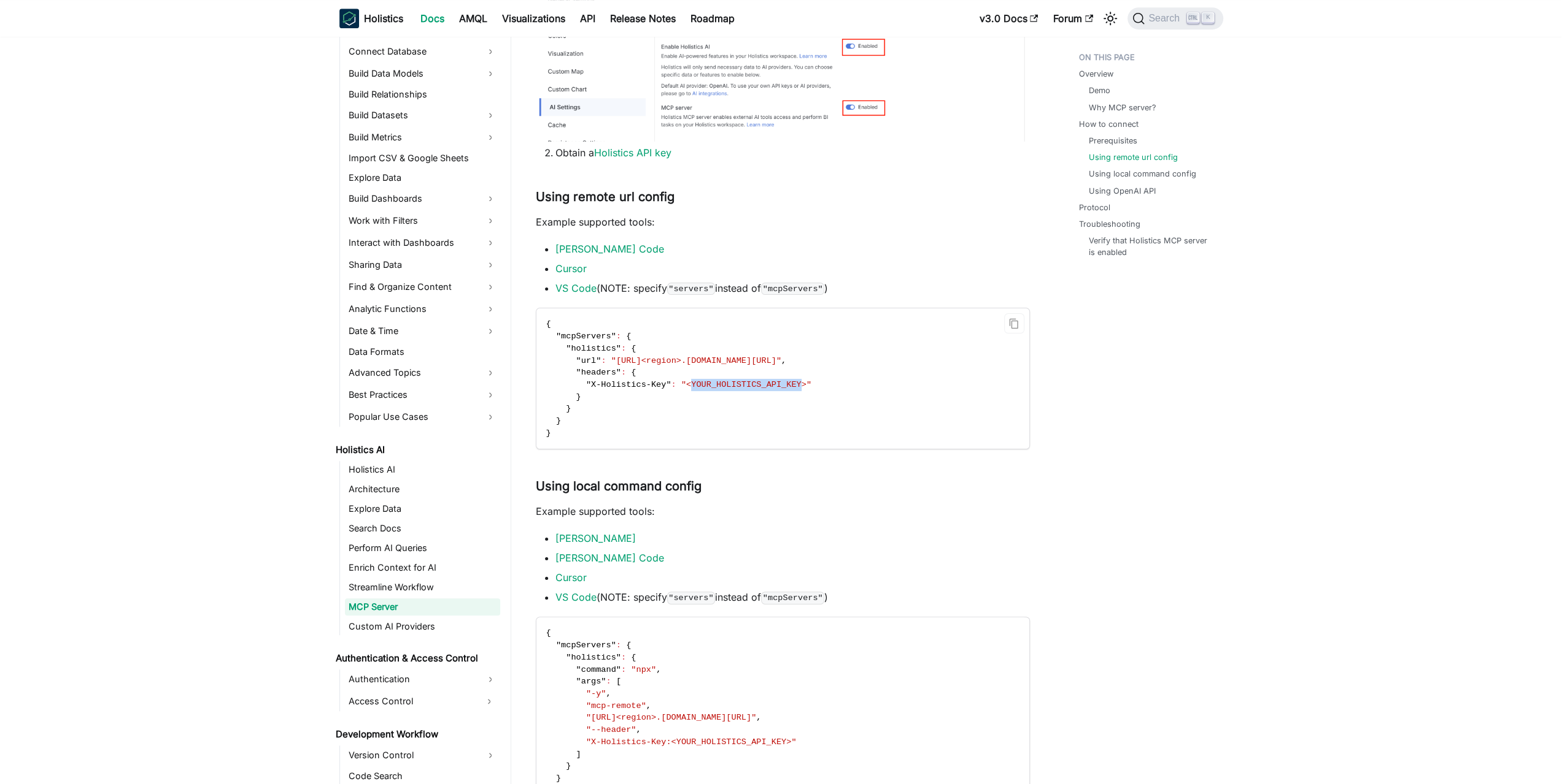
click at [716, 387] on span ""<YOUR_HOLISTICS_API_KEY>"" at bounding box center [746, 385] width 130 height 9
click at [737, 385] on span ""<YOUR_HOLISTICS_API_KEY>"" at bounding box center [746, 385] width 130 height 9
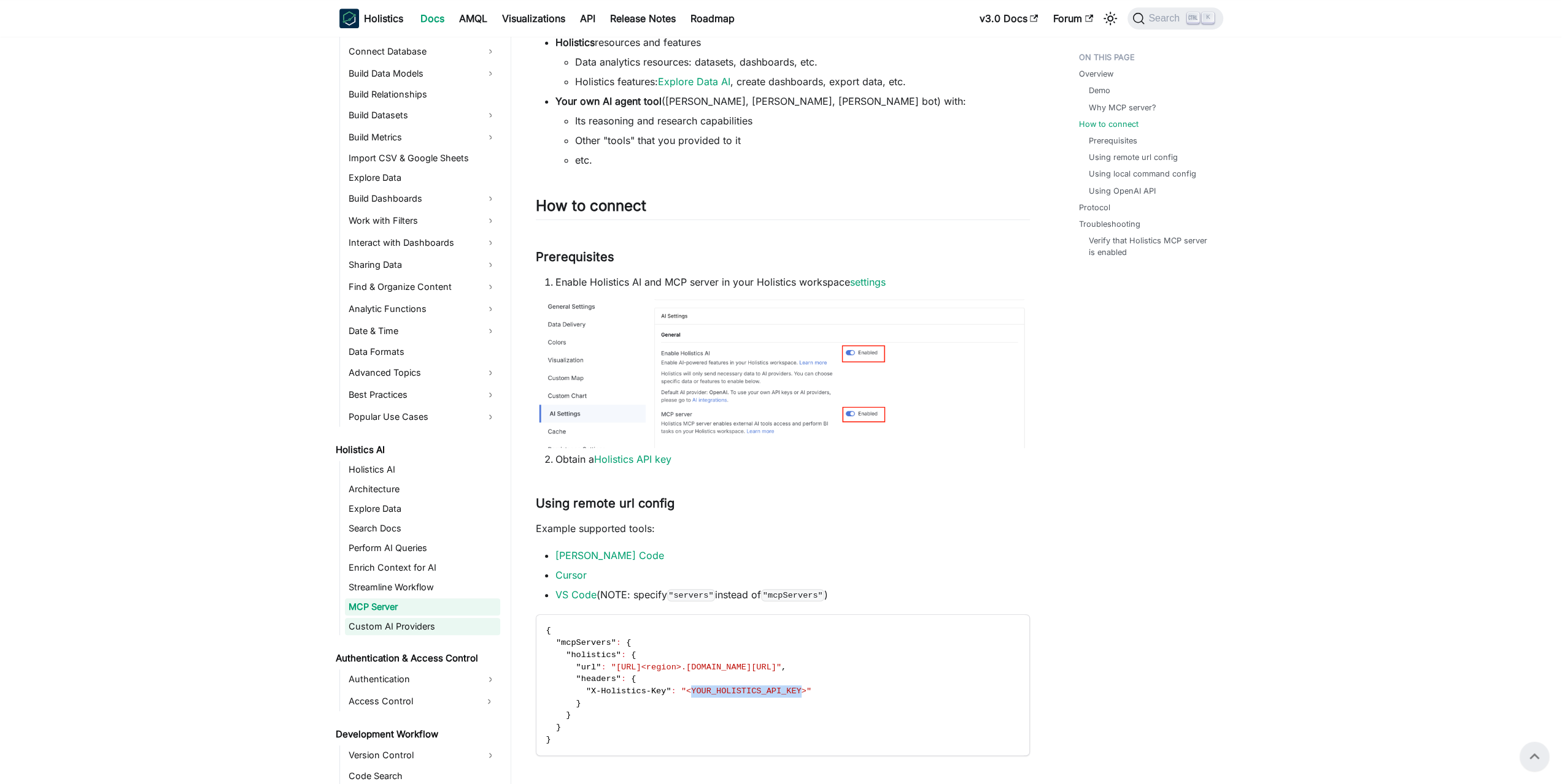
click at [376, 629] on link "Custom AI Providers" at bounding box center [422, 626] width 155 height 17
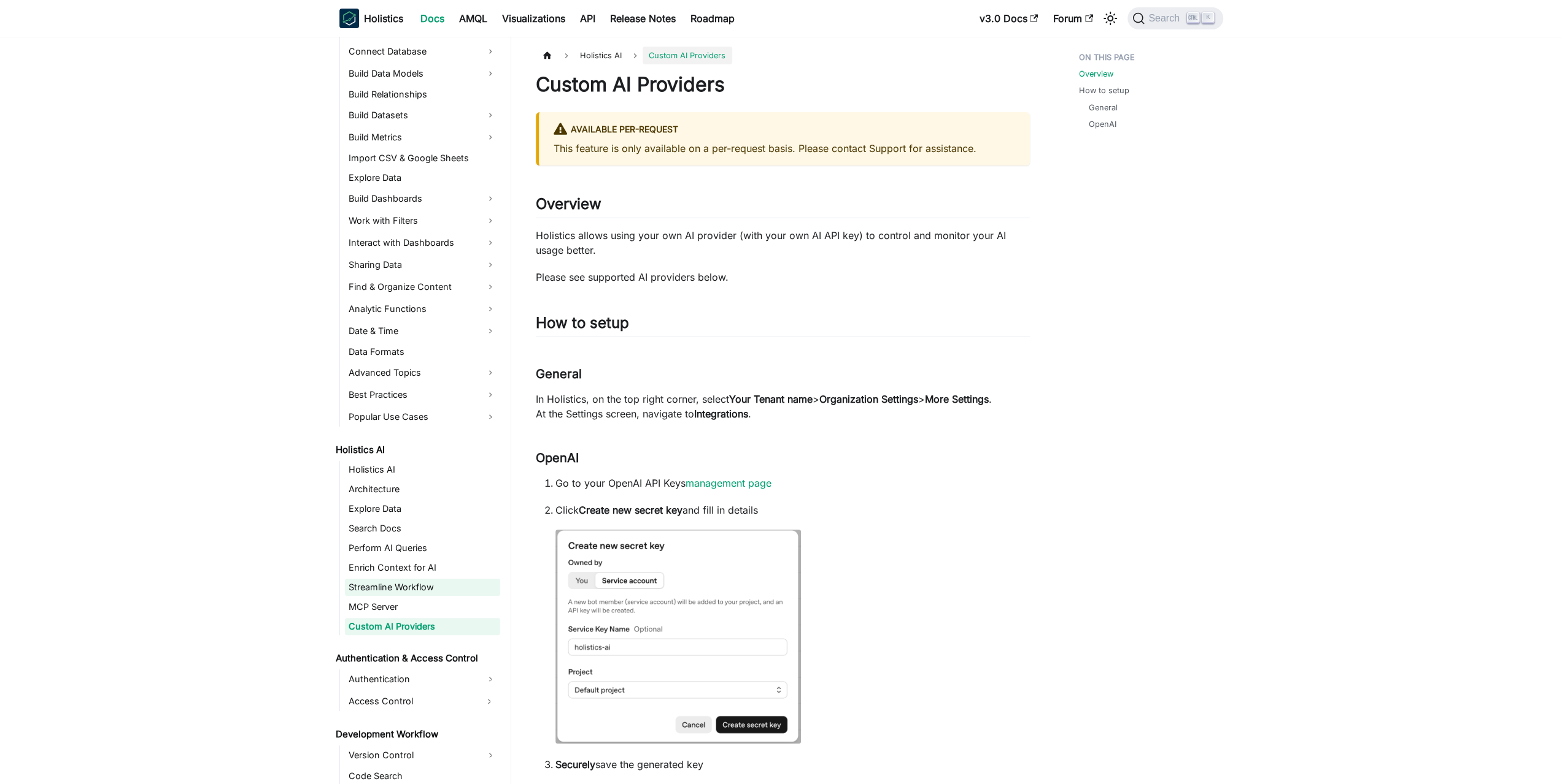
click at [395, 588] on link "Streamline Workflow" at bounding box center [422, 587] width 155 height 17
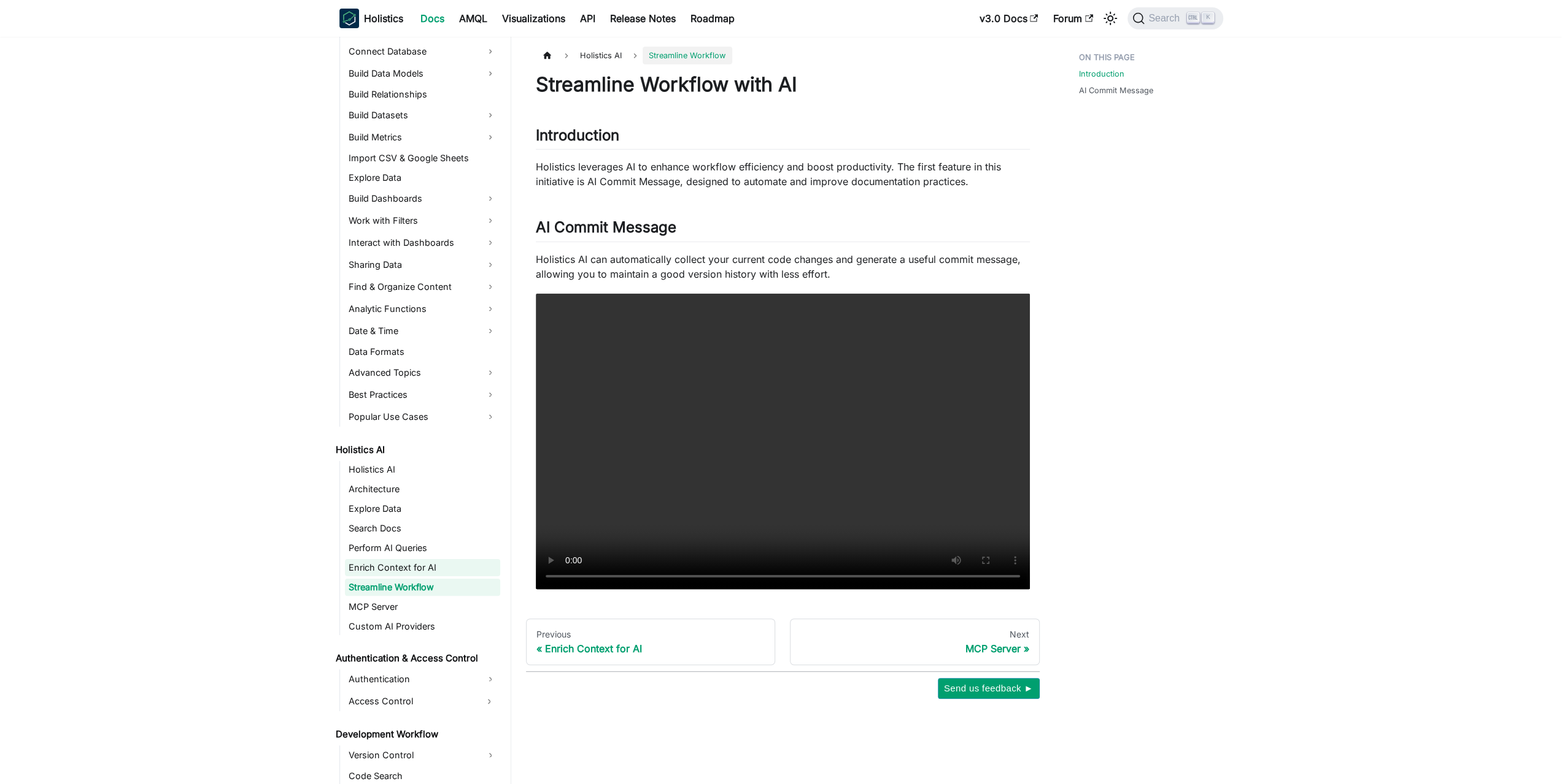
click at [400, 570] on link "Enrich Context for AI" at bounding box center [422, 568] width 155 height 17
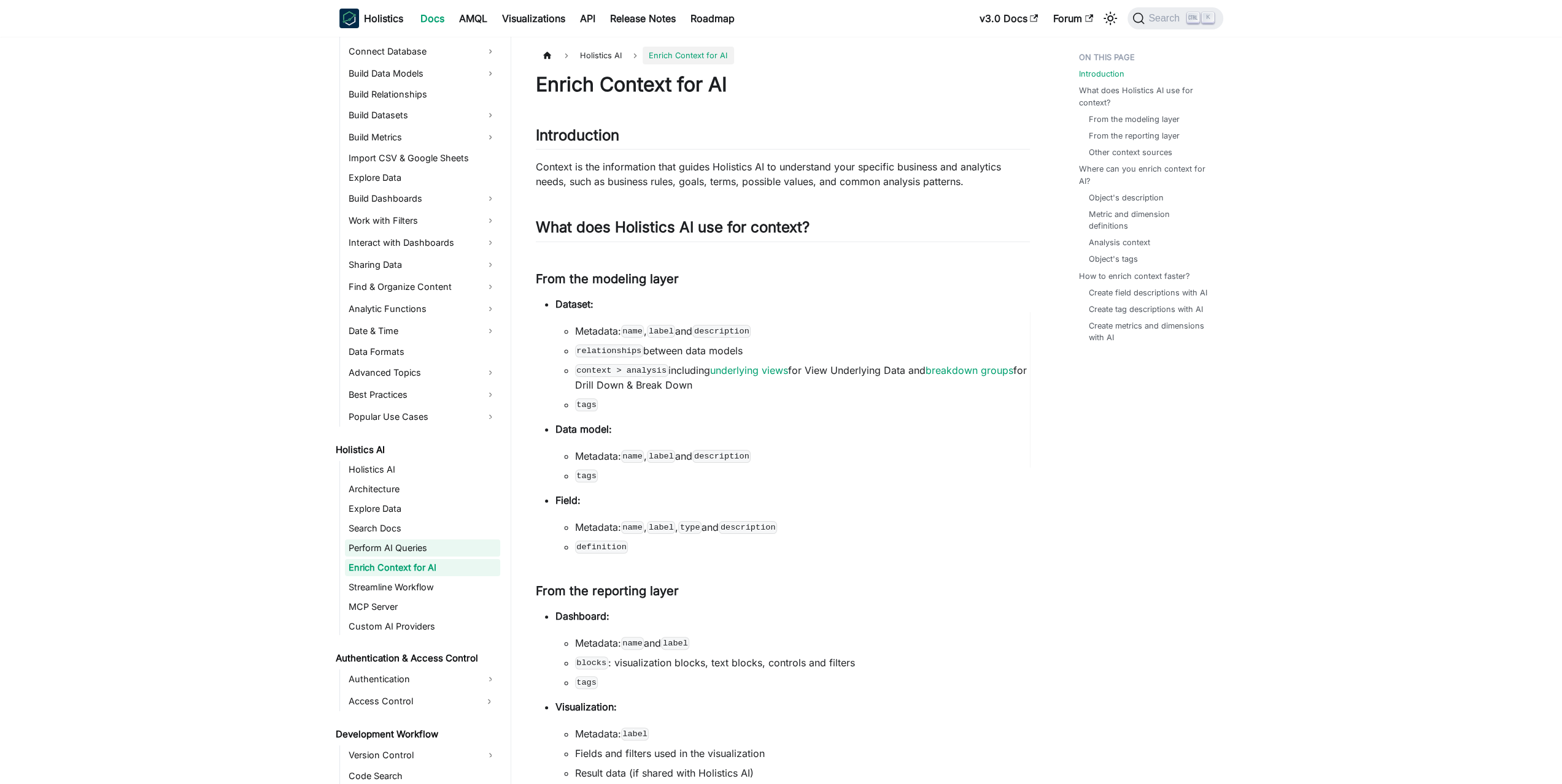
click at [407, 550] on link "Perform AI Queries" at bounding box center [422, 548] width 155 height 17
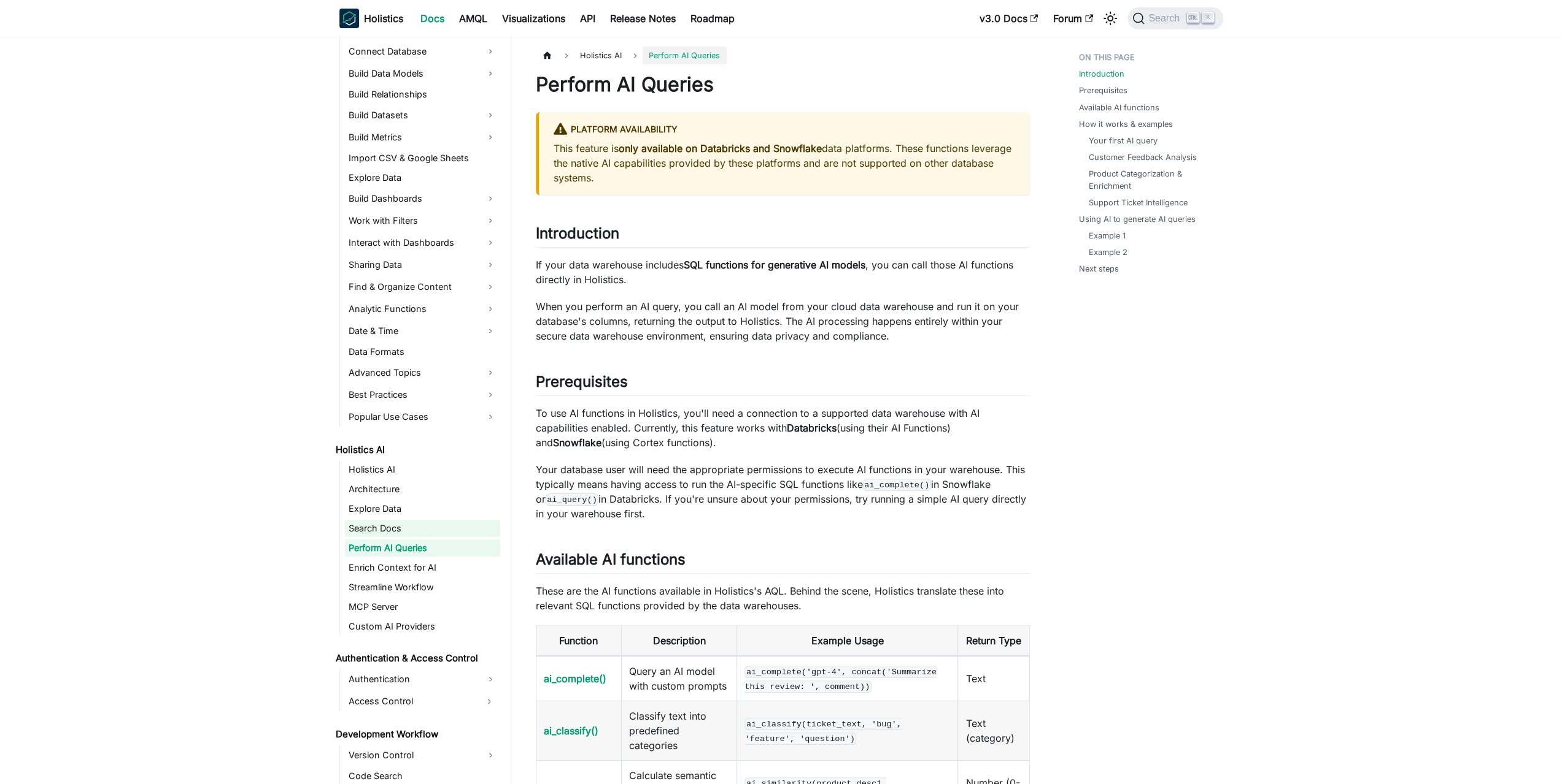
click at [413, 527] on link "Search Docs" at bounding box center [422, 528] width 155 height 17
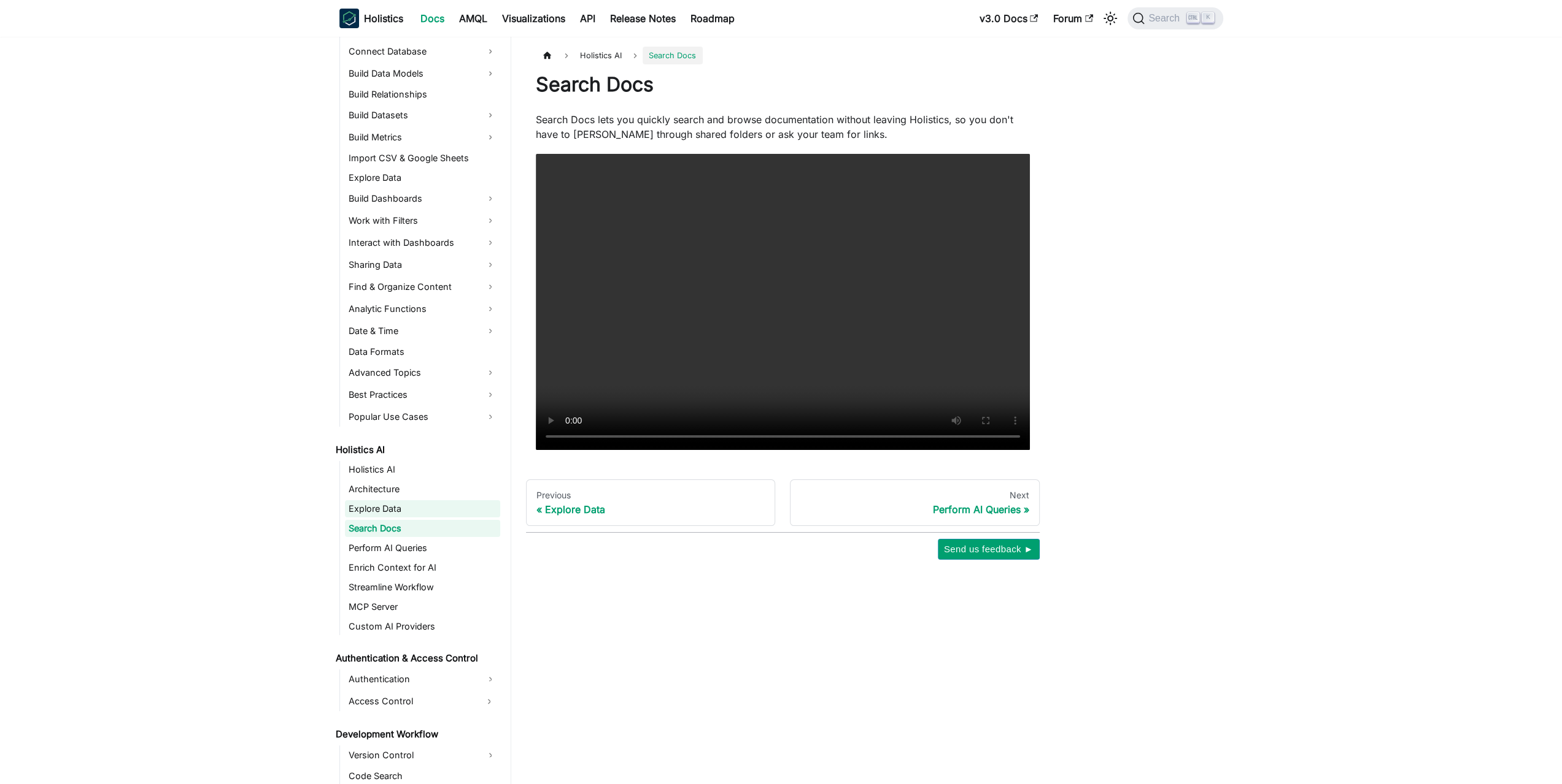
click at [409, 505] on link "Explore Data" at bounding box center [422, 509] width 155 height 17
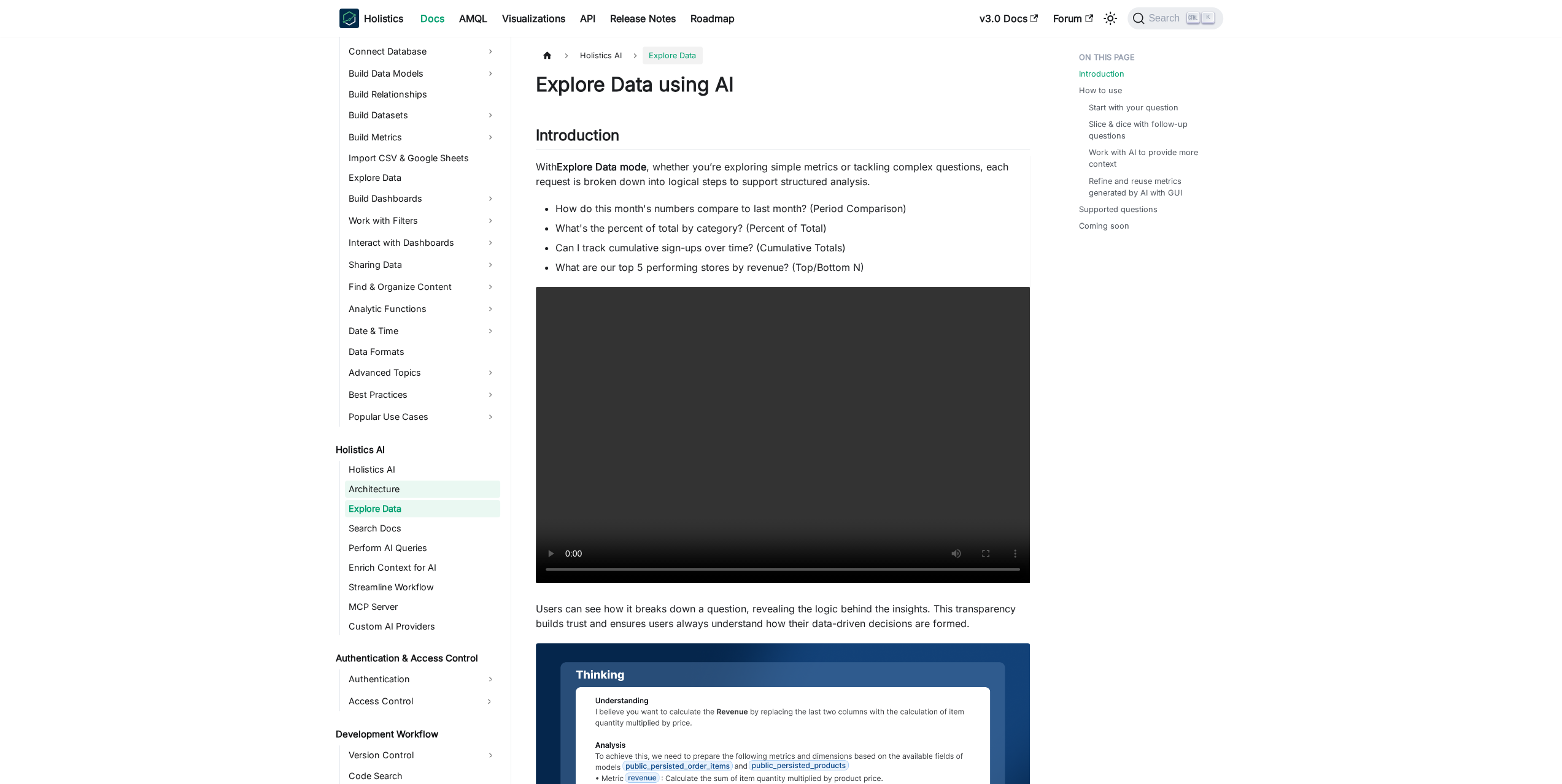
click at [401, 483] on link "Architecture" at bounding box center [422, 489] width 155 height 17
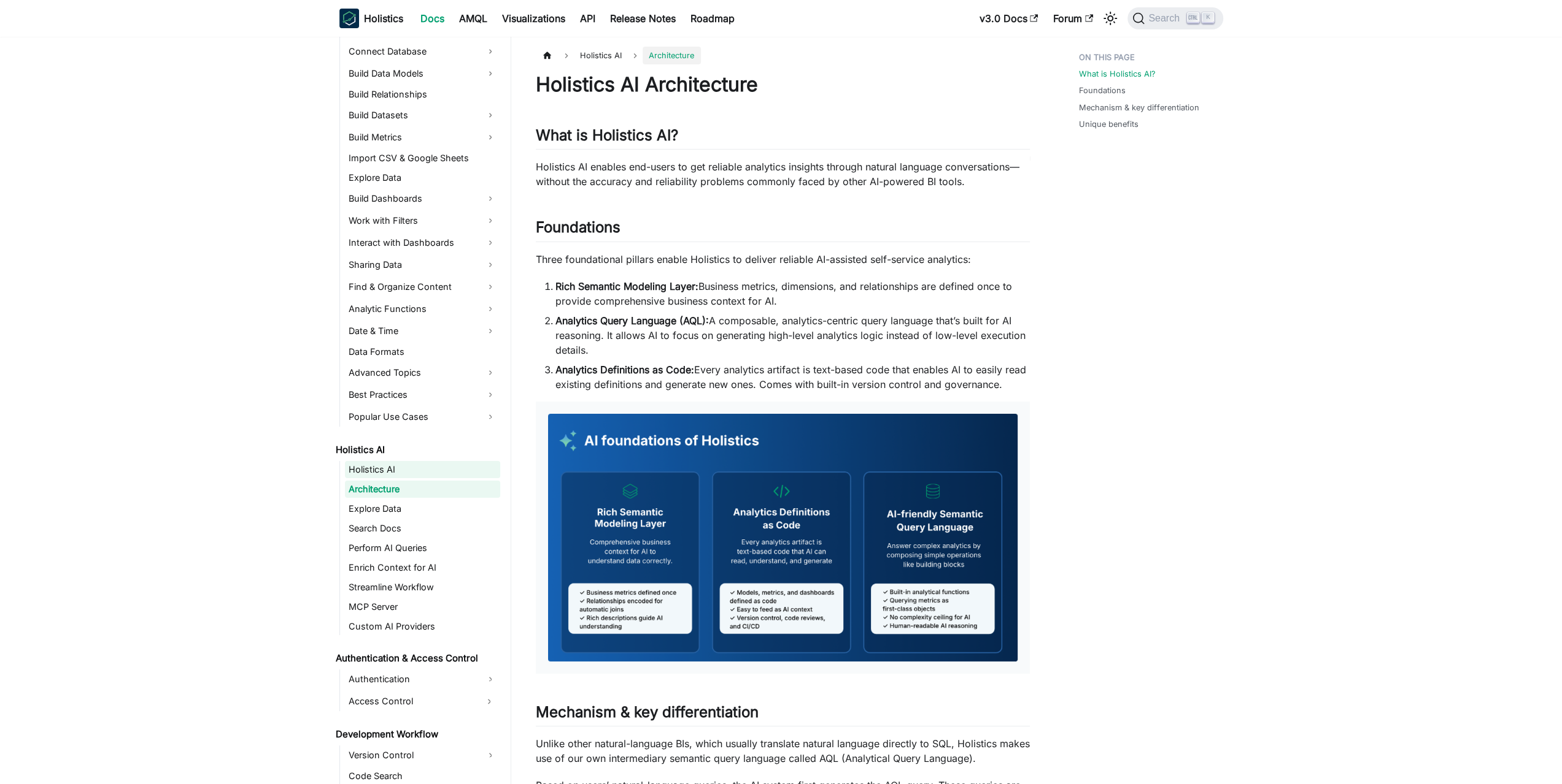
click at [403, 466] on link "Holistics AI" at bounding box center [422, 470] width 155 height 17
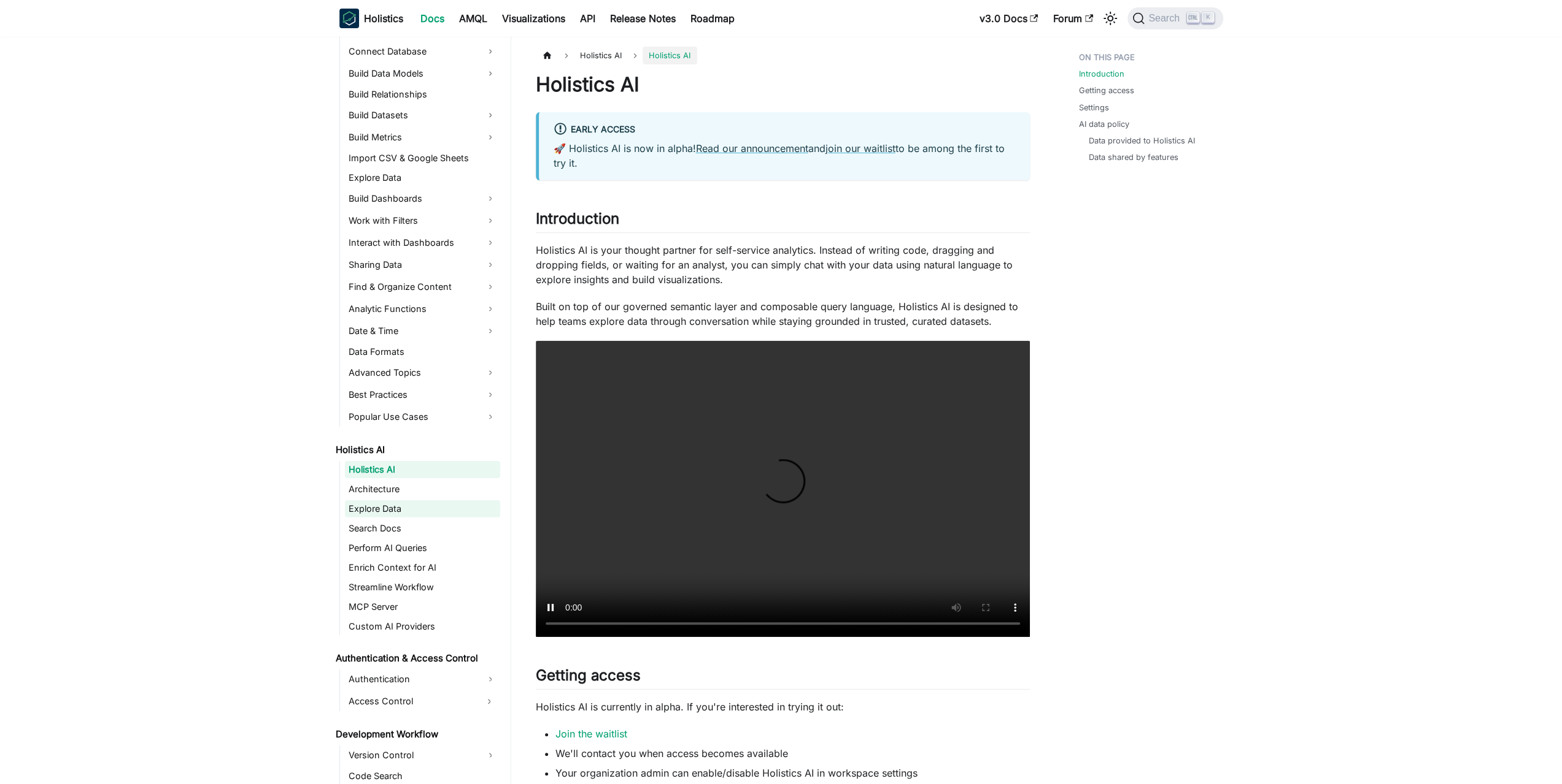
click at [393, 517] on link "Explore Data" at bounding box center [422, 509] width 155 height 17
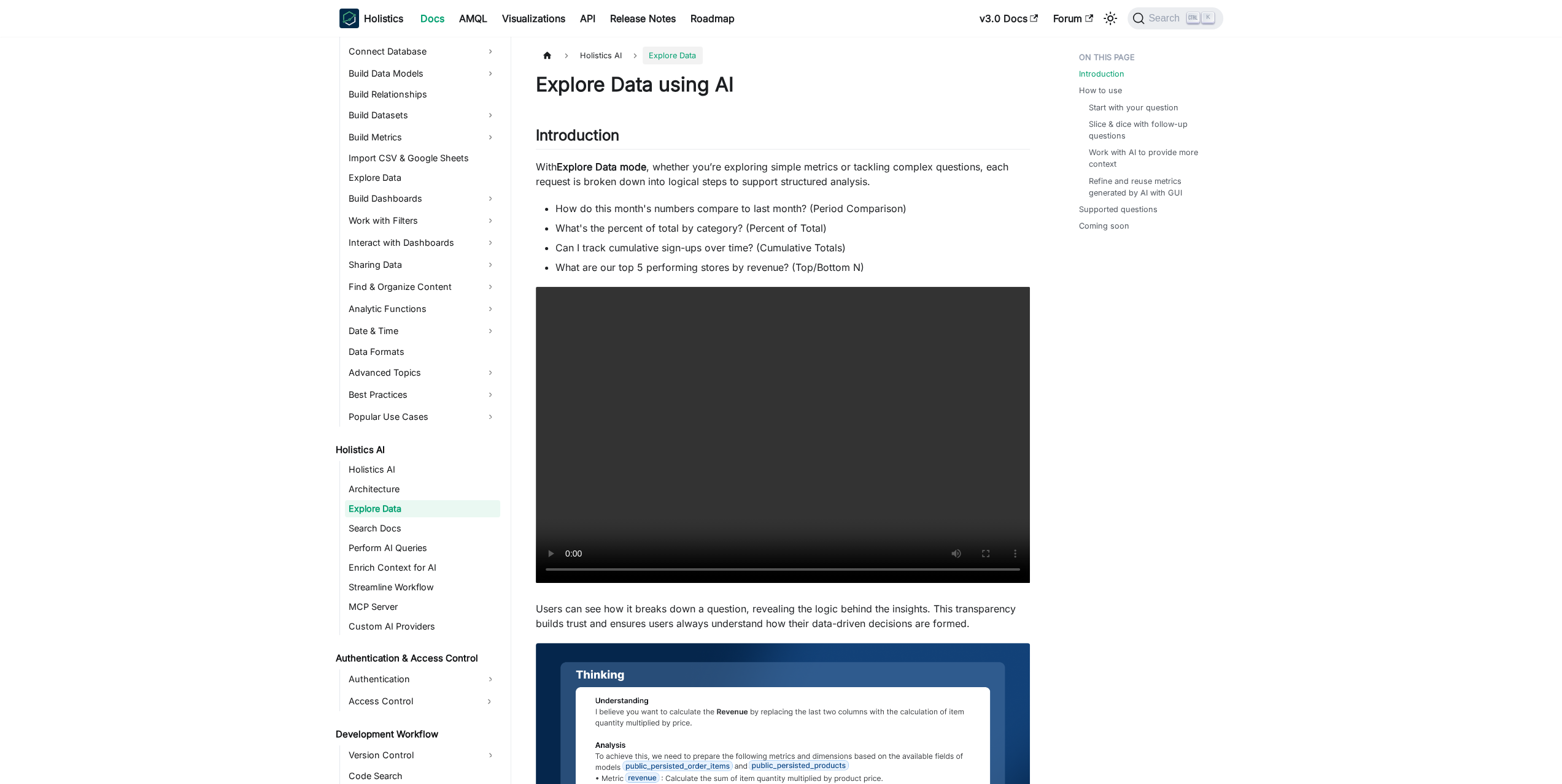
drag, startPoint x: 390, startPoint y: 524, endPoint x: 319, endPoint y: 533, distance: 71.6
click at [369, 531] on link "Search Docs" at bounding box center [422, 528] width 155 height 17
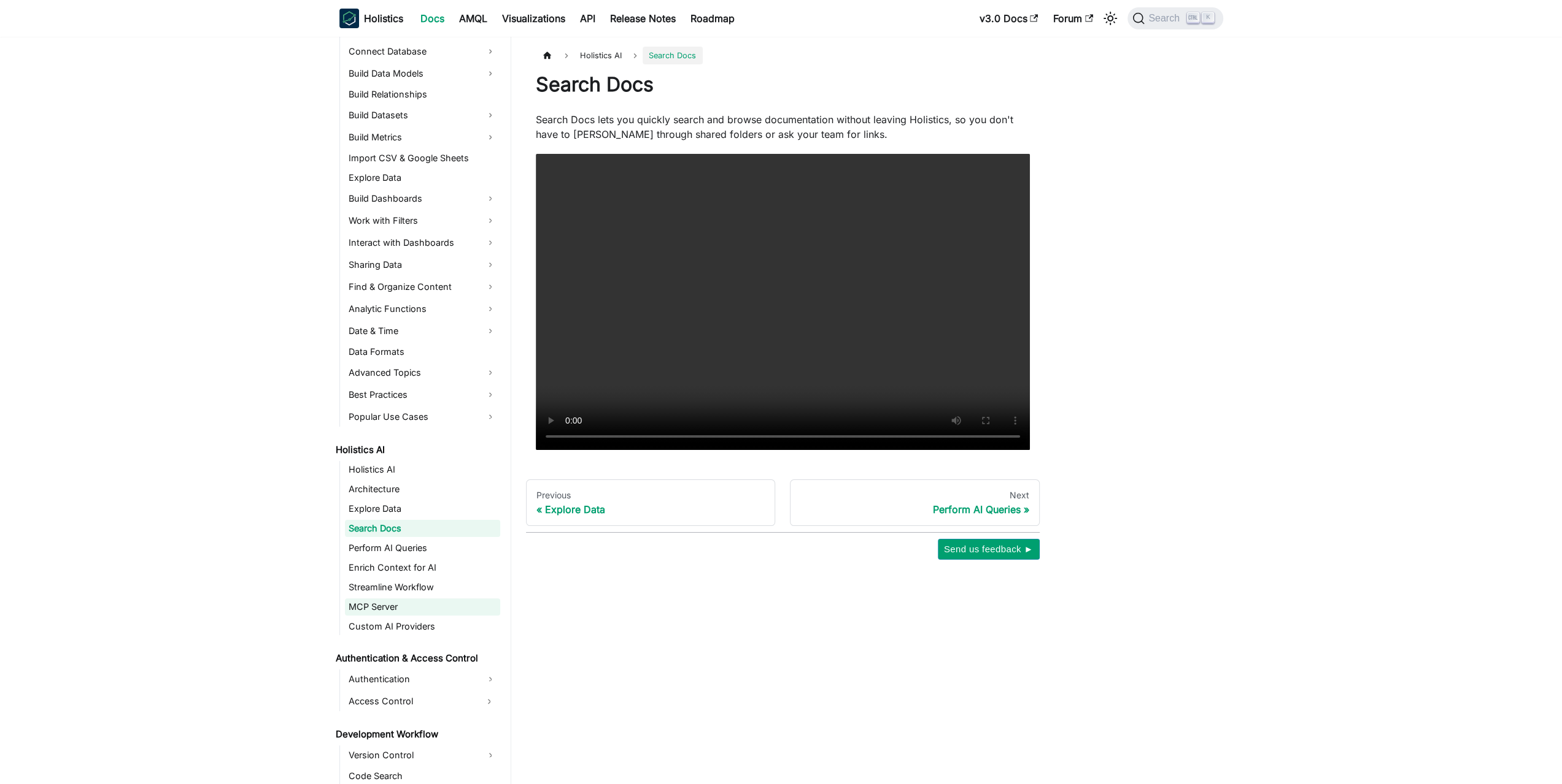
click at [386, 606] on link "MCP Server" at bounding box center [422, 607] width 155 height 17
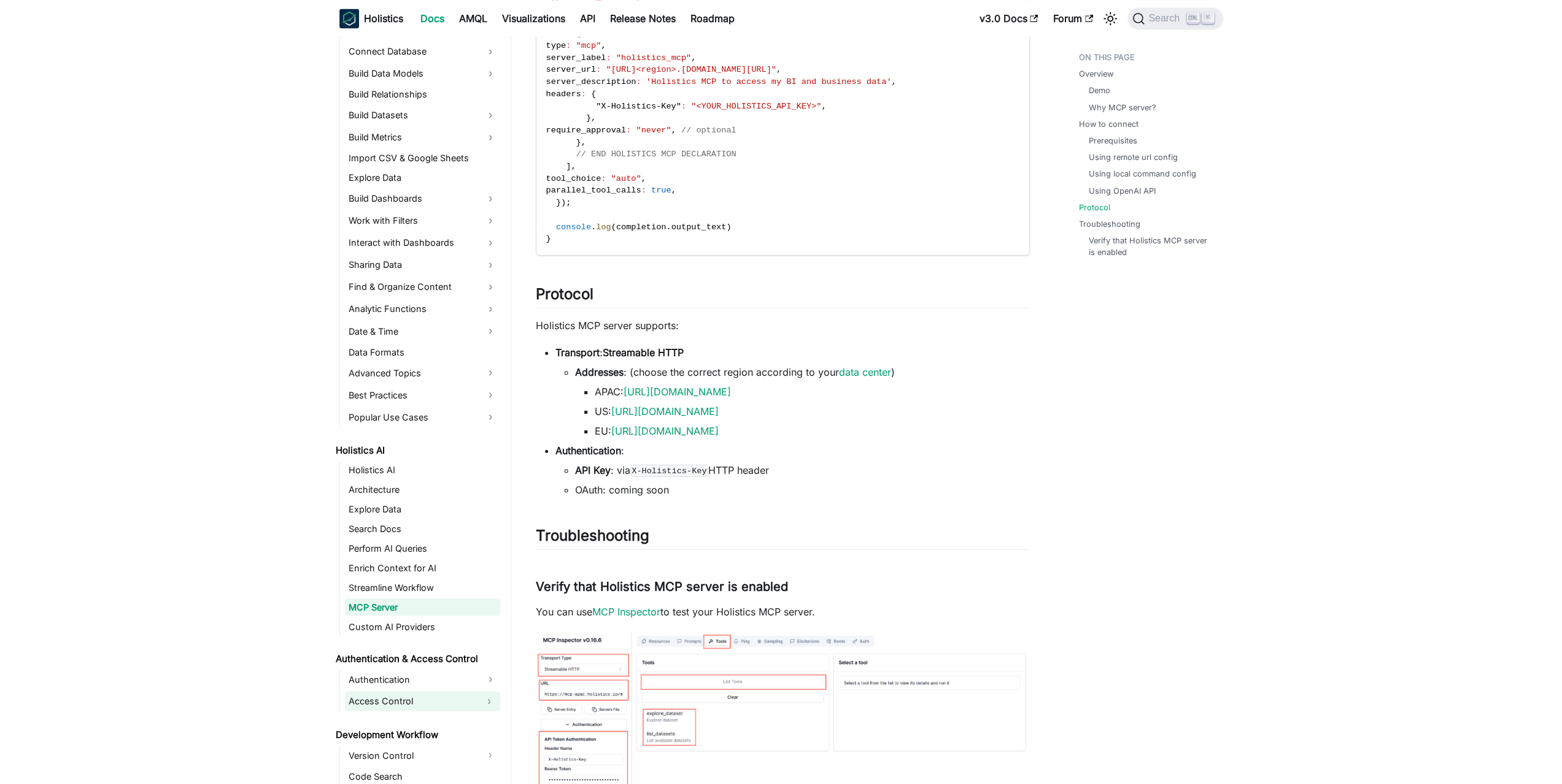
scroll to position [412, 0]
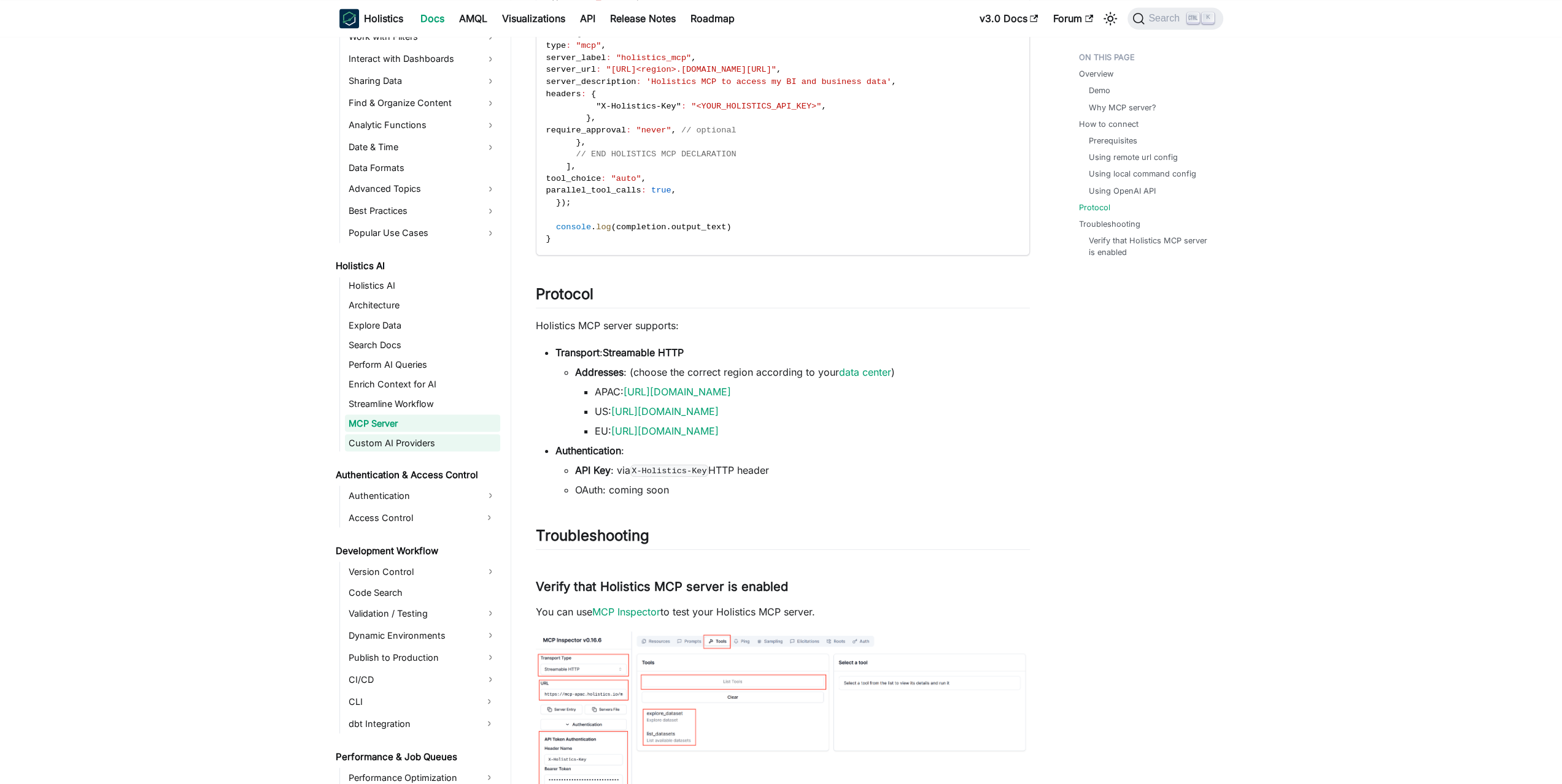
click at [390, 436] on link "Custom AI Providers" at bounding box center [422, 443] width 155 height 17
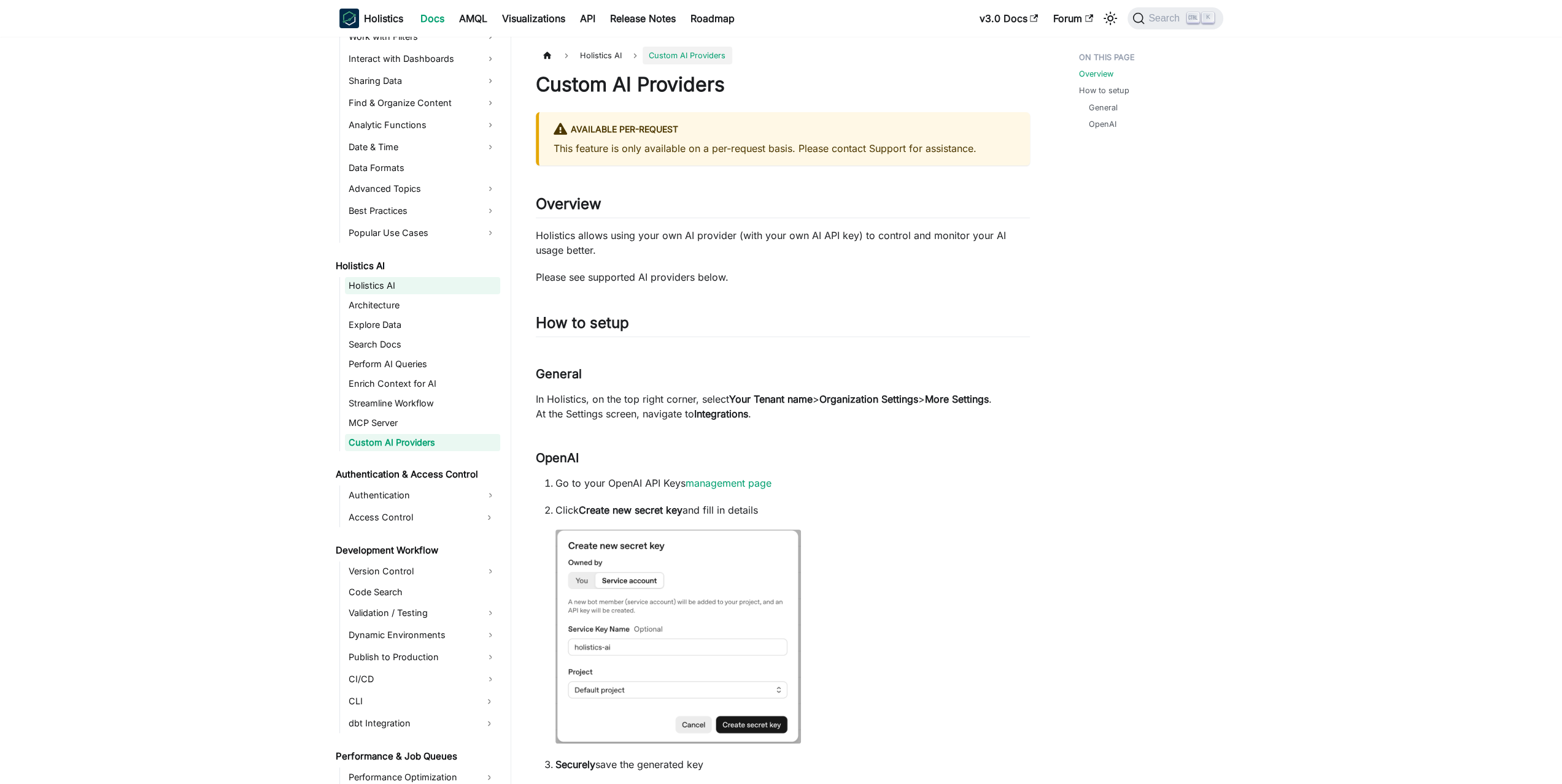
click at [420, 284] on link "Holistics AI" at bounding box center [422, 286] width 155 height 17
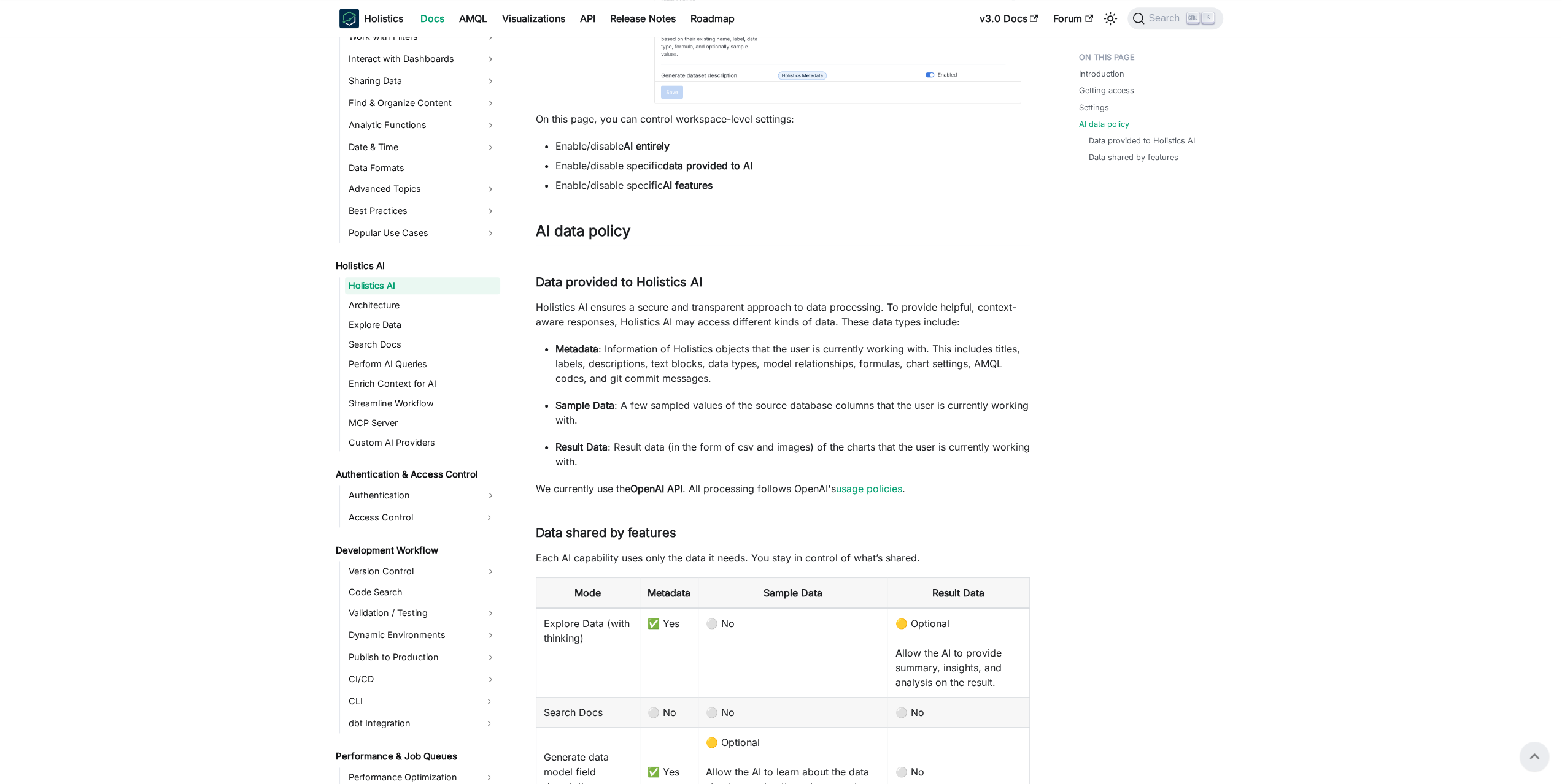
scroll to position [1660, 0]
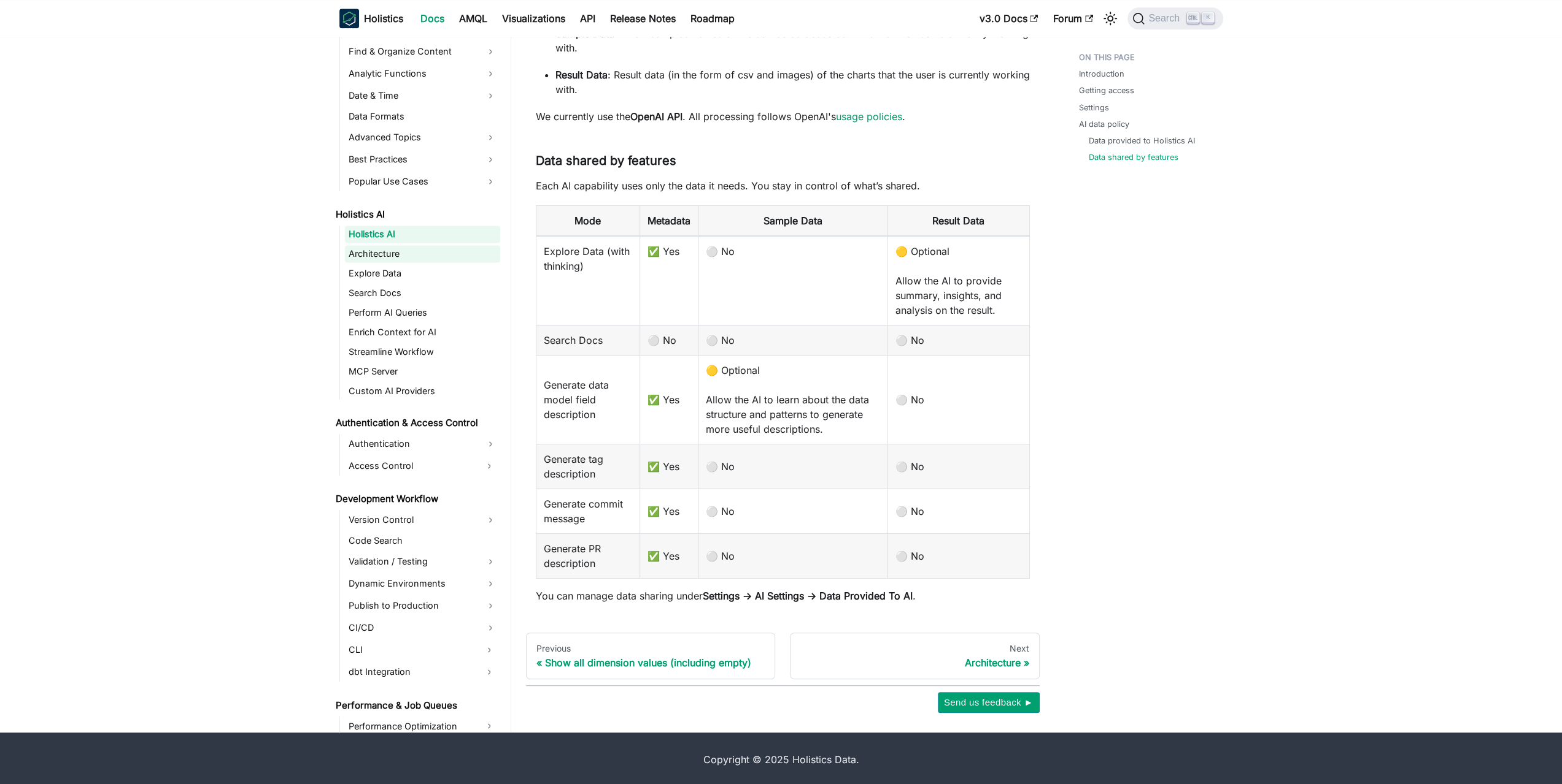
click at [395, 246] on link "Architecture" at bounding box center [422, 254] width 155 height 17
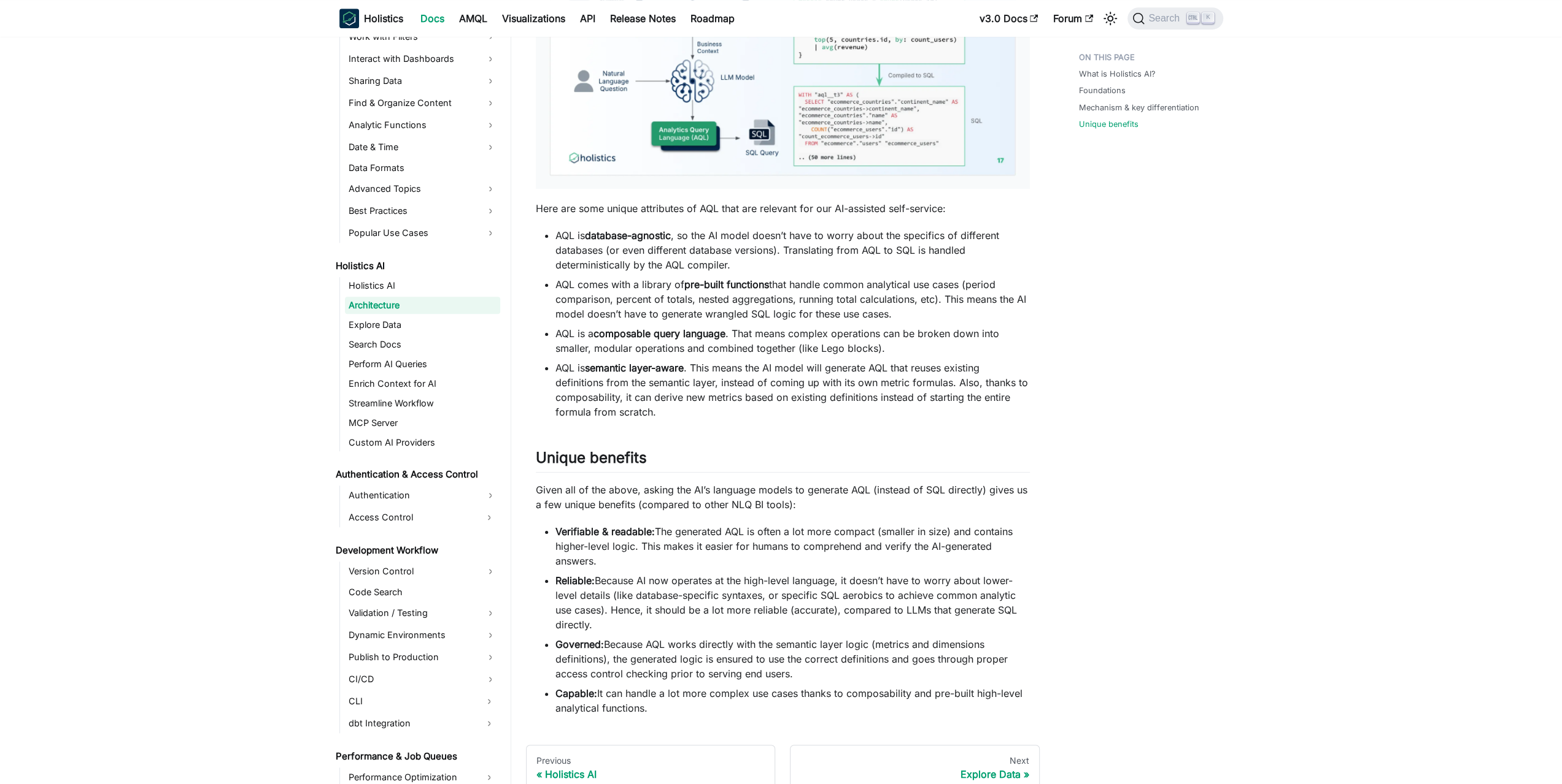
scroll to position [1032, 0]
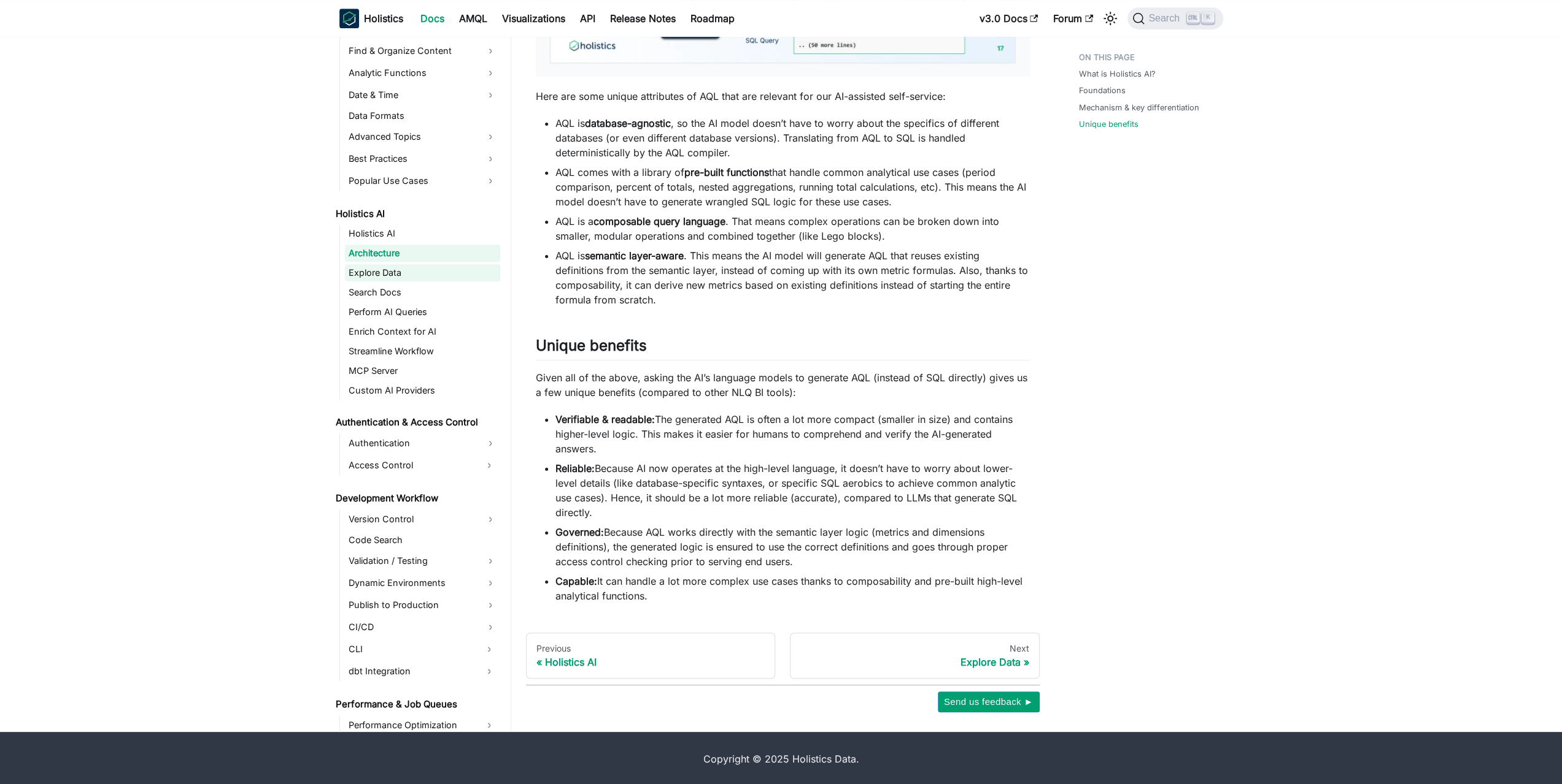
click at [399, 273] on link "Explore Data" at bounding box center [422, 273] width 155 height 17
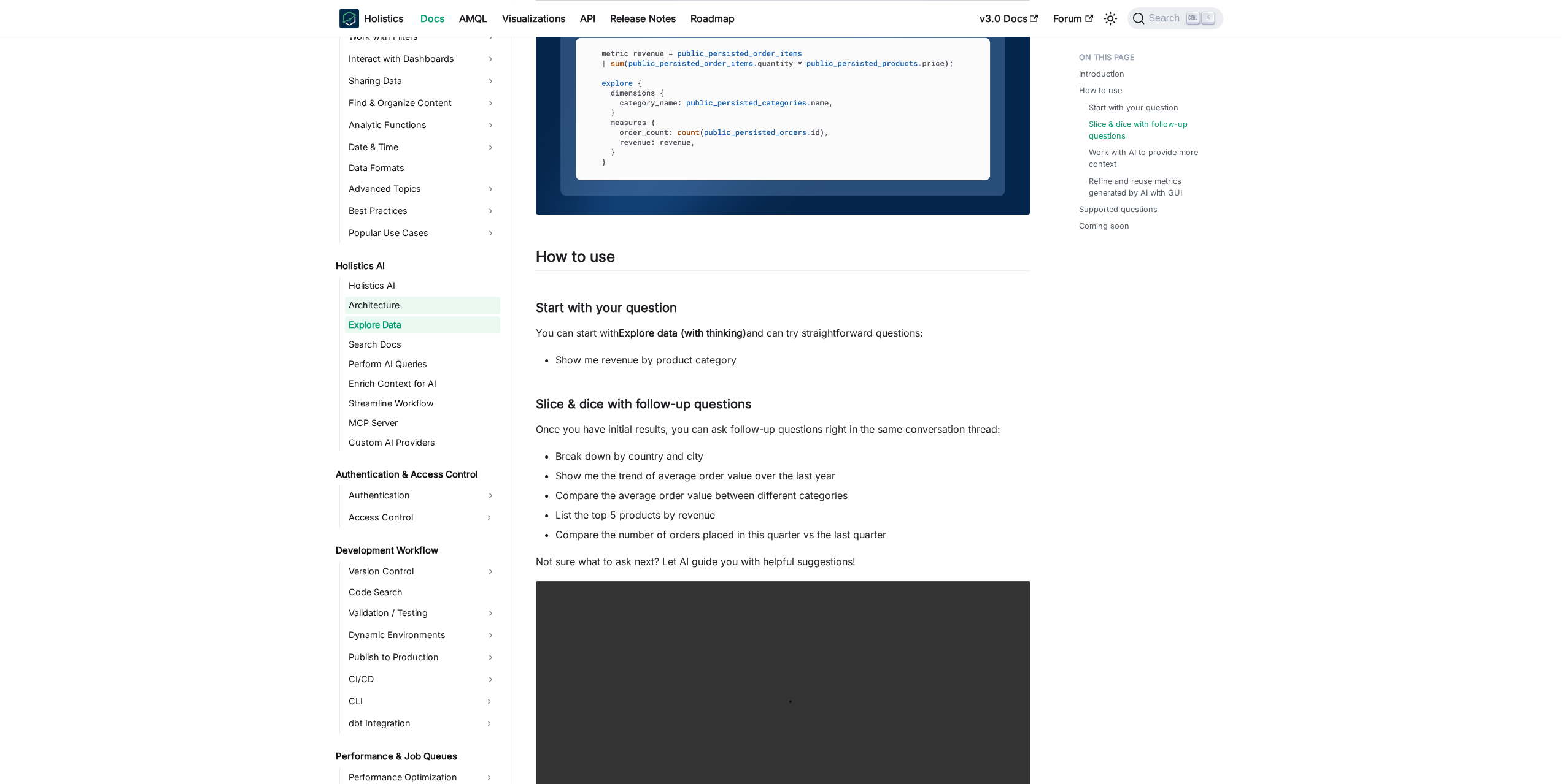
scroll to position [1166, 0]
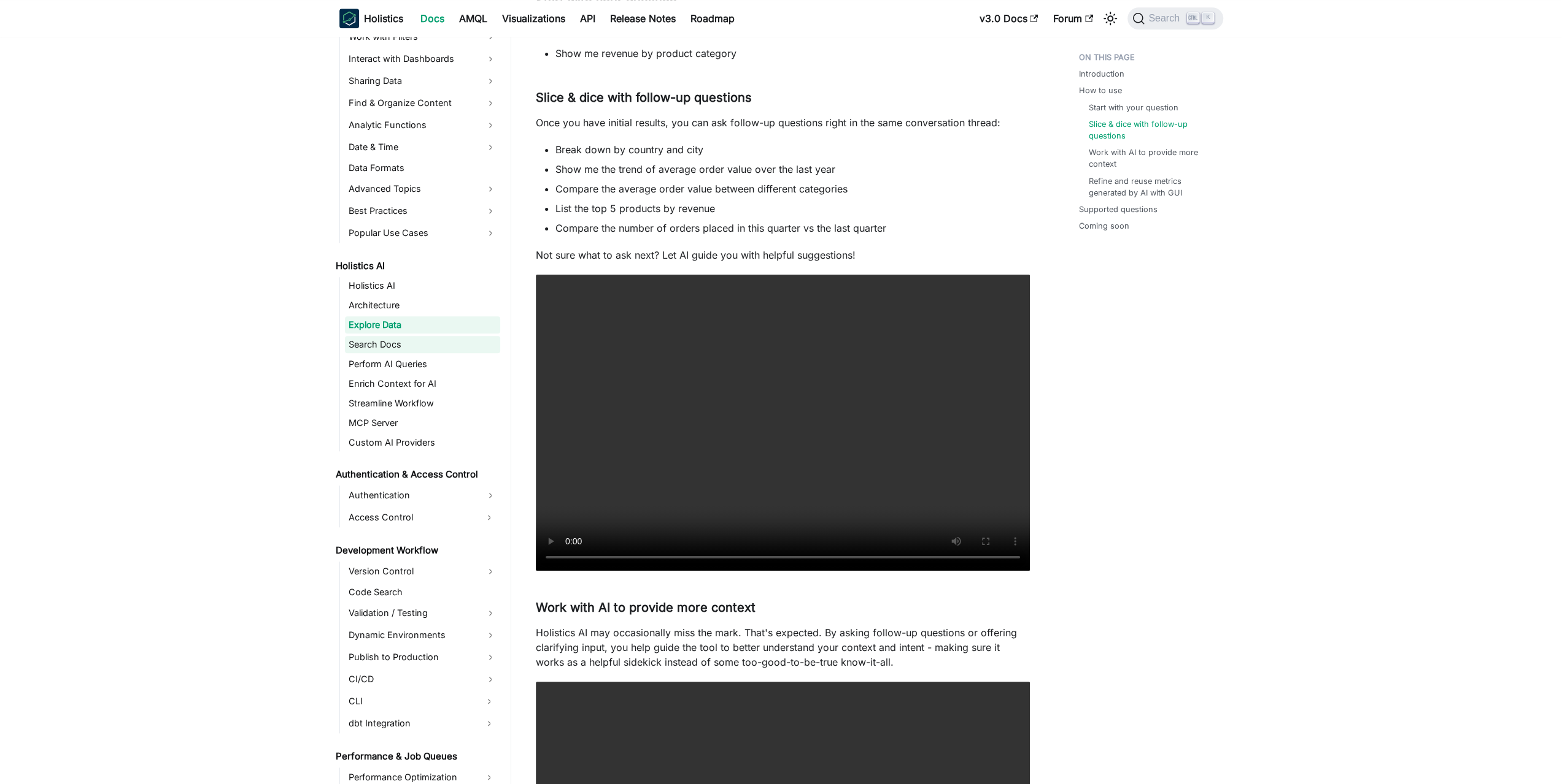
click at [392, 339] on link "Search Docs" at bounding box center [422, 344] width 155 height 17
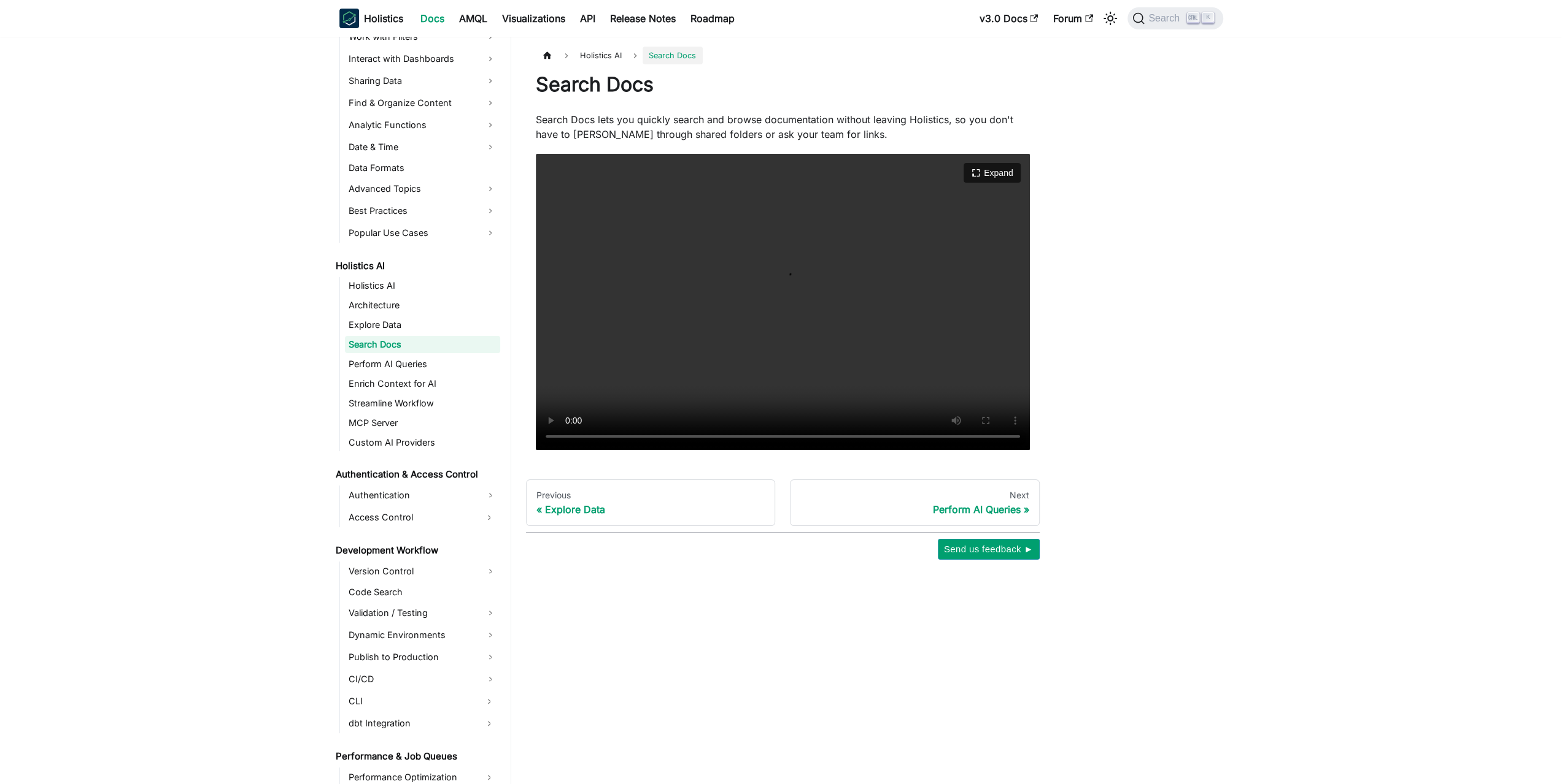
scroll to position [54, 0]
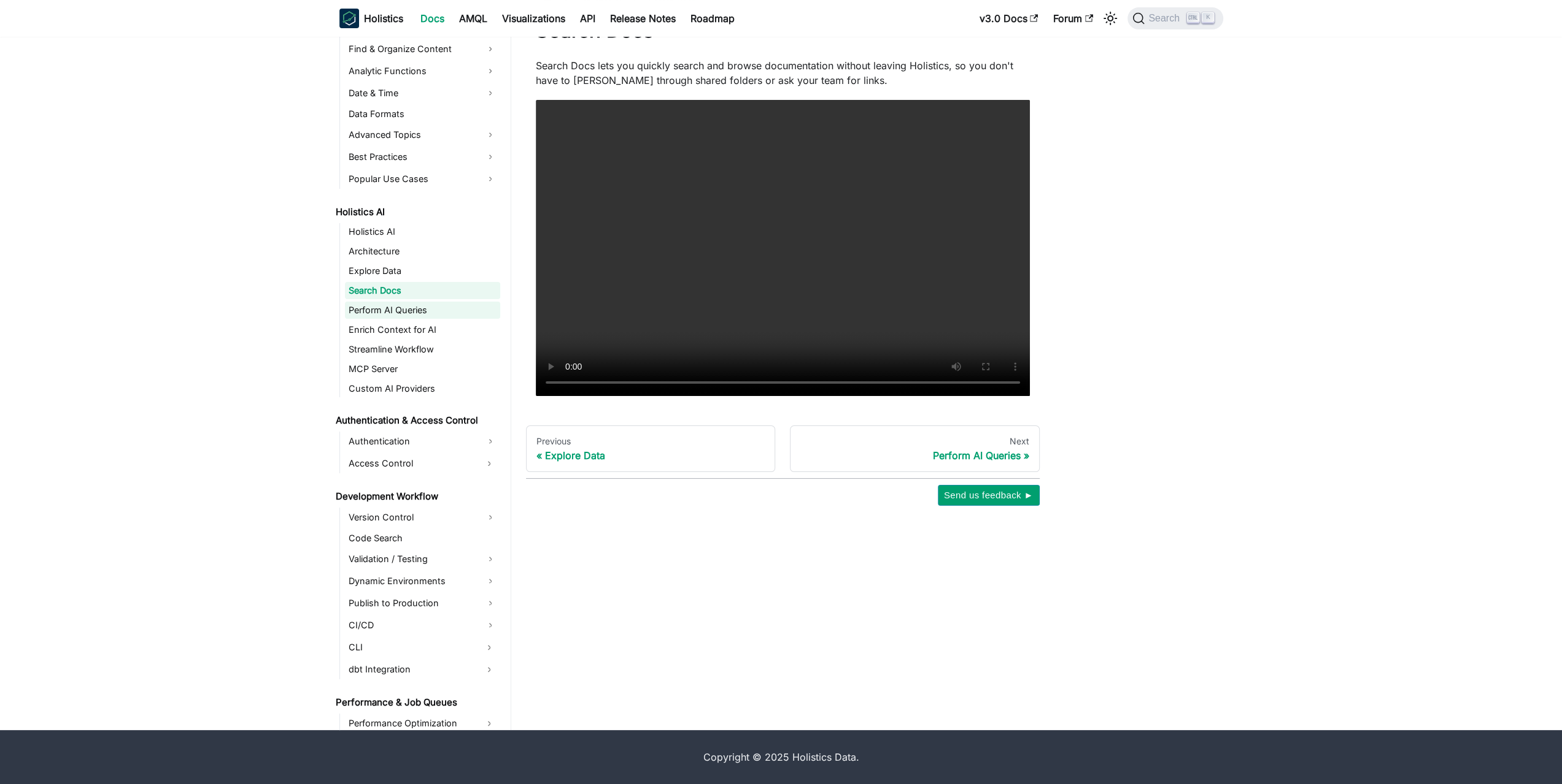
click at [400, 306] on link "Perform AI Queries" at bounding box center [422, 311] width 155 height 17
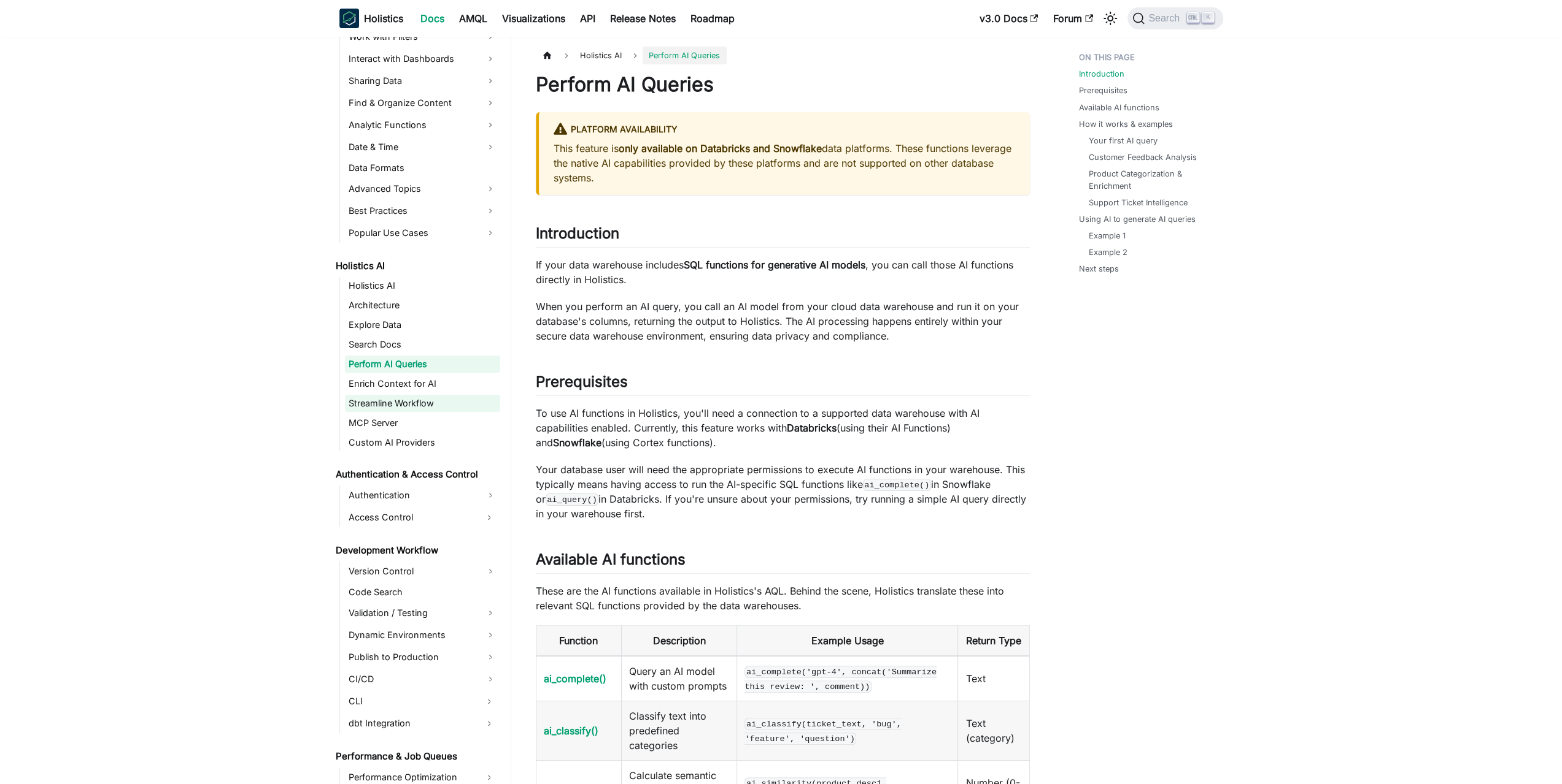
drag, startPoint x: 398, startPoint y: 382, endPoint x: 399, endPoint y: 401, distance: 19.0
click at [398, 383] on link "Enrich Context for AI" at bounding box center [422, 384] width 155 height 17
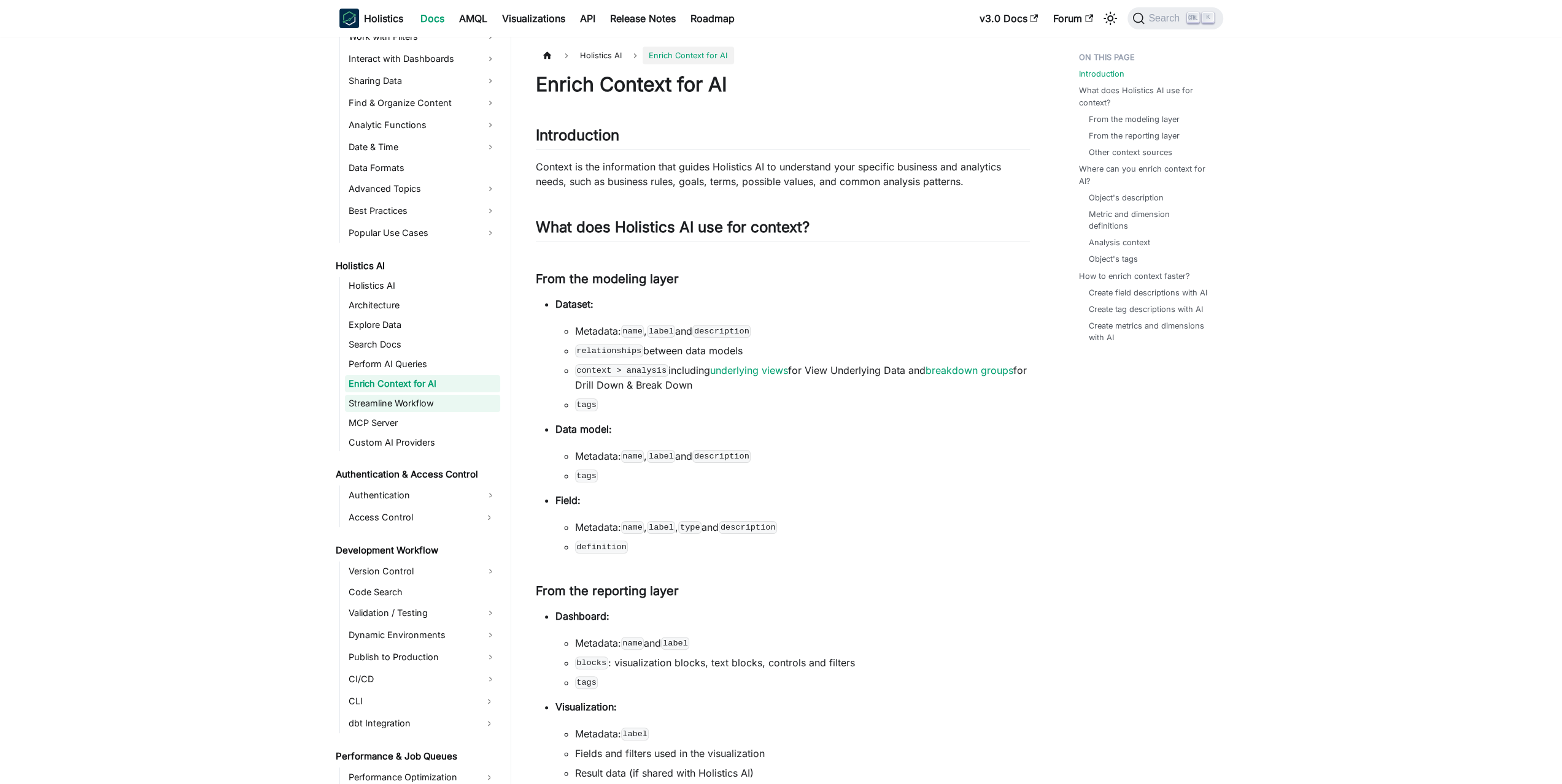
click at [402, 403] on link "Streamline Workflow" at bounding box center [422, 403] width 155 height 17
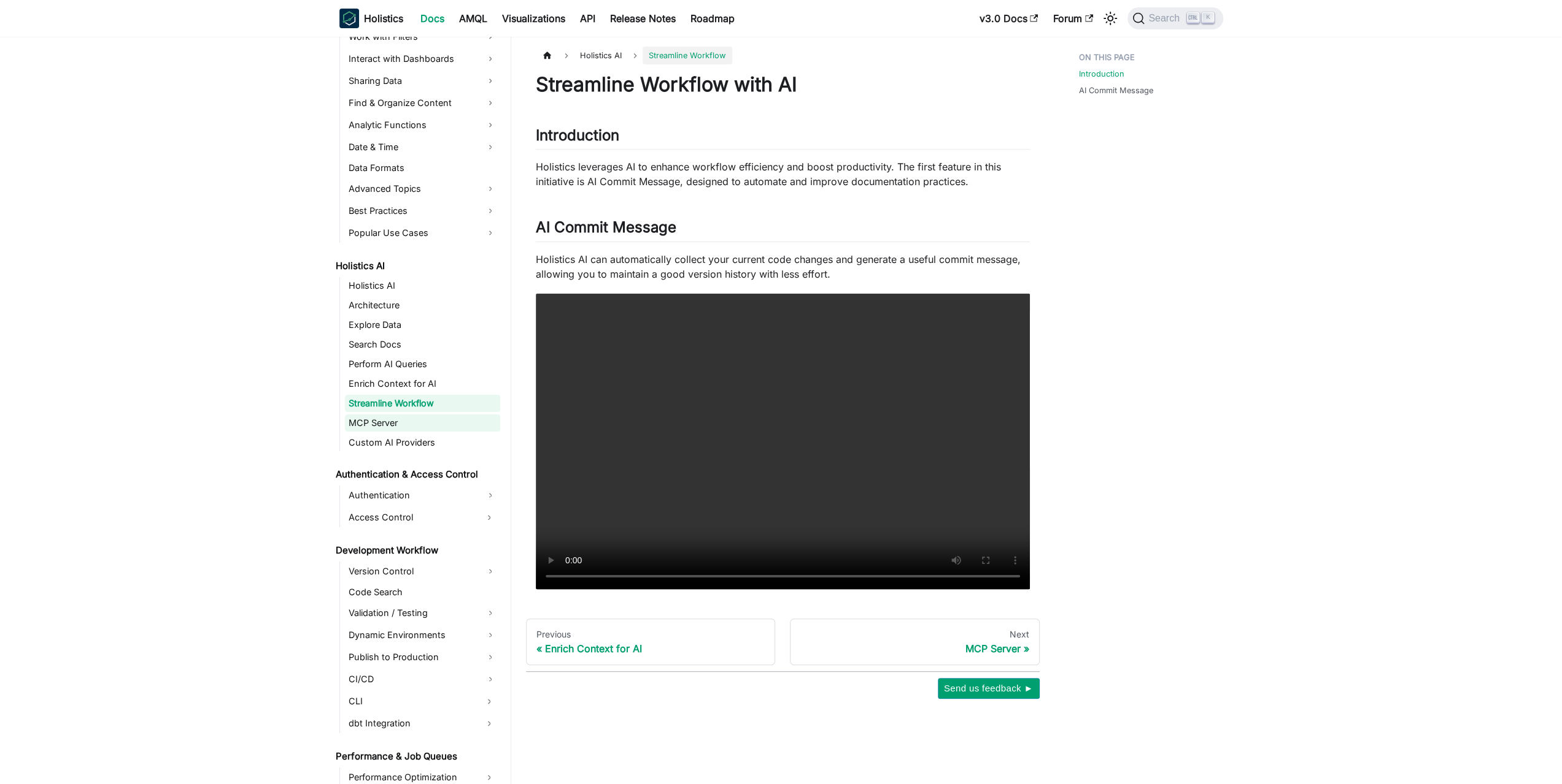
click at [400, 420] on link "MCP Server" at bounding box center [422, 423] width 155 height 17
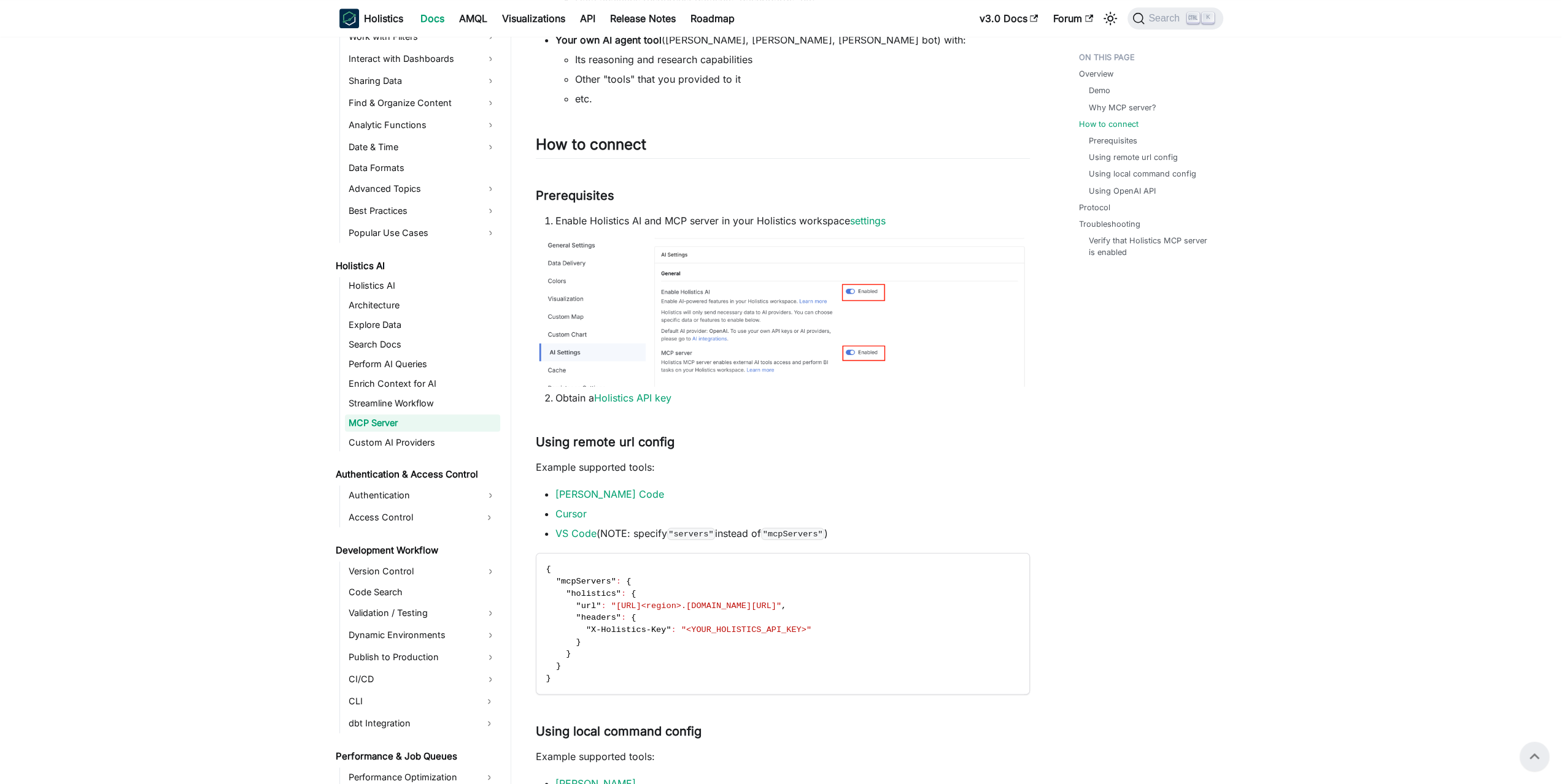
scroll to position [2120, 0]
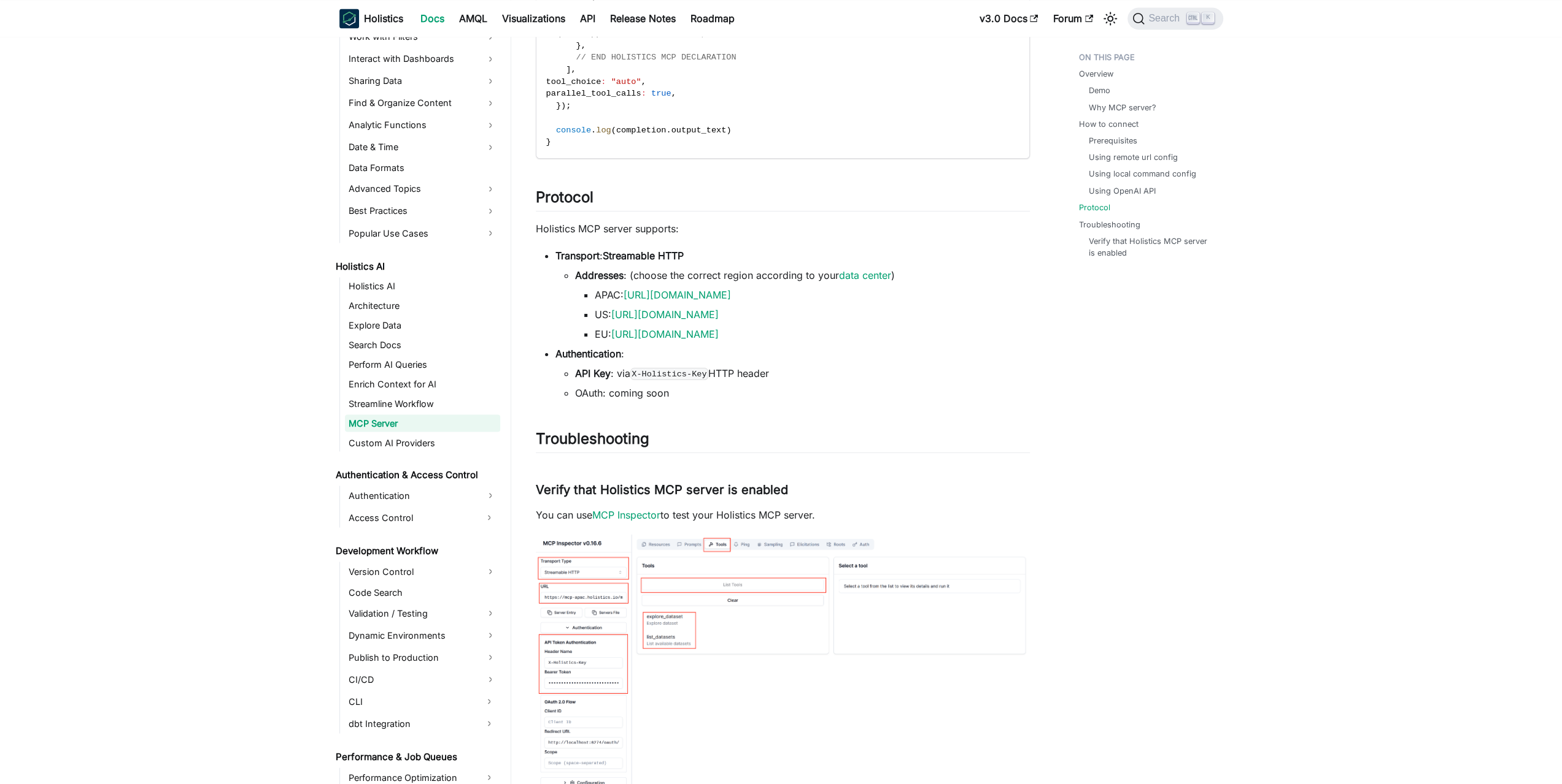
click at [779, 355] on li "Authentication : API Key : via X-Holistics-Key HTTP header OAuth: coming soon" at bounding box center [793, 374] width 475 height 54
drag, startPoint x: 788, startPoint y: 359, endPoint x: 777, endPoint y: 398, distance: 40.5
click at [777, 398] on li "Authentication : API Key : via X-Holistics-Key HTTP header OAuth: coming soon" at bounding box center [793, 374] width 475 height 54
click at [777, 398] on li "OAuth: coming soon" at bounding box center [802, 392] width 454 height 15
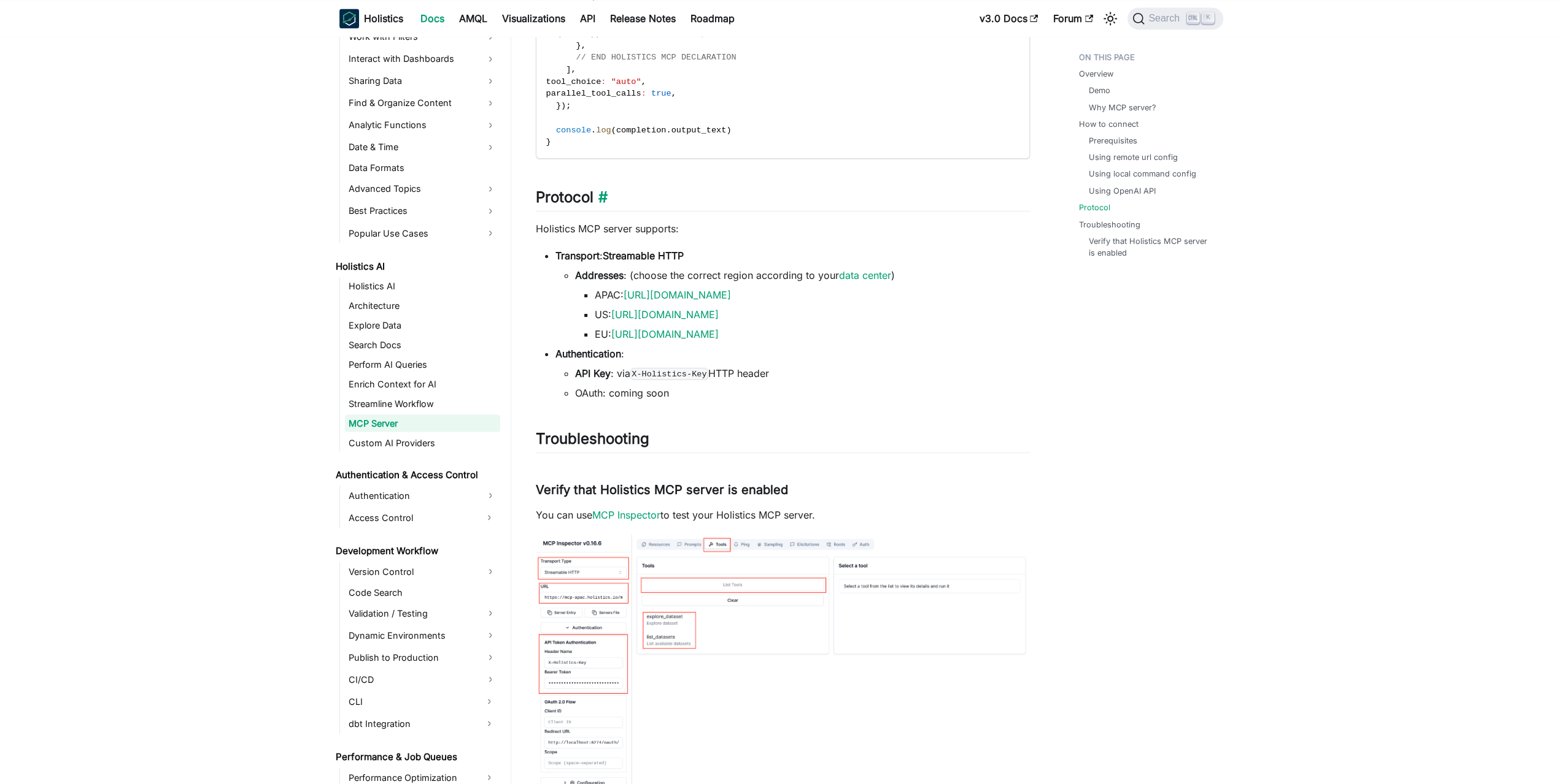
click at [570, 195] on h2 "Protocol ​" at bounding box center [782, 200] width 494 height 23
click at [603, 197] on link "​" at bounding box center [601, 197] width 14 height 18
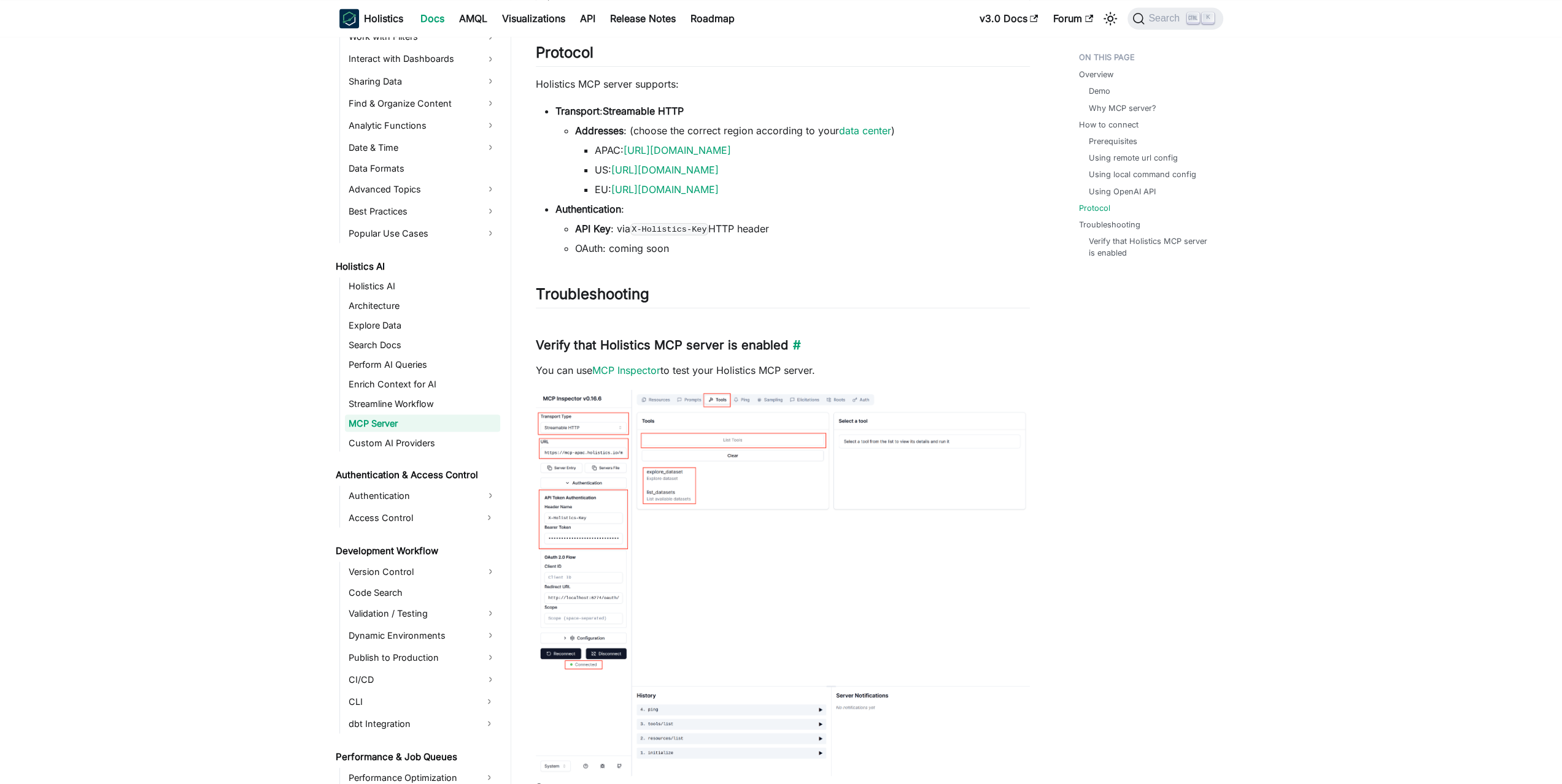
click at [962, 343] on h3 "Verify that Holistics MCP server is enabled ​" at bounding box center [782, 345] width 494 height 15
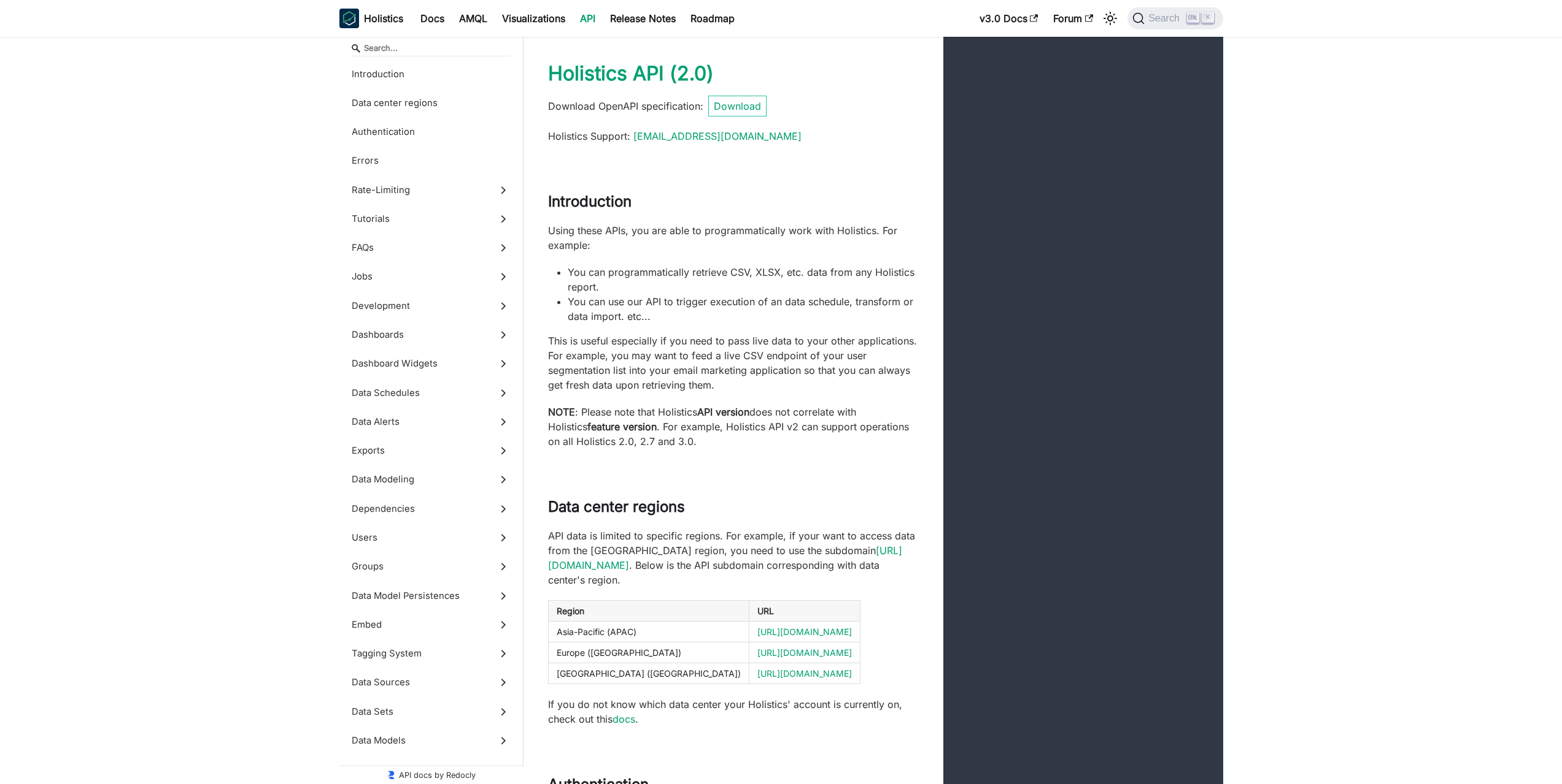
click at [734, 293] on div "Introduction Using these APIs, you are able to programmatically work with Holis…" at bounding box center [873, 321] width 699 height 305
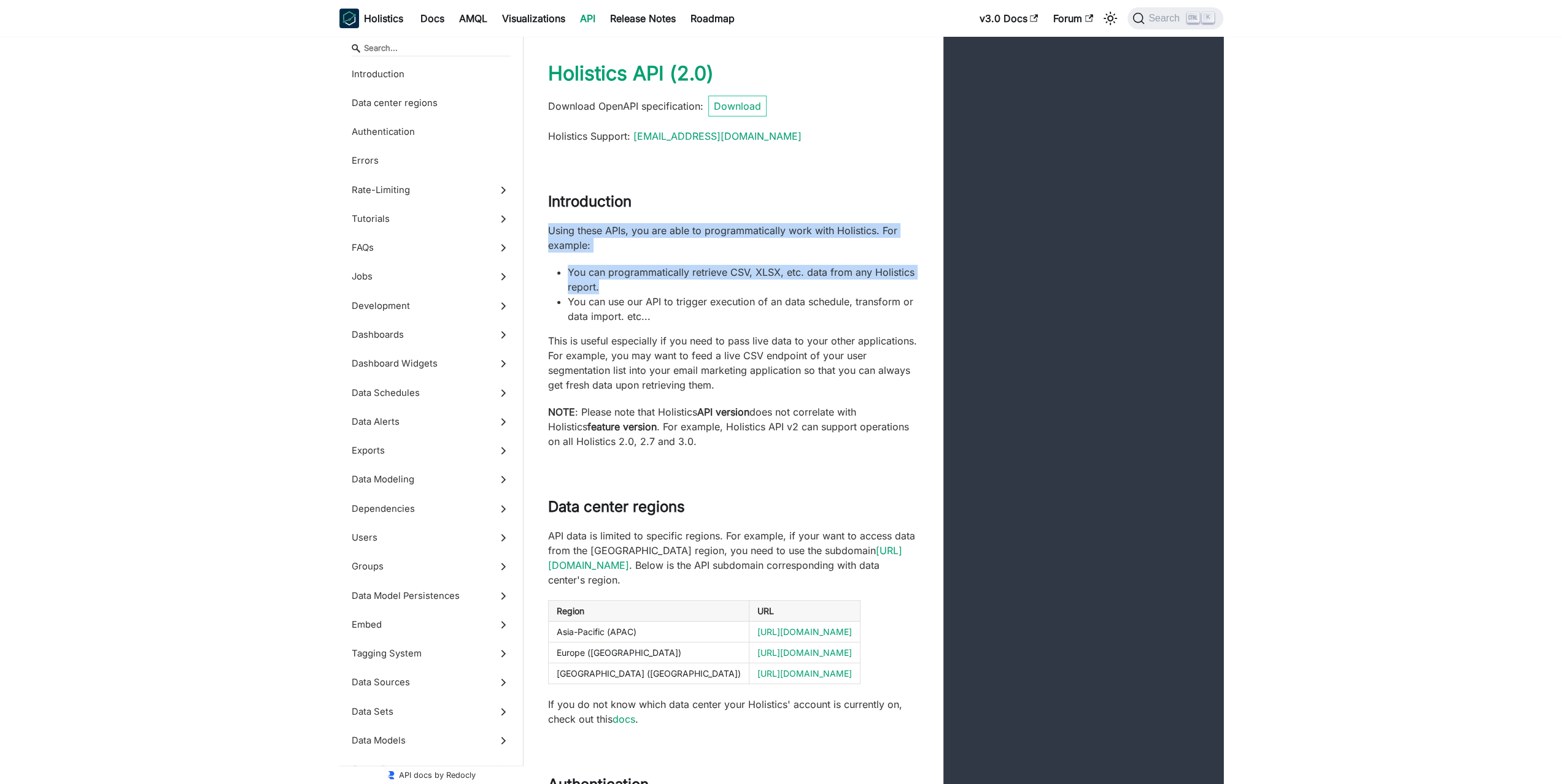
click at [734, 294] on li "You can programmatically retrieve CSV, XLSX, etc. data from any Holistics repor…" at bounding box center [743, 280] width 351 height 29
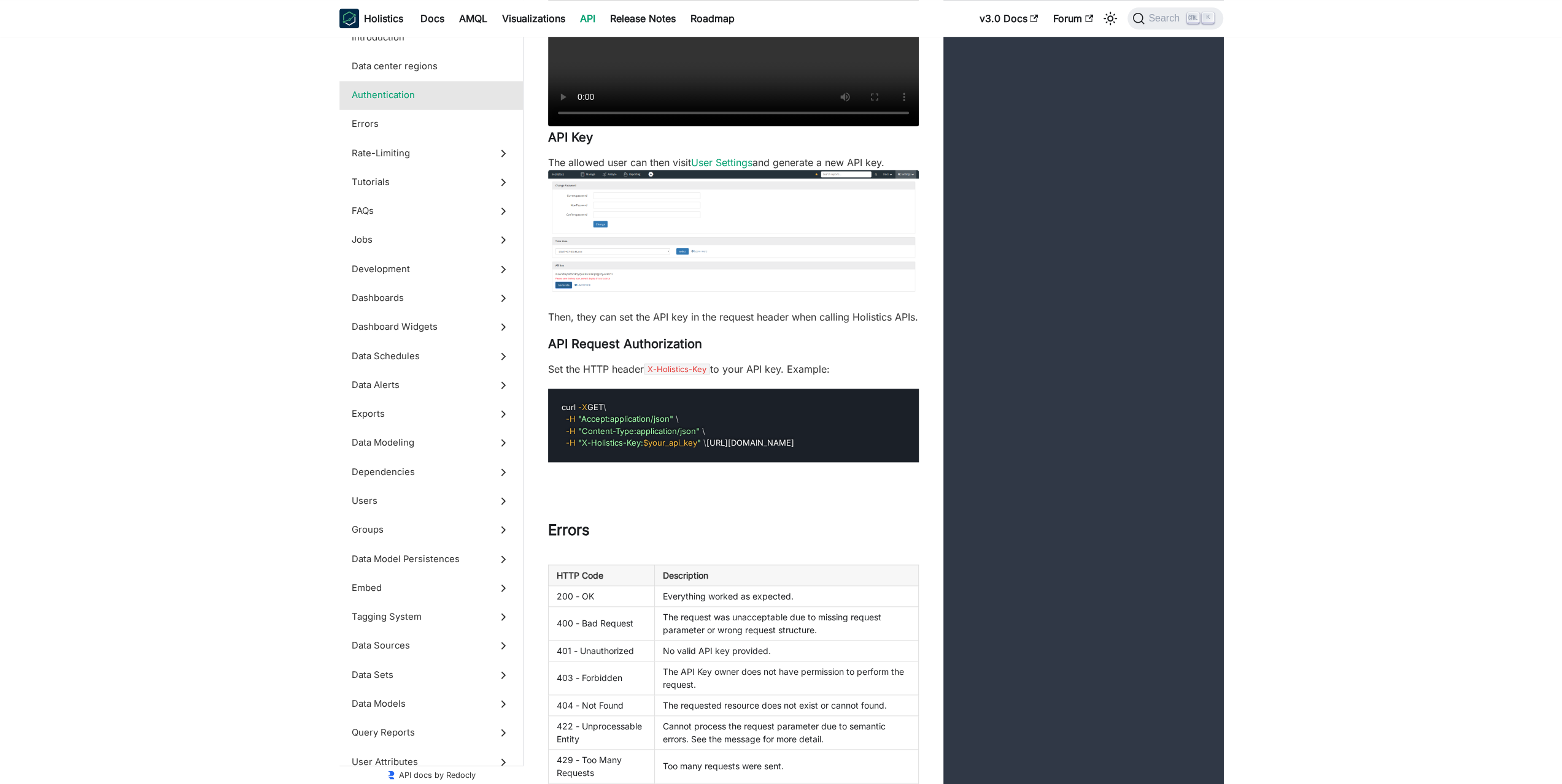
scroll to position [981, 0]
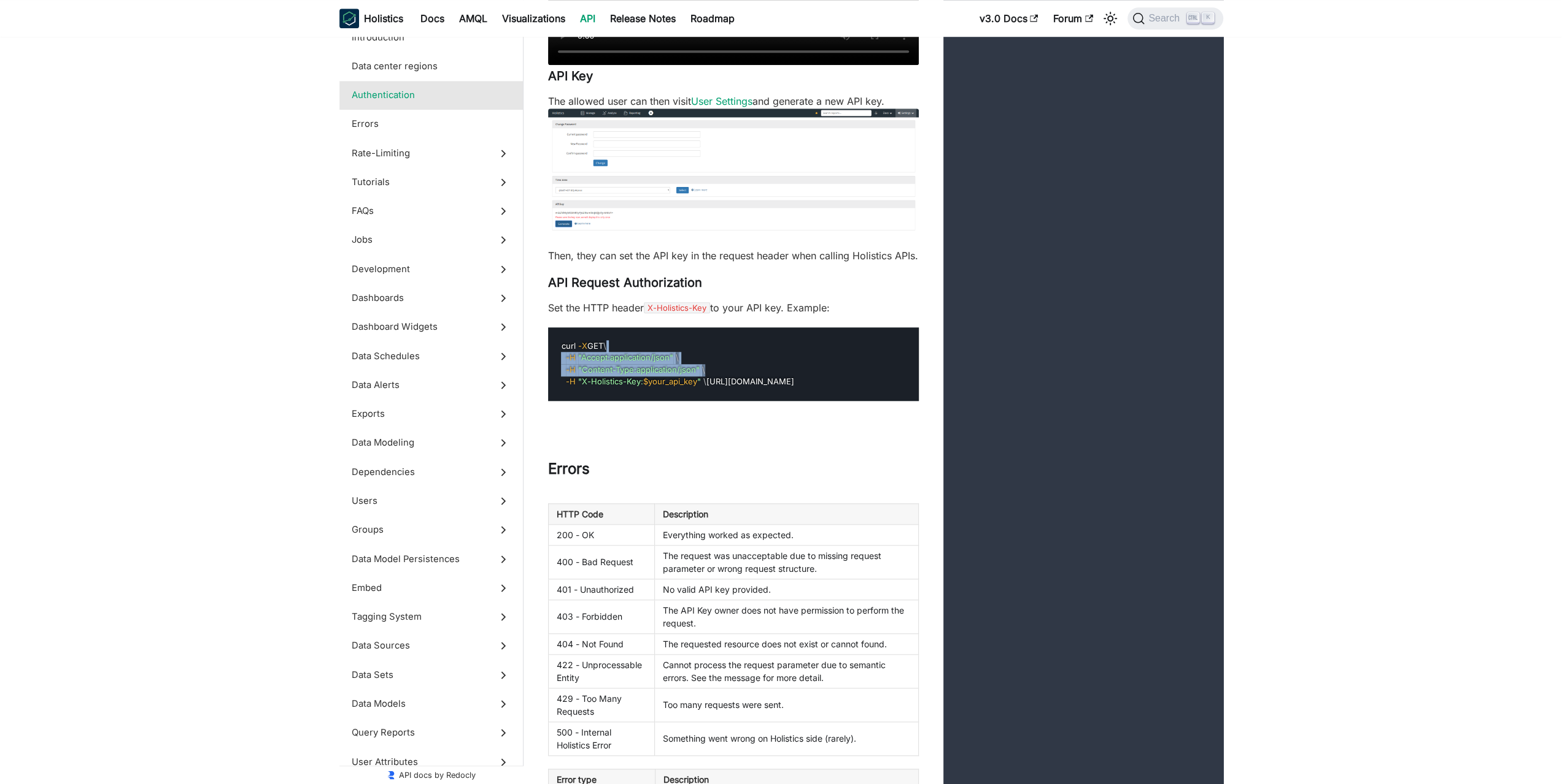
drag, startPoint x: 767, startPoint y: 368, endPoint x: 764, endPoint y: 398, distance: 30.1
click at [764, 398] on pre "curl -X GET \ -H "Accept:application/json" \ -H "Content-Type:application/json"…" at bounding box center [733, 364] width 371 height 73
click at [763, 399] on pre "curl -X GET \ -H "Accept:application/json" \ -H "Content-Type:application/json"…" at bounding box center [733, 364] width 371 height 73
drag, startPoint x: 746, startPoint y: 413, endPoint x: 757, endPoint y: 323, distance: 90.7
click at [757, 323] on securitydefinition "Allow user API access In order for a user to use API key, they must be allowed …" at bounding box center [733, 114] width 371 height 576
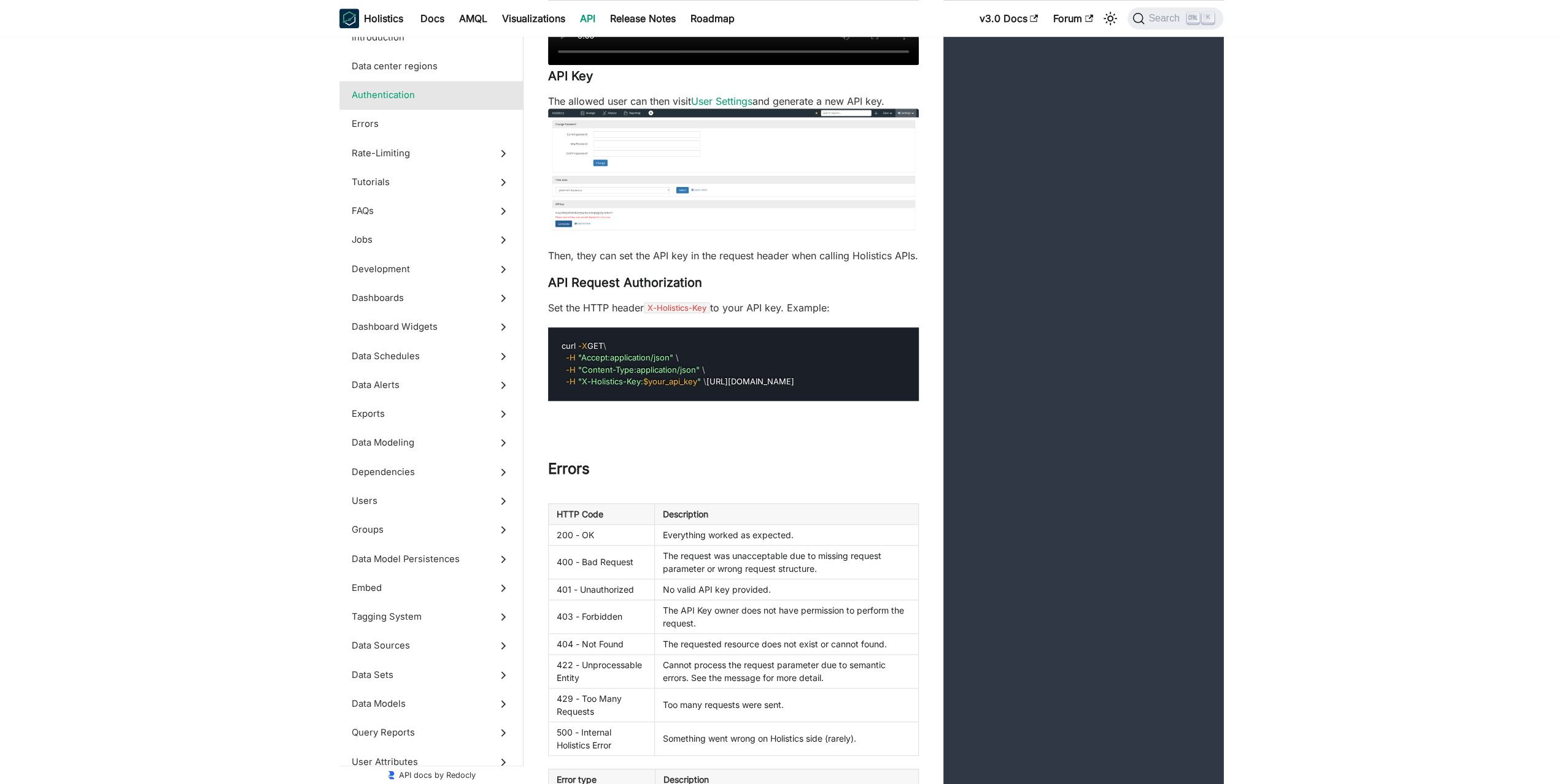
click at [757, 315] on p "Set the HTTP header X-Holistics-Key to your API key. Example:" at bounding box center [733, 307] width 371 height 15
drag, startPoint x: 759, startPoint y: 311, endPoint x: 746, endPoint y: 389, distance: 79.1
click at [746, 389] on securitydefinition "Allow user API access In order for a user to use API key, they must be allowed …" at bounding box center [733, 114] width 371 height 576
click at [746, 389] on pre "curl -X GET \ -H "Accept:application/json" \ -H "Content-Type:application/json"…" at bounding box center [733, 364] width 371 height 73
drag, startPoint x: 741, startPoint y: 418, endPoint x: 597, endPoint y: 360, distance: 155.2
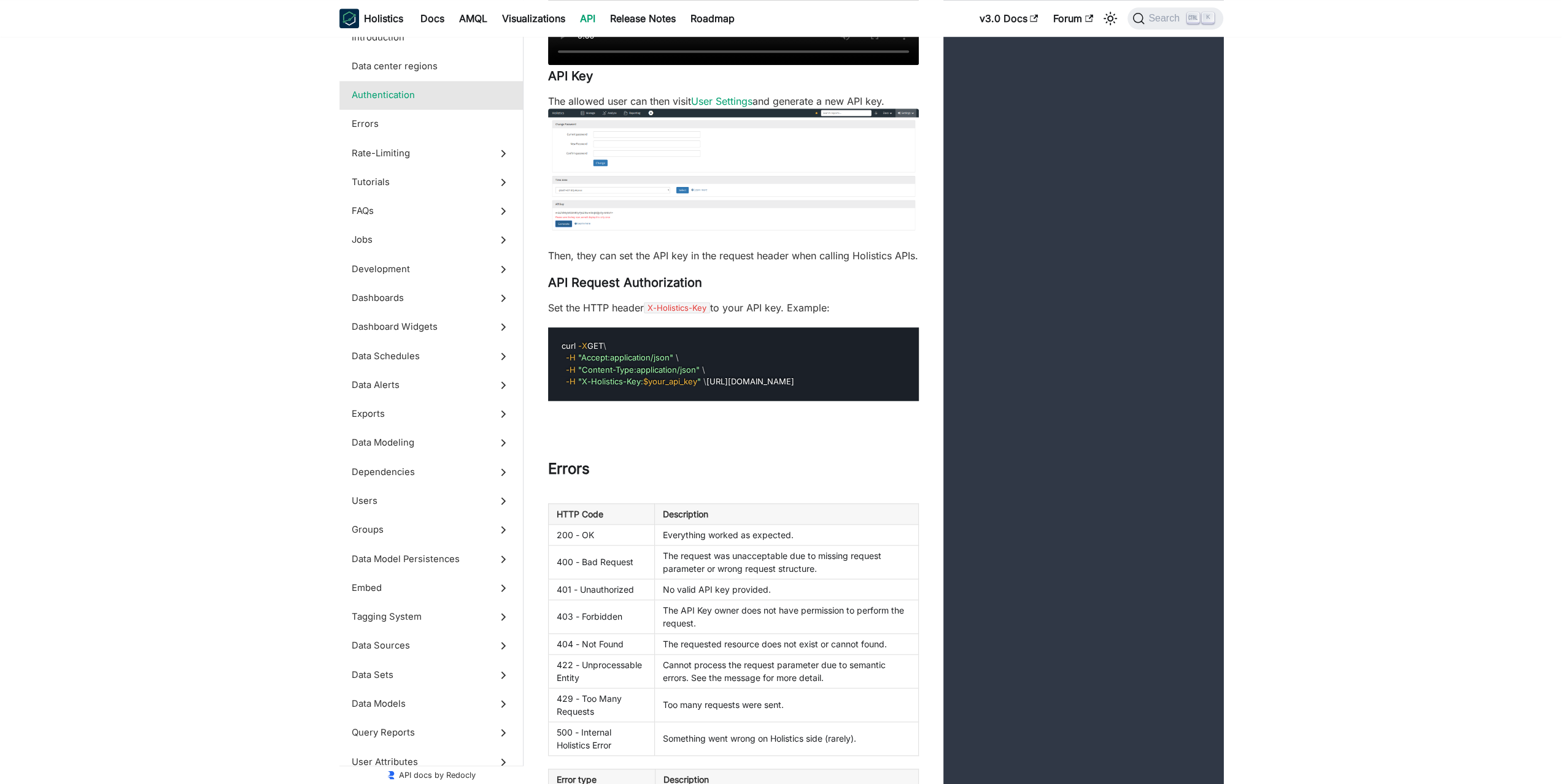
click at [597, 360] on pre "curl -X GET \ -H "Accept:application/json" \ -H "Content-Type:application/json"…" at bounding box center [733, 364] width 371 height 73
click at [597, 360] on pre "curl -X GET \ -H "Accept:application/json" \ -H "Content-Type:application/json"…" at bounding box center [733, 364] width 371 height 73
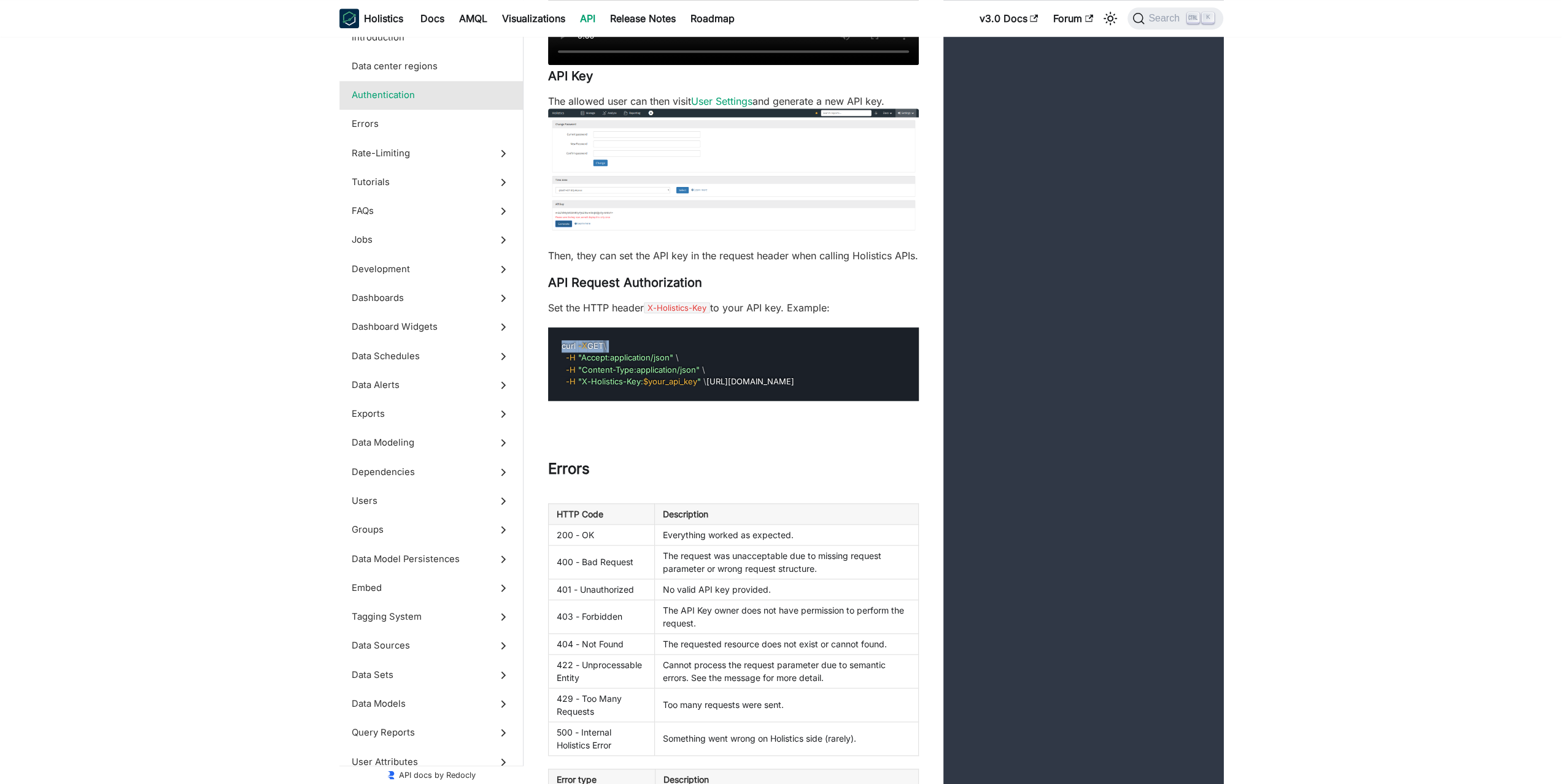
click at [597, 360] on pre "curl -X GET \ -H "Accept:application/json" \ -H "Content-Type:application/json"…" at bounding box center [733, 364] width 371 height 73
click at [633, 360] on pre "curl -X GET \ -H "Accept:application/json" \ -H "Content-Type:application/json"…" at bounding box center [733, 364] width 371 height 73
click at [665, 360] on pre "curl -X GET \ -H "Accept:application/json" \ -H "Content-Type:application/json"…" at bounding box center [733, 364] width 371 height 73
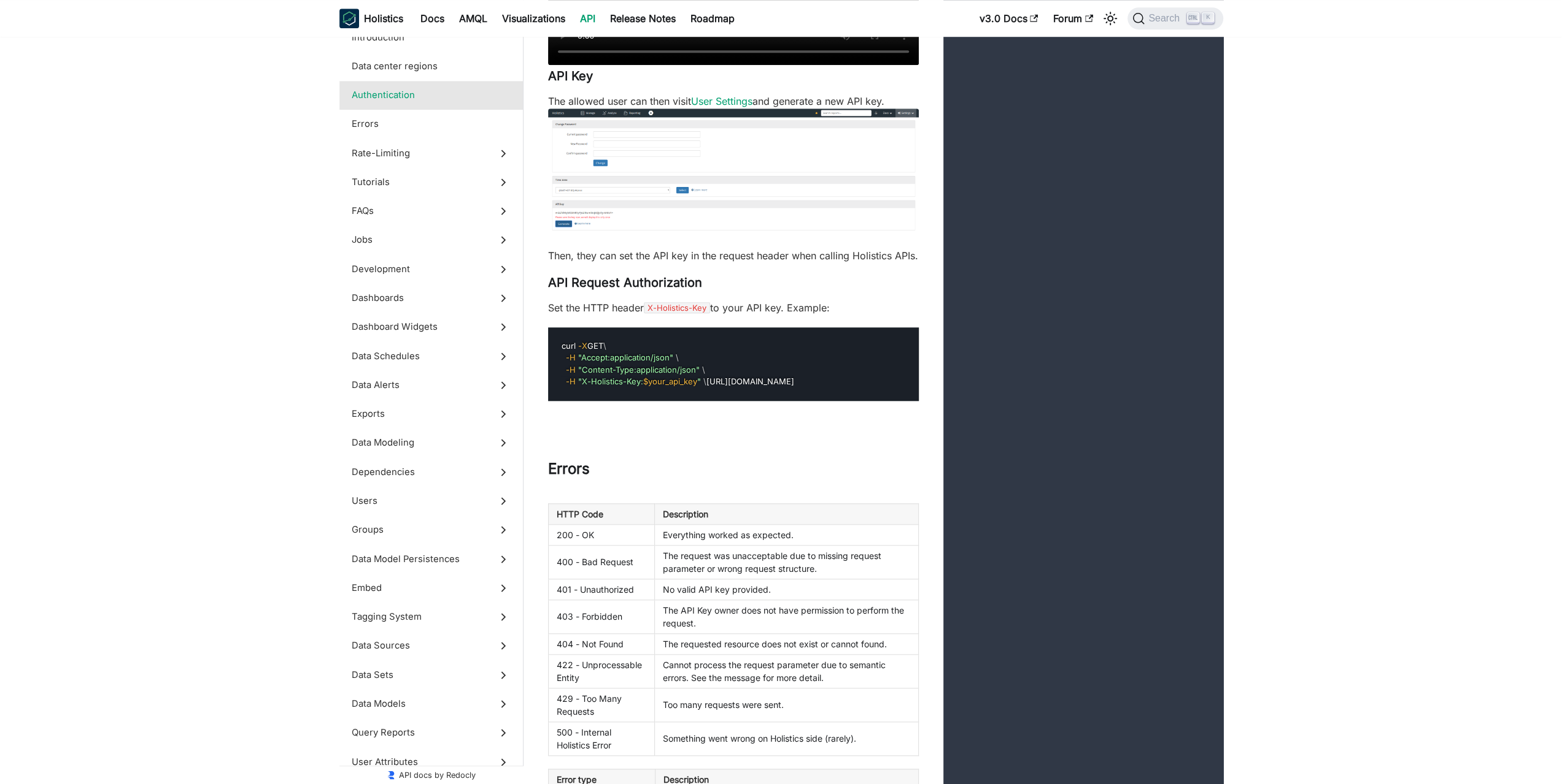
click at [685, 314] on code "X-Holistics-Key" at bounding box center [677, 307] width 66 height 11
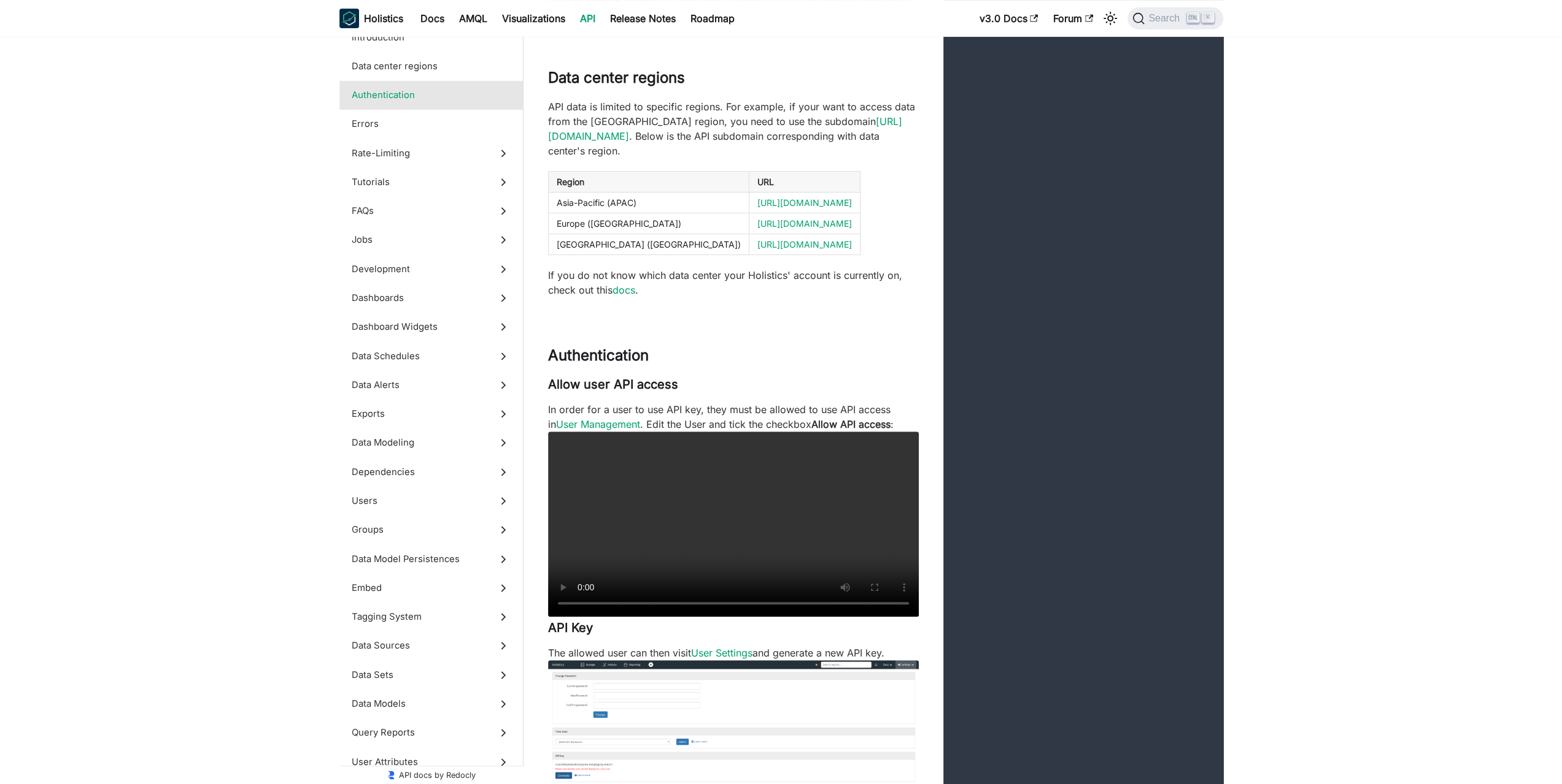
scroll to position [0, 0]
